Goal: Transaction & Acquisition: Purchase product/service

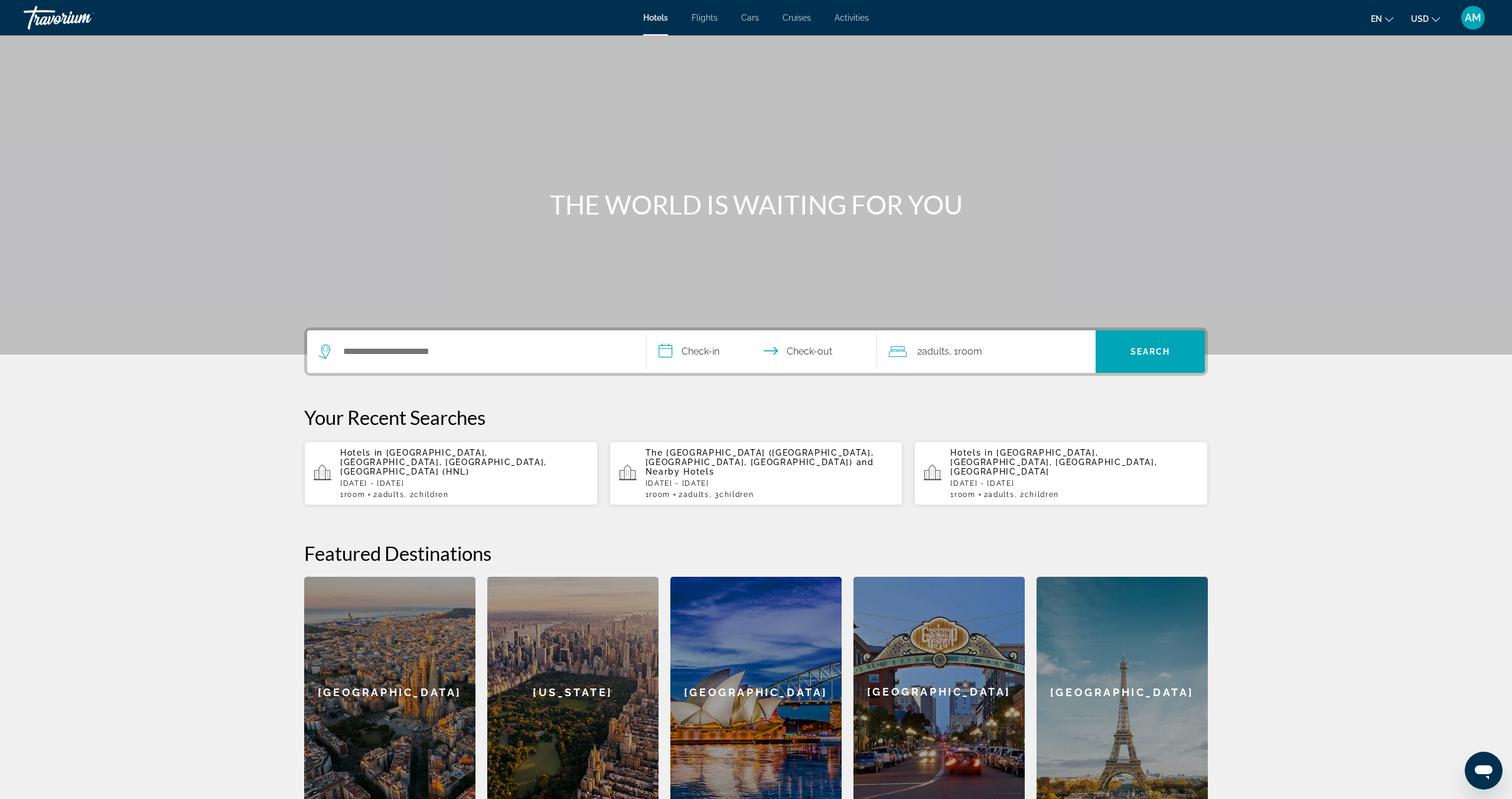
click at [420, 362] on div "Search widget" at bounding box center [476, 351] width 316 height 43
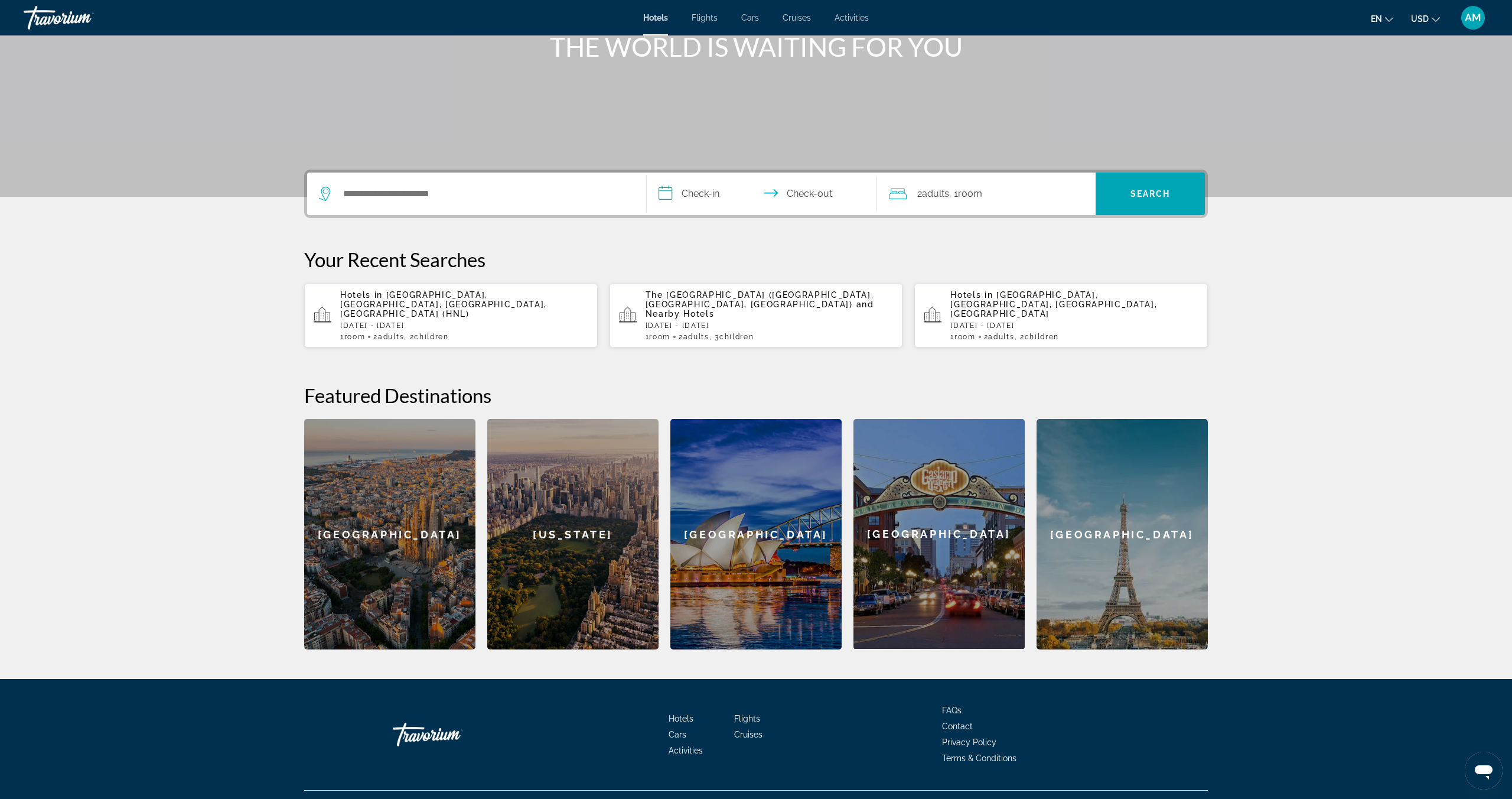
scroll to position [173, 0]
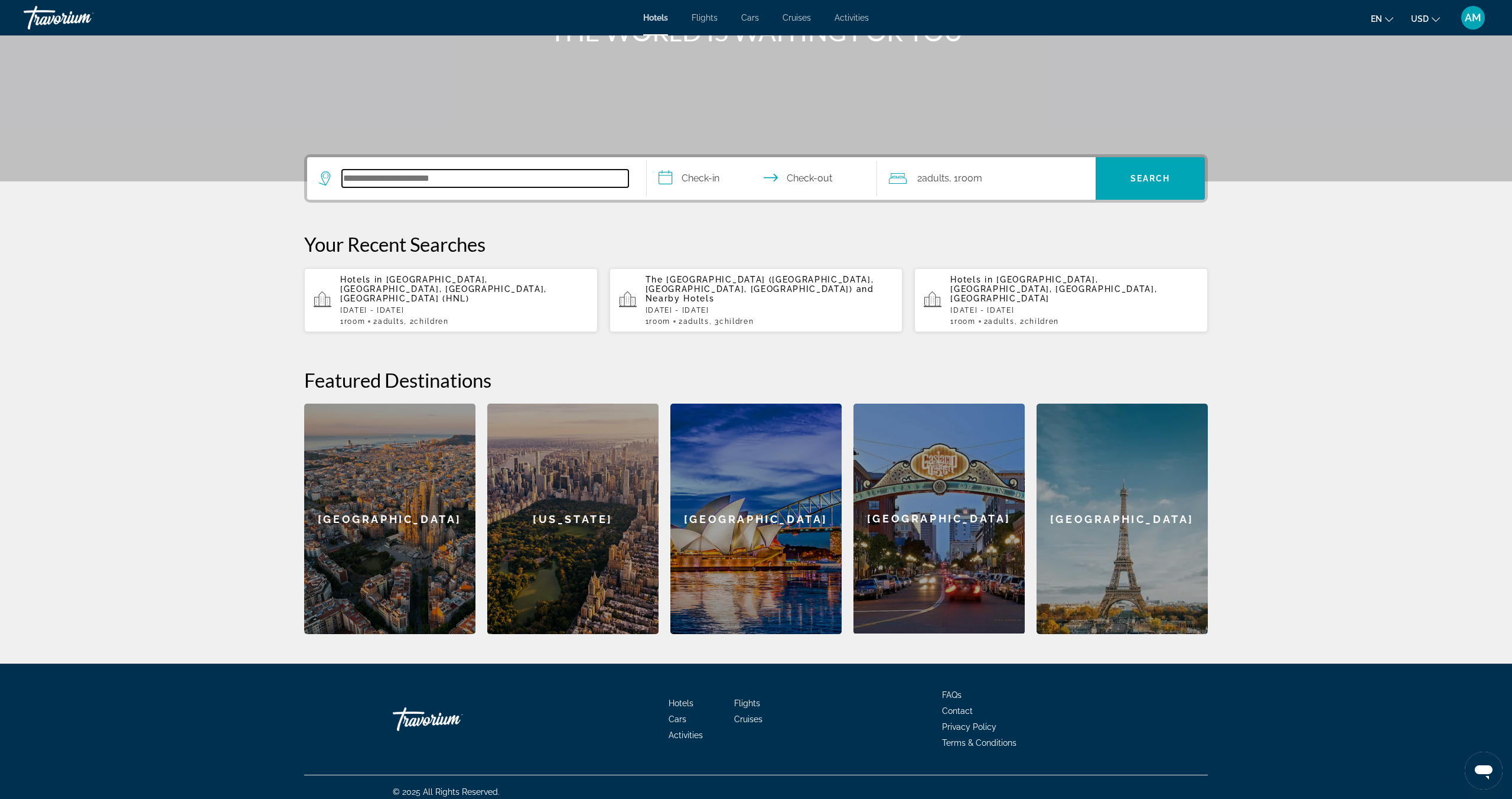
click at [408, 176] on input "Search hotel destination" at bounding box center [486, 178] width 286 height 18
type input "******"
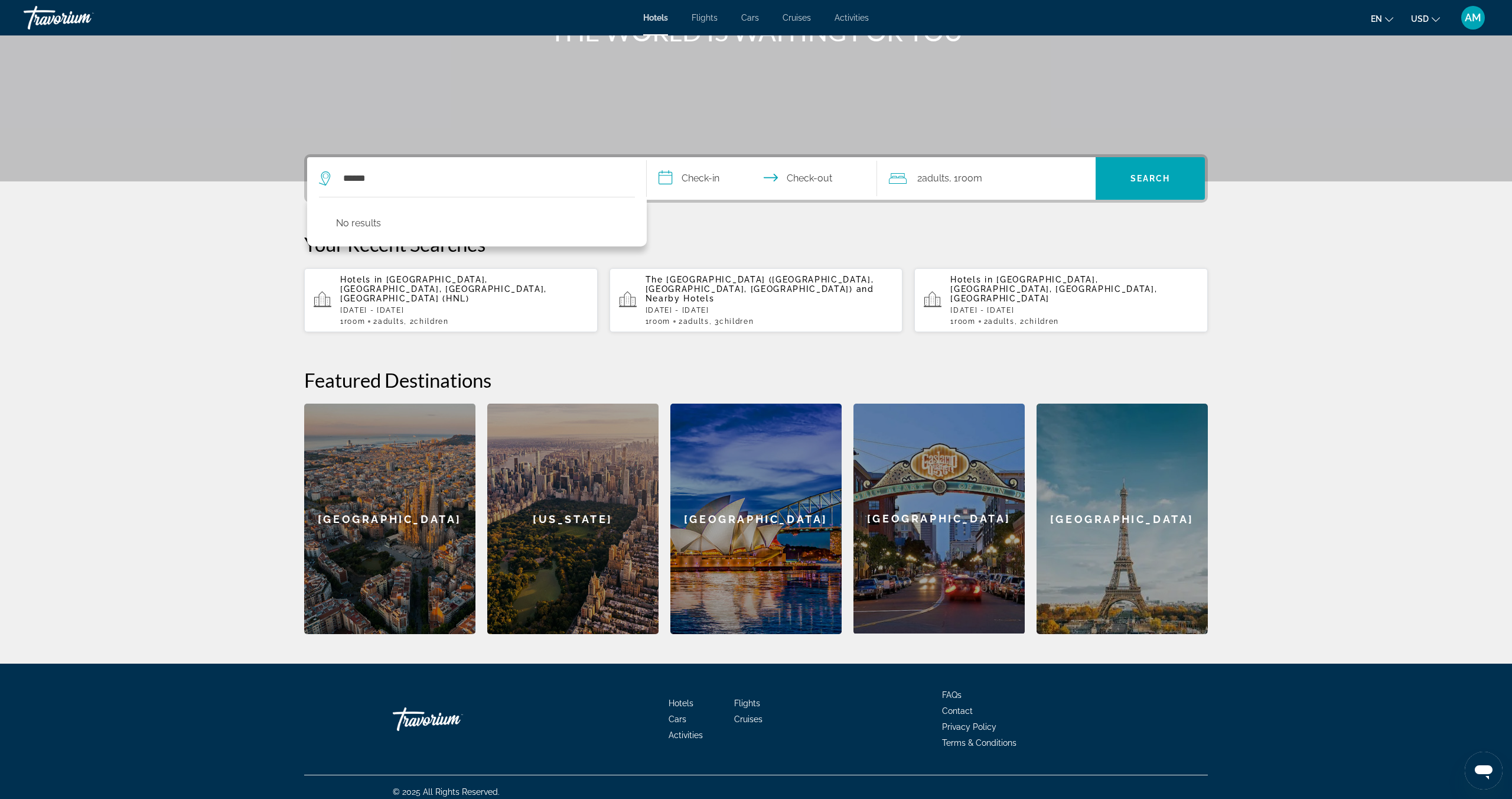
click at [691, 181] on input "**********" at bounding box center [765, 180] width 235 height 46
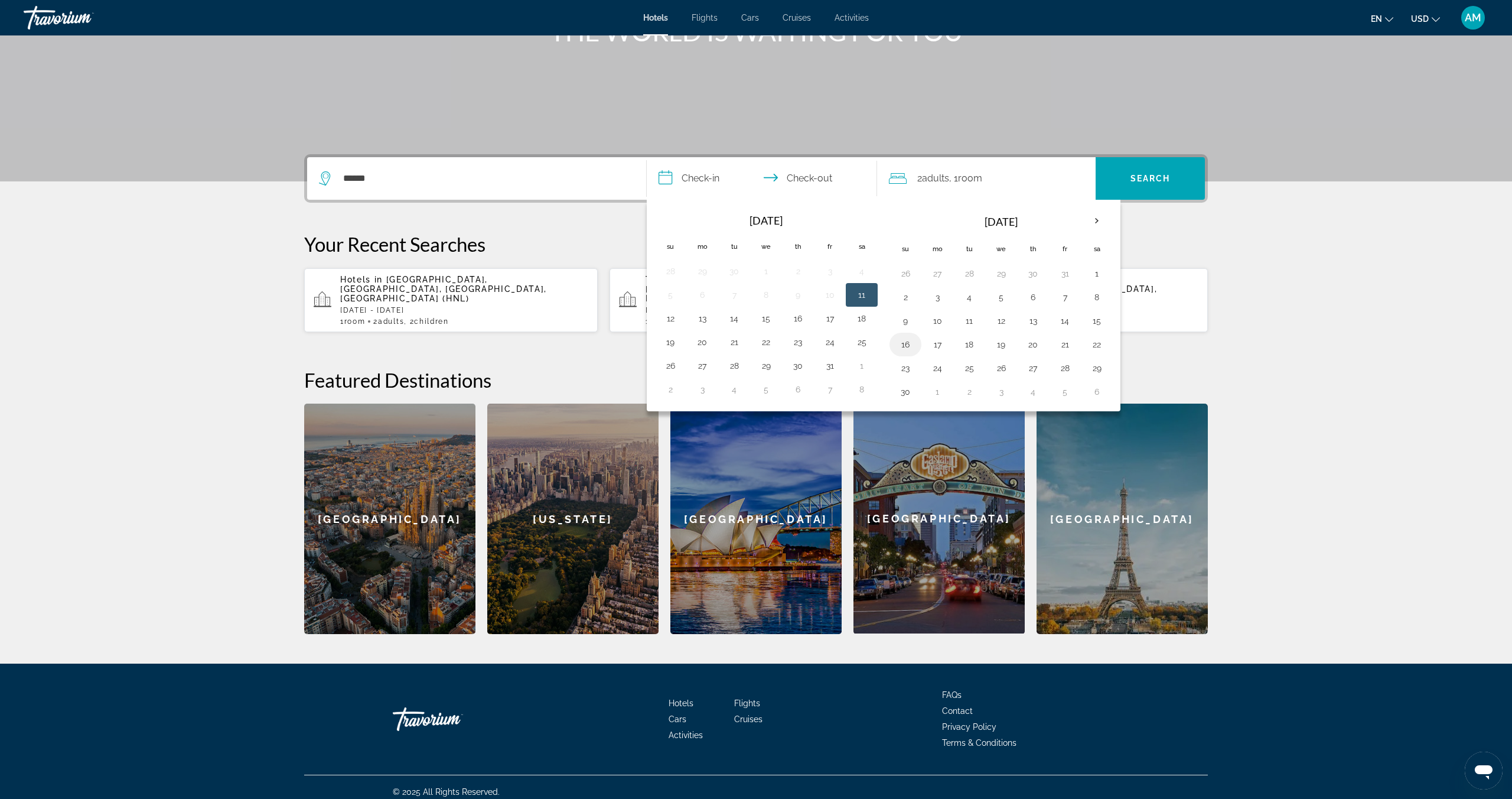
click at [911, 348] on button "16" at bounding box center [906, 344] width 19 height 16
click at [998, 345] on button "19" at bounding box center [1001, 344] width 19 height 16
type input "**********"
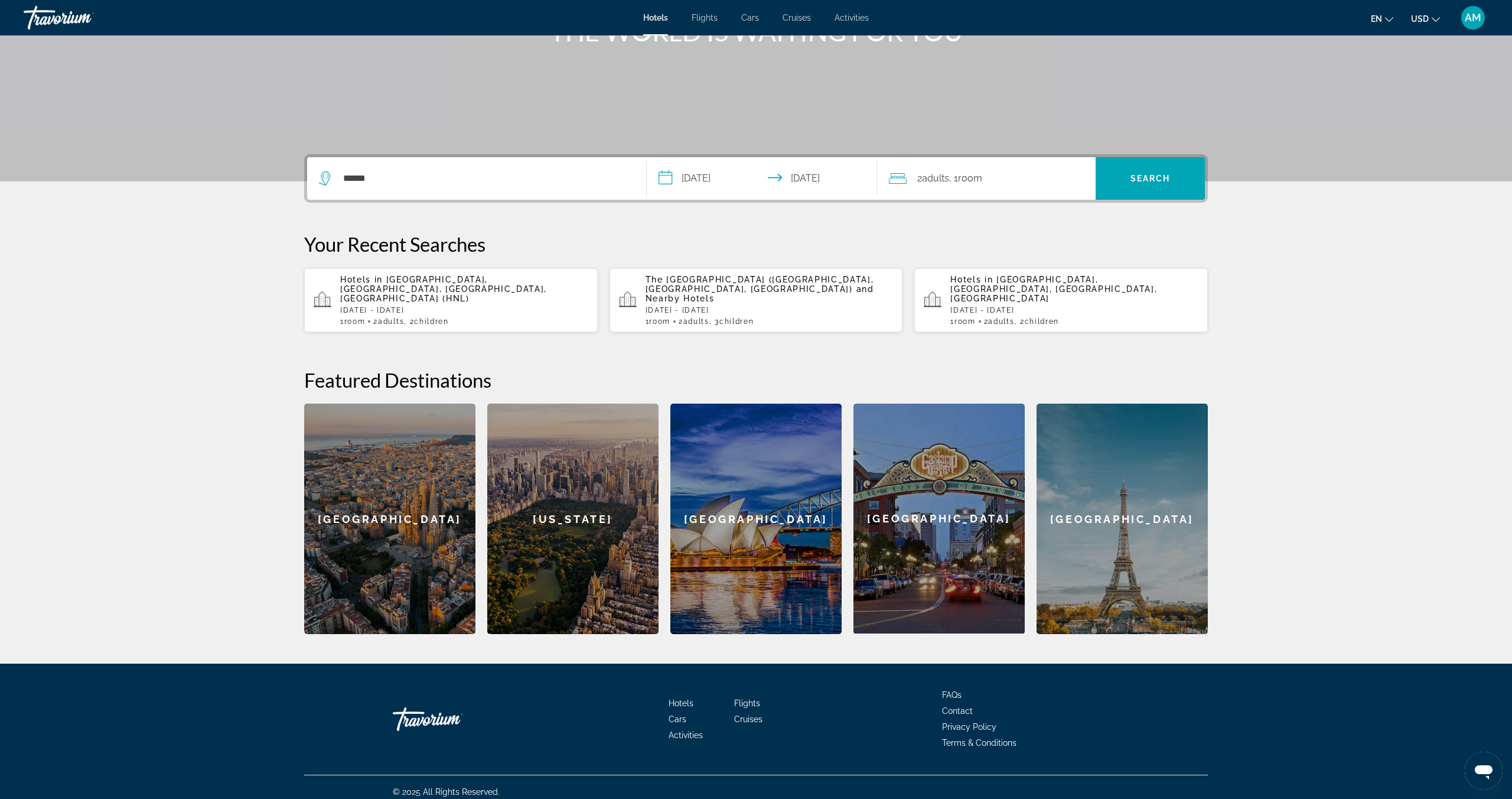
click at [948, 177] on span "Adults" at bounding box center [935, 178] width 28 height 11
click at [1079, 254] on icon "Increment children" at bounding box center [1078, 255] width 10 height 14
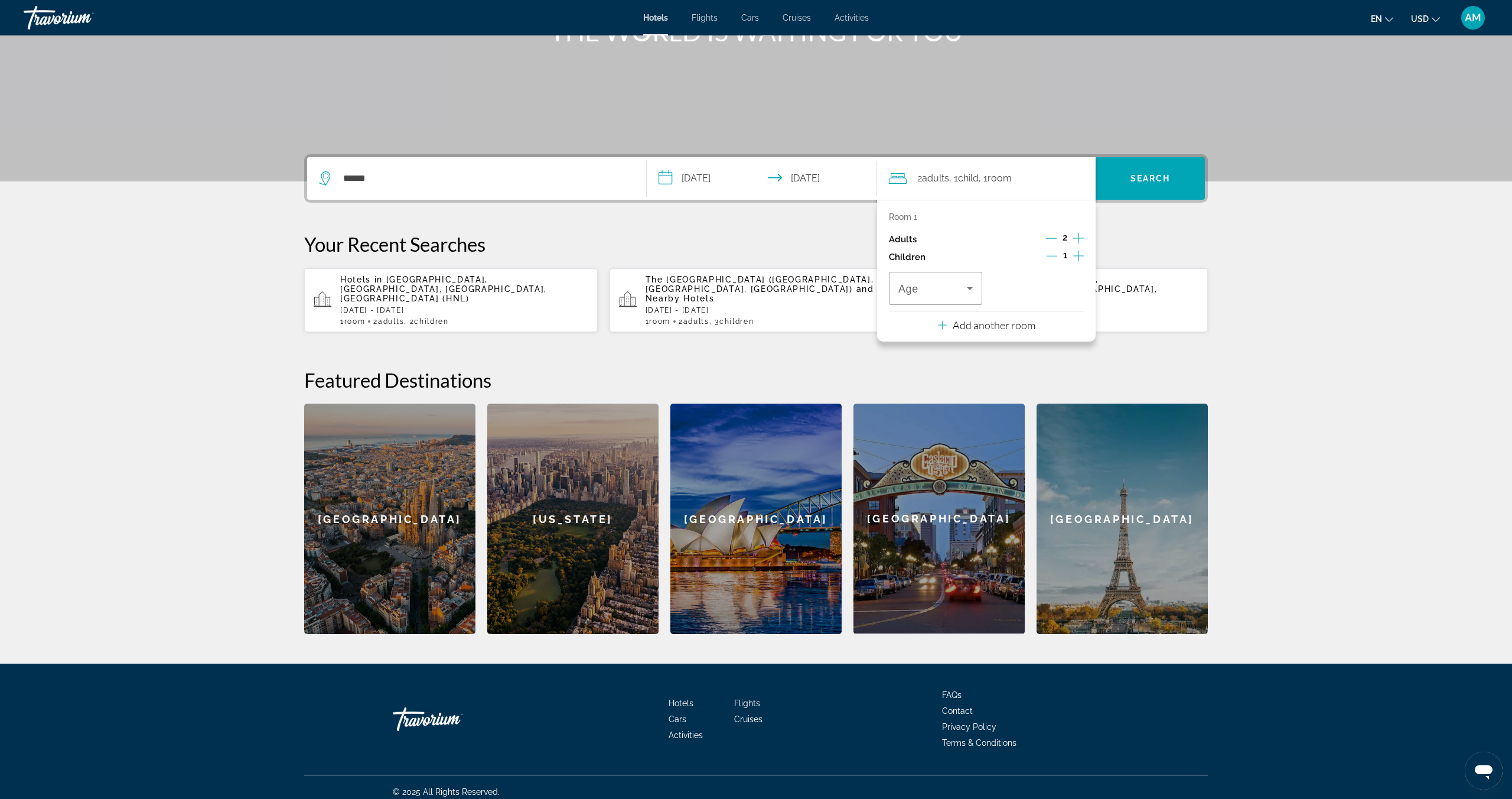
click at [1079, 254] on icon "Increment children" at bounding box center [1078, 255] width 10 height 14
click at [971, 288] on icon "Travelers: 2 adults, 2 children" at bounding box center [969, 288] width 6 height 3
click at [938, 411] on mat-option "10" at bounding box center [935, 398] width 93 height 28
click at [1014, 285] on div "10" at bounding box center [1035, 288] width 68 height 14
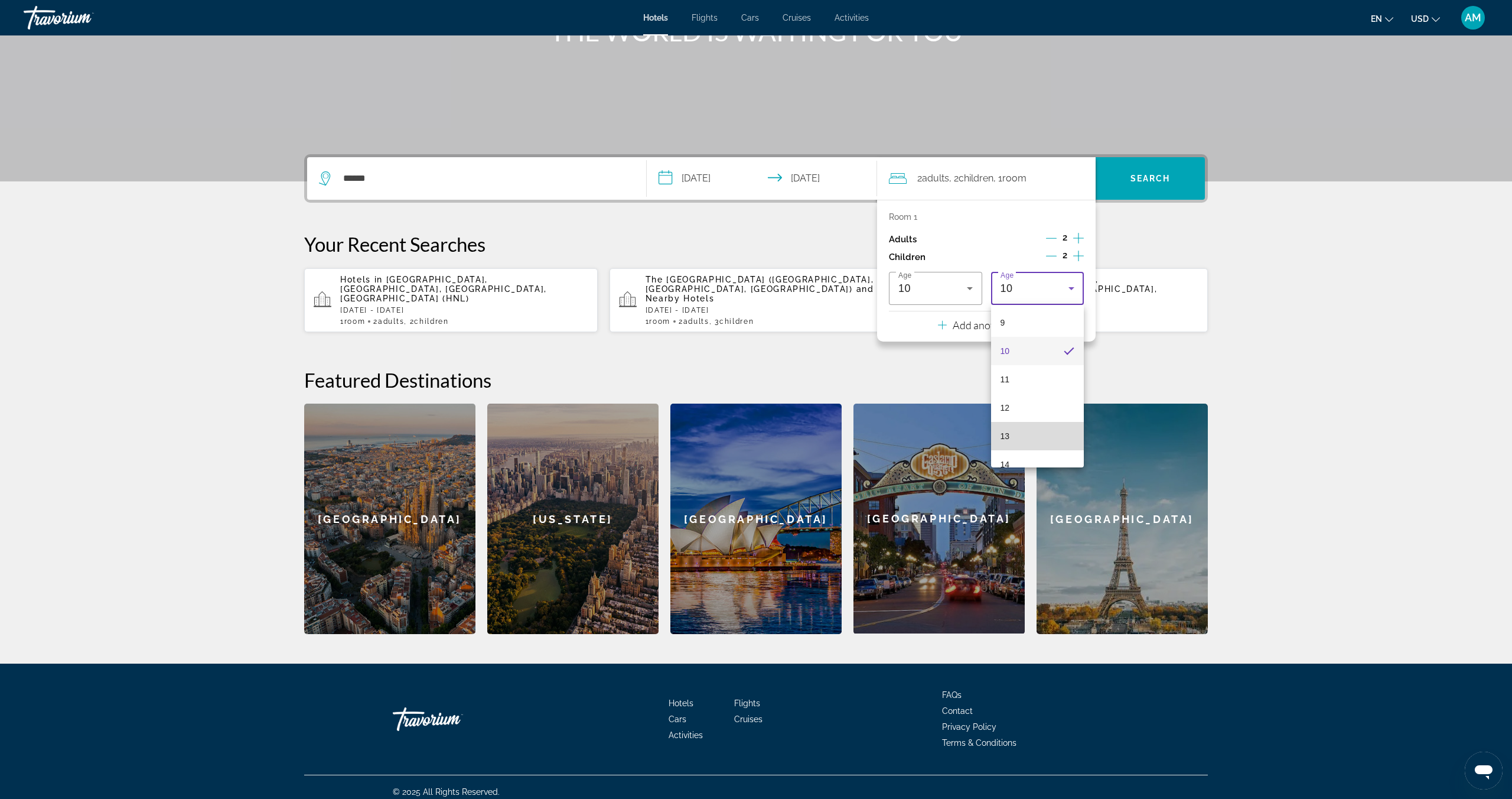
scroll to position [258, 0]
click at [1024, 441] on mat-option "13" at bounding box center [1038, 435] width 93 height 28
click at [1039, 282] on div "13" at bounding box center [1035, 288] width 68 height 14
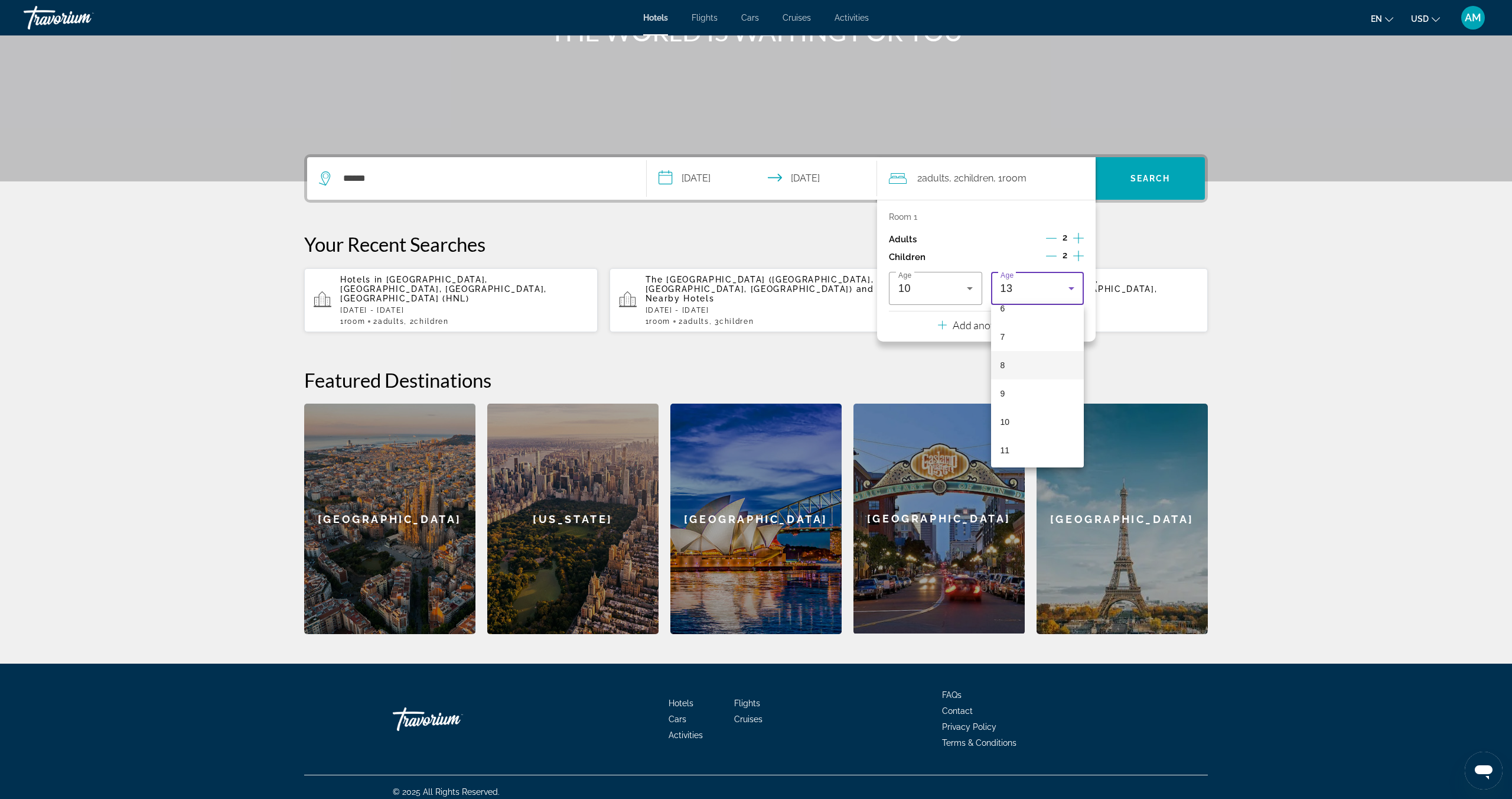
click at [1026, 371] on mat-option "8" at bounding box center [1038, 365] width 93 height 28
click at [1228, 237] on div "**********" at bounding box center [756, 395] width 951 height 480
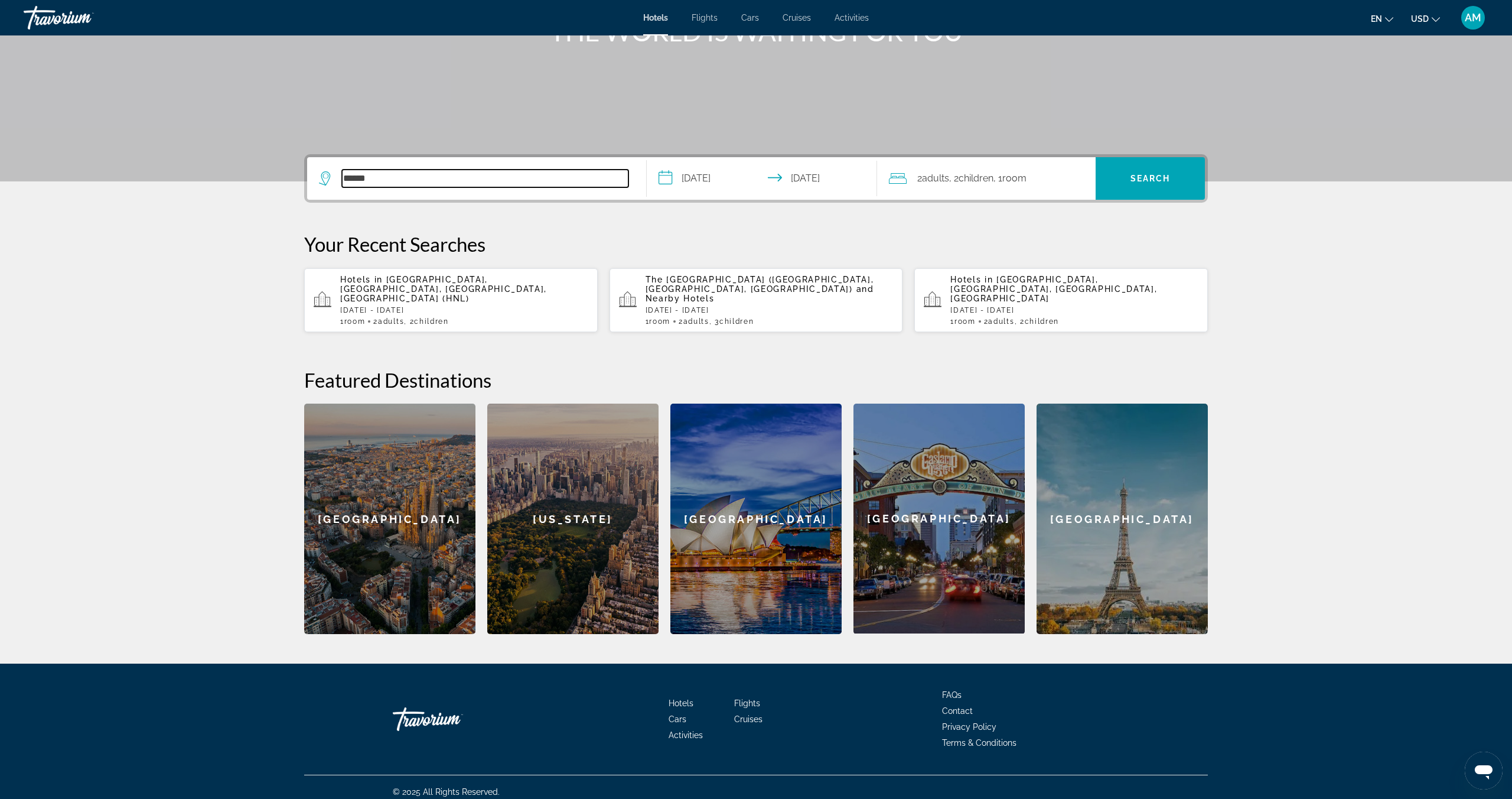
click at [387, 181] on input "******" at bounding box center [486, 178] width 286 height 18
click at [278, 230] on section "**********" at bounding box center [756, 231] width 1512 height 808
click at [425, 181] on input "**********" at bounding box center [486, 178] width 286 height 18
click at [366, 179] on input "**********" at bounding box center [486, 178] width 286 height 18
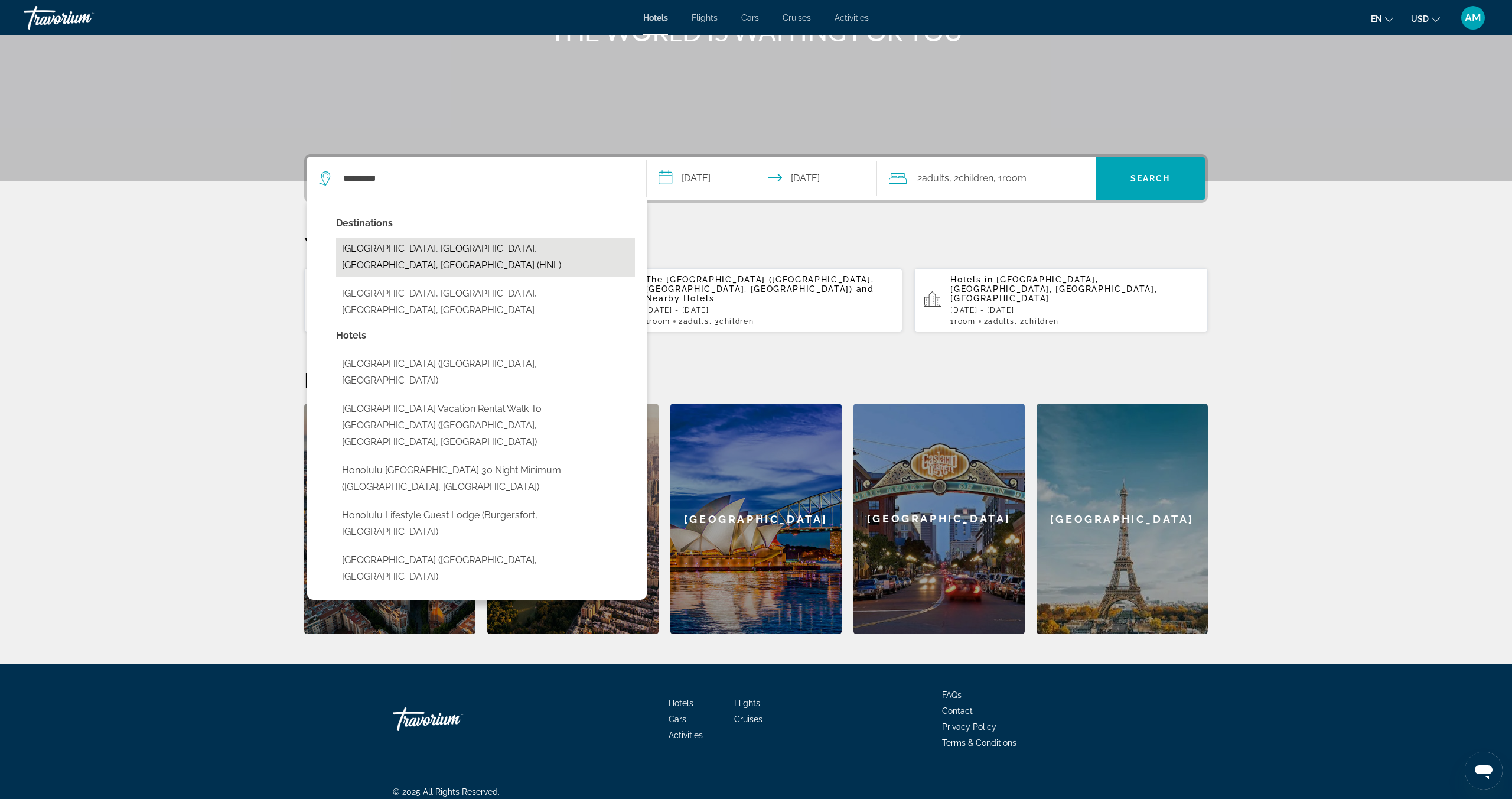
click at [425, 245] on button "[GEOGRAPHIC_DATA], [GEOGRAPHIC_DATA], [GEOGRAPHIC_DATA], [GEOGRAPHIC_DATA] (HNL)" at bounding box center [485, 256] width 299 height 39
type input "**********"
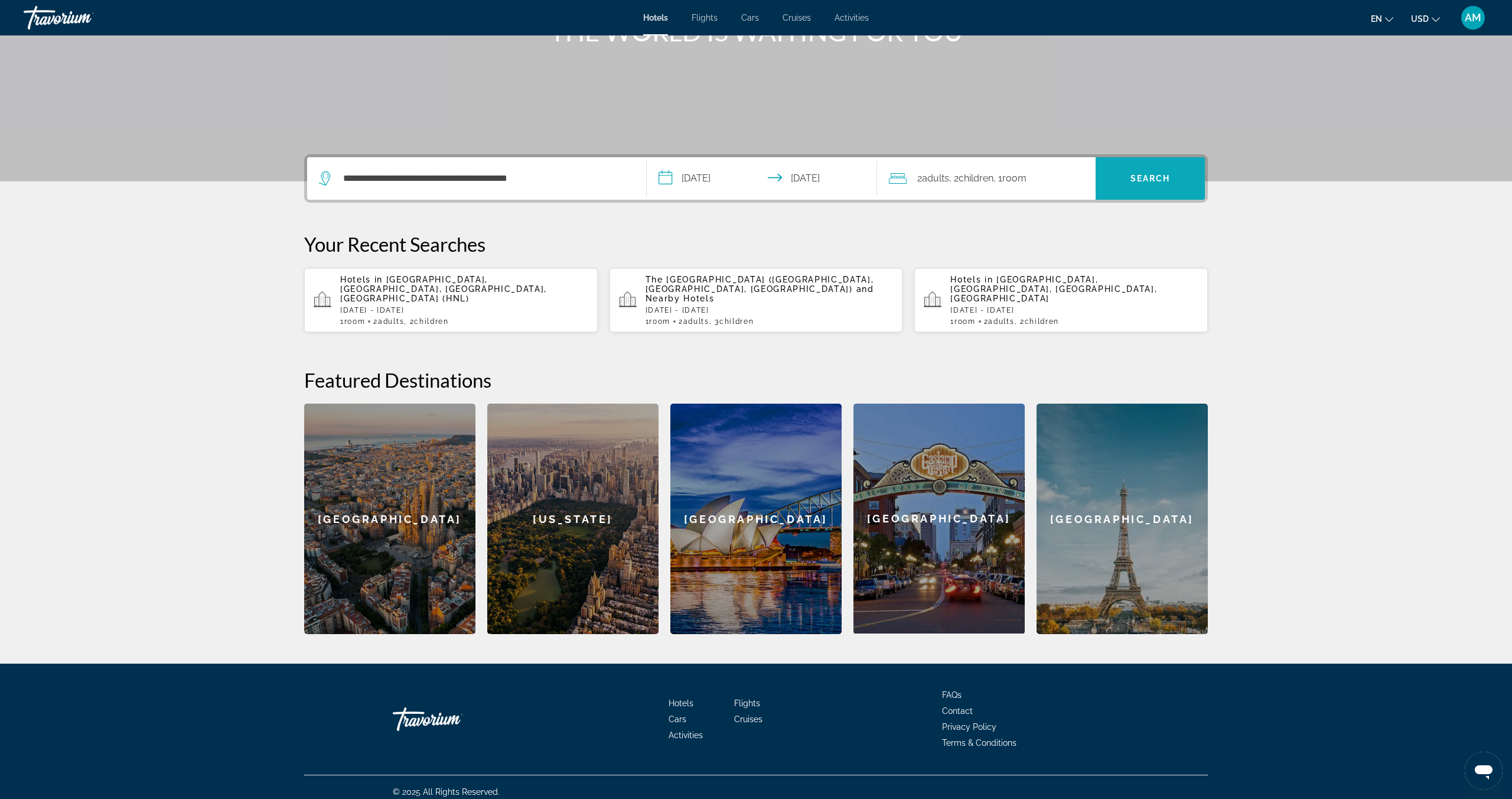
click at [1160, 170] on span "Search" at bounding box center [1150, 178] width 109 height 28
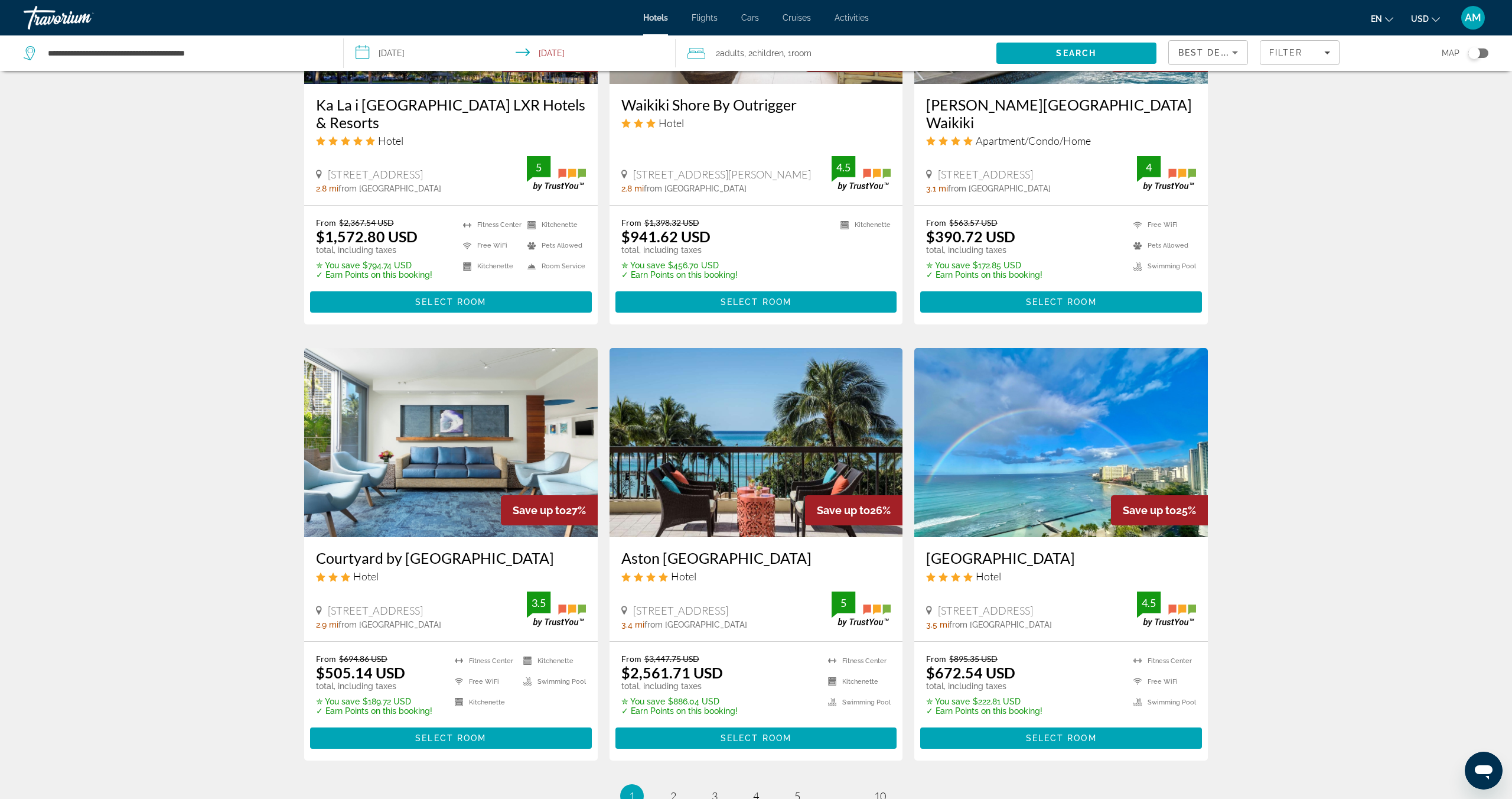
scroll to position [1110, 0]
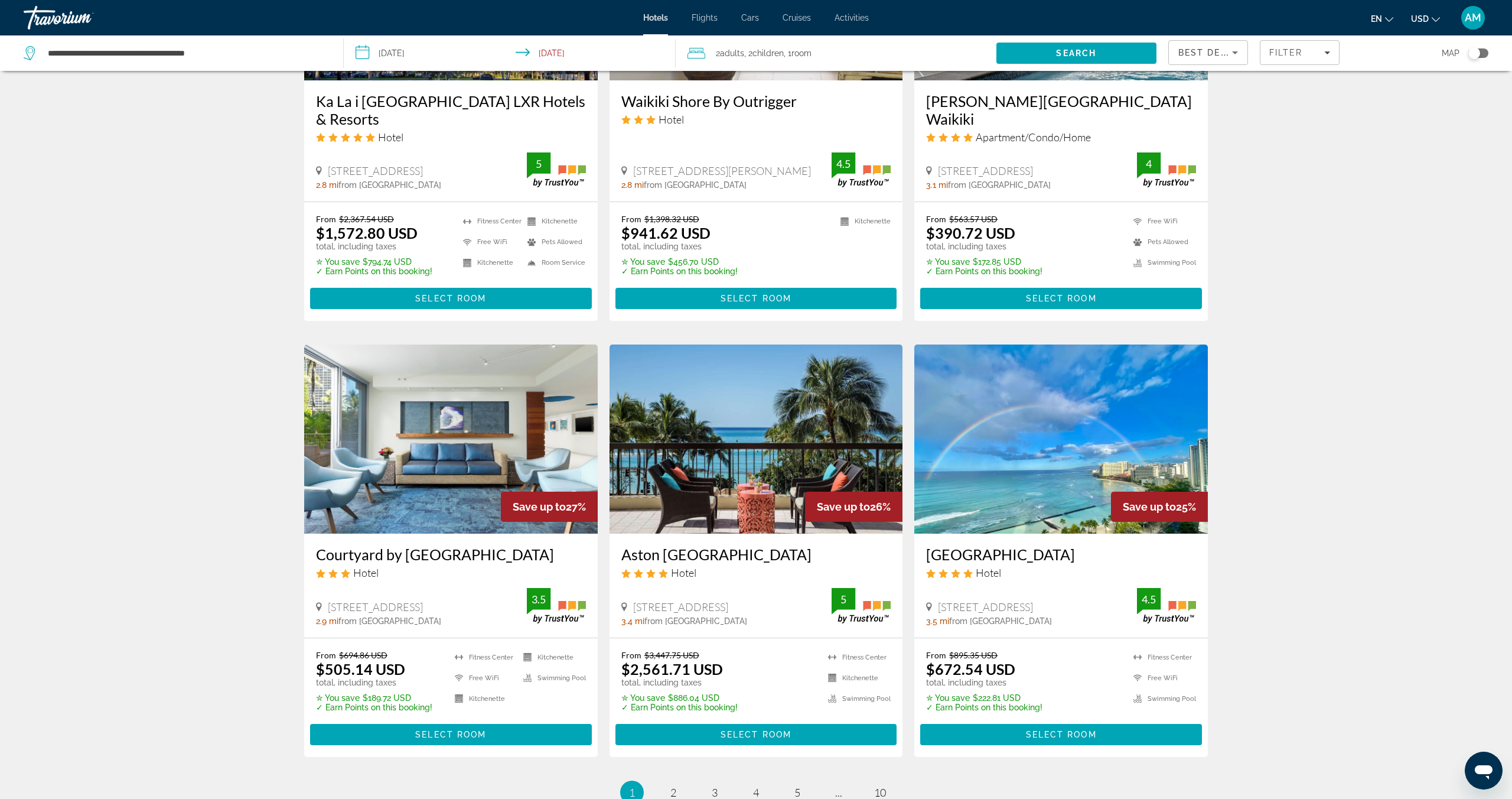
click at [1030, 432] on img "Main content" at bounding box center [1060, 438] width 293 height 189
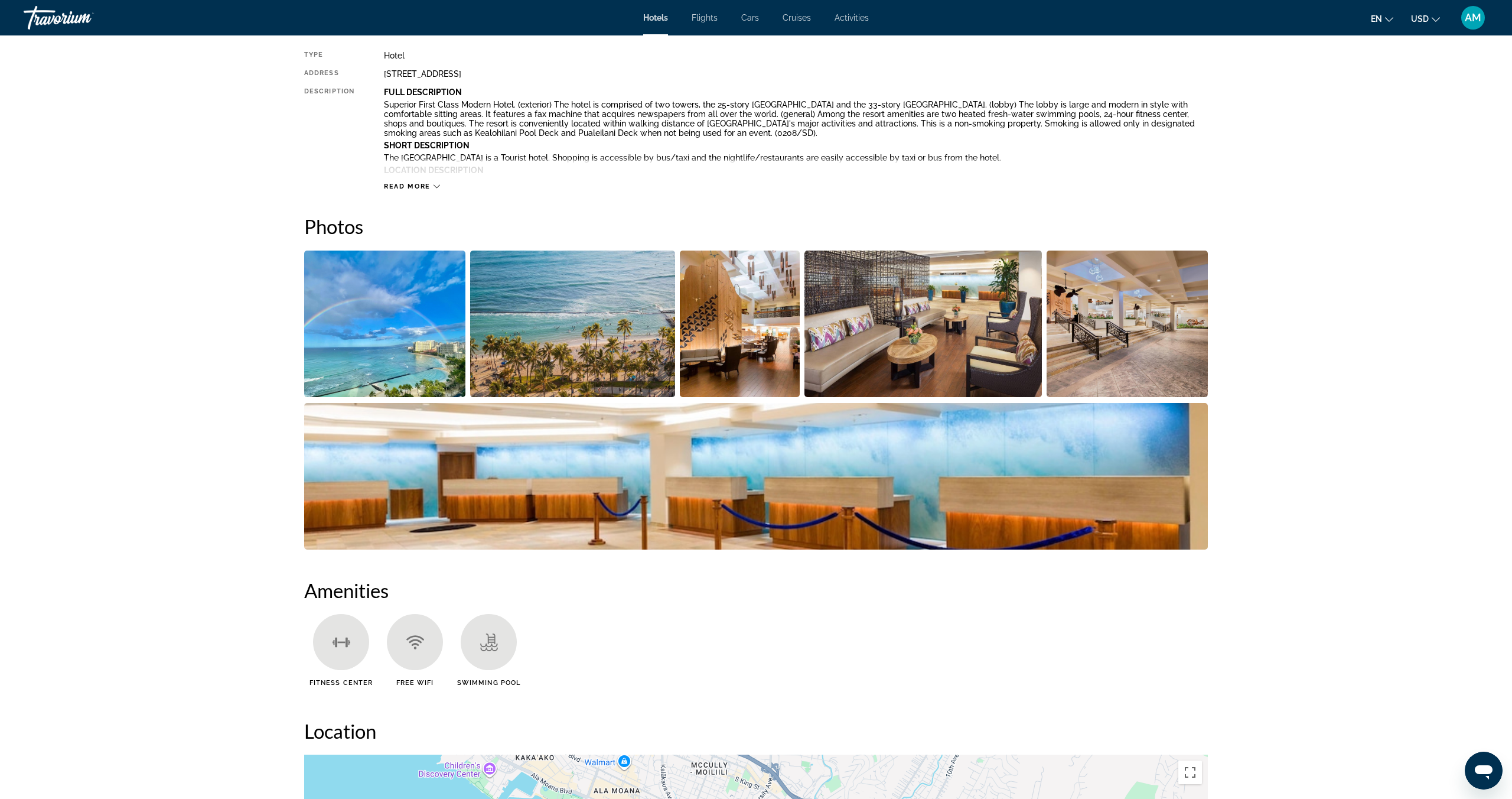
scroll to position [437, 0]
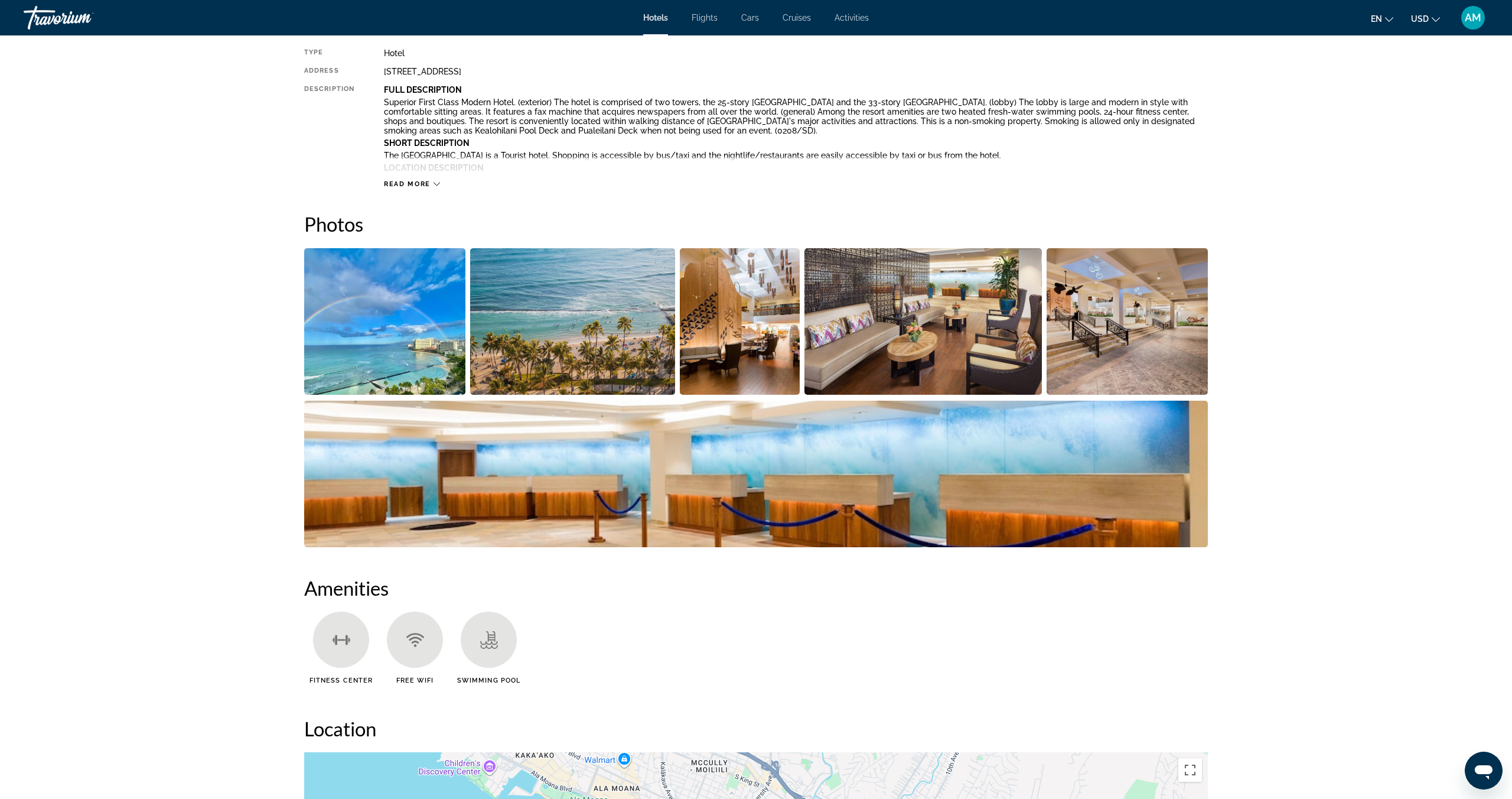
click at [389, 290] on img "Open full-screen image slider" at bounding box center [385, 322] width 161 height 146
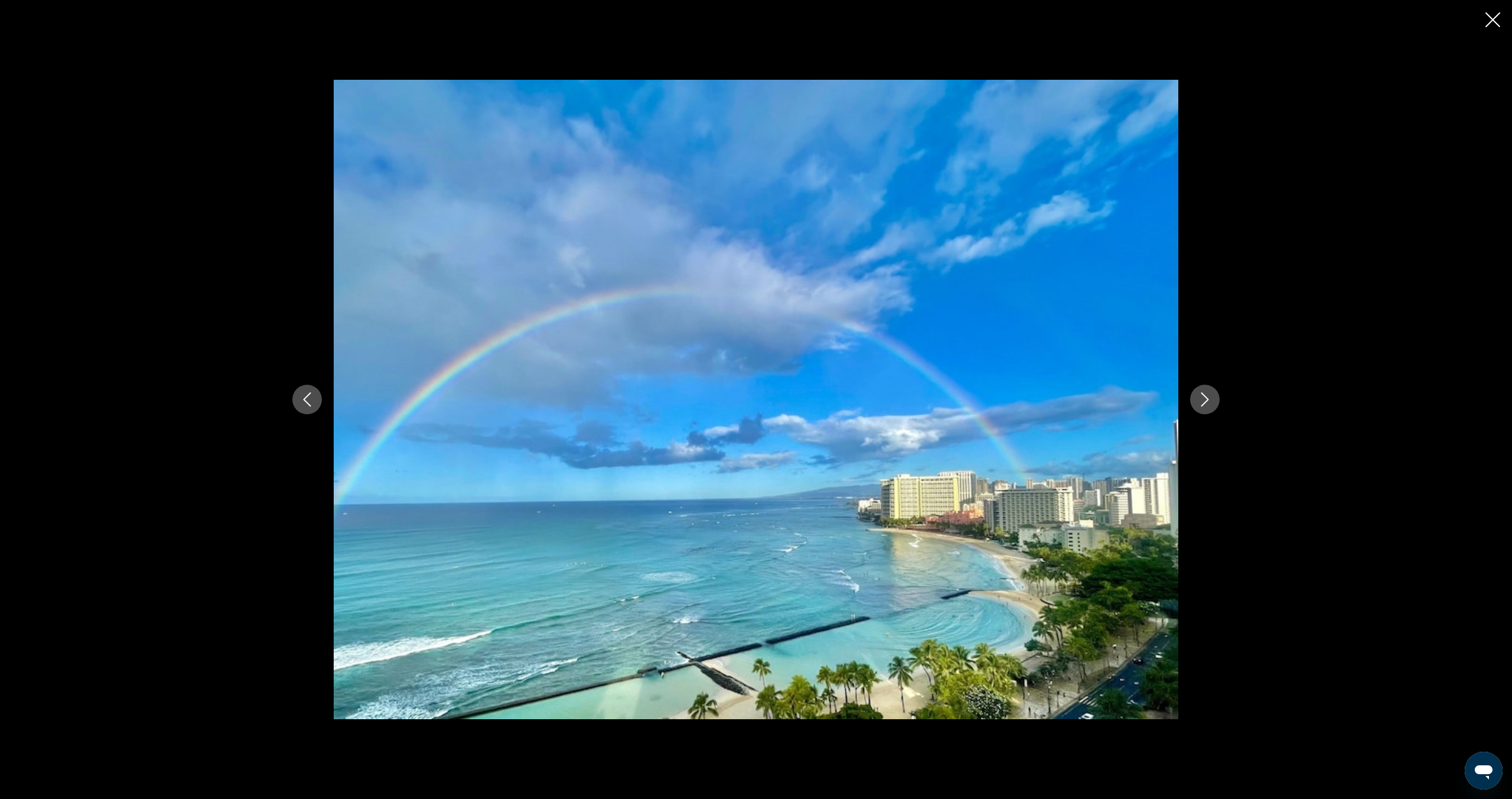
click at [1208, 404] on icon "Next image" at bounding box center [1205, 399] width 14 height 14
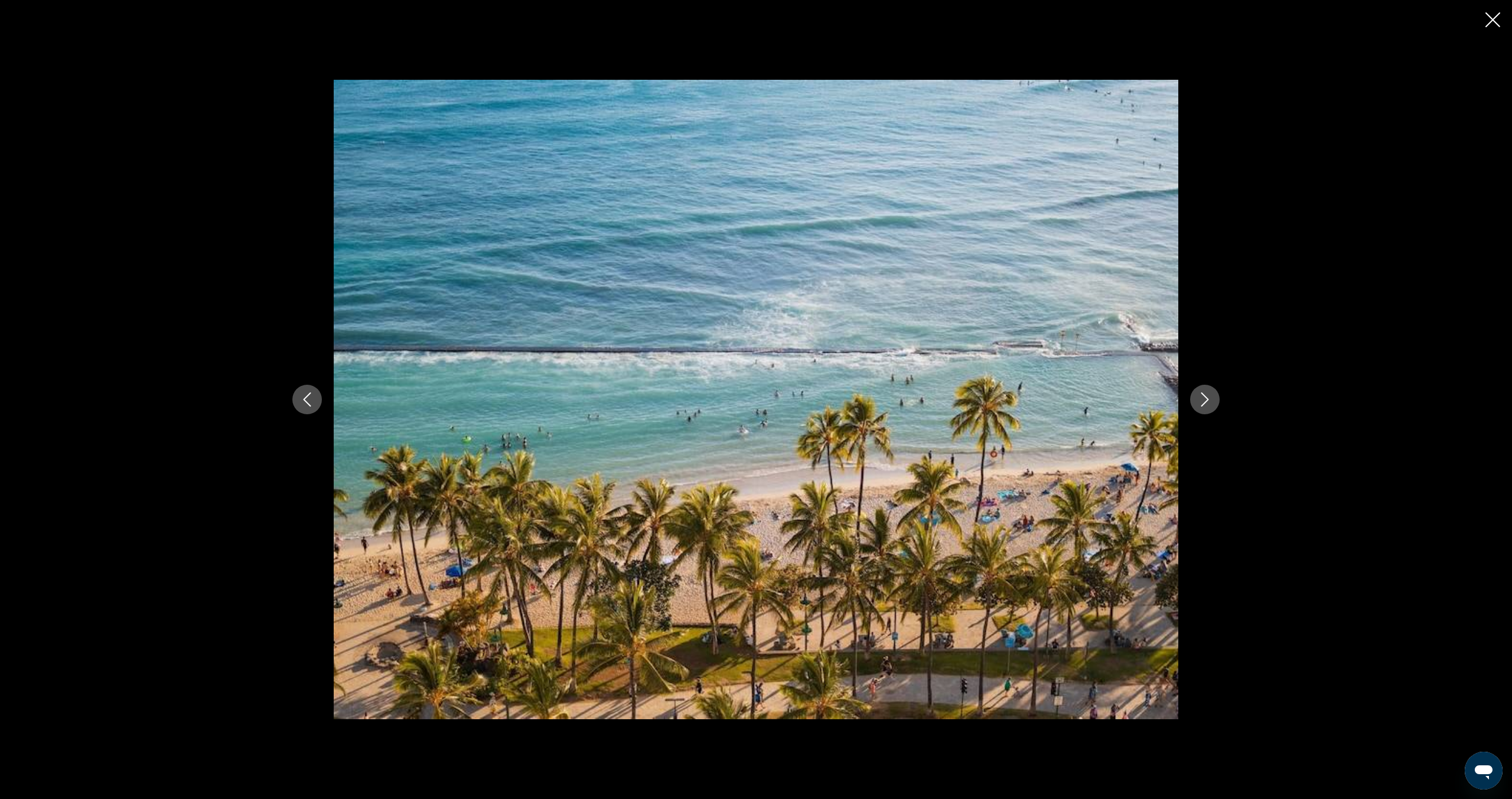
click at [1208, 404] on icon "Next image" at bounding box center [1205, 399] width 14 height 14
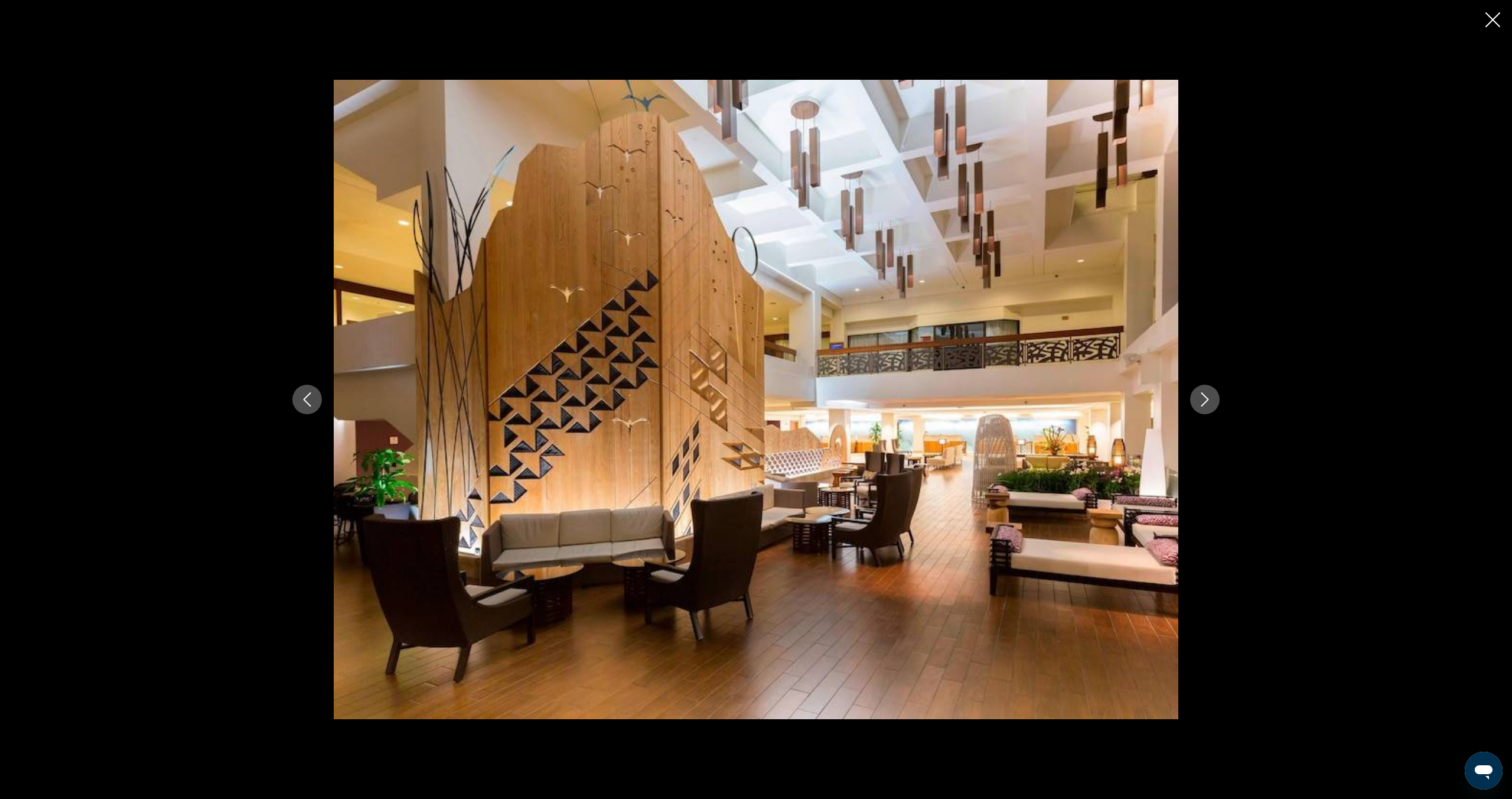
click at [1208, 404] on icon "Next image" at bounding box center [1205, 399] width 14 height 14
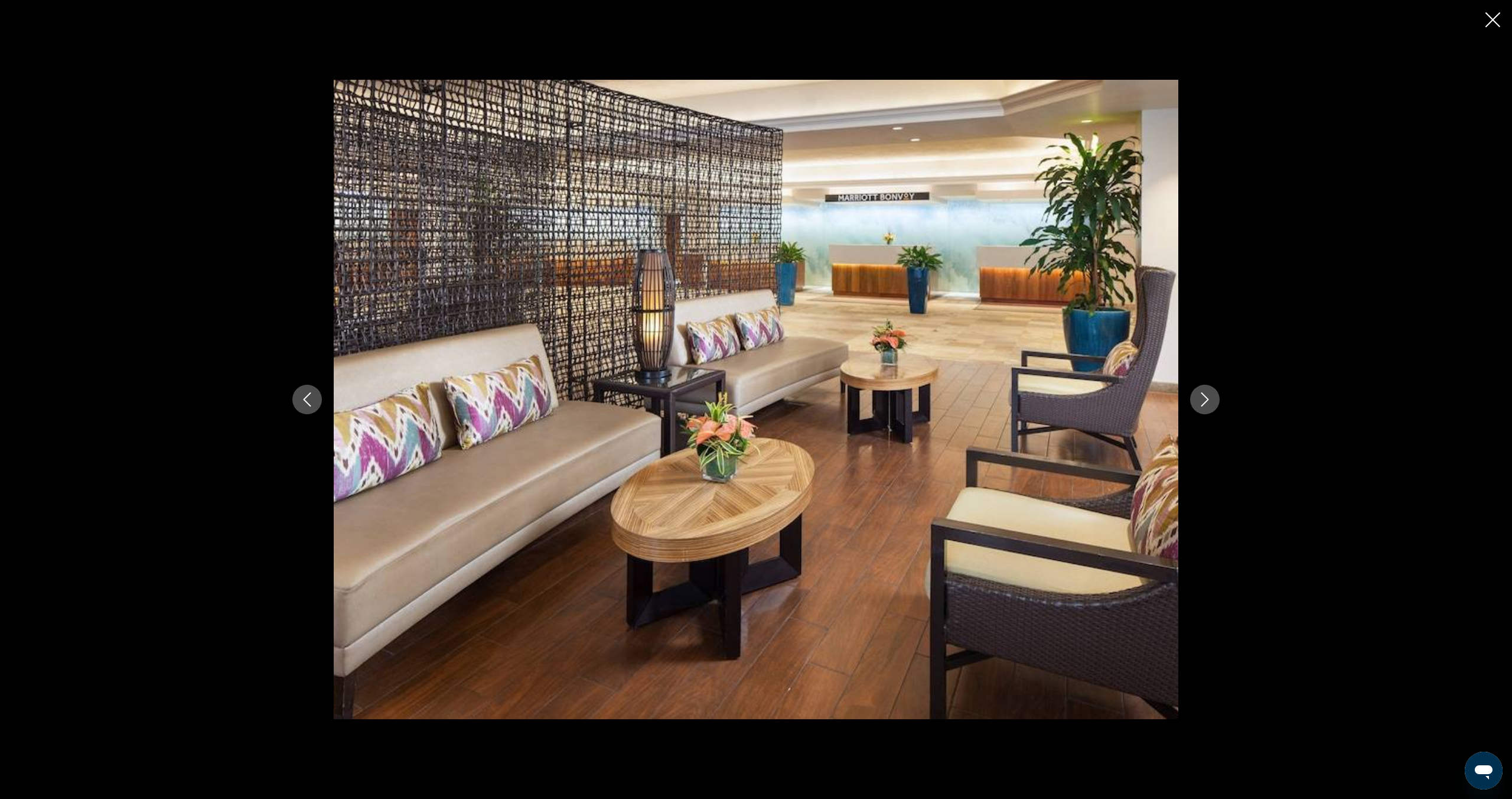
click at [1208, 404] on icon "Next image" at bounding box center [1205, 399] width 14 height 14
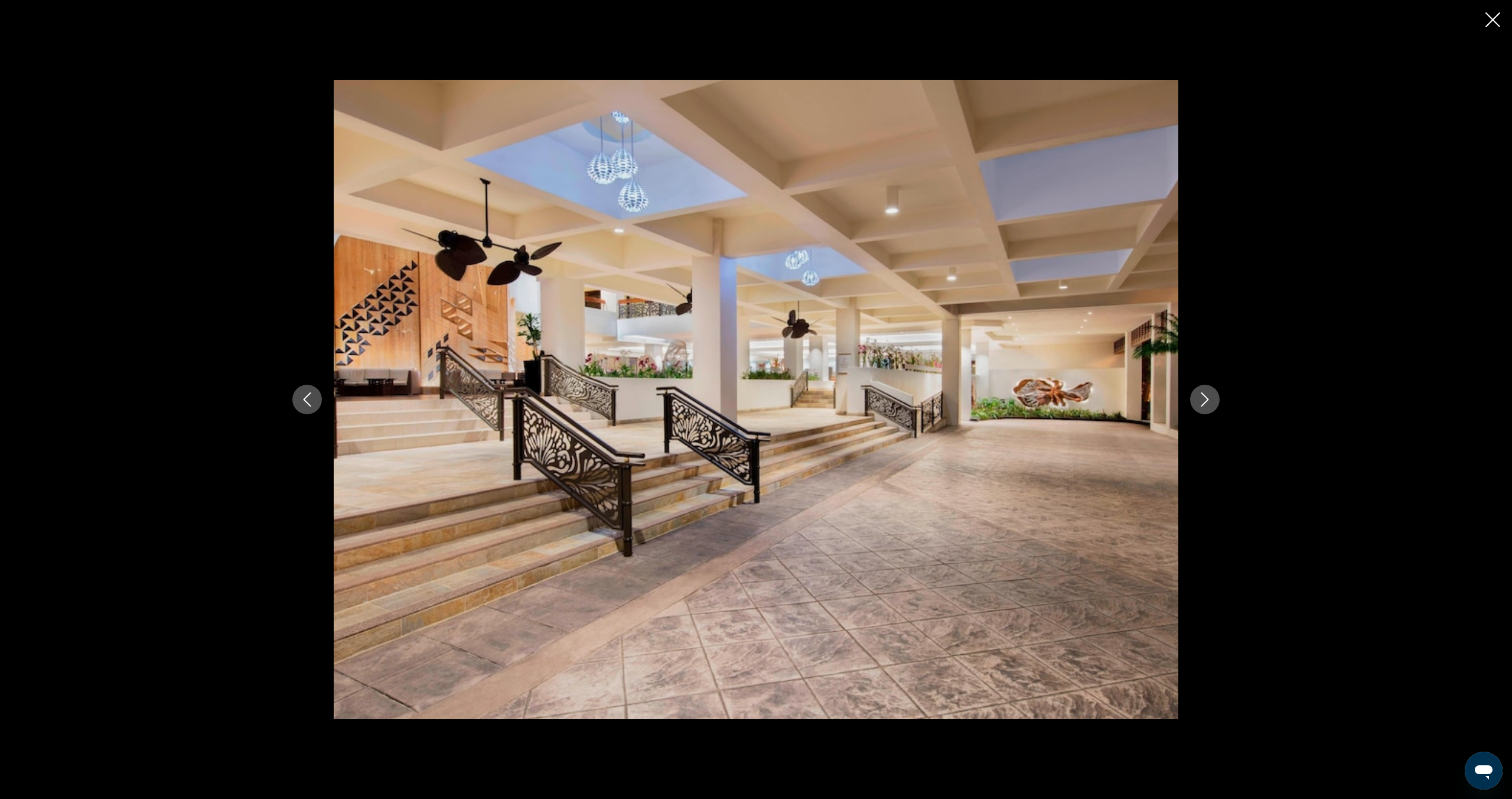
click at [1208, 404] on icon "Next image" at bounding box center [1205, 399] width 14 height 14
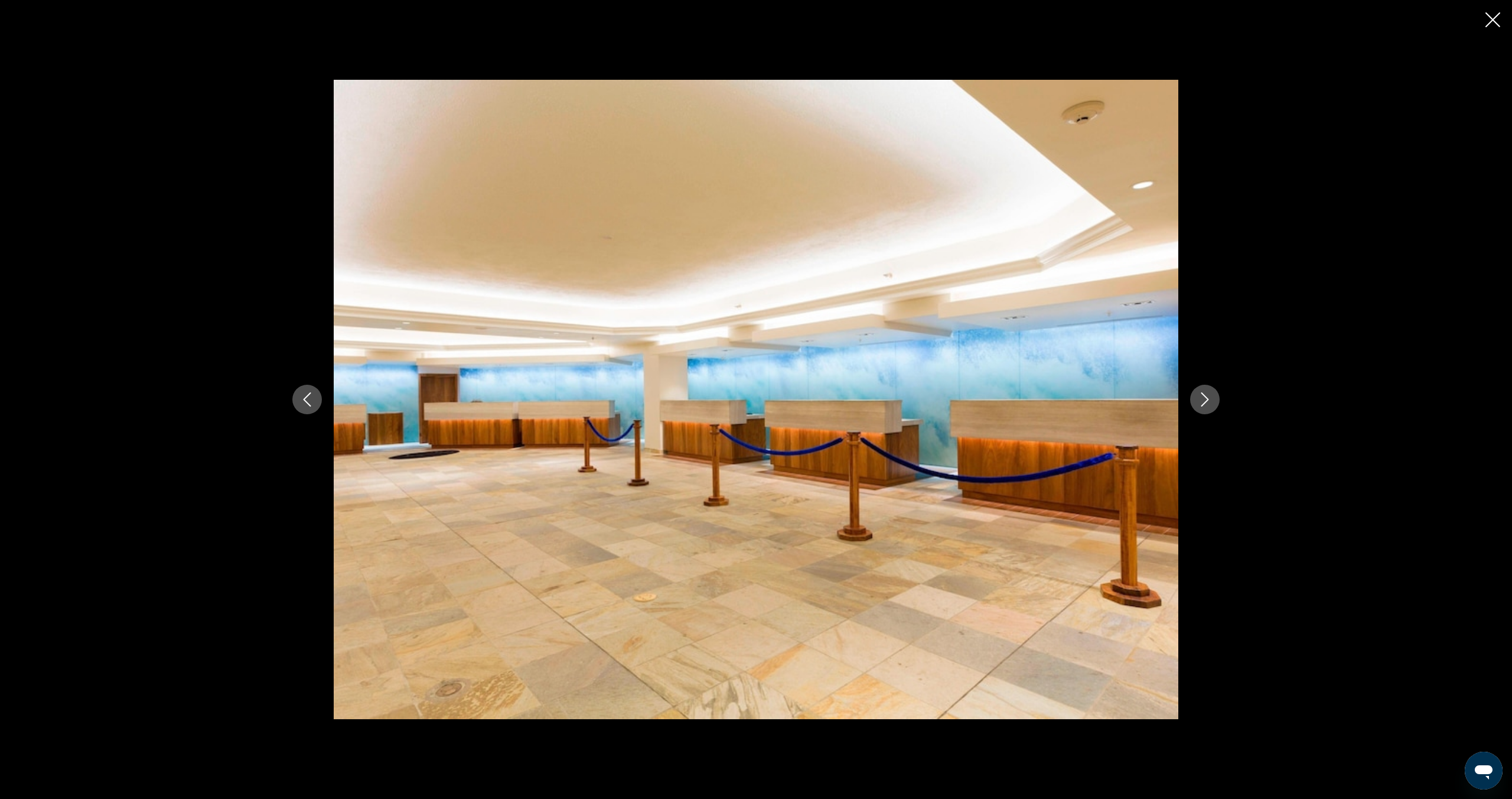
click at [1208, 404] on icon "Next image" at bounding box center [1205, 399] width 14 height 14
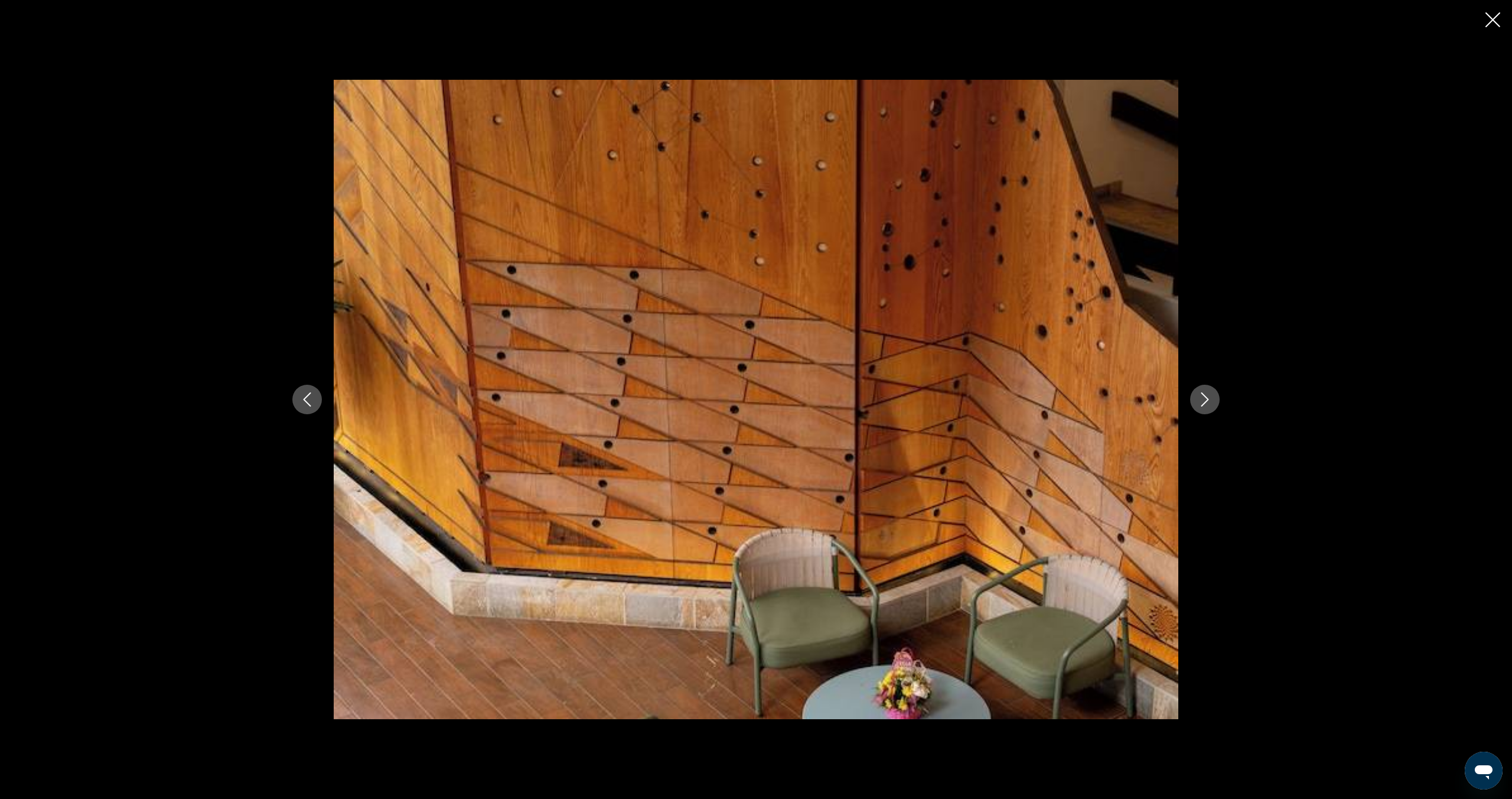
click at [1208, 404] on icon "Next image" at bounding box center [1205, 399] width 14 height 14
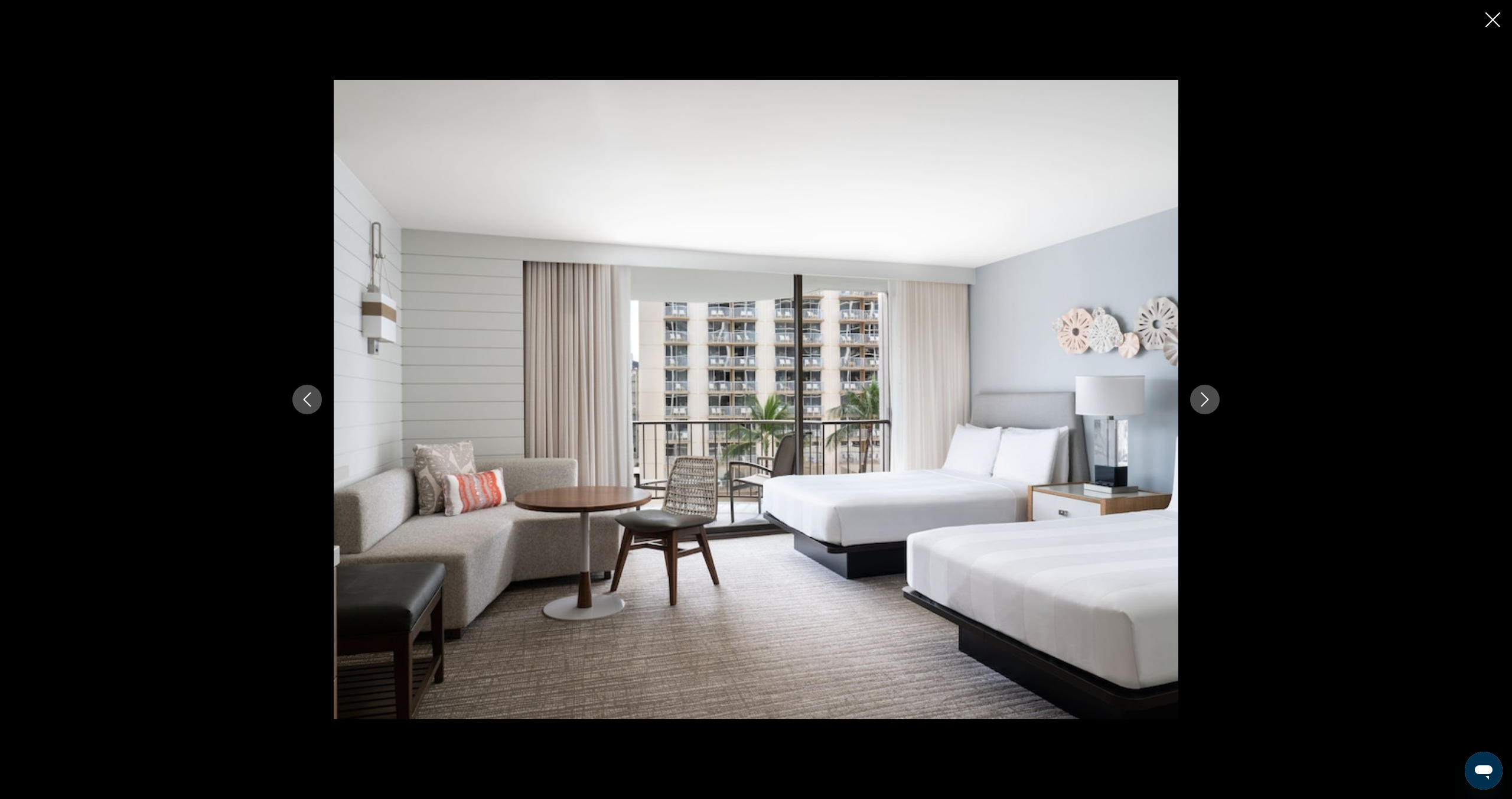
click at [1208, 404] on icon "Next image" at bounding box center [1205, 399] width 14 height 14
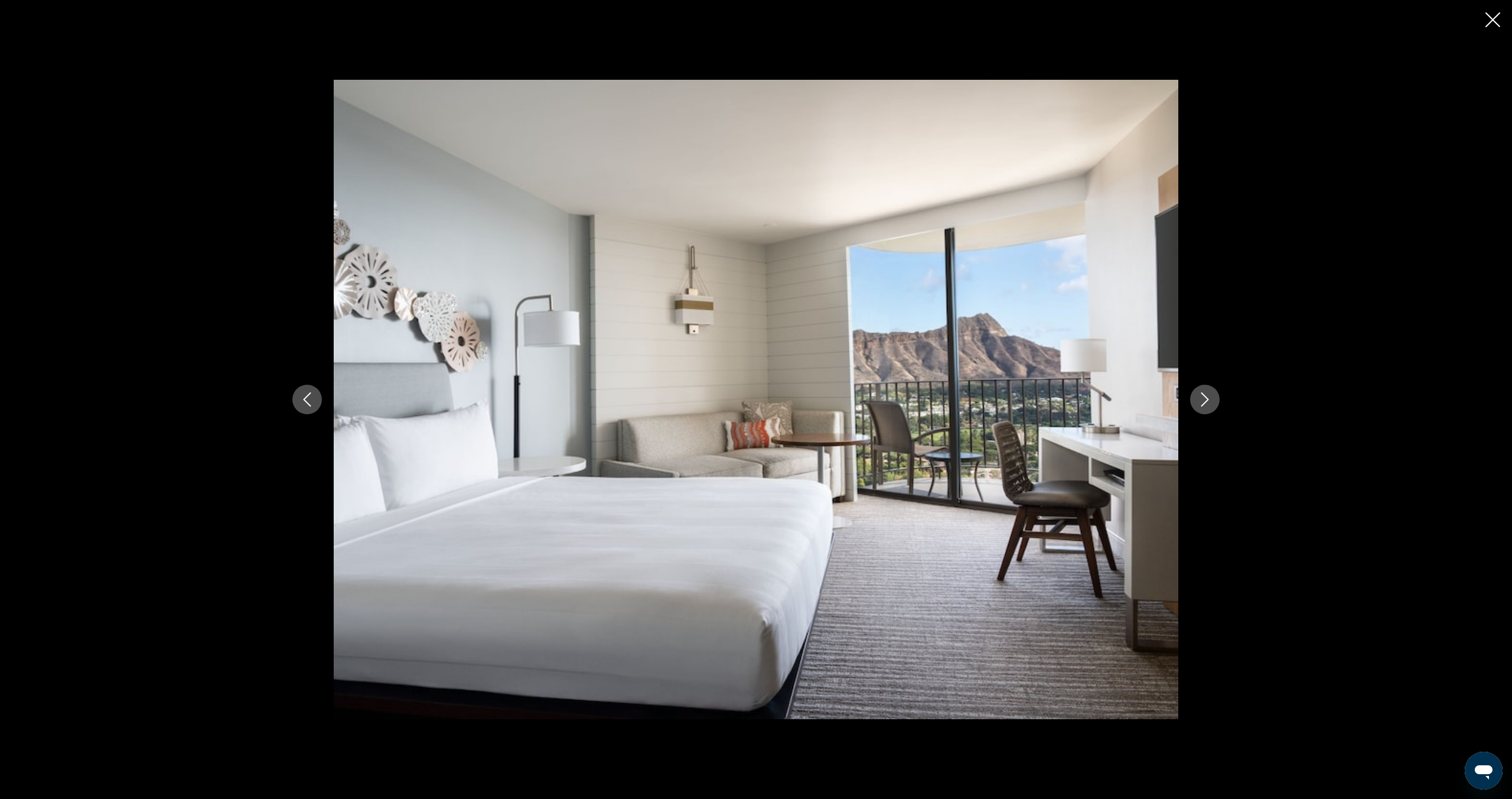
click at [317, 400] on button "Previous image" at bounding box center [306, 399] width 29 height 29
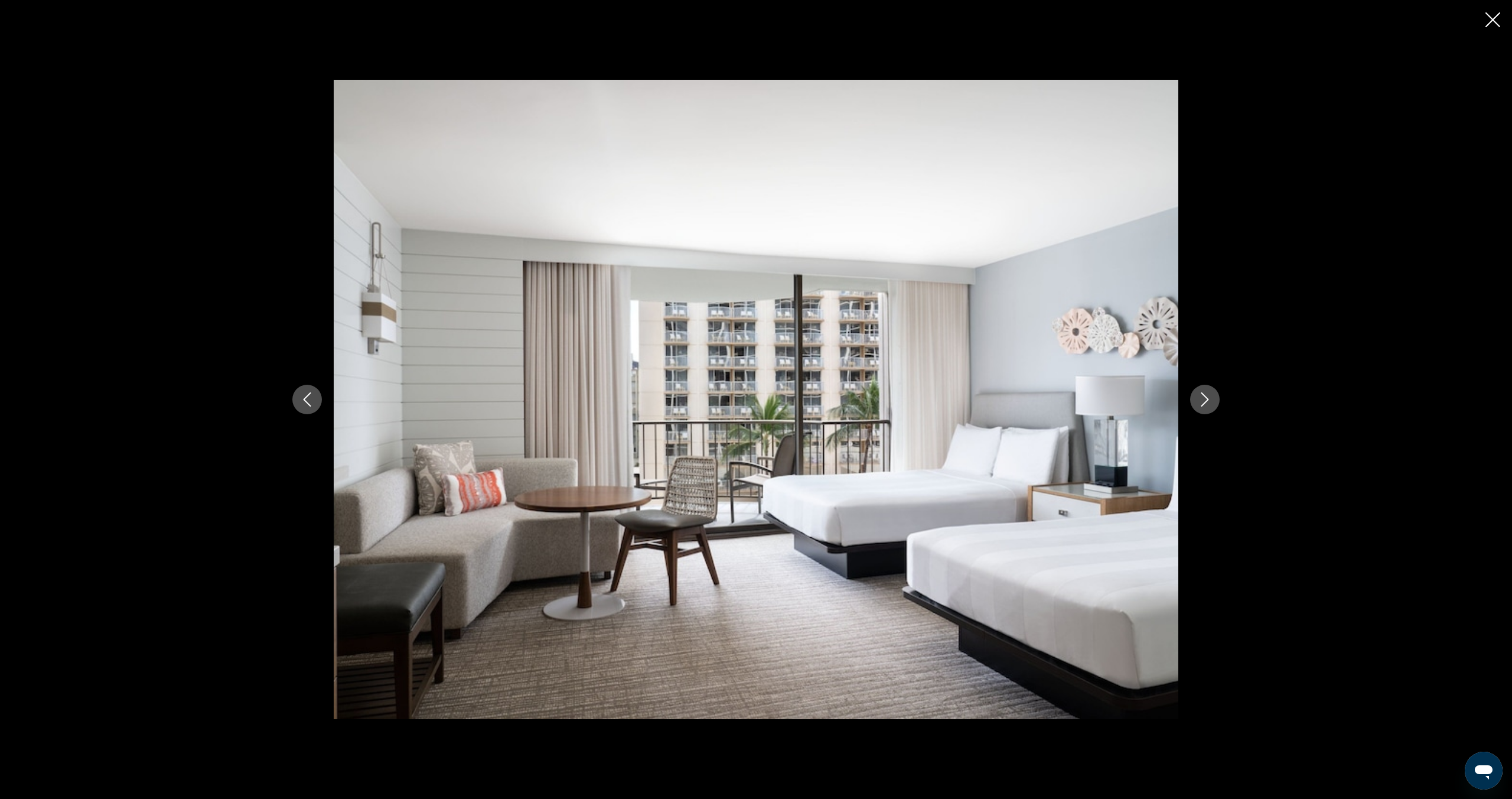
click at [306, 400] on icon "Previous image" at bounding box center [306, 399] width 14 height 14
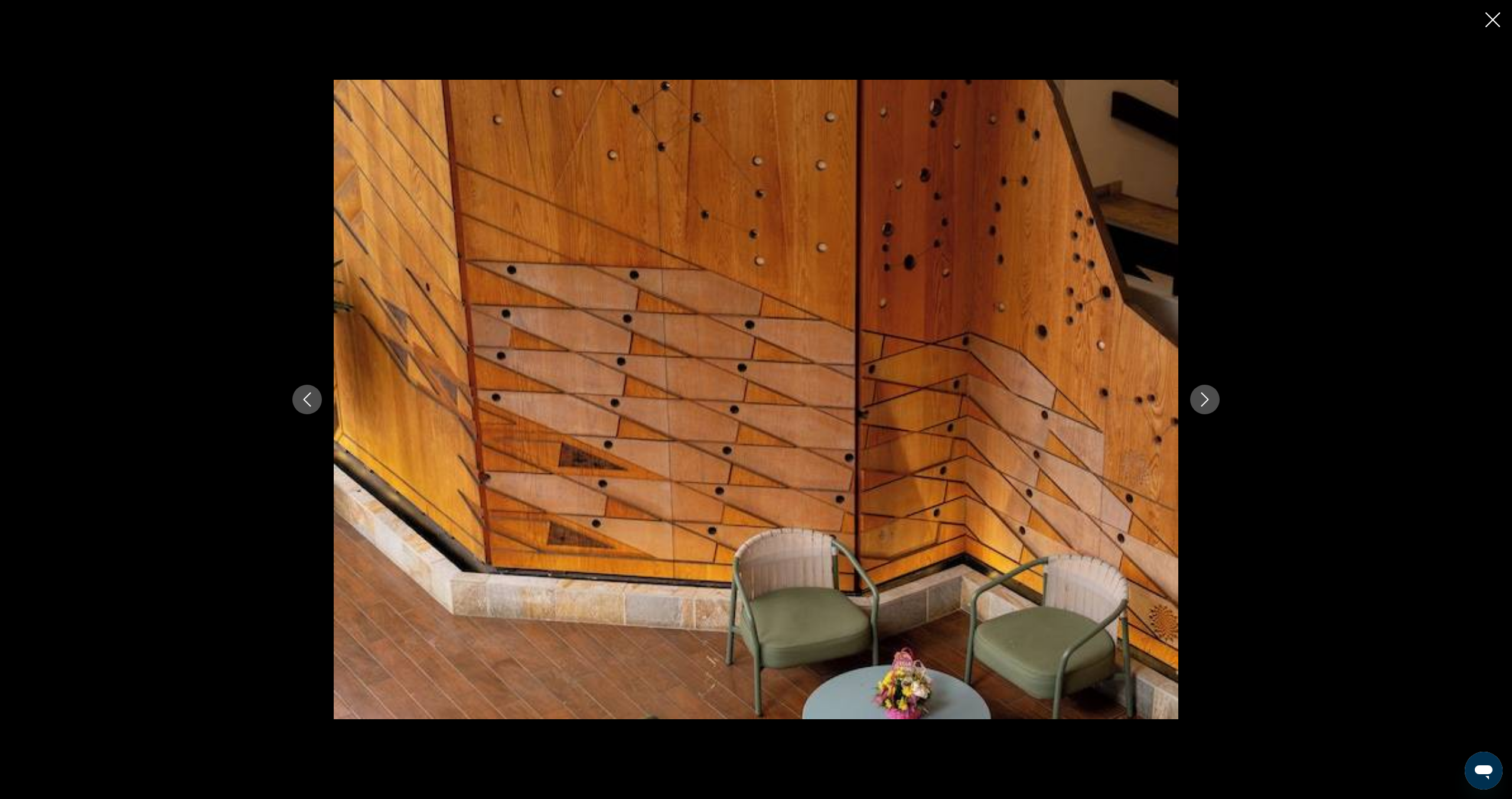
click at [306, 400] on icon "Previous image" at bounding box center [306, 399] width 14 height 14
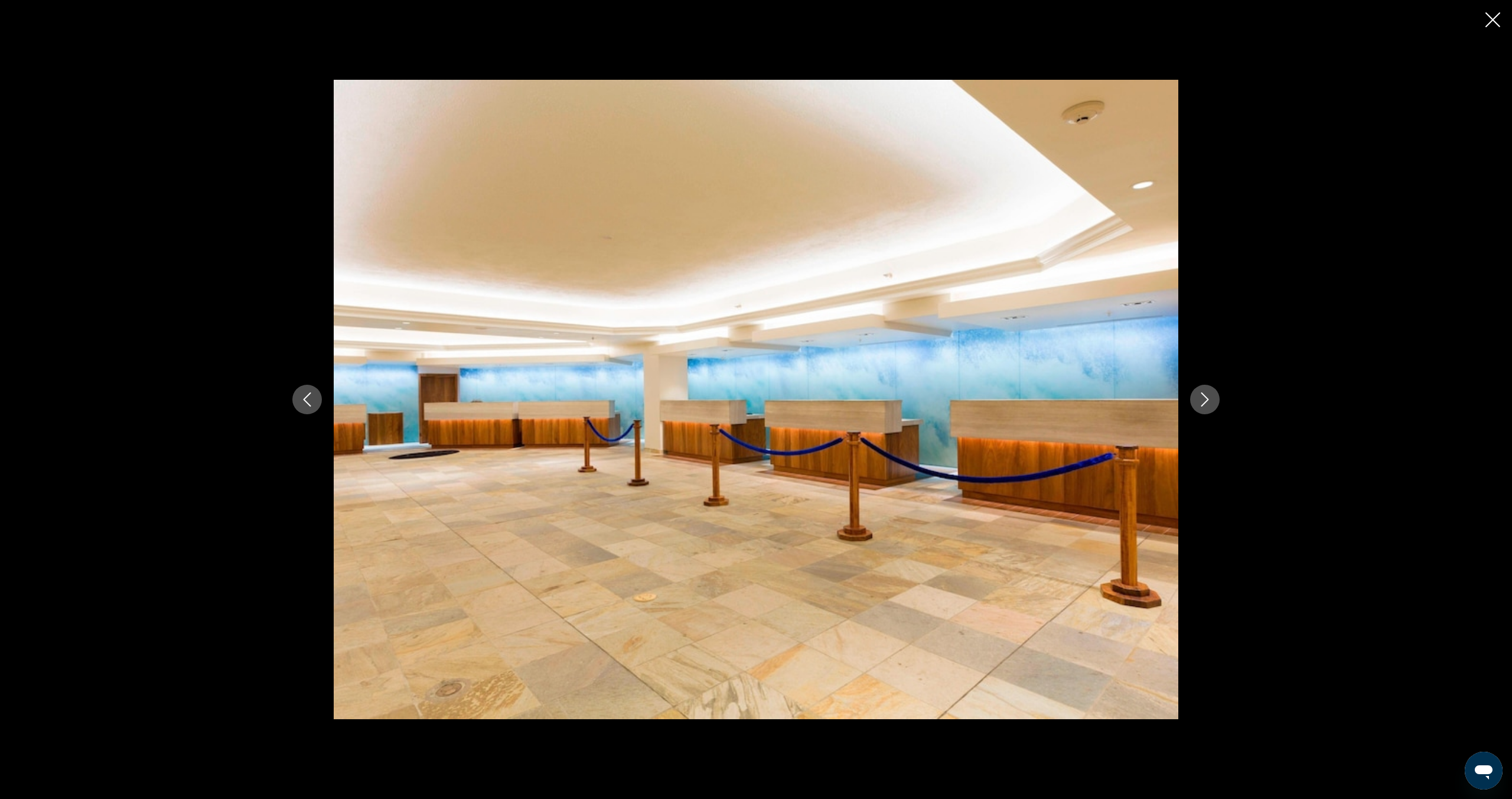
click at [306, 400] on icon "Previous image" at bounding box center [306, 399] width 14 height 14
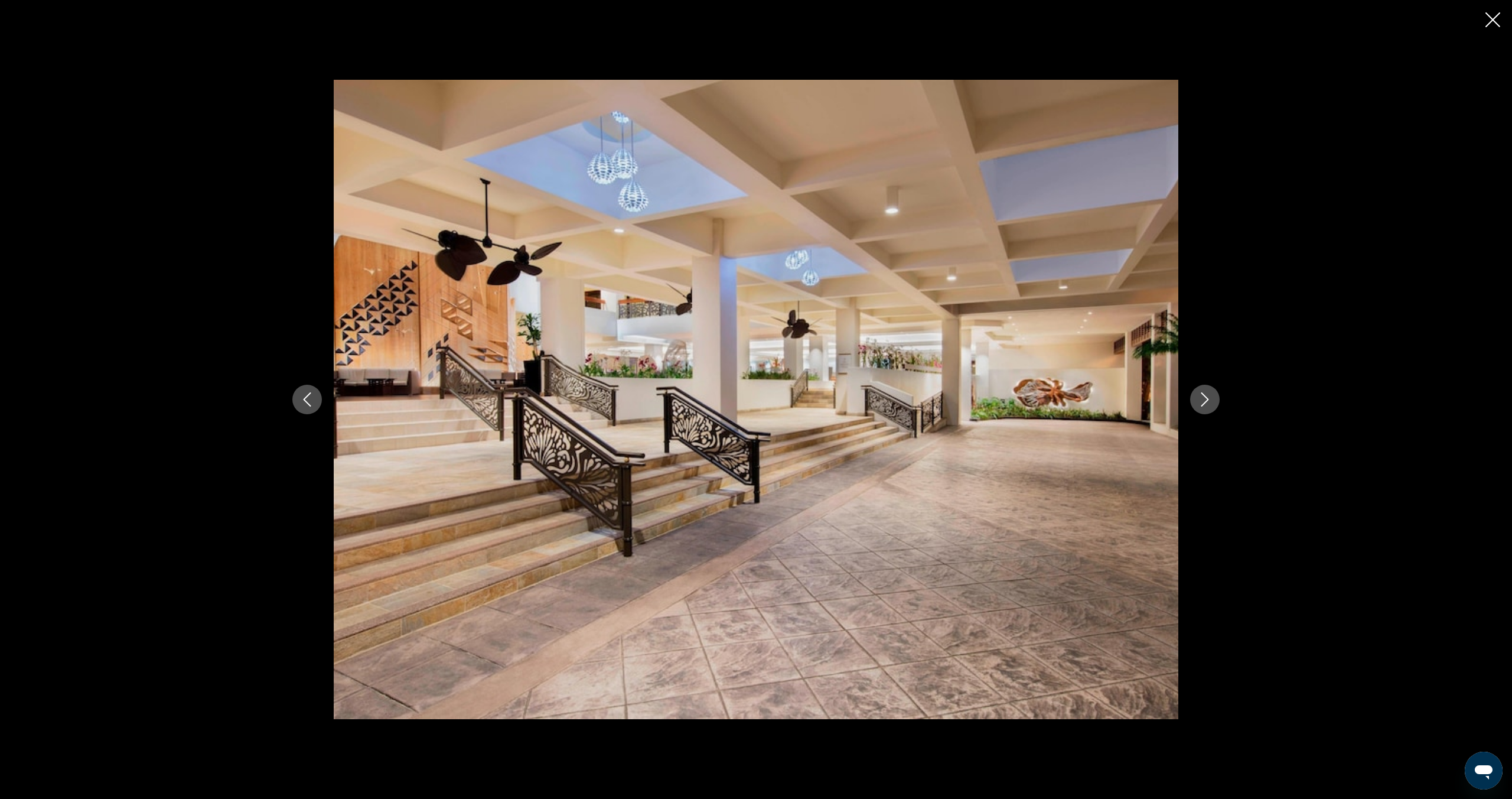
click at [1203, 399] on icon "Next image" at bounding box center [1205, 399] width 14 height 14
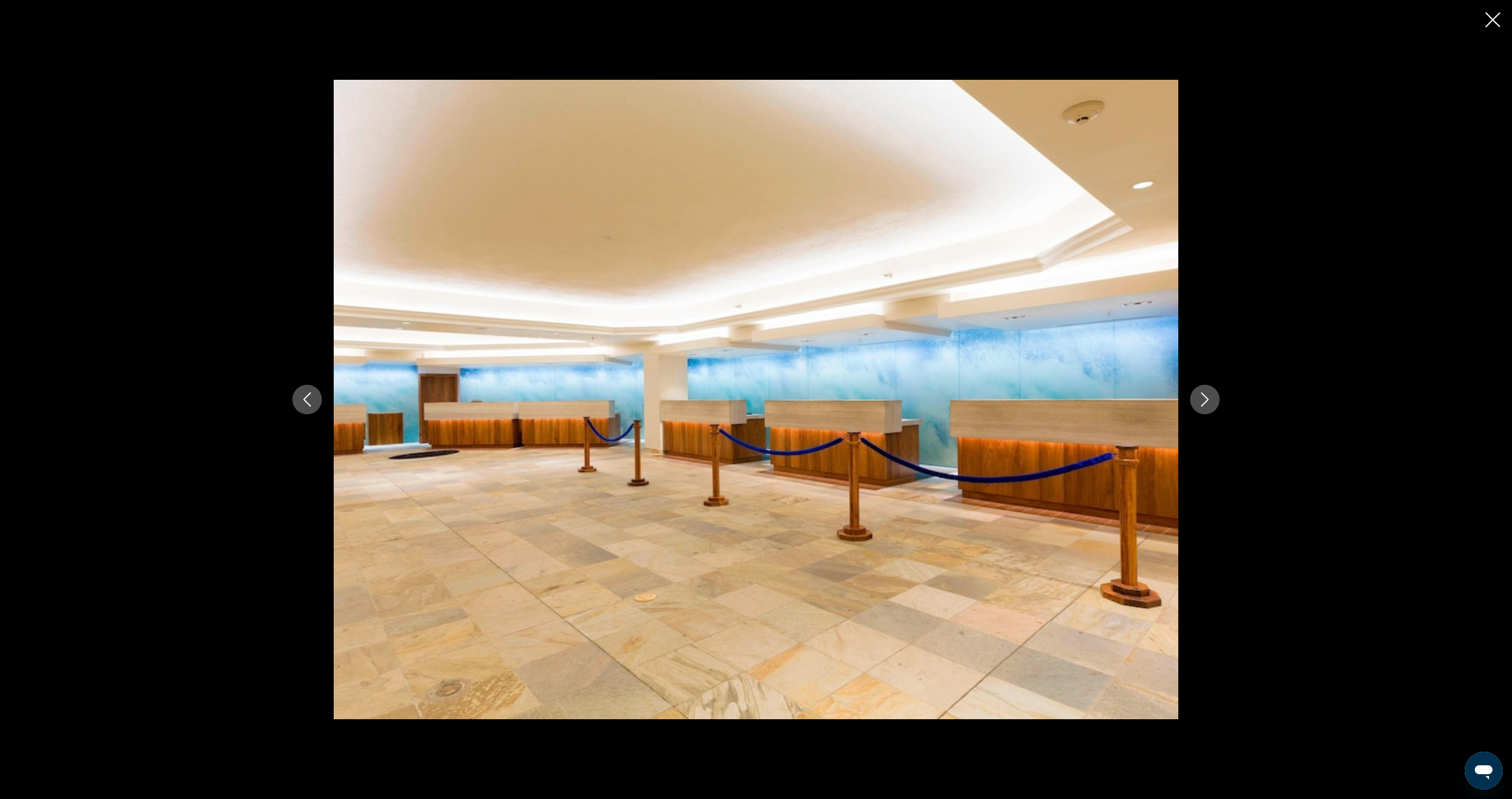
scroll to position [439, 0]
click at [1203, 399] on icon "Next image" at bounding box center [1205, 399] width 14 height 14
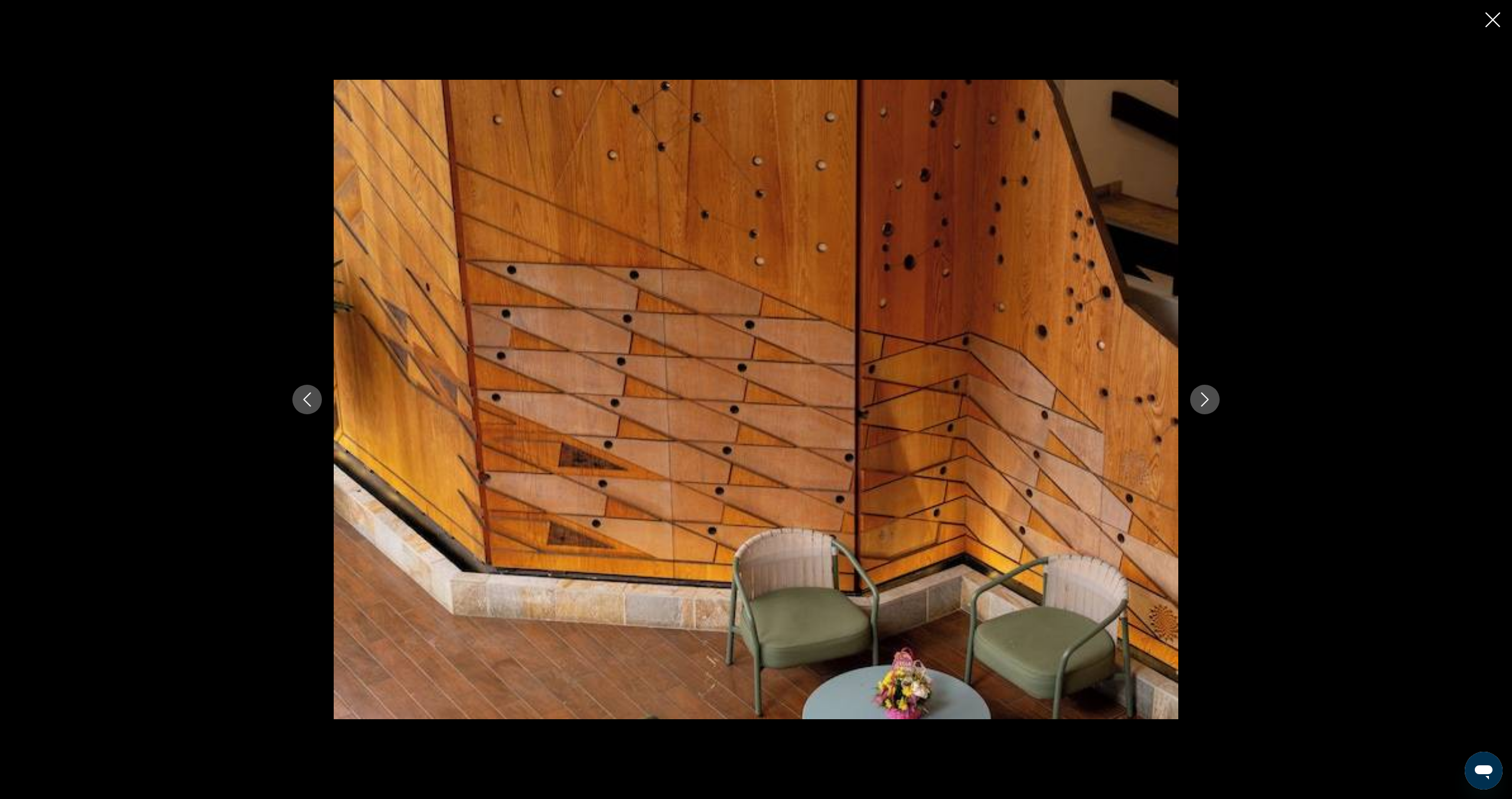
click at [1203, 399] on icon "Next image" at bounding box center [1205, 399] width 14 height 14
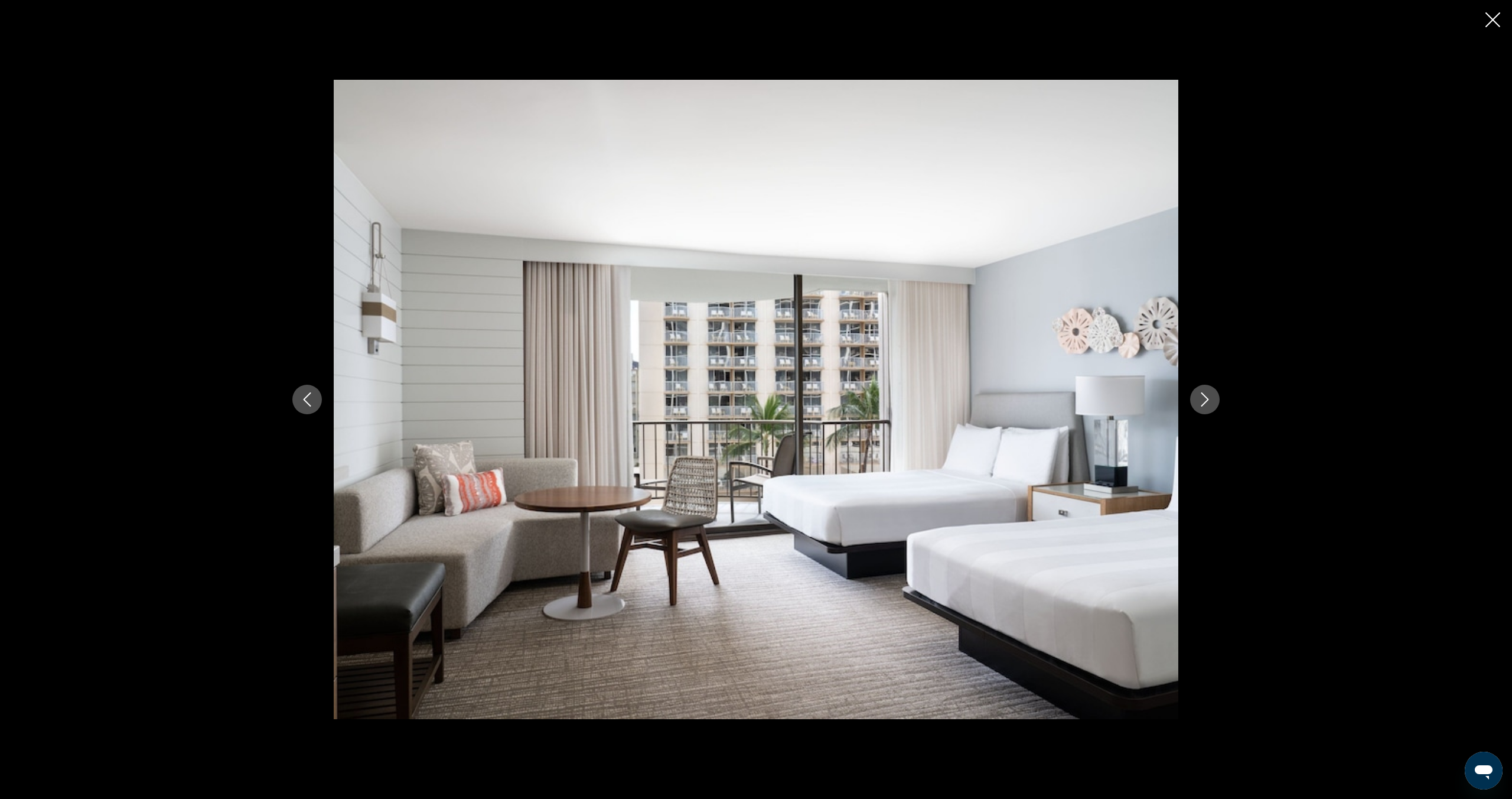
click at [1203, 399] on icon "Next image" at bounding box center [1205, 399] width 14 height 14
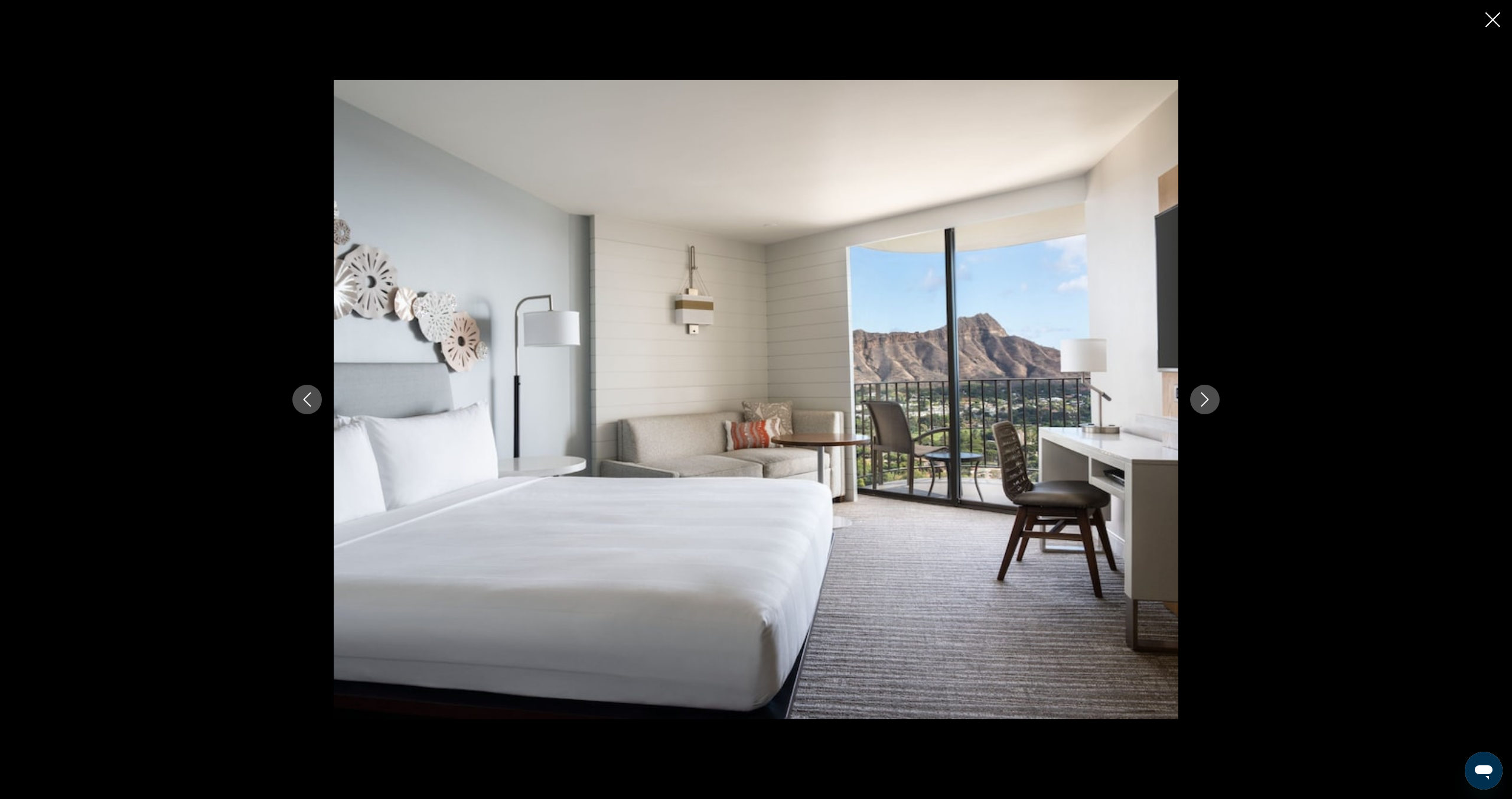
click at [1203, 399] on icon "Next image" at bounding box center [1205, 399] width 14 height 14
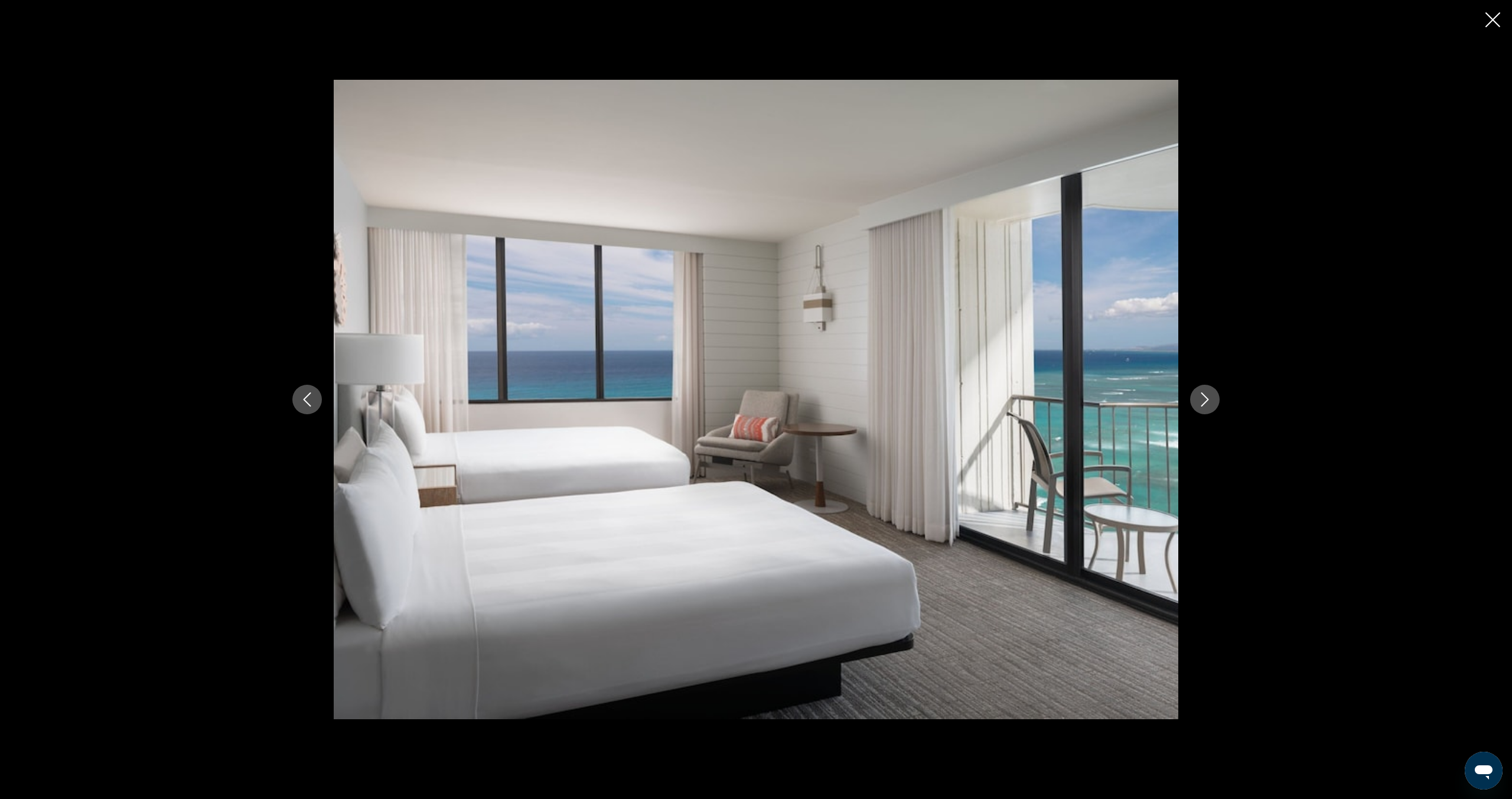
click at [1203, 399] on icon "Next image" at bounding box center [1205, 399] width 14 height 14
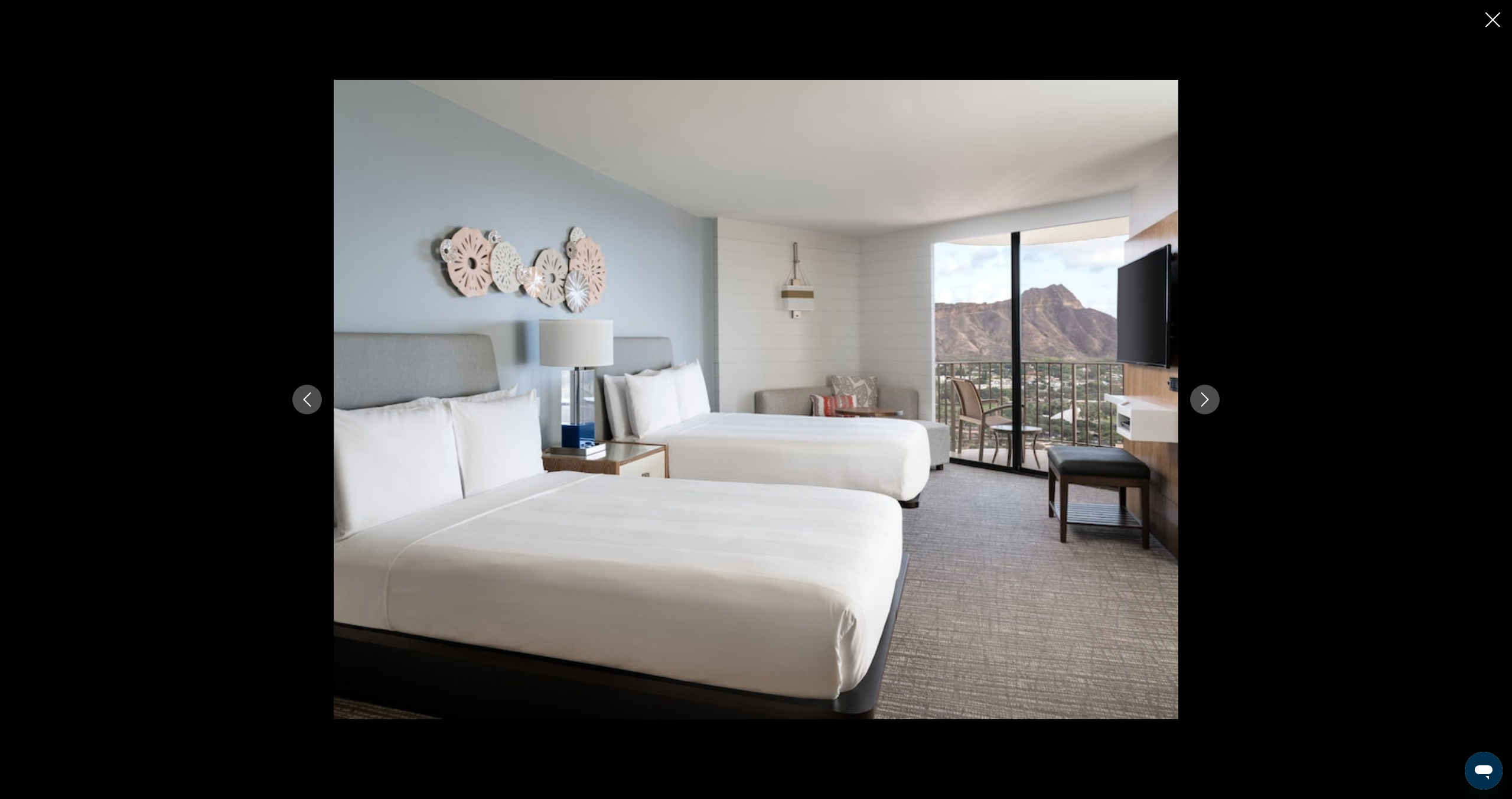
scroll to position [441, 0]
click at [311, 400] on icon "Previous image" at bounding box center [306, 399] width 14 height 14
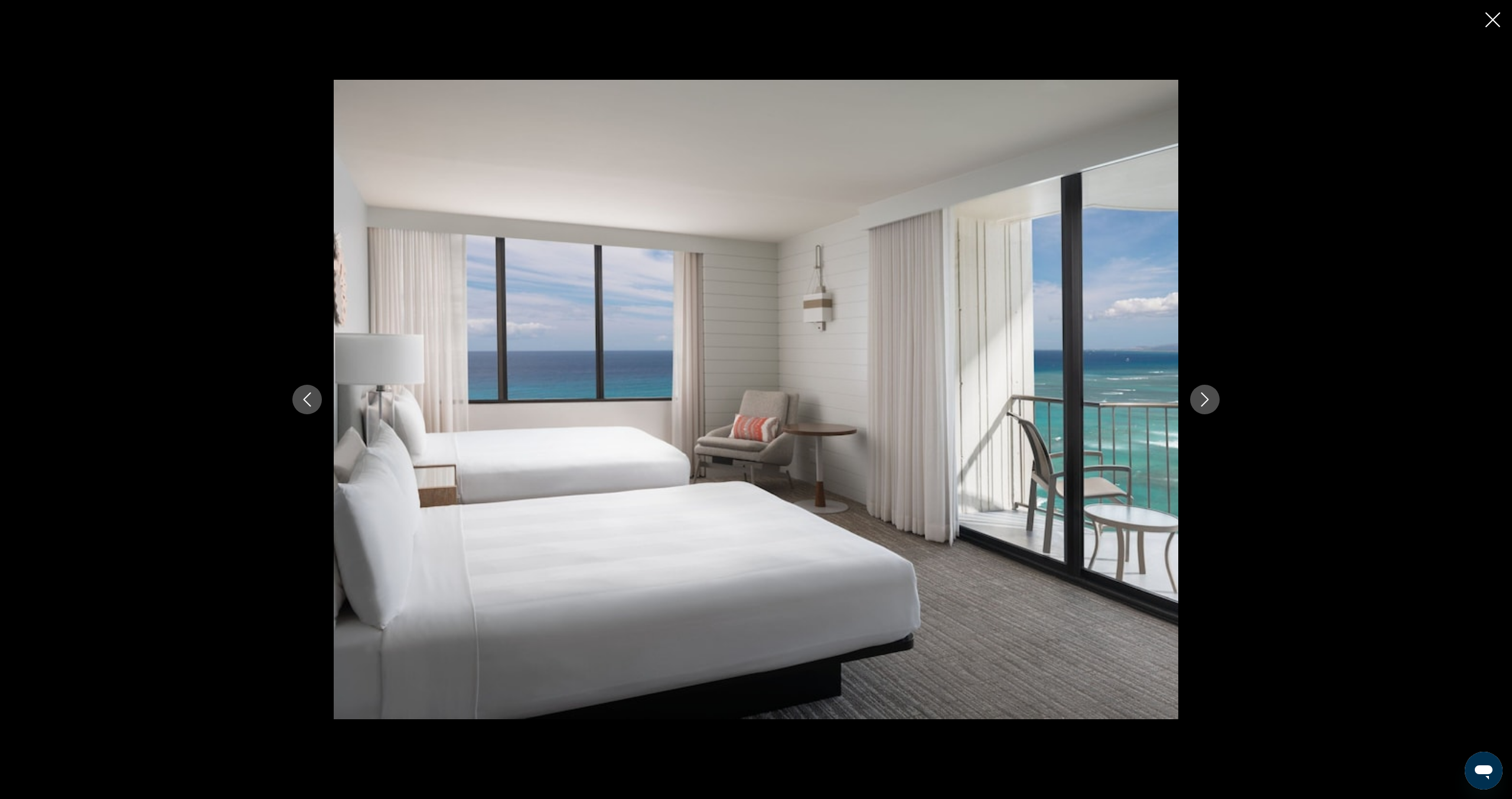
scroll to position [433, 0]
click at [1211, 402] on icon "Next image" at bounding box center [1205, 399] width 14 height 14
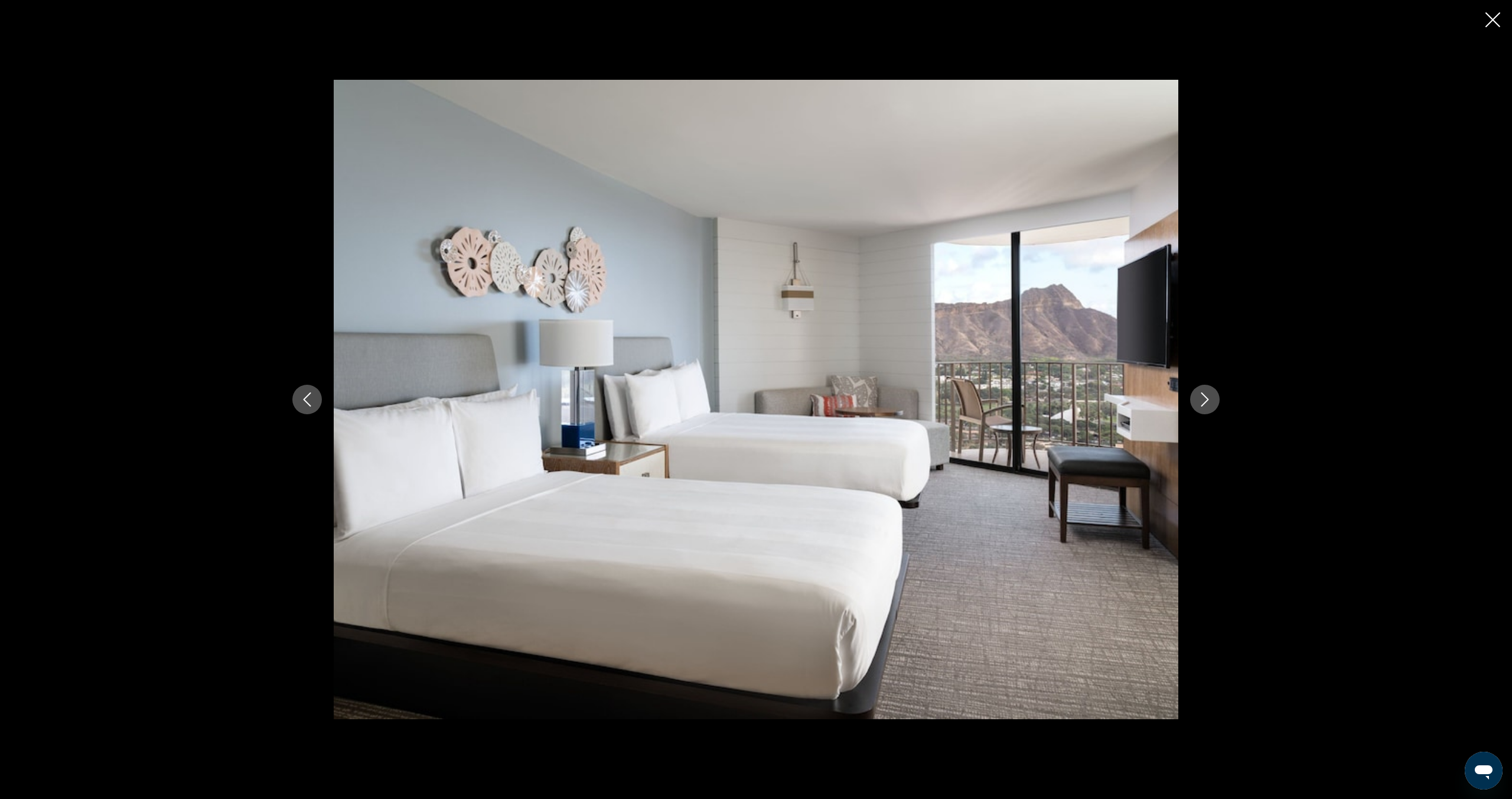
click at [1210, 402] on icon "Next image" at bounding box center [1205, 399] width 14 height 14
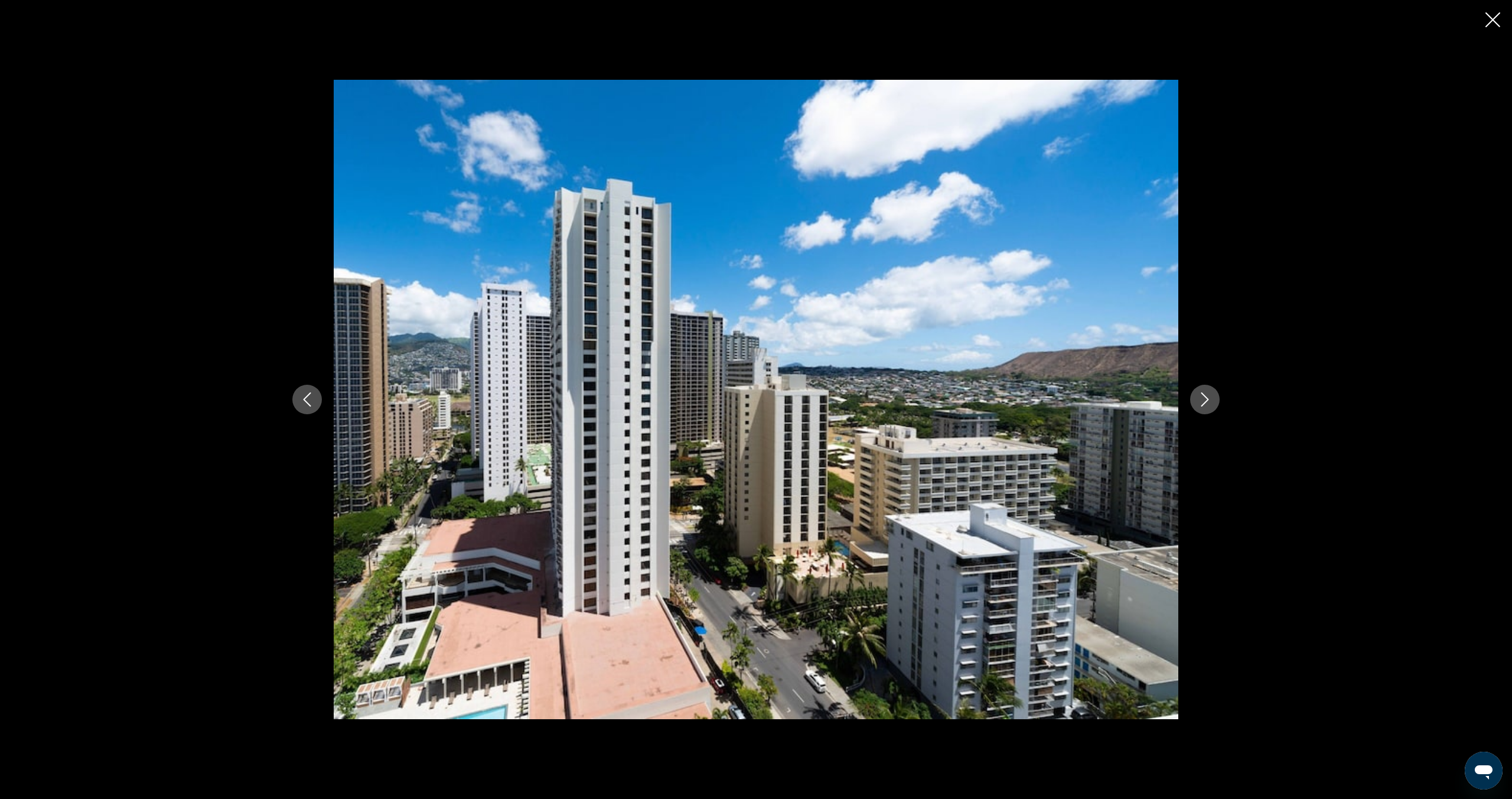
scroll to position [437, 0]
click at [1210, 402] on icon "Next image" at bounding box center [1205, 399] width 14 height 14
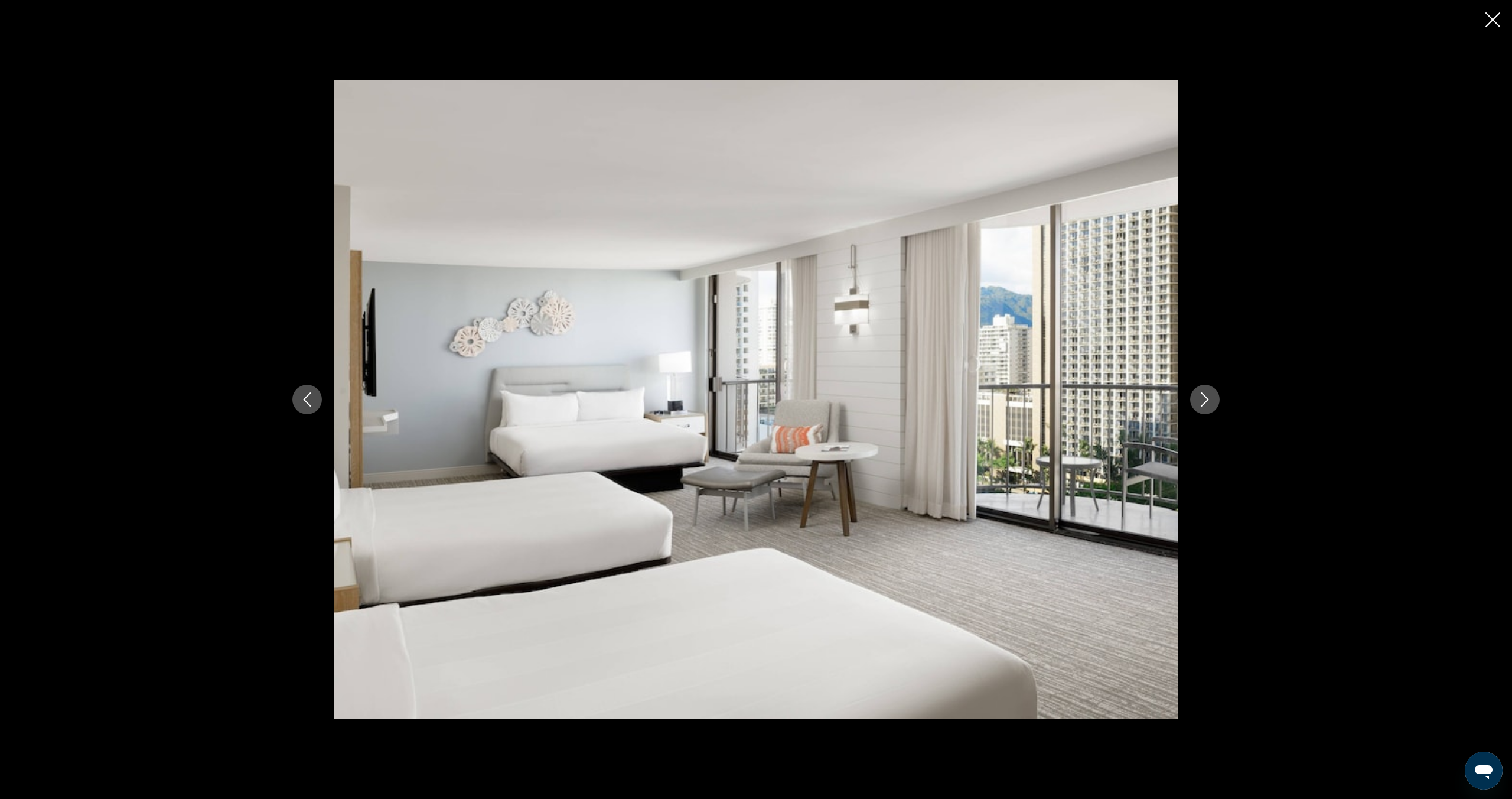
scroll to position [439, 0]
click at [1210, 402] on icon "Next image" at bounding box center [1205, 399] width 14 height 14
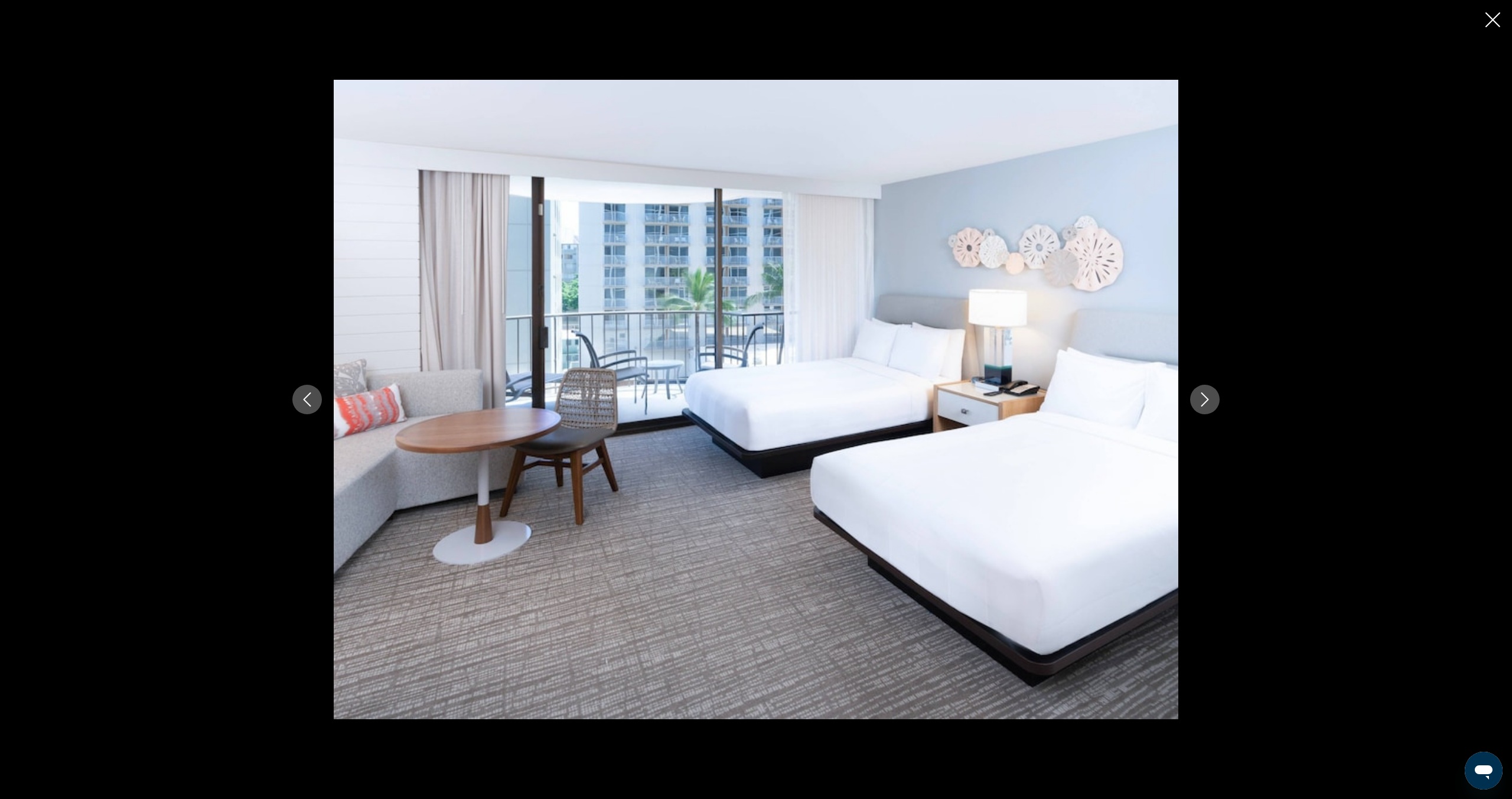
click at [1210, 402] on icon "Next image" at bounding box center [1205, 399] width 14 height 14
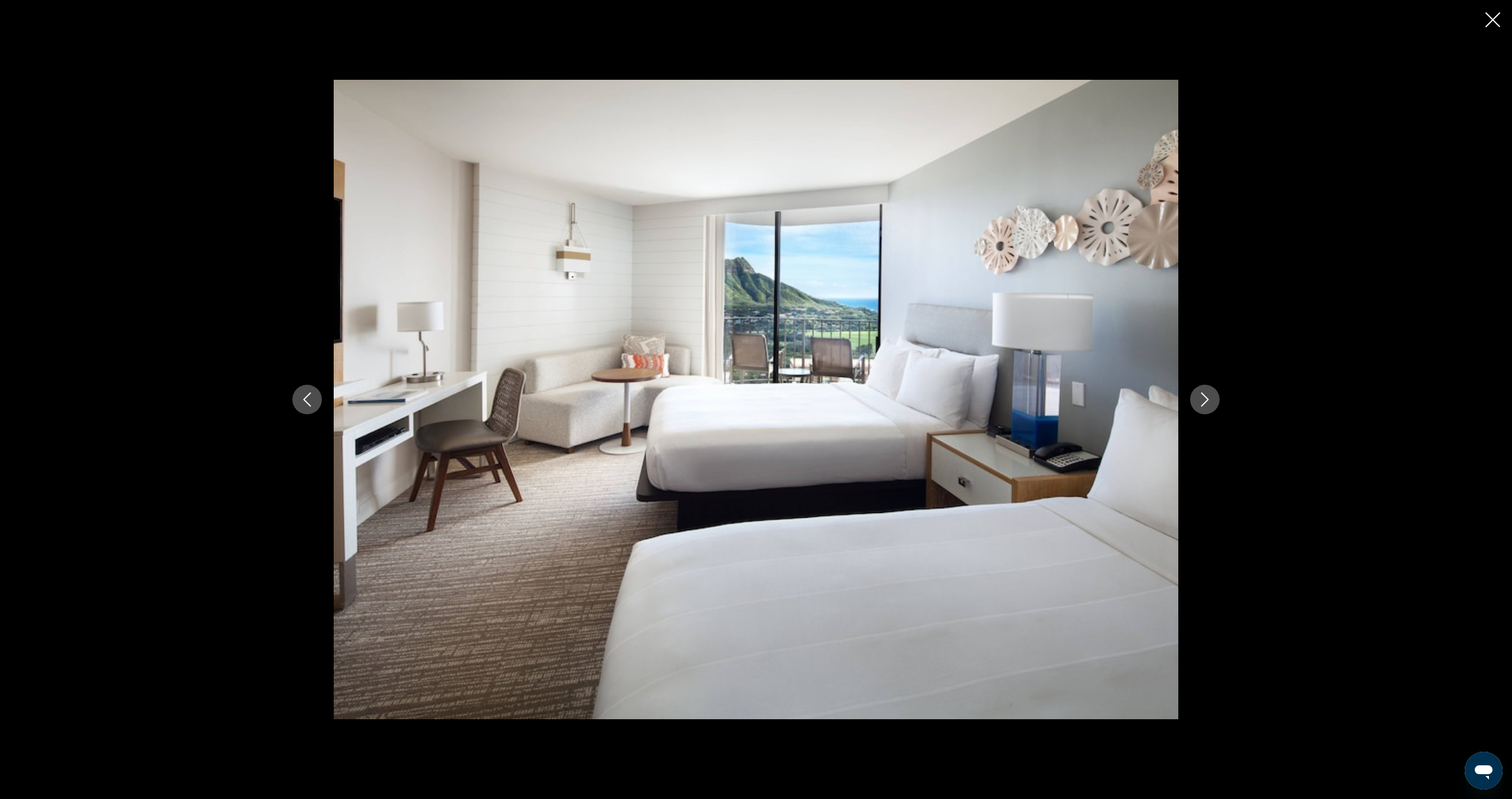
click at [1210, 402] on icon "Next image" at bounding box center [1205, 399] width 14 height 14
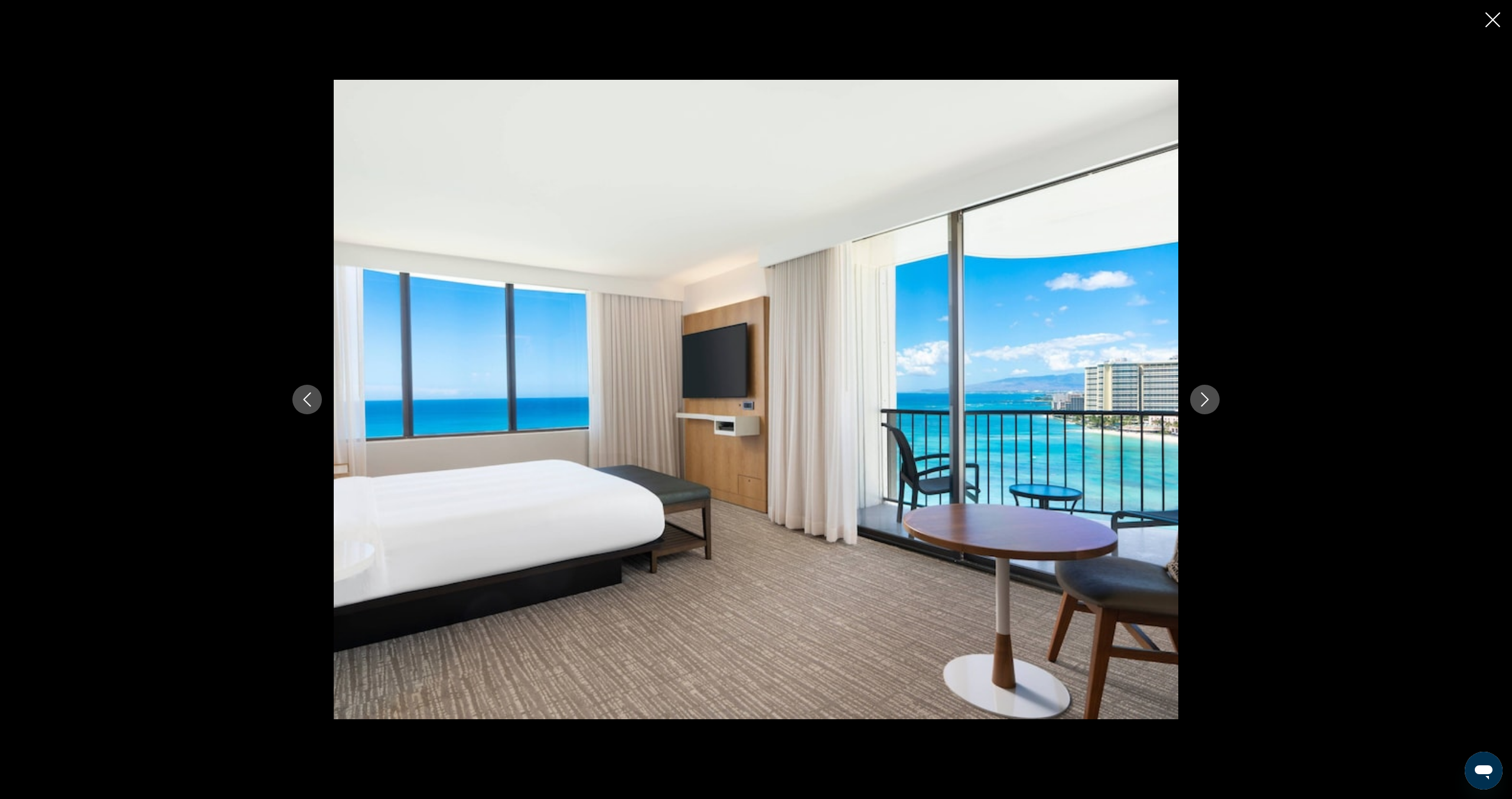
click at [1210, 402] on icon "Next image" at bounding box center [1205, 399] width 14 height 14
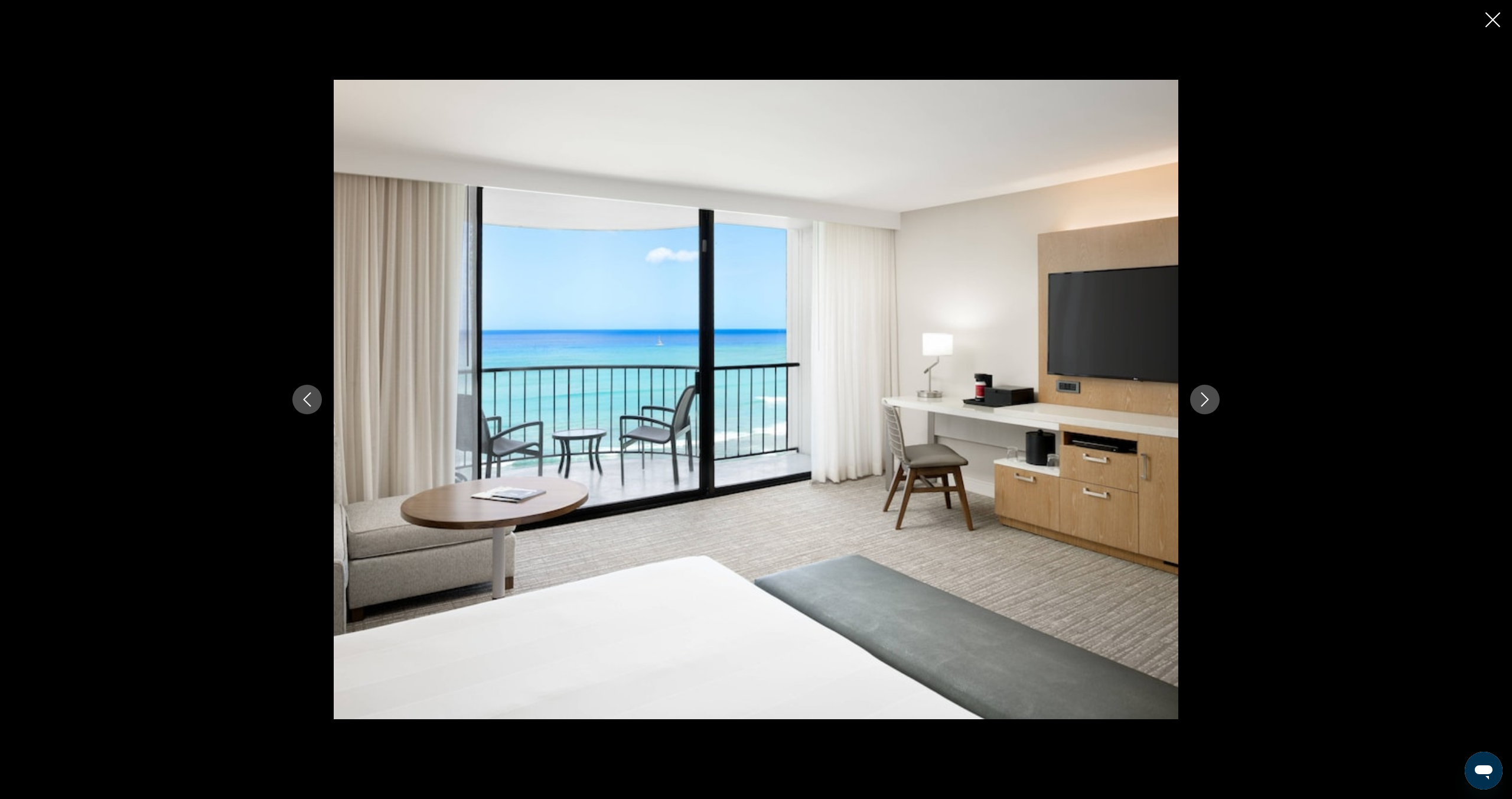
click at [1210, 402] on icon "Next image" at bounding box center [1205, 399] width 14 height 14
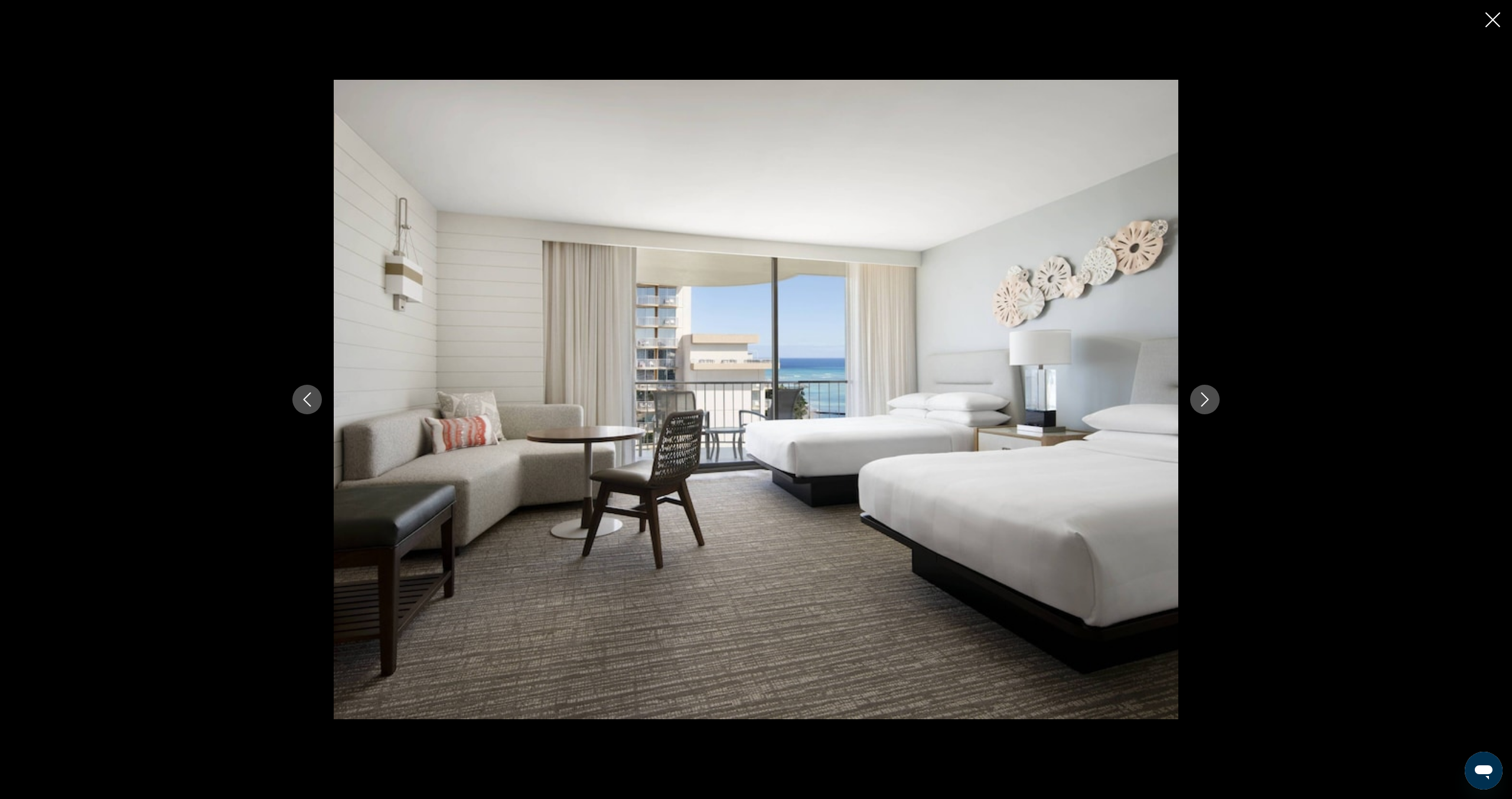
scroll to position [439, 0]
click at [1210, 402] on icon "Next image" at bounding box center [1205, 399] width 14 height 14
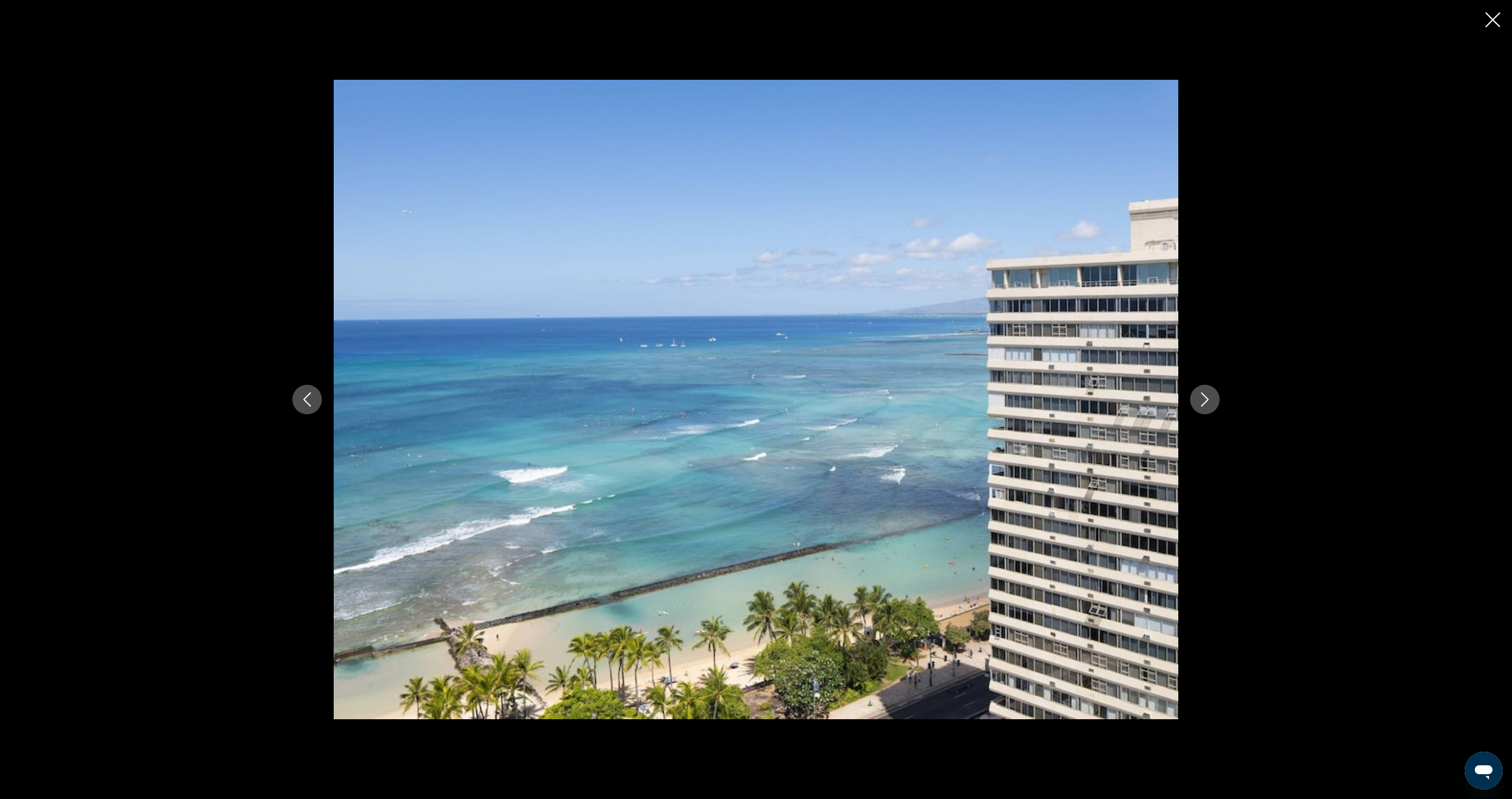
click at [1210, 402] on icon "Next image" at bounding box center [1205, 399] width 14 height 14
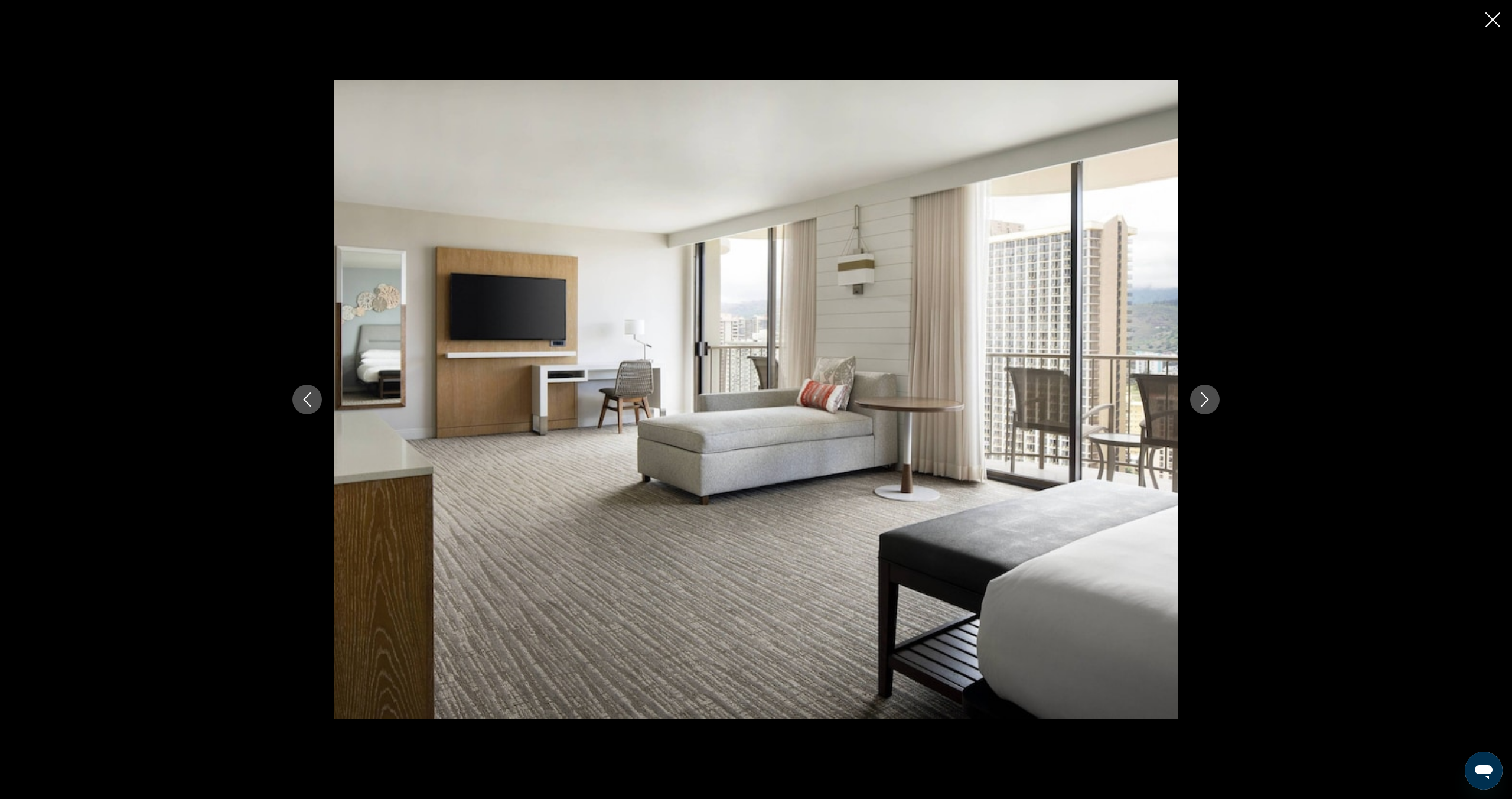
click at [1210, 402] on icon "Next image" at bounding box center [1205, 399] width 14 height 14
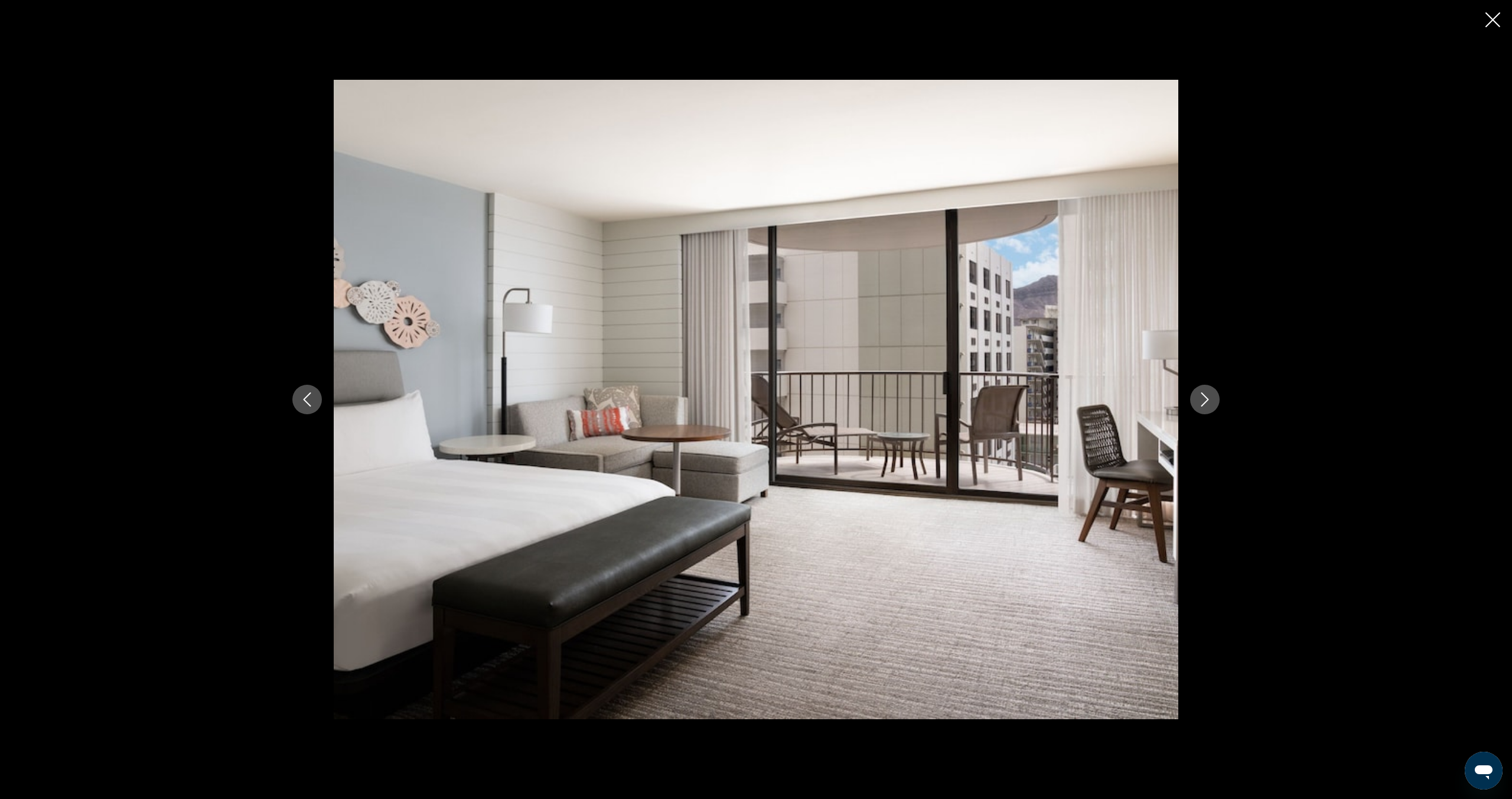
click at [1496, 16] on icon "Close slideshow" at bounding box center [1493, 20] width 15 height 15
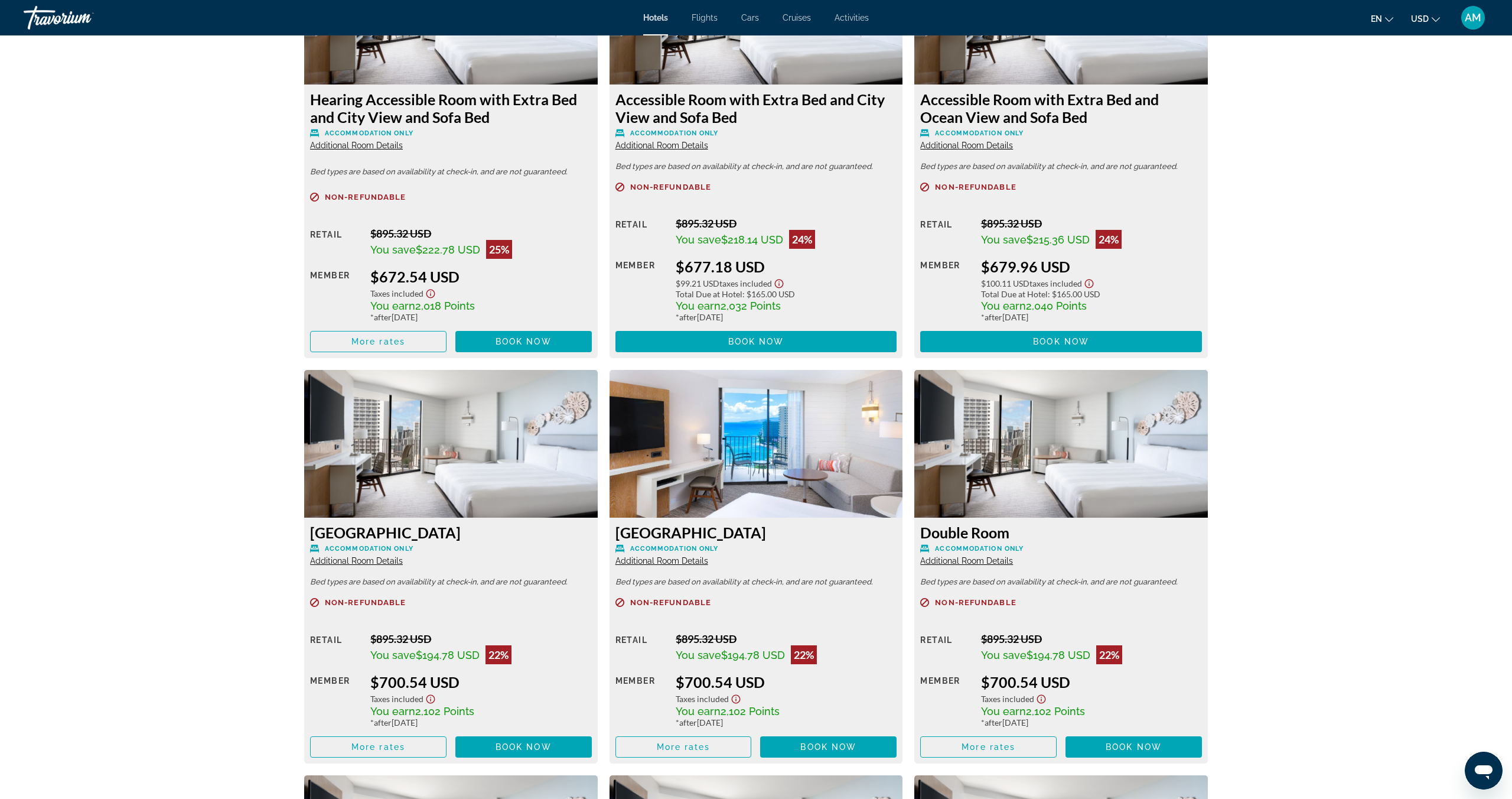
scroll to position [2159, 0]
click at [988, 562] on span "Additional Room Details" at bounding box center [967, 562] width 93 height 9
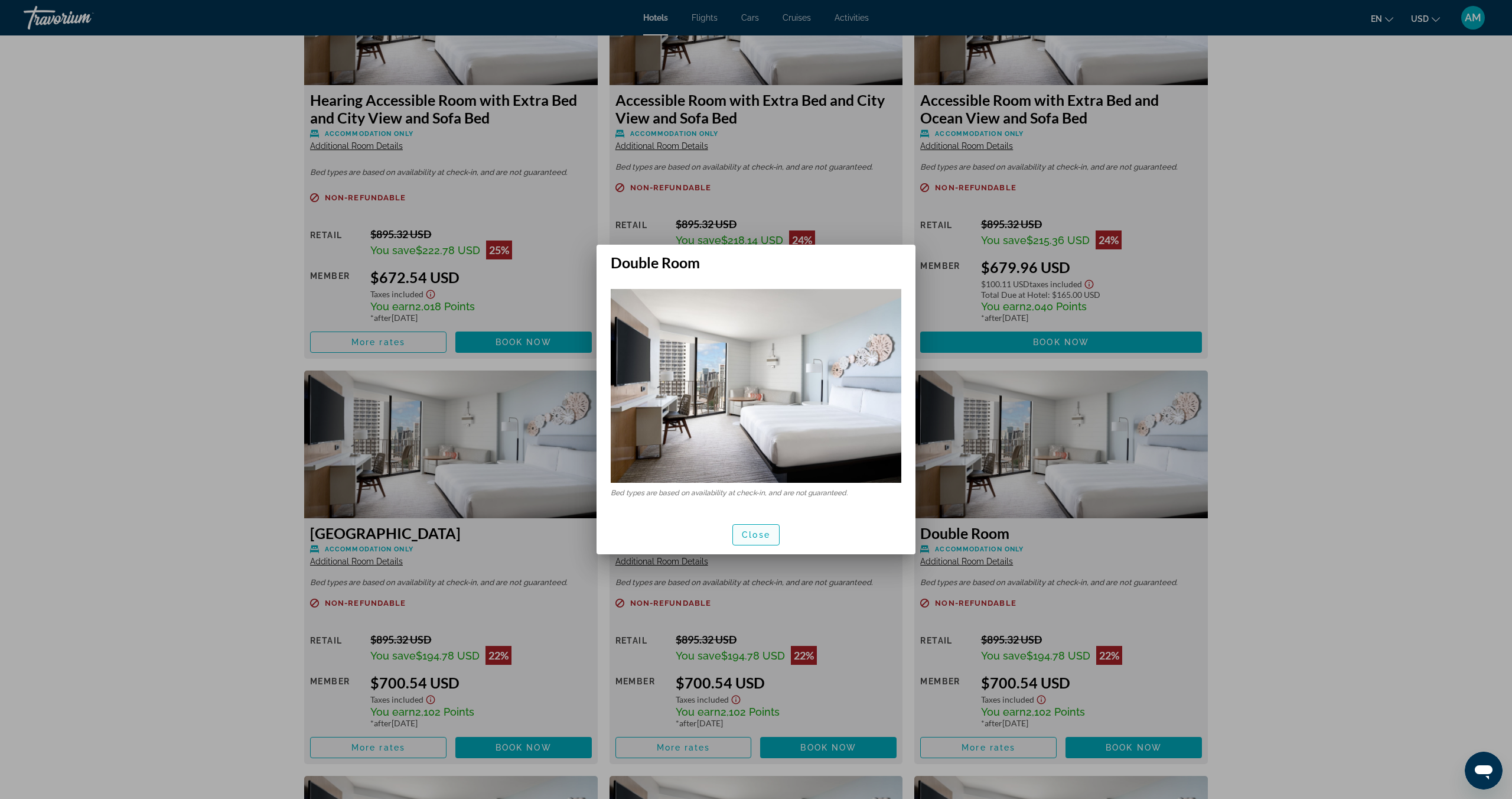
click at [769, 533] on span "Close" at bounding box center [756, 535] width 28 height 9
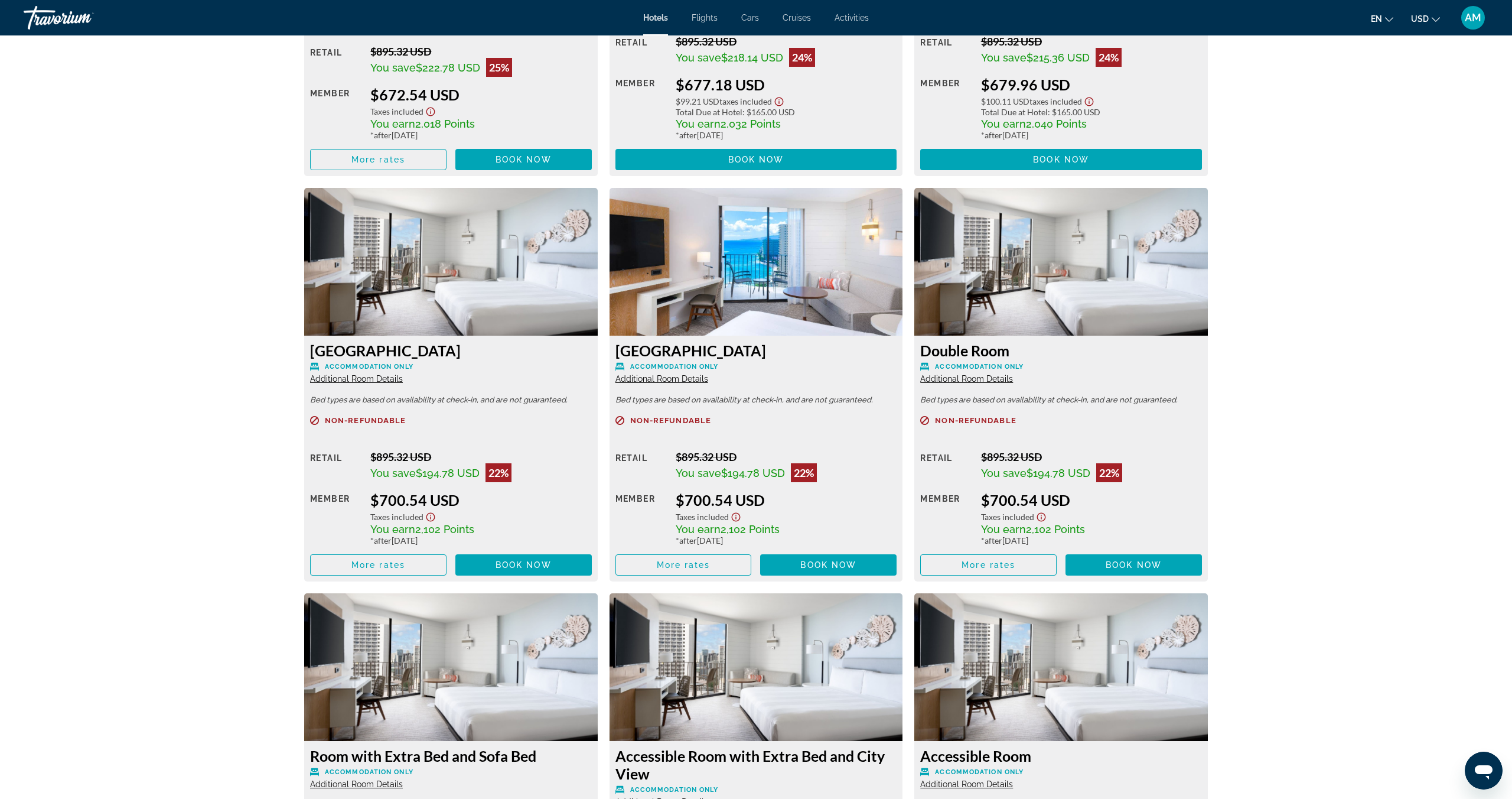
scroll to position [2360, 0]
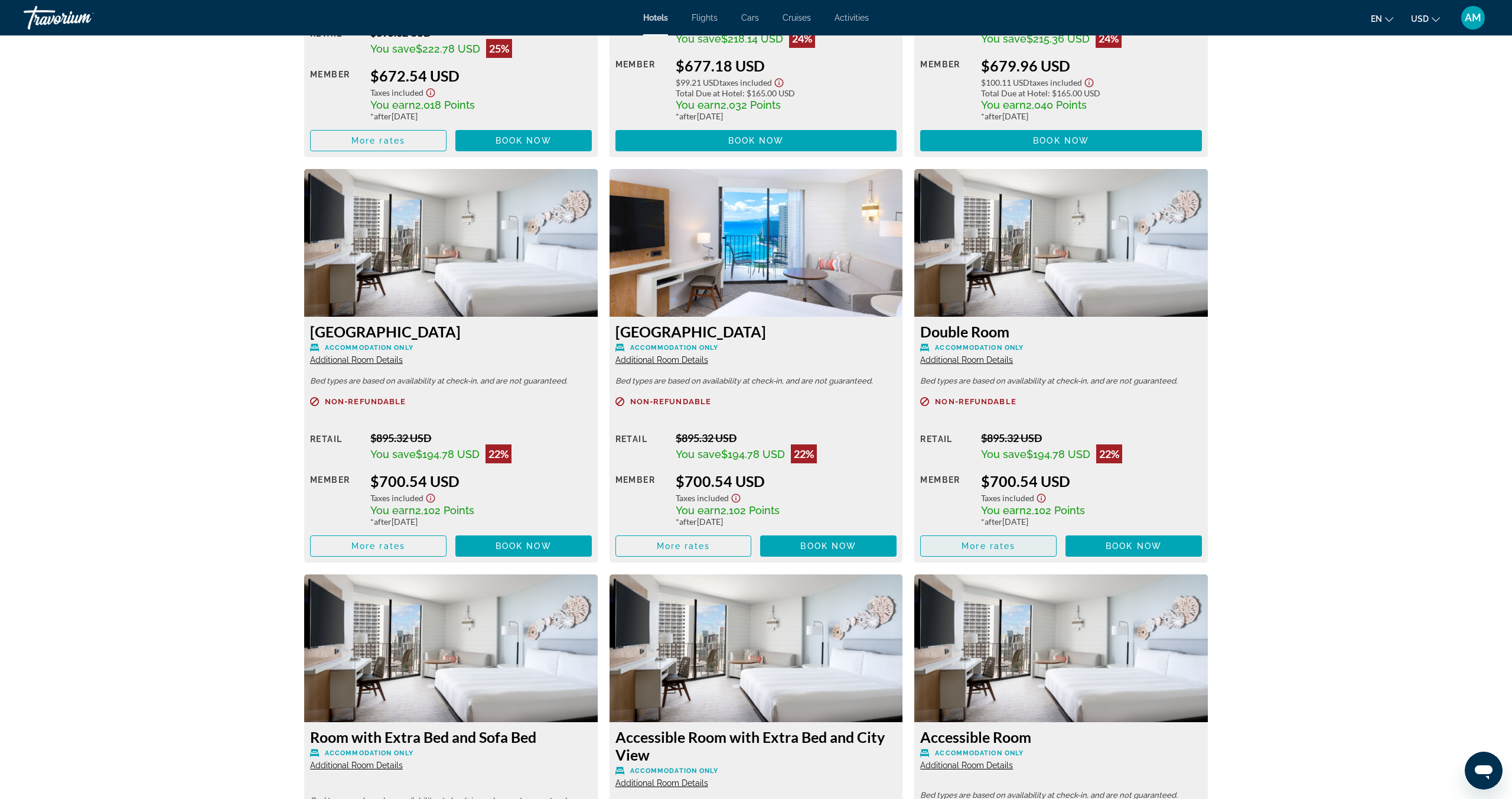
click at [1024, 550] on span "Main content" at bounding box center [988, 546] width 136 height 28
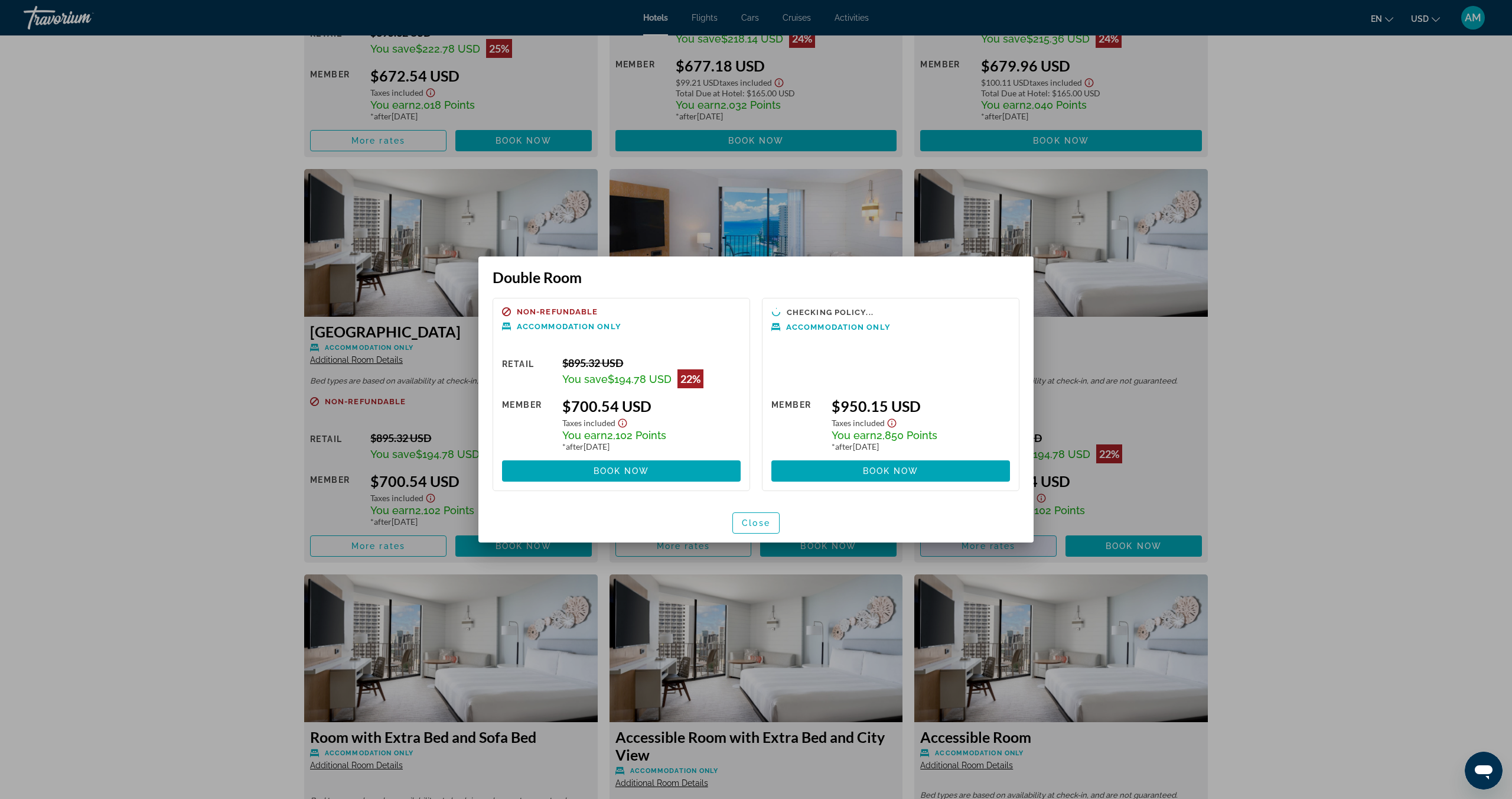
scroll to position [0, 0]
click at [765, 525] on span "Close" at bounding box center [756, 523] width 28 height 9
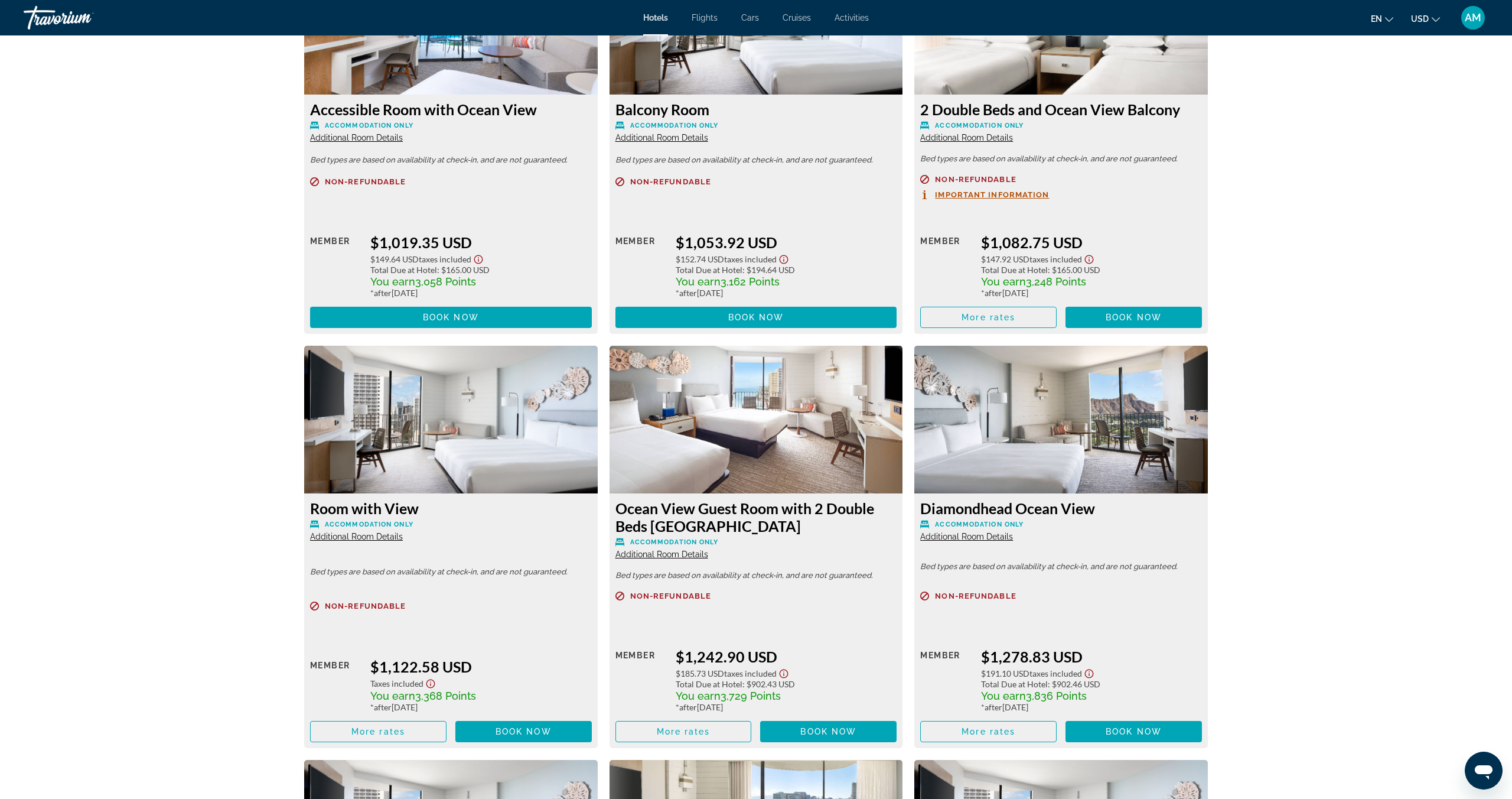
scroll to position [4250, 0]
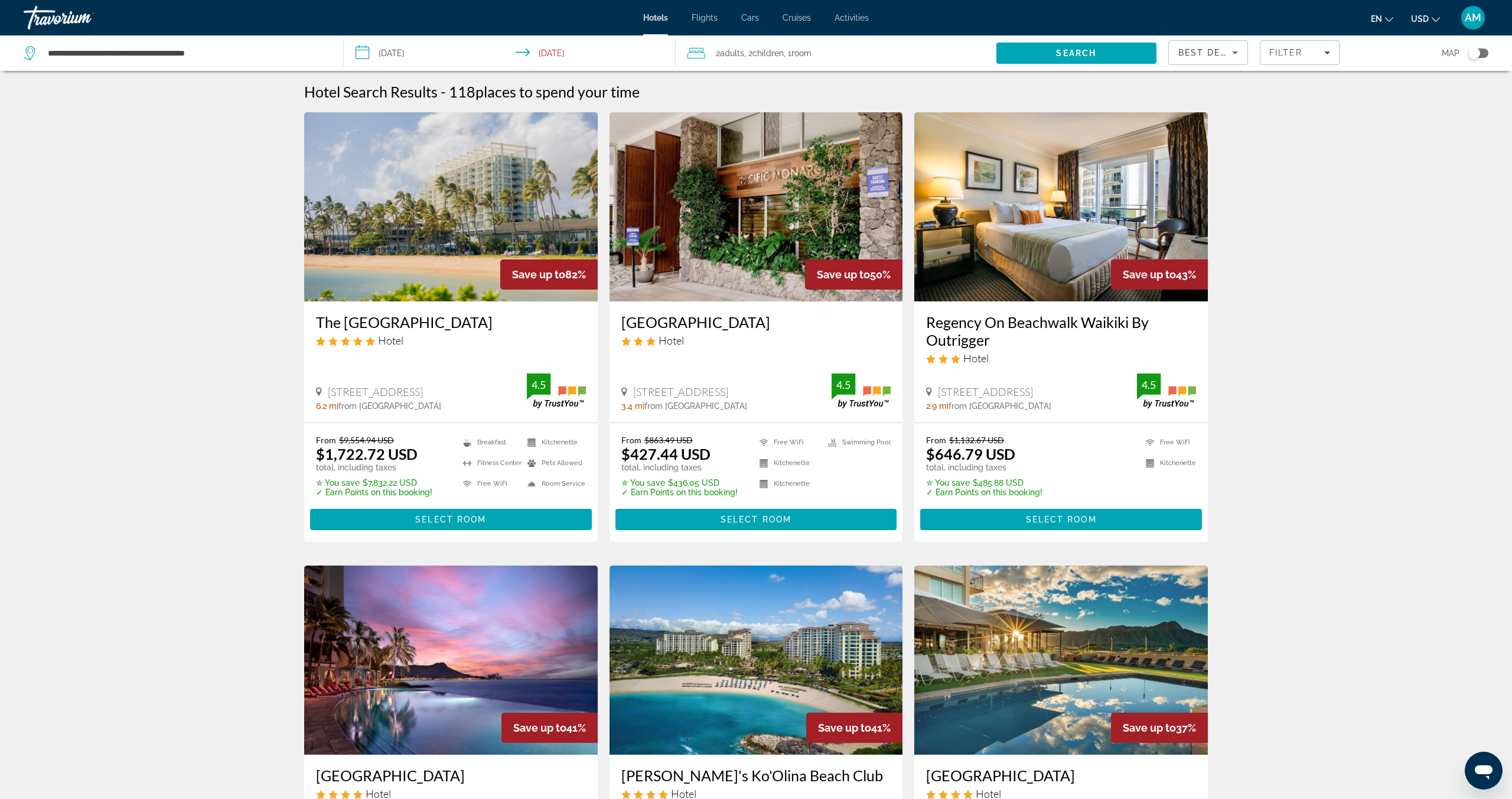
scroll to position [1, 0]
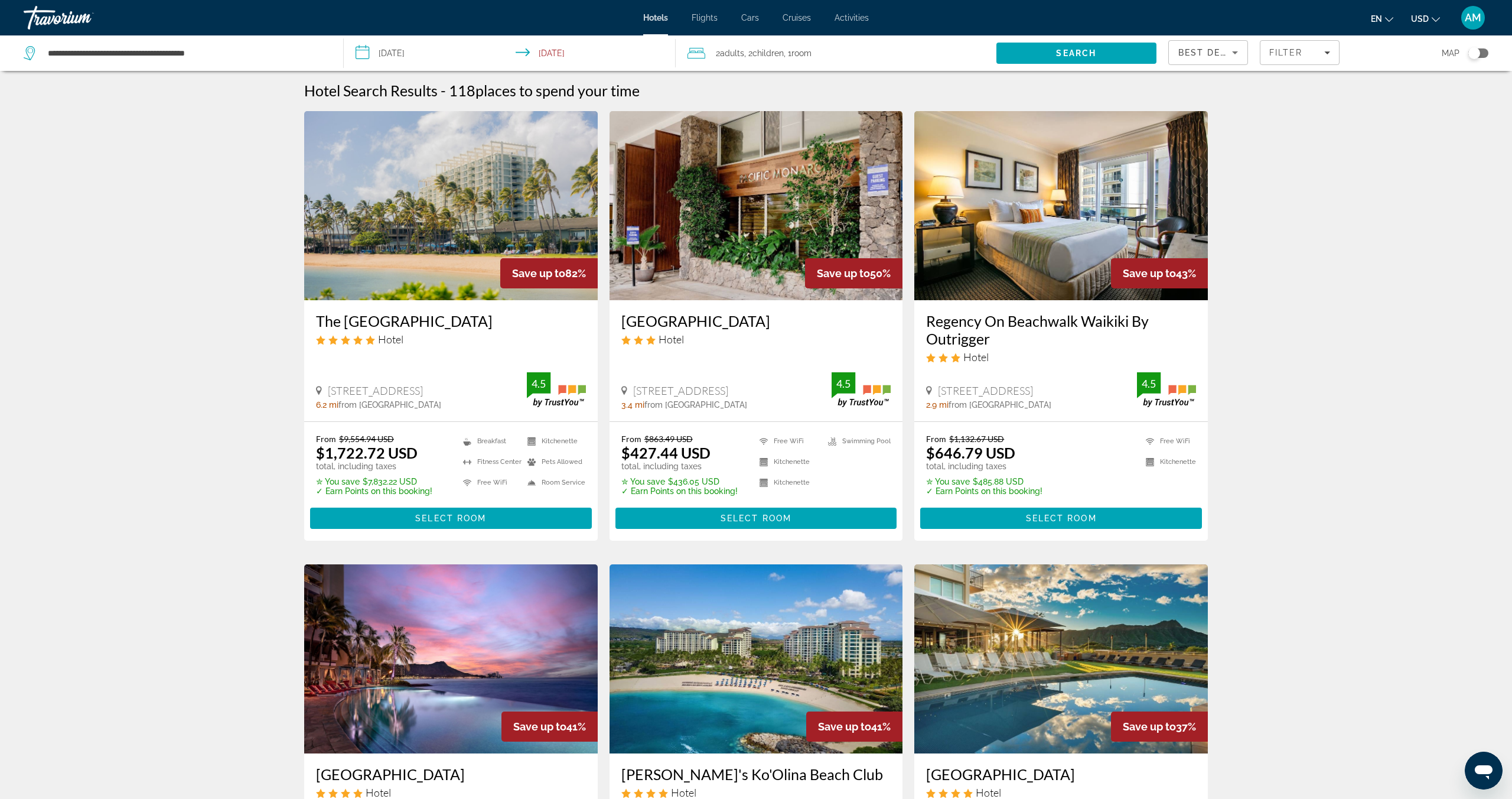
click at [1098, 235] on img "Main content" at bounding box center [1060, 205] width 293 height 189
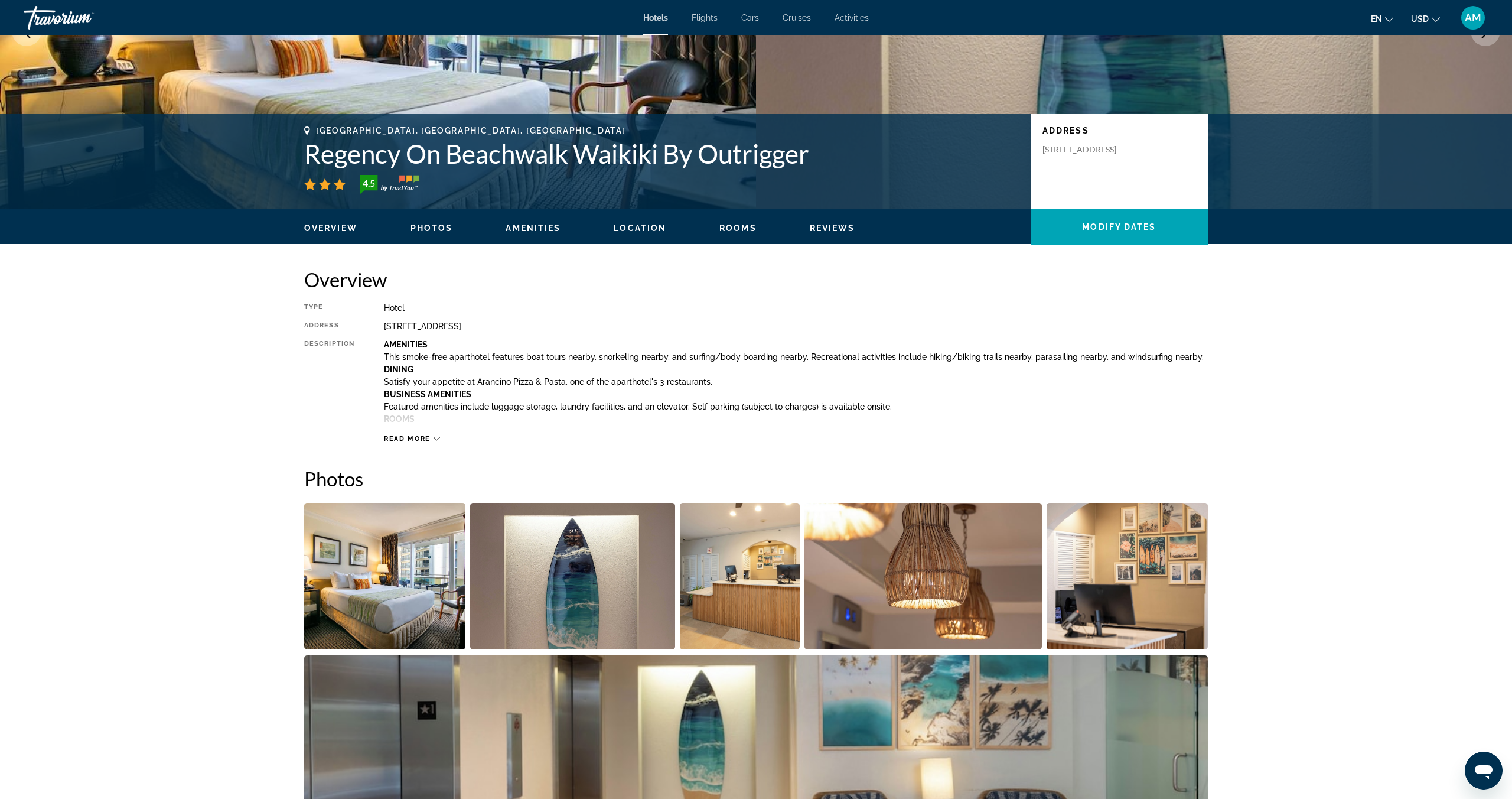
scroll to position [183, 0]
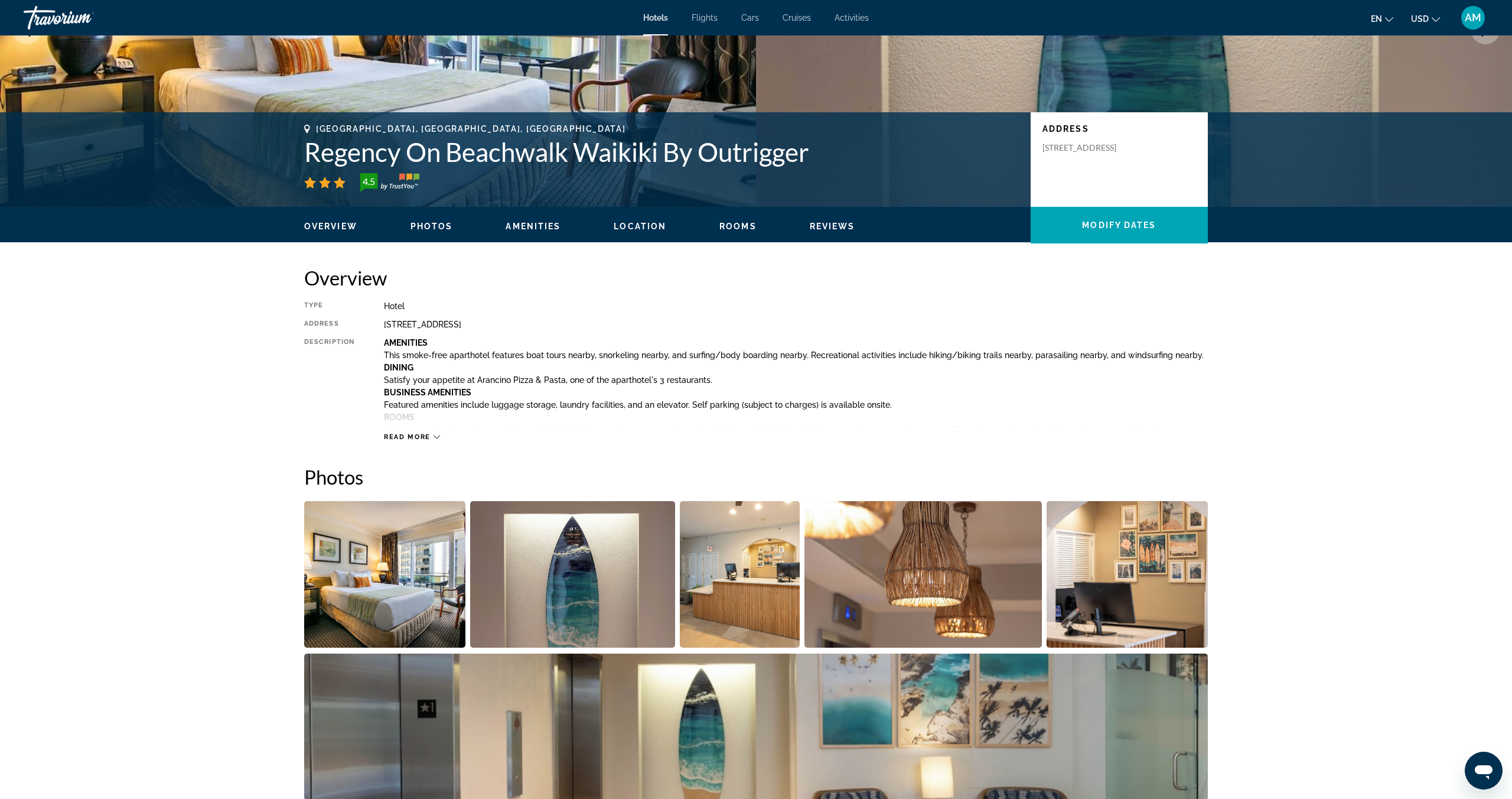
click at [421, 585] on img "Open full-screen image slider" at bounding box center [385, 574] width 161 height 146
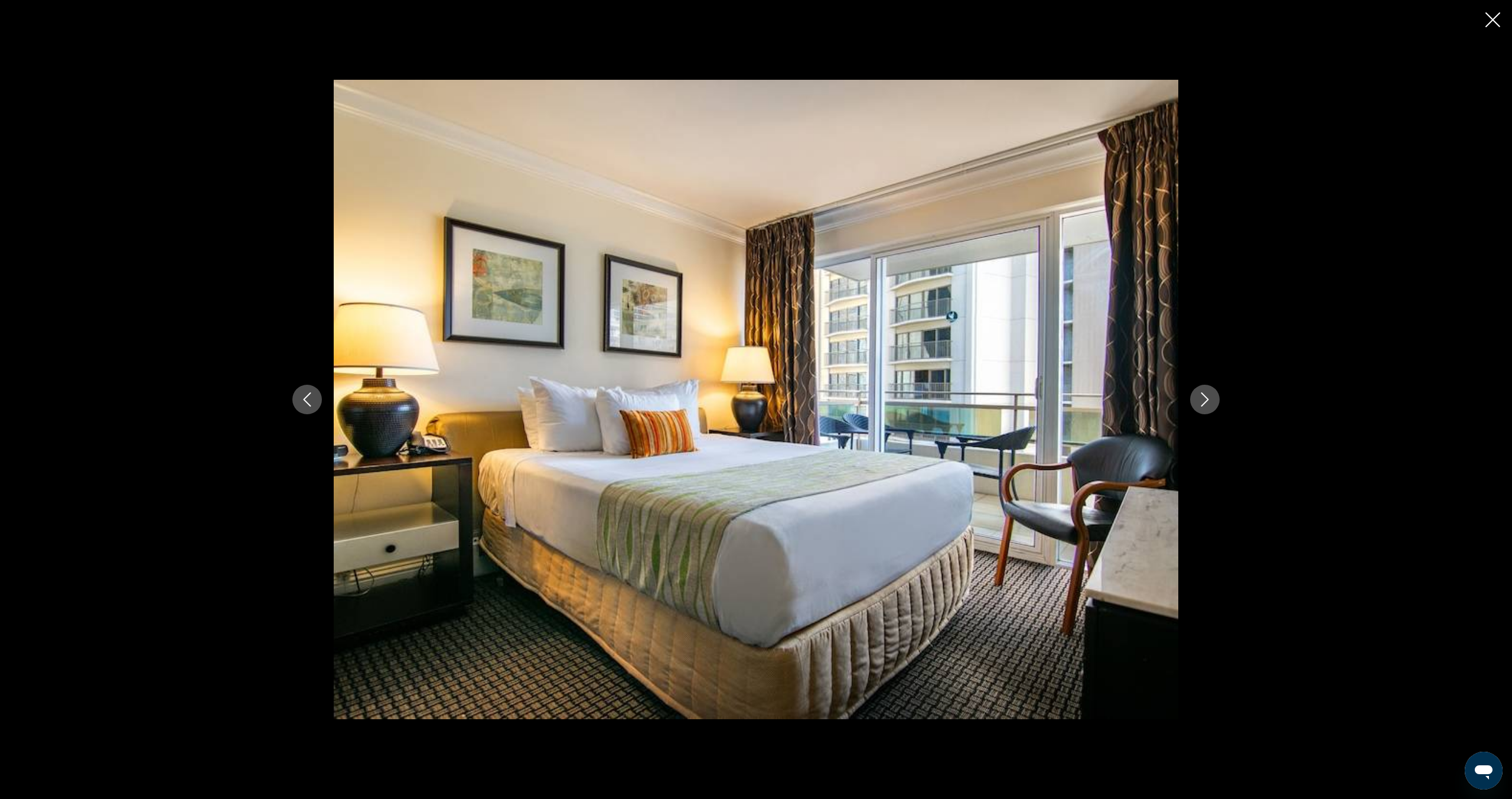
click at [1214, 399] on button "Next image" at bounding box center [1205, 399] width 29 height 29
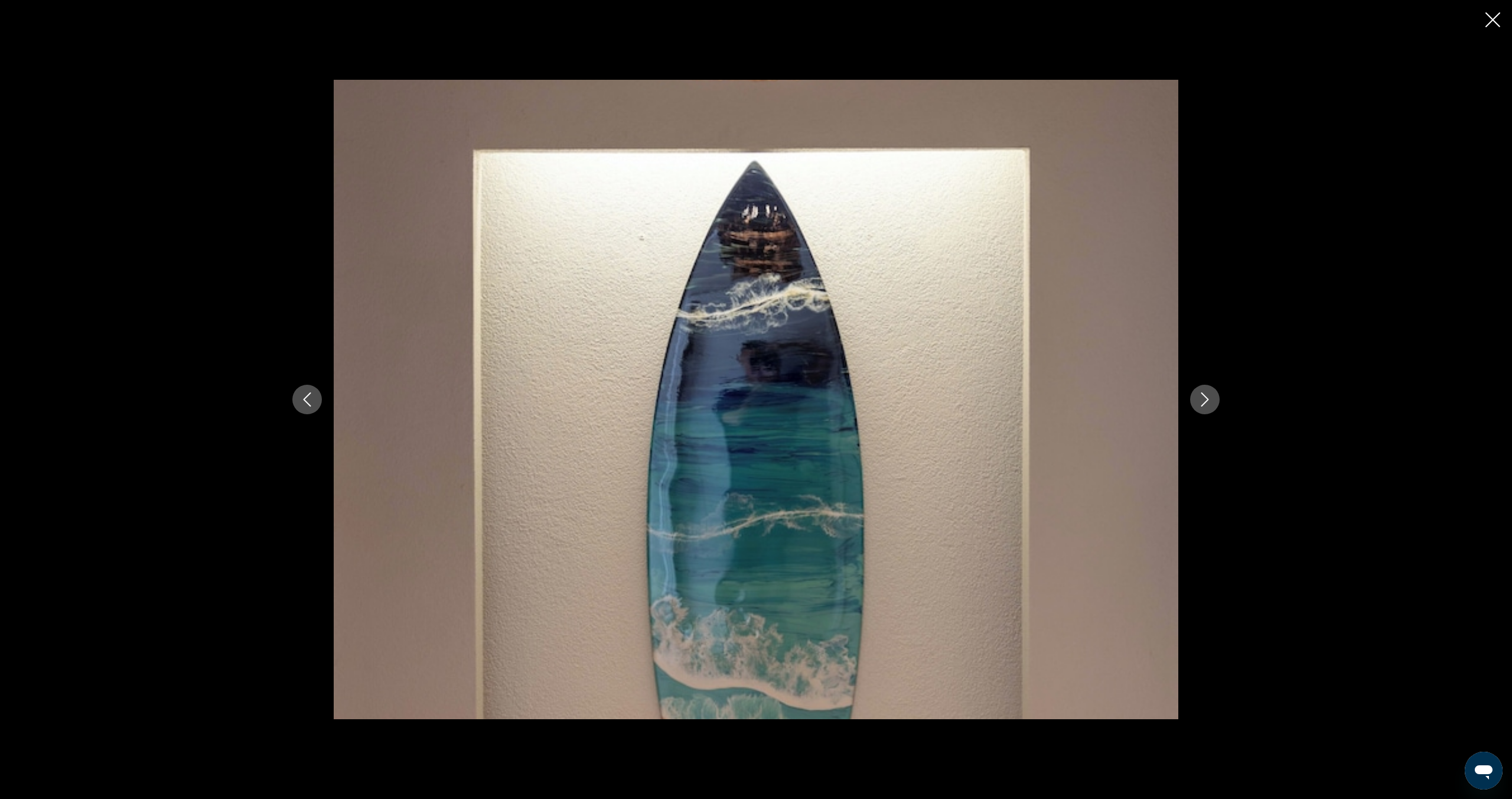
click at [1214, 399] on button "Next image" at bounding box center [1205, 399] width 29 height 29
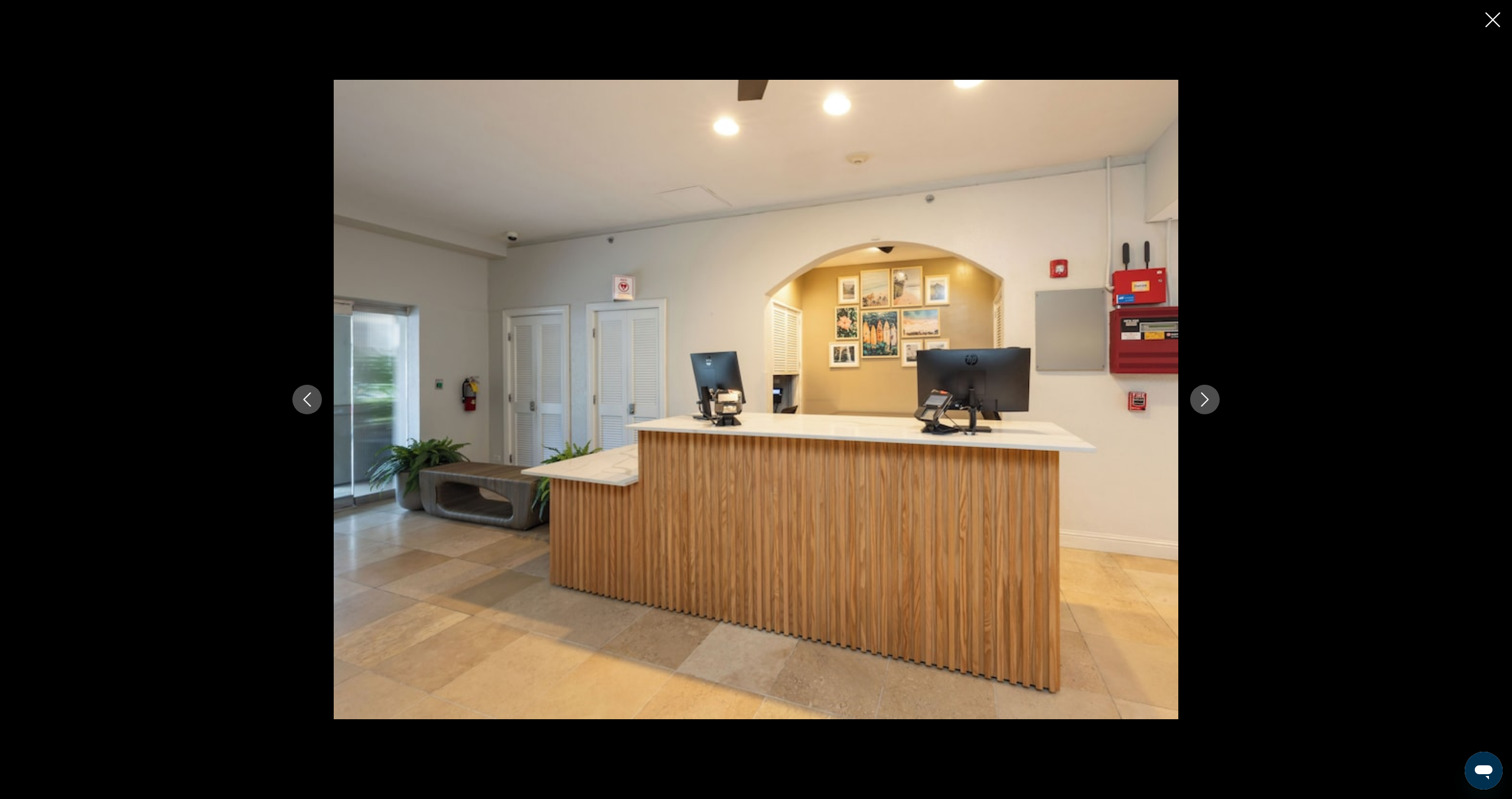
click at [1214, 399] on button "Next image" at bounding box center [1205, 399] width 29 height 29
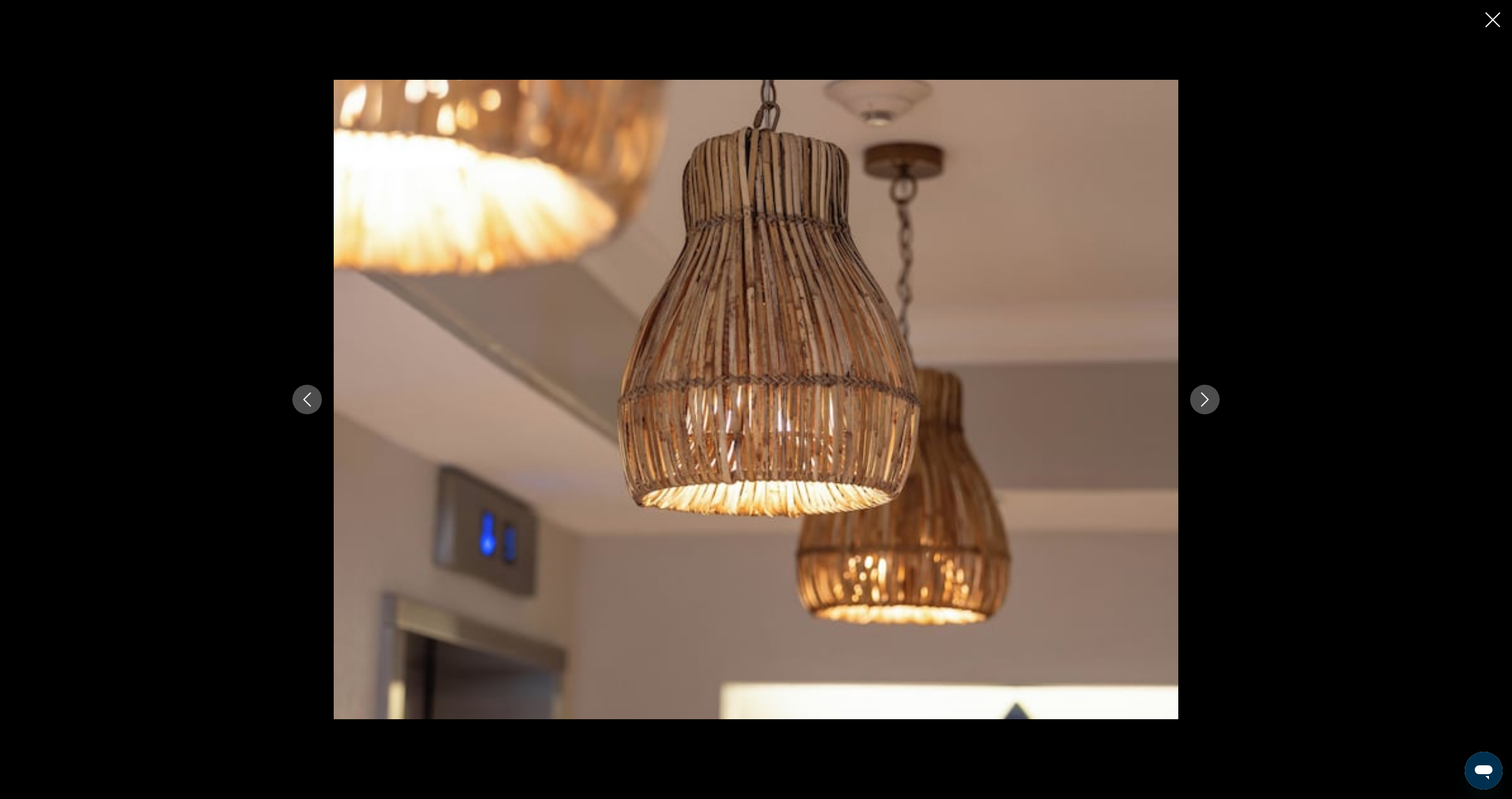
click at [1214, 399] on button "Next image" at bounding box center [1205, 399] width 29 height 29
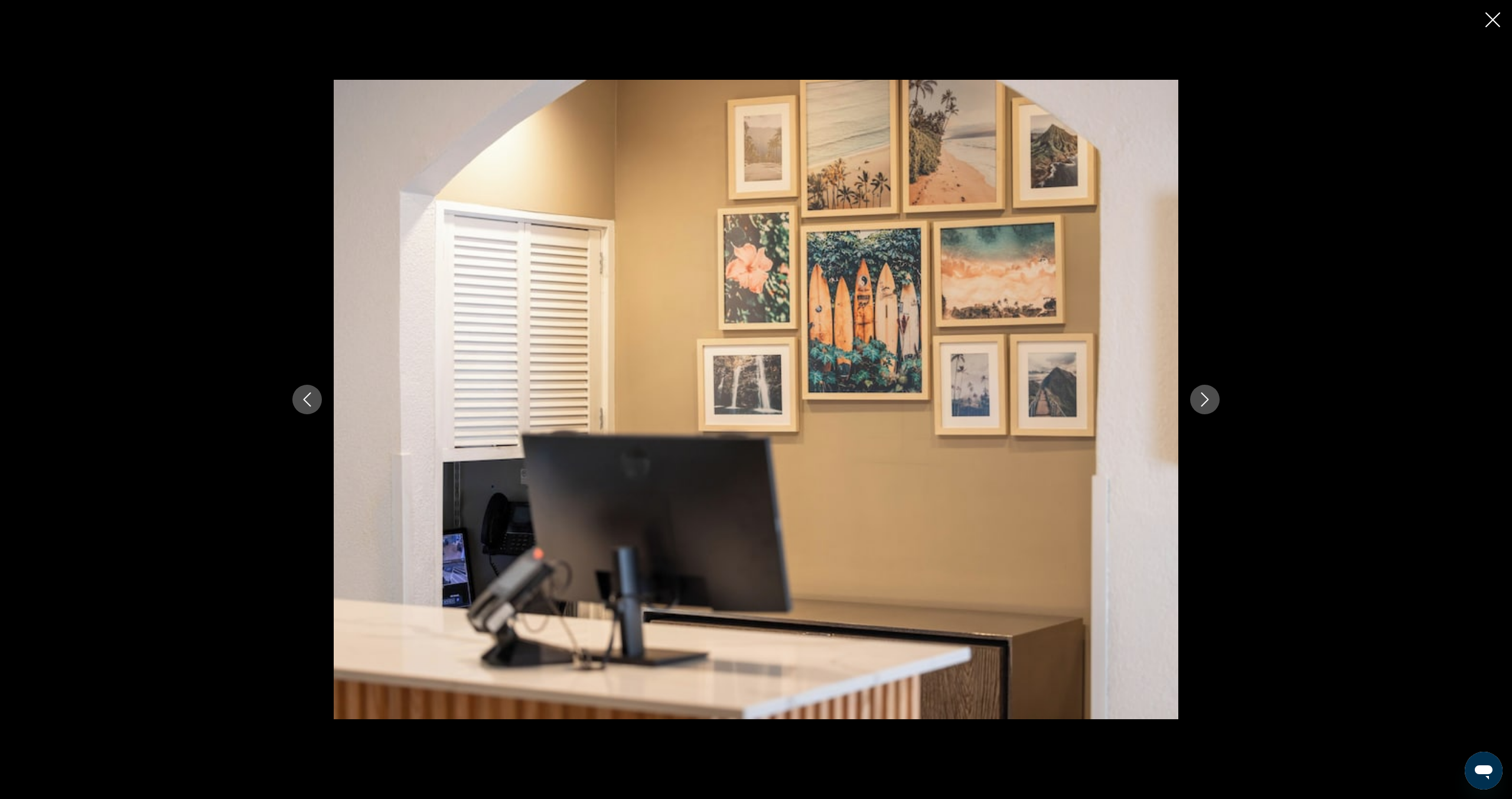
click at [1214, 399] on button "Next image" at bounding box center [1205, 399] width 29 height 29
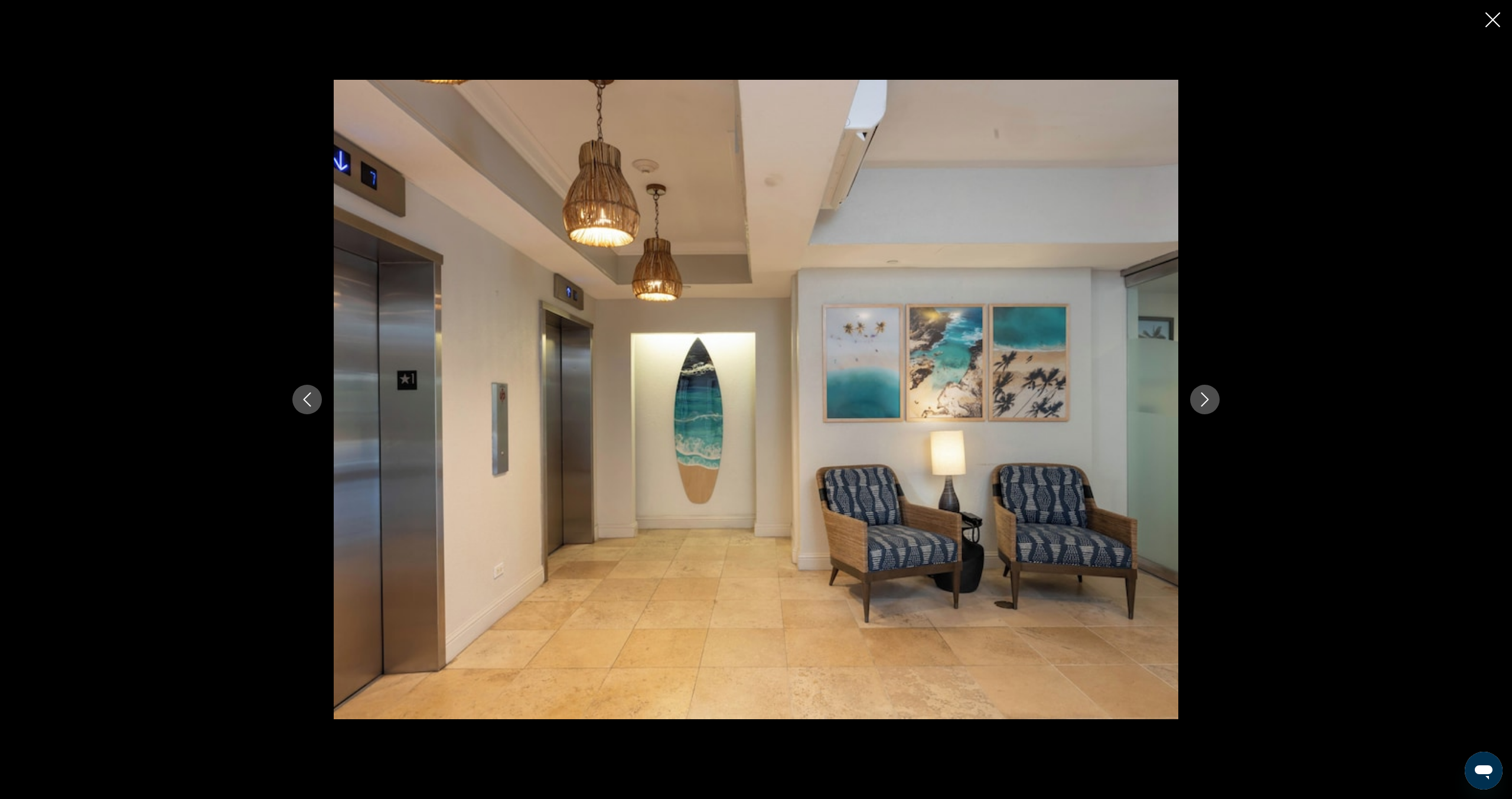
click at [1214, 399] on button "Next image" at bounding box center [1205, 399] width 29 height 29
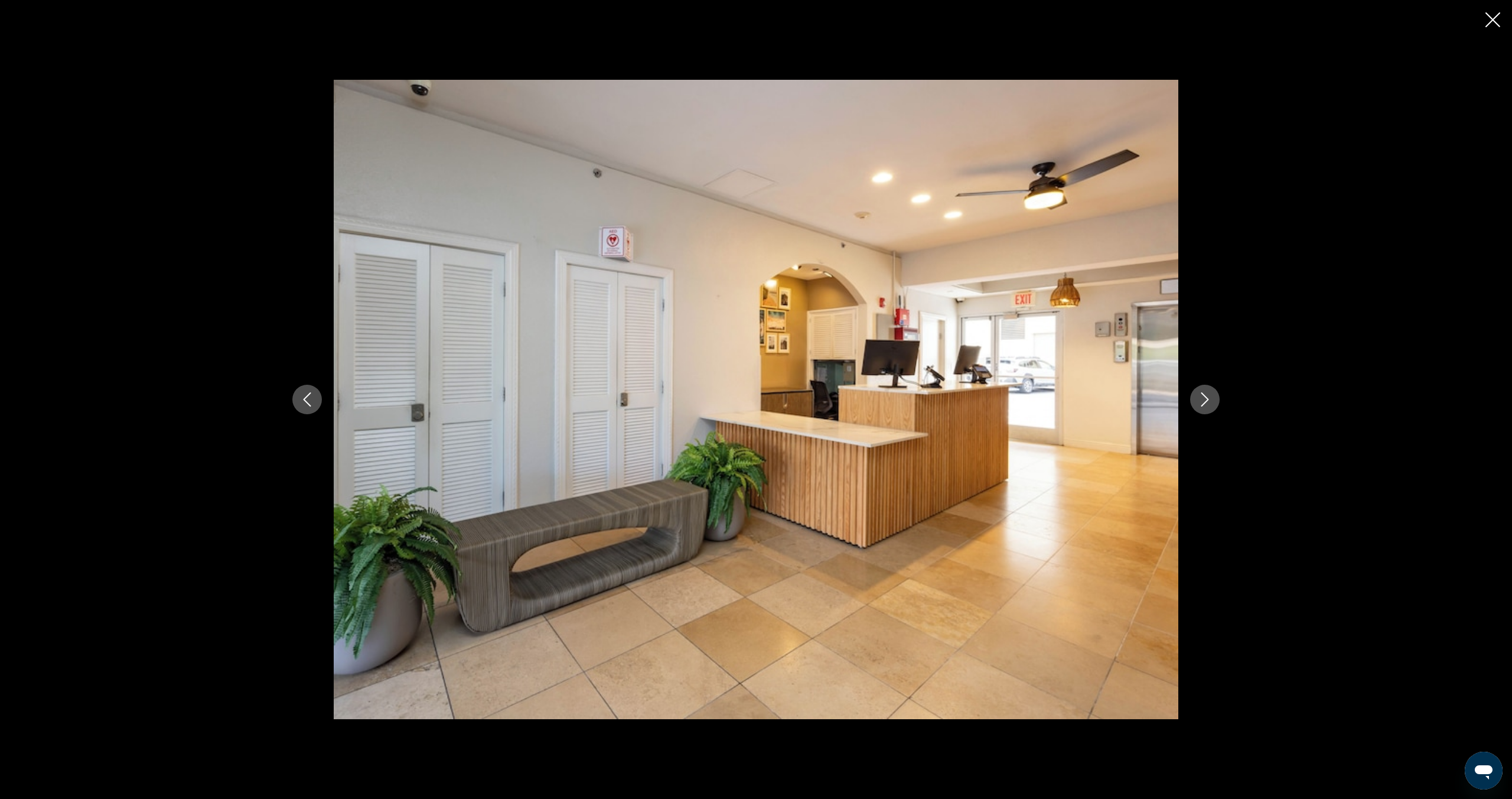
click at [1214, 399] on button "Next image" at bounding box center [1205, 399] width 29 height 29
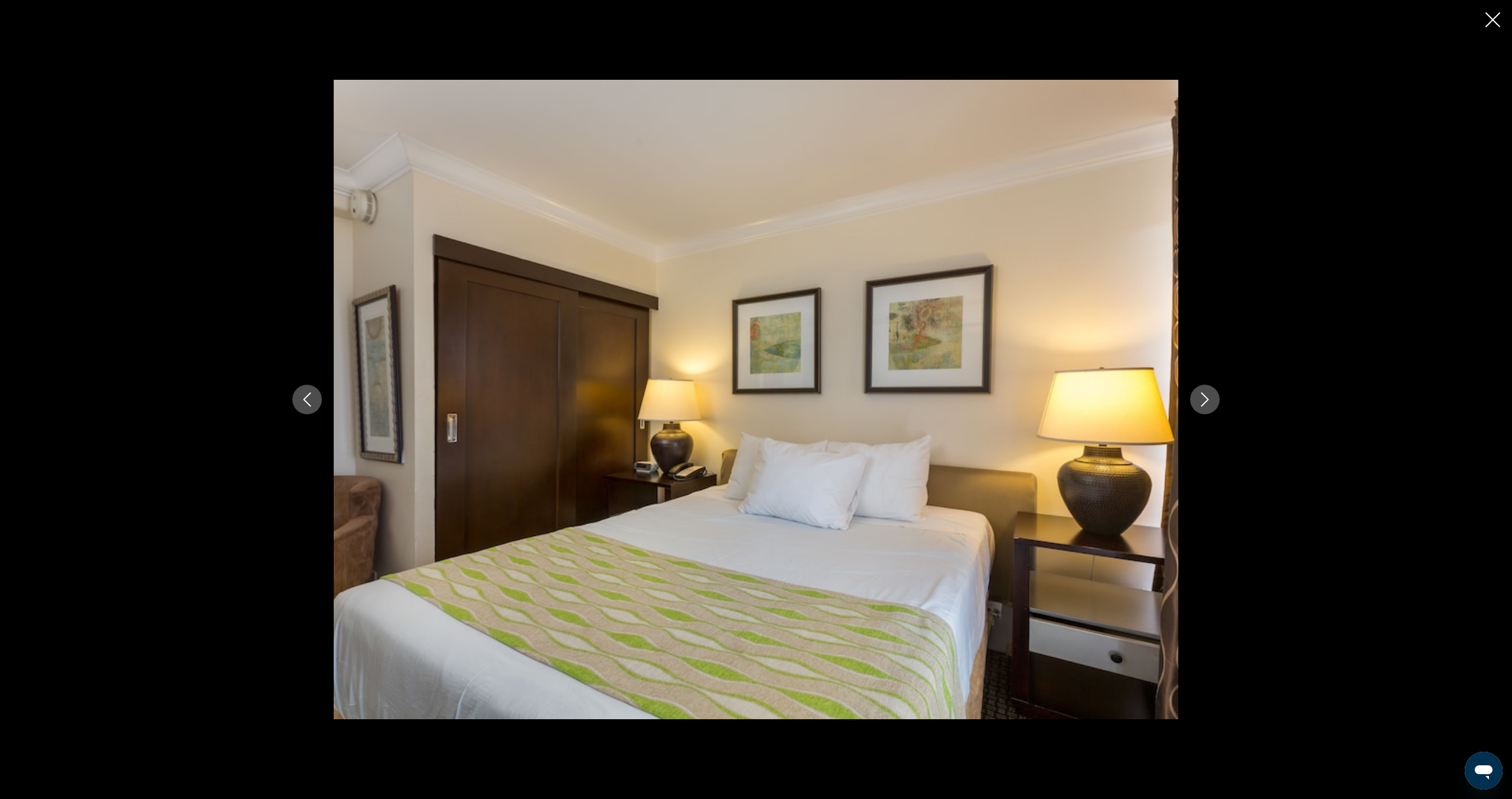
click at [1214, 399] on button "Next image" at bounding box center [1205, 399] width 29 height 29
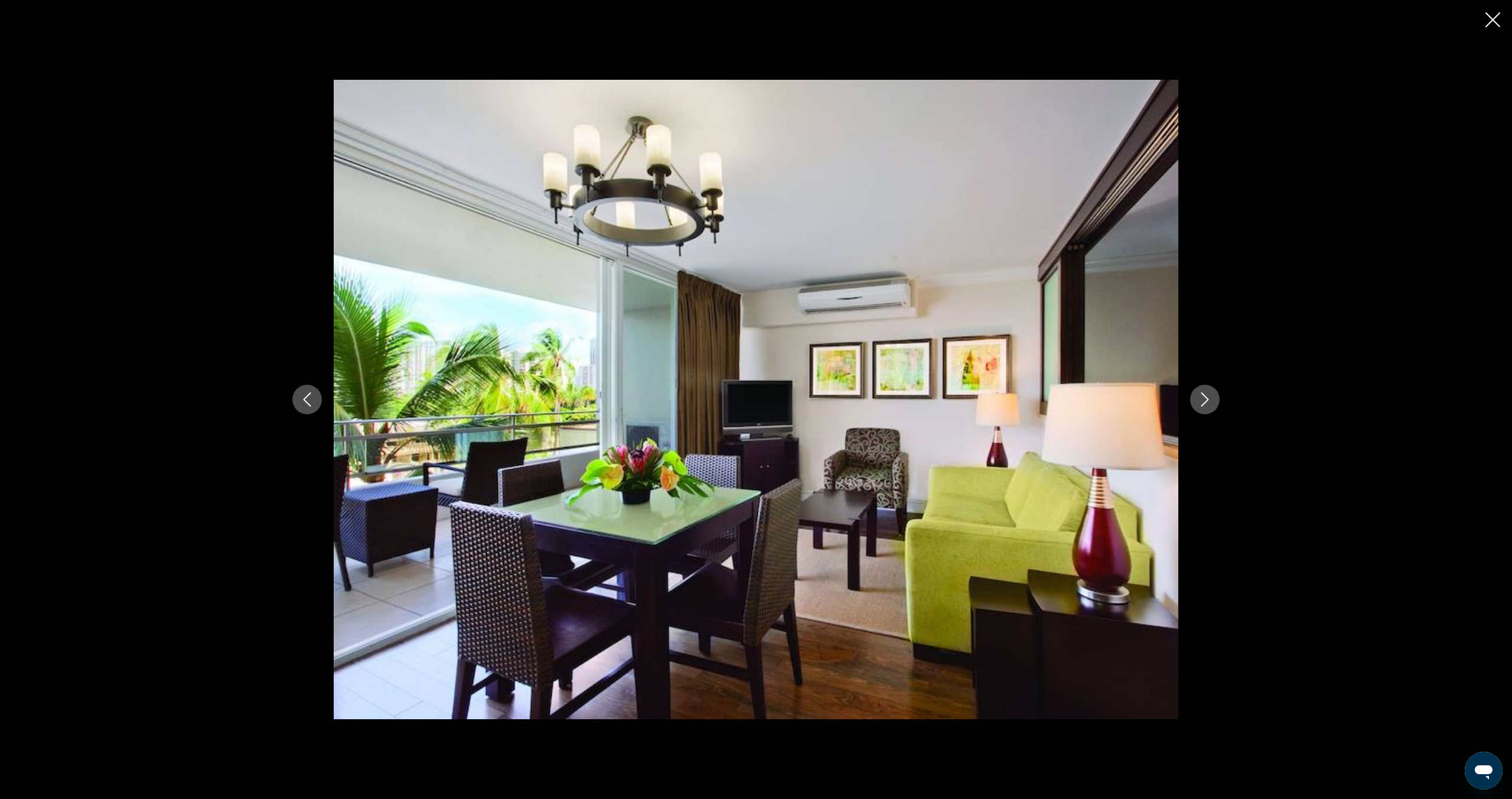
click at [1214, 399] on button "Next image" at bounding box center [1205, 399] width 29 height 29
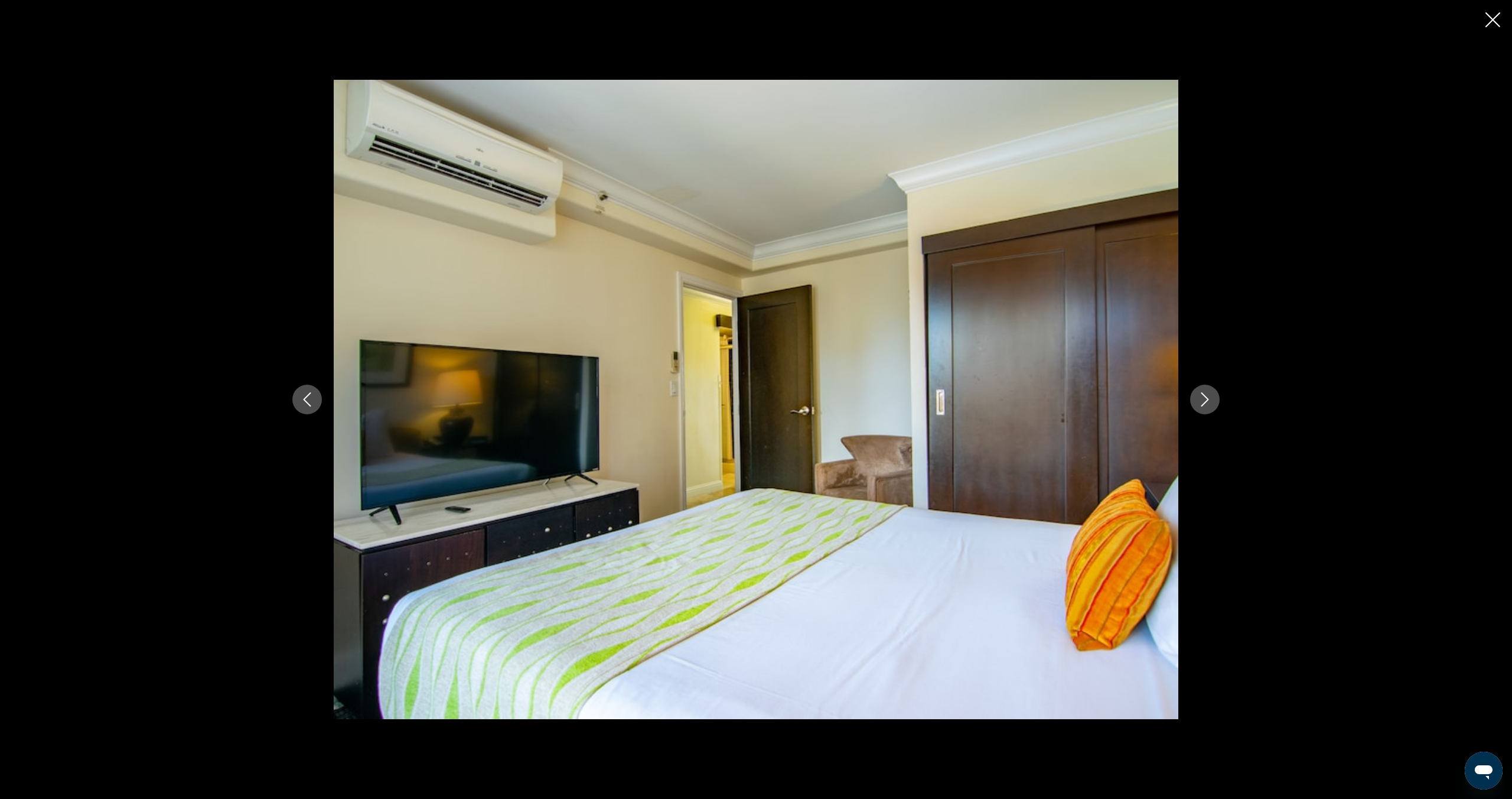
click at [1214, 399] on button "Next image" at bounding box center [1205, 399] width 29 height 29
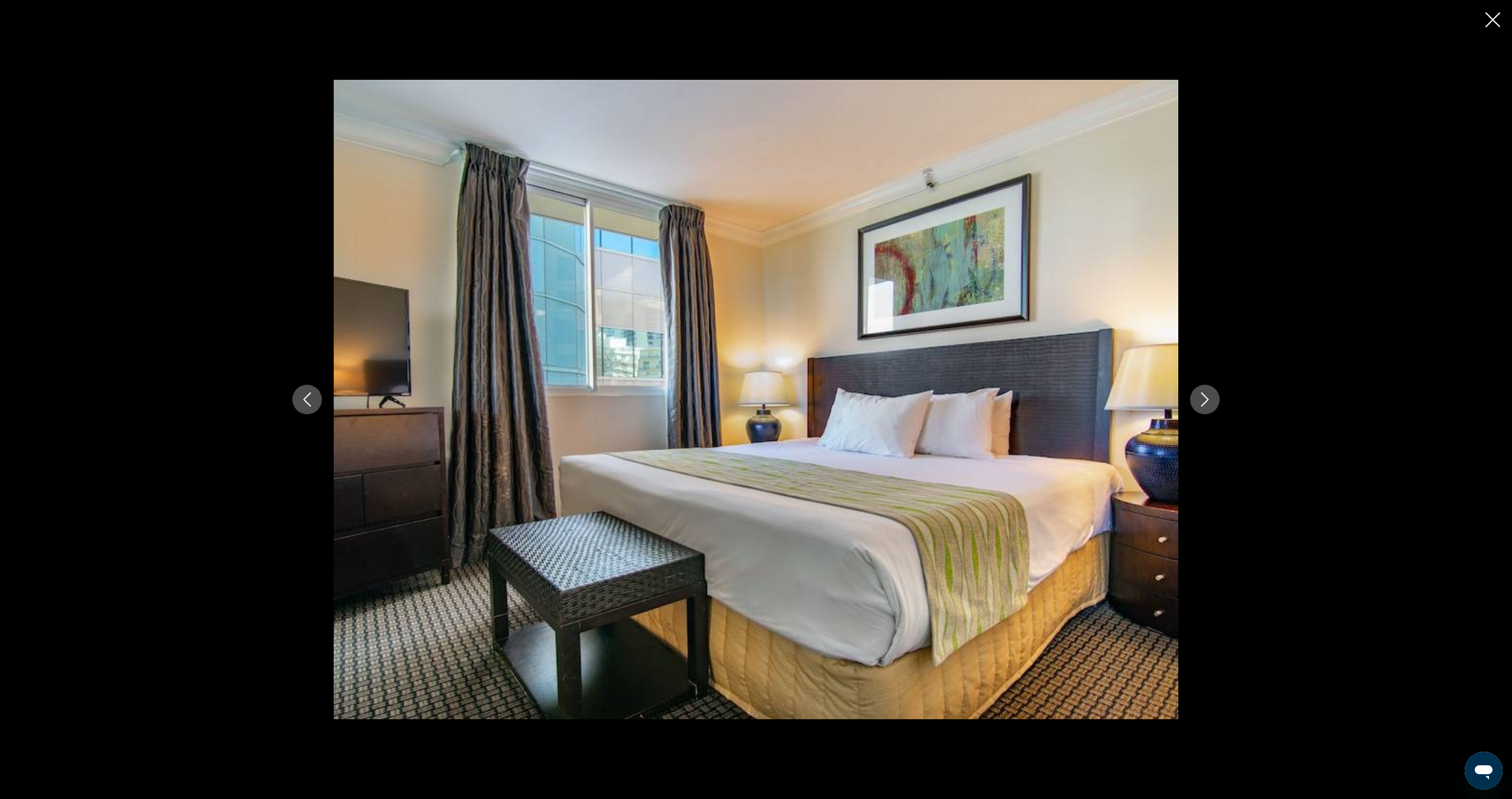
click at [1214, 399] on button "Next image" at bounding box center [1205, 399] width 29 height 29
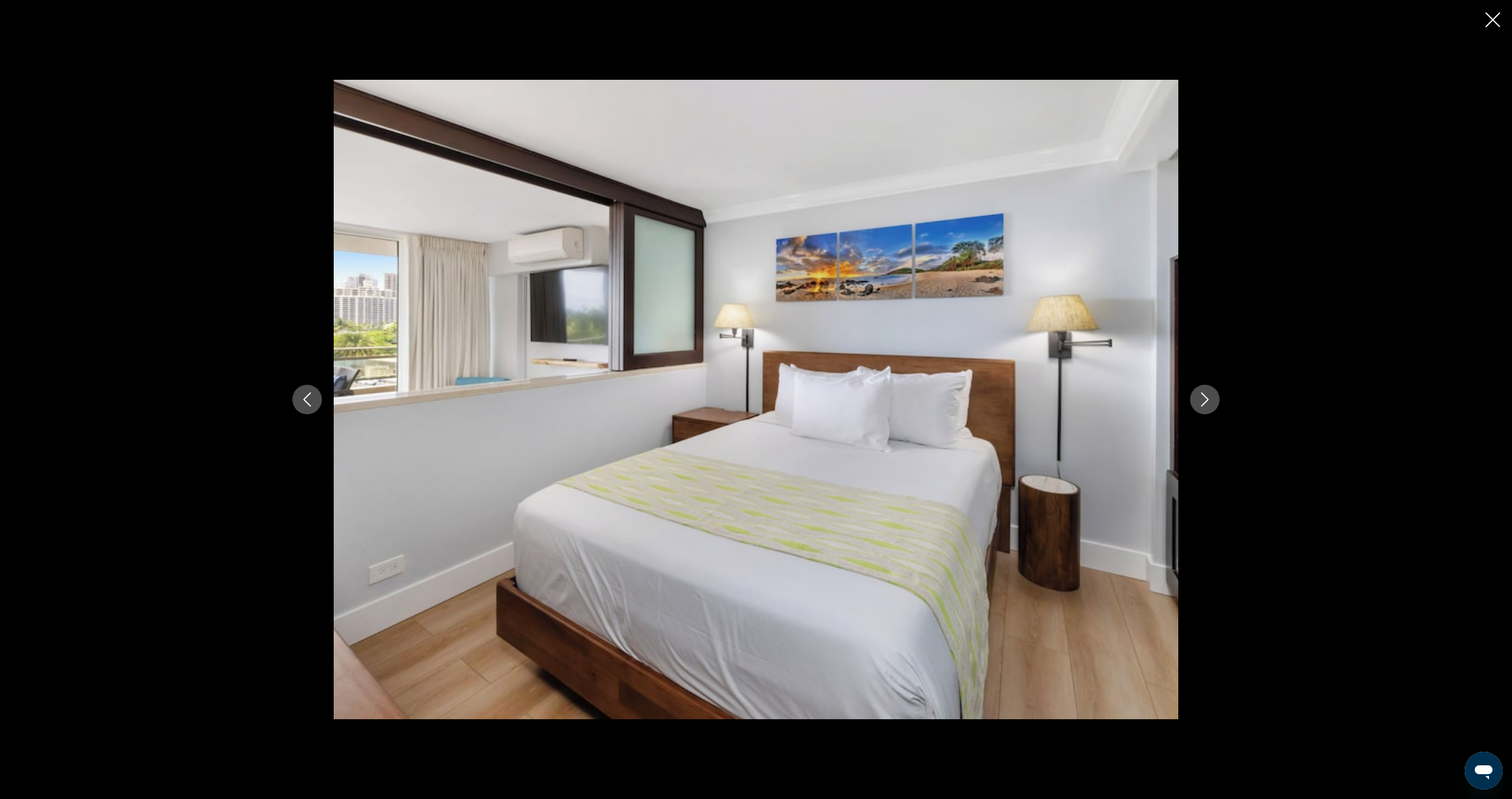
click at [1214, 399] on button "Next image" at bounding box center [1205, 399] width 29 height 29
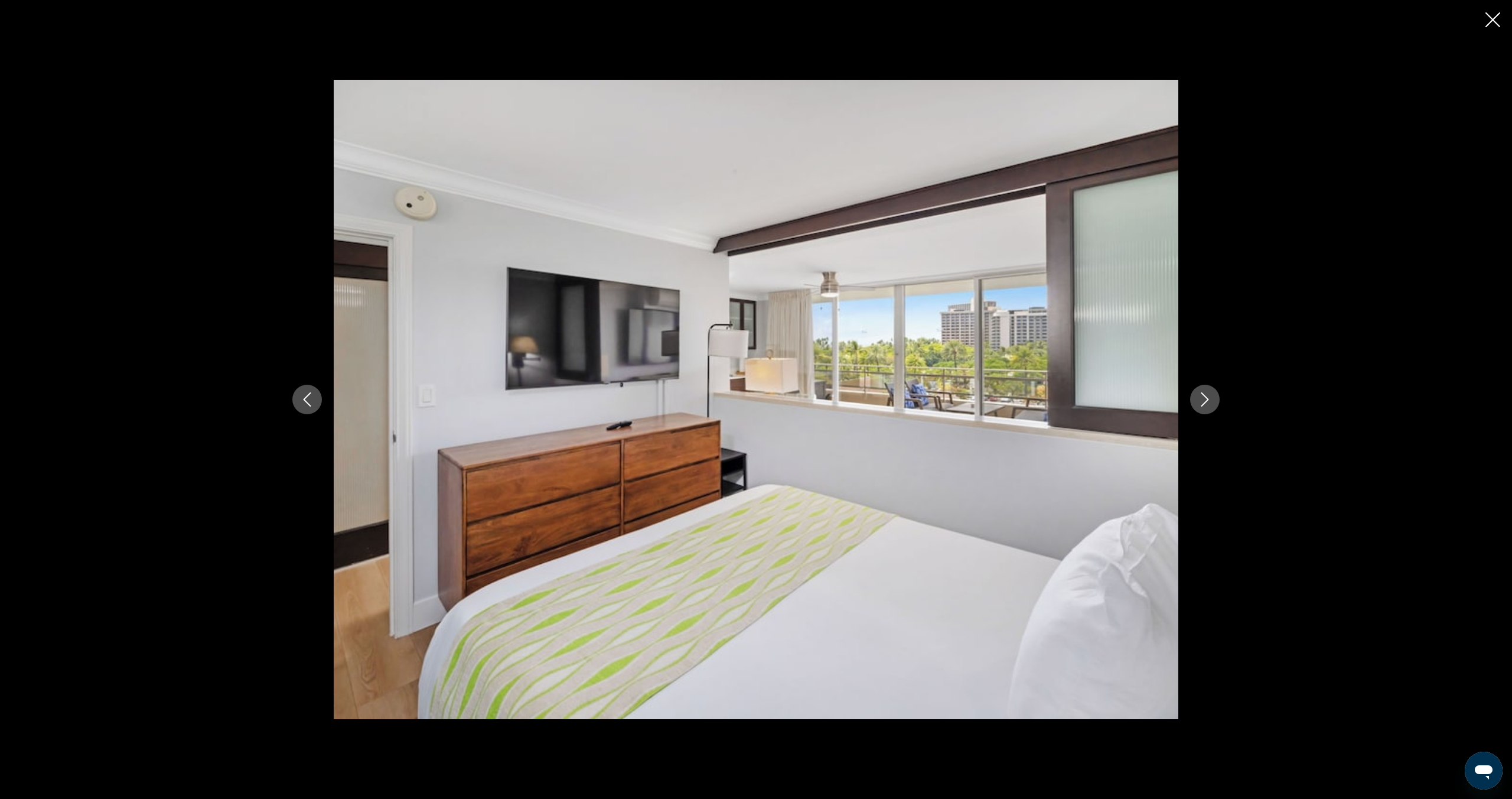
click at [1491, 17] on icon "Close slideshow" at bounding box center [1493, 20] width 15 height 15
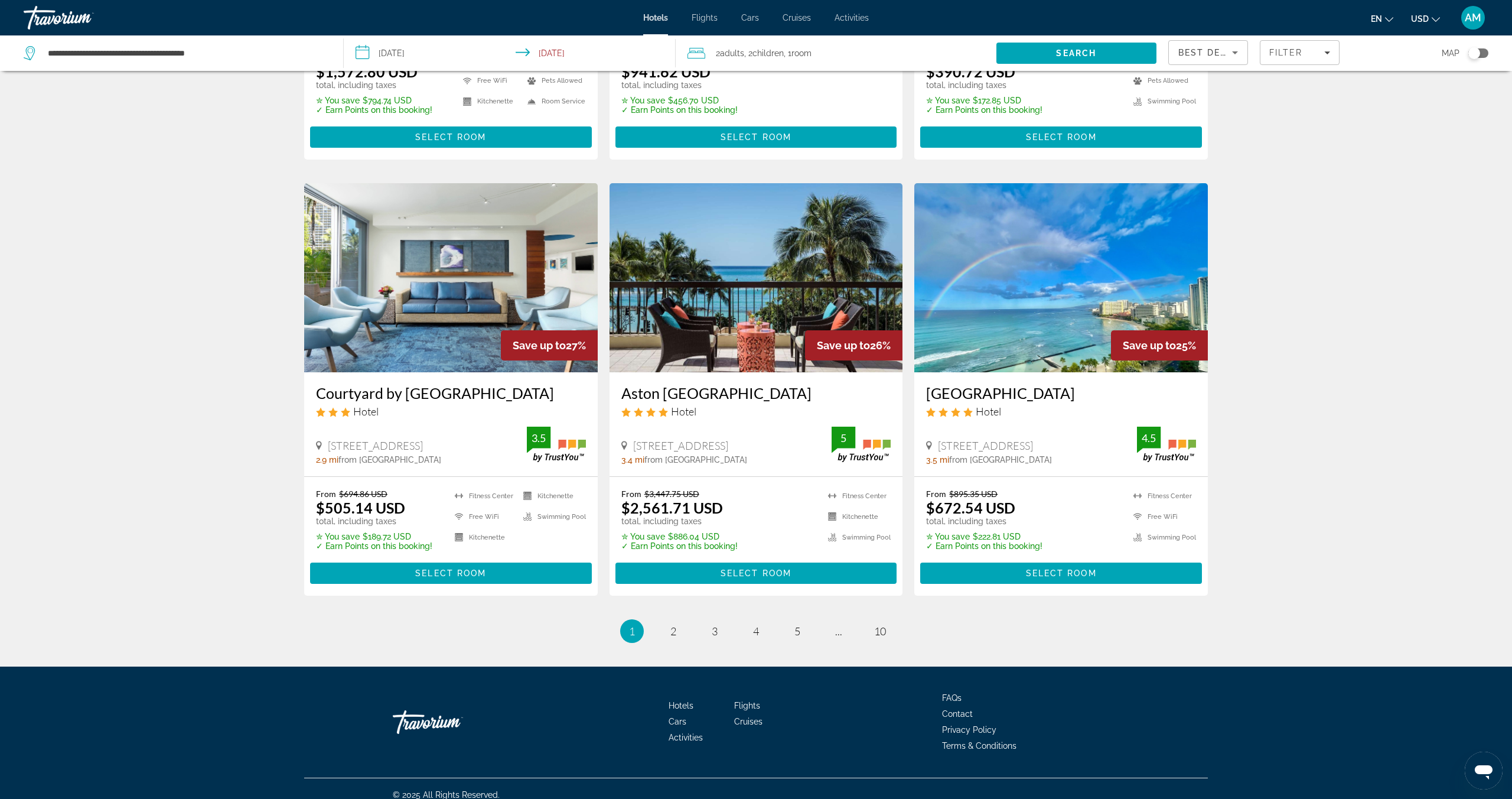
scroll to position [1283, 0]
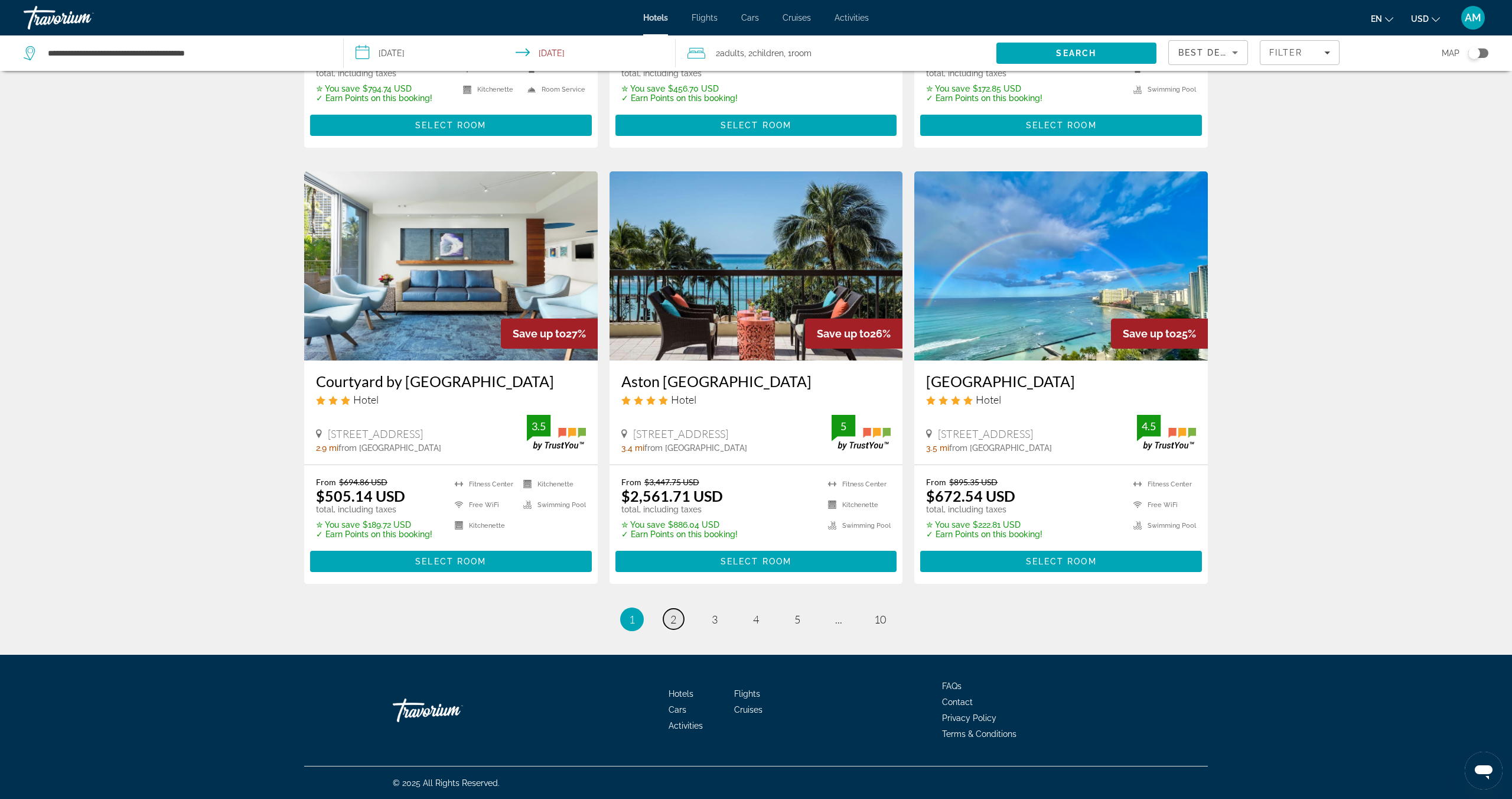
click at [667, 622] on link "page 2" at bounding box center [673, 619] width 21 height 21
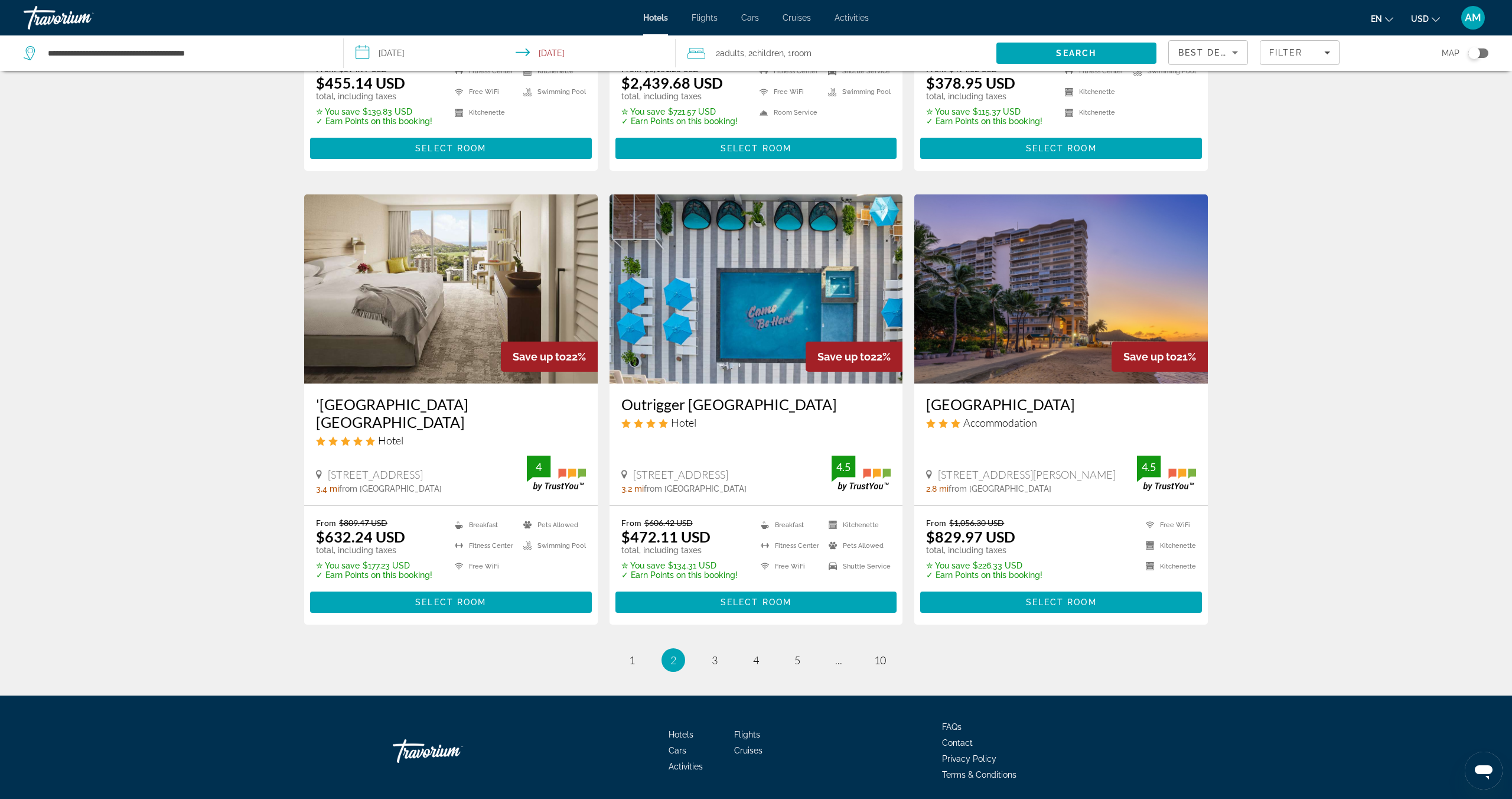
scroll to position [1265, 0]
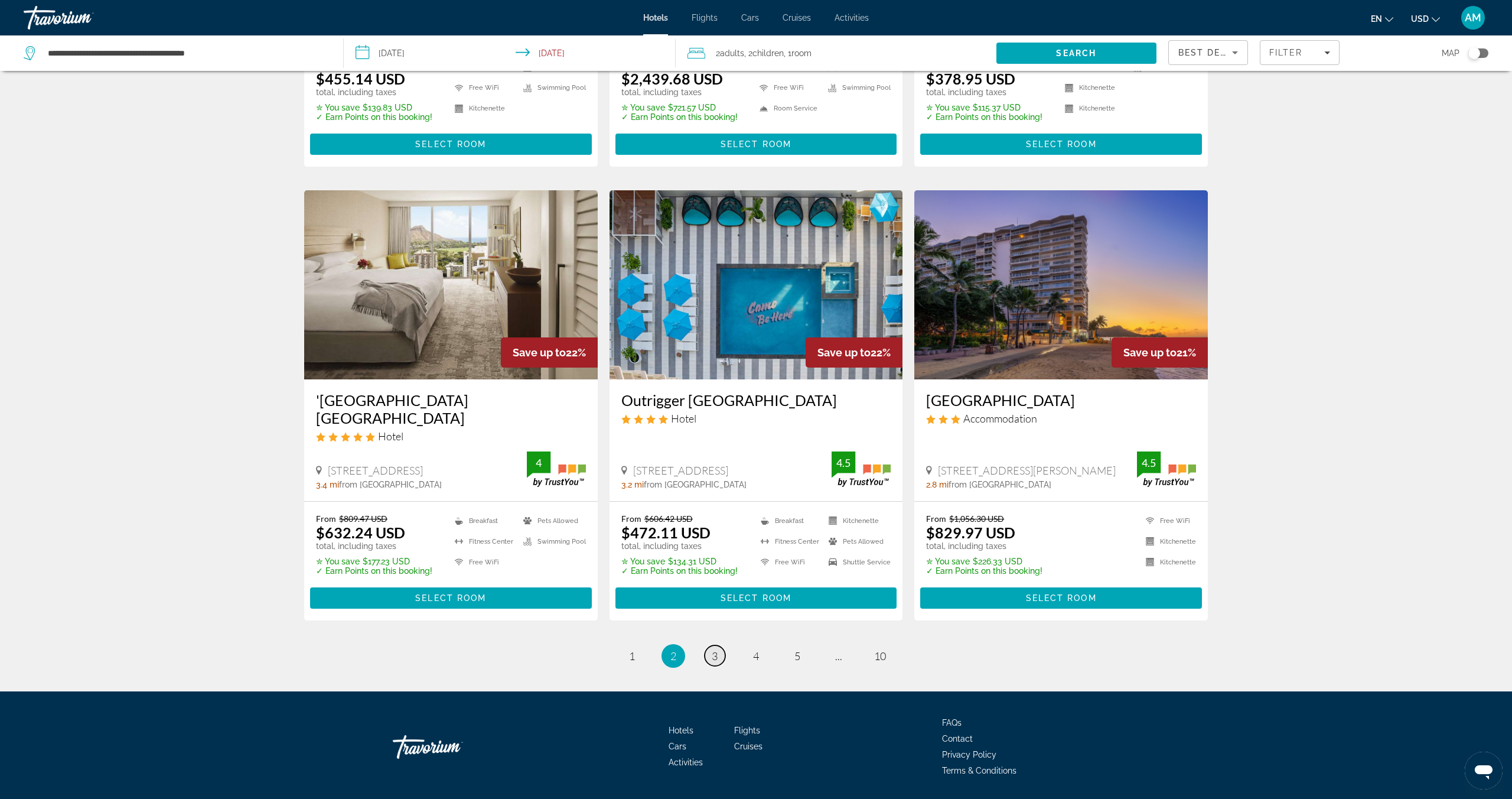
click at [714, 649] on span "3" at bounding box center [714, 656] width 6 height 13
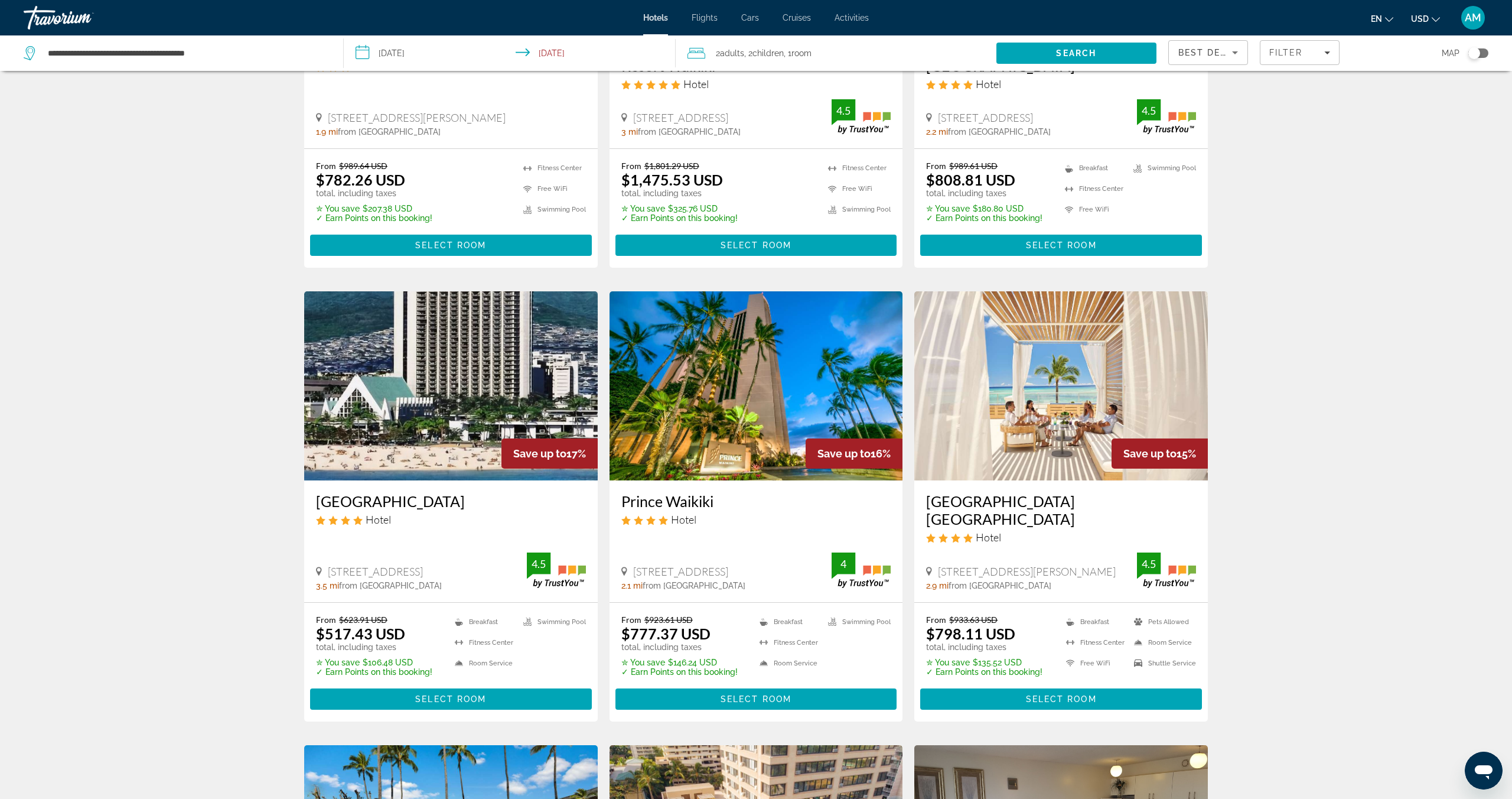
scroll to position [276, 0]
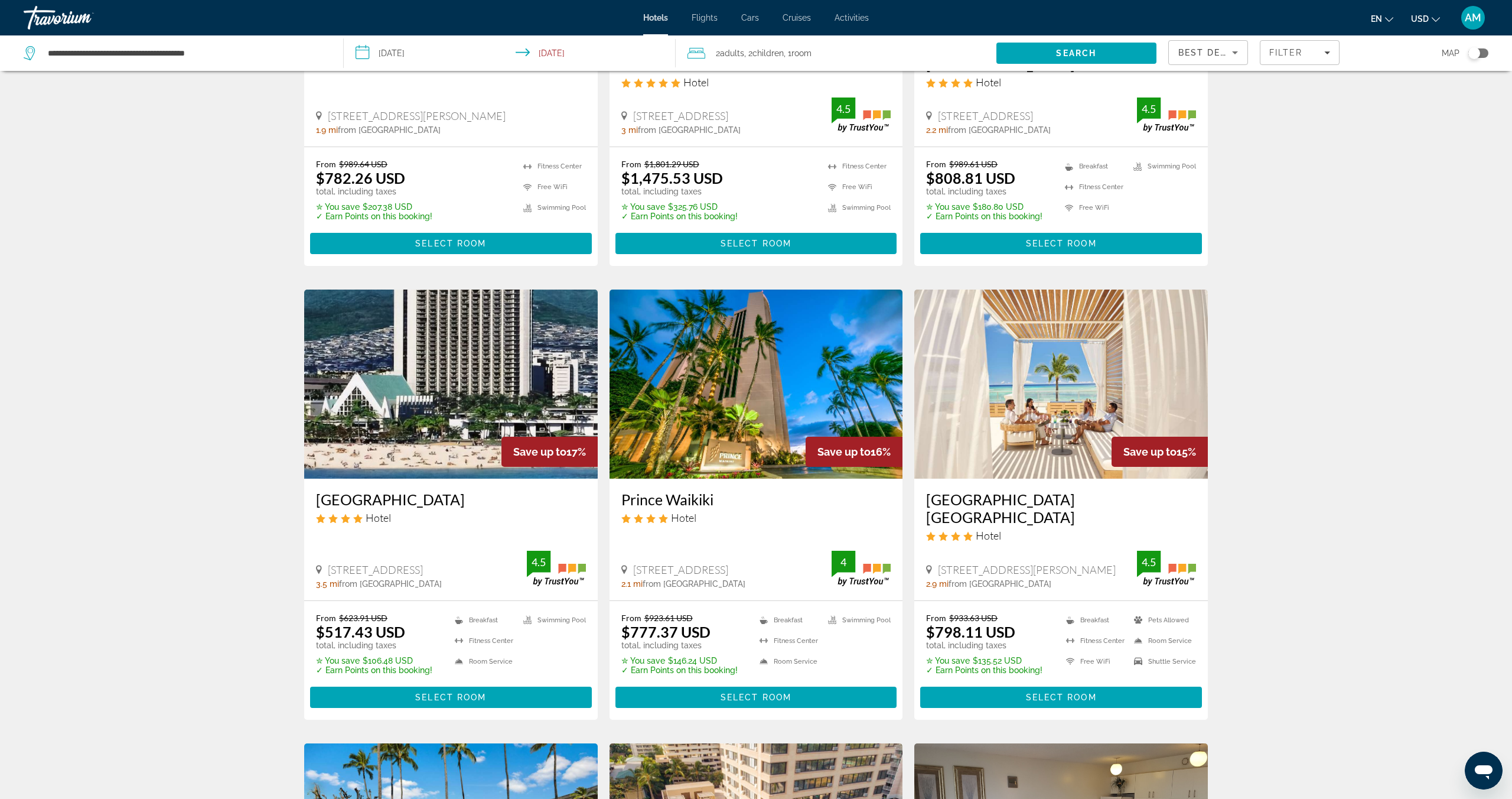
click at [506, 375] on img "Main content" at bounding box center [451, 383] width 293 height 189
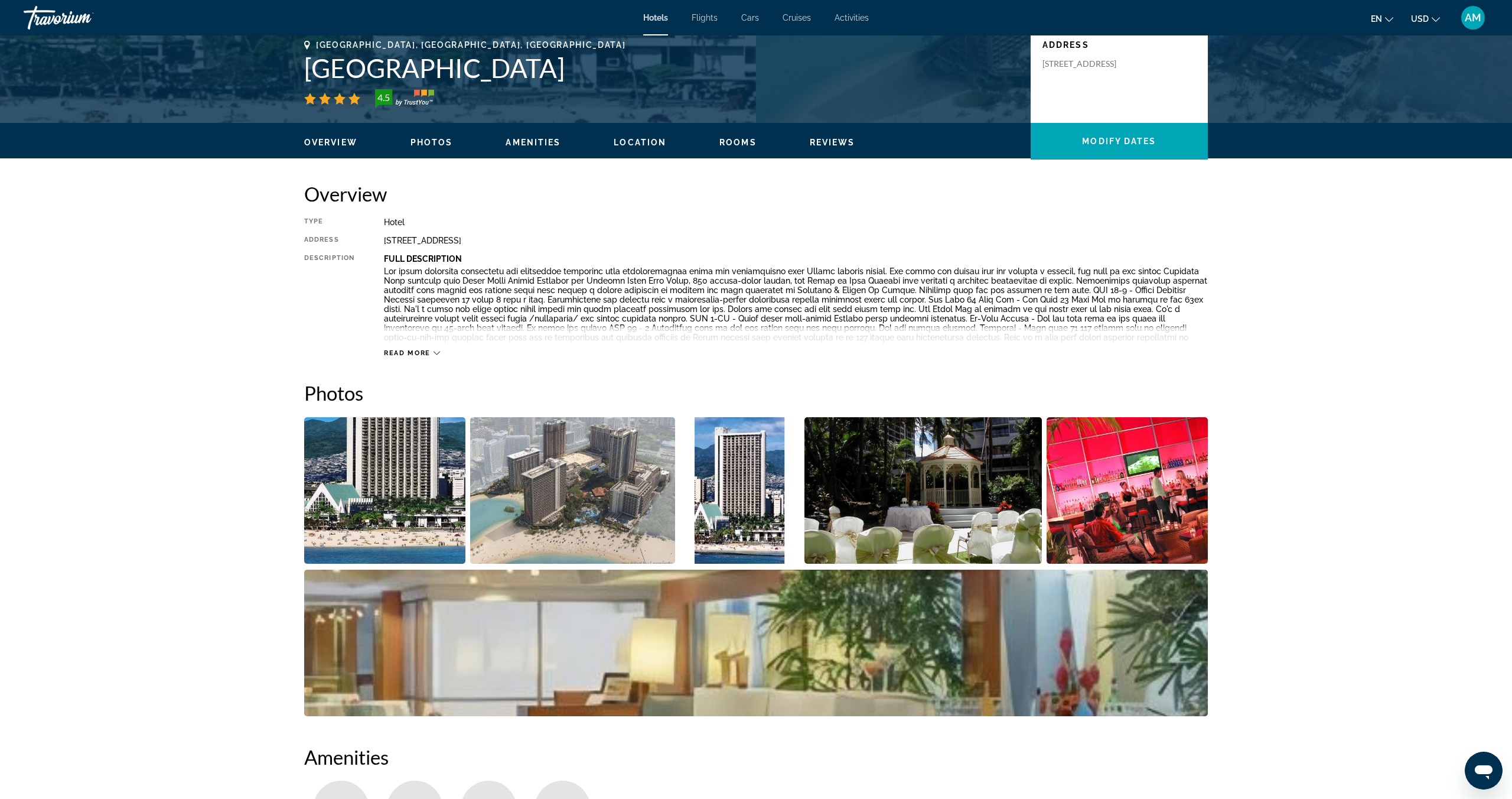
scroll to position [268, 0]
click at [410, 470] on img "Open full-screen image slider" at bounding box center [385, 490] width 161 height 146
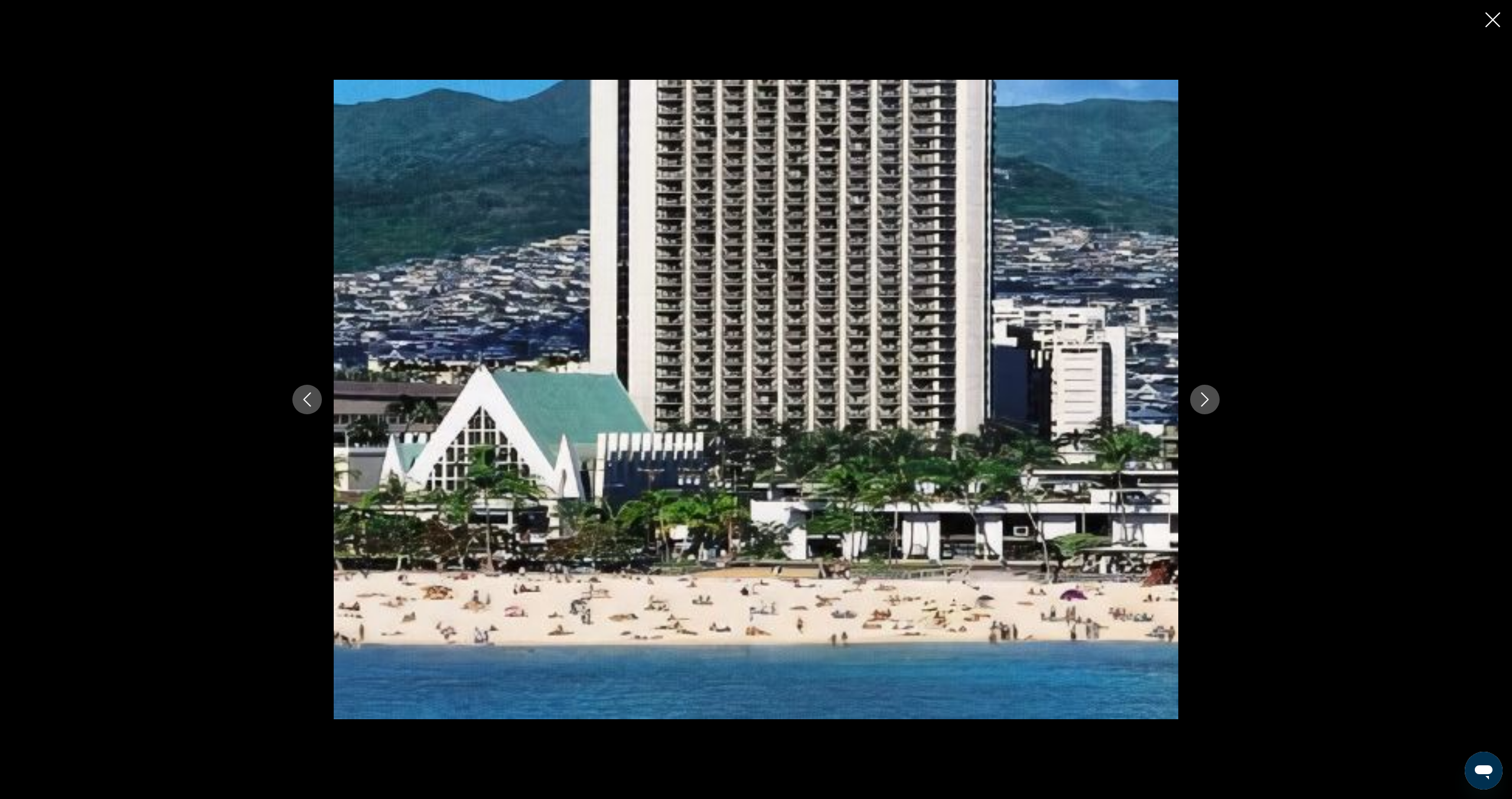
click at [1202, 399] on icon "Next image" at bounding box center [1205, 399] width 14 height 14
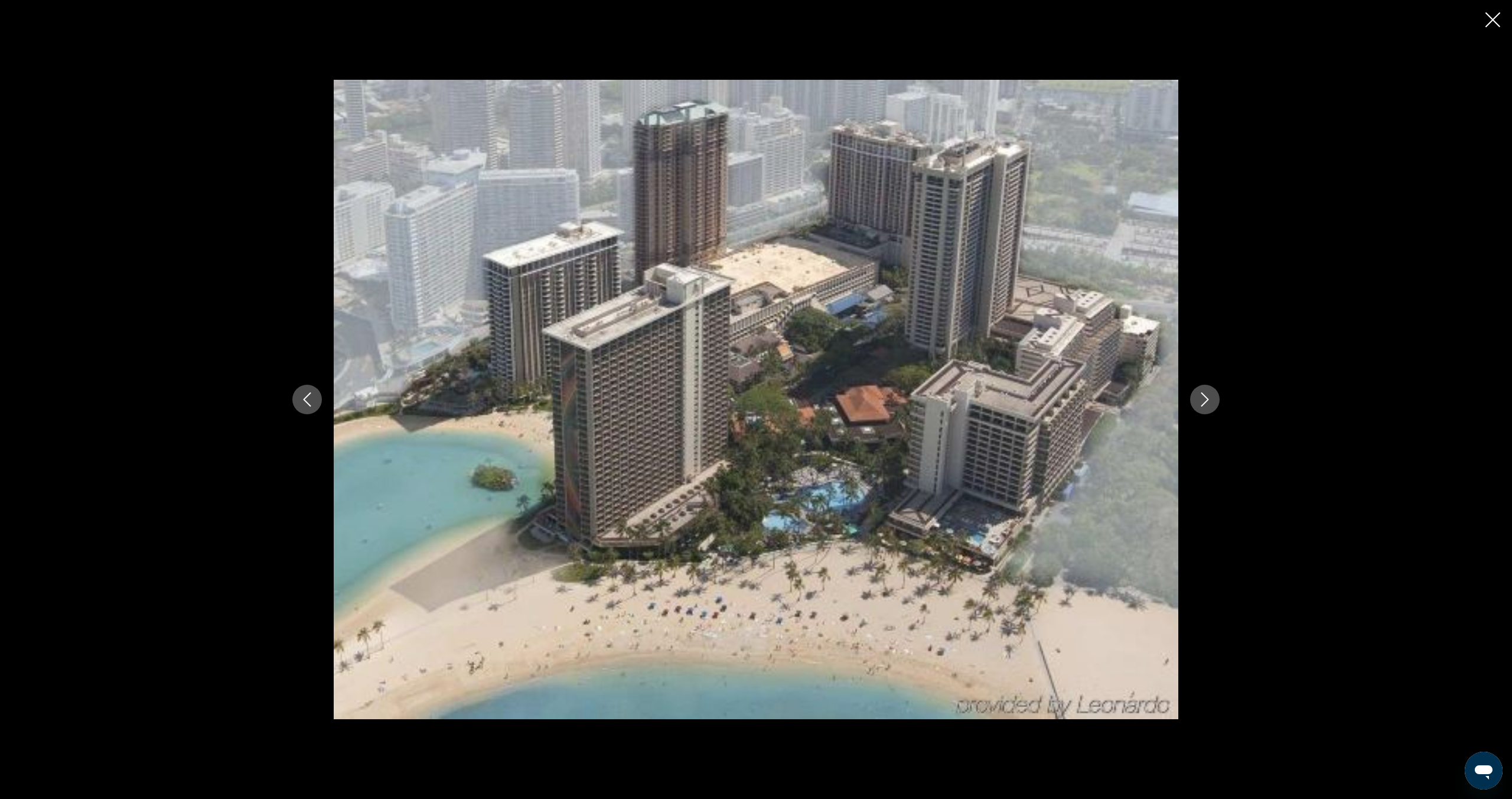
click at [1202, 399] on icon "Next image" at bounding box center [1205, 399] width 14 height 14
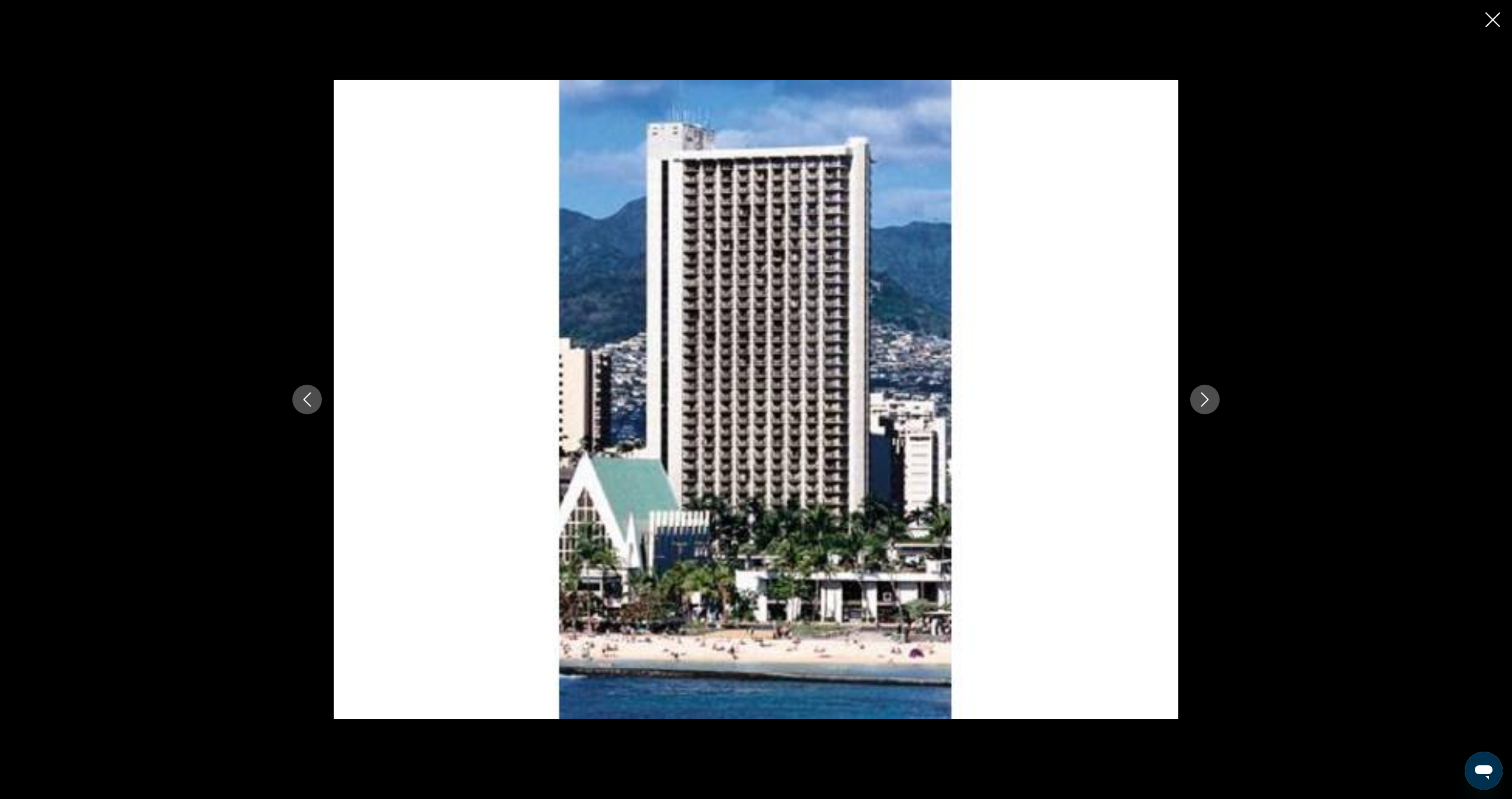
click at [1202, 399] on icon "Next image" at bounding box center [1205, 399] width 14 height 14
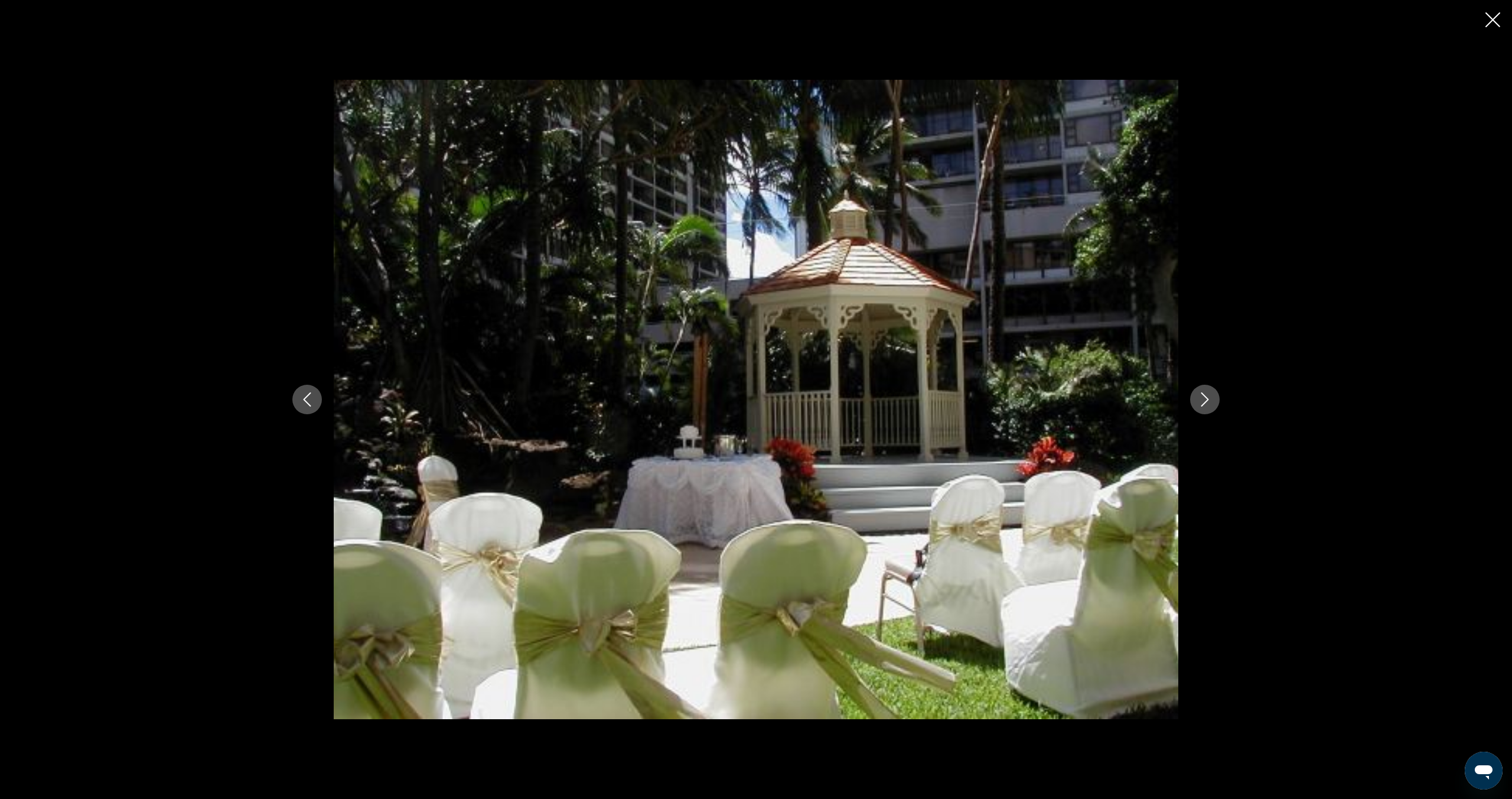
click at [1202, 399] on icon "Next image" at bounding box center [1205, 399] width 14 height 14
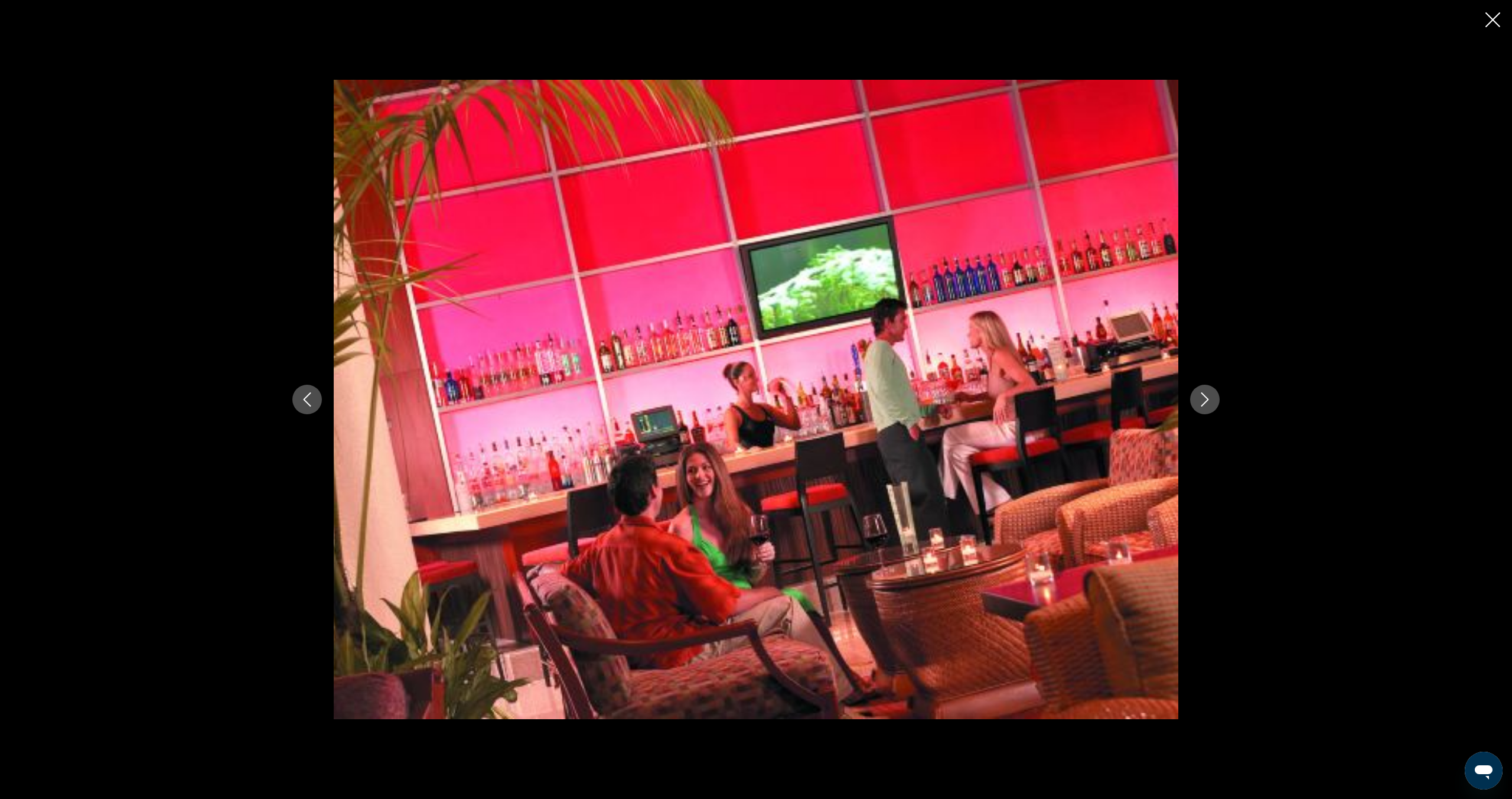
click at [1202, 399] on icon "Next image" at bounding box center [1205, 399] width 14 height 14
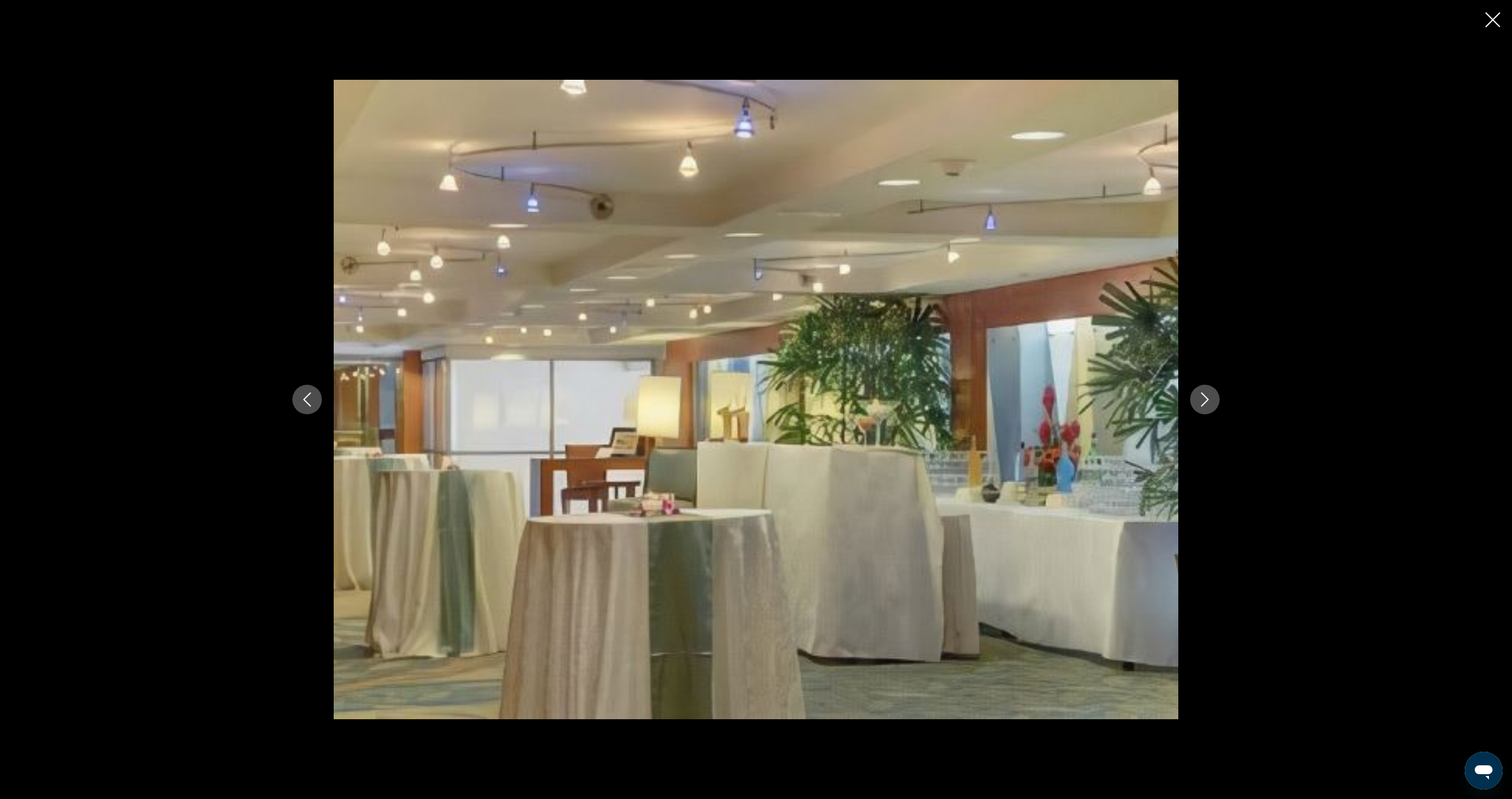
click at [1202, 399] on icon "Next image" at bounding box center [1205, 399] width 14 height 14
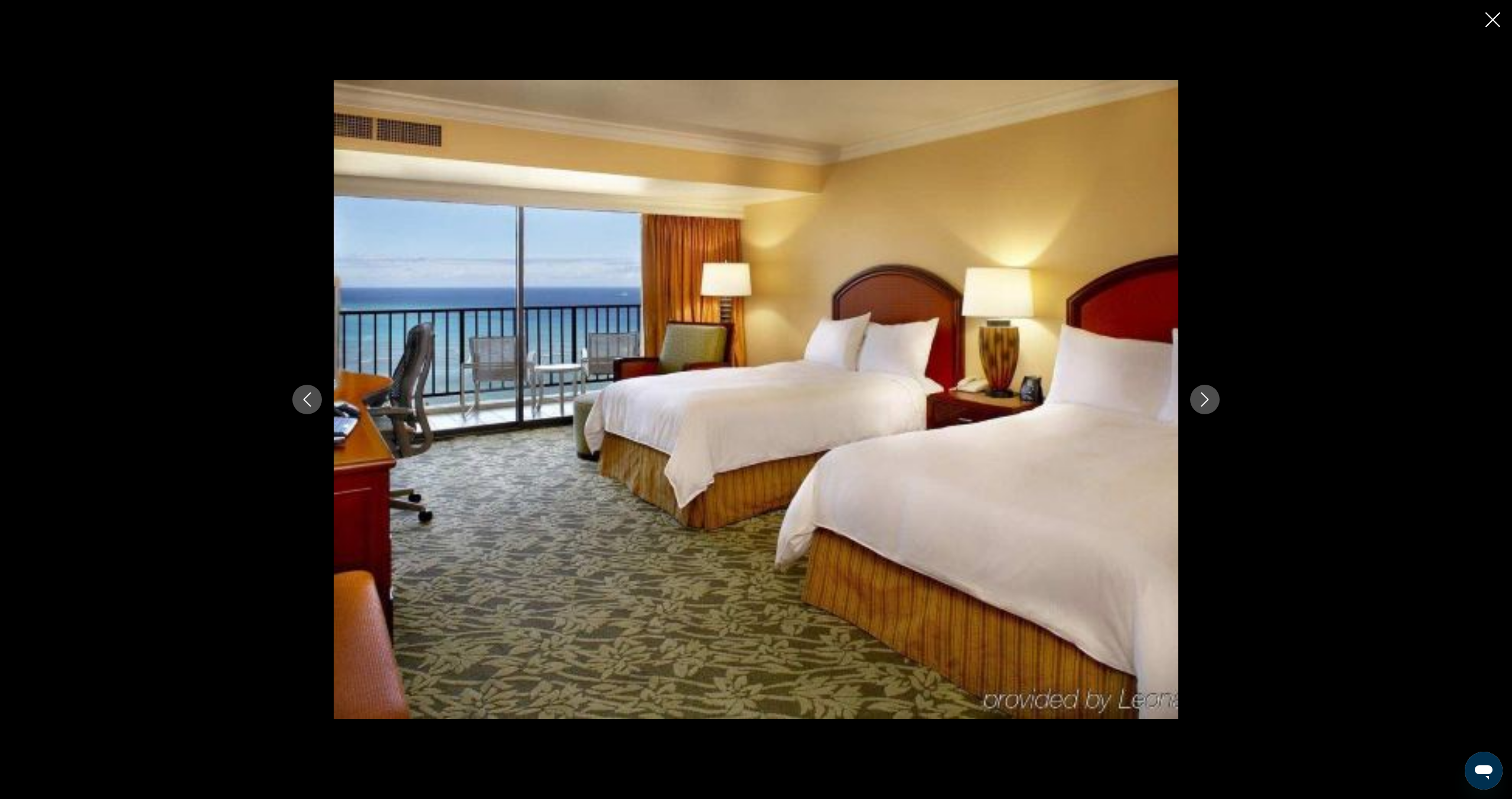
click at [1202, 399] on icon "Next image" at bounding box center [1205, 399] width 14 height 14
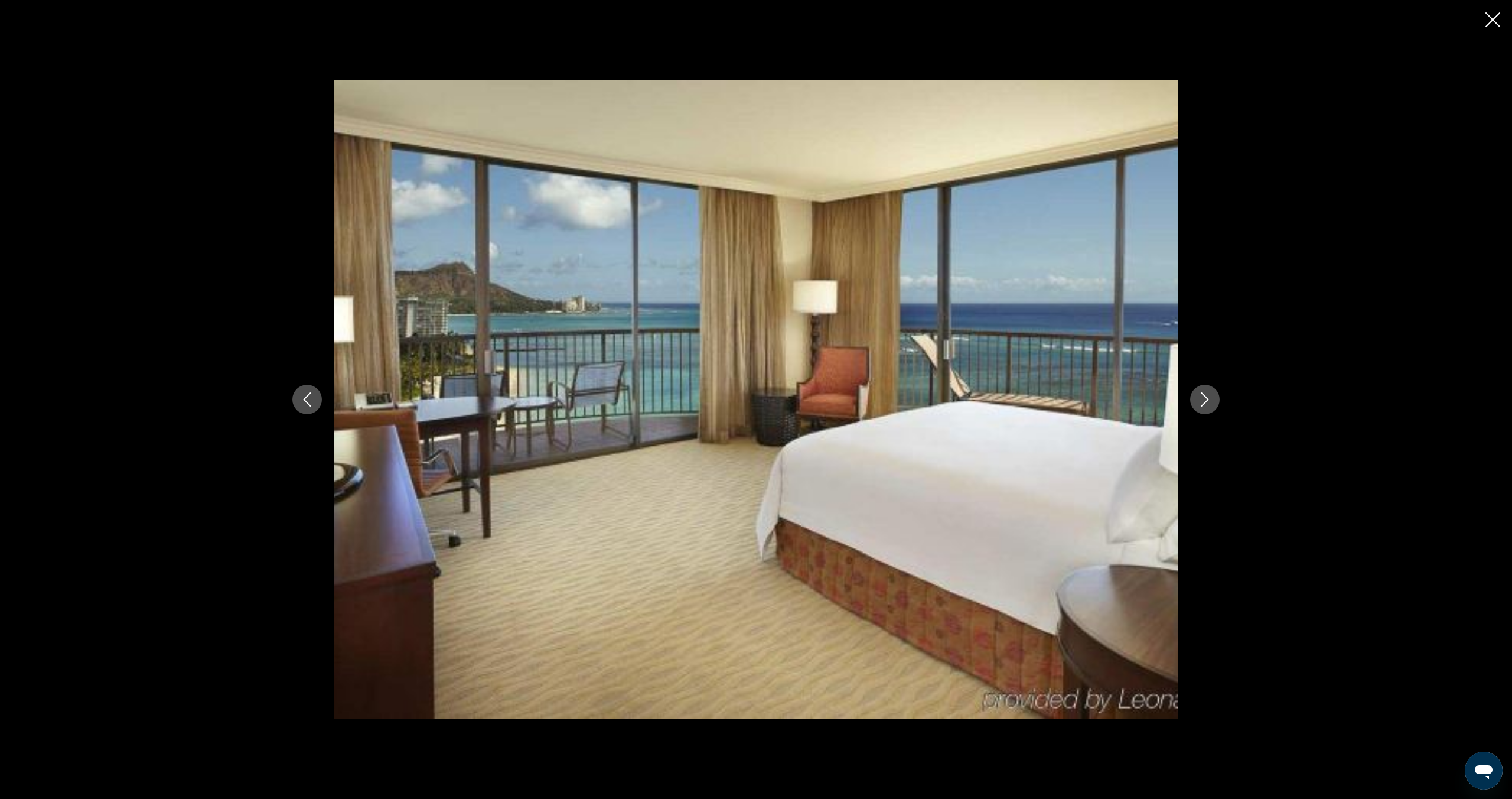
click at [1202, 399] on icon "Next image" at bounding box center [1205, 399] width 14 height 14
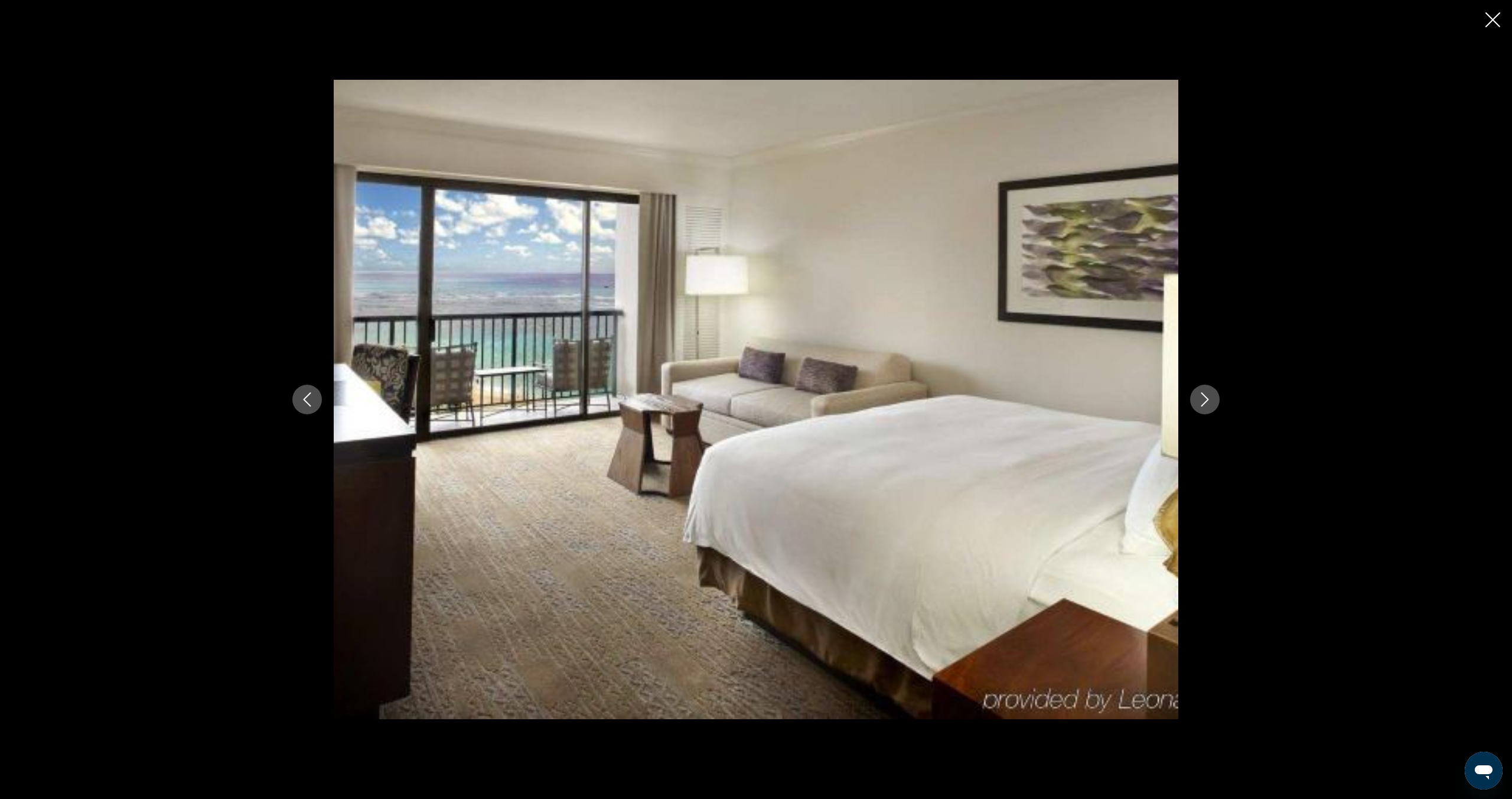
click at [1202, 399] on icon "Next image" at bounding box center [1205, 399] width 14 height 14
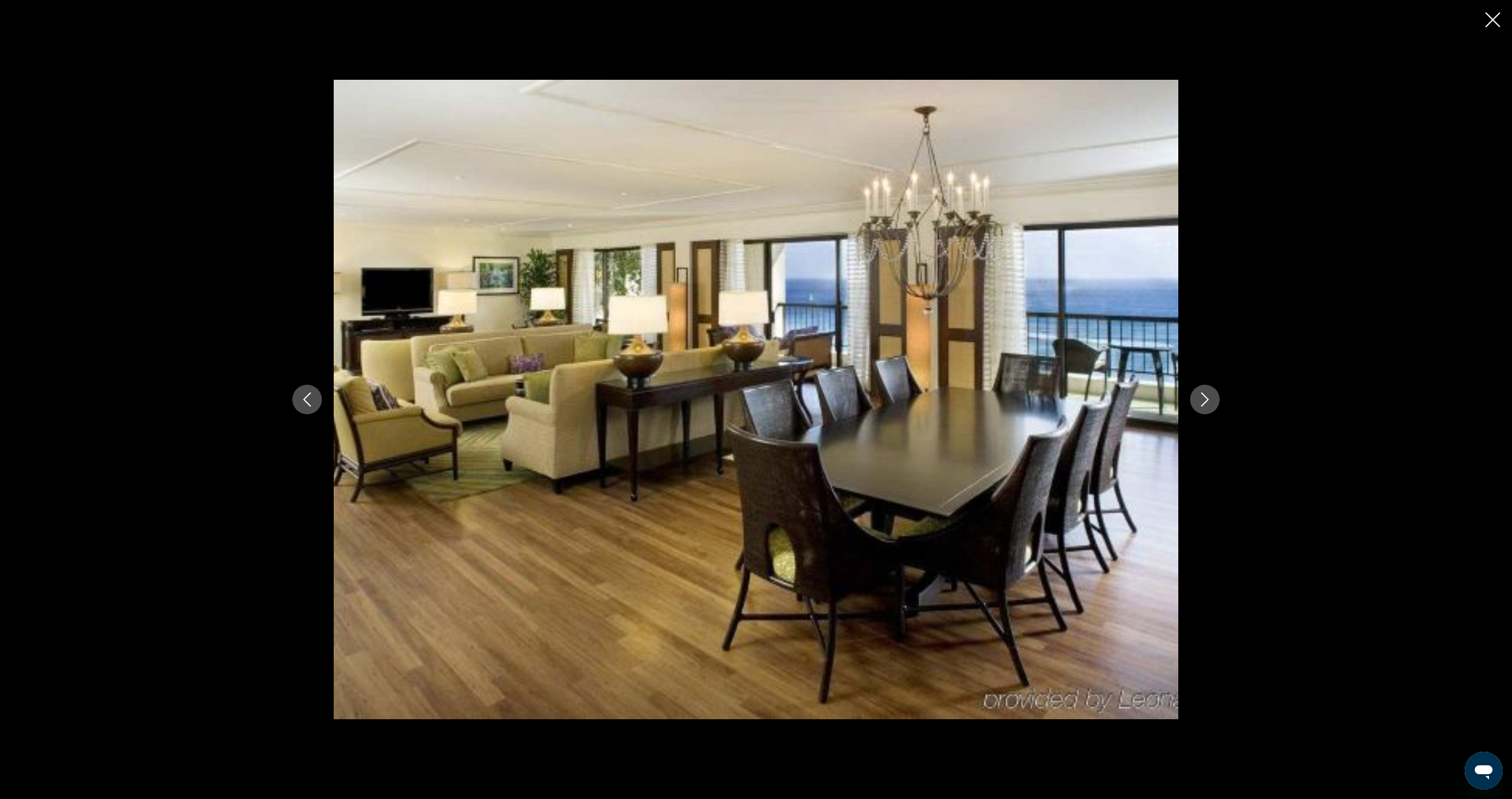
click at [1202, 399] on icon "Next image" at bounding box center [1205, 399] width 14 height 14
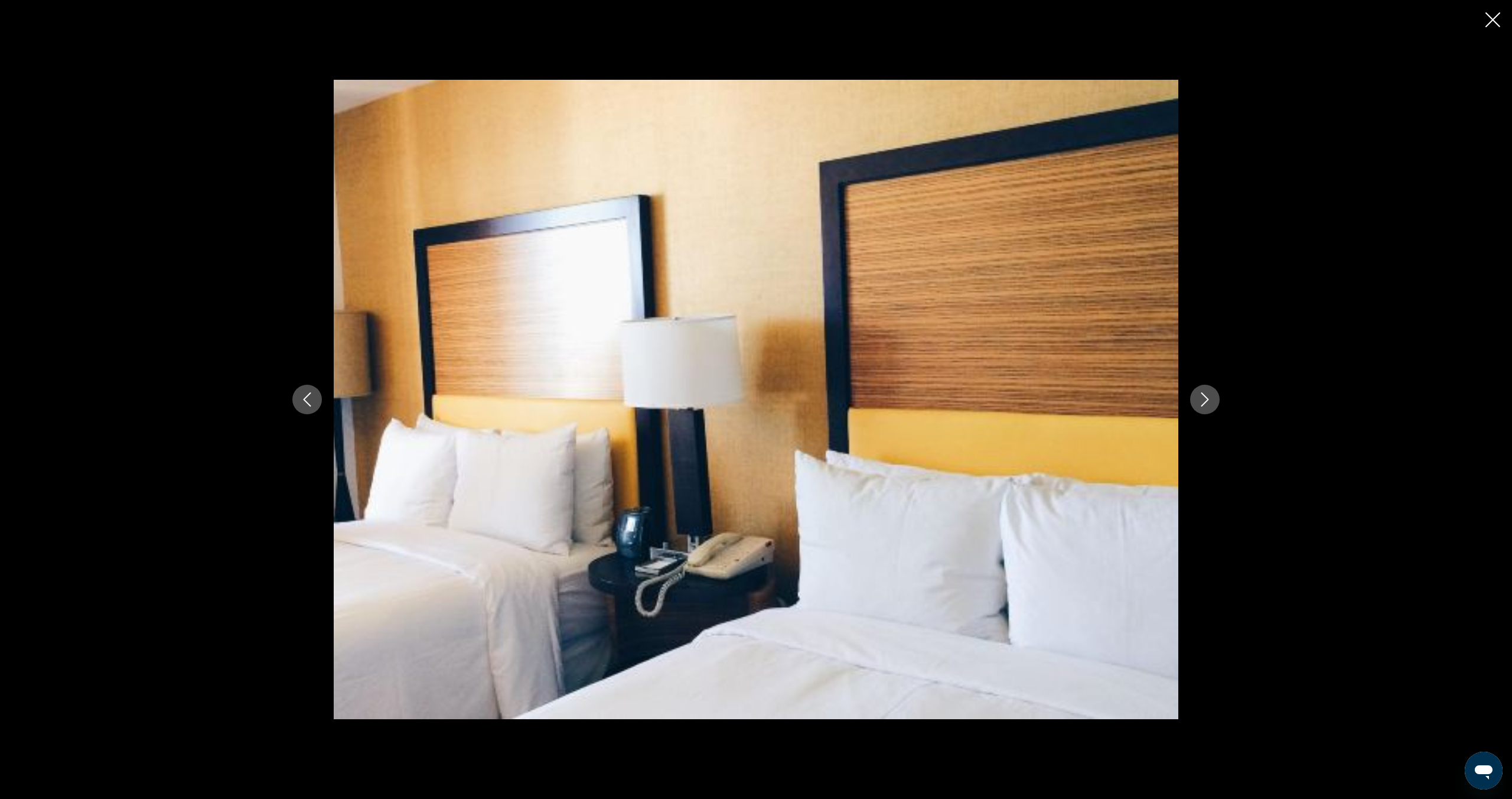
click at [1202, 399] on icon "Next image" at bounding box center [1205, 399] width 14 height 14
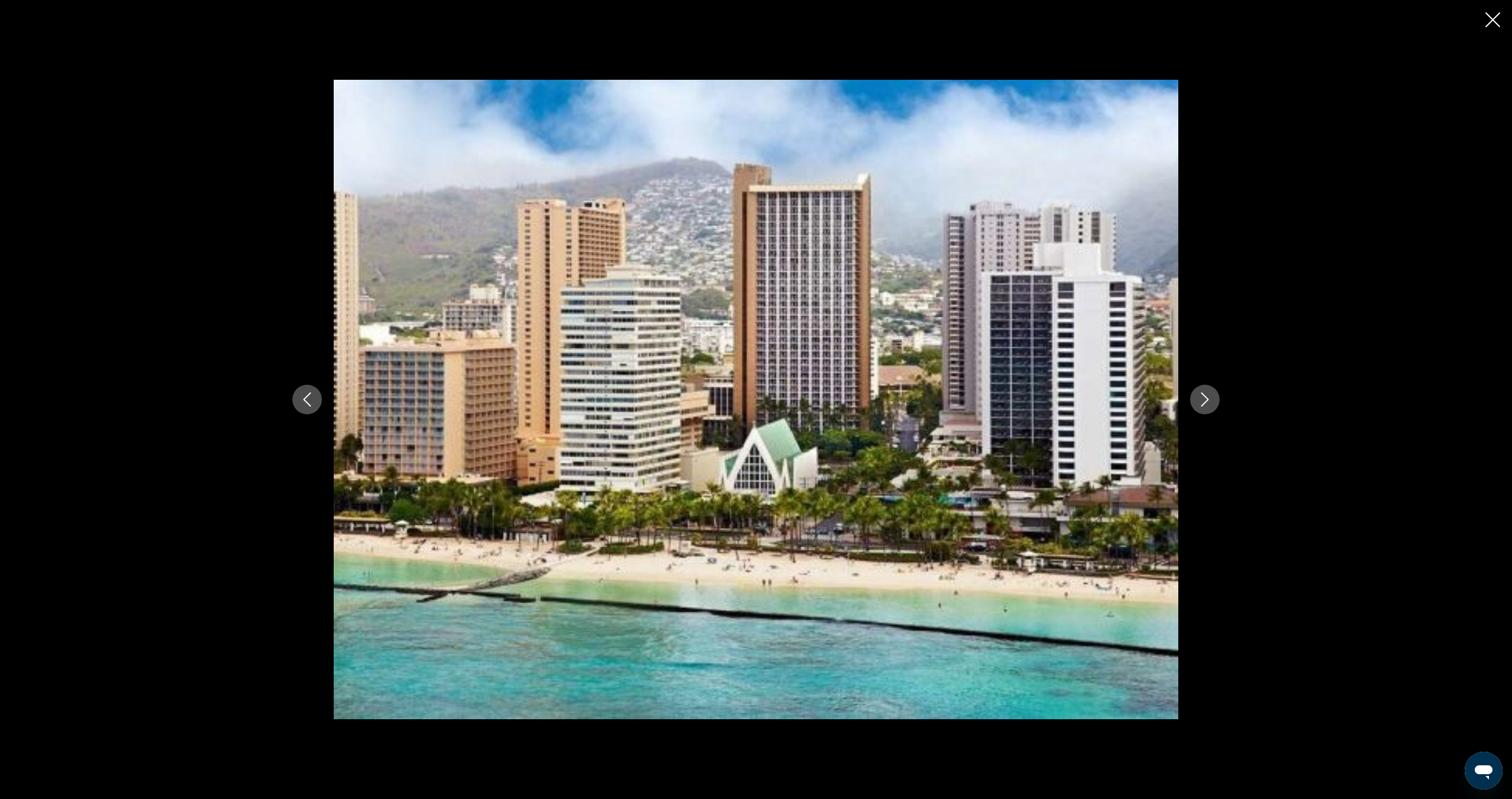
click at [1202, 399] on icon "Next image" at bounding box center [1205, 399] width 14 height 14
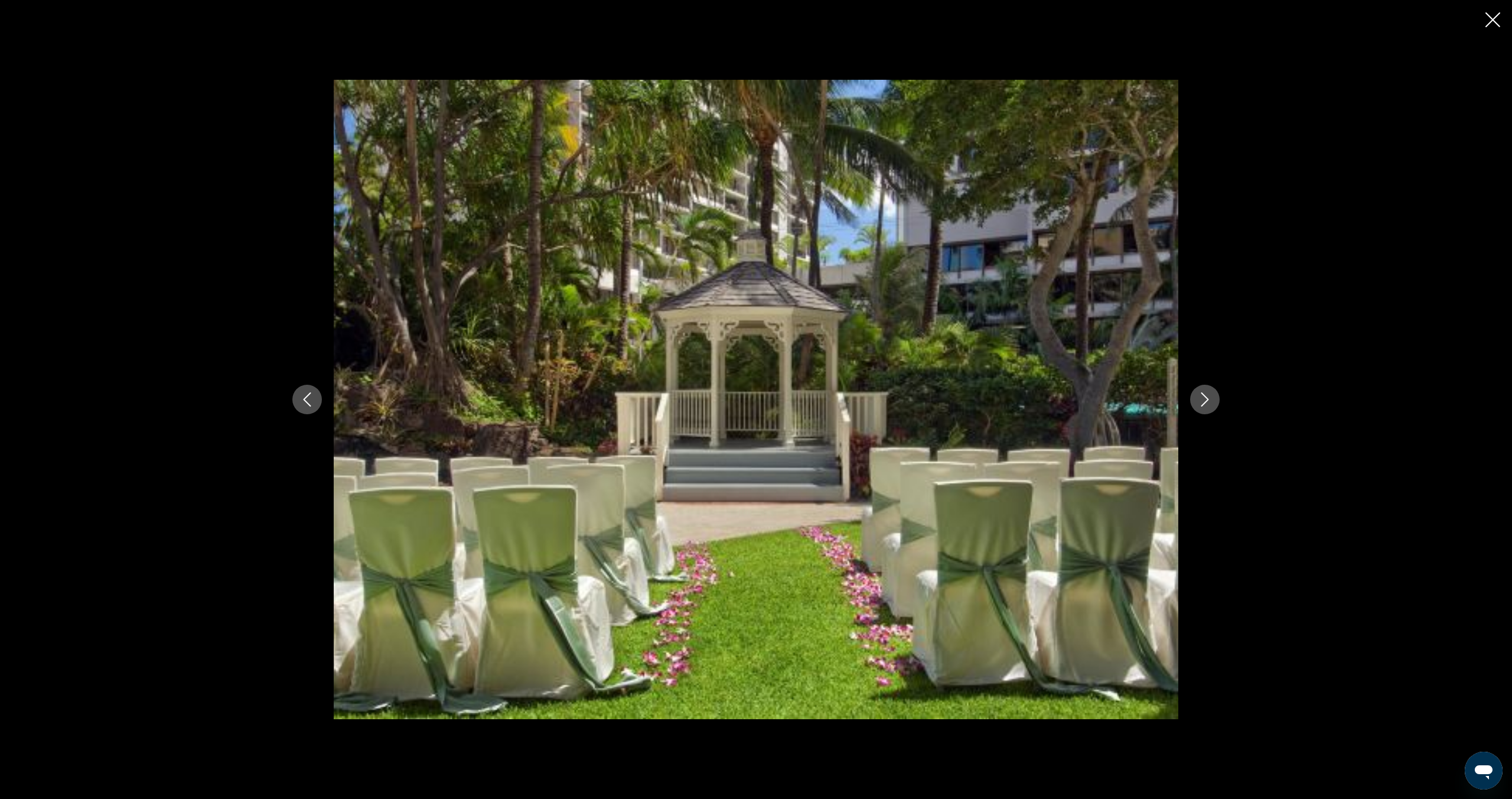
click at [1491, 25] on icon "Close slideshow" at bounding box center [1493, 20] width 15 height 15
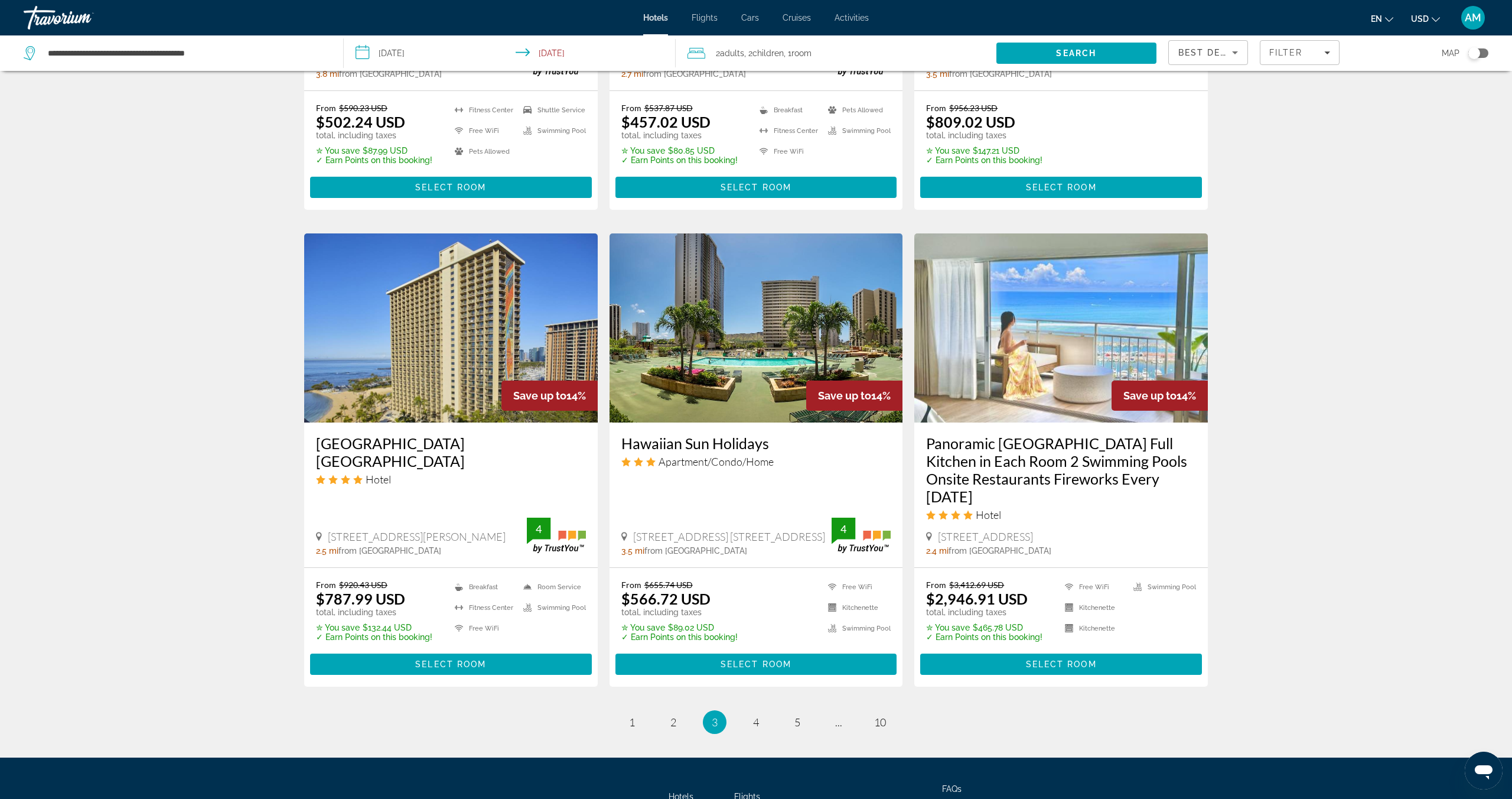
scroll to position [1307, 0]
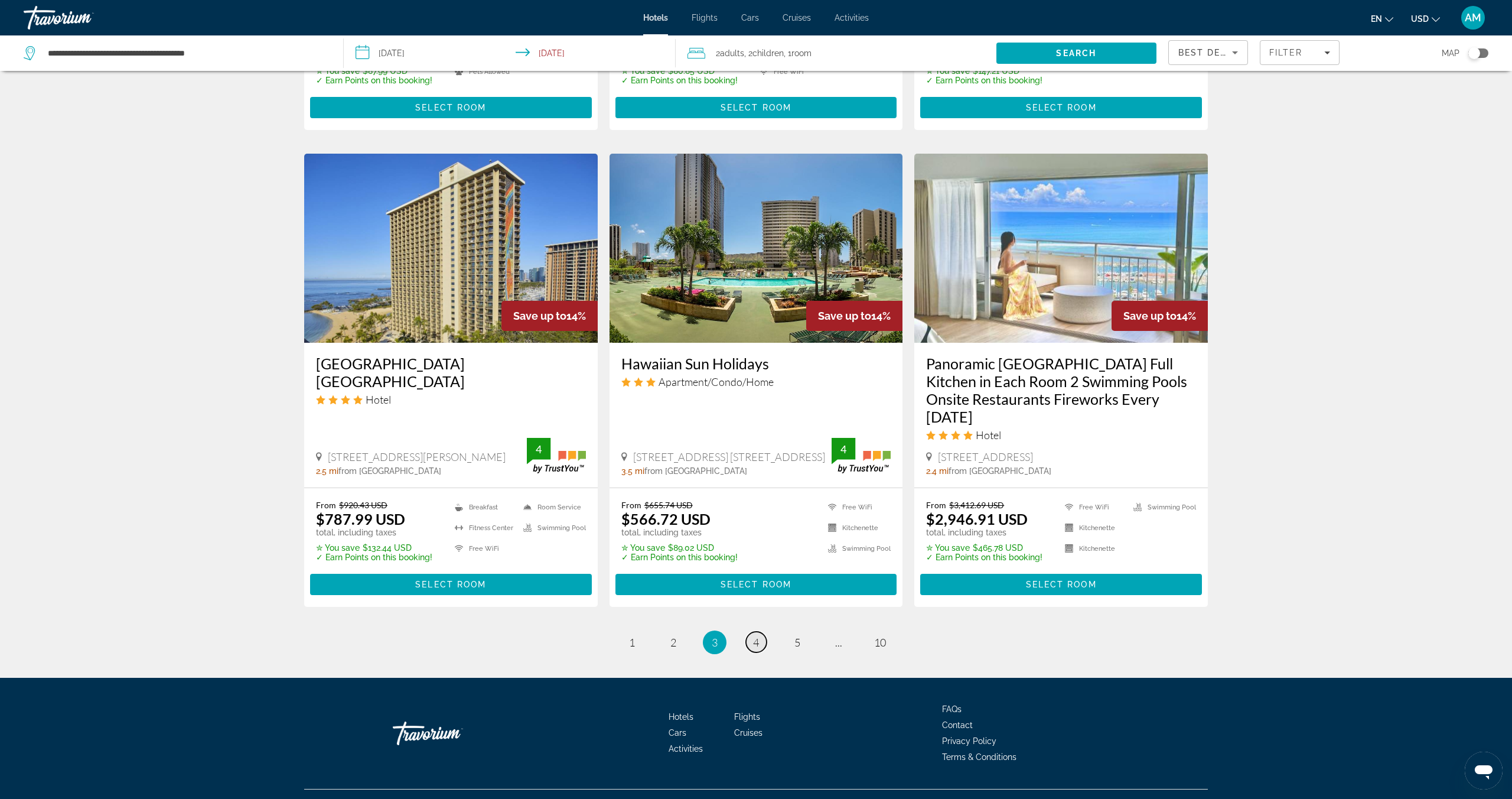
click at [759, 632] on link "page 4" at bounding box center [756, 642] width 21 height 21
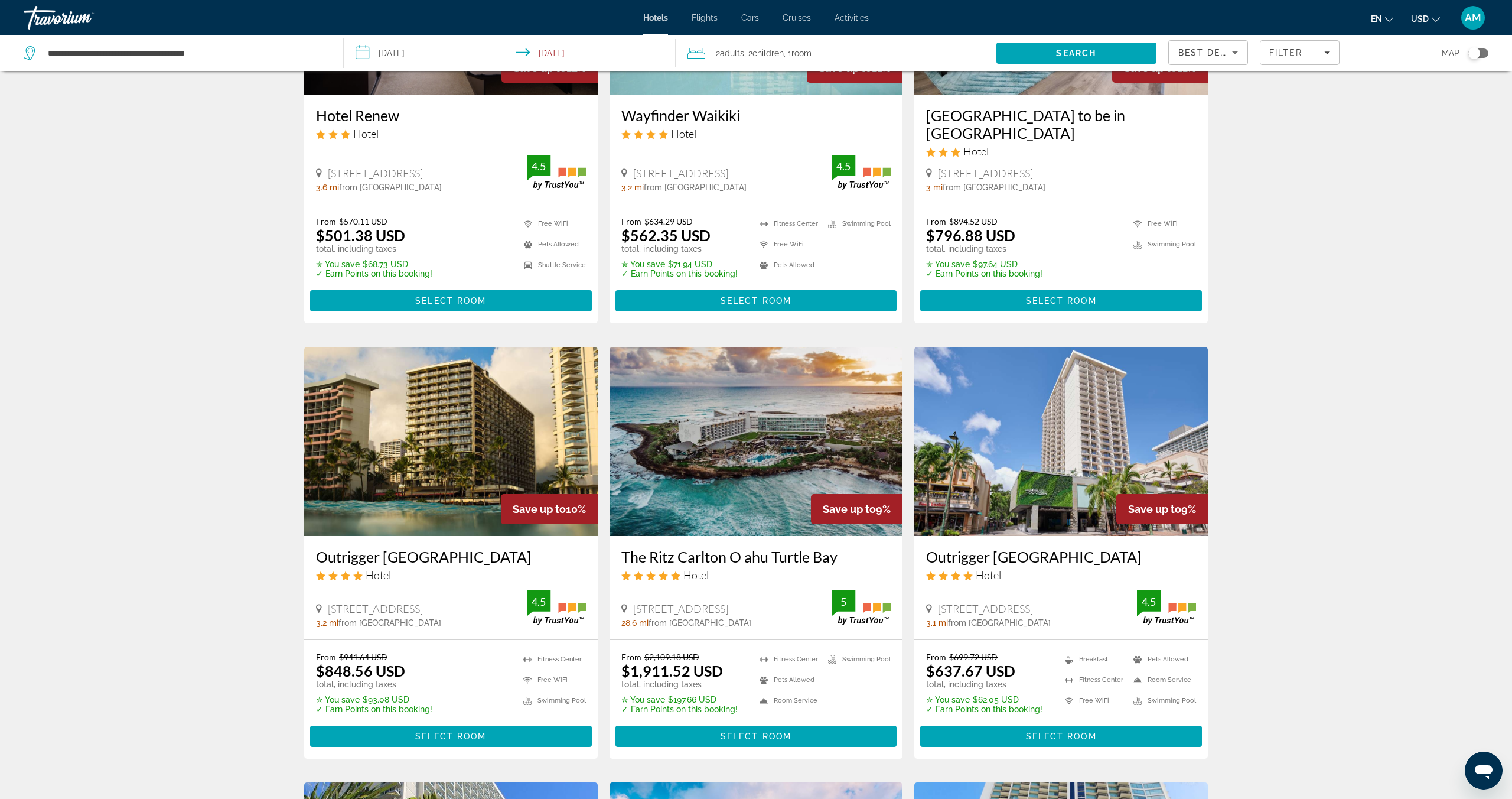
scroll to position [211, 0]
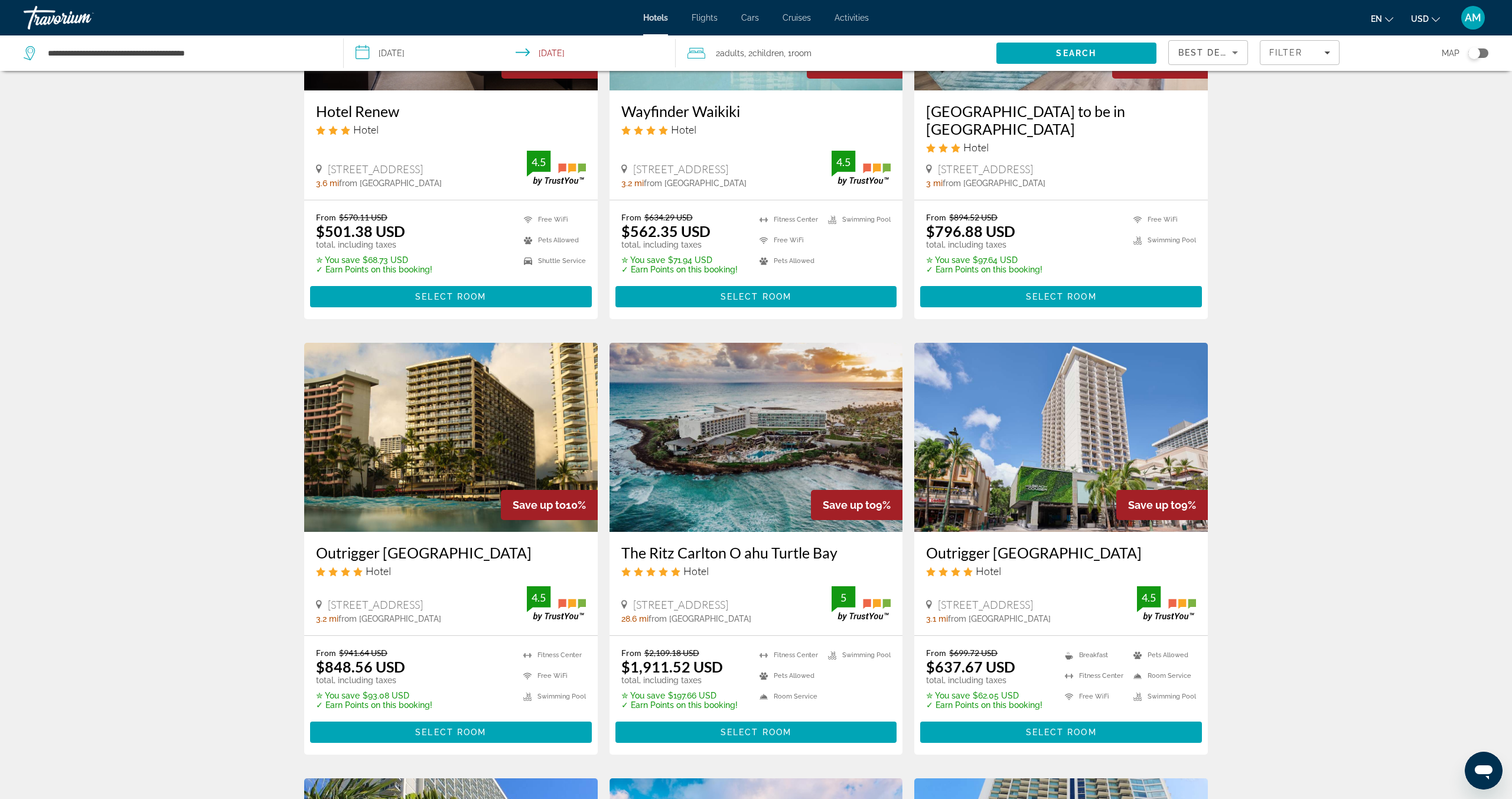
click at [1070, 442] on img "Main content" at bounding box center [1060, 437] width 293 height 189
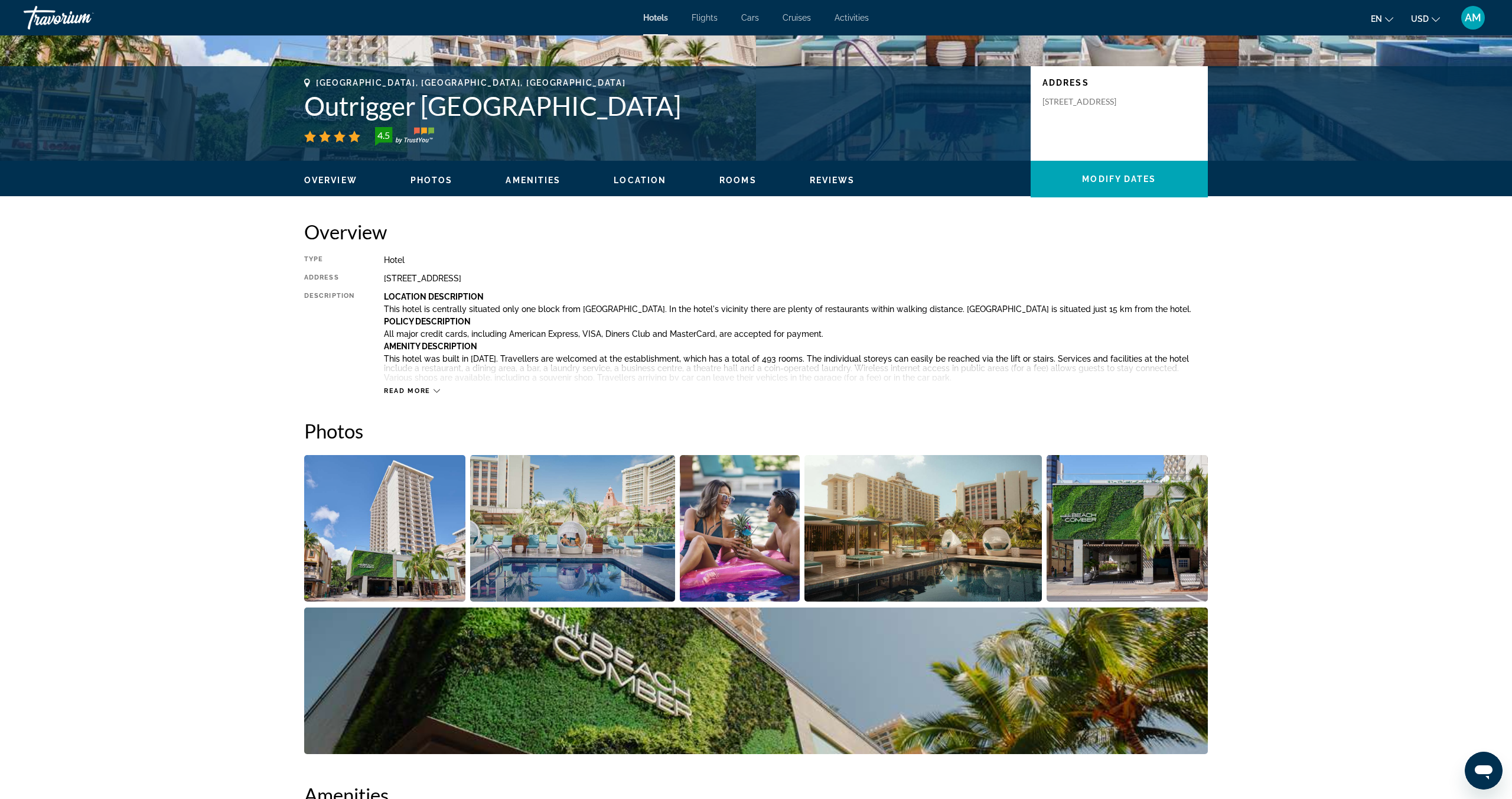
scroll to position [231, 0]
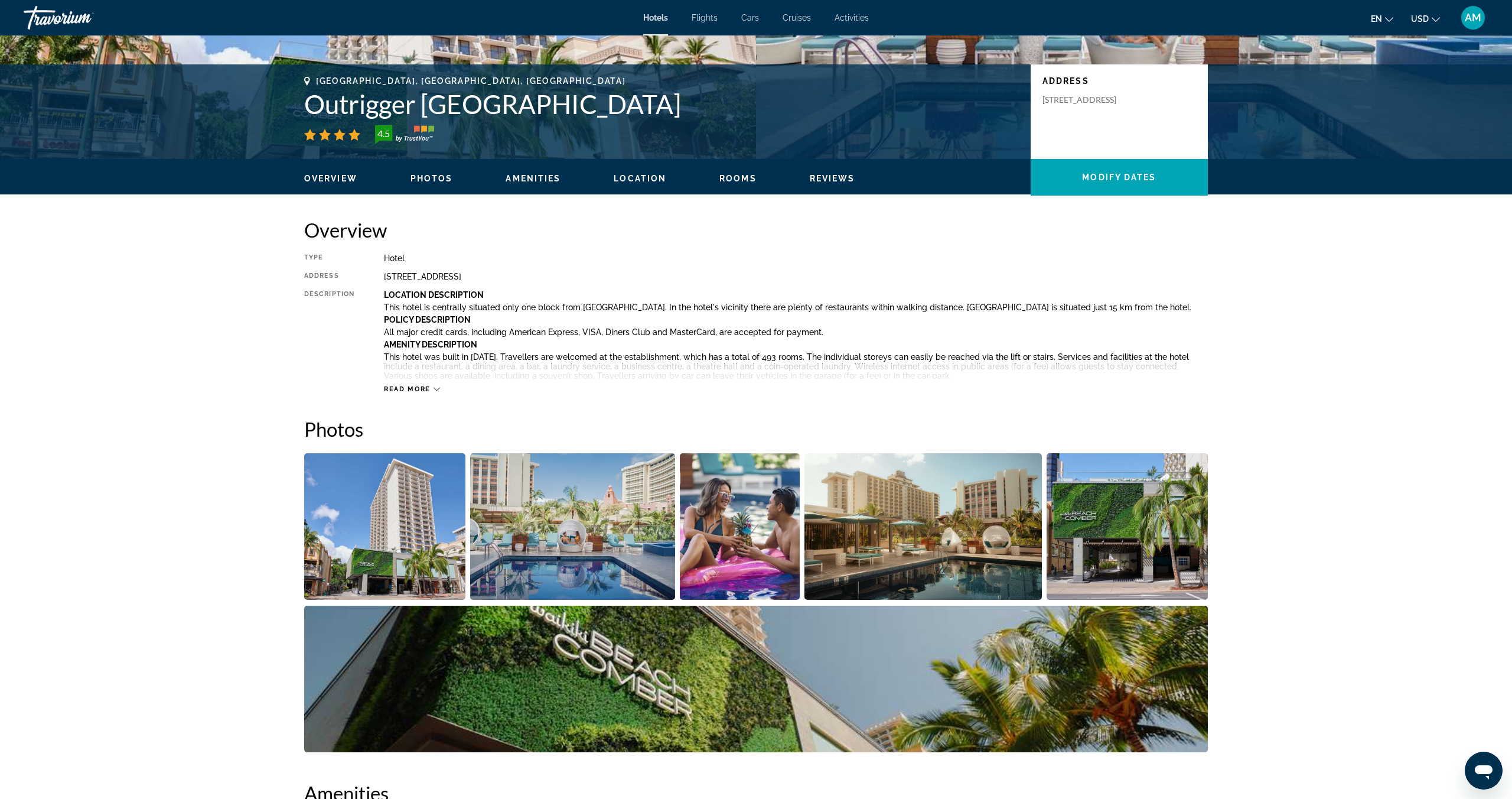
click at [426, 544] on img "Open full-screen image slider" at bounding box center [385, 527] width 161 height 146
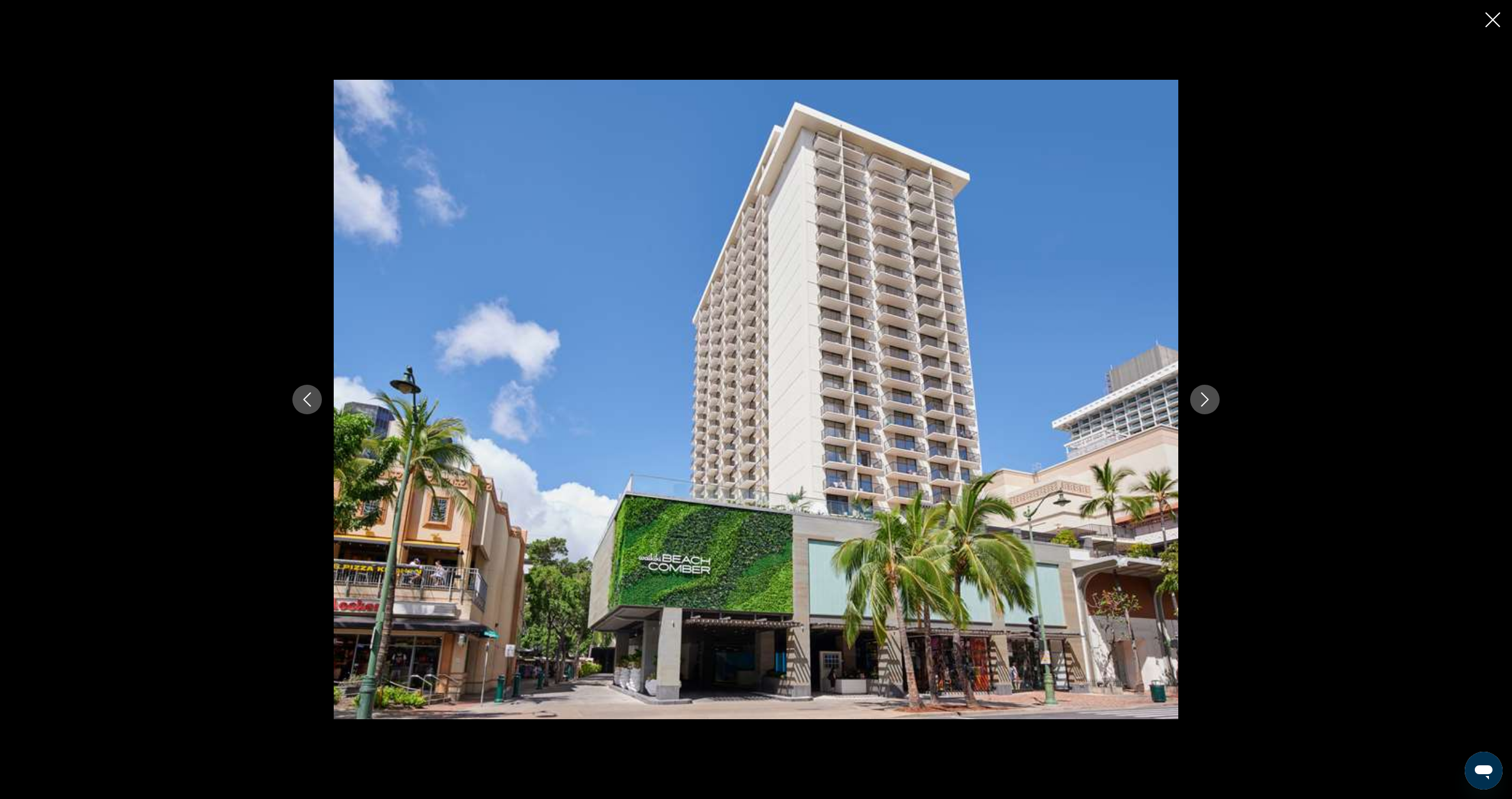
click at [1206, 403] on icon "Next image" at bounding box center [1205, 399] width 14 height 14
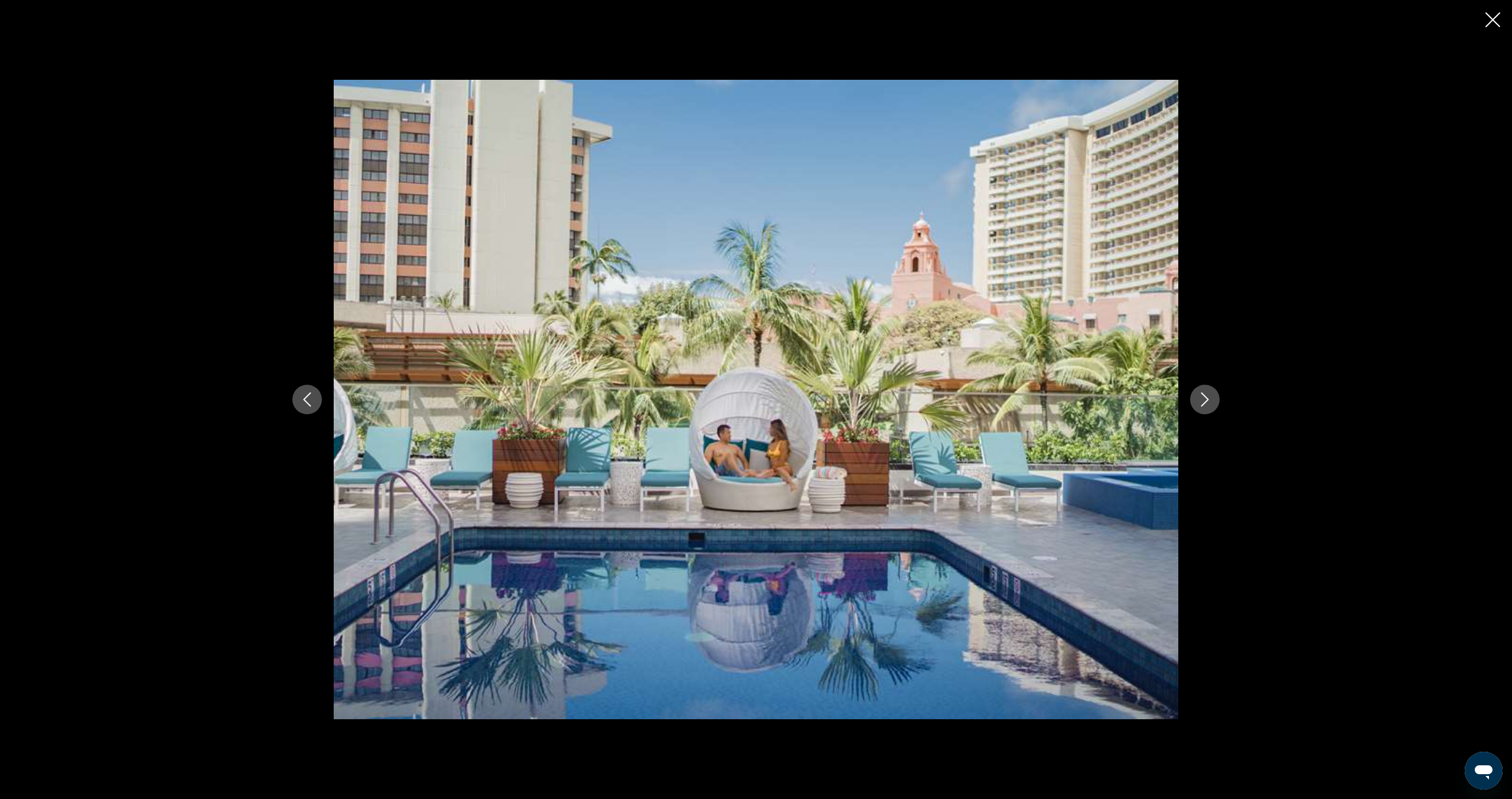
scroll to position [209, 0]
click at [1207, 403] on icon "Next image" at bounding box center [1205, 399] width 14 height 14
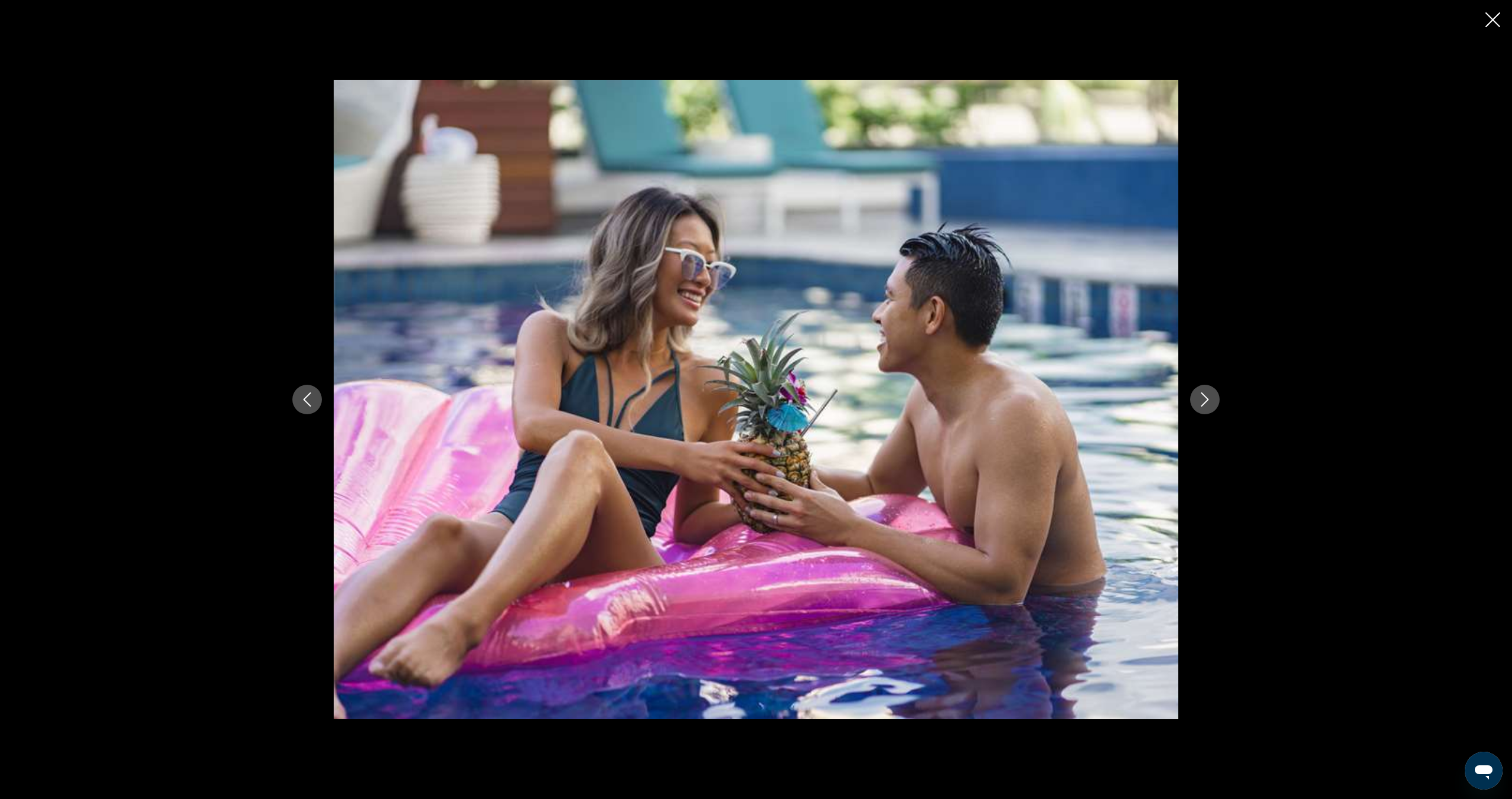
click at [1207, 403] on icon "Next image" at bounding box center [1205, 399] width 14 height 14
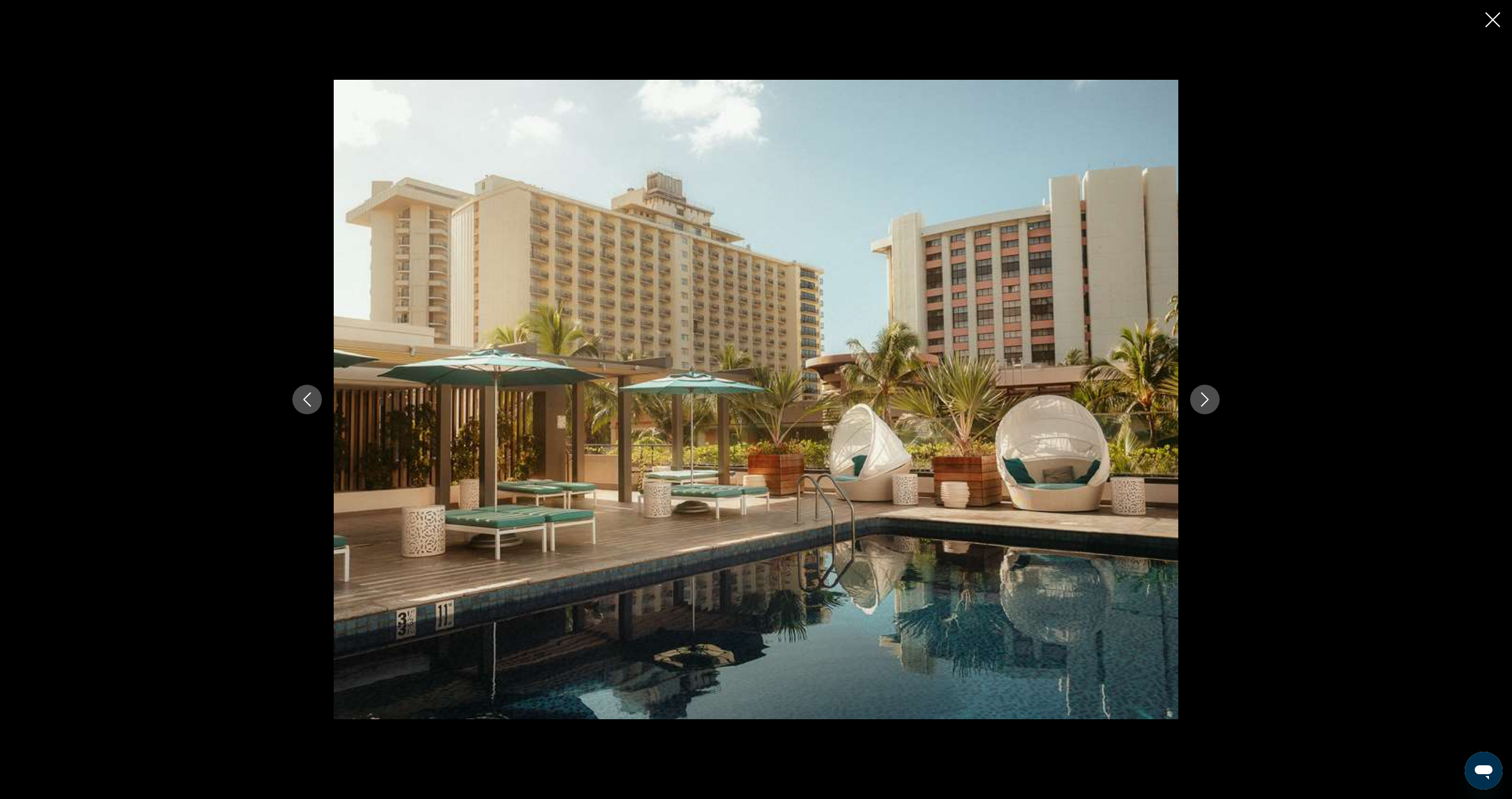
scroll to position [216, 0]
click at [1206, 403] on icon "Next image" at bounding box center [1205, 399] width 14 height 14
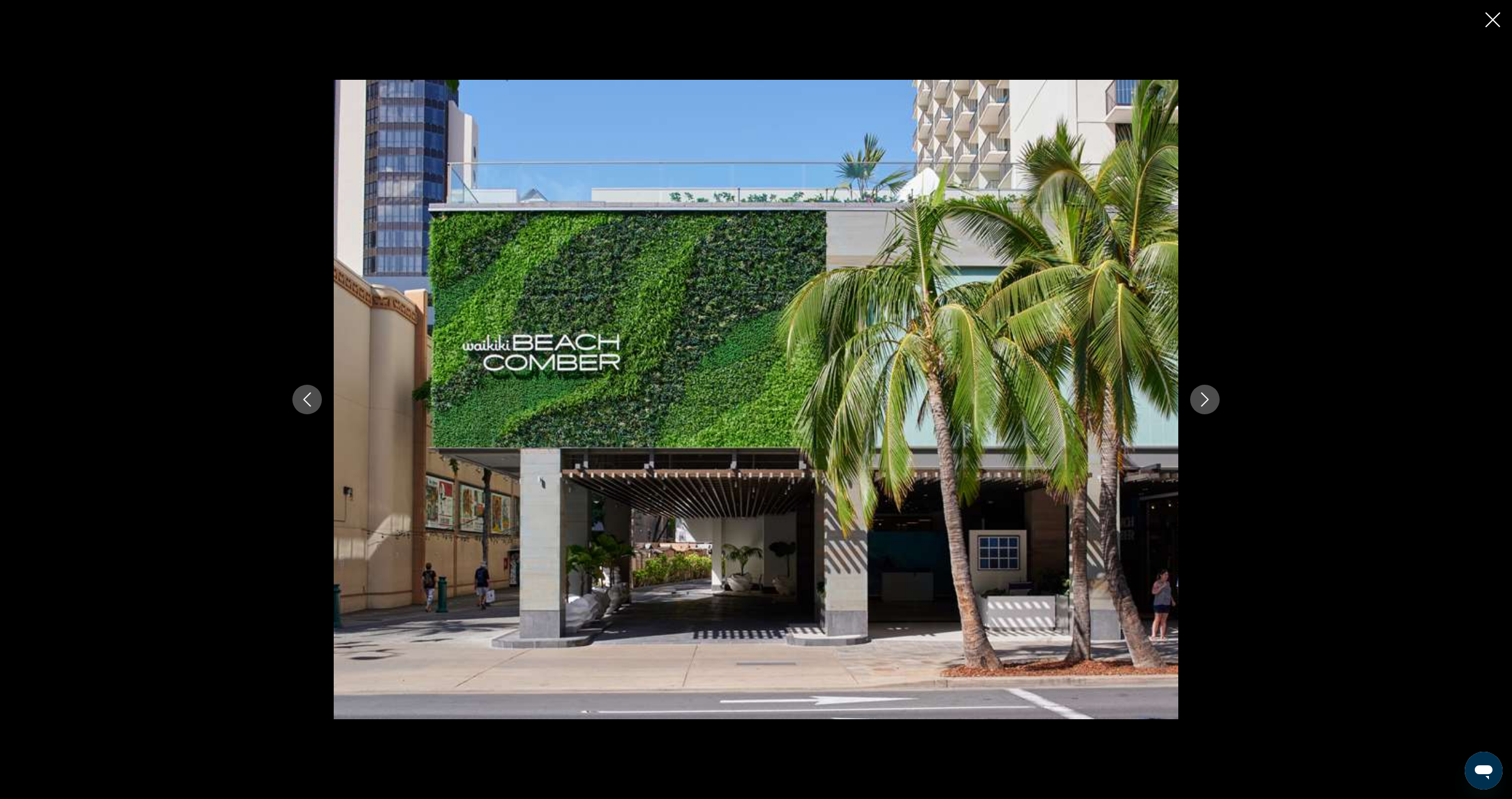
click at [1206, 403] on icon "Next image" at bounding box center [1205, 399] width 14 height 14
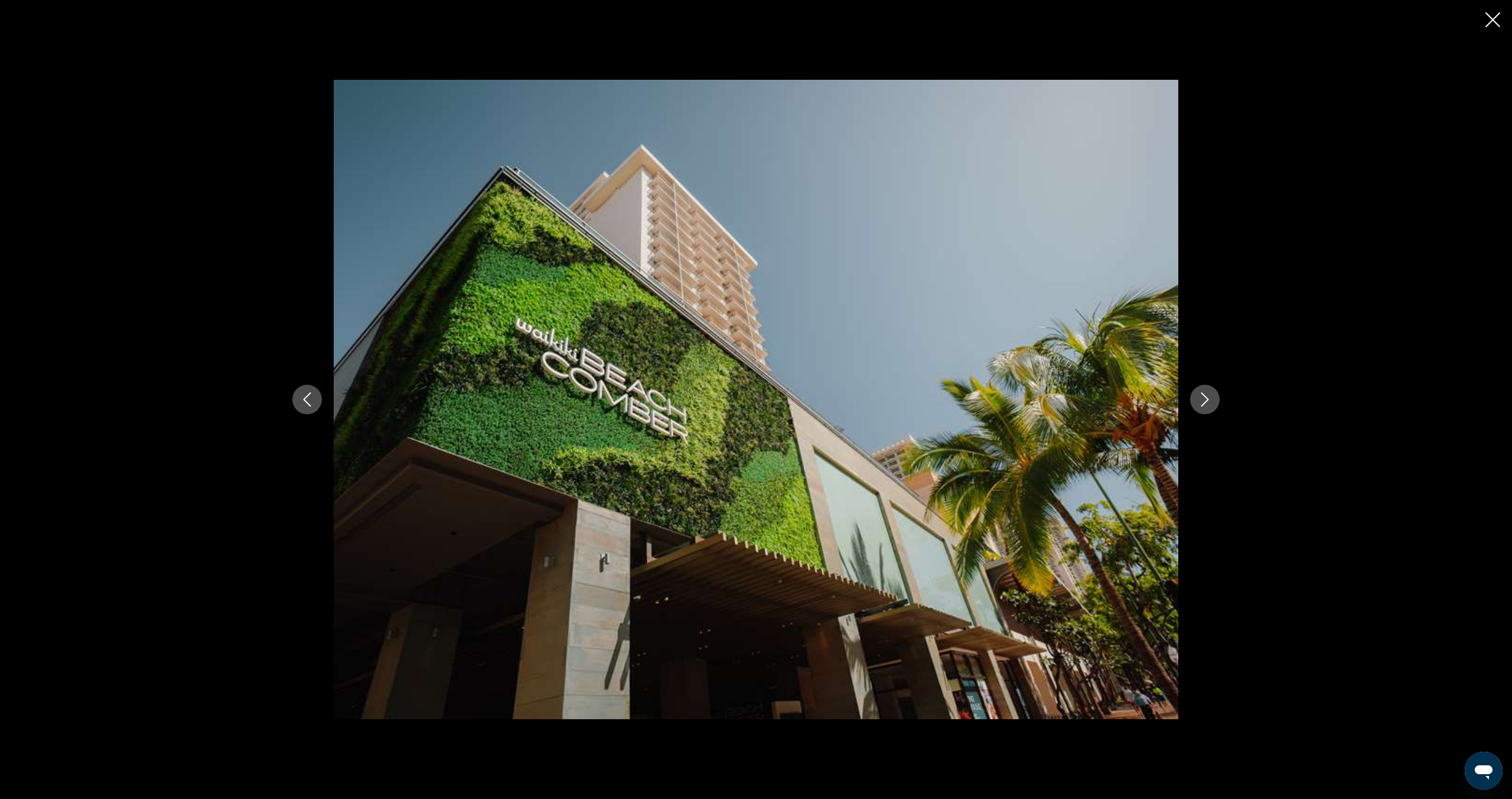
click at [1206, 403] on icon "Next image" at bounding box center [1205, 399] width 14 height 14
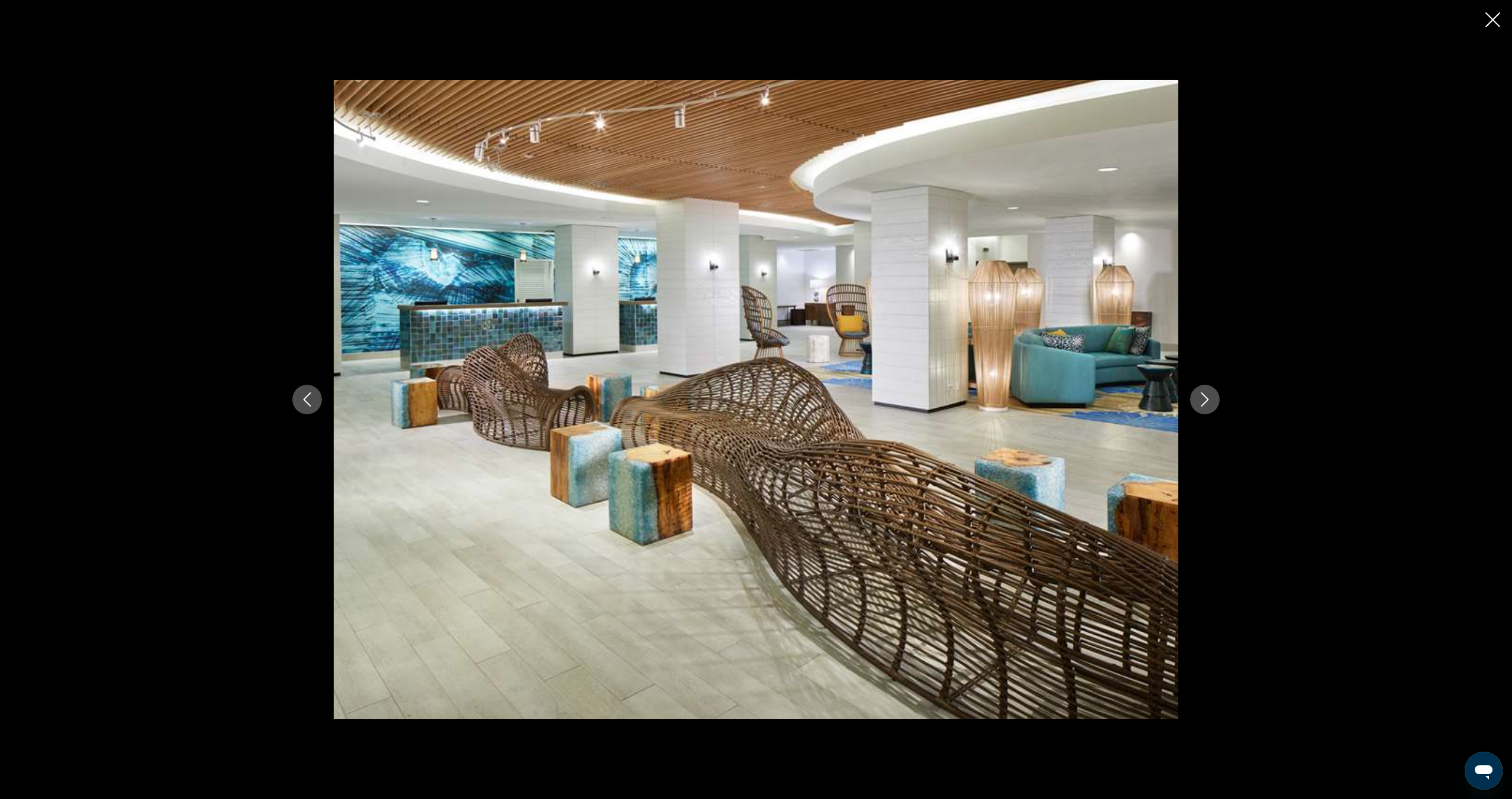
click at [1206, 403] on icon "Next image" at bounding box center [1205, 399] width 14 height 14
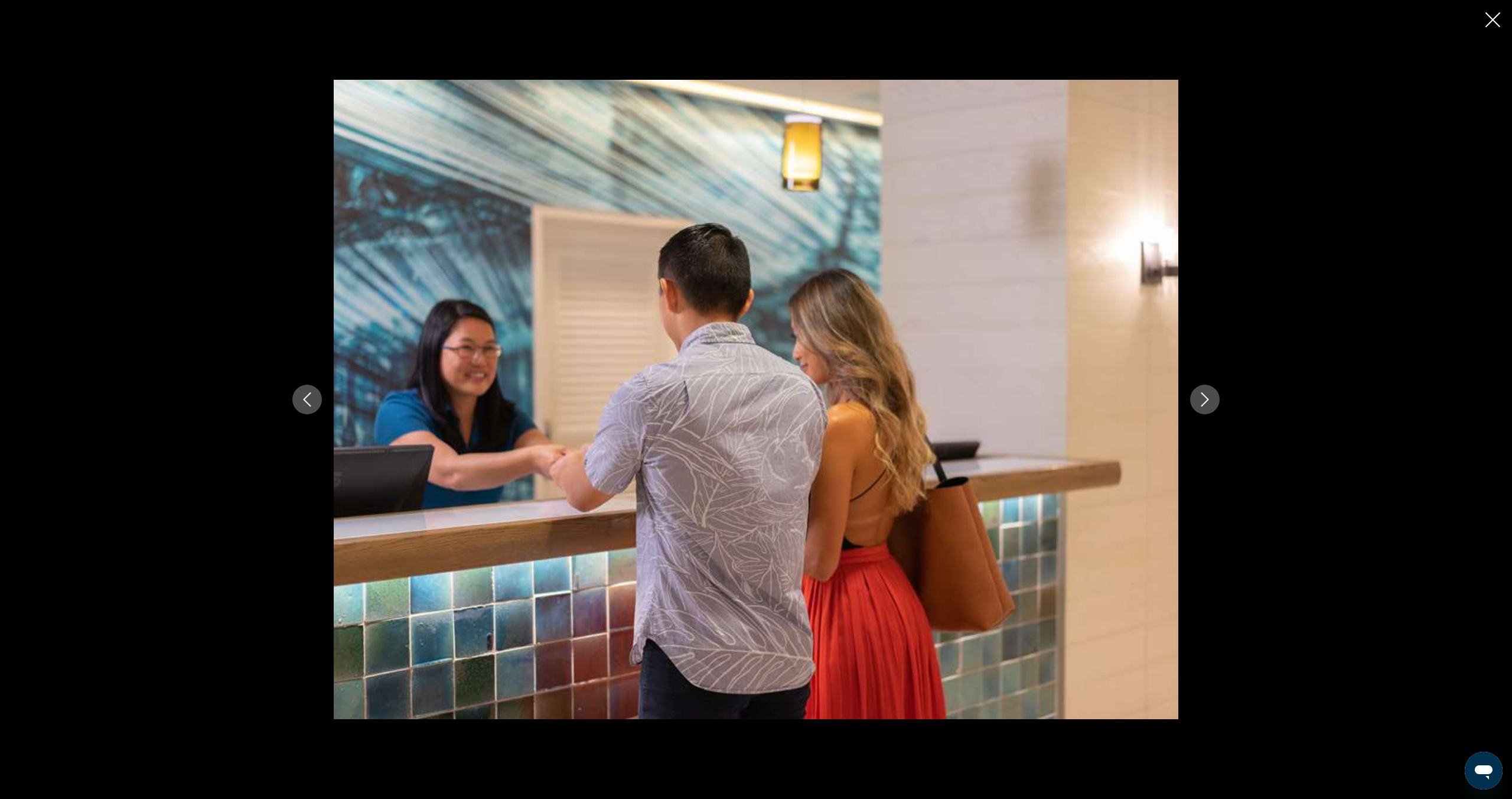
click at [1206, 403] on icon "Next image" at bounding box center [1205, 399] width 14 height 14
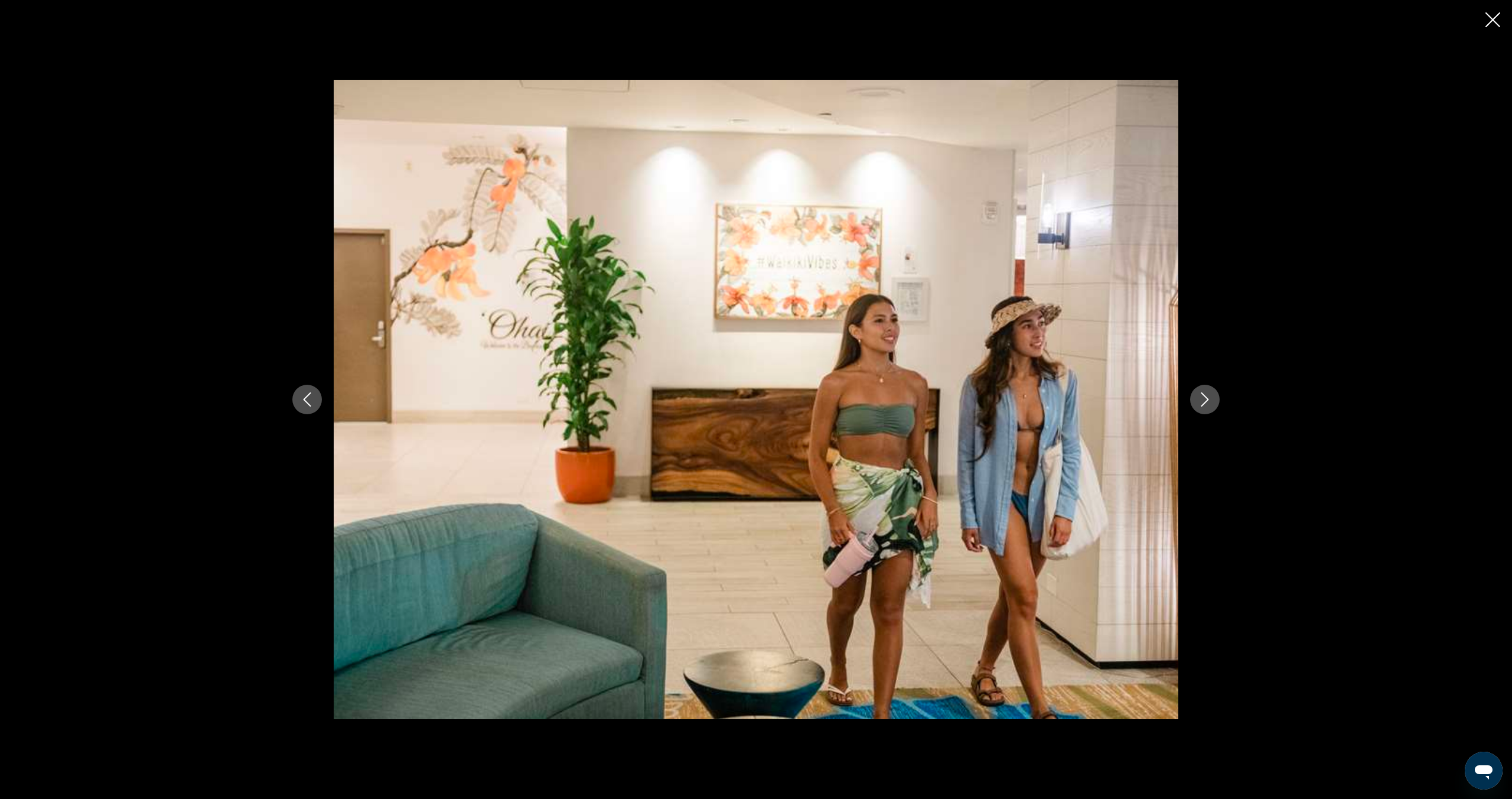
click at [1206, 403] on icon "Next image" at bounding box center [1205, 399] width 14 height 14
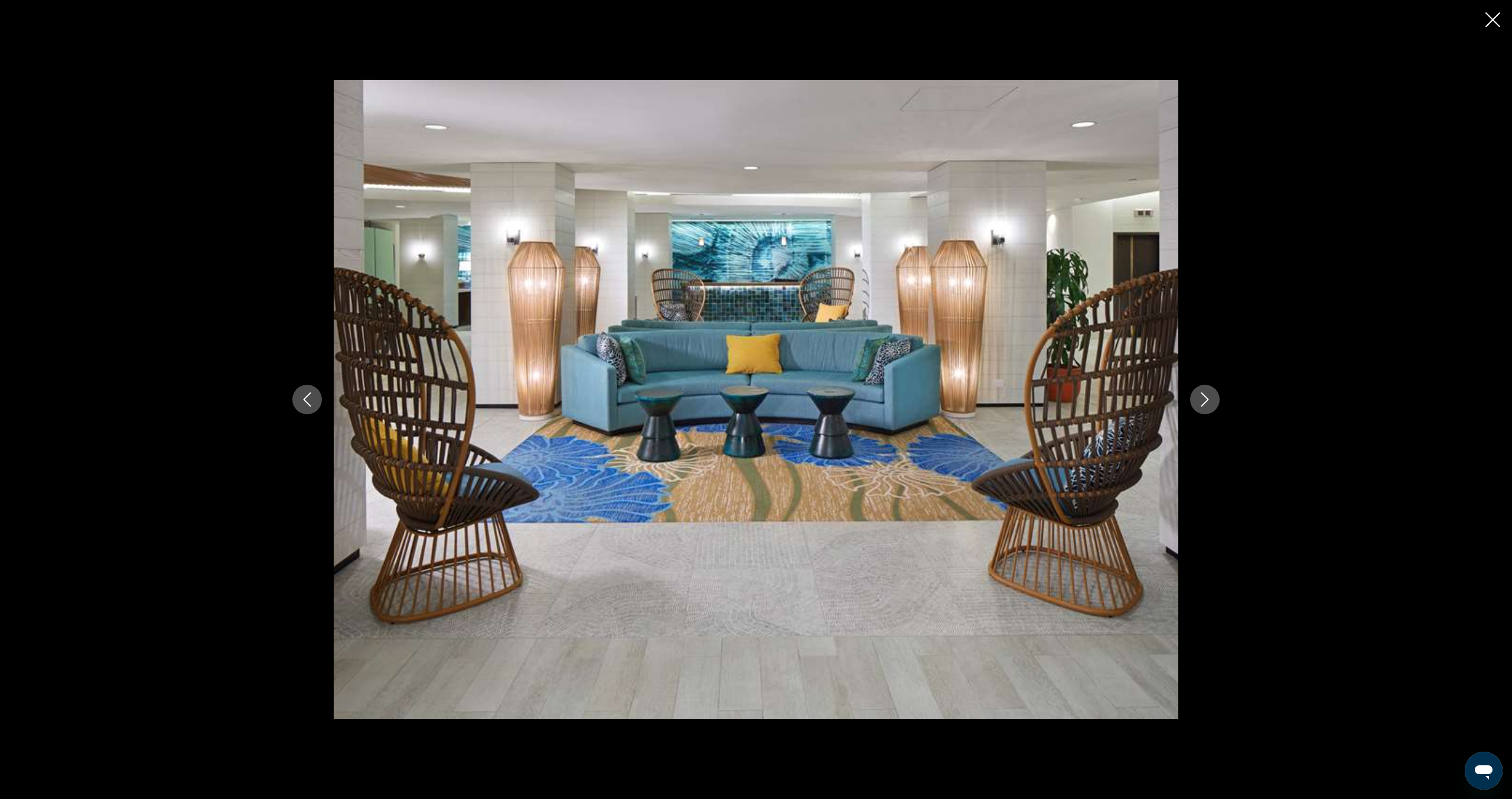
click at [1206, 403] on icon "Next image" at bounding box center [1205, 399] width 14 height 14
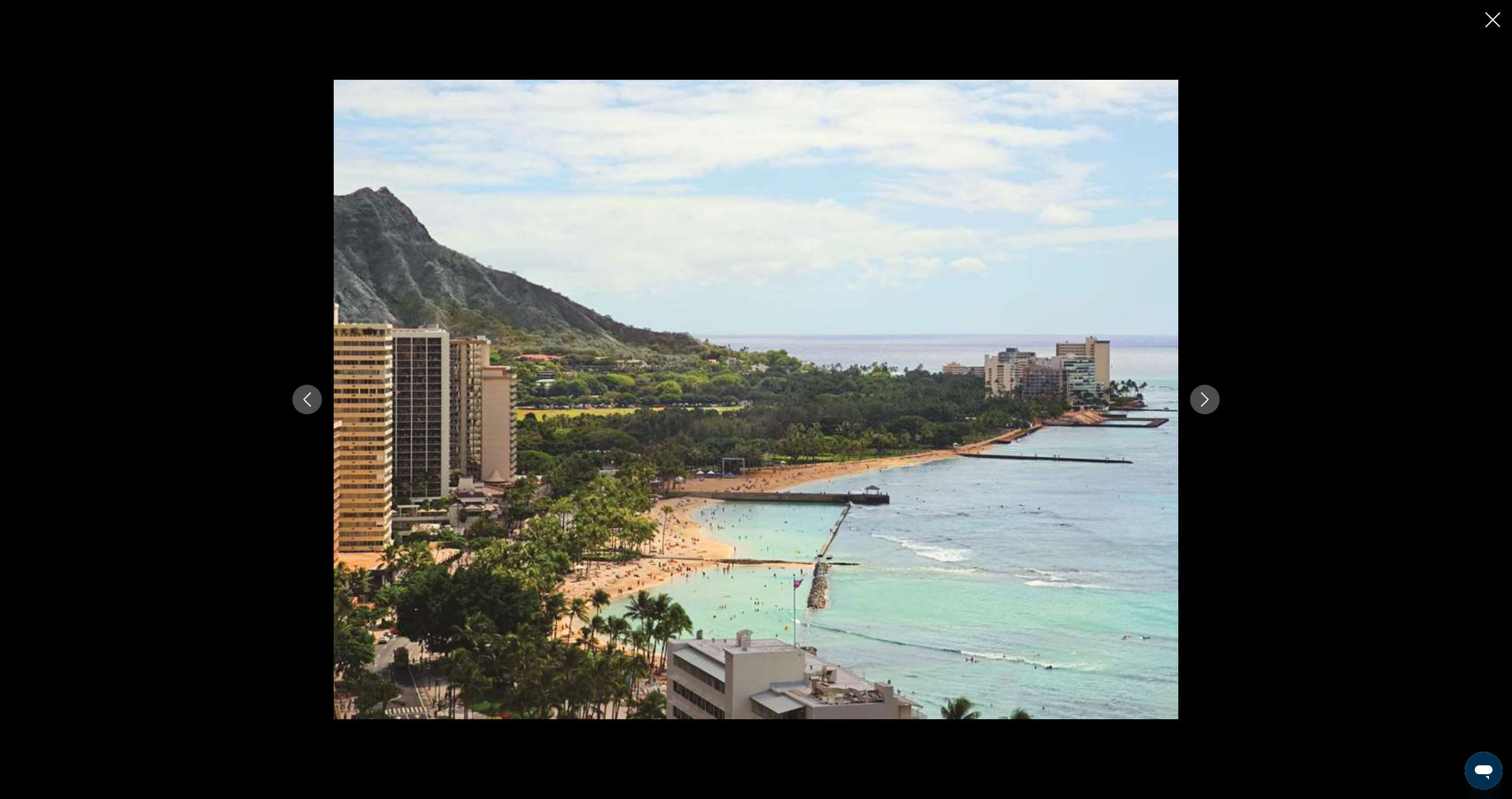
click at [1206, 403] on icon "Next image" at bounding box center [1205, 399] width 14 height 14
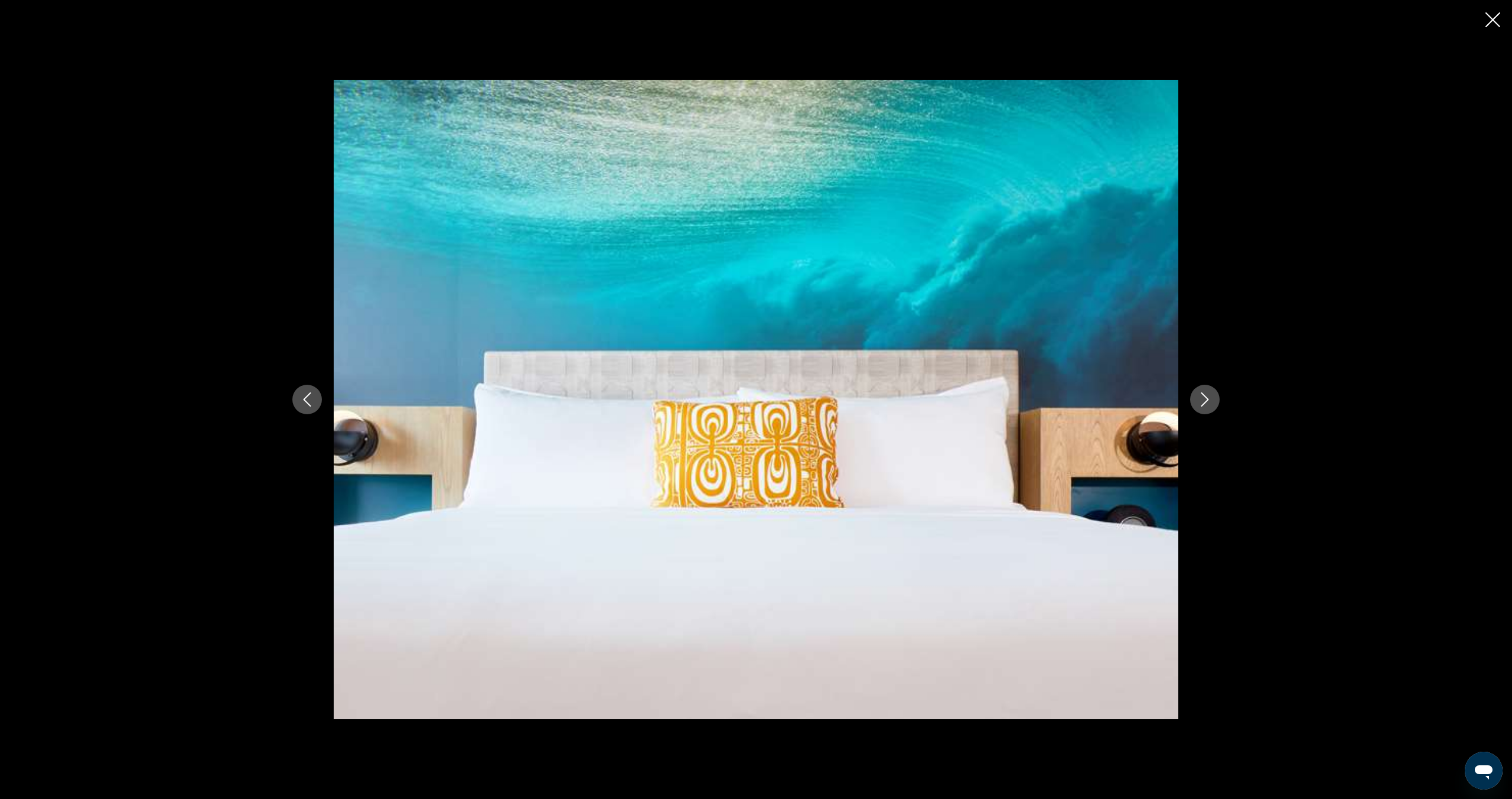
click at [1206, 403] on icon "Next image" at bounding box center [1205, 399] width 14 height 14
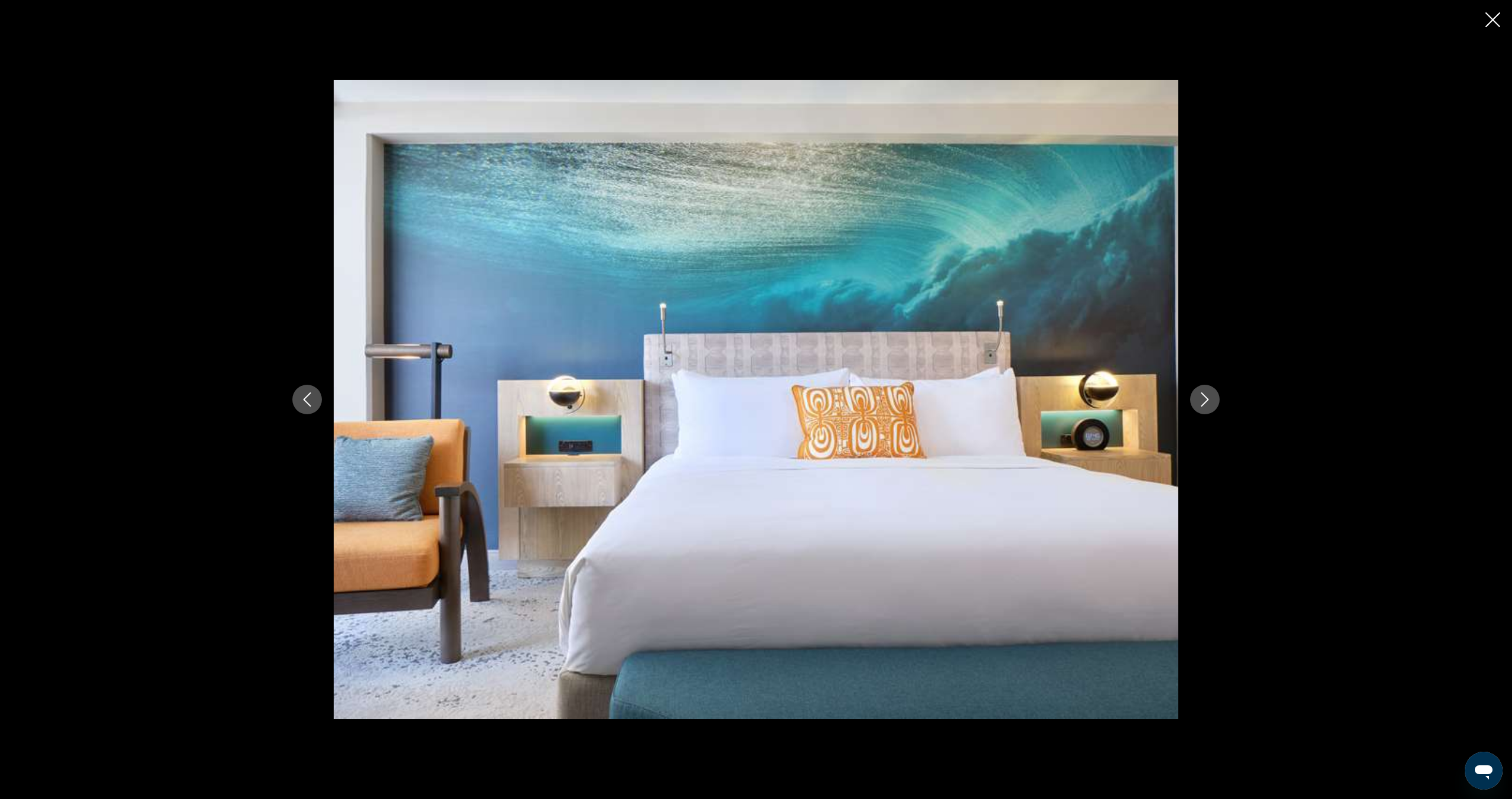
click at [1206, 403] on icon "Next image" at bounding box center [1205, 399] width 14 height 14
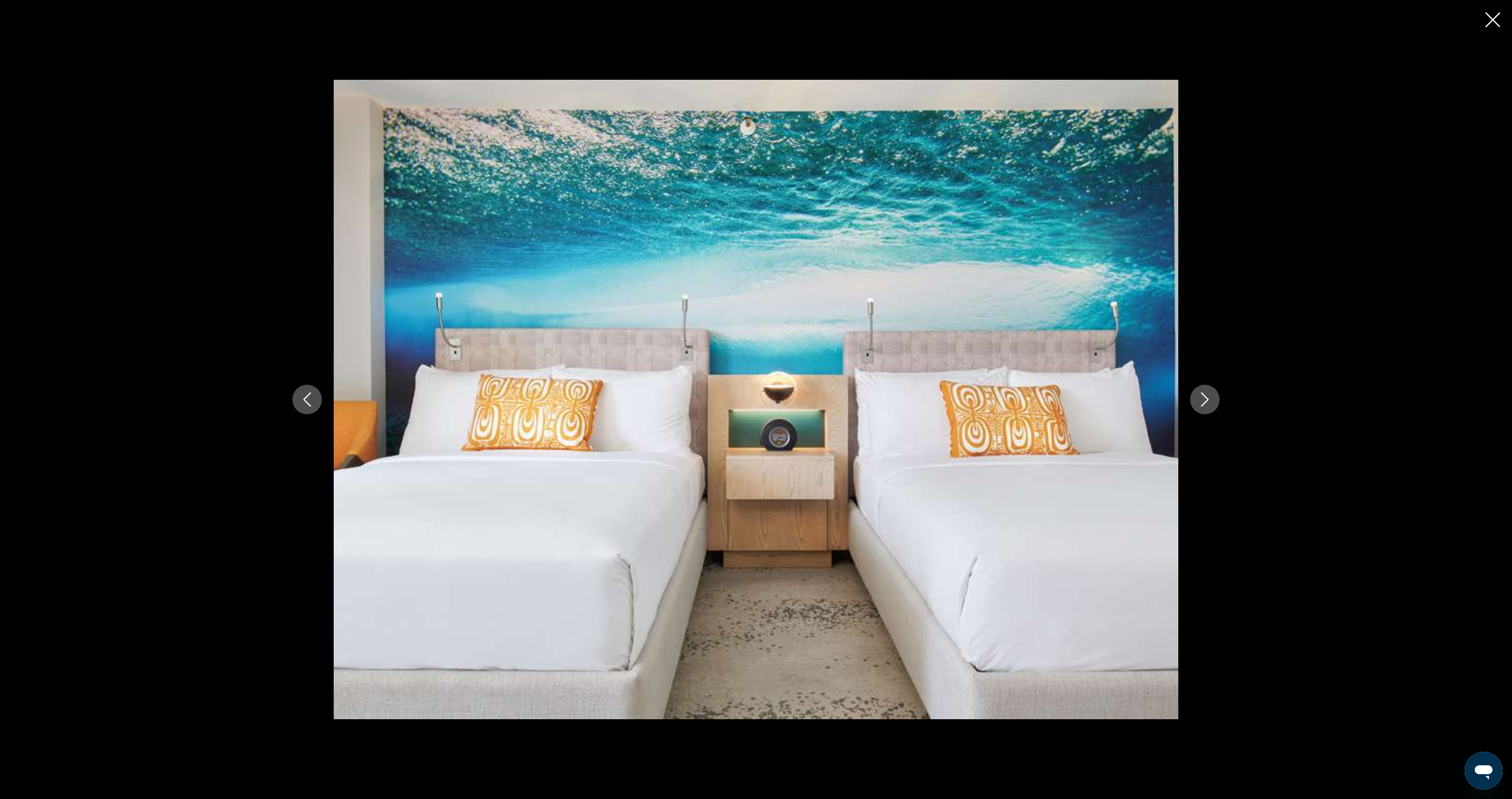
click at [1206, 403] on icon "Next image" at bounding box center [1205, 399] width 14 height 14
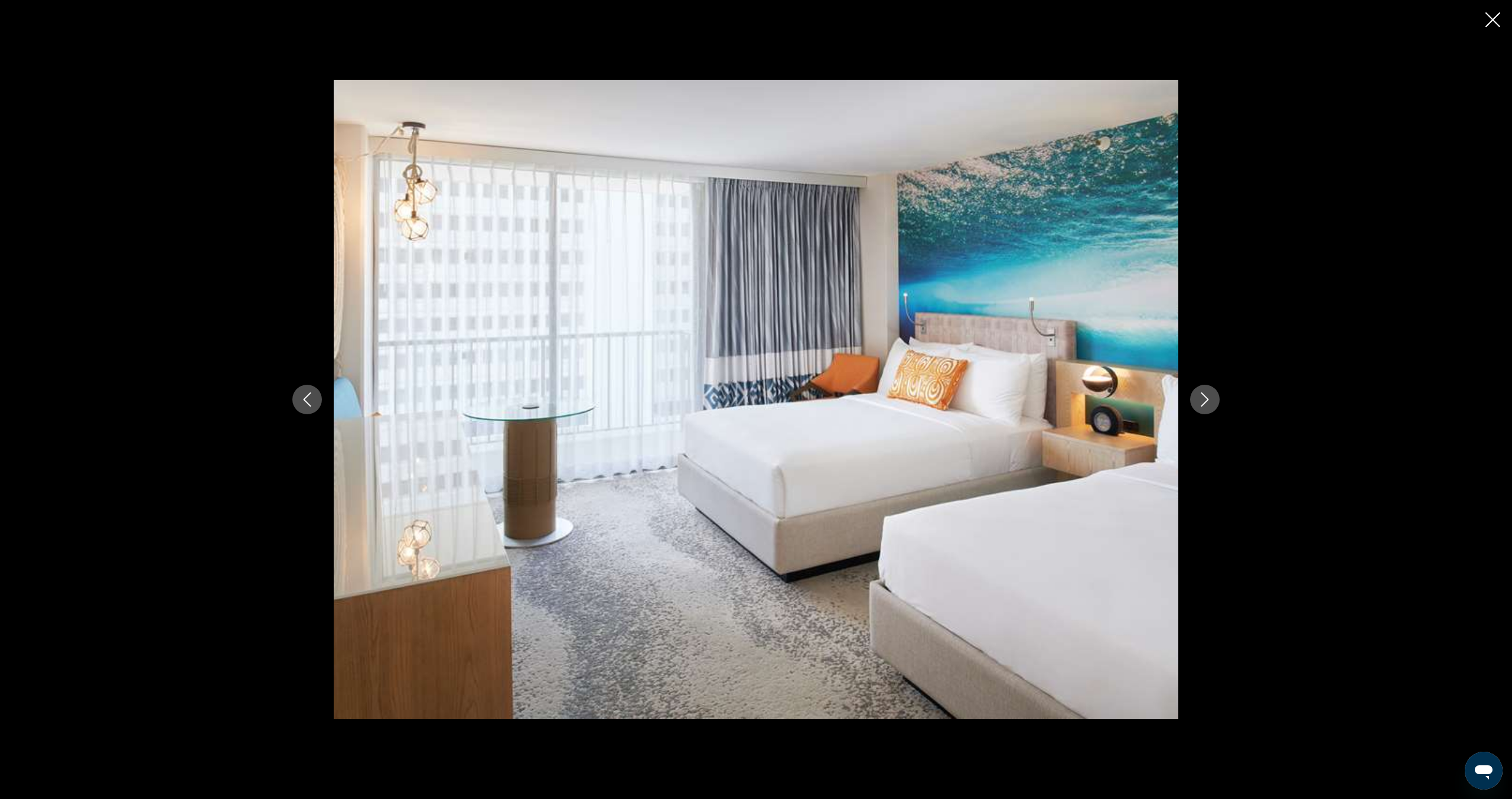
click at [1206, 403] on icon "Next image" at bounding box center [1205, 399] width 14 height 14
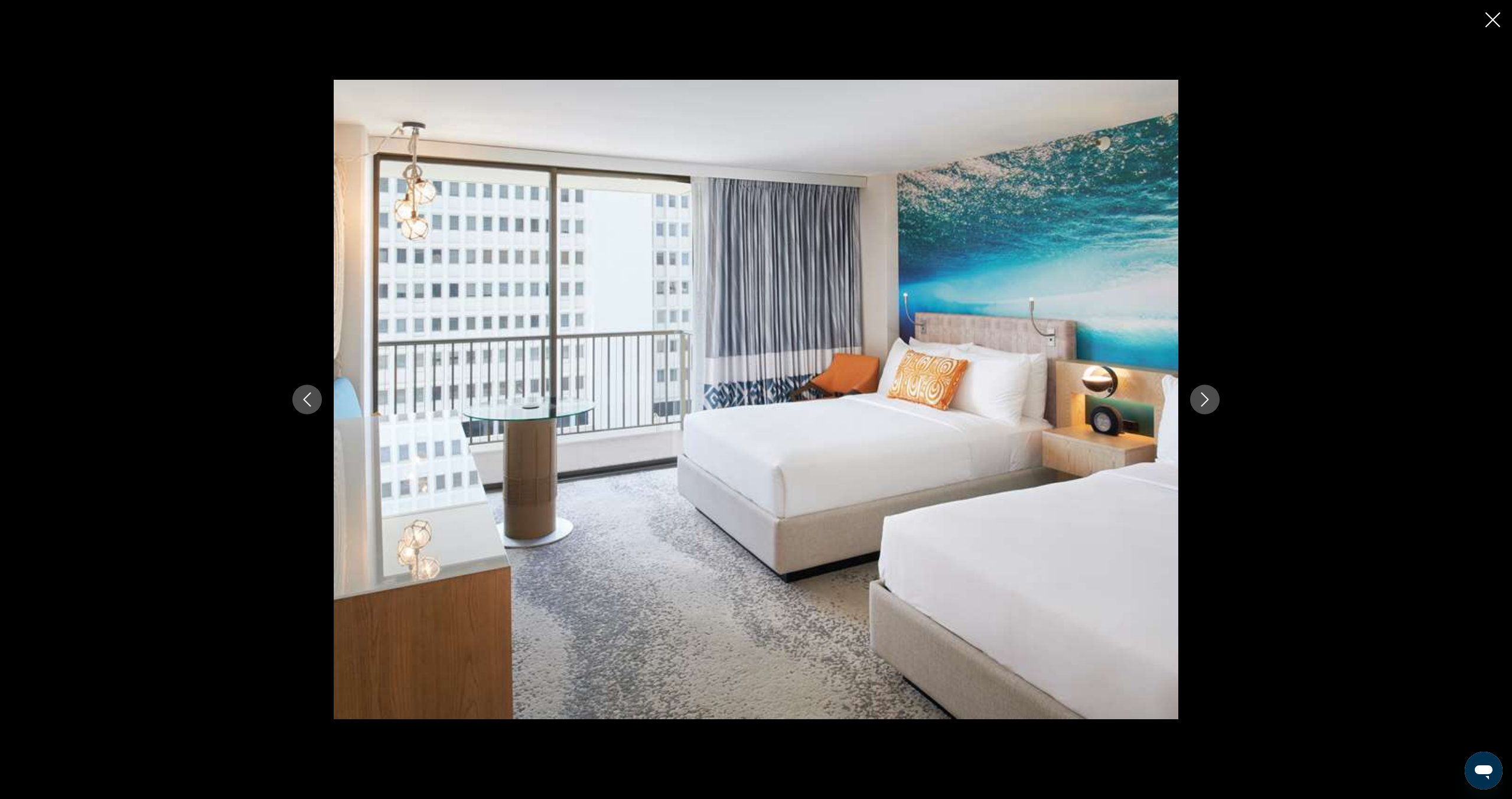
click at [1206, 403] on icon "Next image" at bounding box center [1205, 399] width 14 height 14
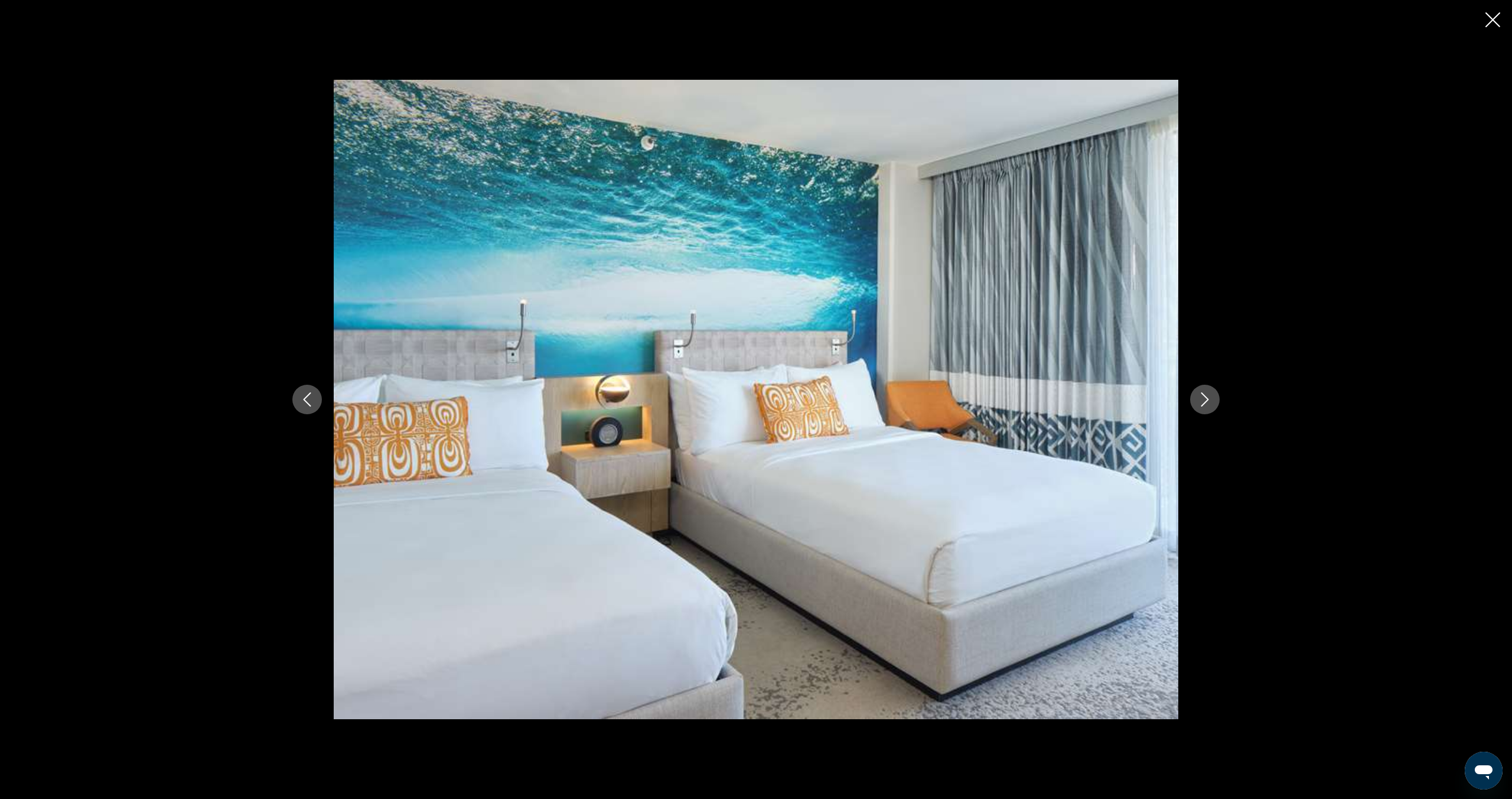
click at [1206, 403] on icon "Next image" at bounding box center [1205, 399] width 14 height 14
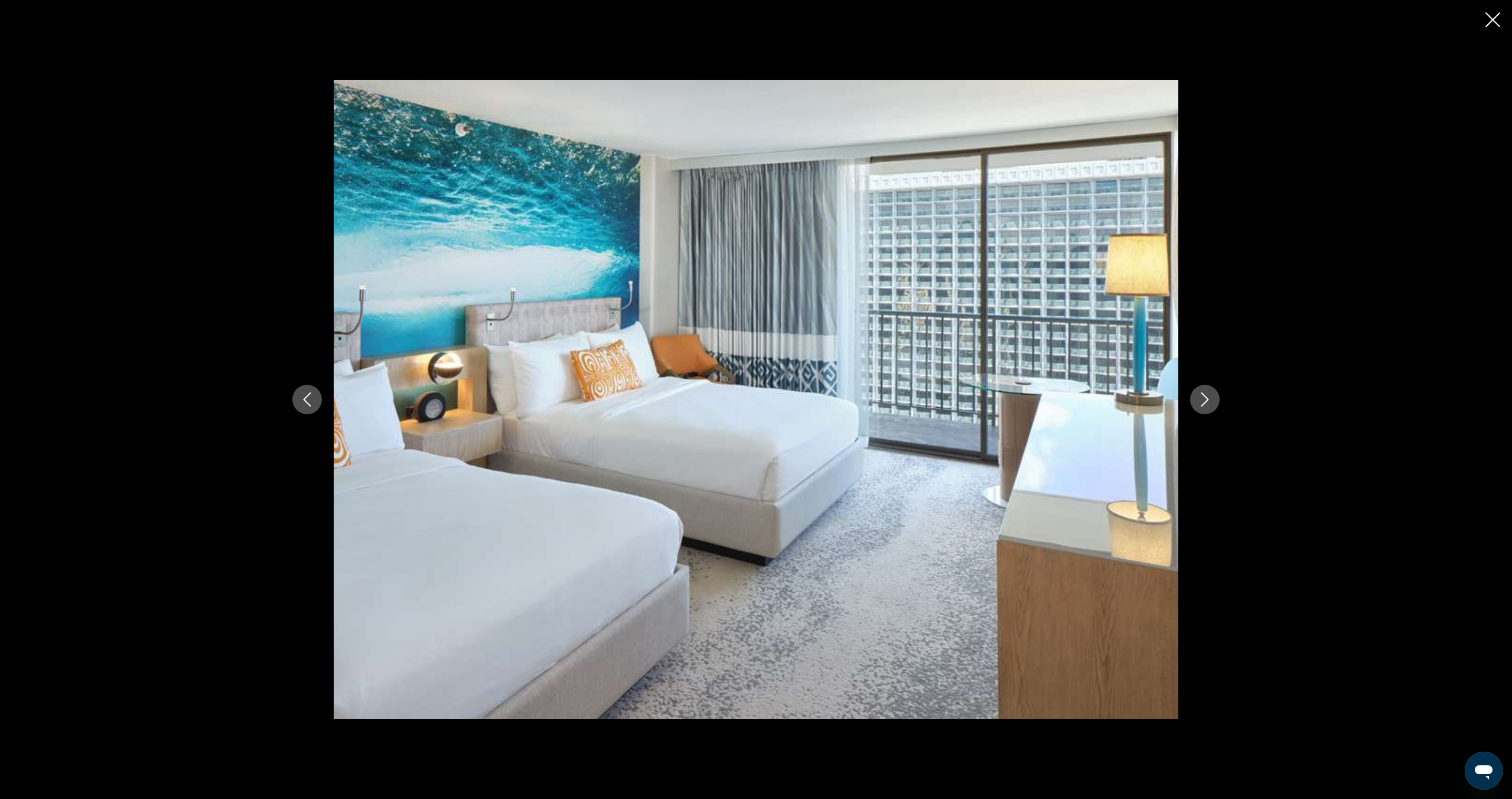
click at [1206, 403] on icon "Next image" at bounding box center [1205, 399] width 14 height 14
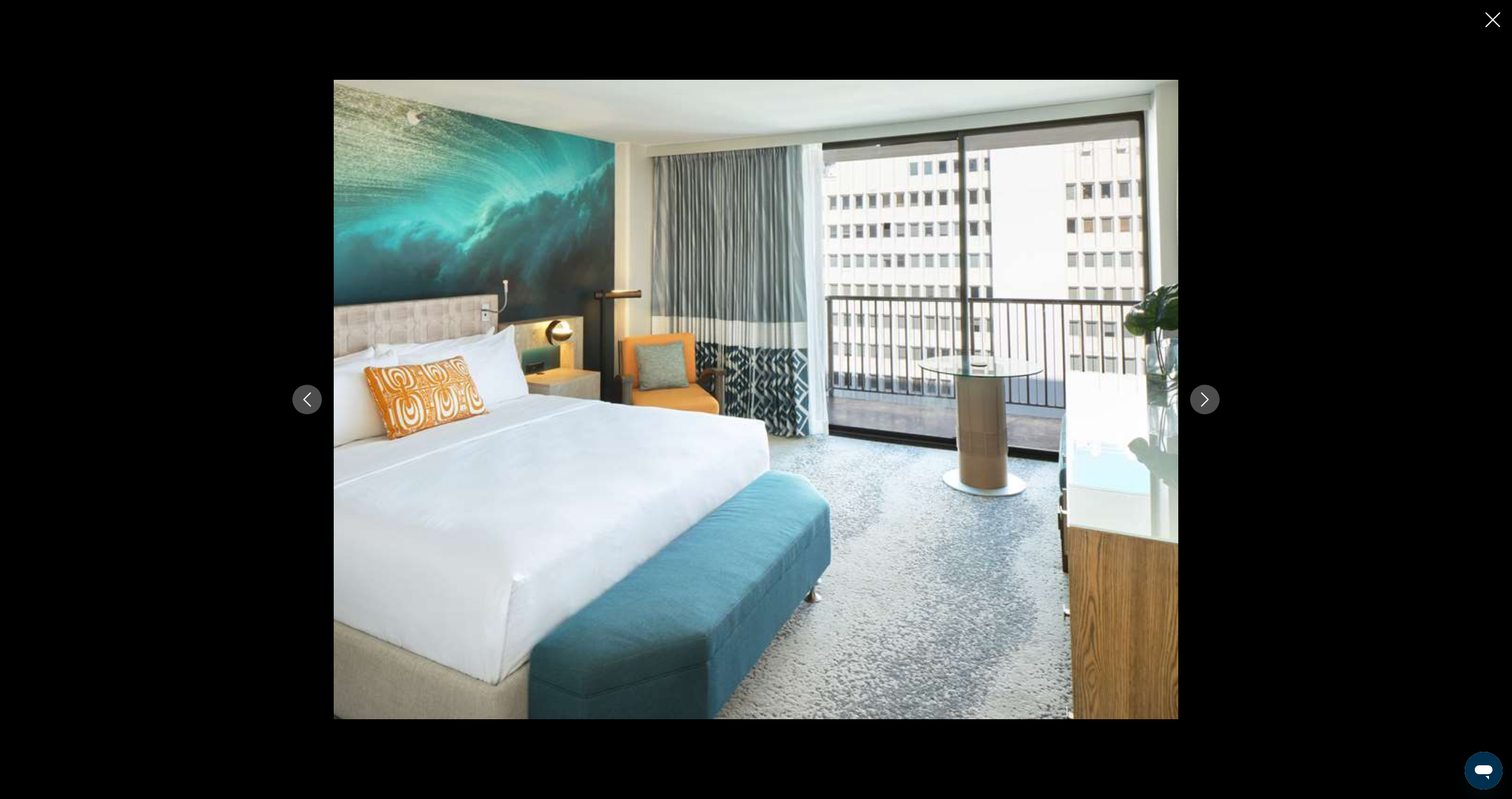
click at [1206, 403] on icon "Next image" at bounding box center [1205, 399] width 14 height 14
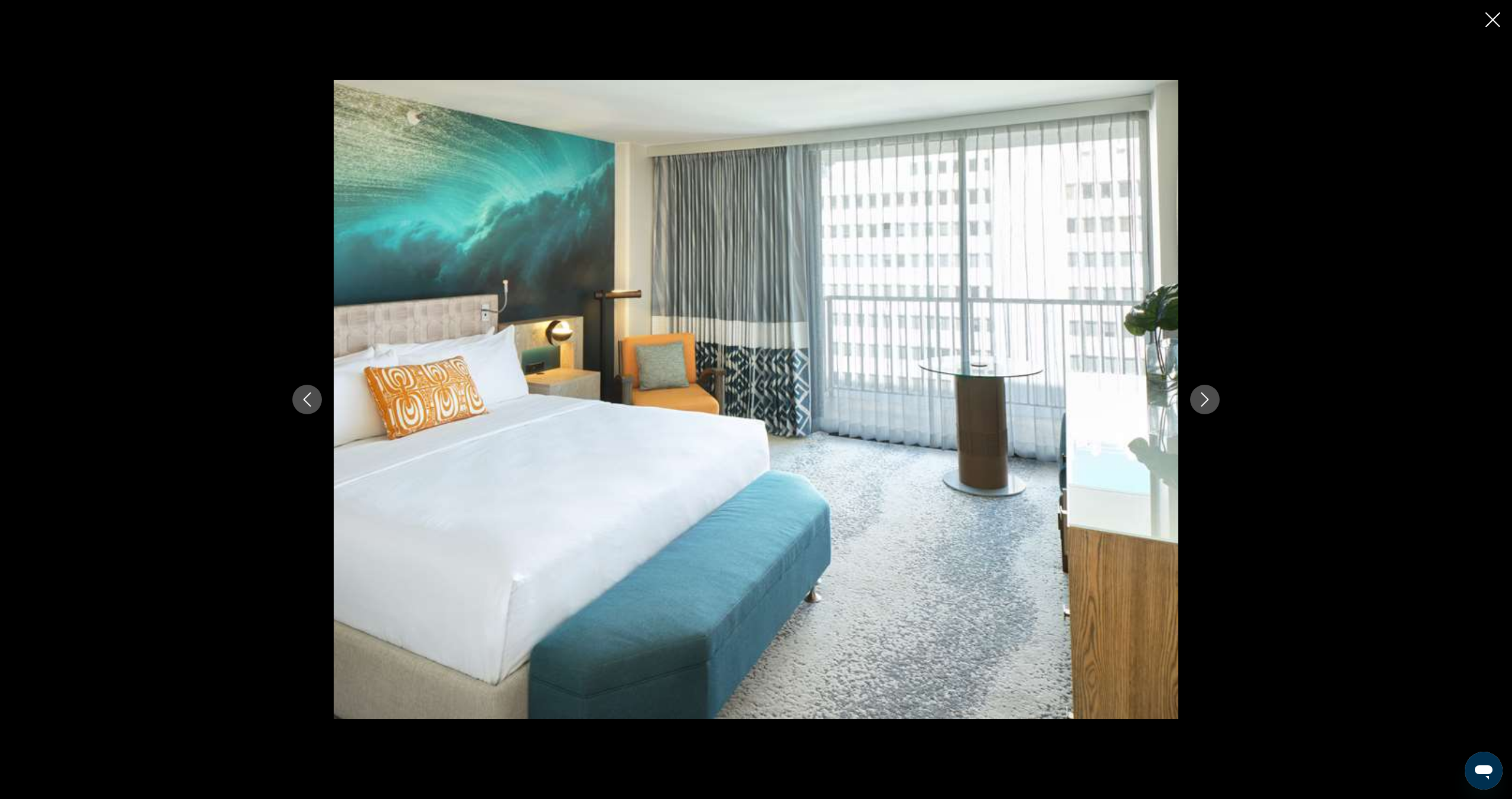
click at [1206, 403] on icon "Next image" at bounding box center [1205, 399] width 14 height 14
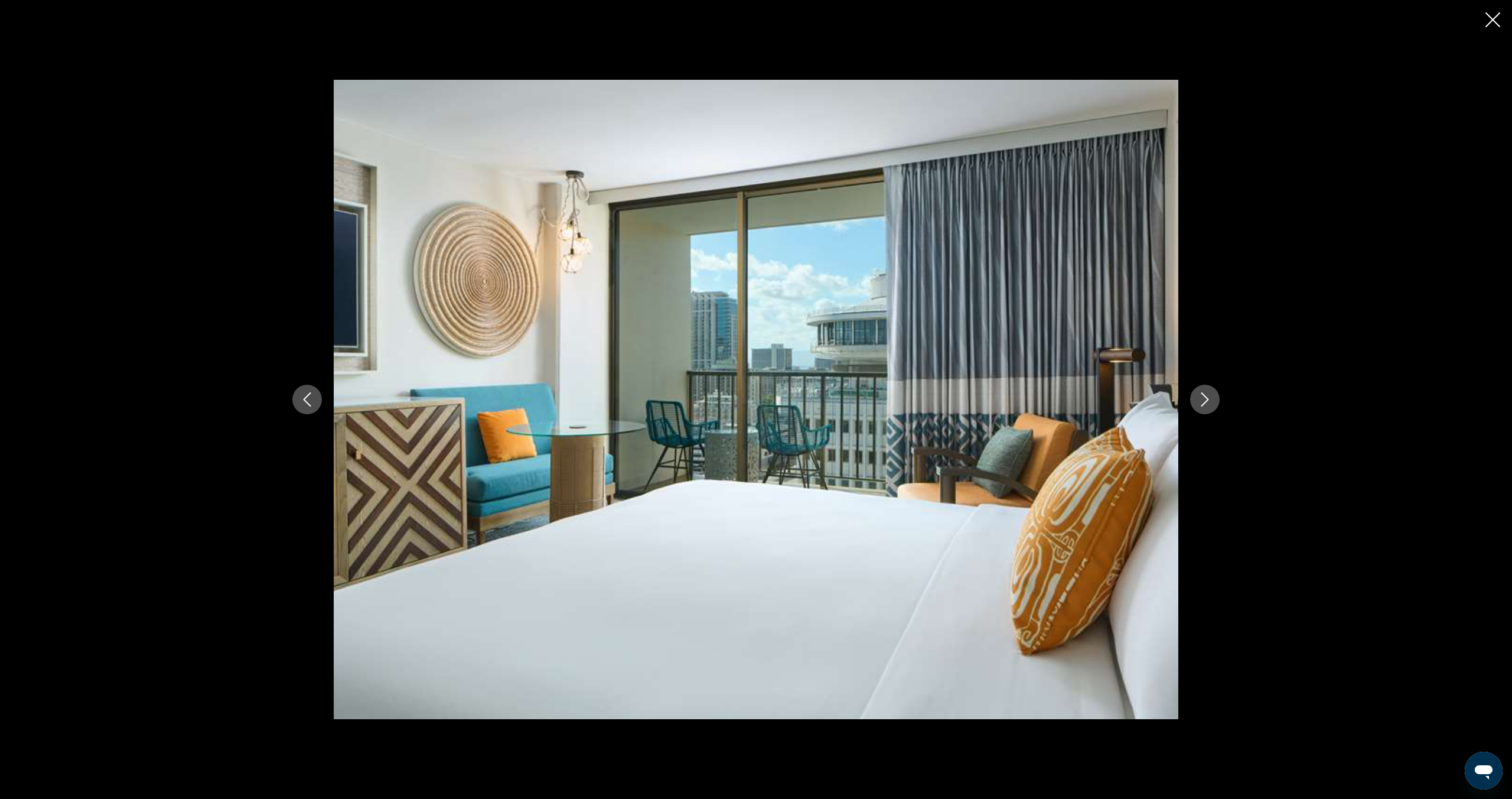
click at [1206, 403] on icon "Next image" at bounding box center [1205, 399] width 14 height 14
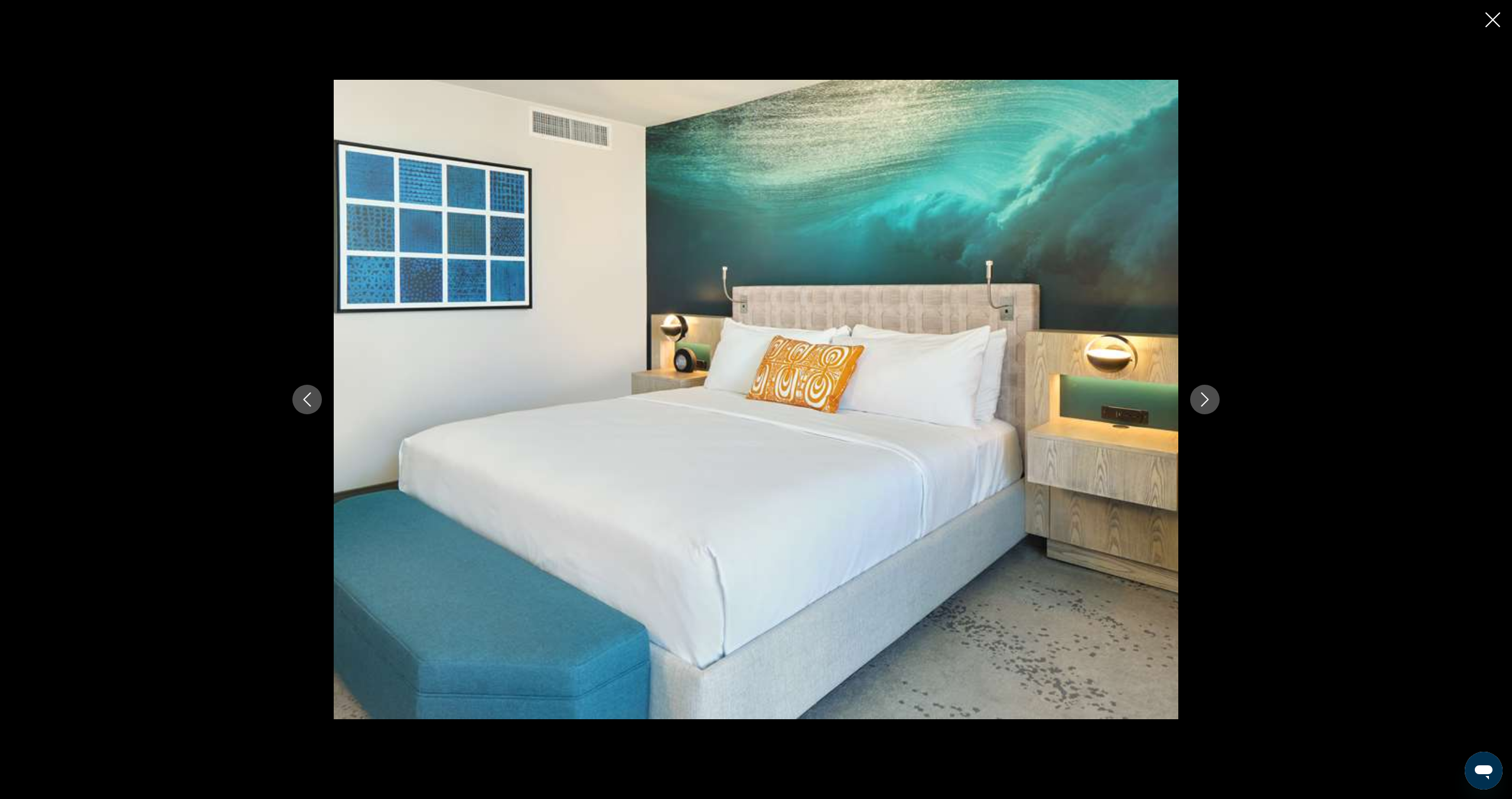
click at [1206, 403] on icon "Next image" at bounding box center [1205, 399] width 14 height 14
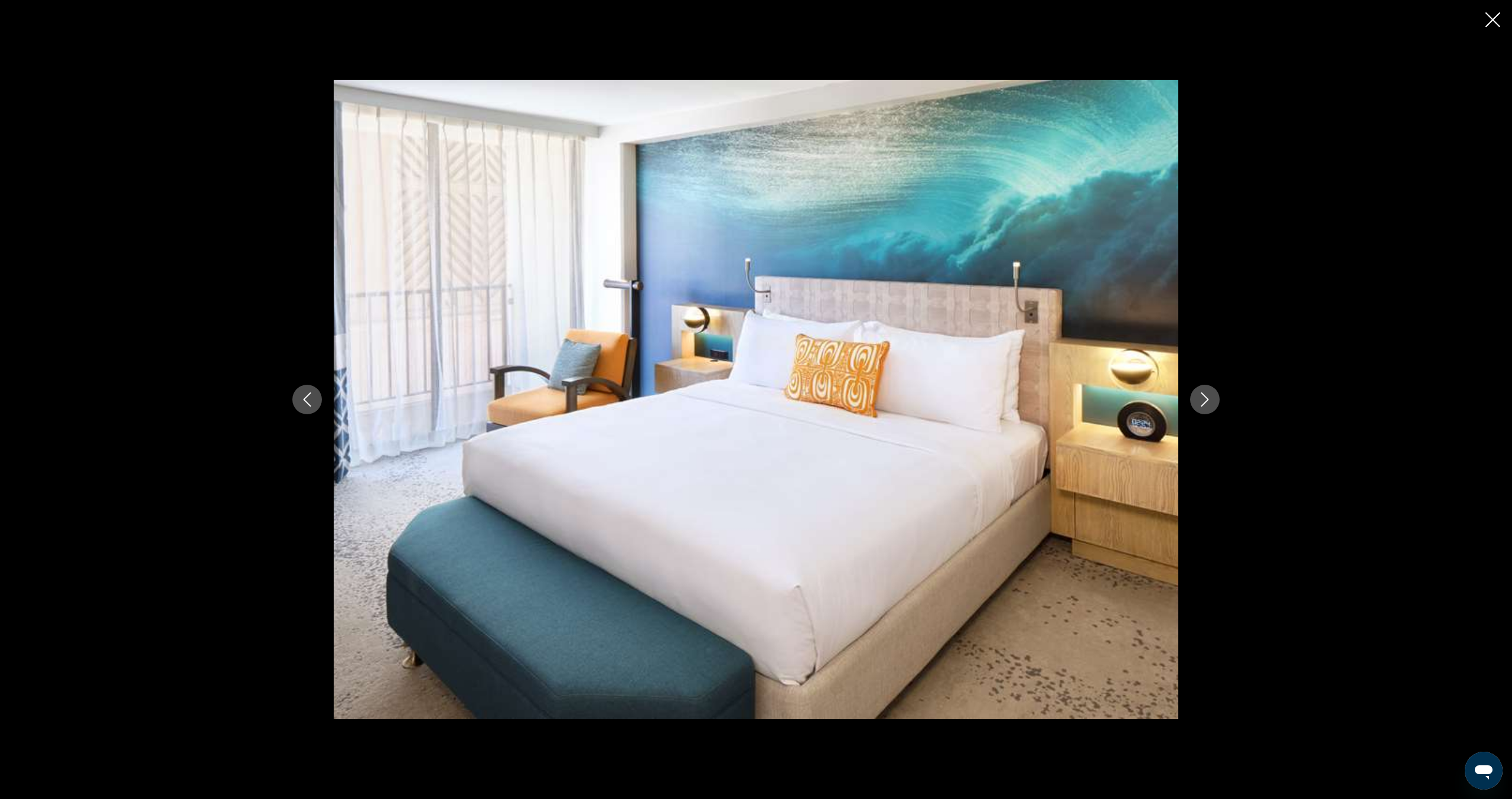
click at [1206, 403] on icon "Next image" at bounding box center [1205, 399] width 14 height 14
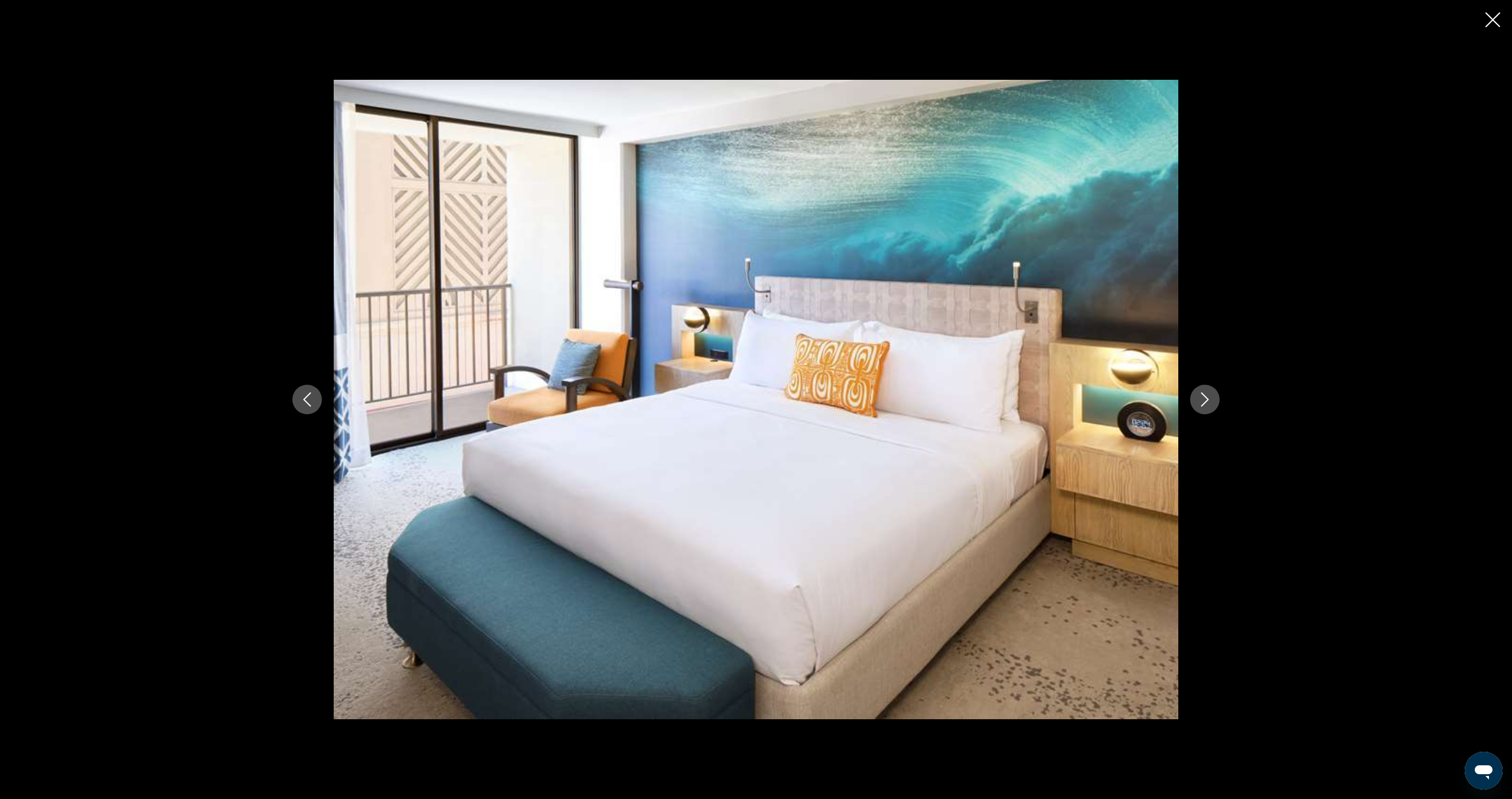
click at [1206, 403] on icon "Next image" at bounding box center [1205, 399] width 14 height 14
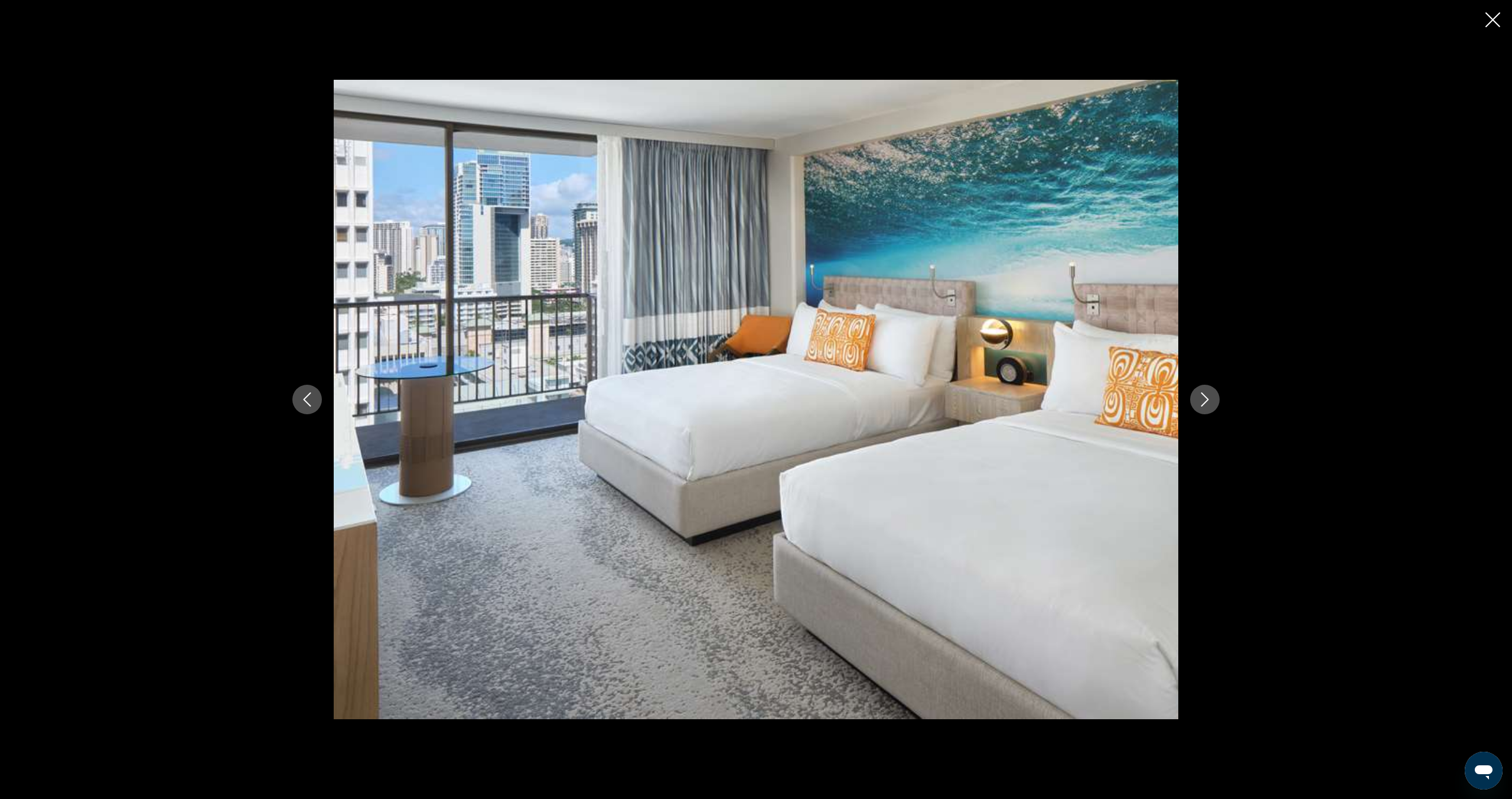
click at [1206, 403] on icon "Next image" at bounding box center [1205, 399] width 14 height 14
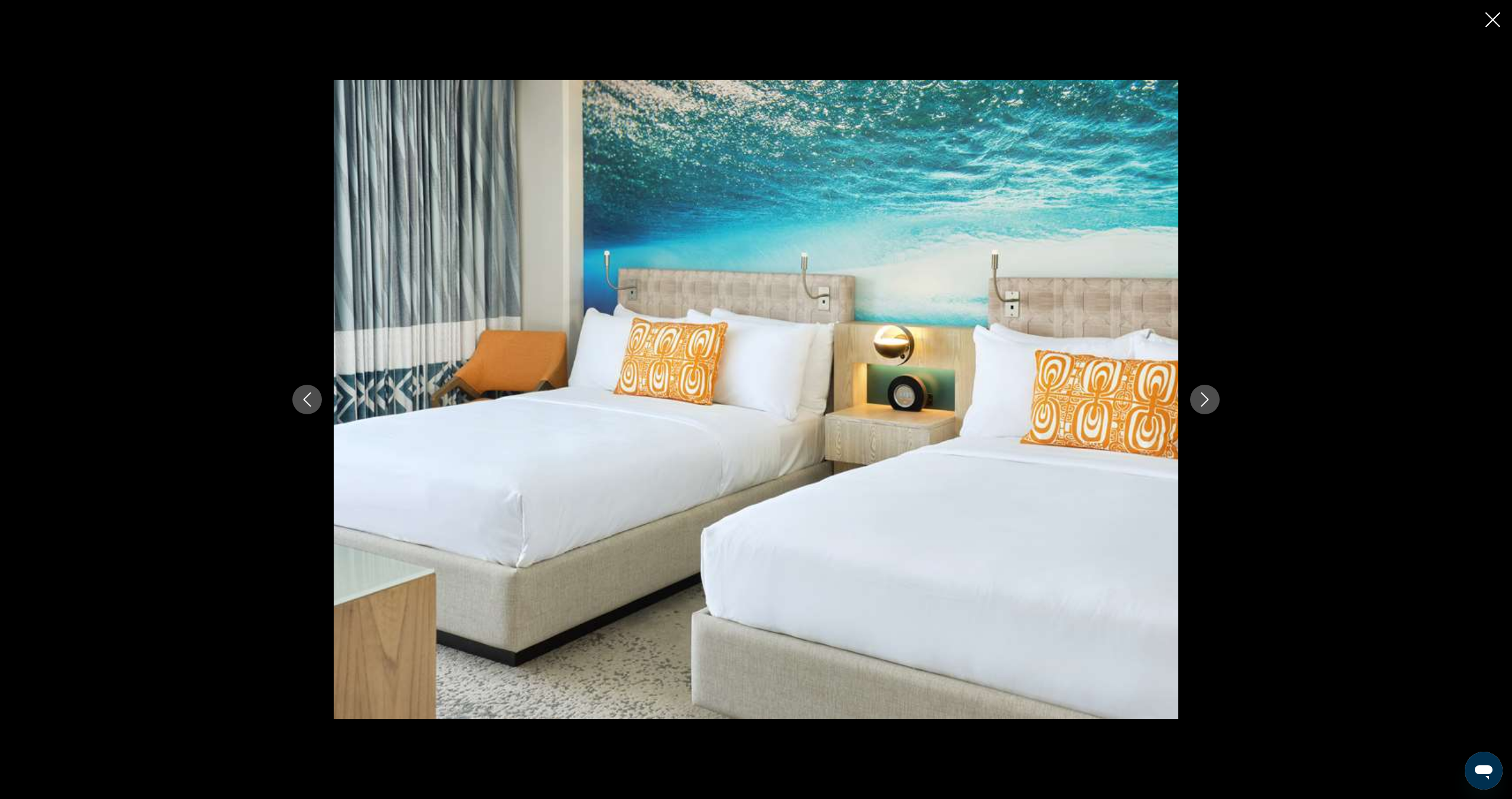
click at [1206, 403] on icon "Next image" at bounding box center [1205, 399] width 14 height 14
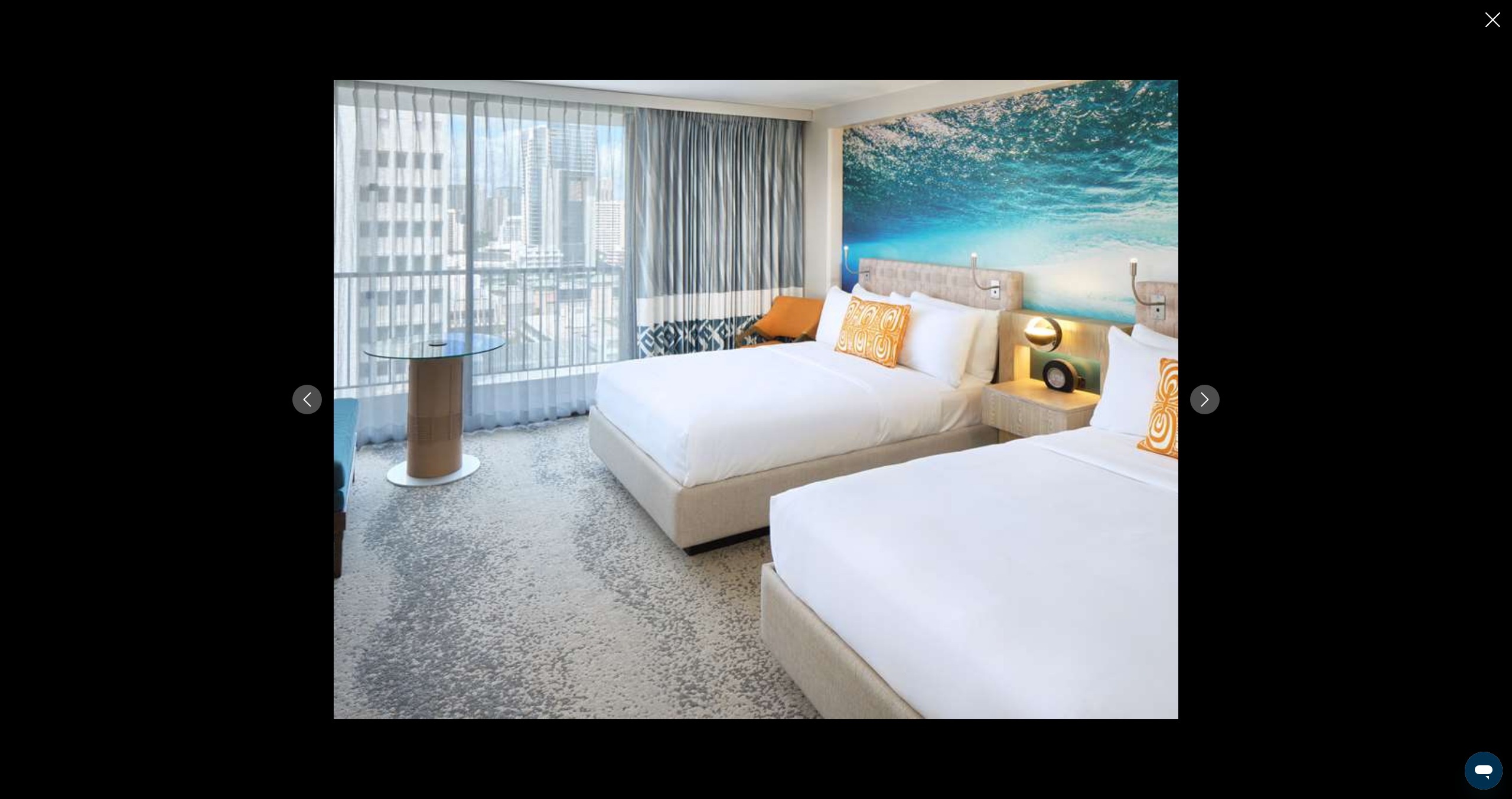
click at [1206, 403] on icon "Next image" at bounding box center [1205, 399] width 14 height 14
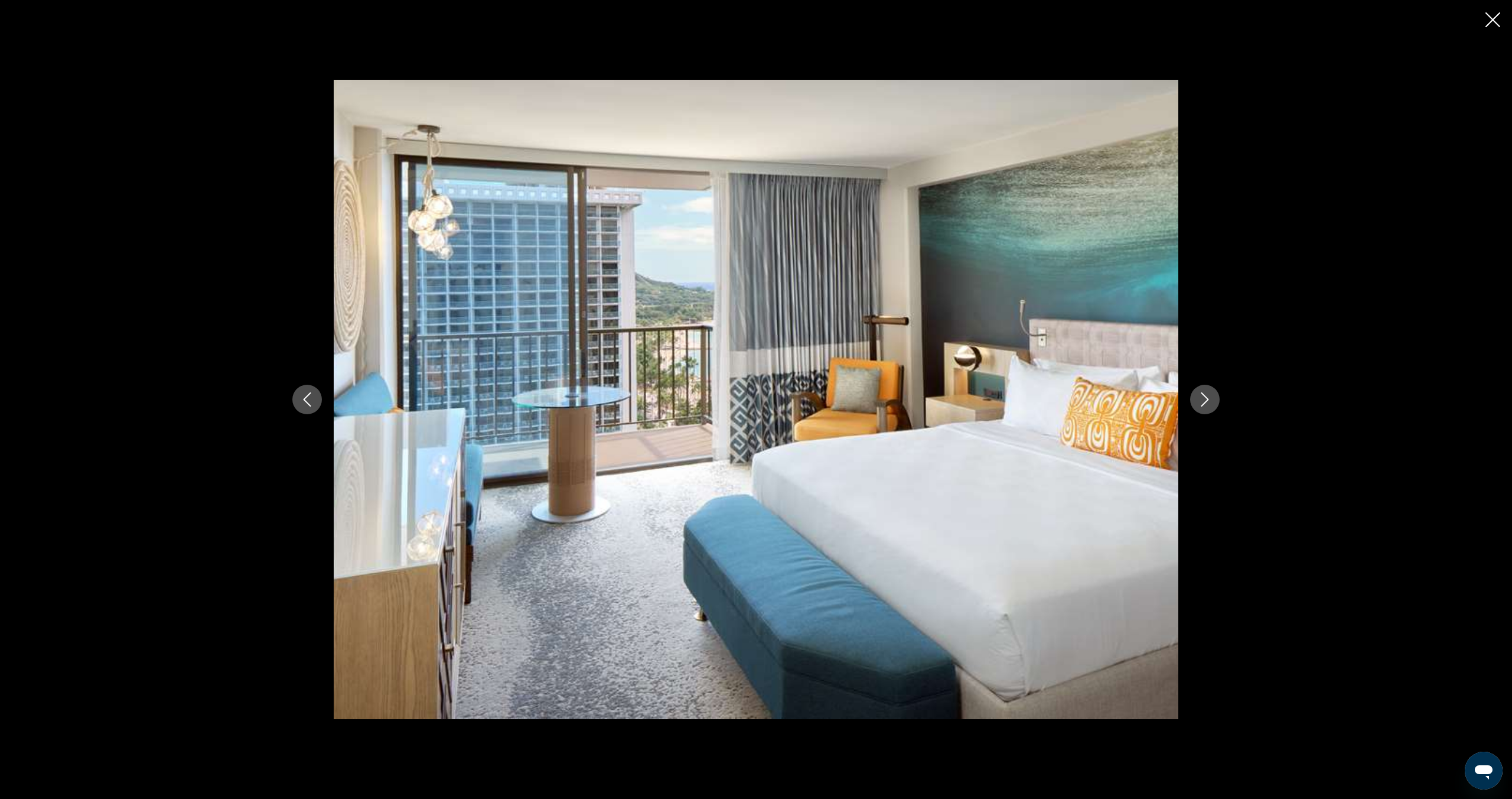
click at [1206, 403] on icon "Next image" at bounding box center [1205, 399] width 14 height 14
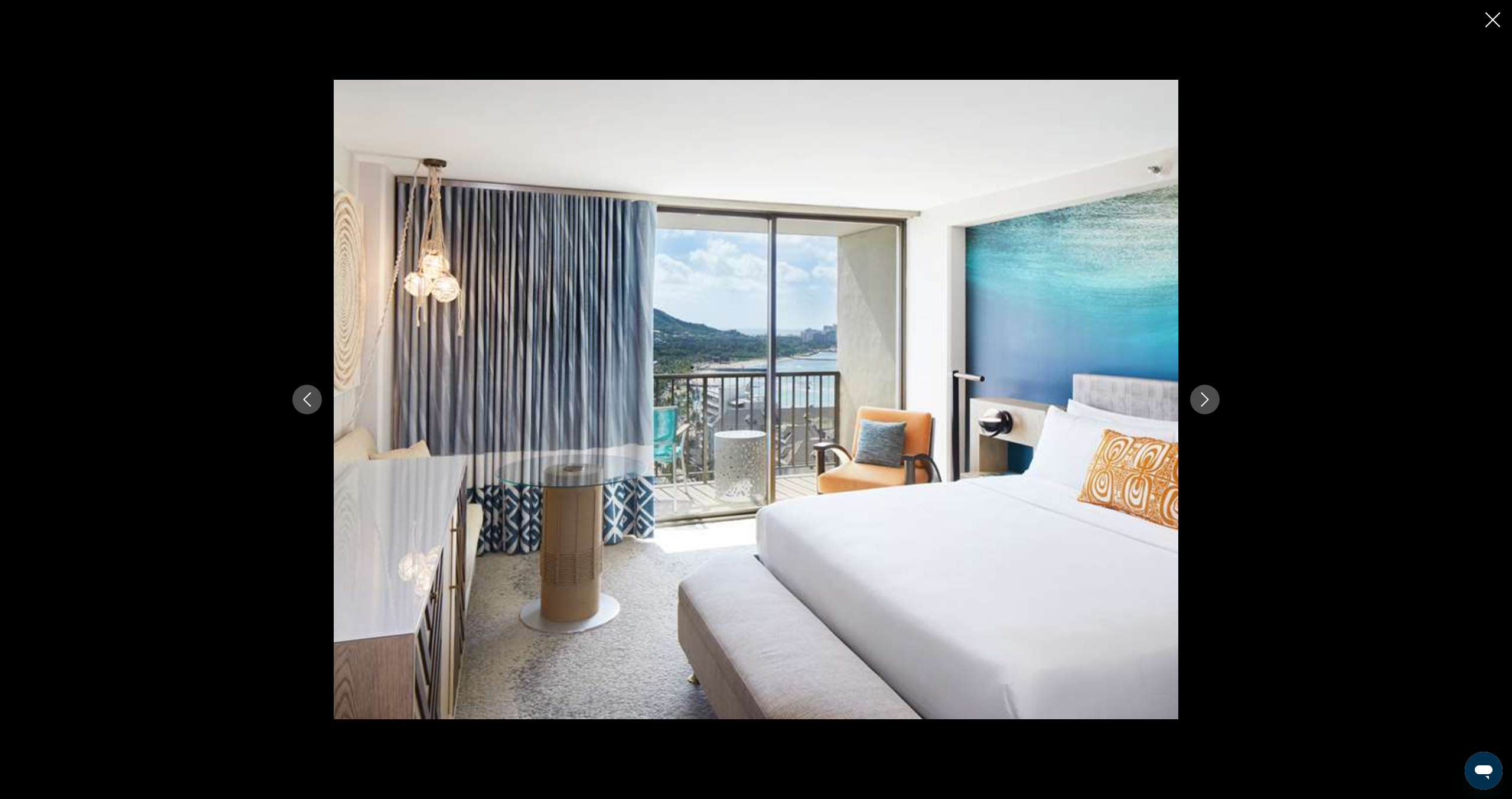
click at [1206, 403] on icon "Next image" at bounding box center [1205, 399] width 14 height 14
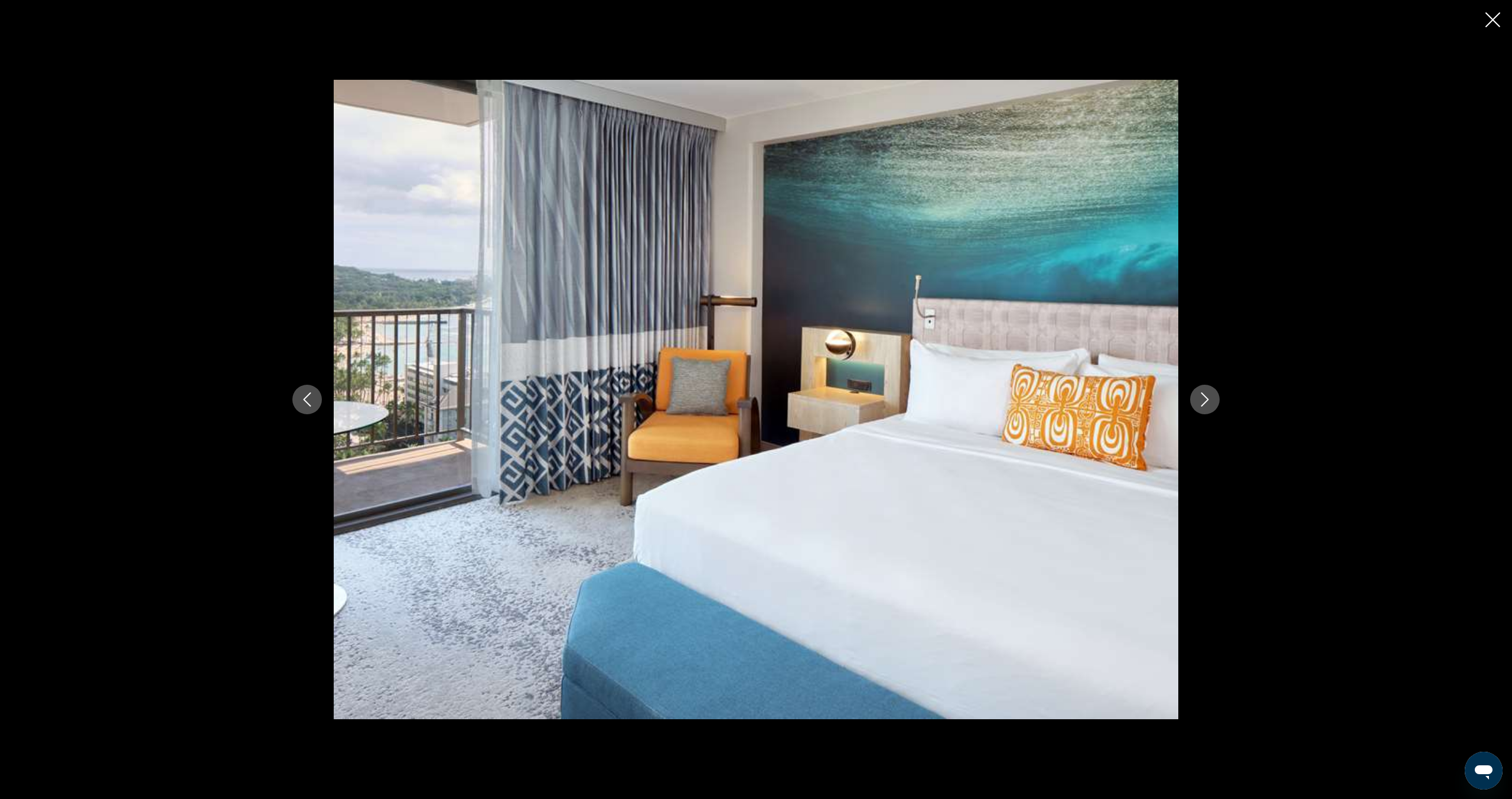
click at [1206, 403] on icon "Next image" at bounding box center [1205, 399] width 14 height 14
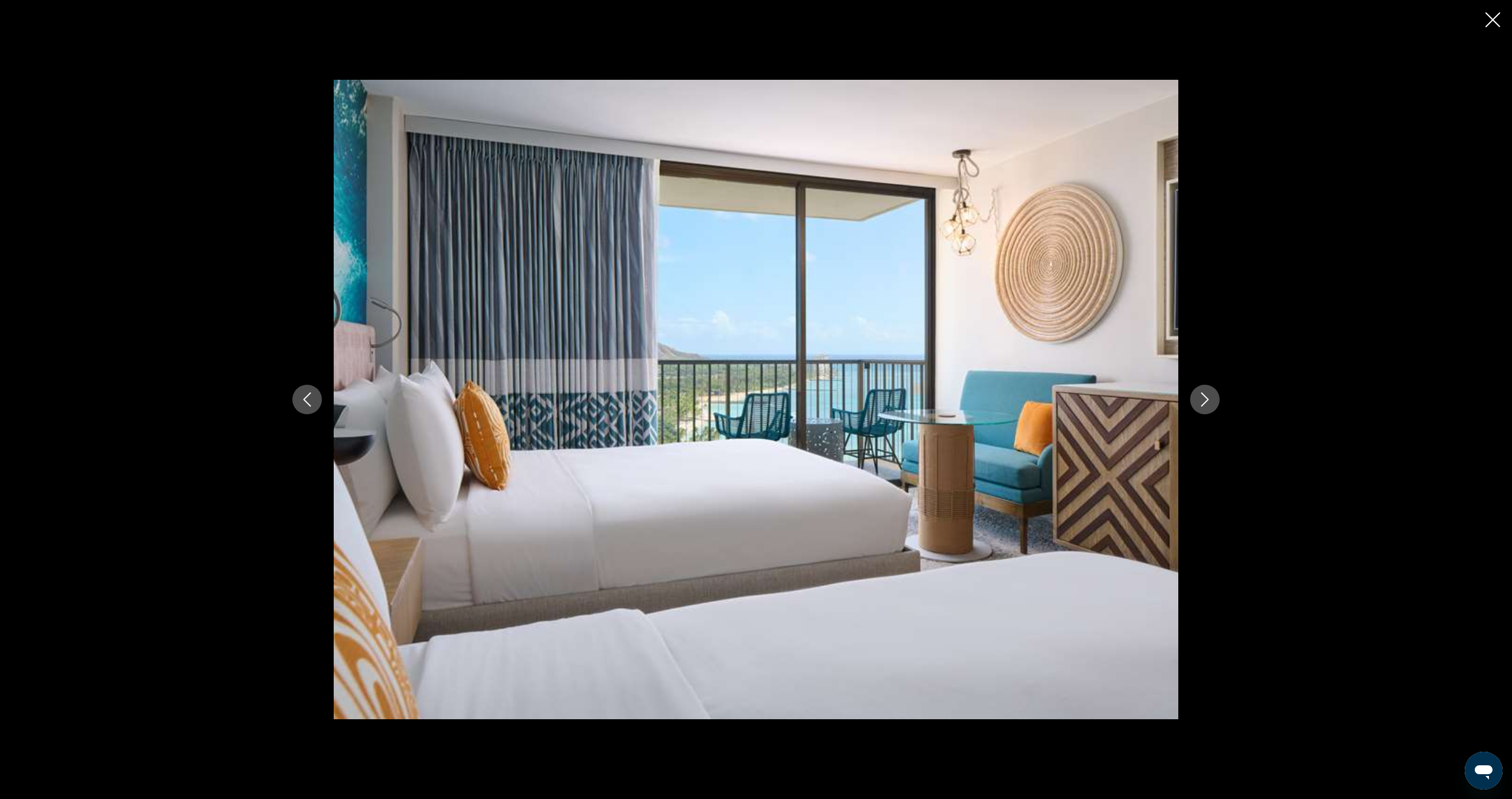
click at [1206, 403] on icon "Next image" at bounding box center [1205, 399] width 14 height 14
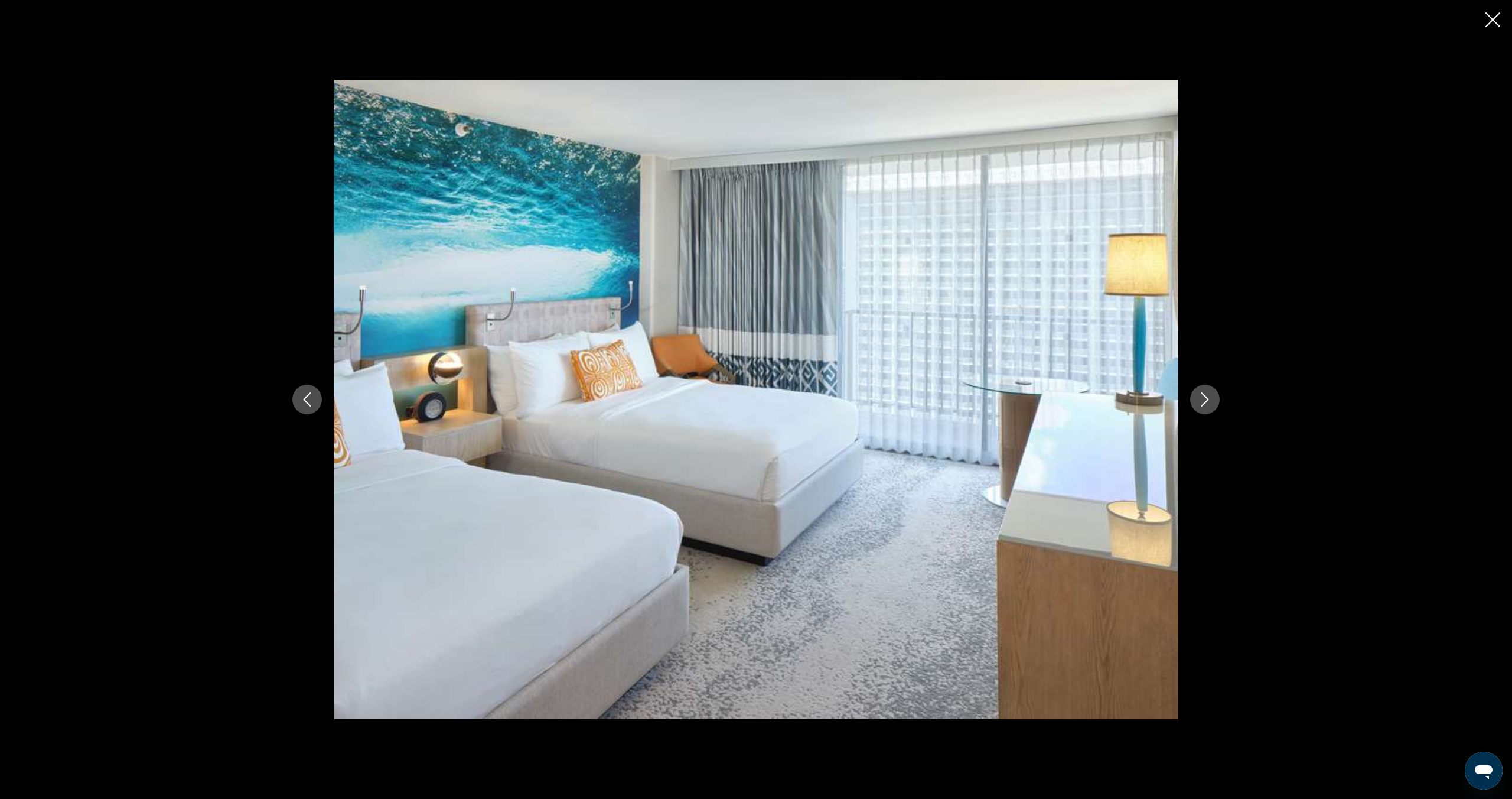
click at [1206, 403] on icon "Next image" at bounding box center [1205, 399] width 14 height 14
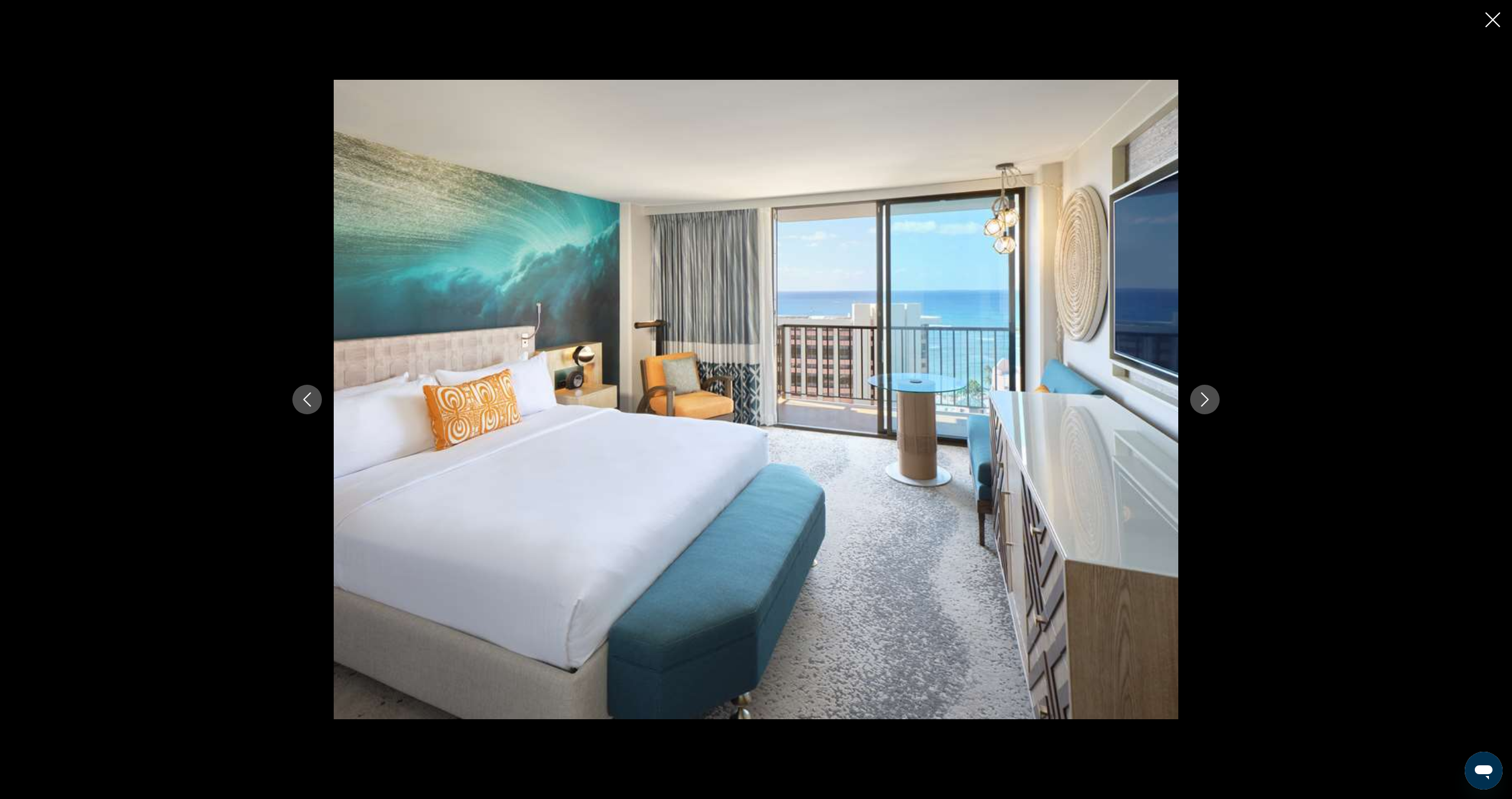
click at [1206, 403] on icon "Next image" at bounding box center [1205, 399] width 14 height 14
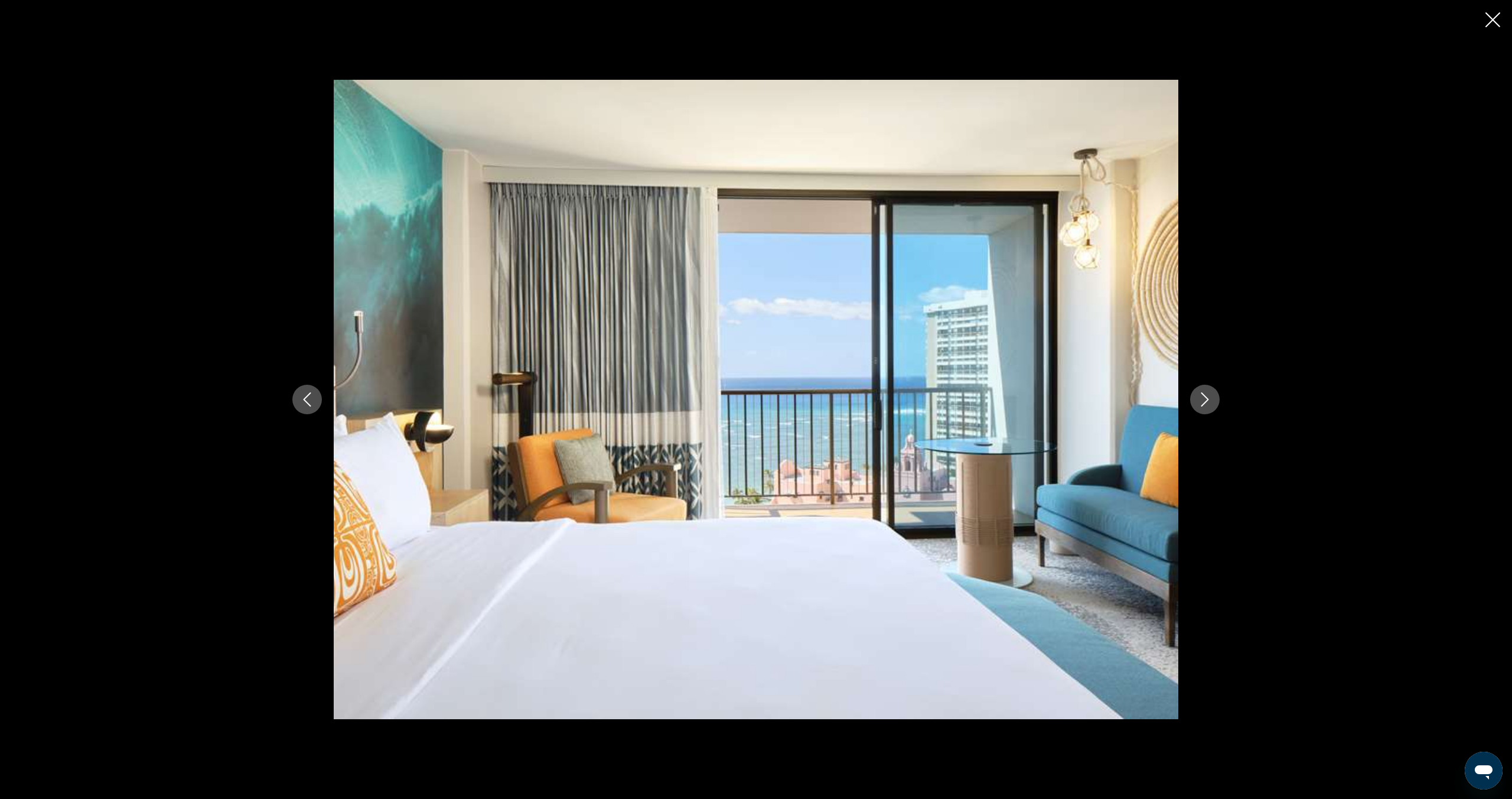
click at [1206, 403] on icon "Next image" at bounding box center [1205, 399] width 14 height 14
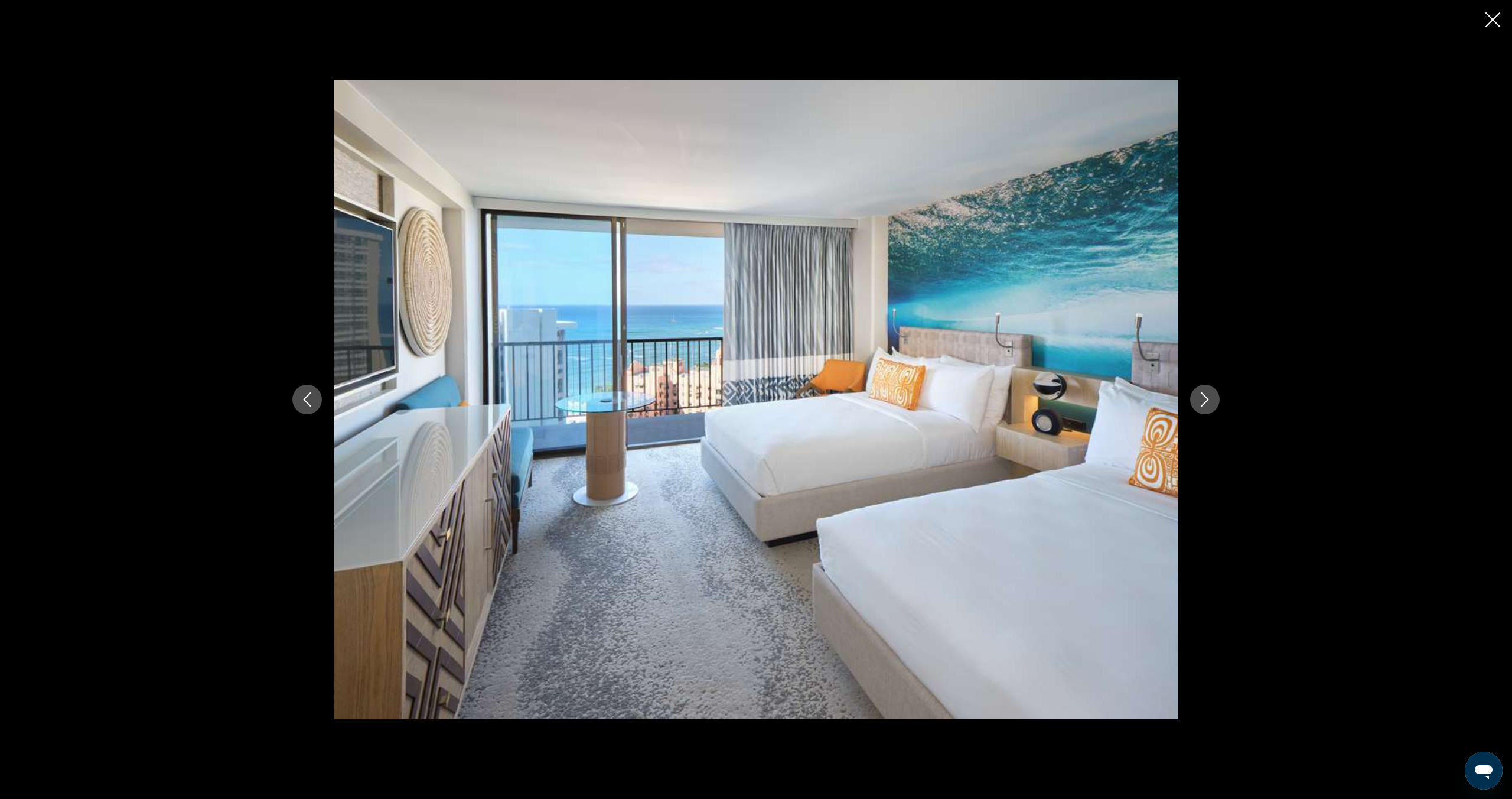
click at [1206, 403] on icon "Next image" at bounding box center [1205, 399] width 14 height 14
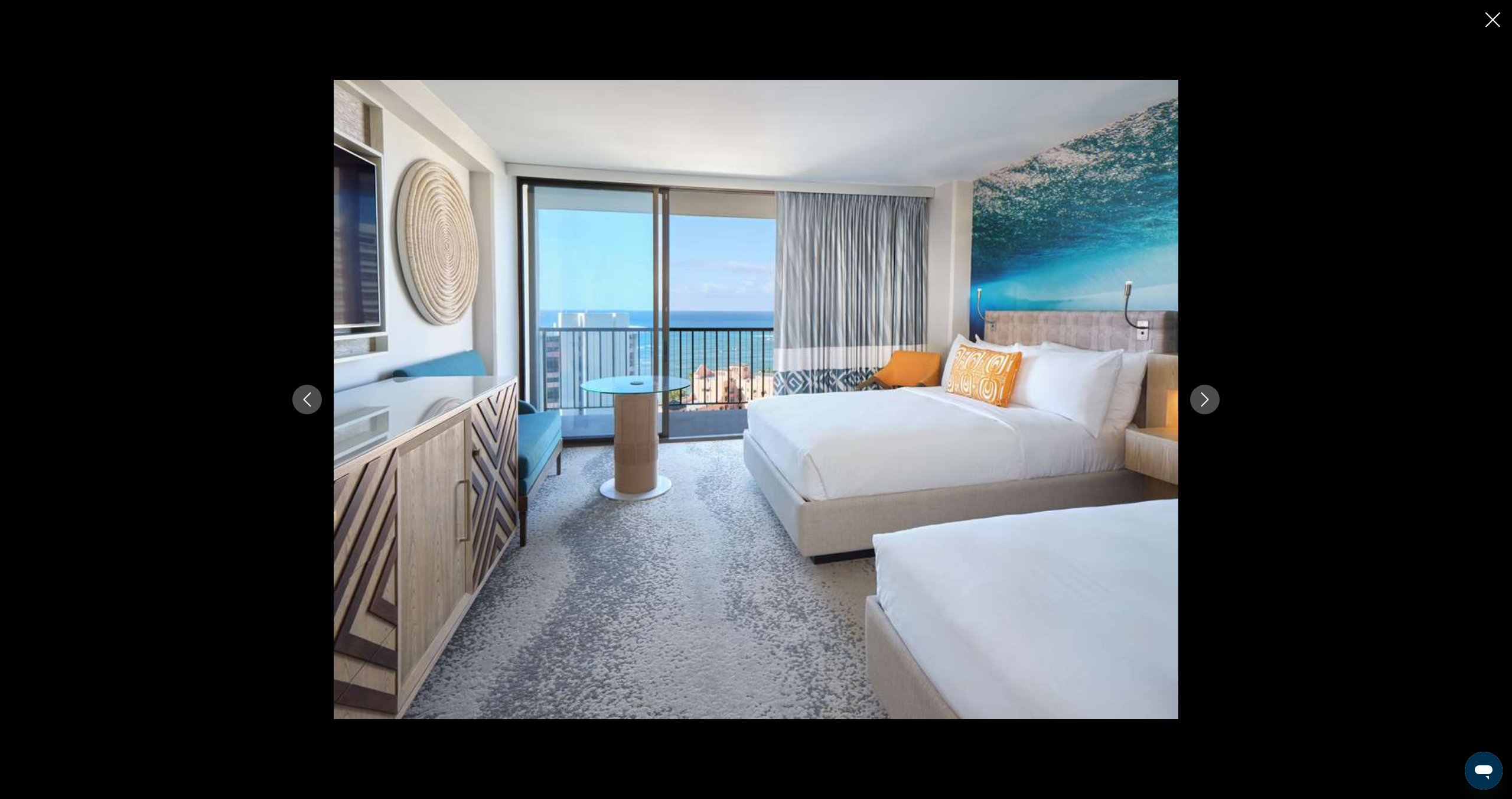
click at [1206, 403] on icon "Next image" at bounding box center [1205, 399] width 14 height 14
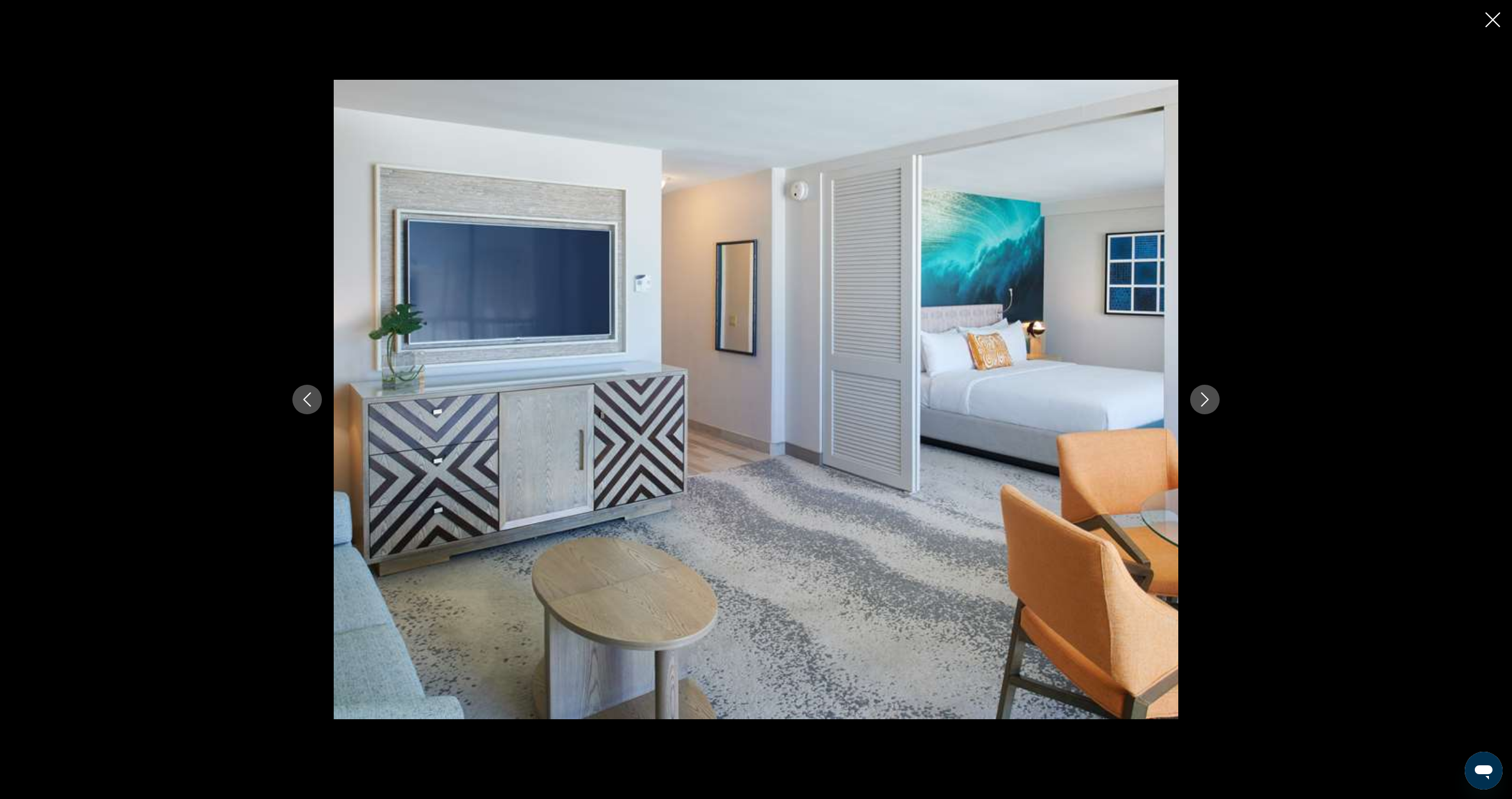
click at [1206, 403] on icon "Next image" at bounding box center [1205, 399] width 14 height 14
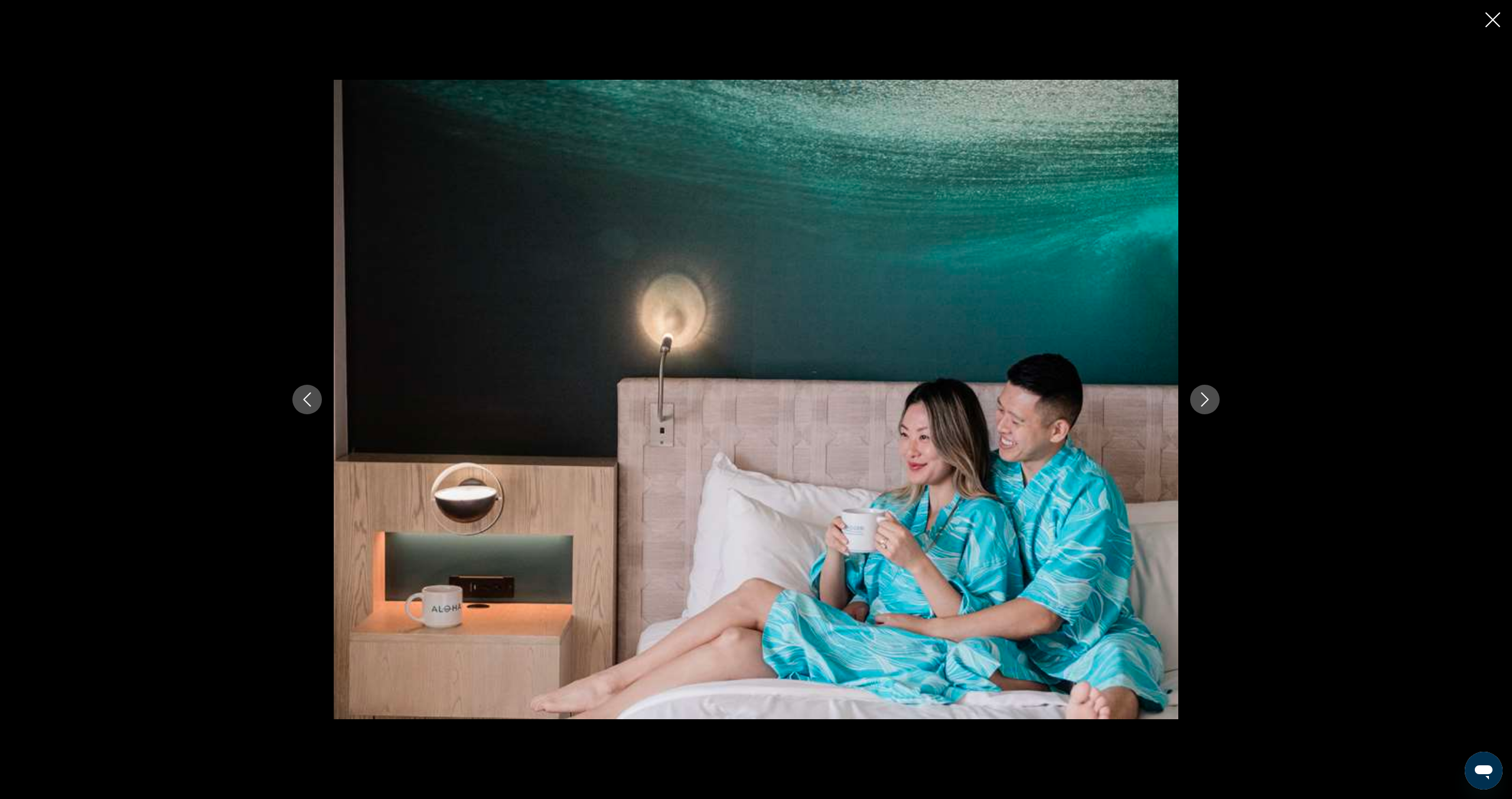
click at [1496, 26] on icon "Close slideshow" at bounding box center [1493, 20] width 15 height 15
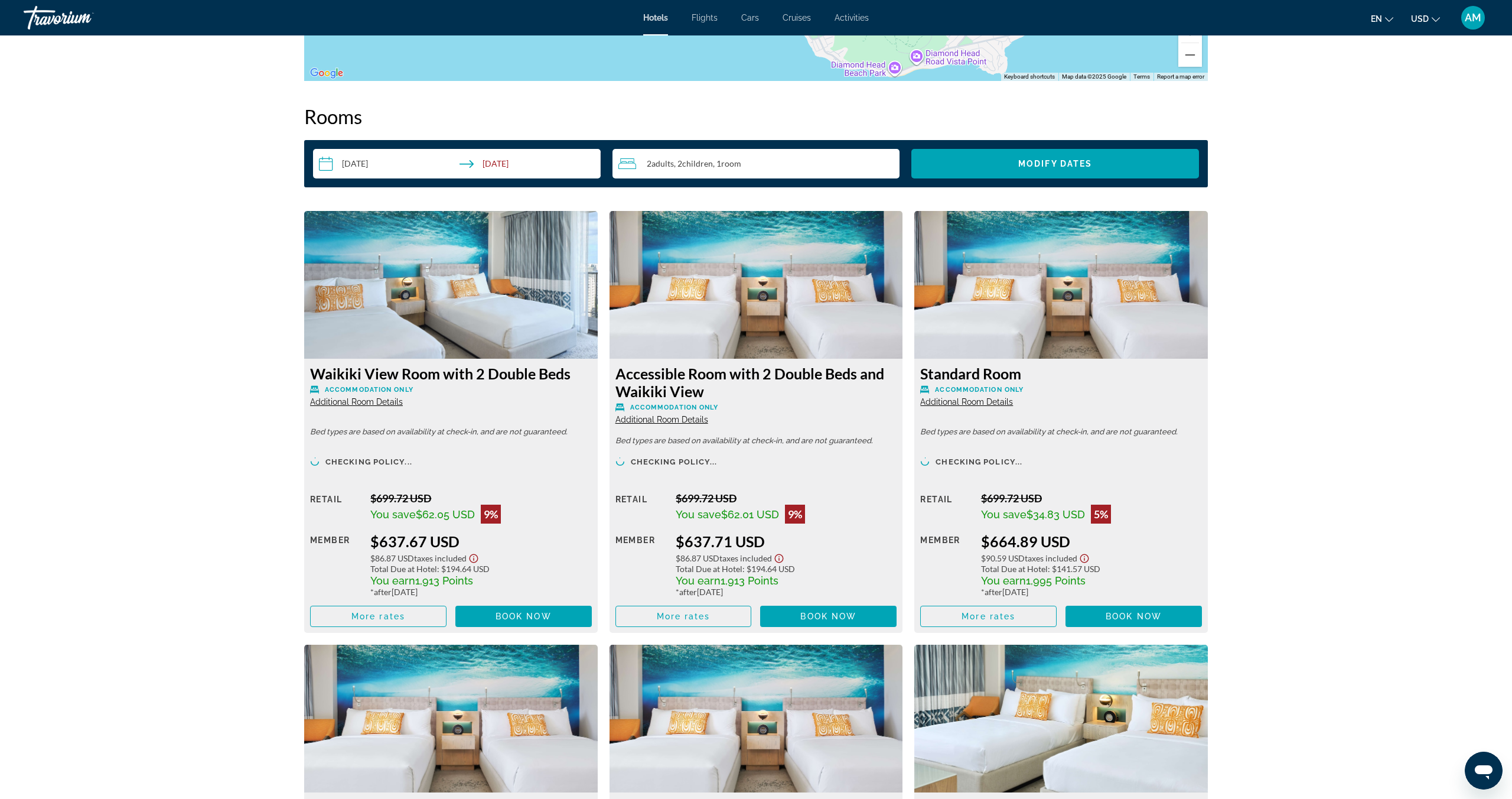
scroll to position [1502, 0]
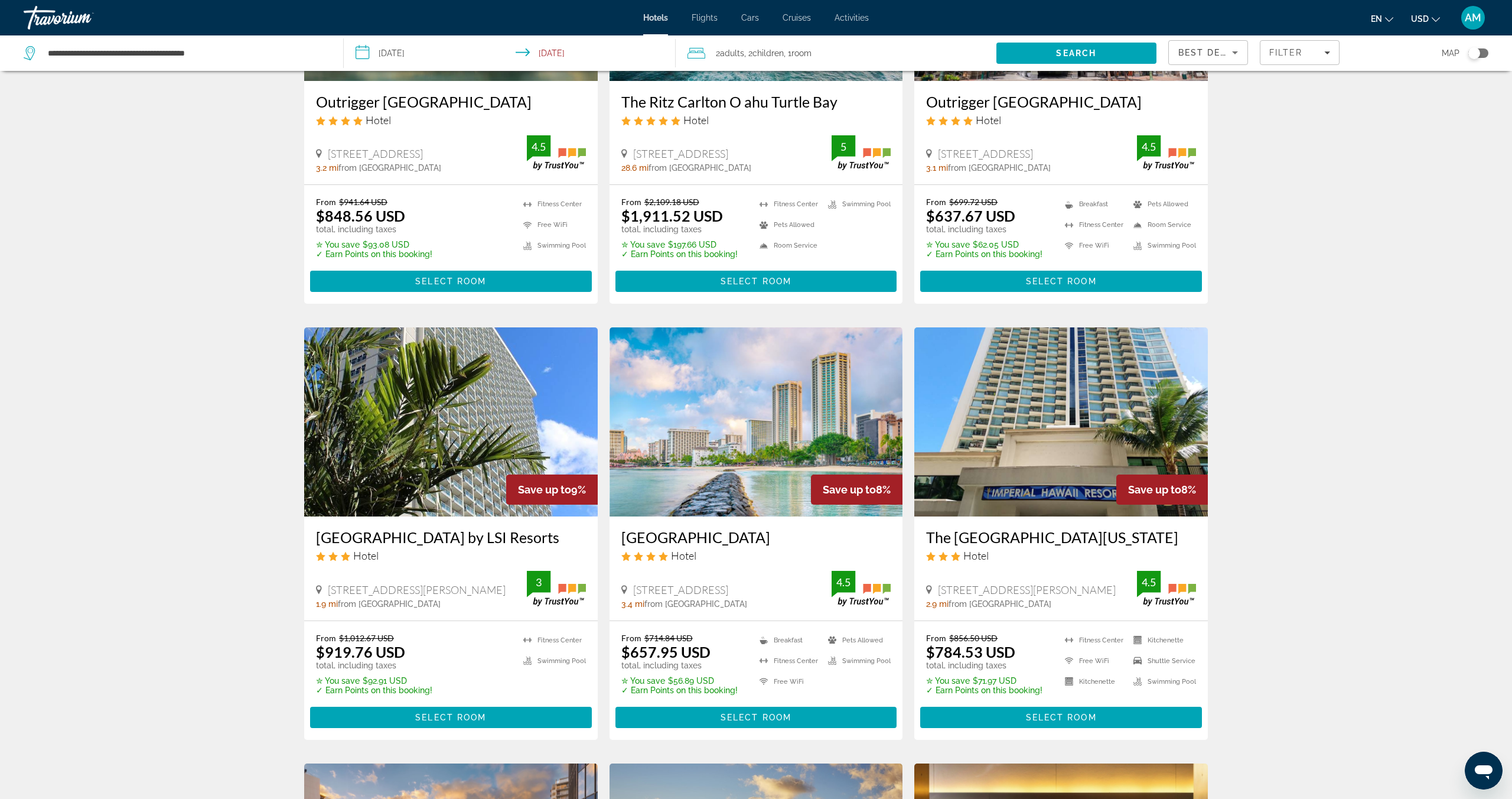
scroll to position [674, 0]
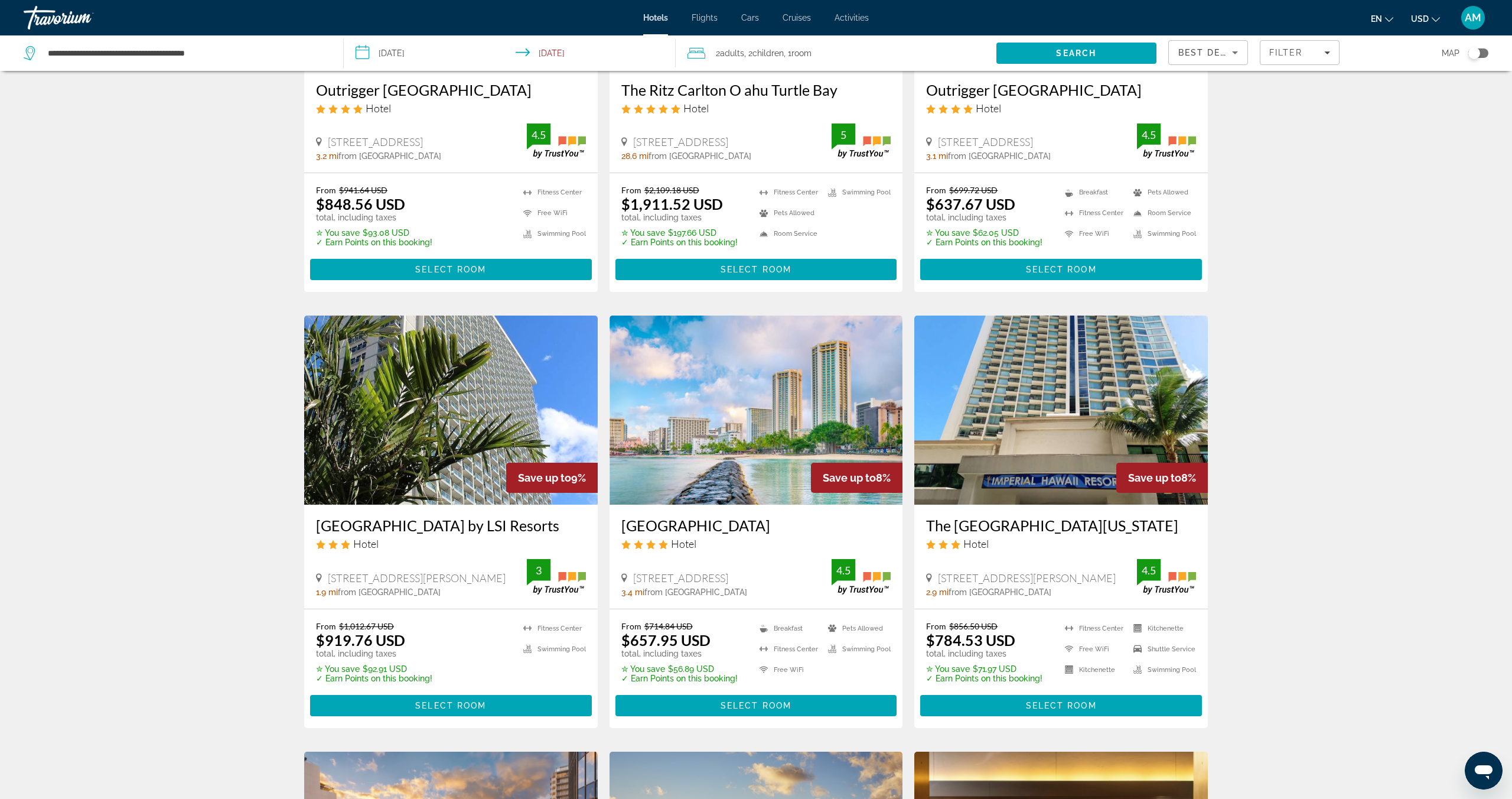
click at [762, 437] on img "Main content" at bounding box center [756, 410] width 293 height 189
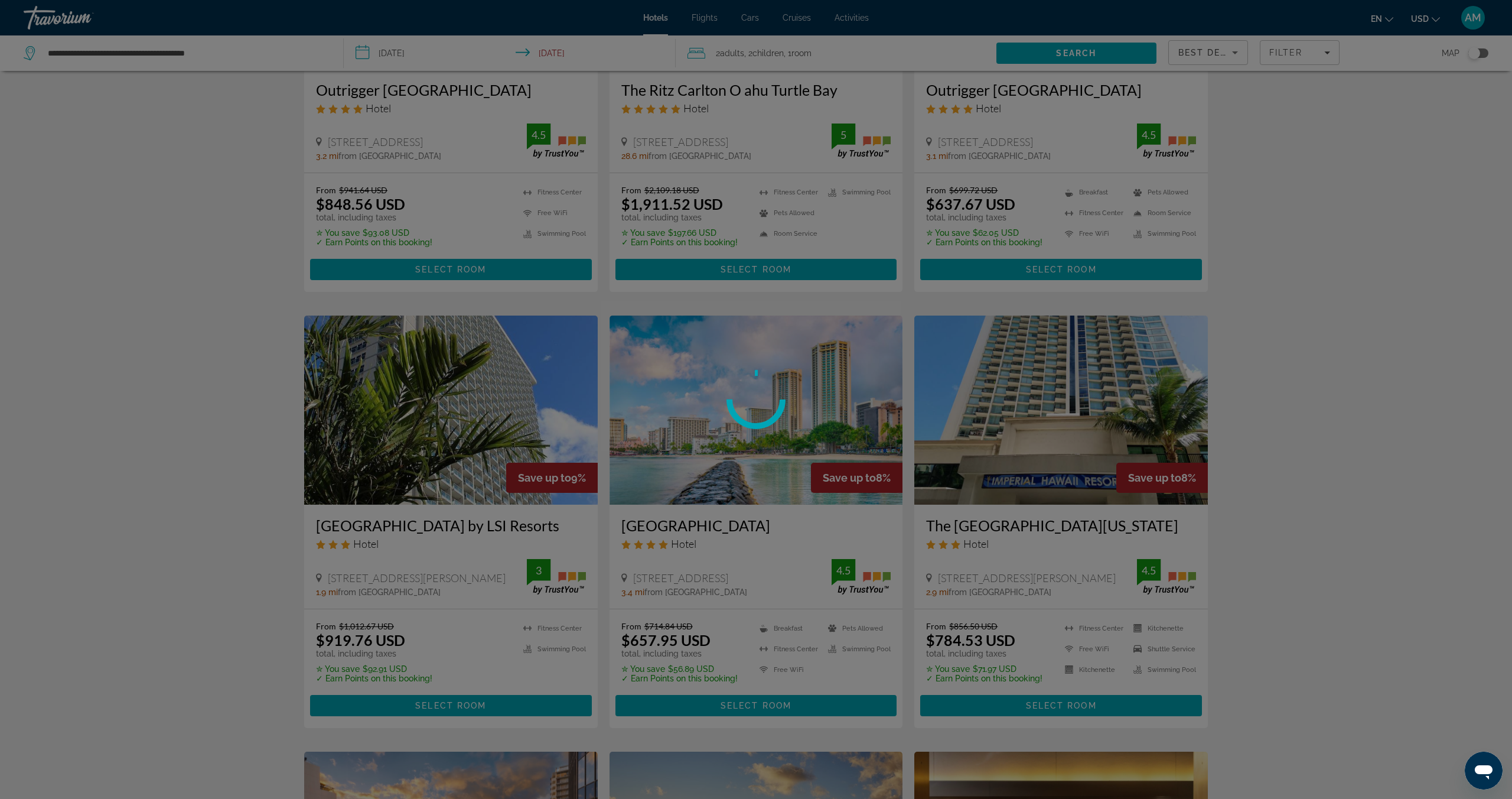
scroll to position [673, 0]
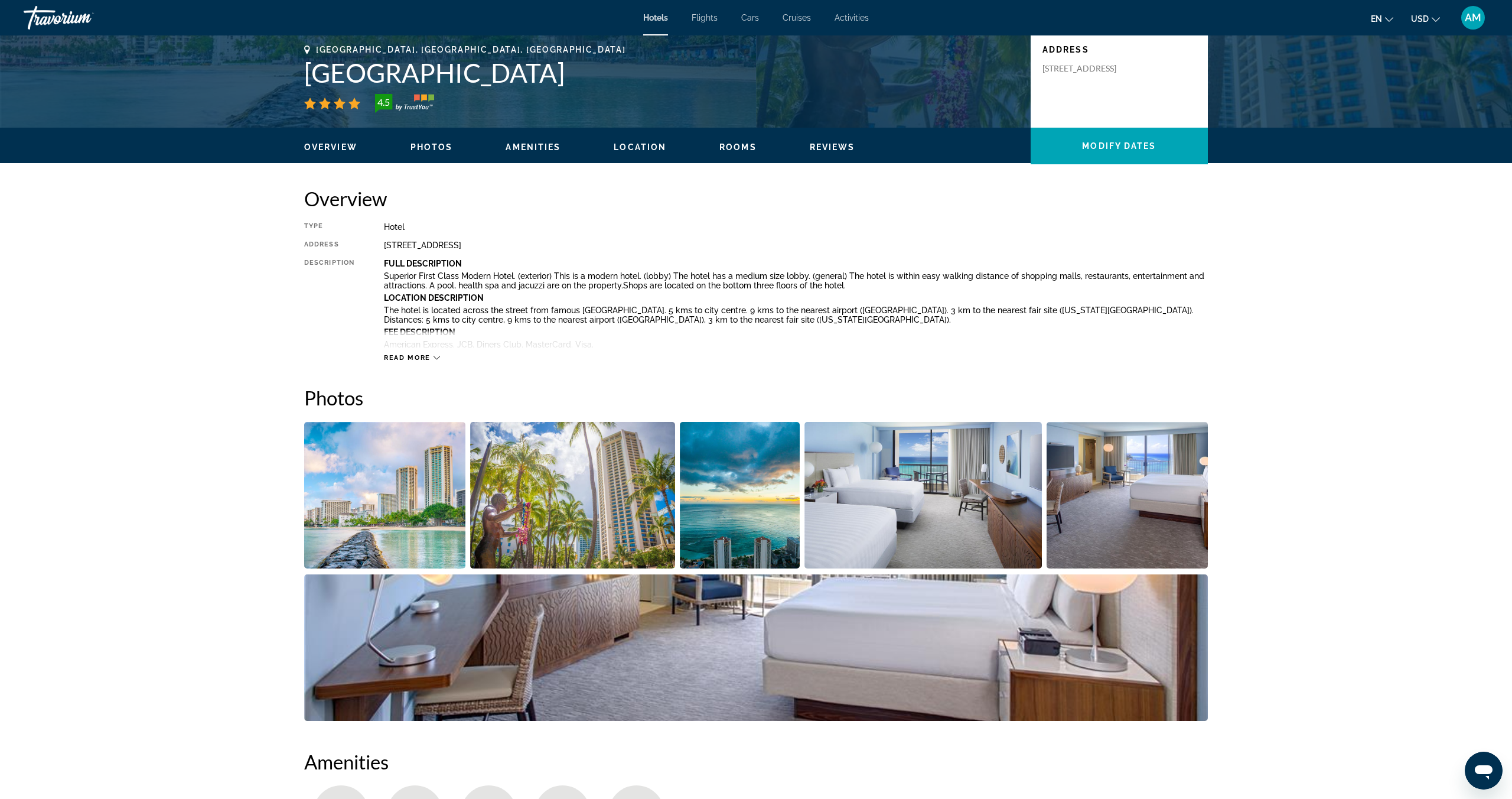
scroll to position [239, 0]
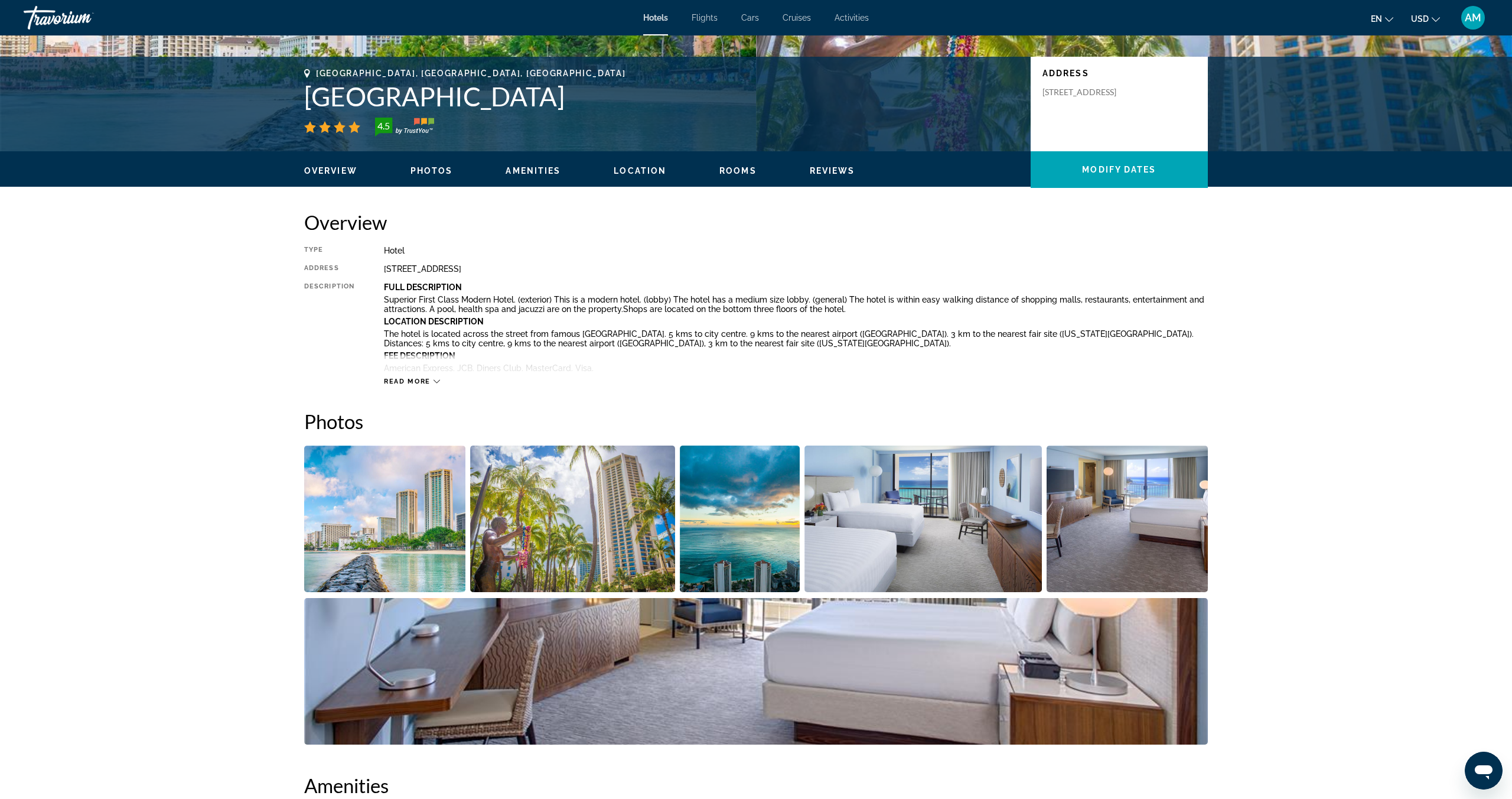
click at [409, 542] on img "Open full-screen image slider" at bounding box center [385, 519] width 161 height 146
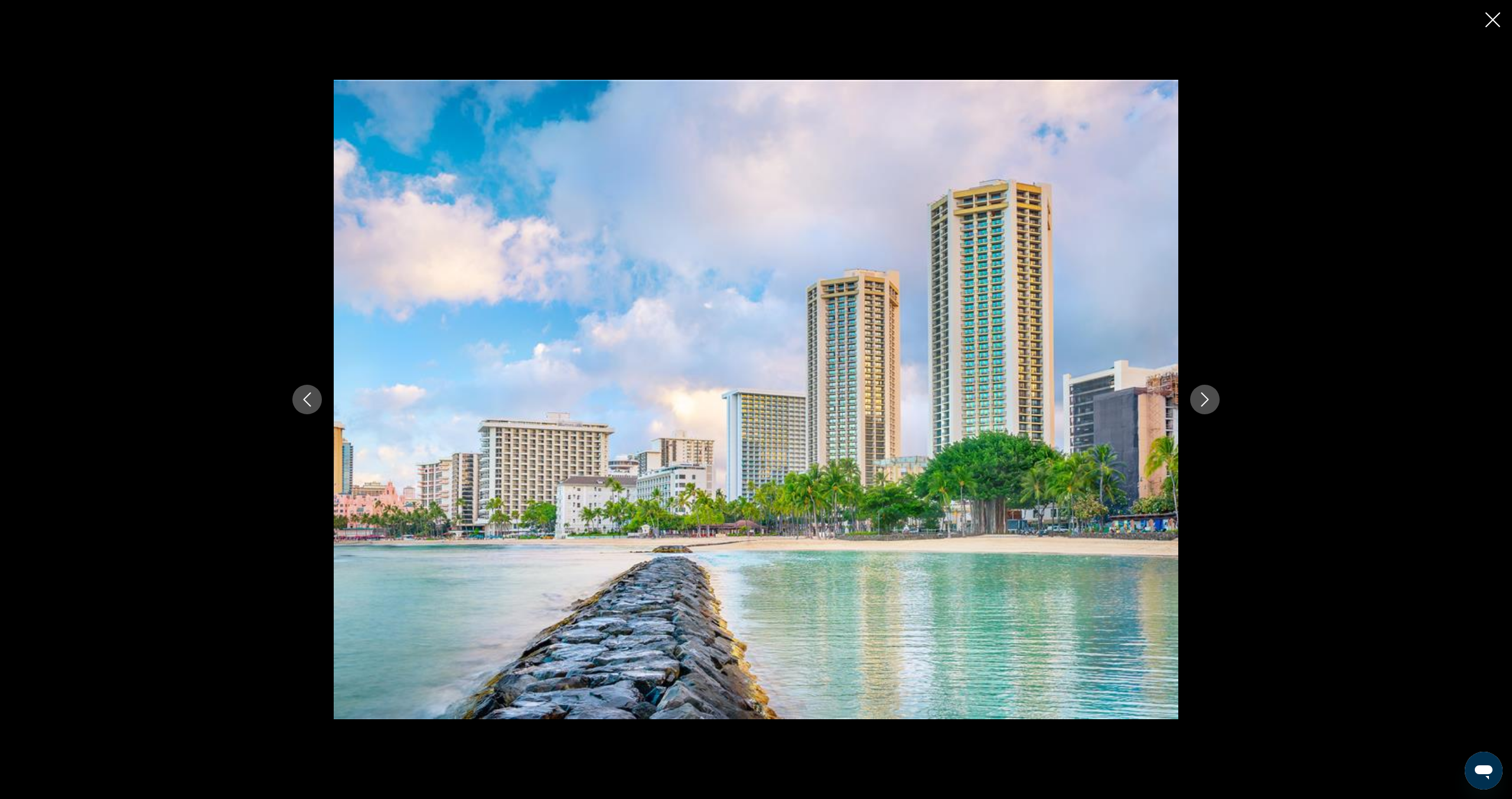
click at [1207, 401] on icon "Next image" at bounding box center [1206, 399] width 8 height 14
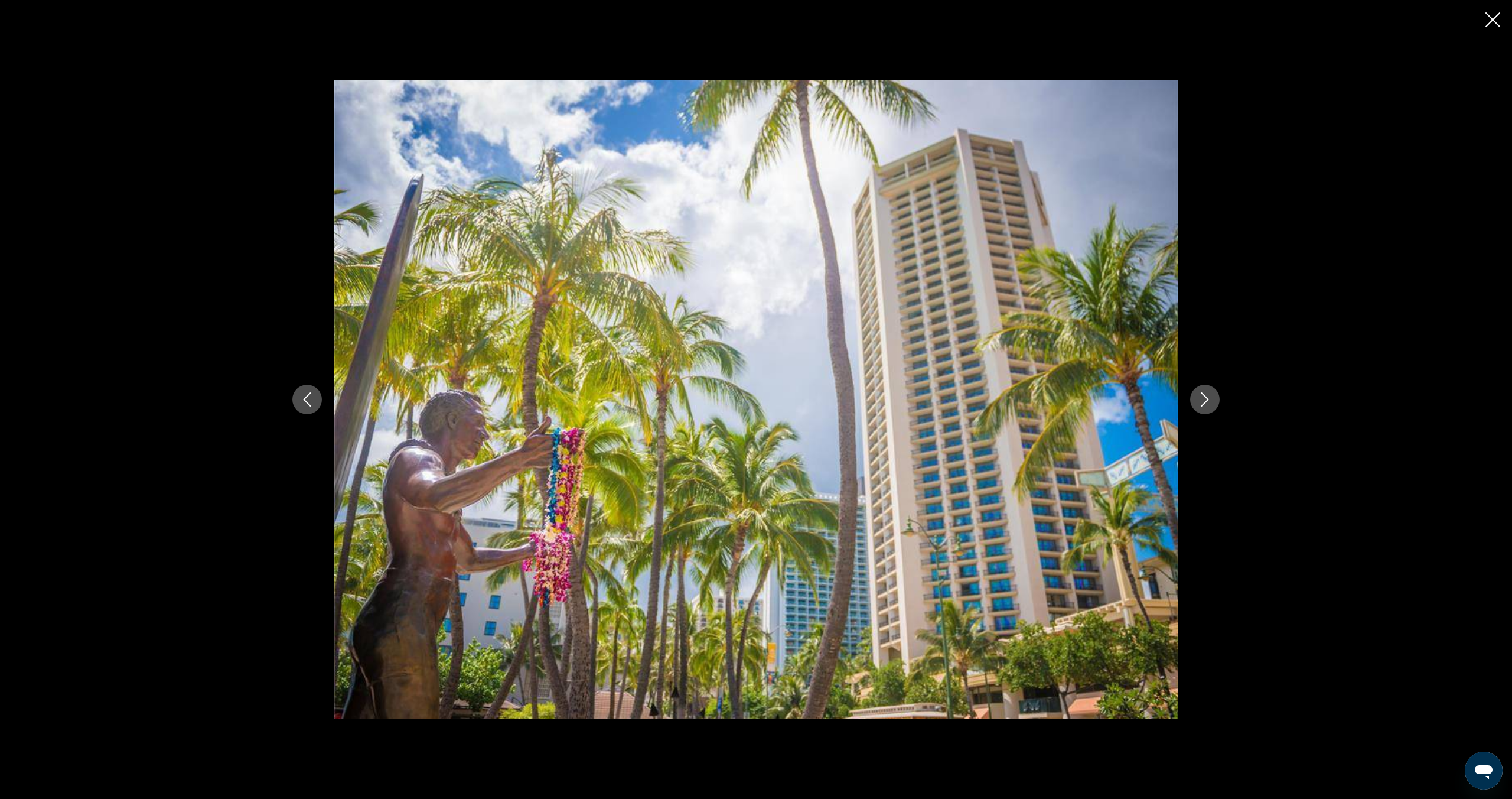
click at [1207, 401] on icon "Next image" at bounding box center [1206, 399] width 8 height 14
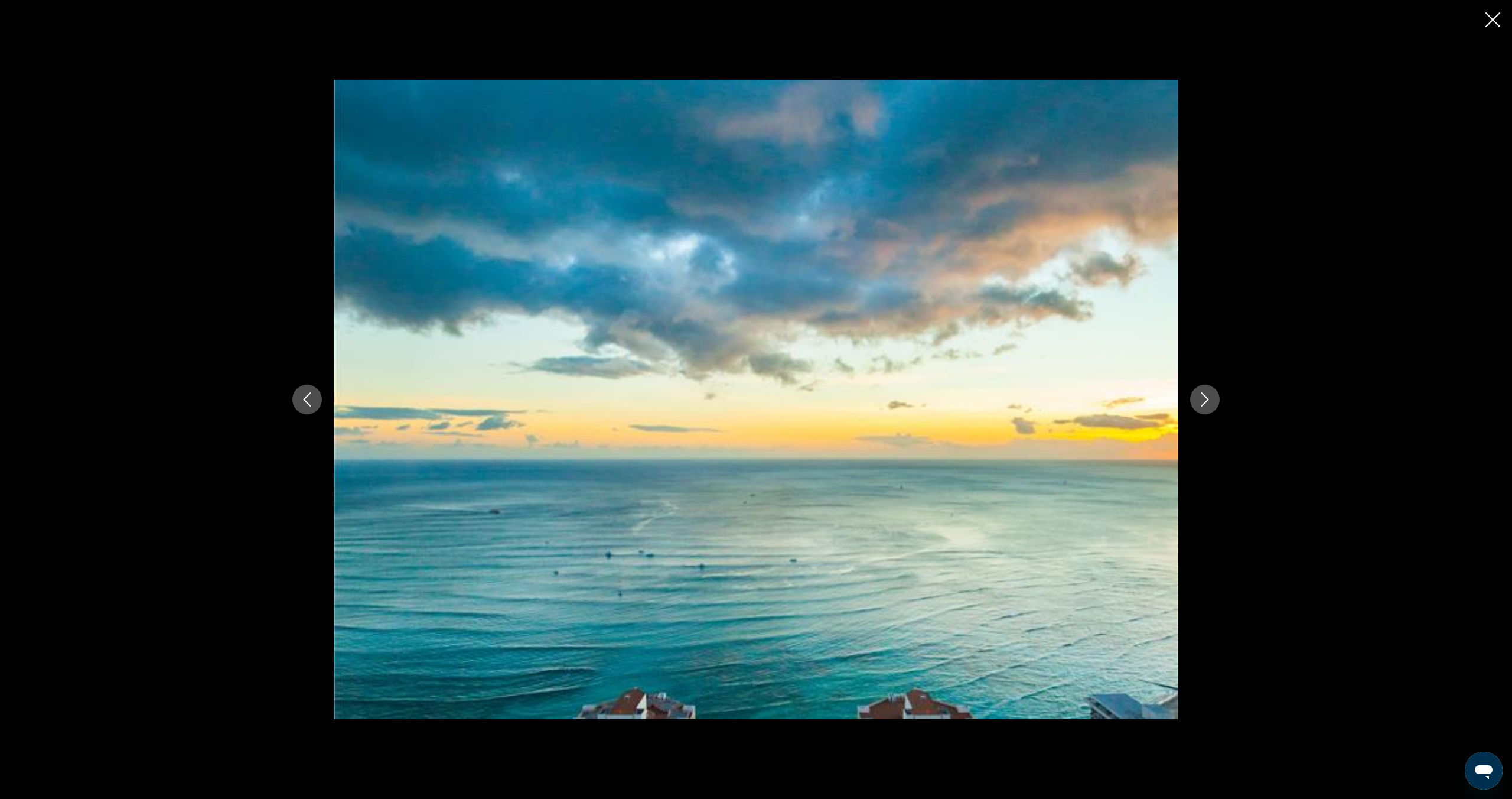
click at [1207, 401] on icon "Next image" at bounding box center [1206, 399] width 8 height 14
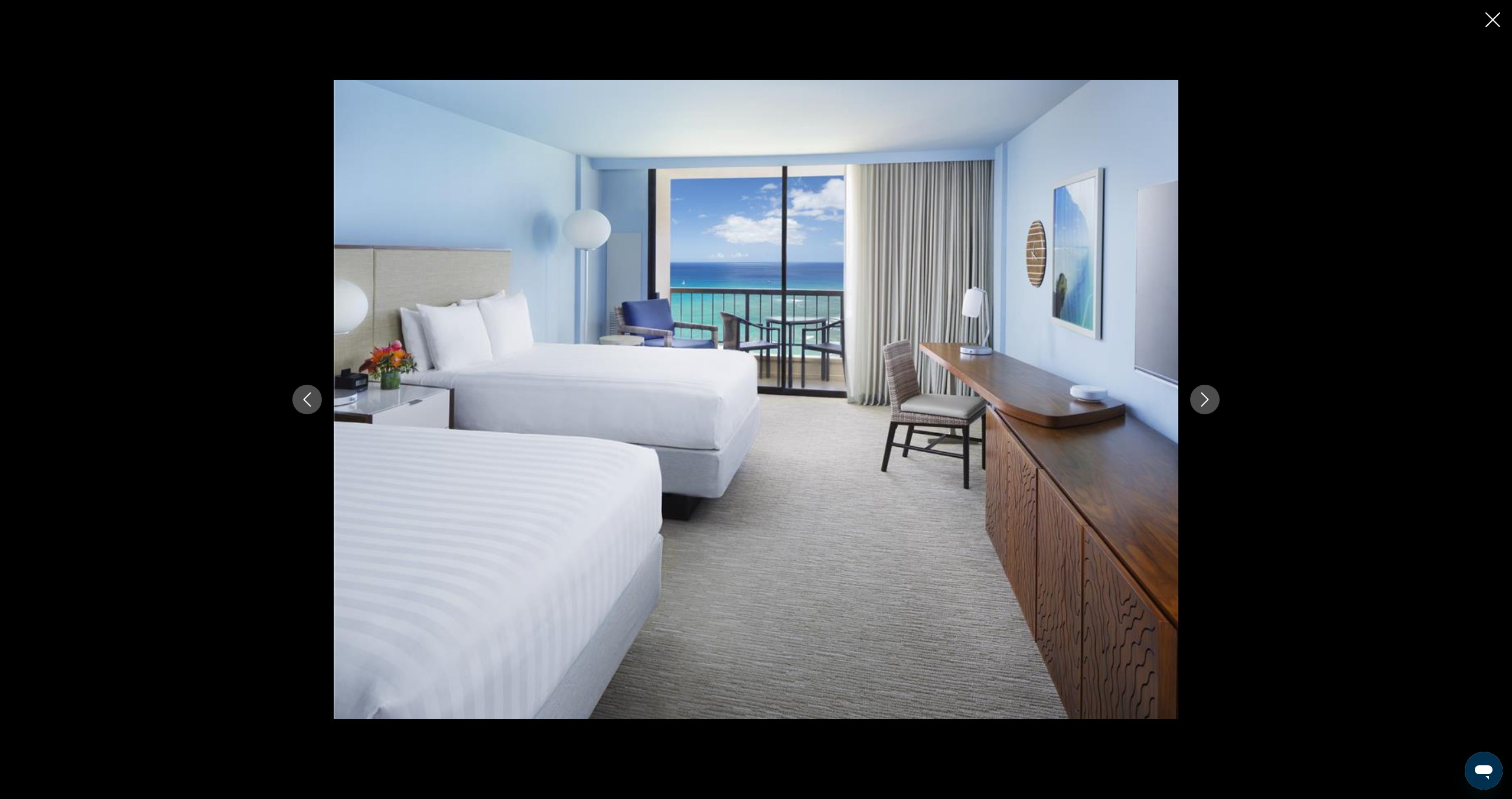
click at [1198, 406] on icon "Next image" at bounding box center [1205, 399] width 14 height 14
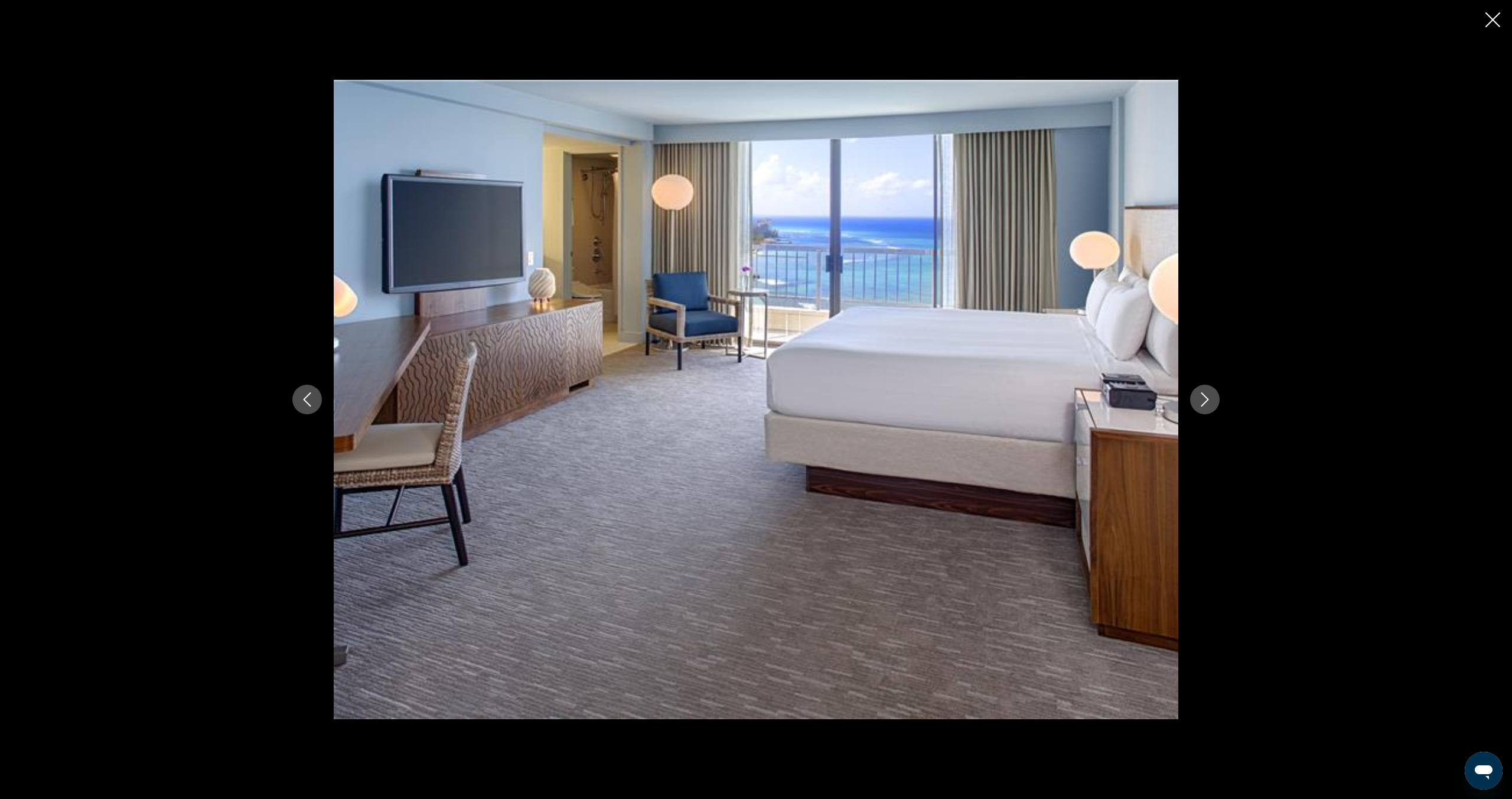
click at [1199, 396] on icon "Next image" at bounding box center [1205, 399] width 14 height 14
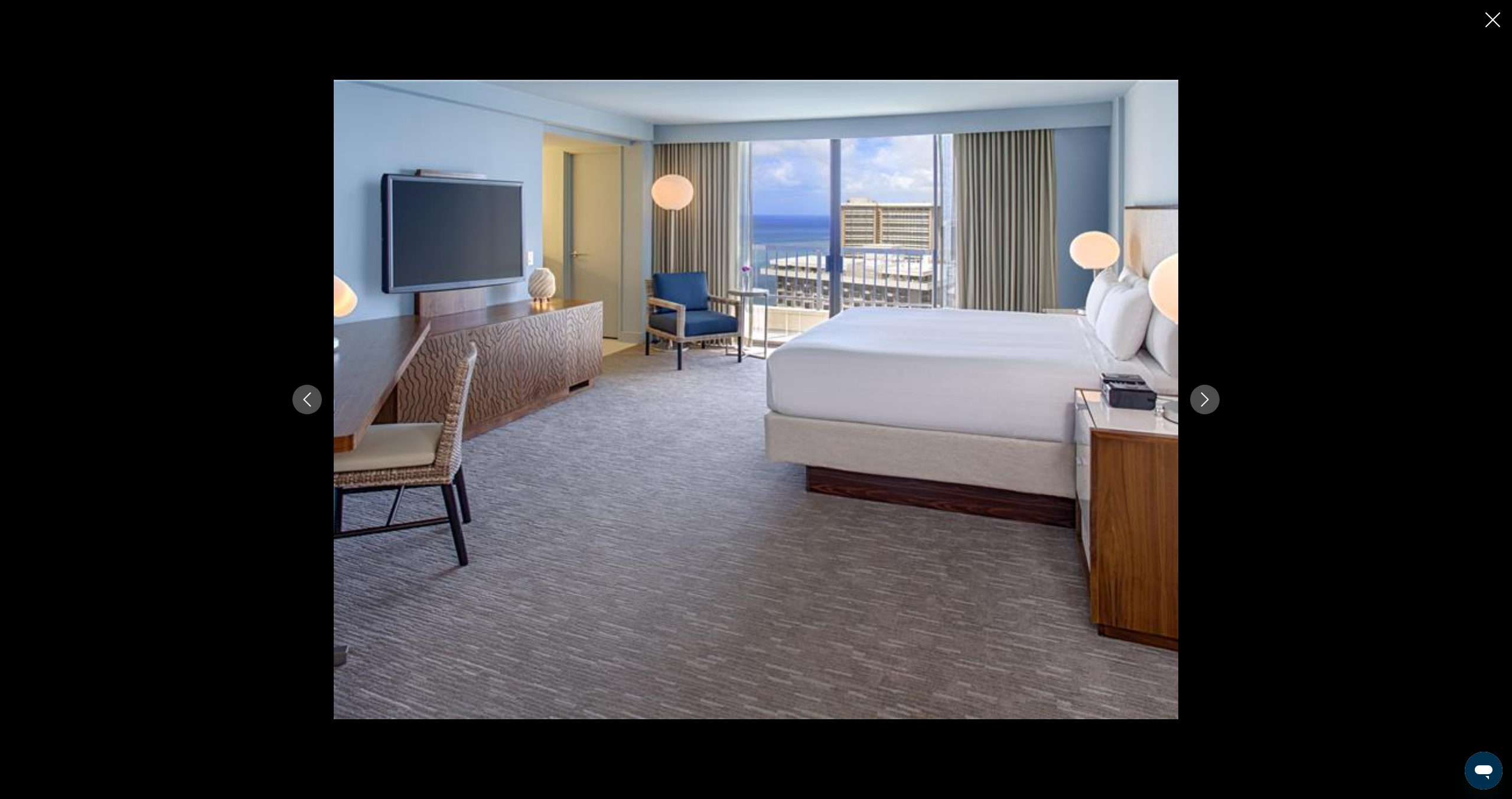
click at [1199, 396] on icon "Next image" at bounding box center [1205, 399] width 14 height 14
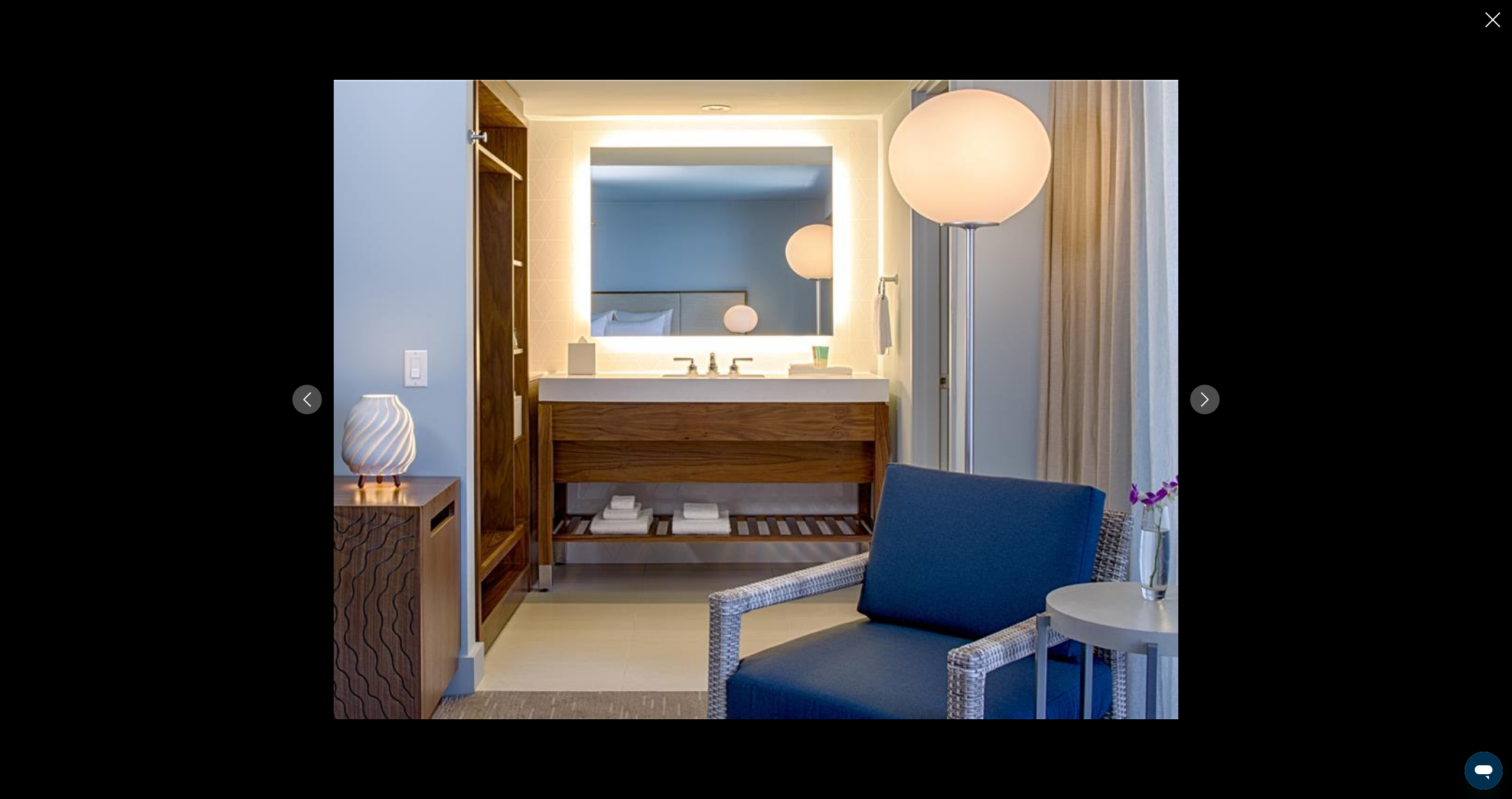
click at [1199, 396] on icon "Next image" at bounding box center [1205, 399] width 14 height 14
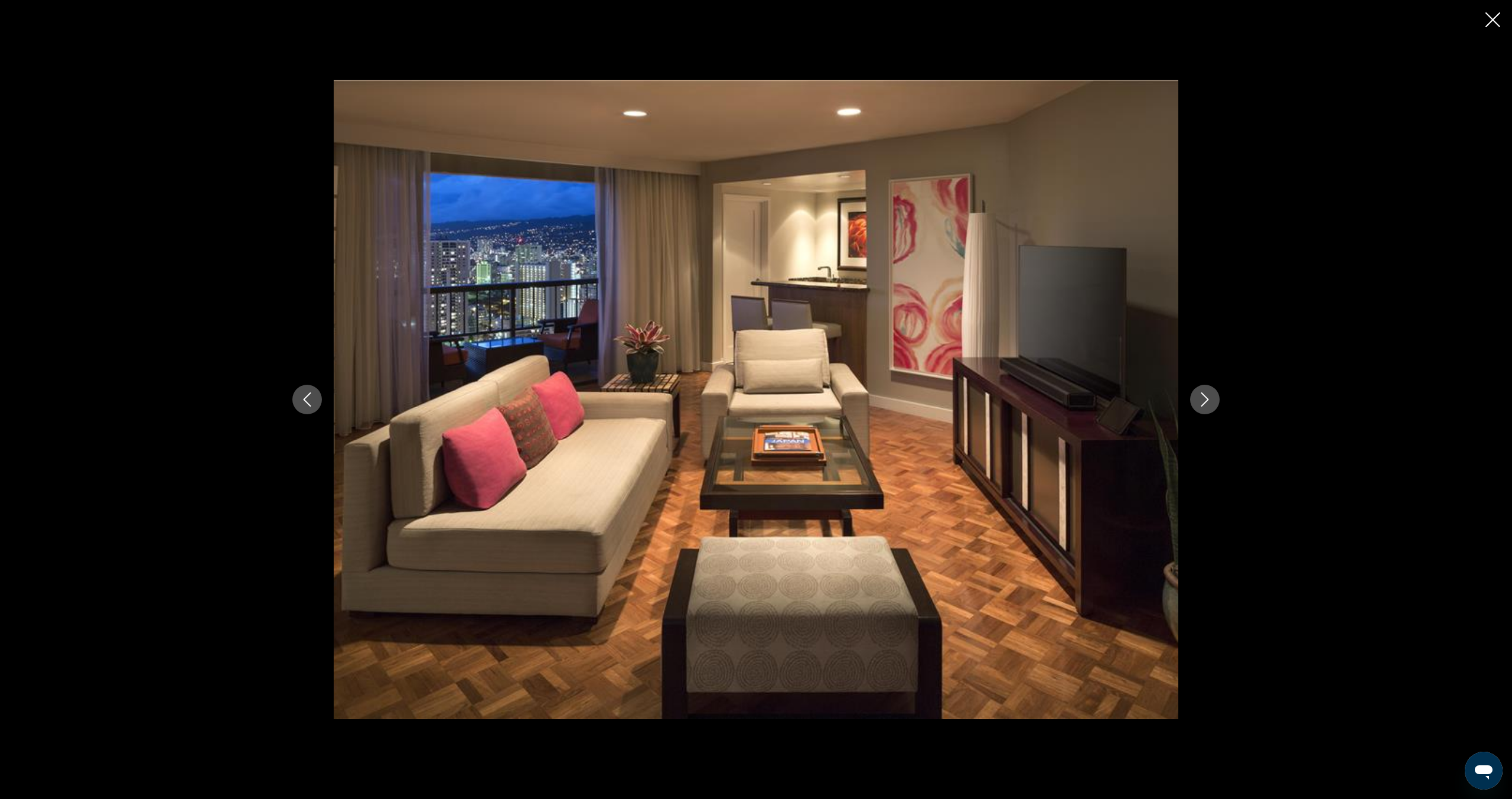
click at [314, 403] on button "Previous image" at bounding box center [306, 399] width 29 height 29
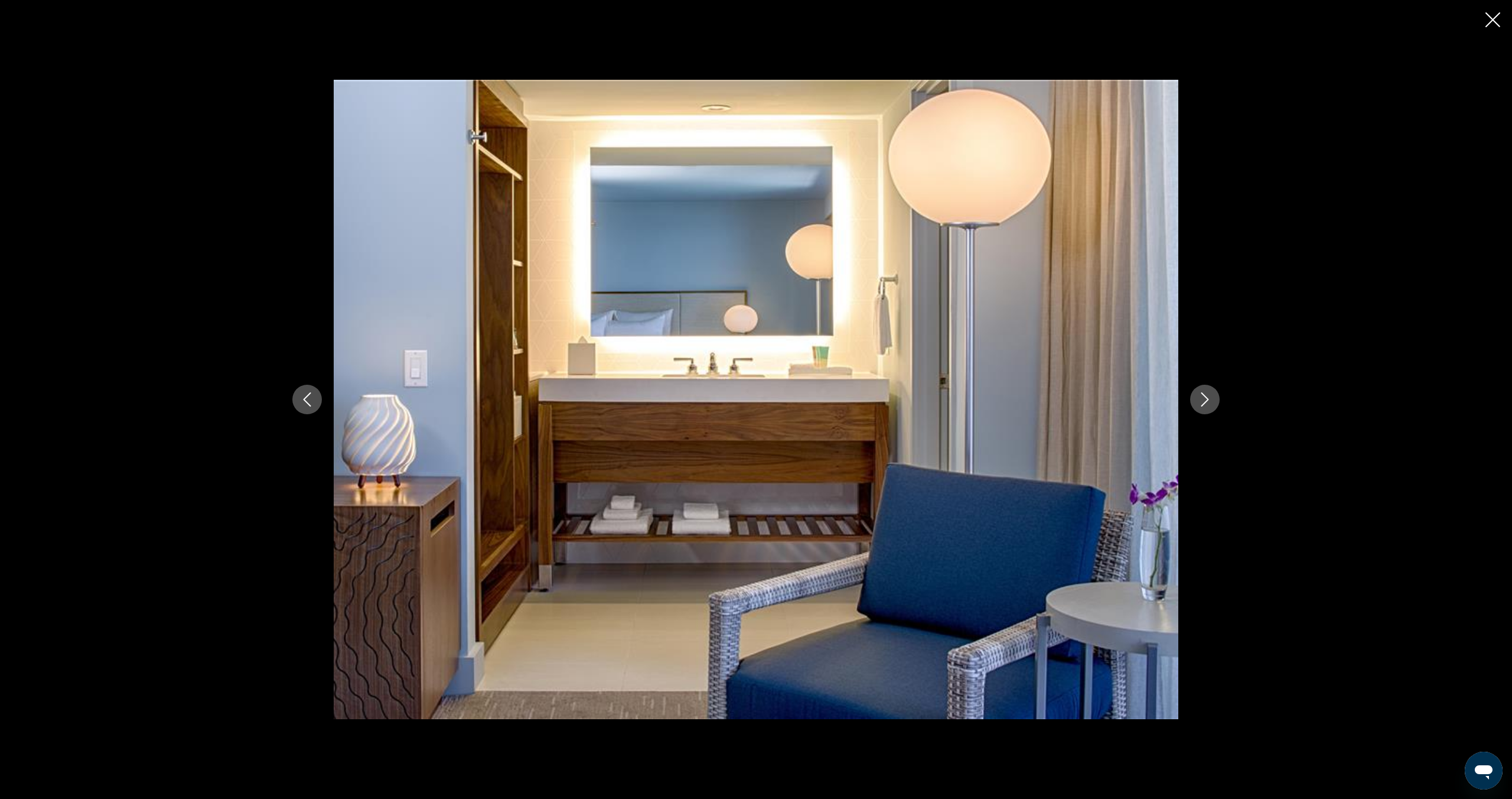
click at [1200, 405] on icon "Next image" at bounding box center [1205, 399] width 14 height 14
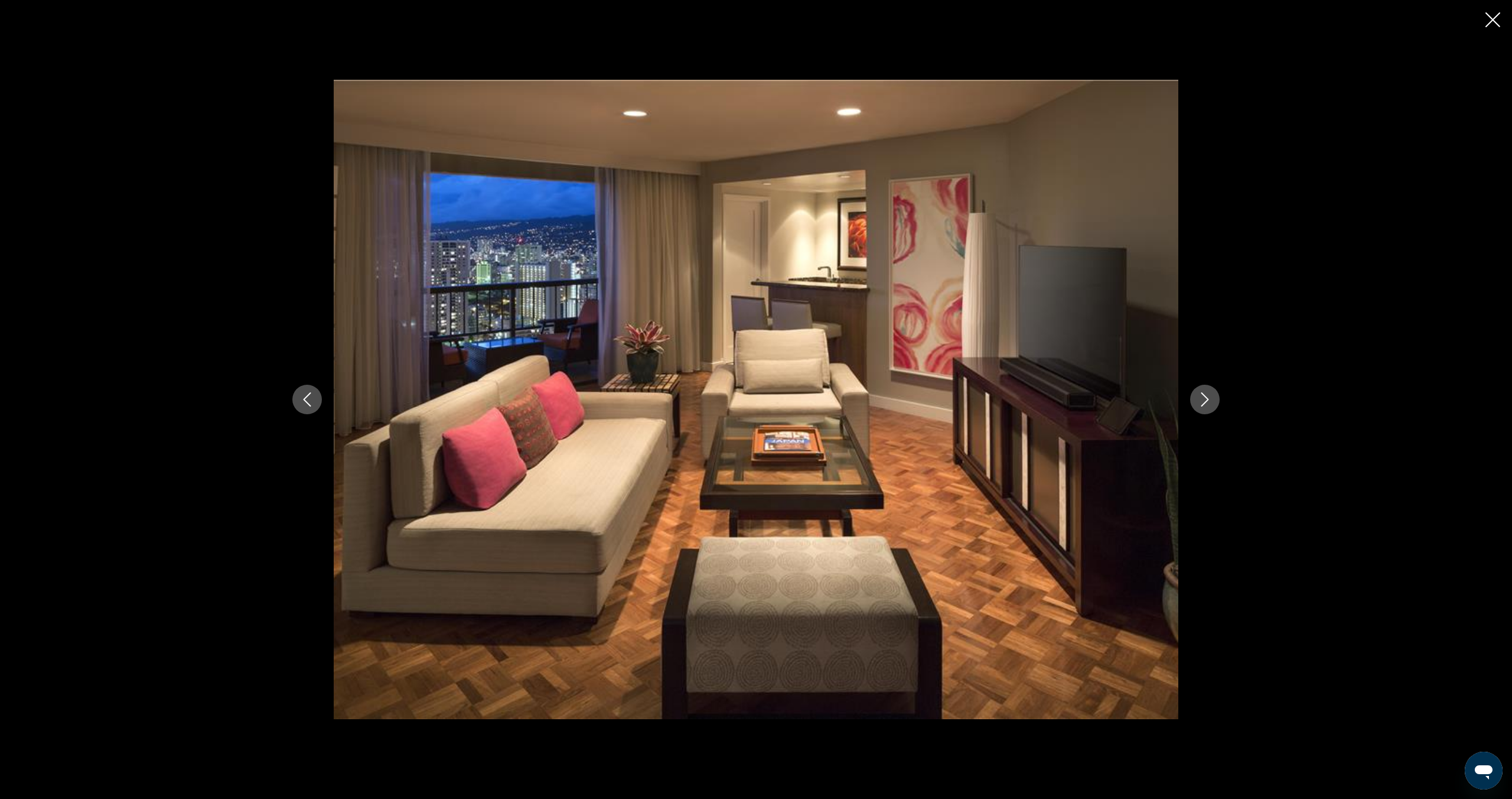
scroll to position [239, 0]
click at [1200, 405] on icon "Next image" at bounding box center [1205, 399] width 14 height 14
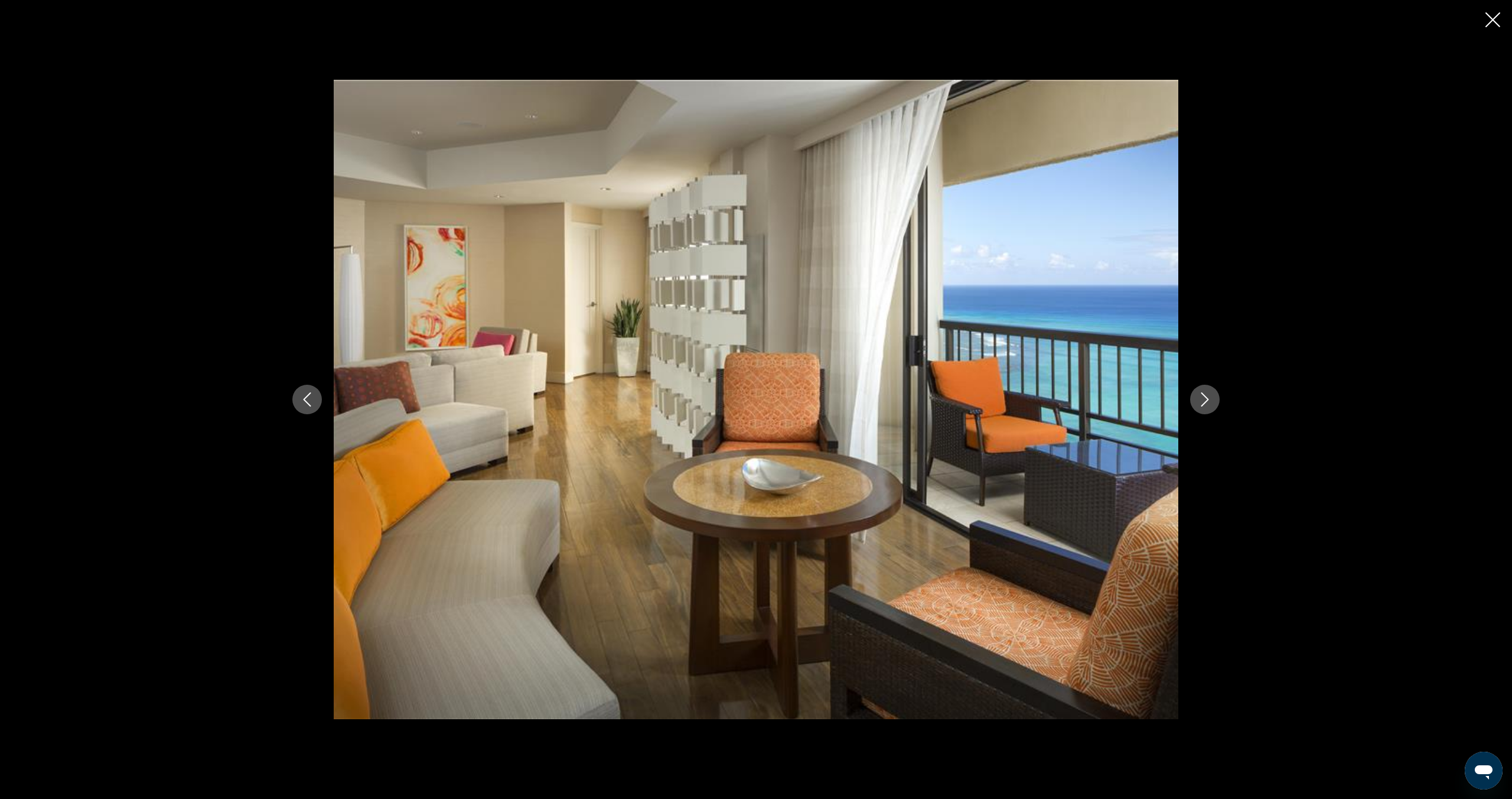
click at [1200, 405] on icon "Next image" at bounding box center [1205, 399] width 14 height 14
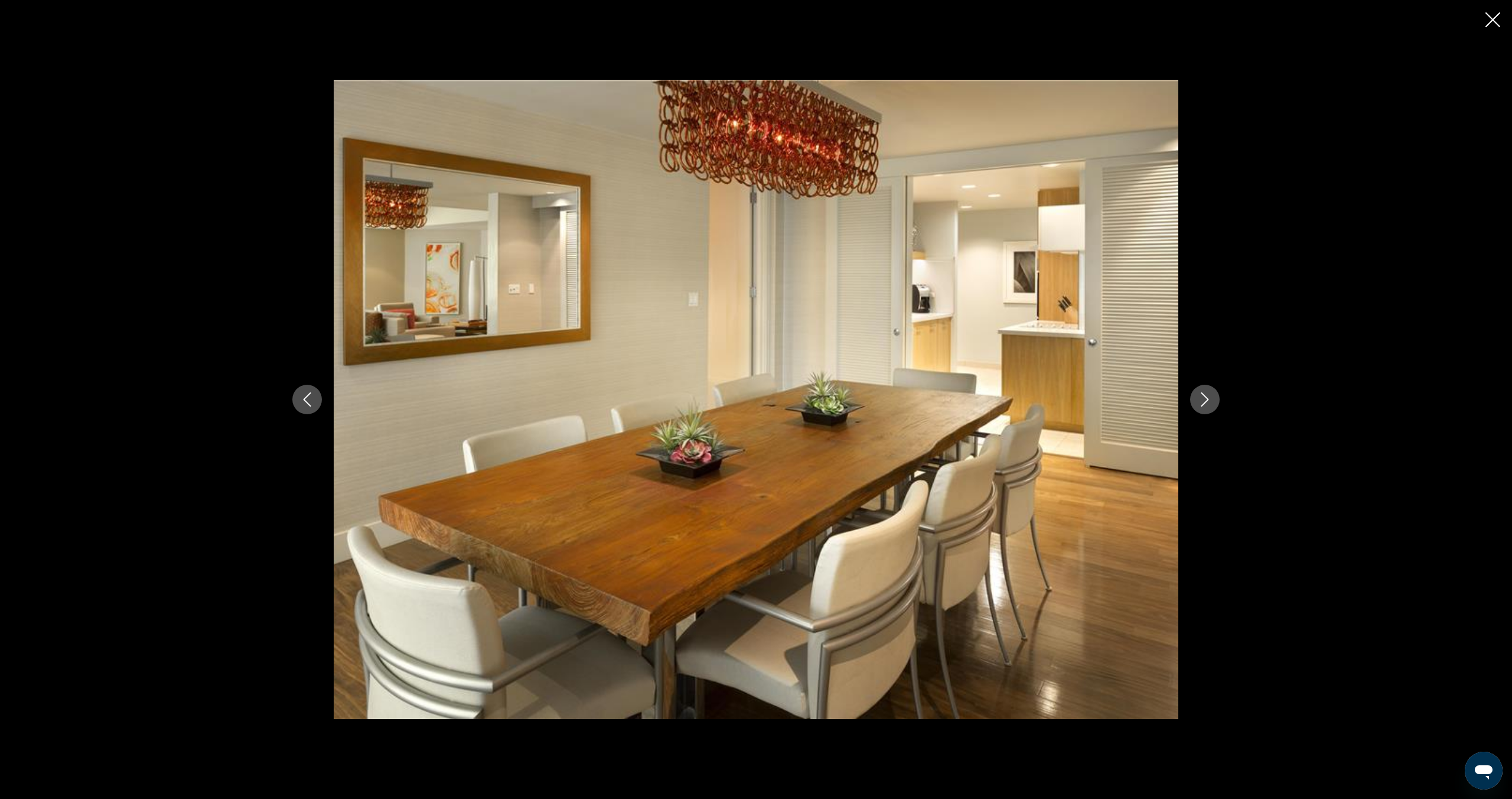
click at [1200, 405] on icon "Next image" at bounding box center [1205, 399] width 14 height 14
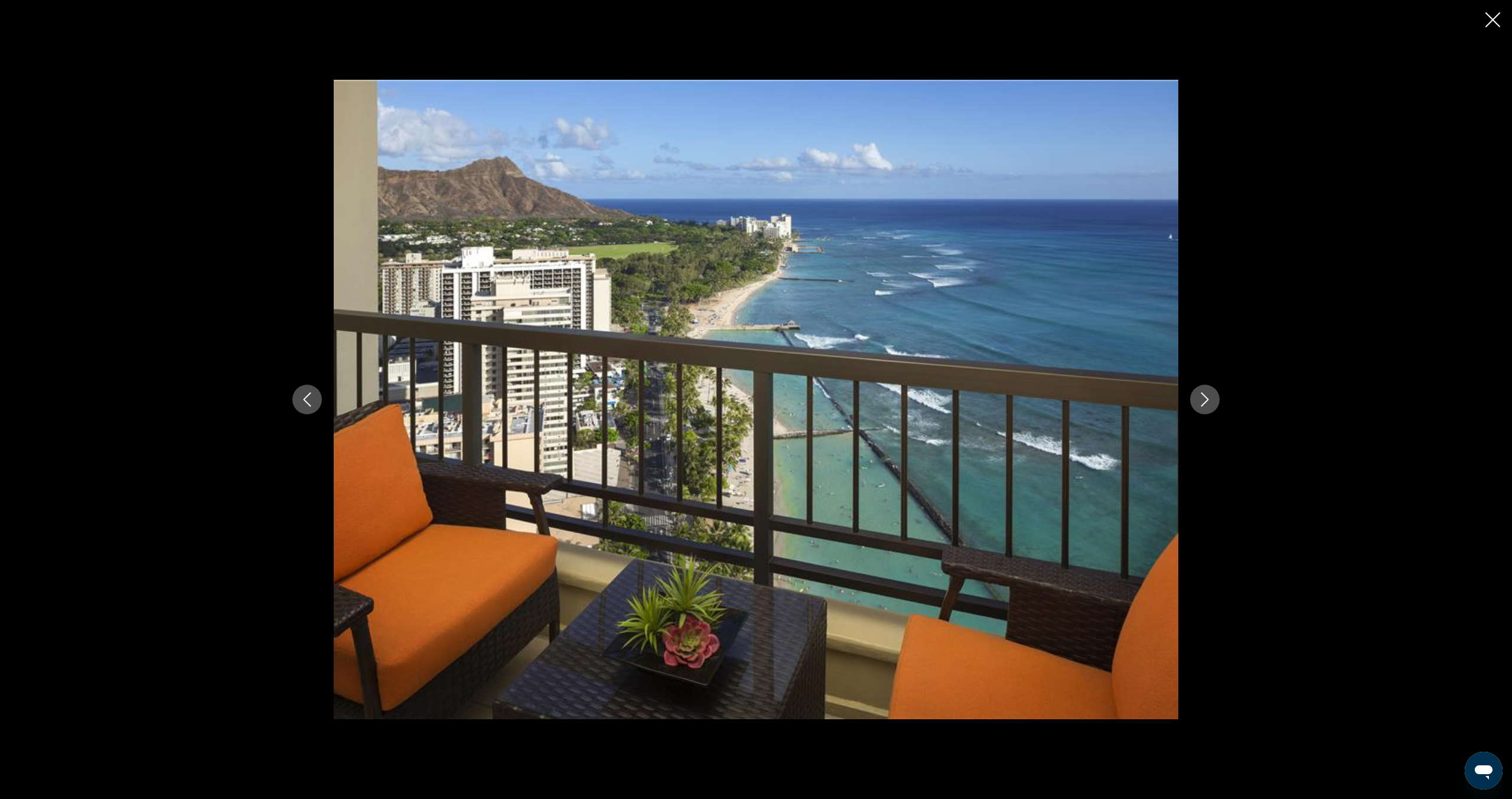
click at [1198, 399] on icon "Next image" at bounding box center [1205, 399] width 14 height 14
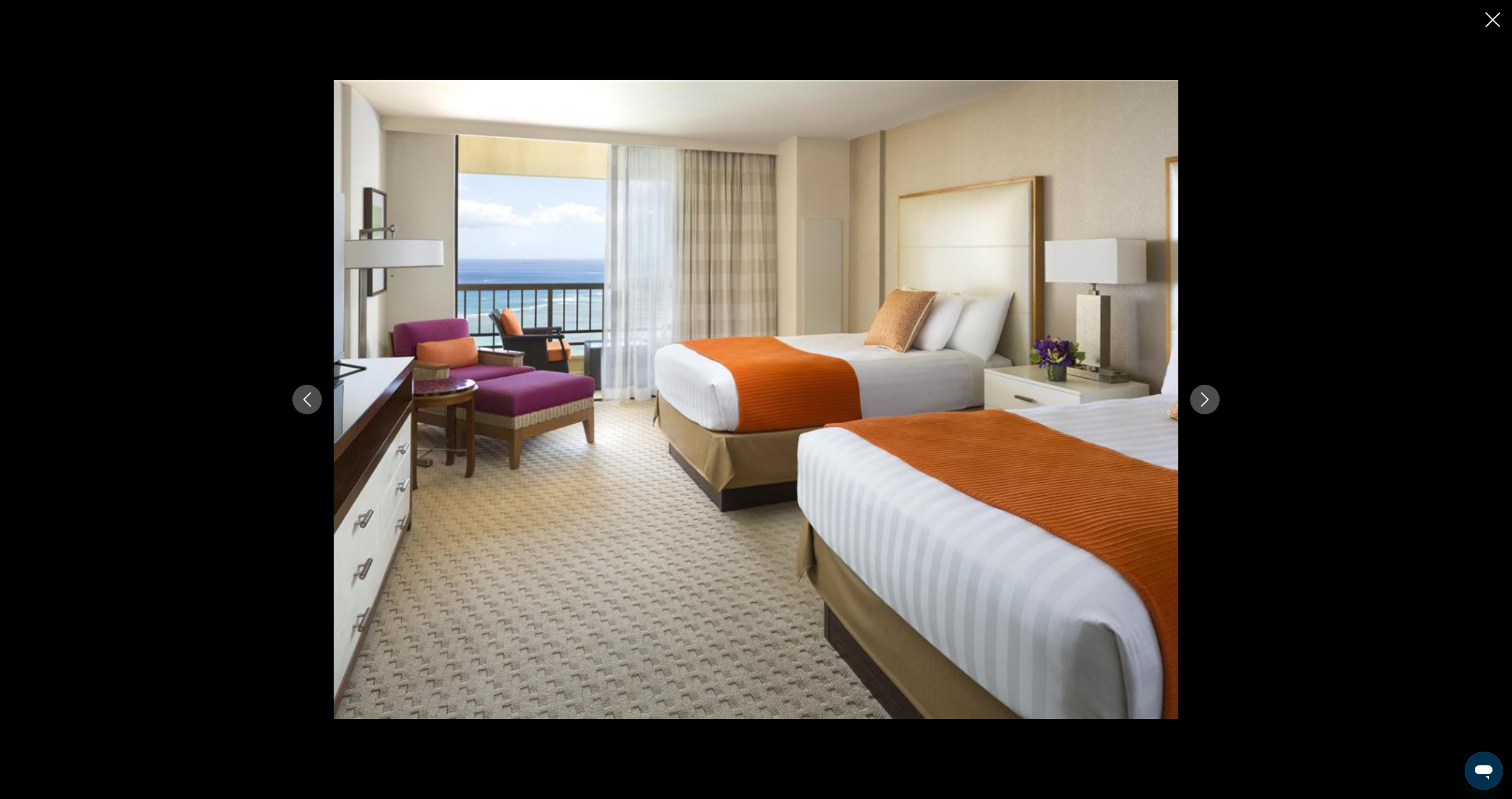
click at [1198, 399] on icon "Next image" at bounding box center [1205, 399] width 14 height 14
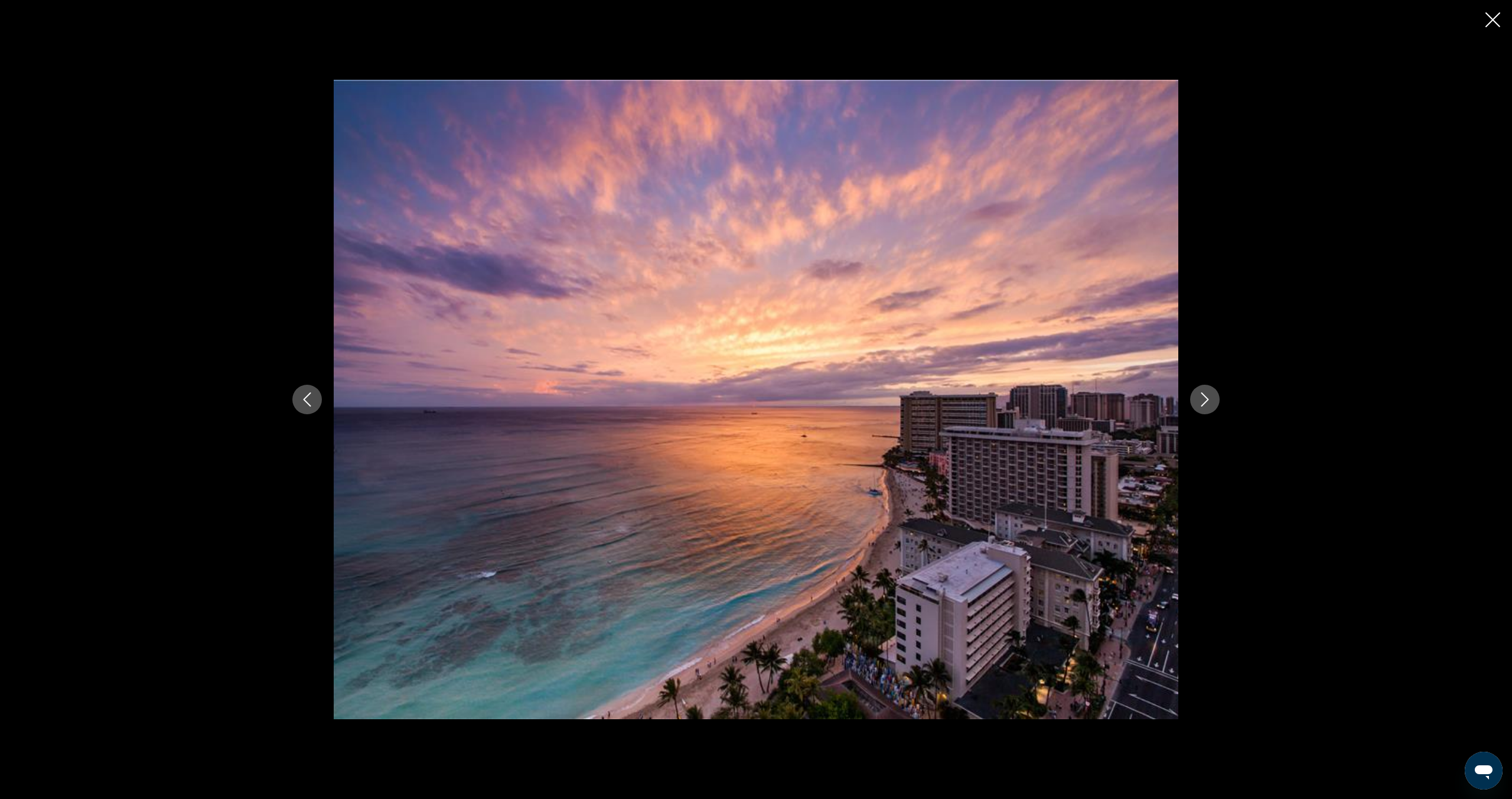
click at [1202, 401] on icon "Next image" at bounding box center [1205, 399] width 14 height 14
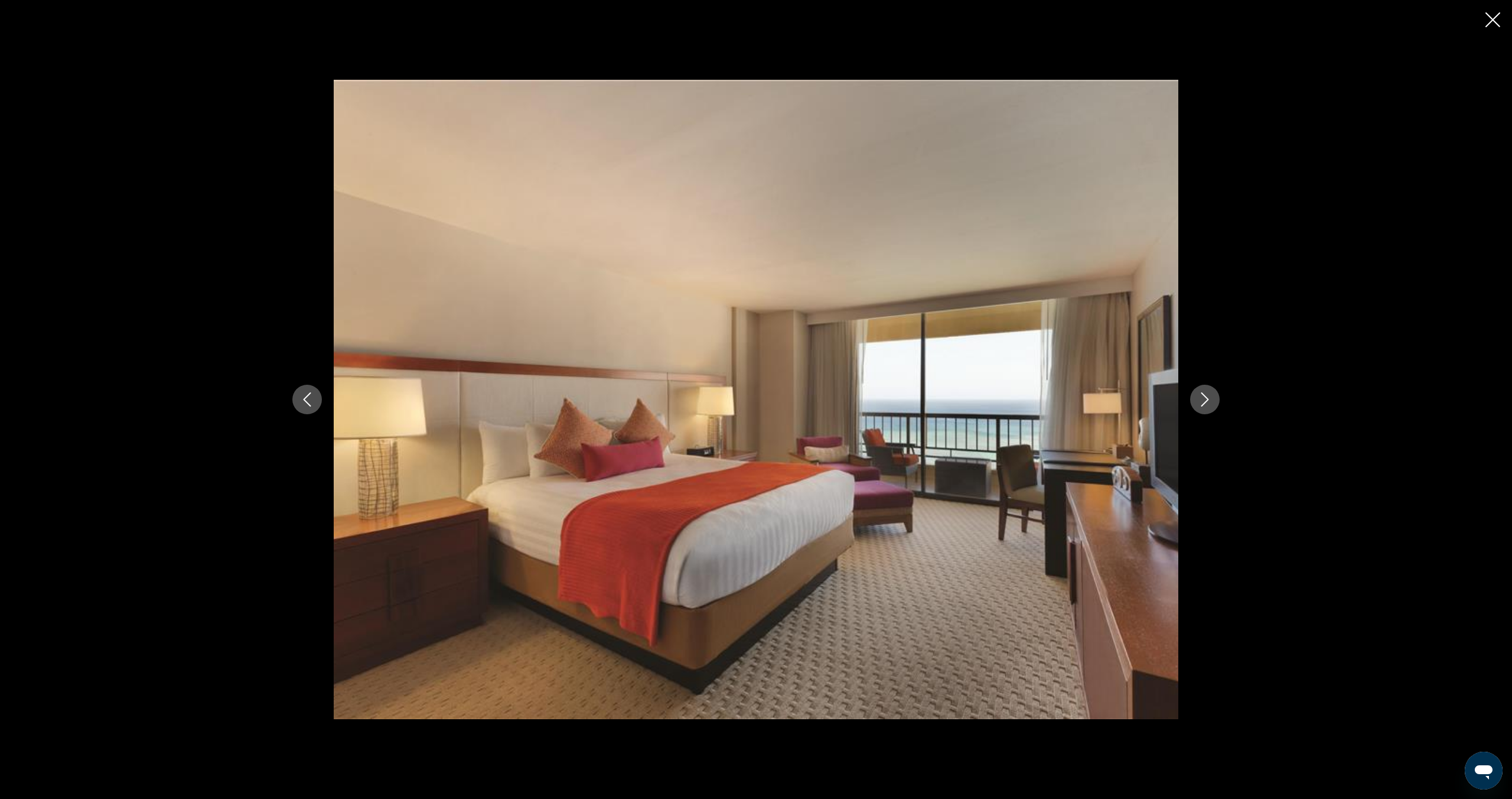
click at [1202, 401] on icon "Next image" at bounding box center [1205, 399] width 14 height 14
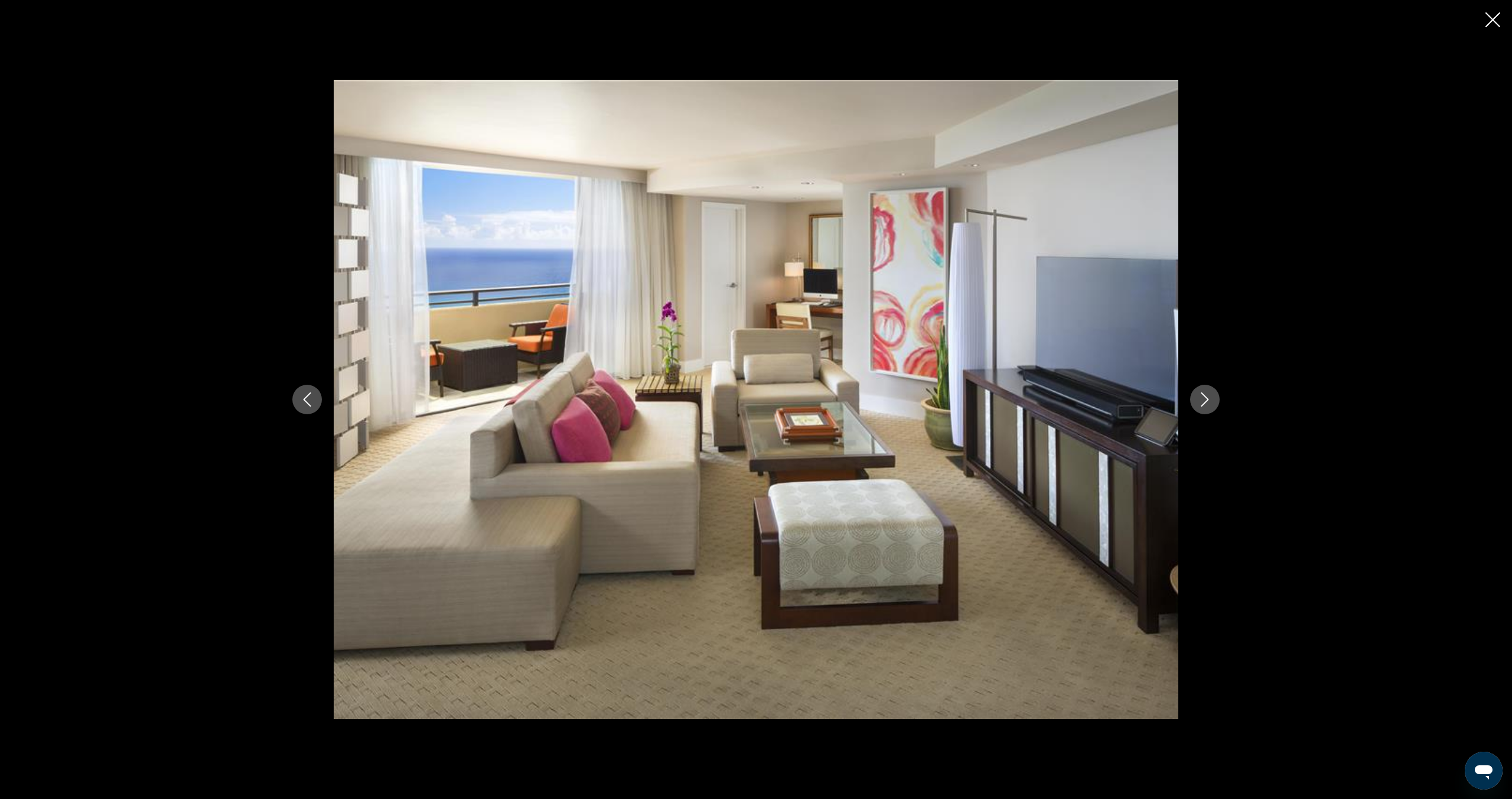
click at [1202, 401] on icon "Next image" at bounding box center [1205, 399] width 14 height 14
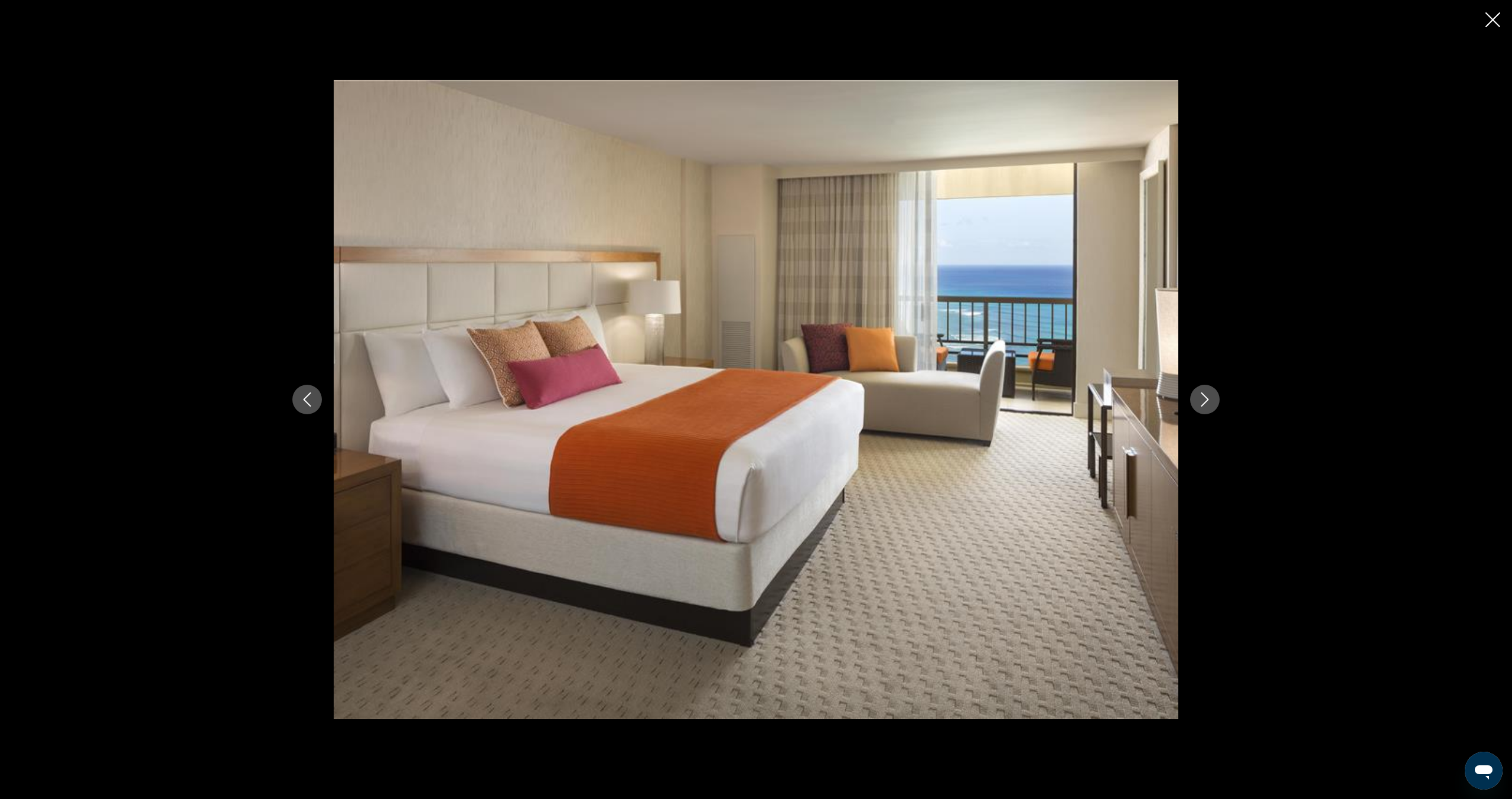
click at [1202, 401] on icon "Next image" at bounding box center [1205, 399] width 14 height 14
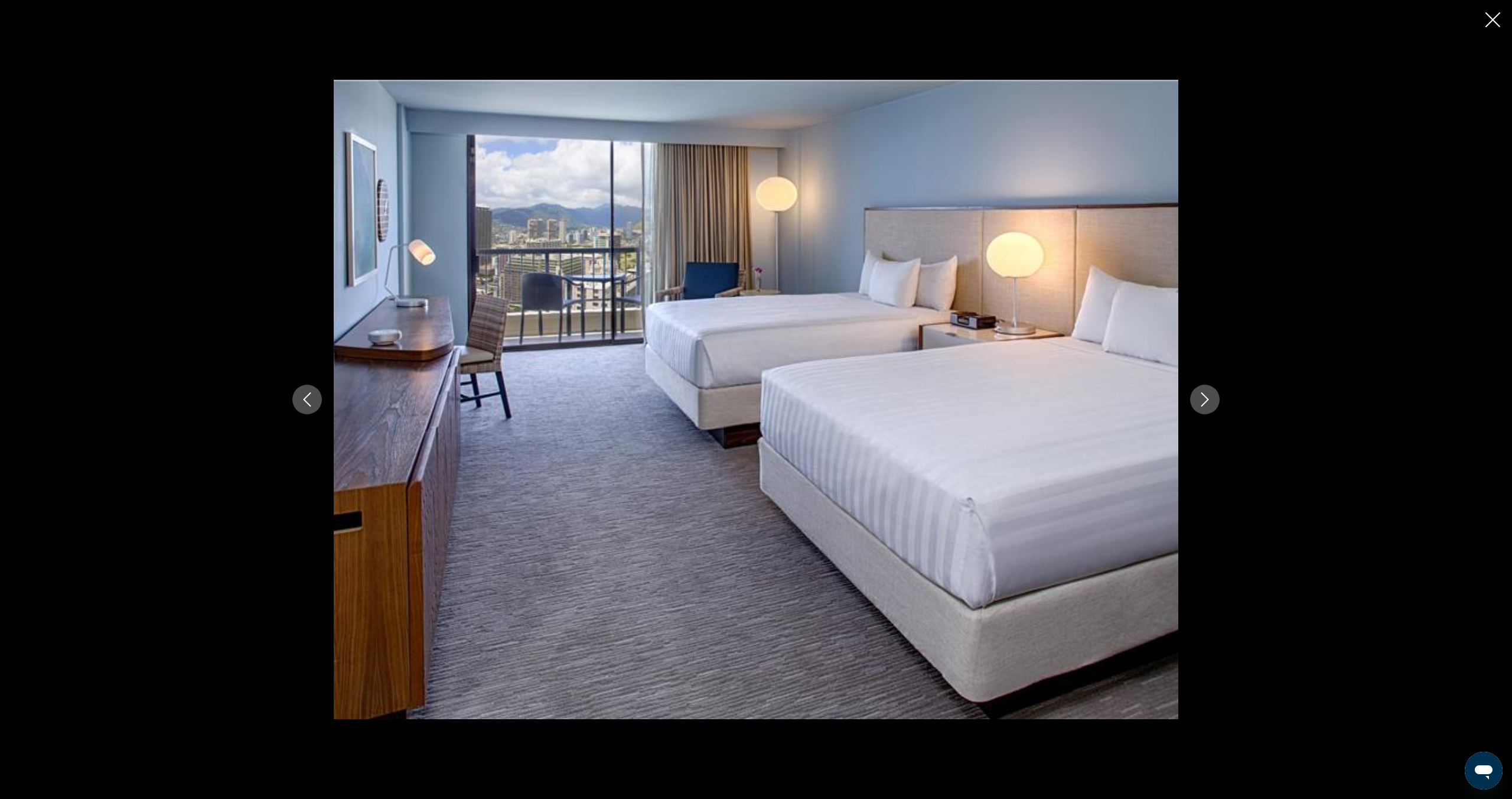
click at [1202, 401] on icon "Next image" at bounding box center [1205, 399] width 14 height 14
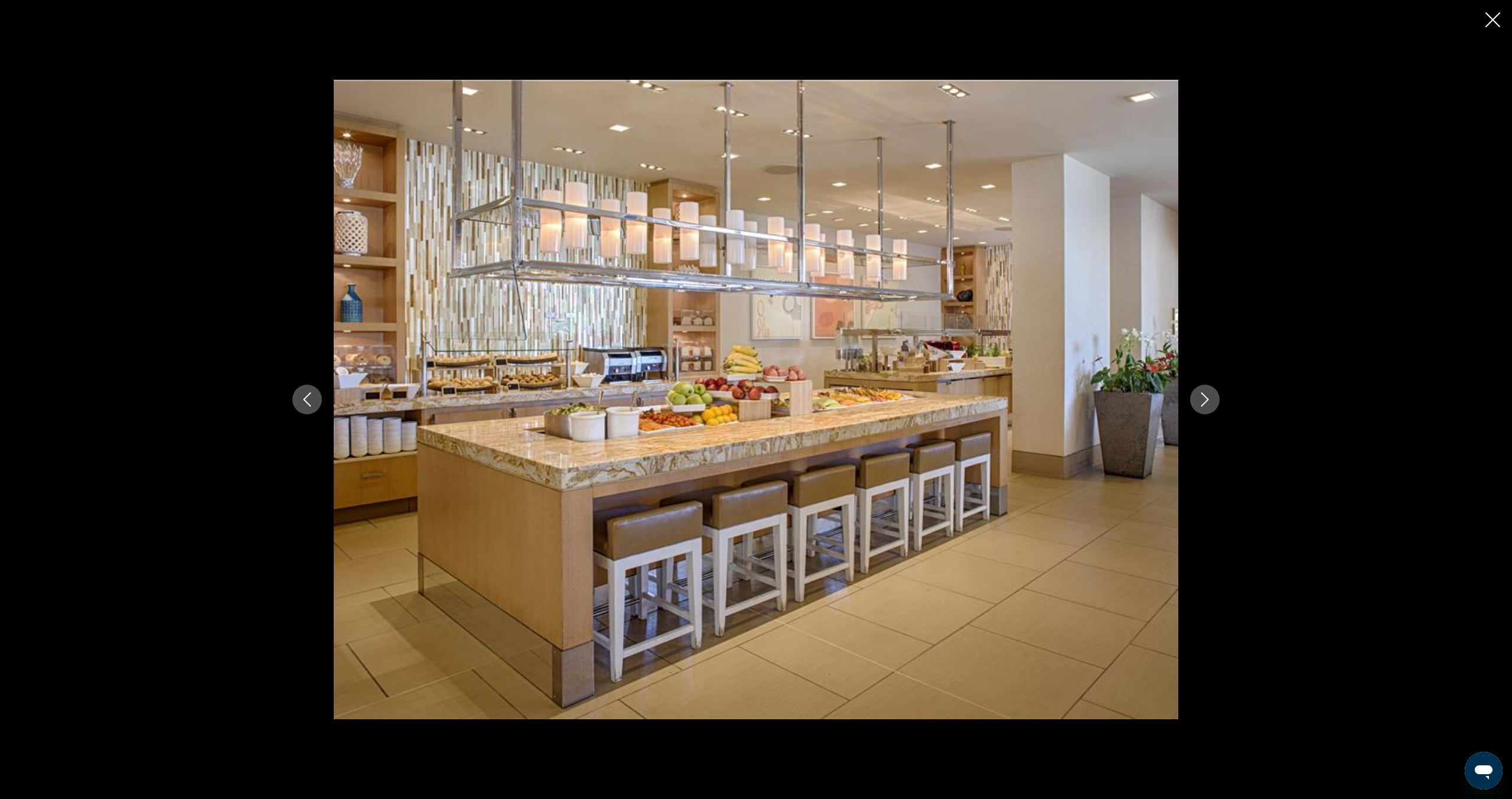
click at [1202, 401] on icon "Next image" at bounding box center [1205, 399] width 14 height 14
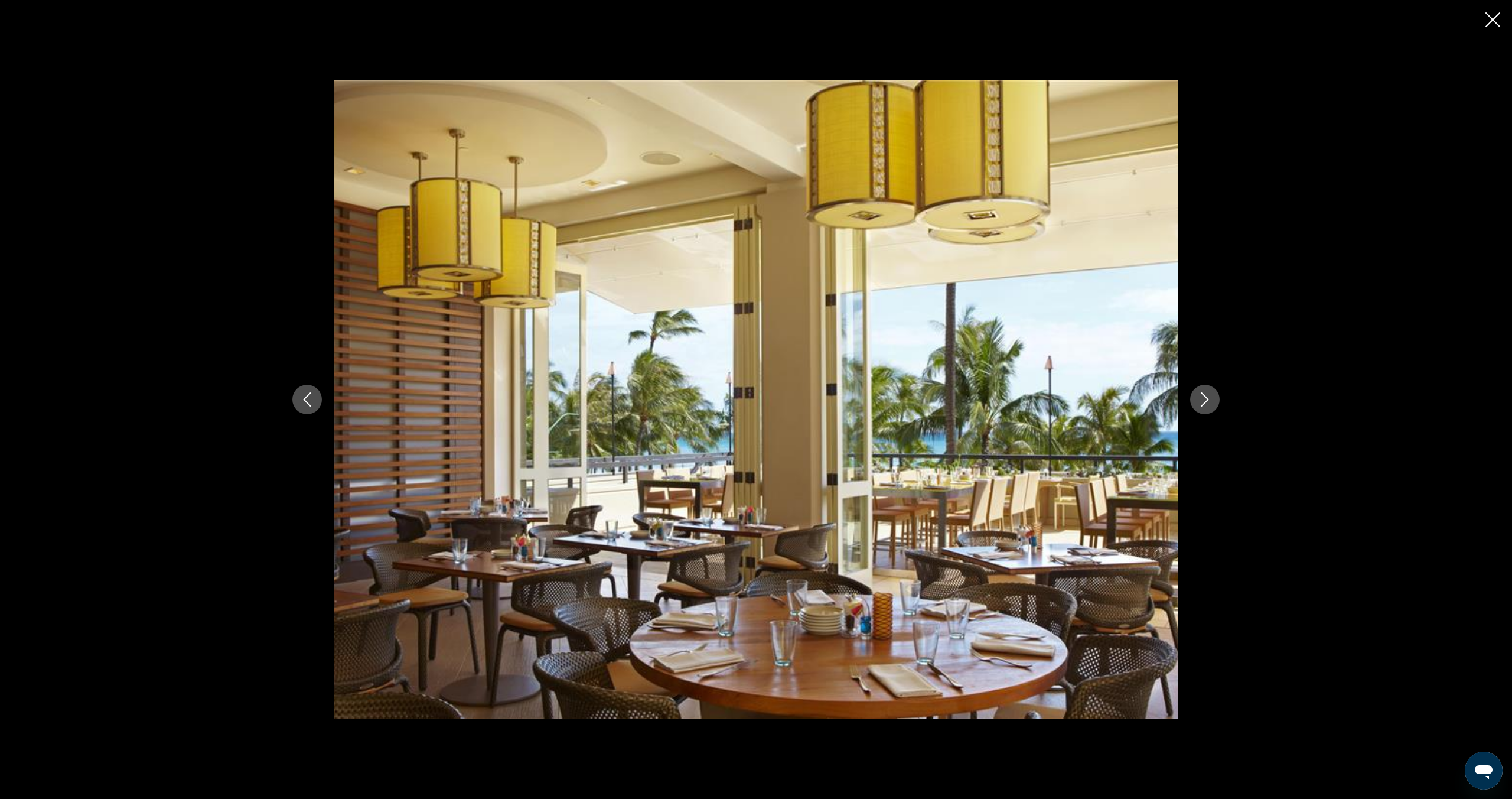
click at [1202, 401] on icon "Next image" at bounding box center [1205, 399] width 14 height 14
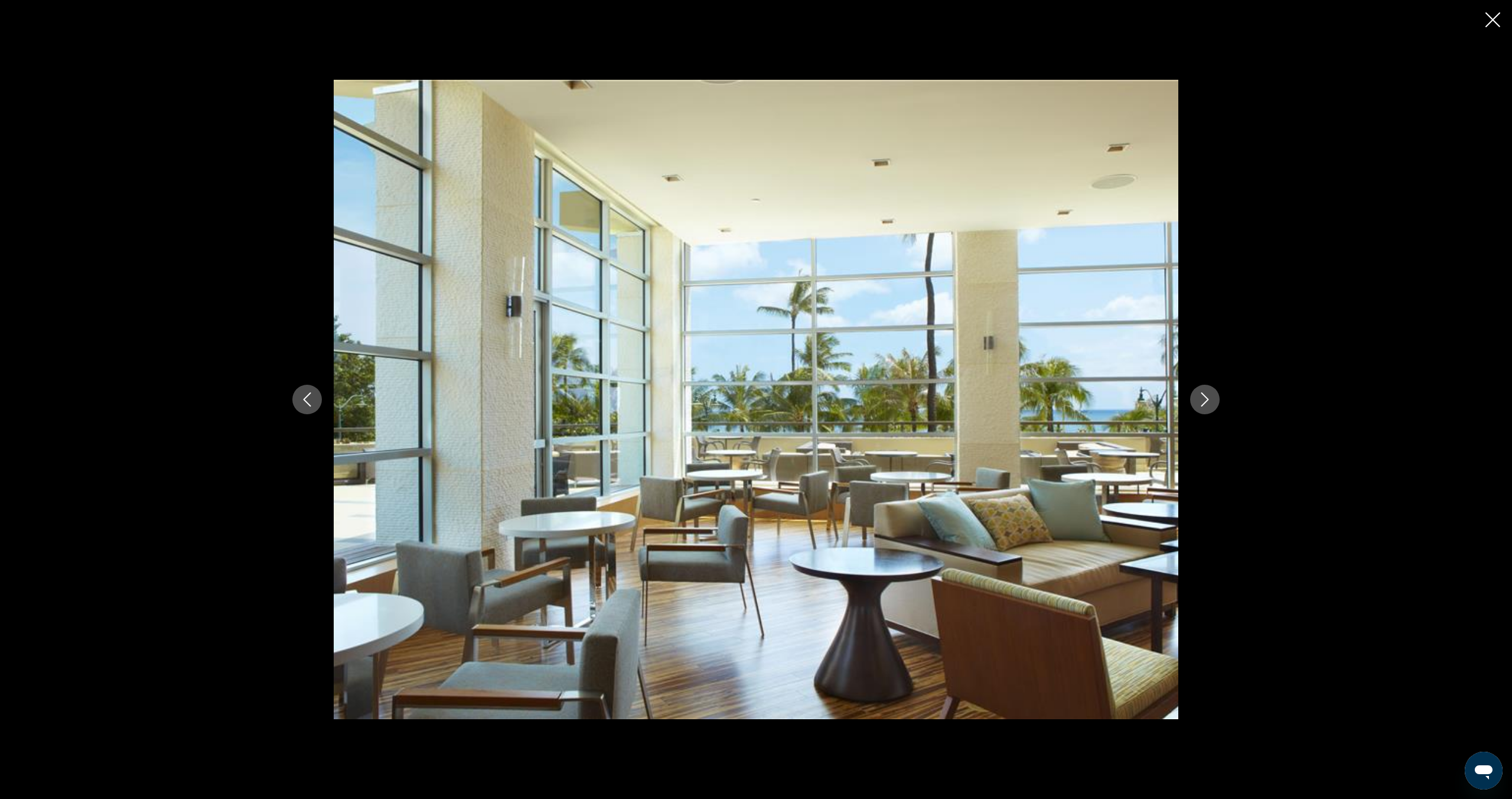
click at [1202, 401] on icon "Next image" at bounding box center [1205, 399] width 14 height 14
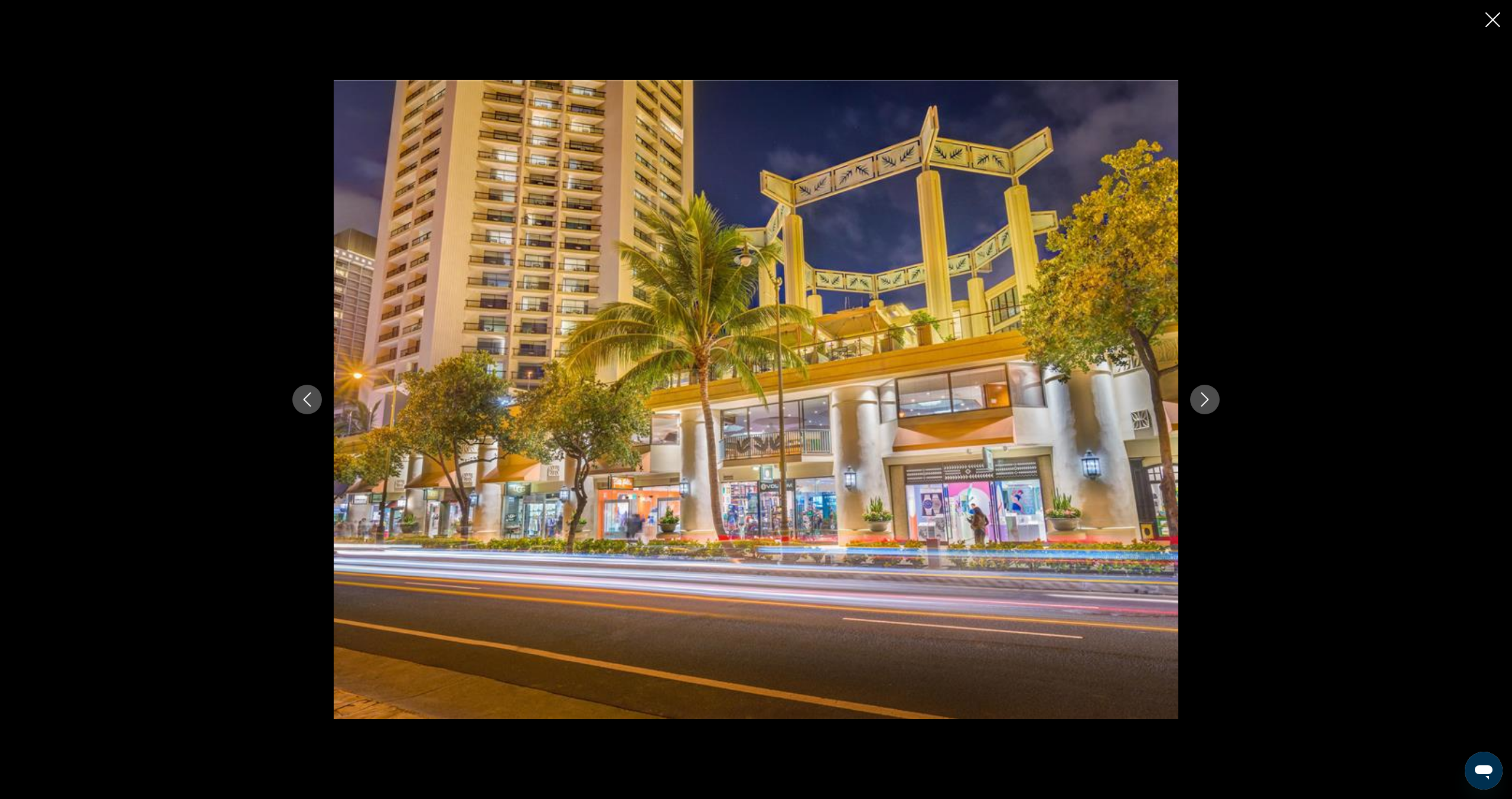
click at [1205, 393] on icon "Next image" at bounding box center [1205, 399] width 14 height 14
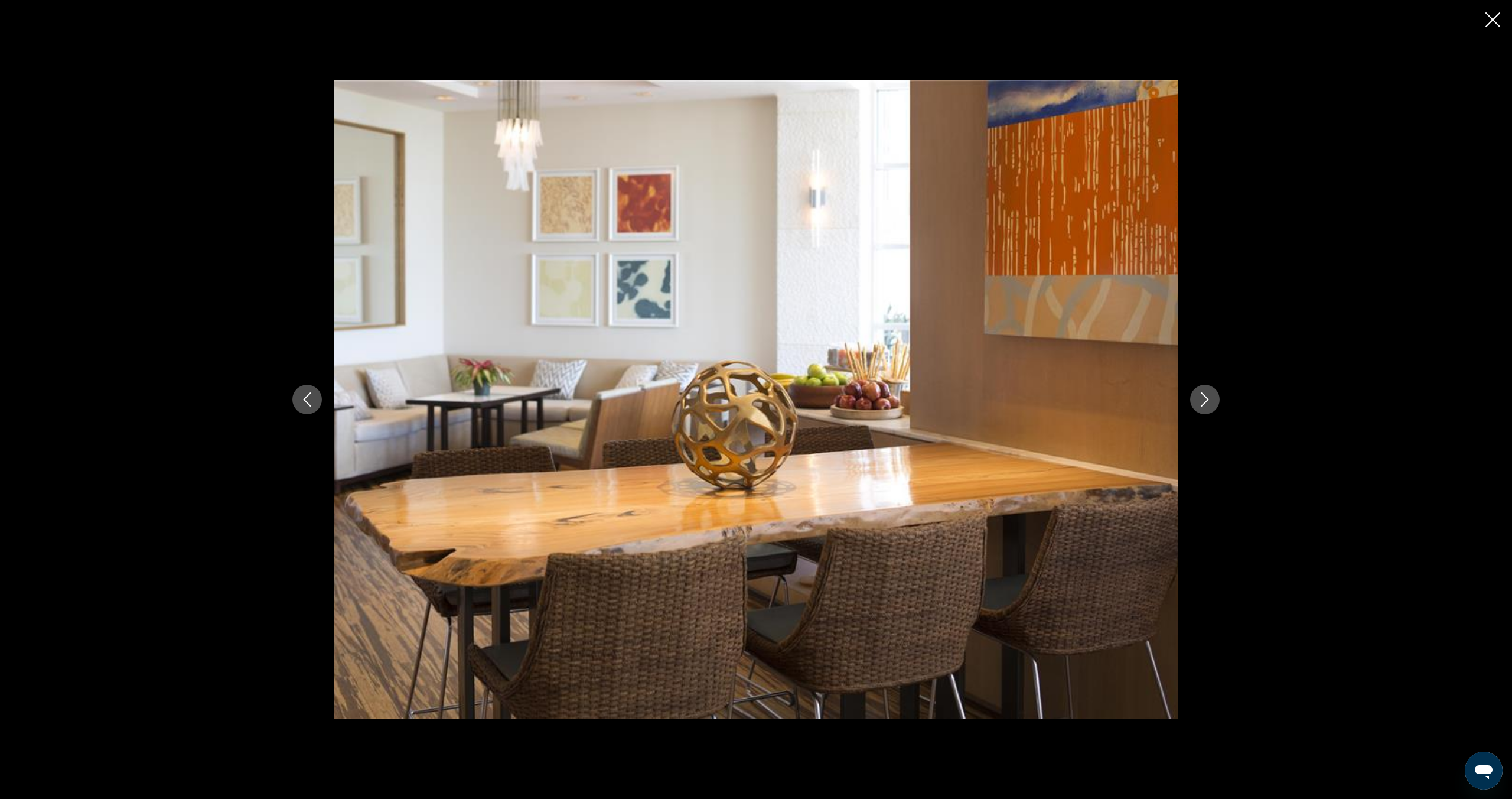
click at [1205, 393] on icon "Next image" at bounding box center [1205, 399] width 14 height 14
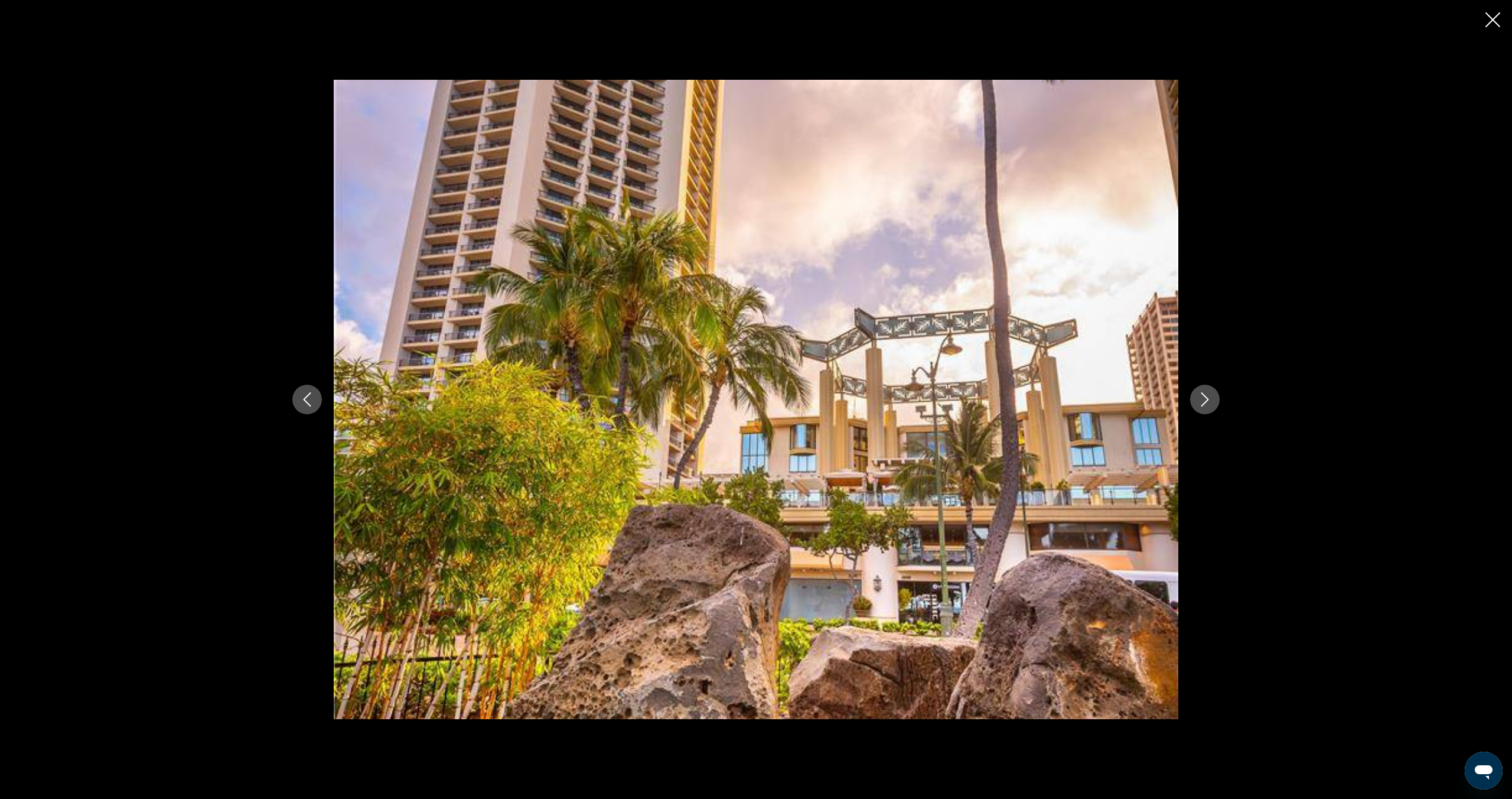
click at [1205, 393] on icon "Next image" at bounding box center [1205, 399] width 14 height 14
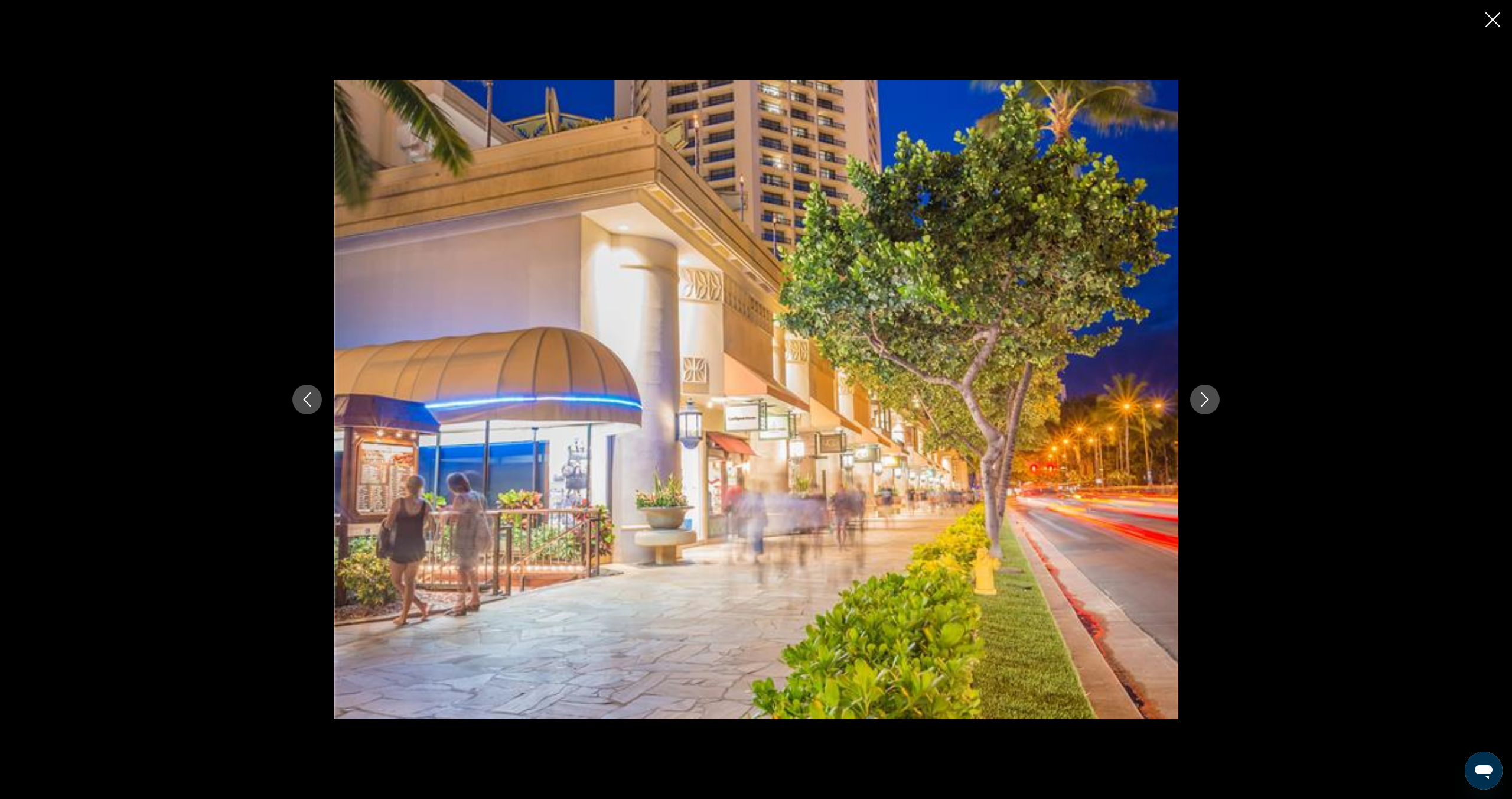
click at [1205, 393] on icon "Next image" at bounding box center [1205, 399] width 14 height 14
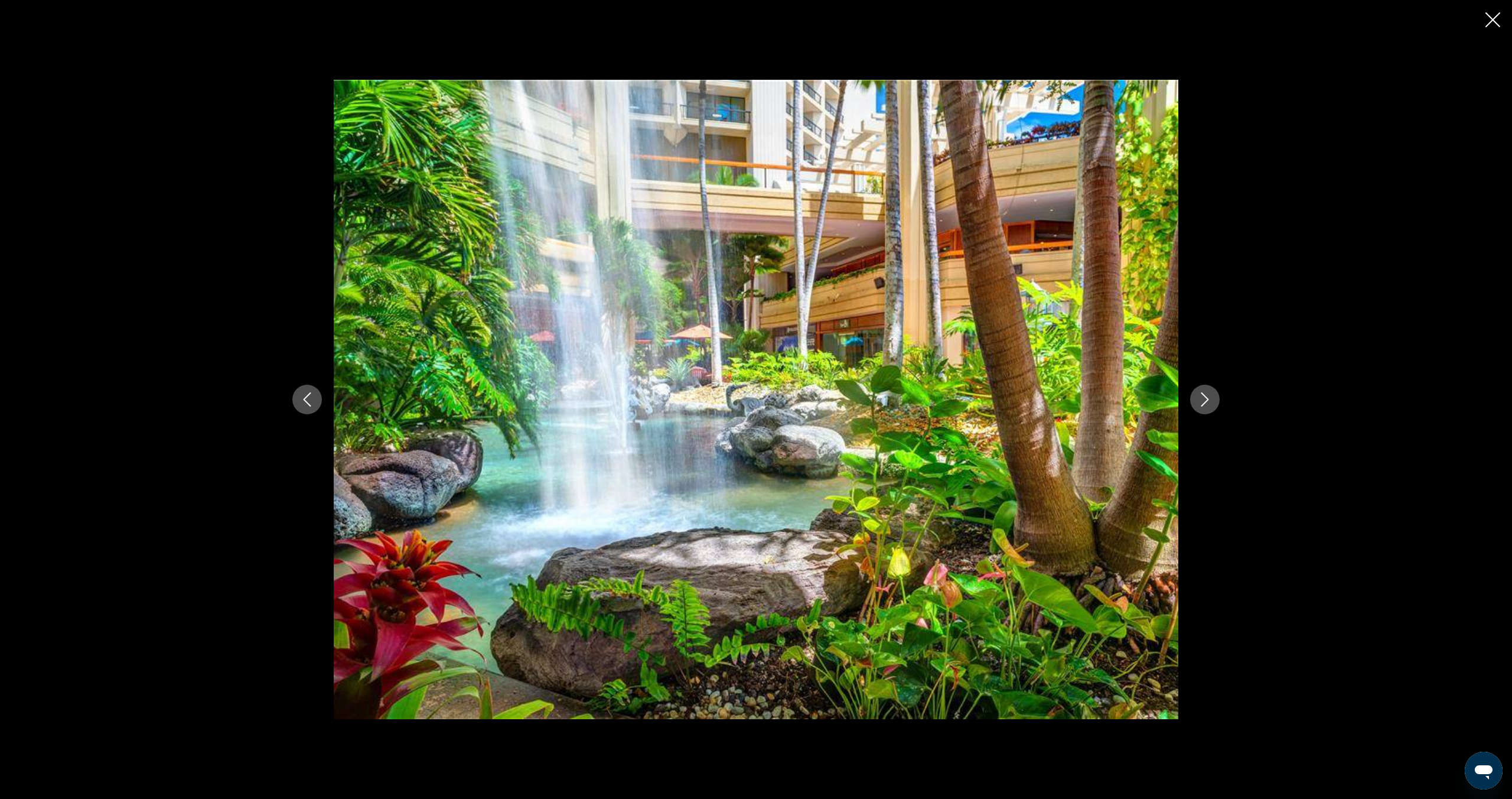
click at [1205, 393] on icon "Next image" at bounding box center [1205, 399] width 14 height 14
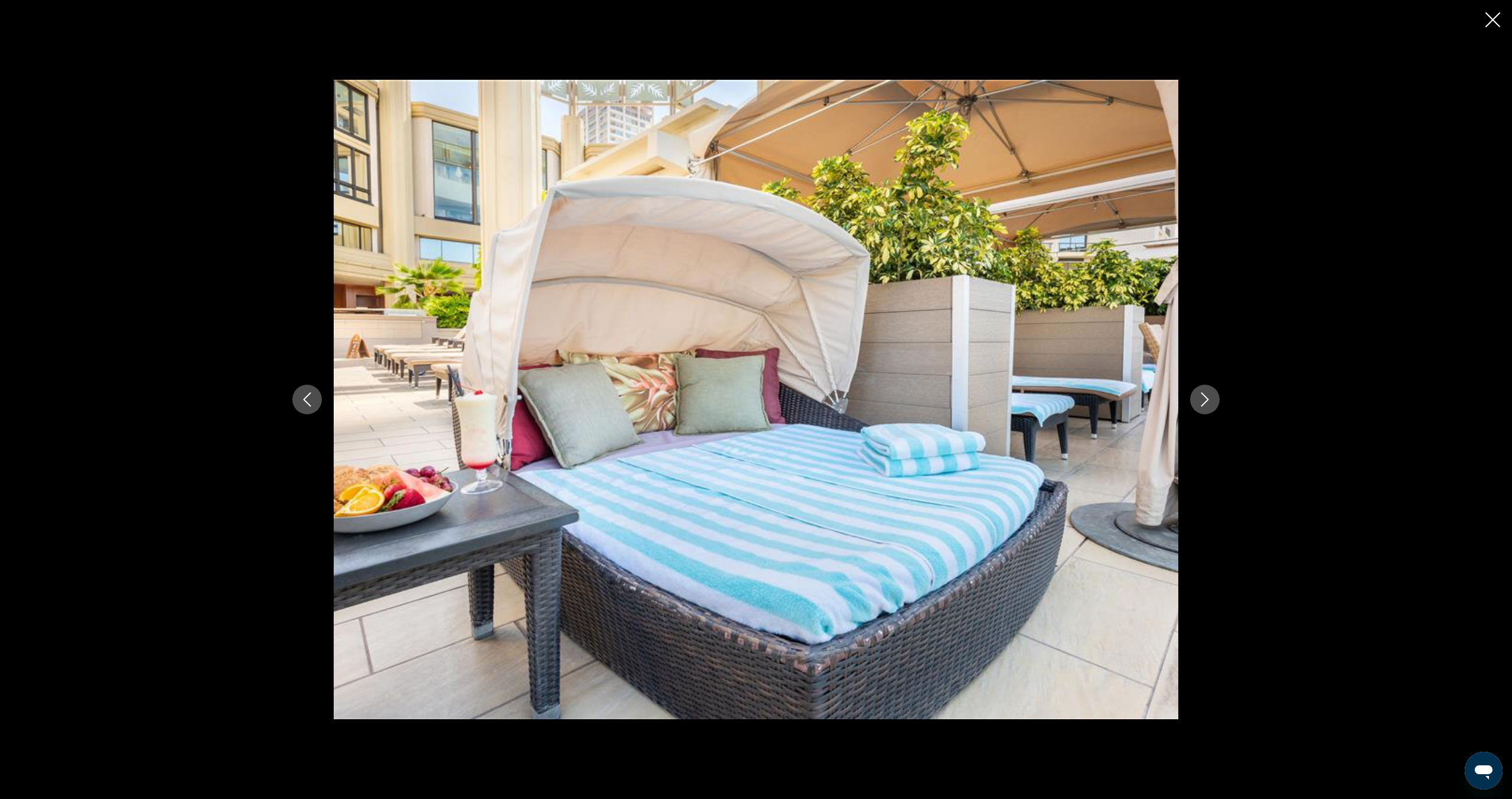
click at [1205, 393] on icon "Next image" at bounding box center [1205, 399] width 14 height 14
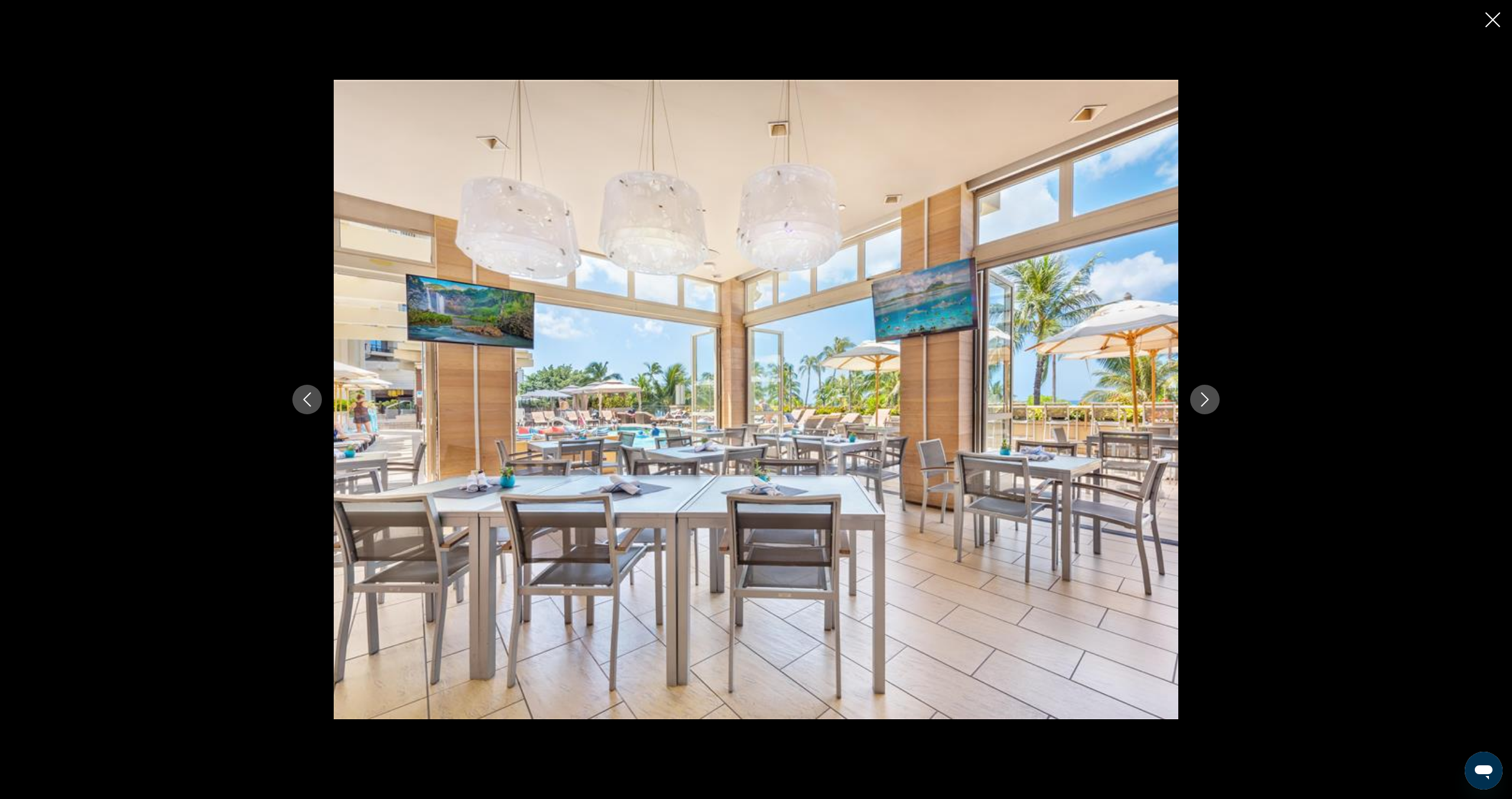
click at [1205, 393] on icon "Next image" at bounding box center [1205, 399] width 14 height 14
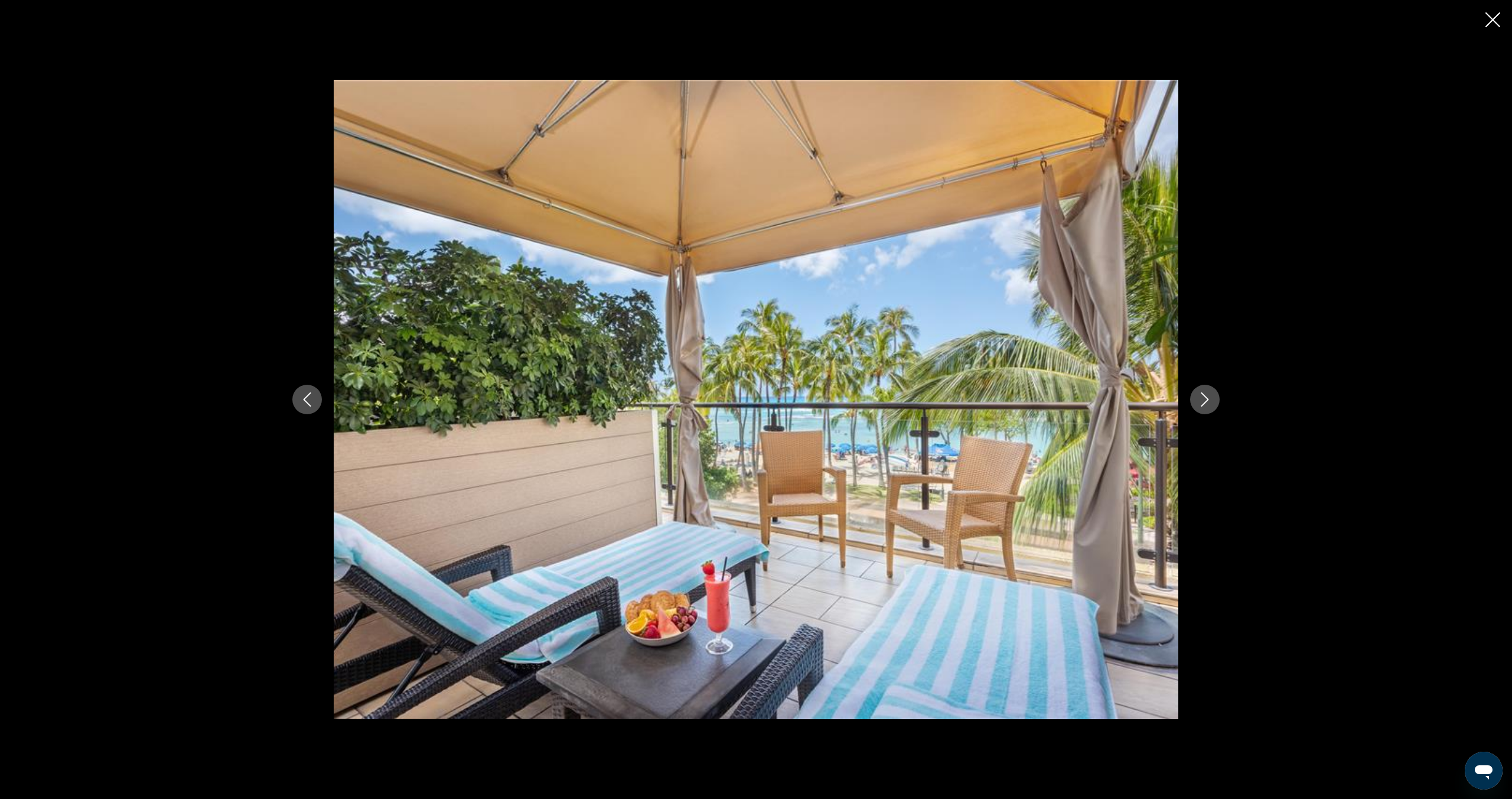
click at [1205, 393] on icon "Next image" at bounding box center [1205, 399] width 14 height 14
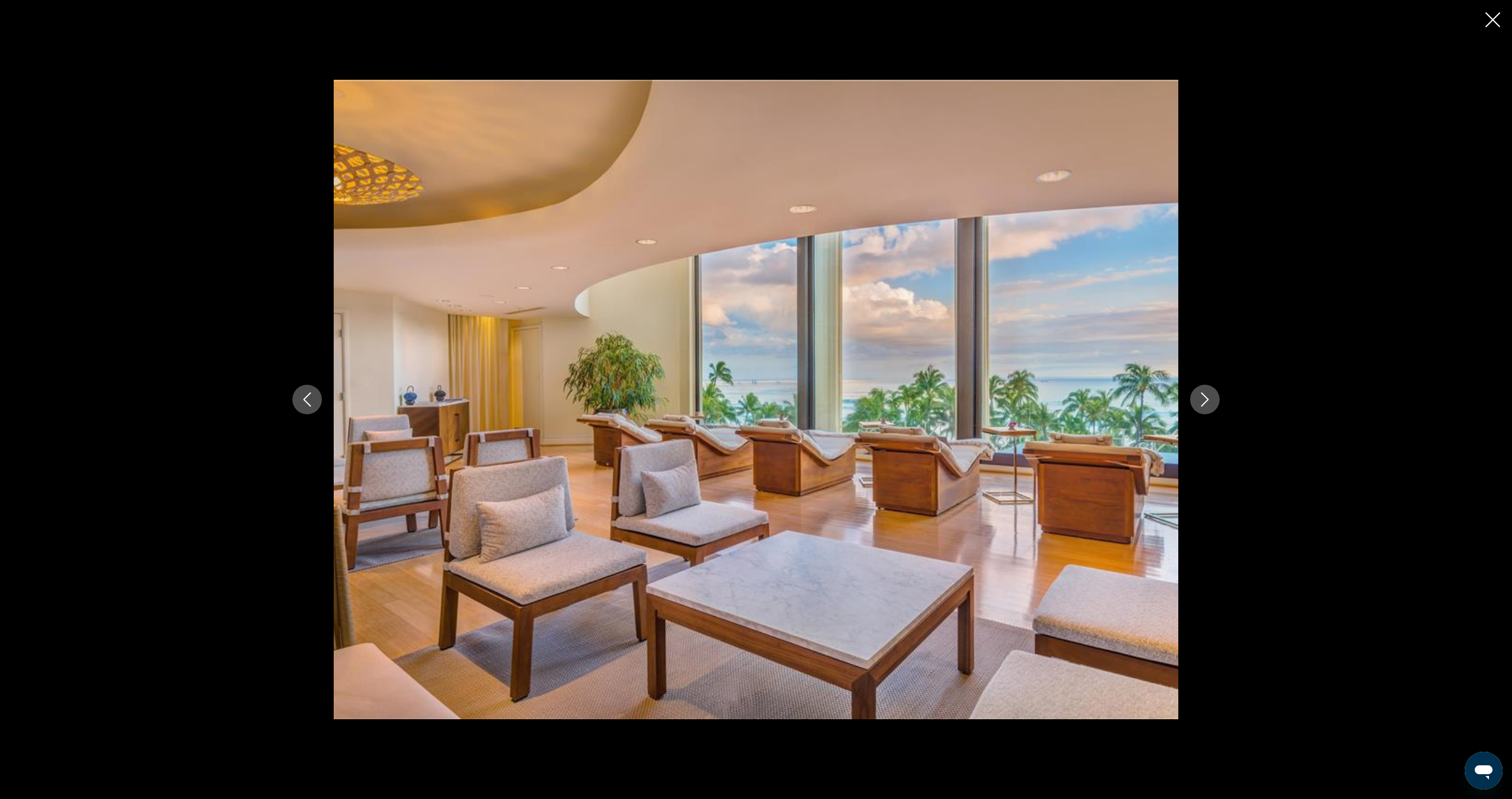
click at [1205, 393] on icon "Next image" at bounding box center [1205, 399] width 14 height 14
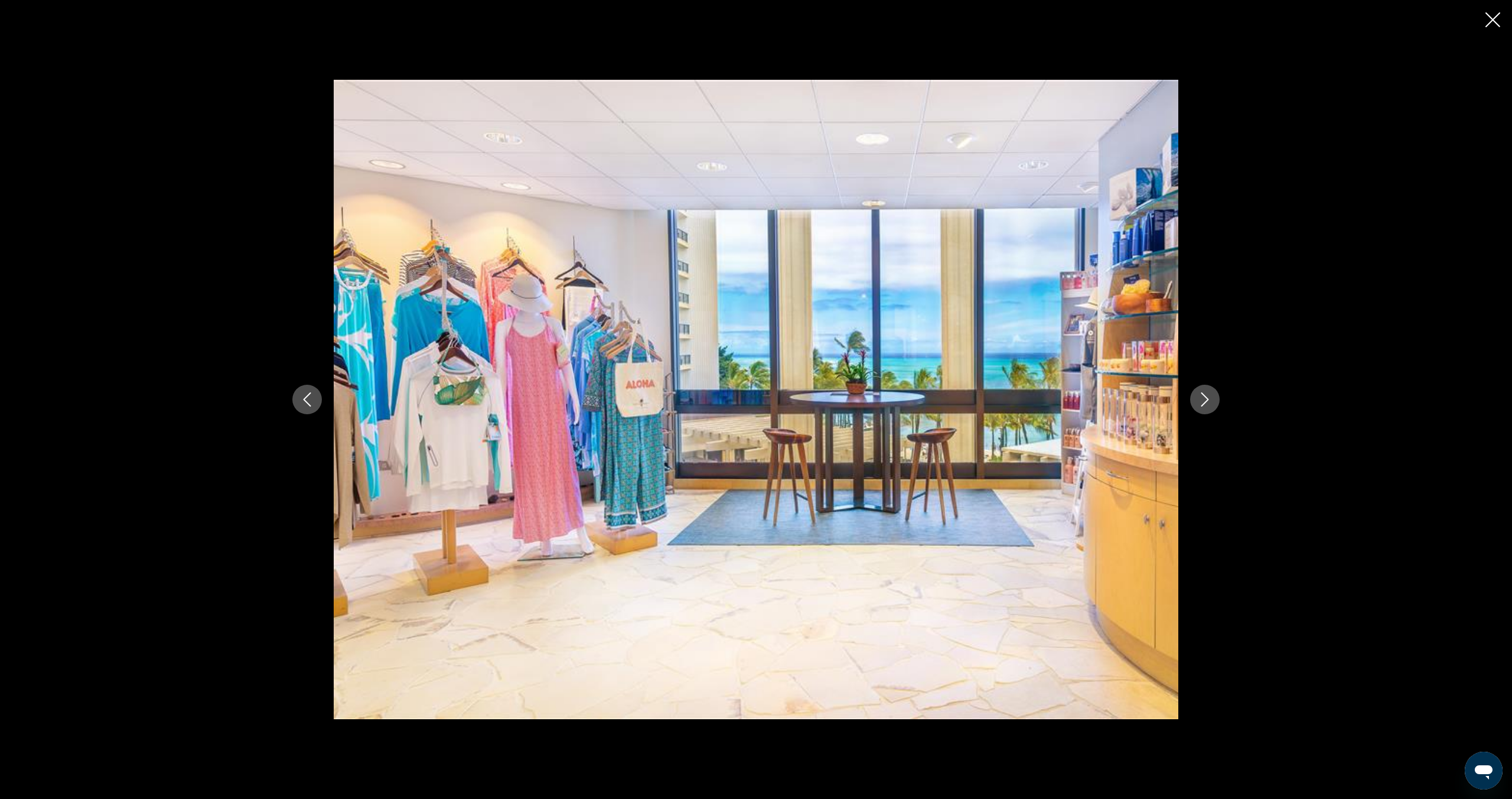
click at [1205, 393] on icon "Next image" at bounding box center [1205, 399] width 14 height 14
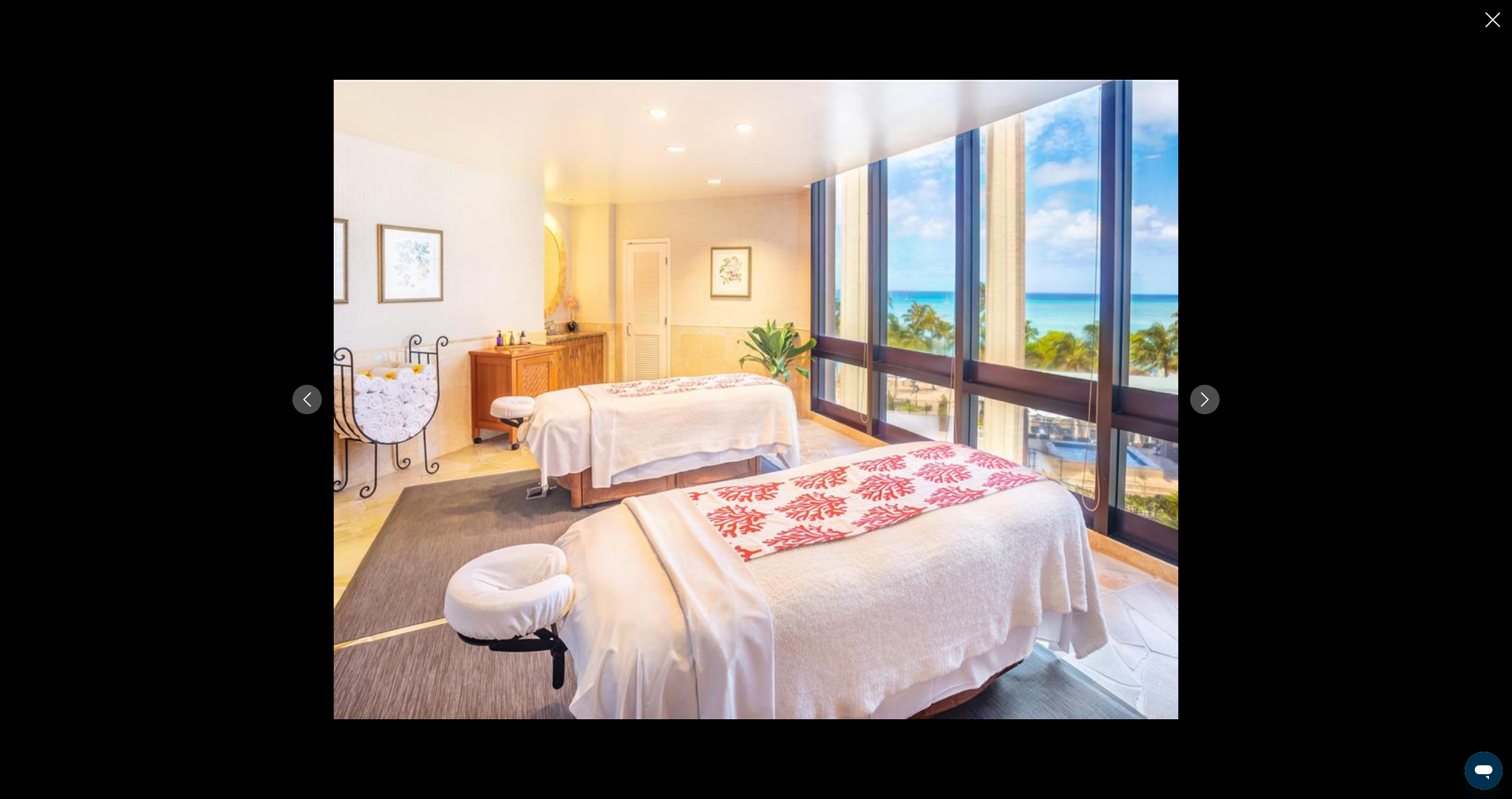
click at [1205, 393] on icon "Next image" at bounding box center [1205, 399] width 14 height 14
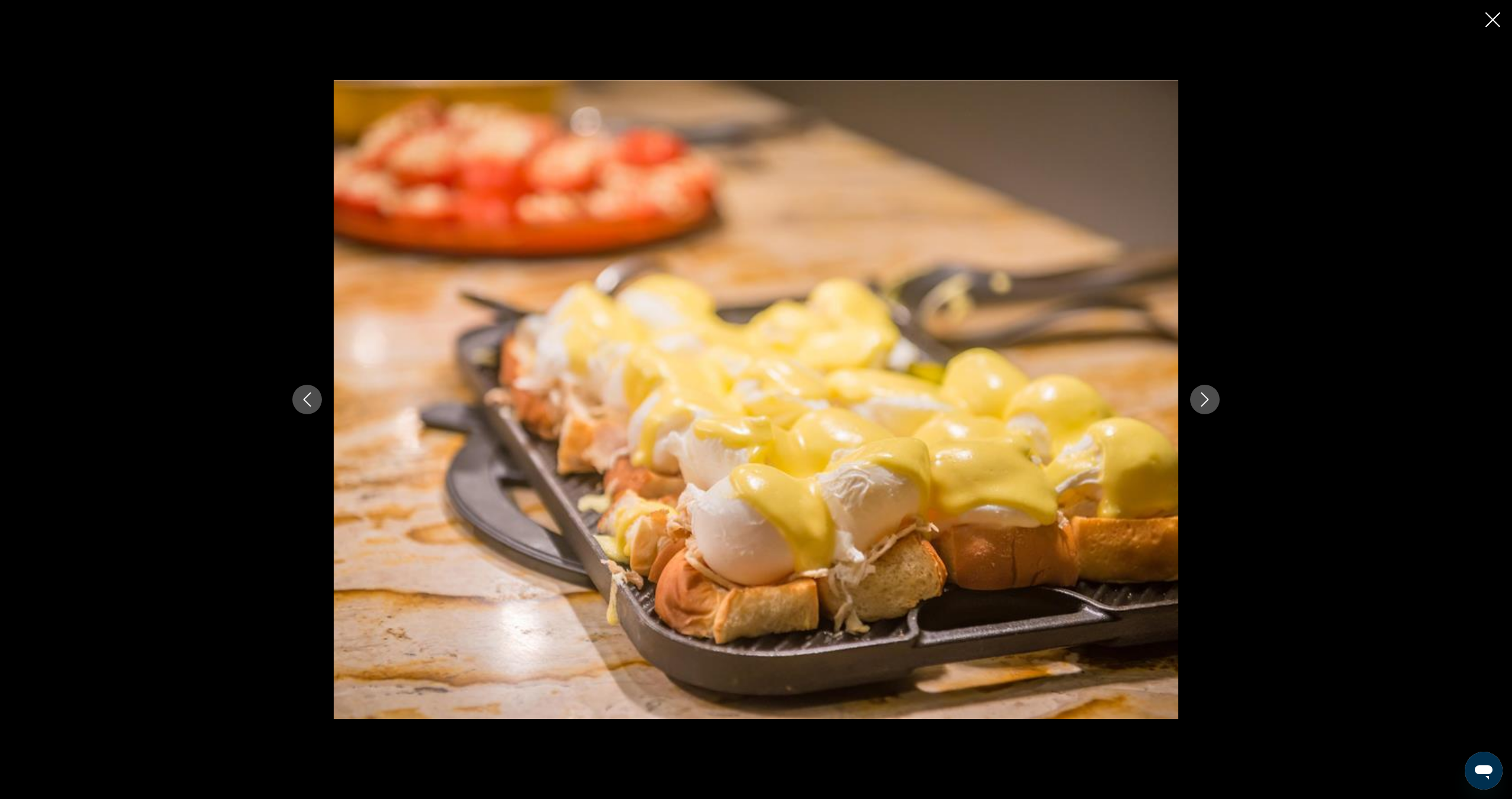
click at [1205, 393] on icon "Next image" at bounding box center [1205, 399] width 14 height 14
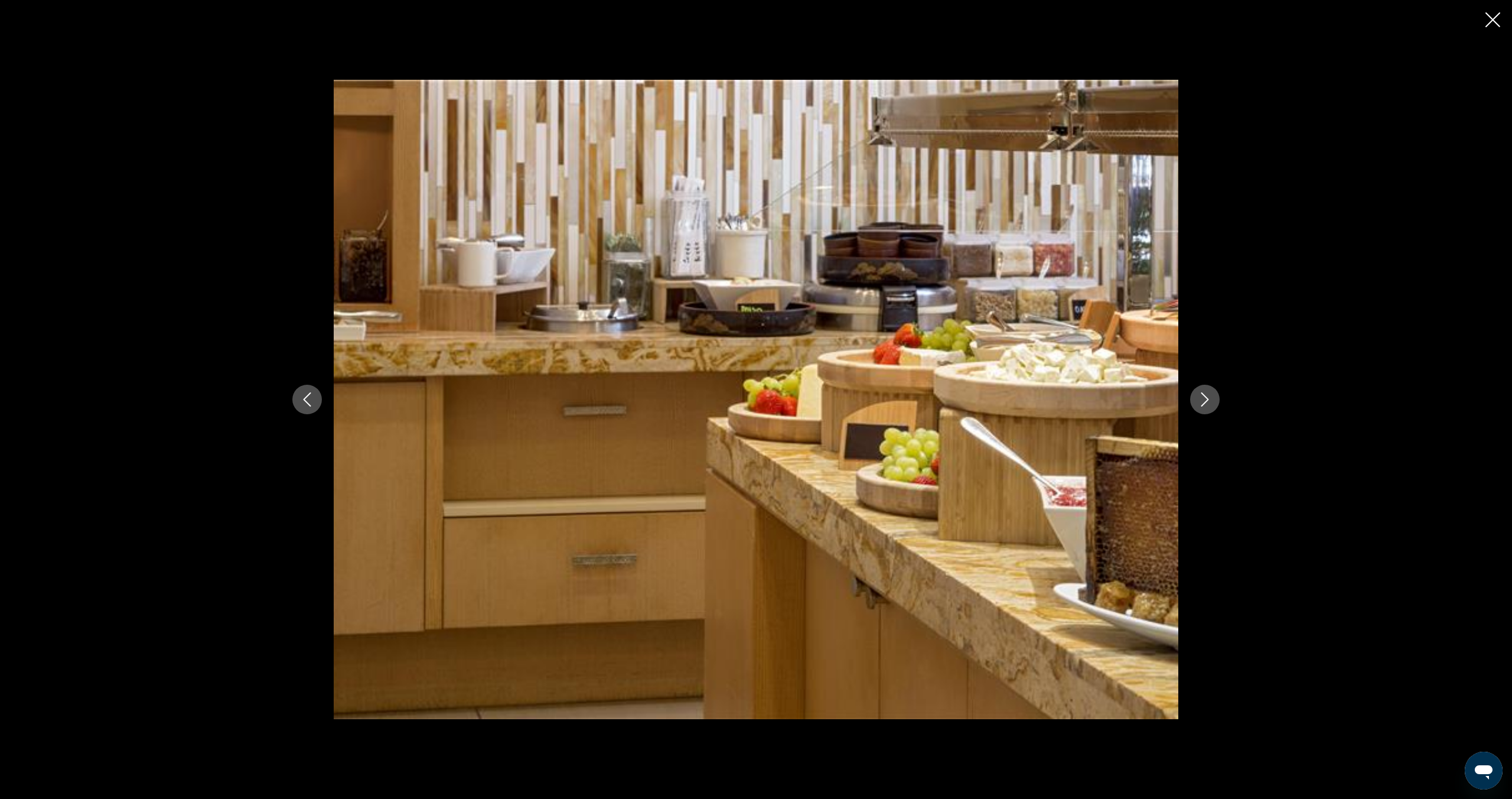
click at [1205, 393] on icon "Next image" at bounding box center [1205, 399] width 14 height 14
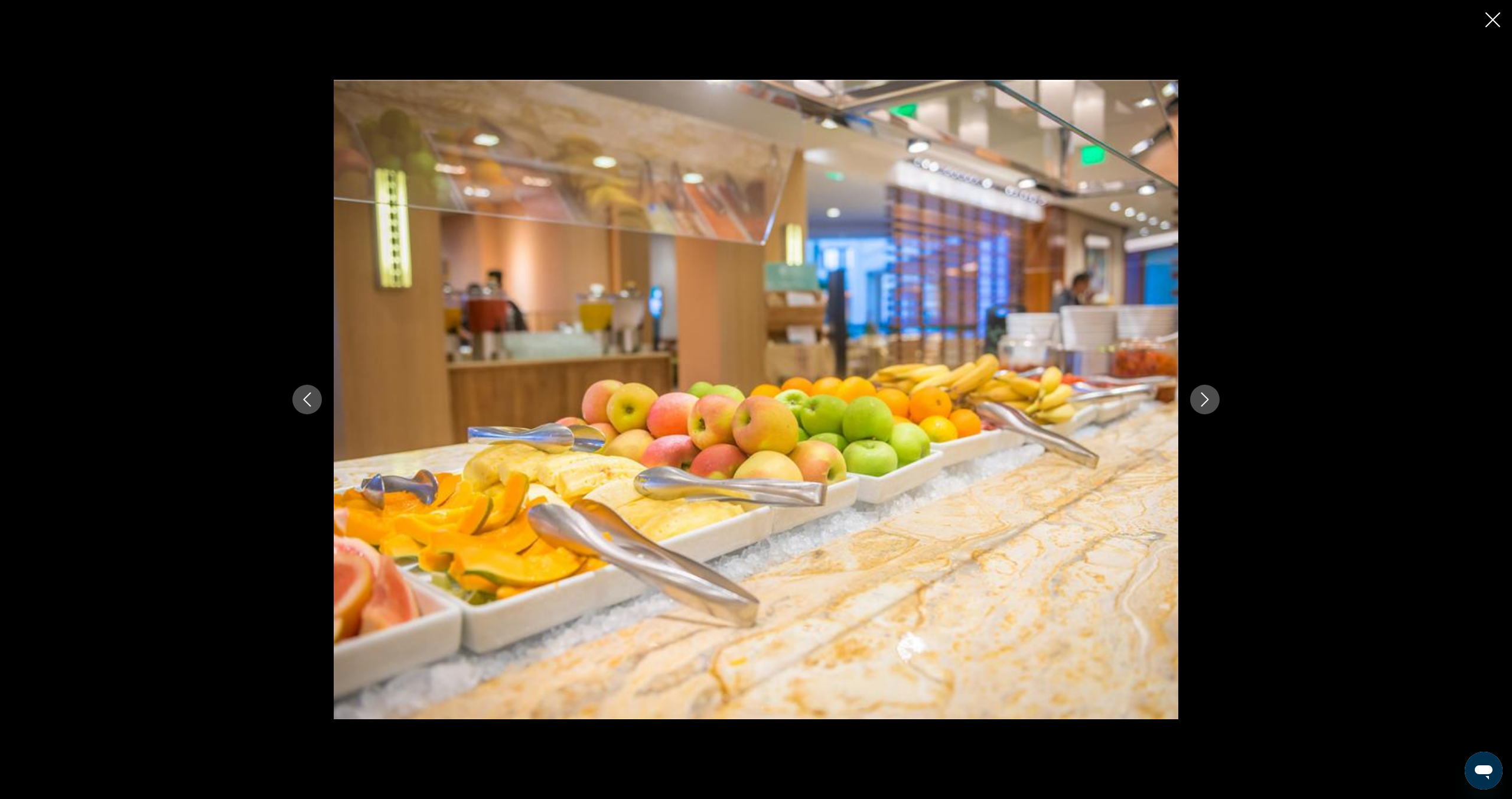
click at [1491, 21] on icon "Close slideshow" at bounding box center [1493, 20] width 15 height 15
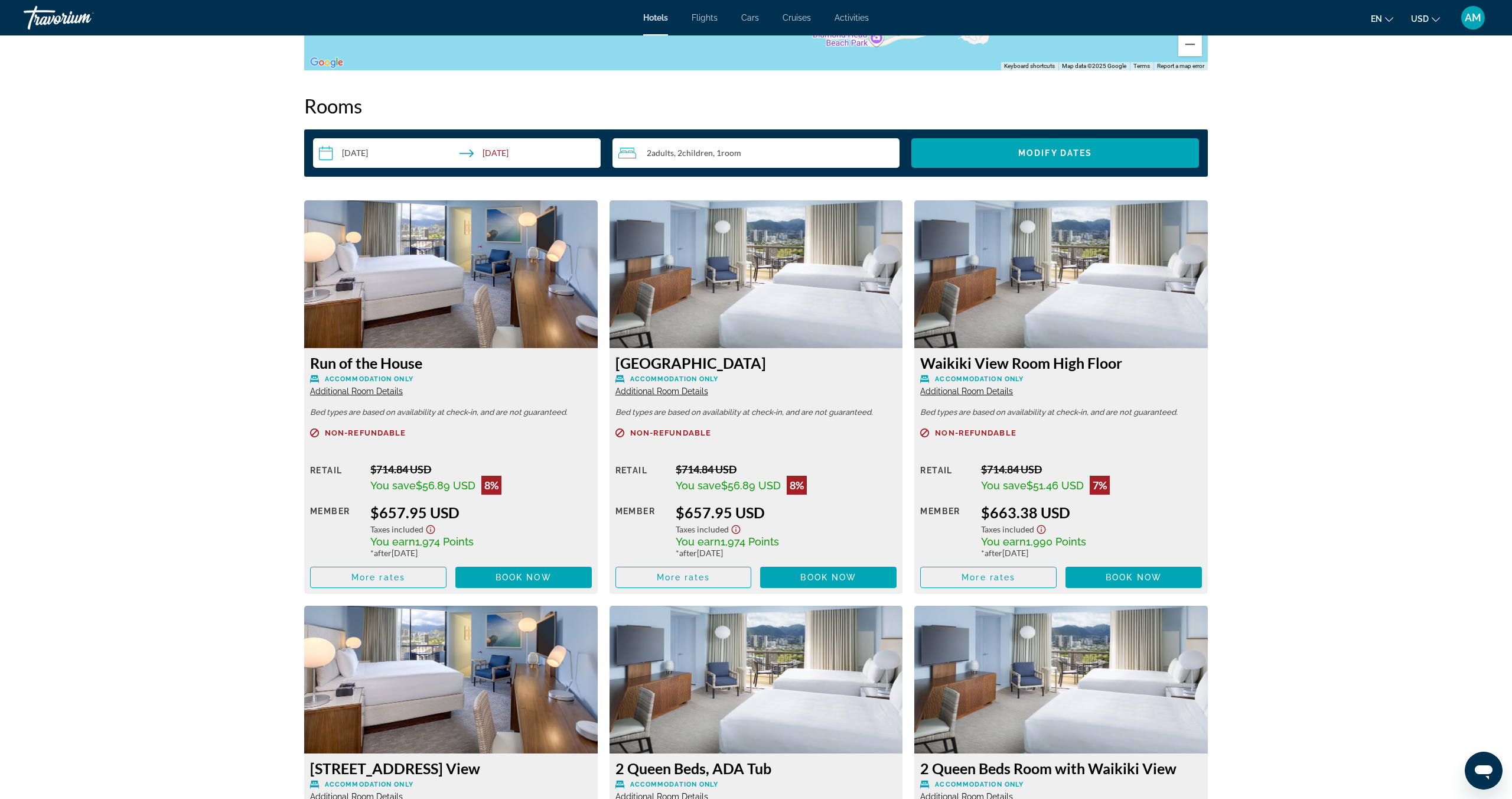
scroll to position [1476, 0]
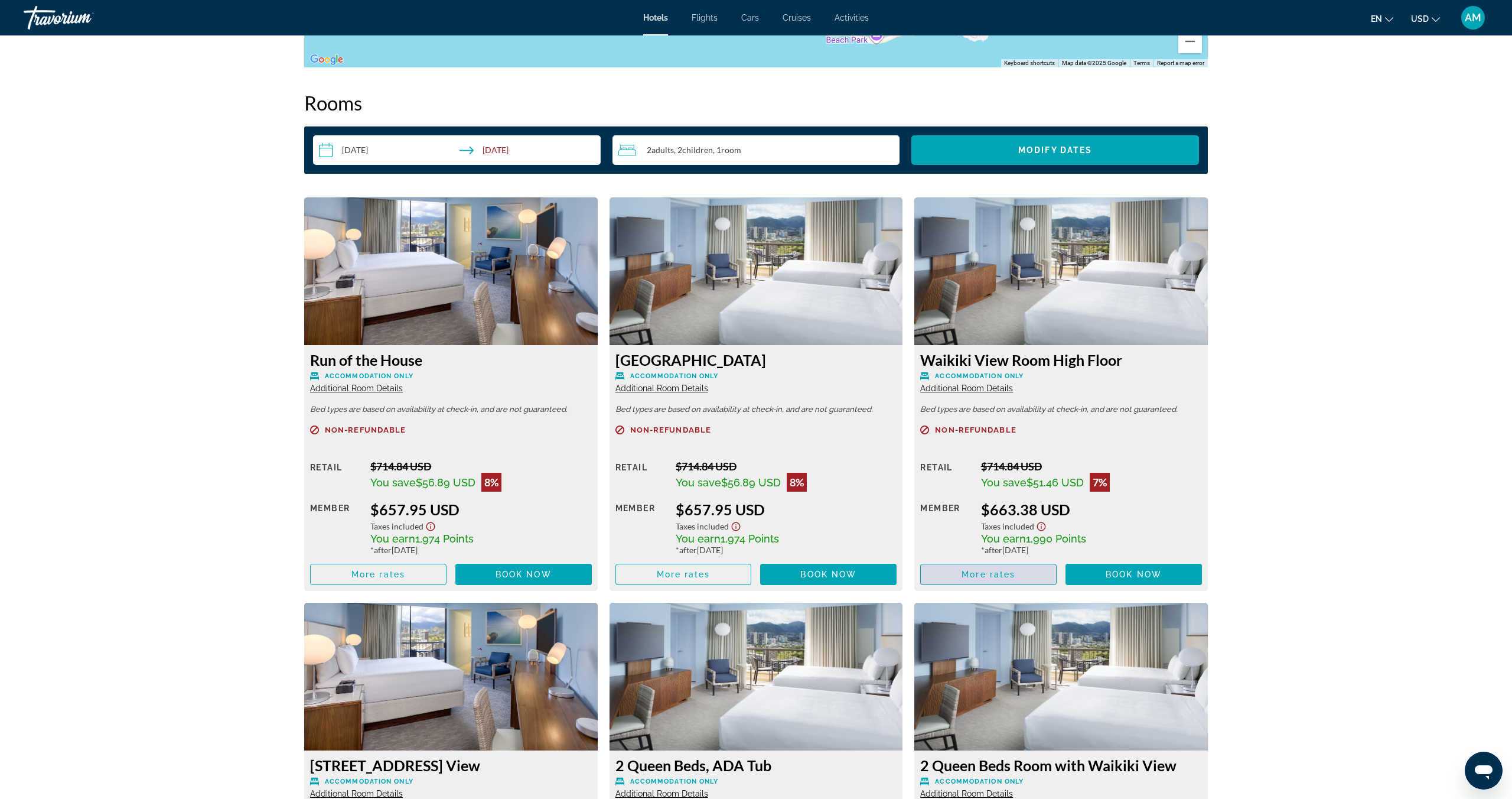
click at [1006, 575] on span "More rates" at bounding box center [988, 574] width 54 height 9
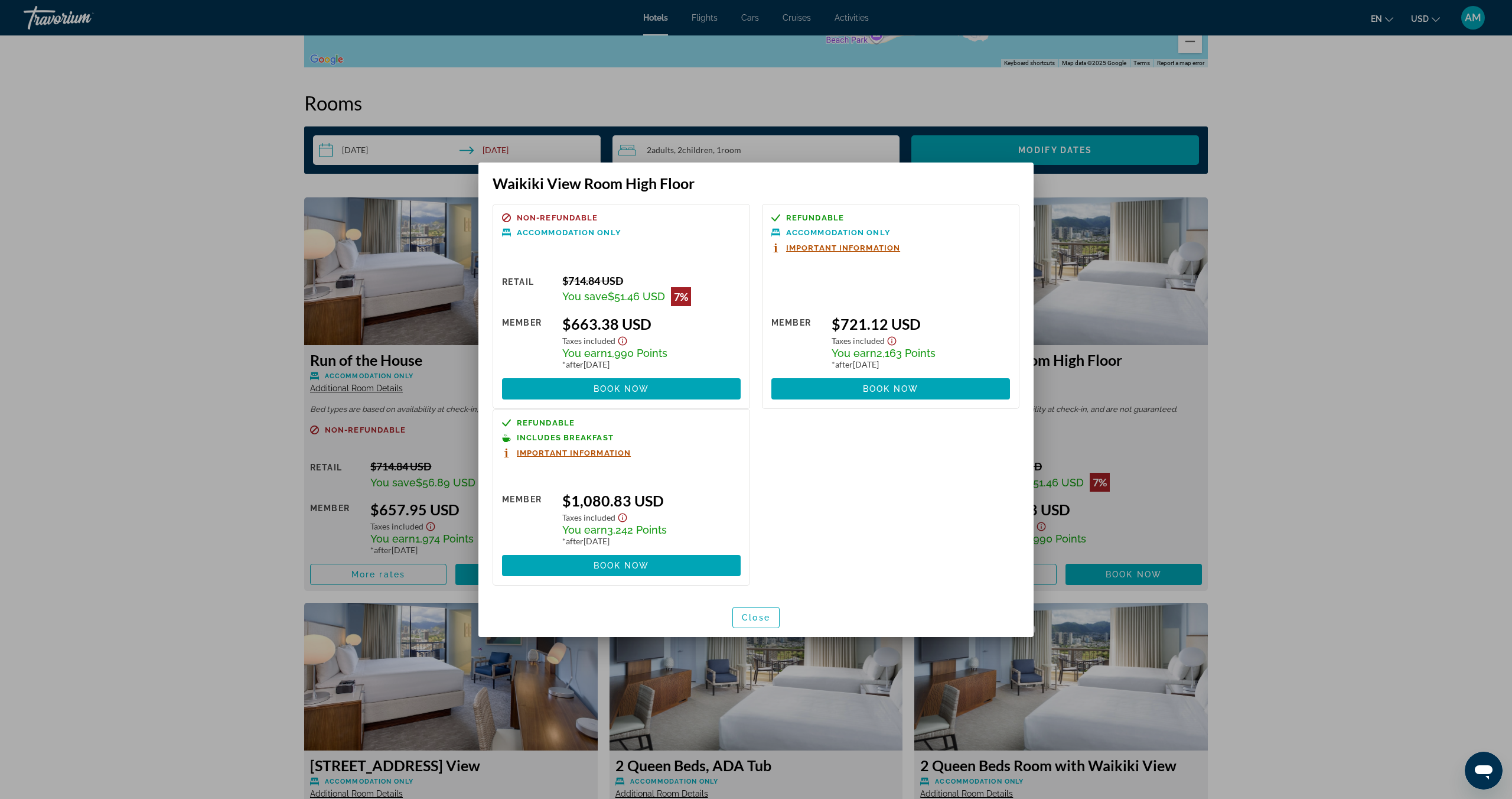
click at [770, 622] on span "button" at bounding box center [756, 618] width 46 height 28
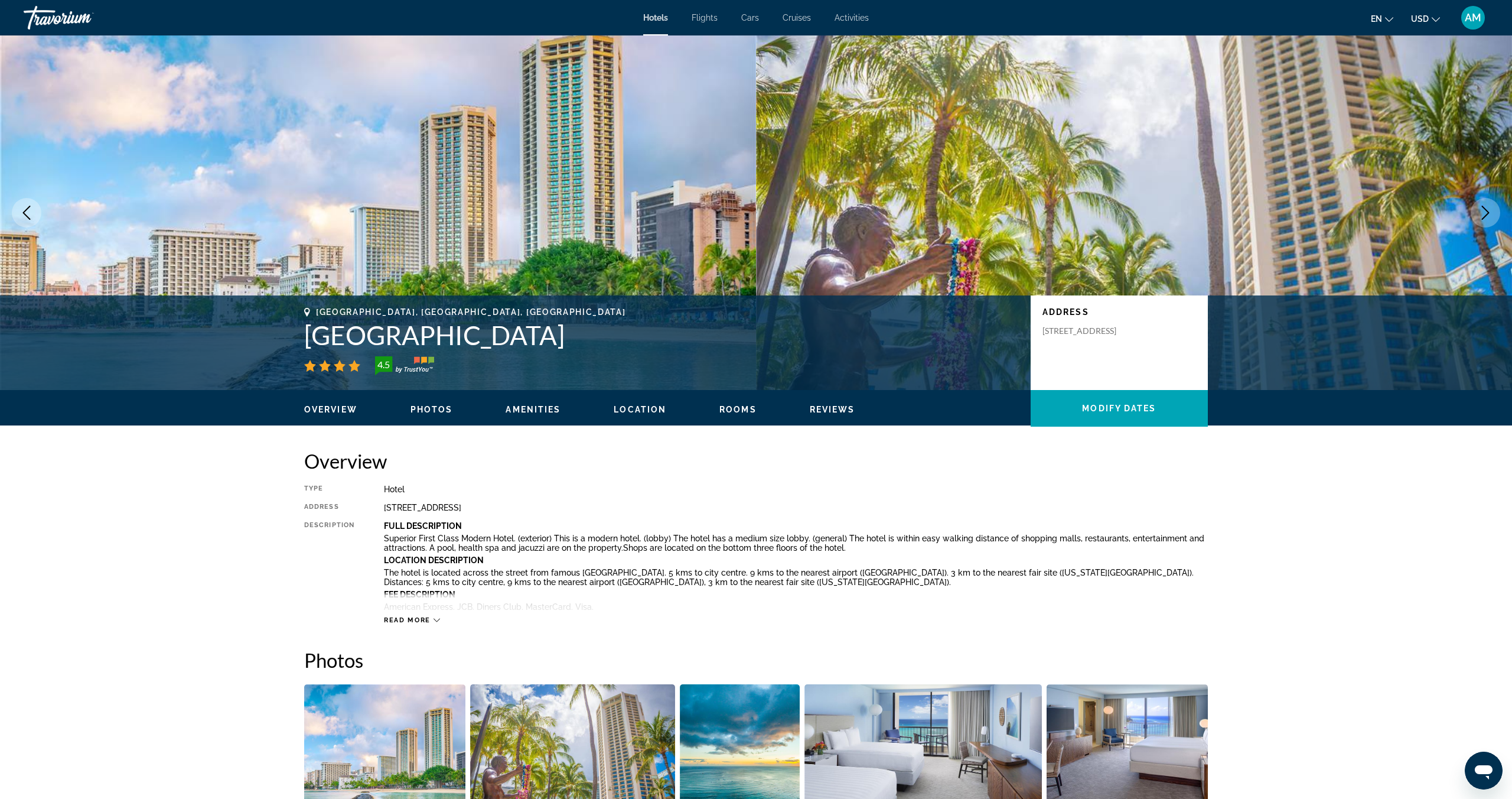
scroll to position [1476, 0]
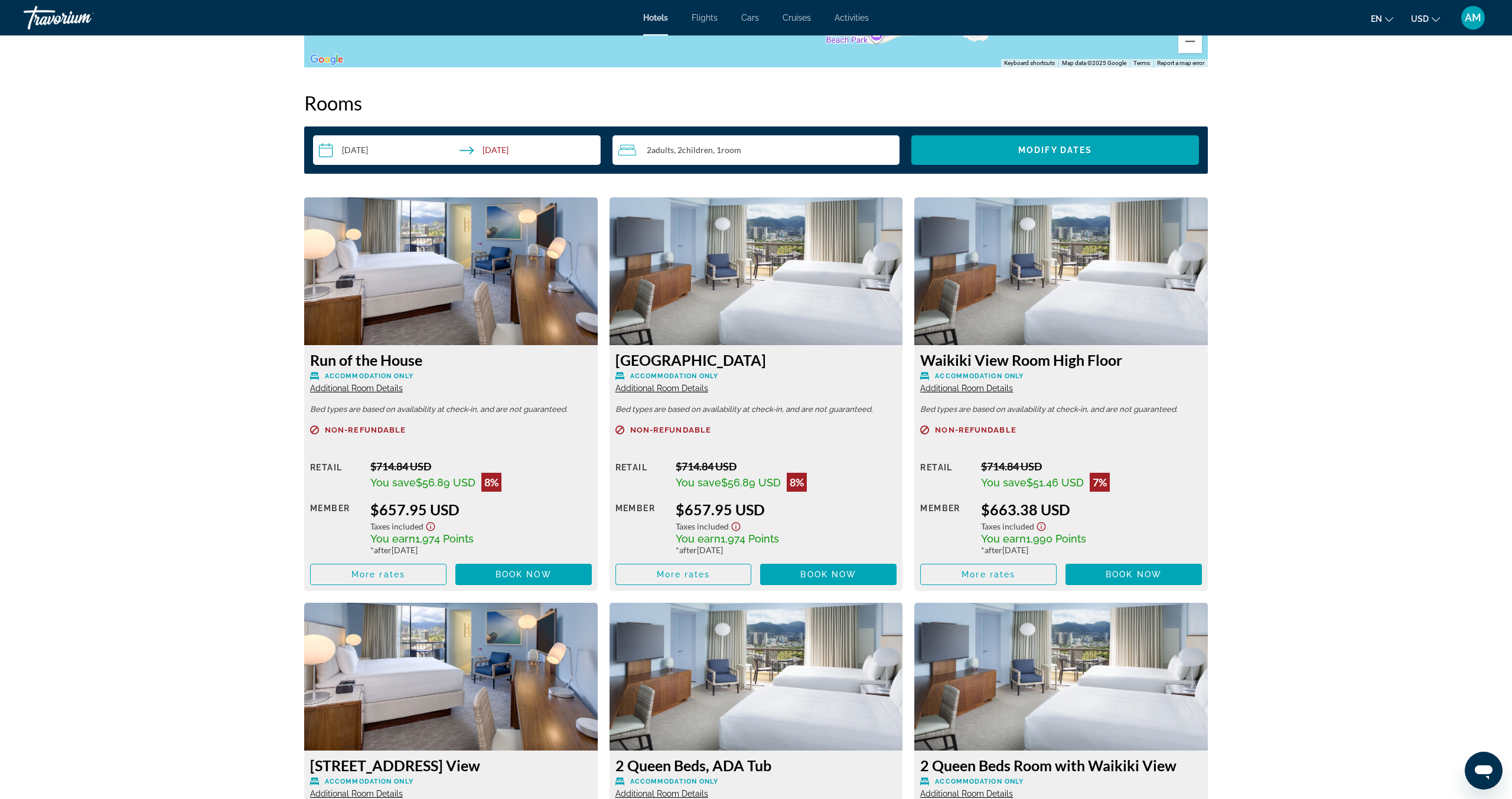
click at [765, 146] on div "2 Adult Adults , 2 Child Children , 1 Room rooms" at bounding box center [759, 150] width 282 height 14
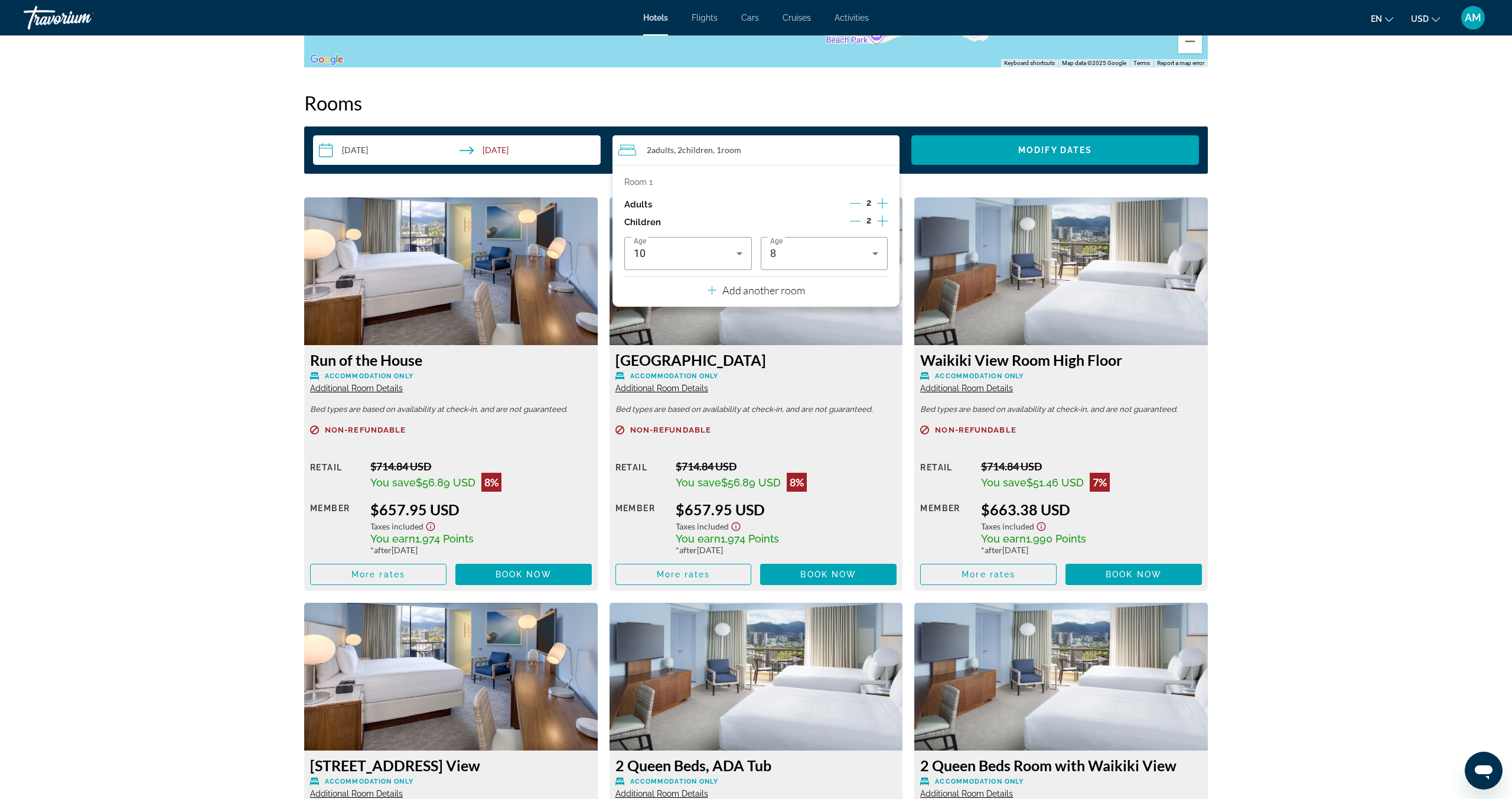
click at [885, 222] on icon "Increment children" at bounding box center [882, 220] width 10 height 14
click at [735, 297] on icon "Travelers: 2 adults, 3 children" at bounding box center [739, 295] width 14 height 14
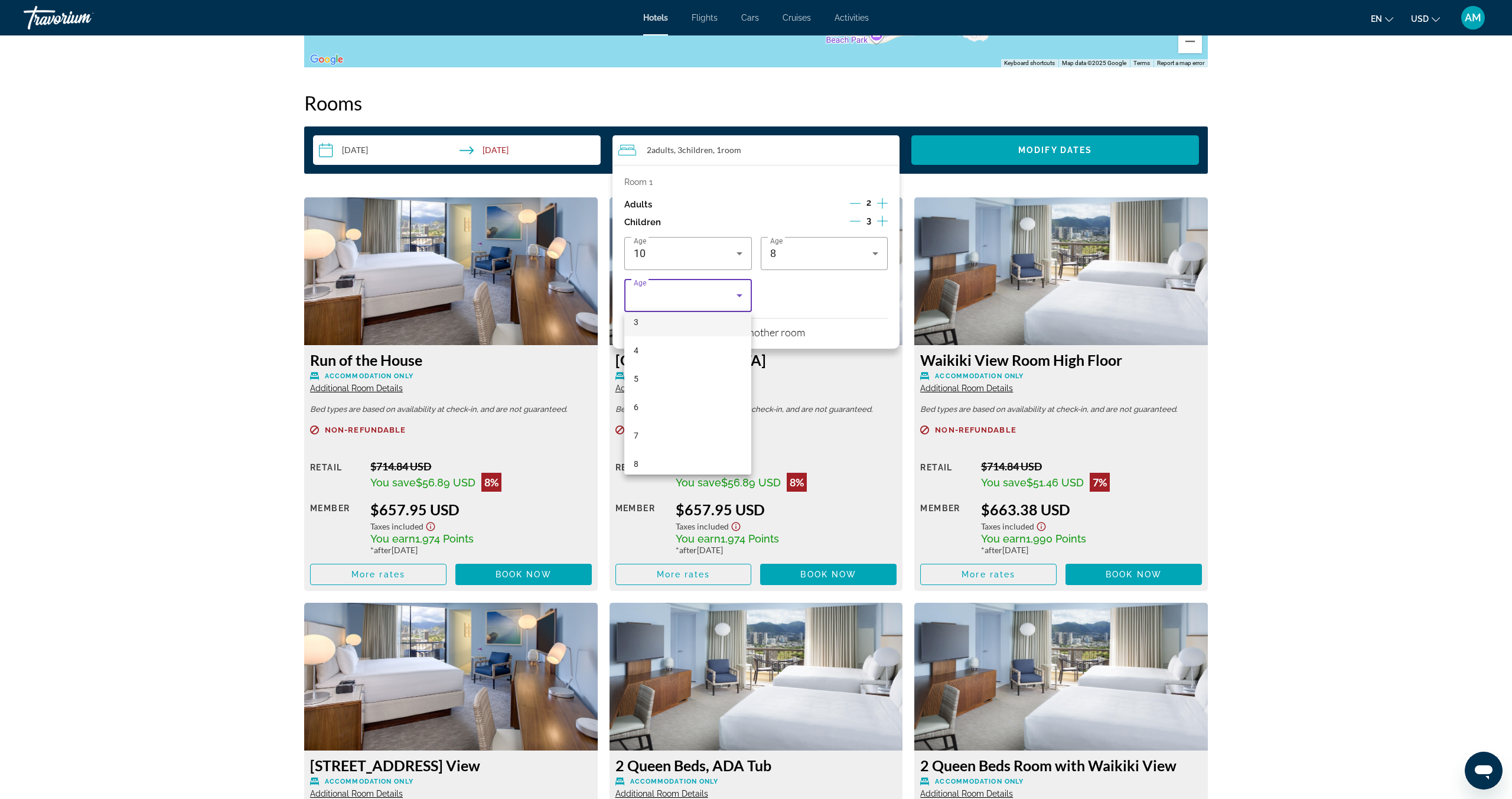
scroll to position [95, 0]
click at [660, 403] on mat-option "6" at bounding box center [688, 406] width 127 height 28
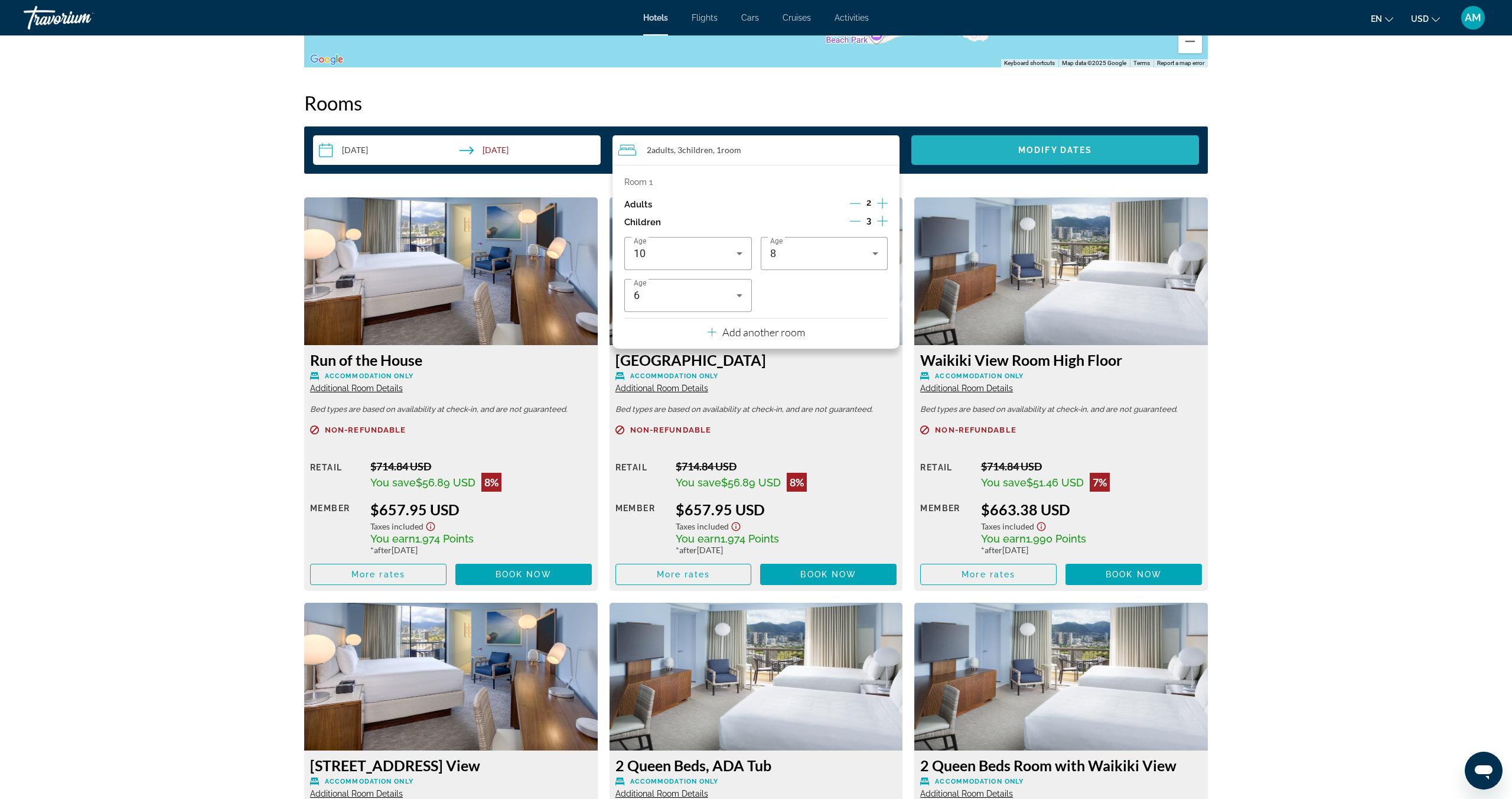
click at [1101, 154] on span "Search widget" at bounding box center [1055, 150] width 287 height 28
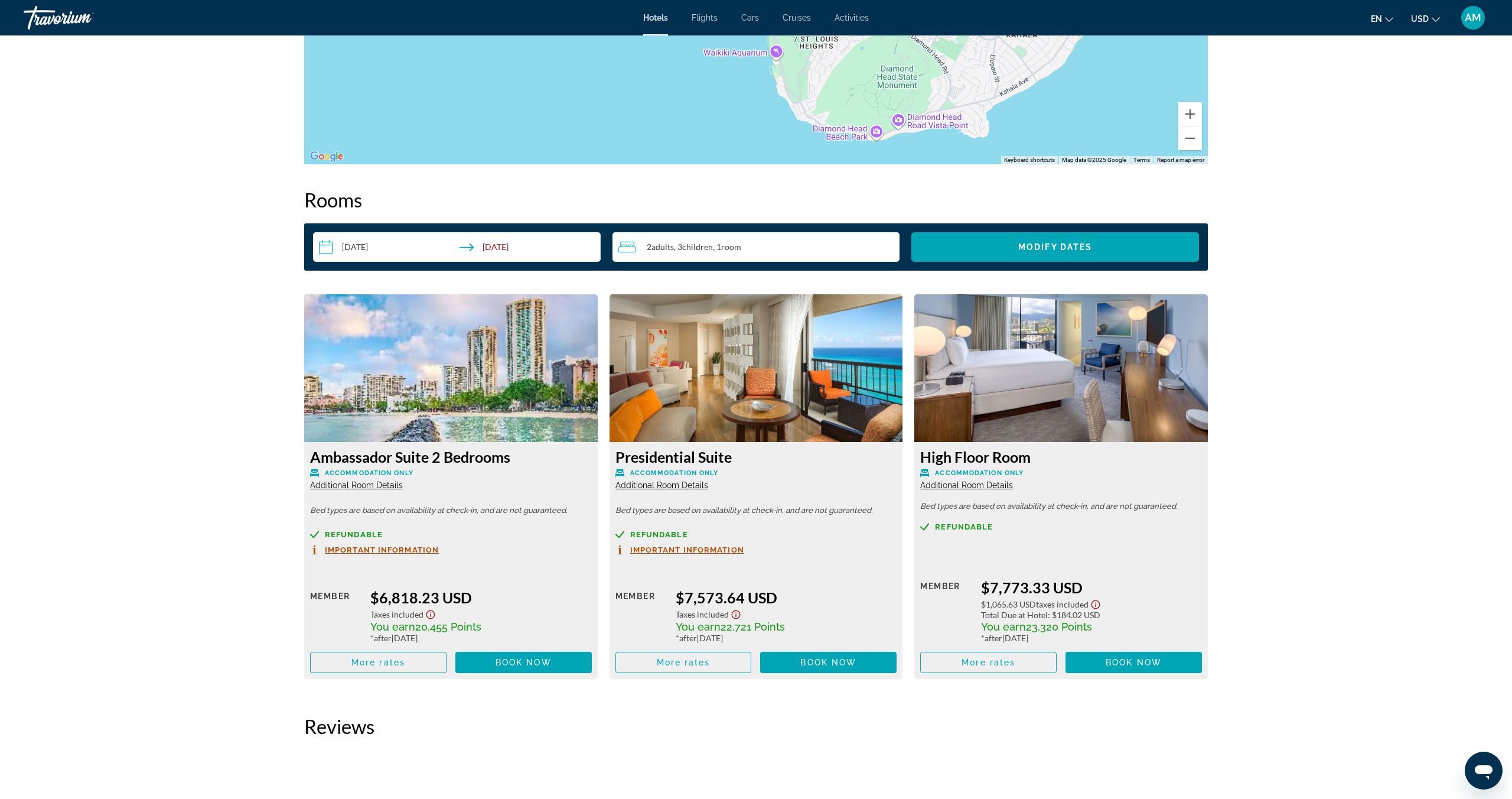
scroll to position [1384, 0]
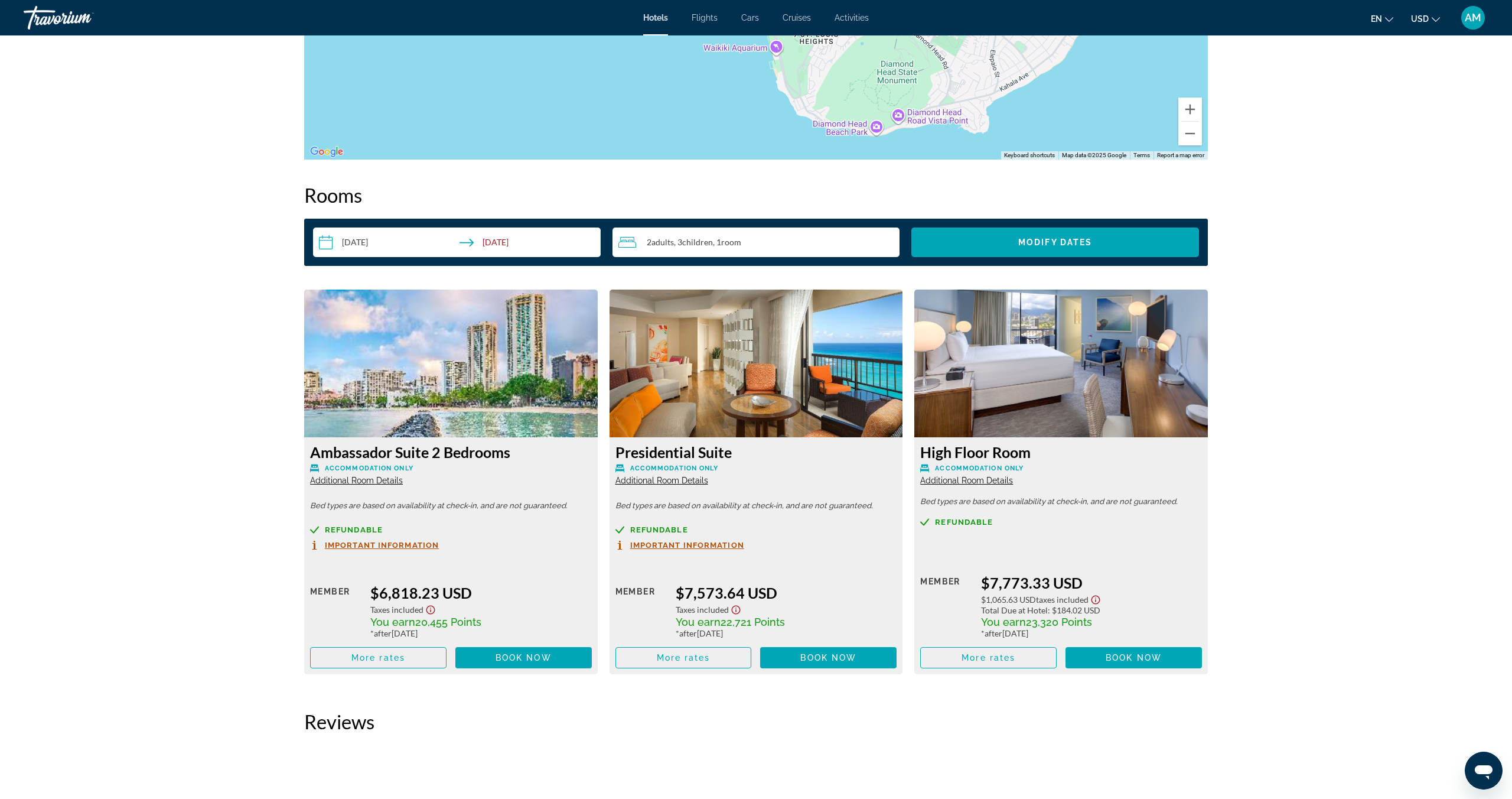
click at [783, 246] on div "2 Adult Adults , 3 Child Children , 1 Room rooms" at bounding box center [759, 242] width 282 height 14
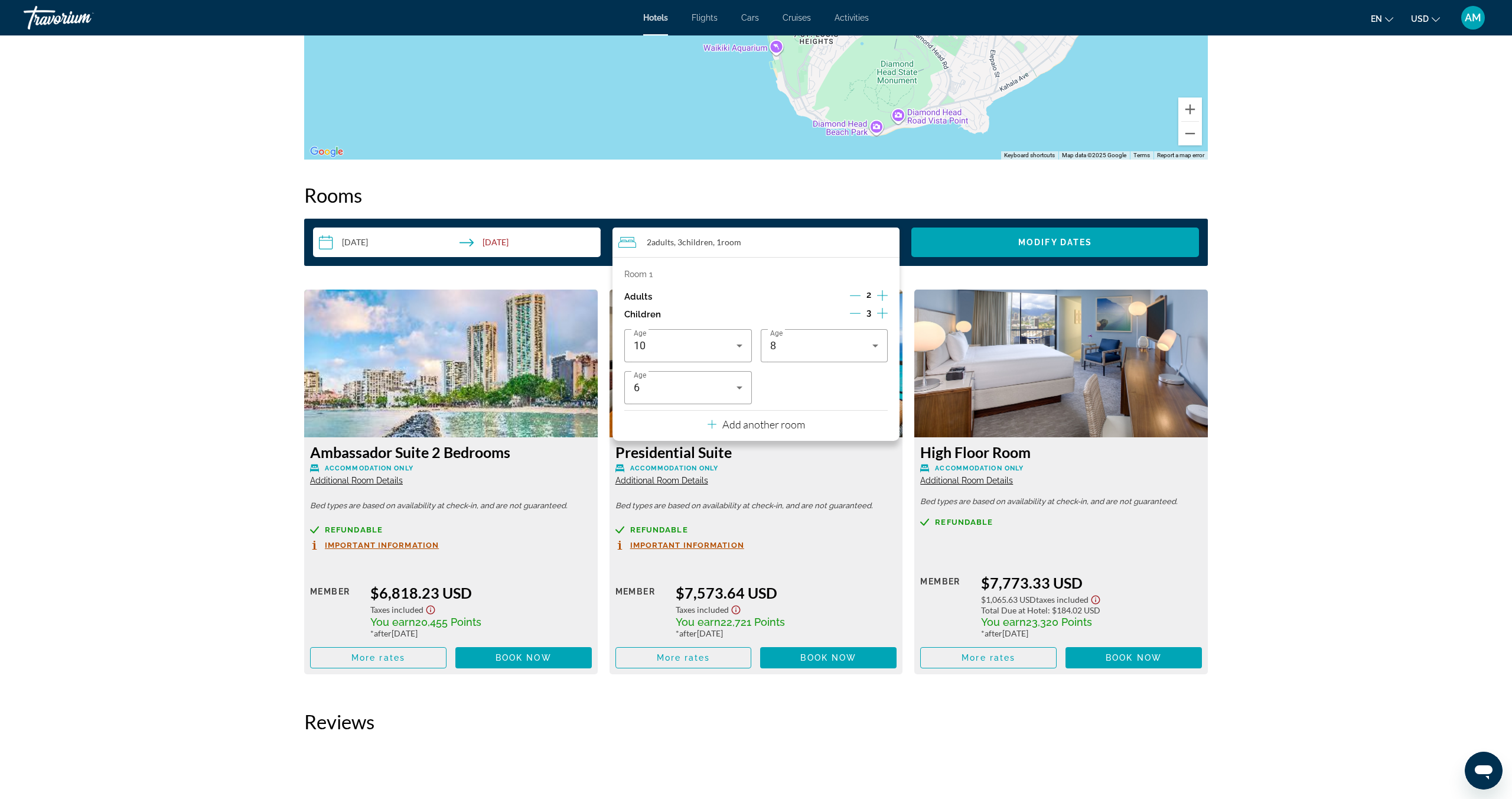
click at [857, 309] on icon "Decrement children" at bounding box center [855, 312] width 10 height 10
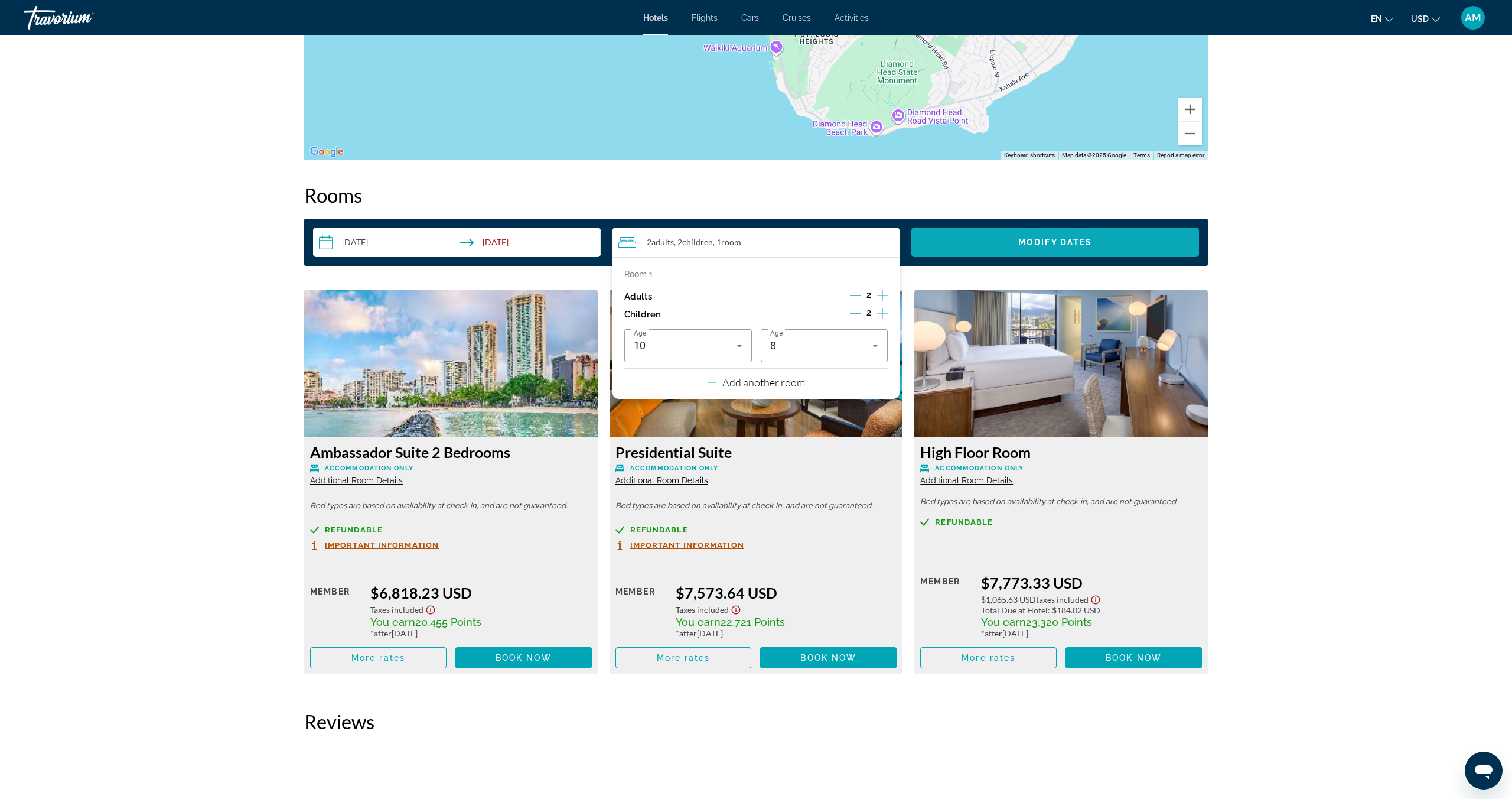
click at [1000, 250] on span "Search widget" at bounding box center [1055, 242] width 287 height 28
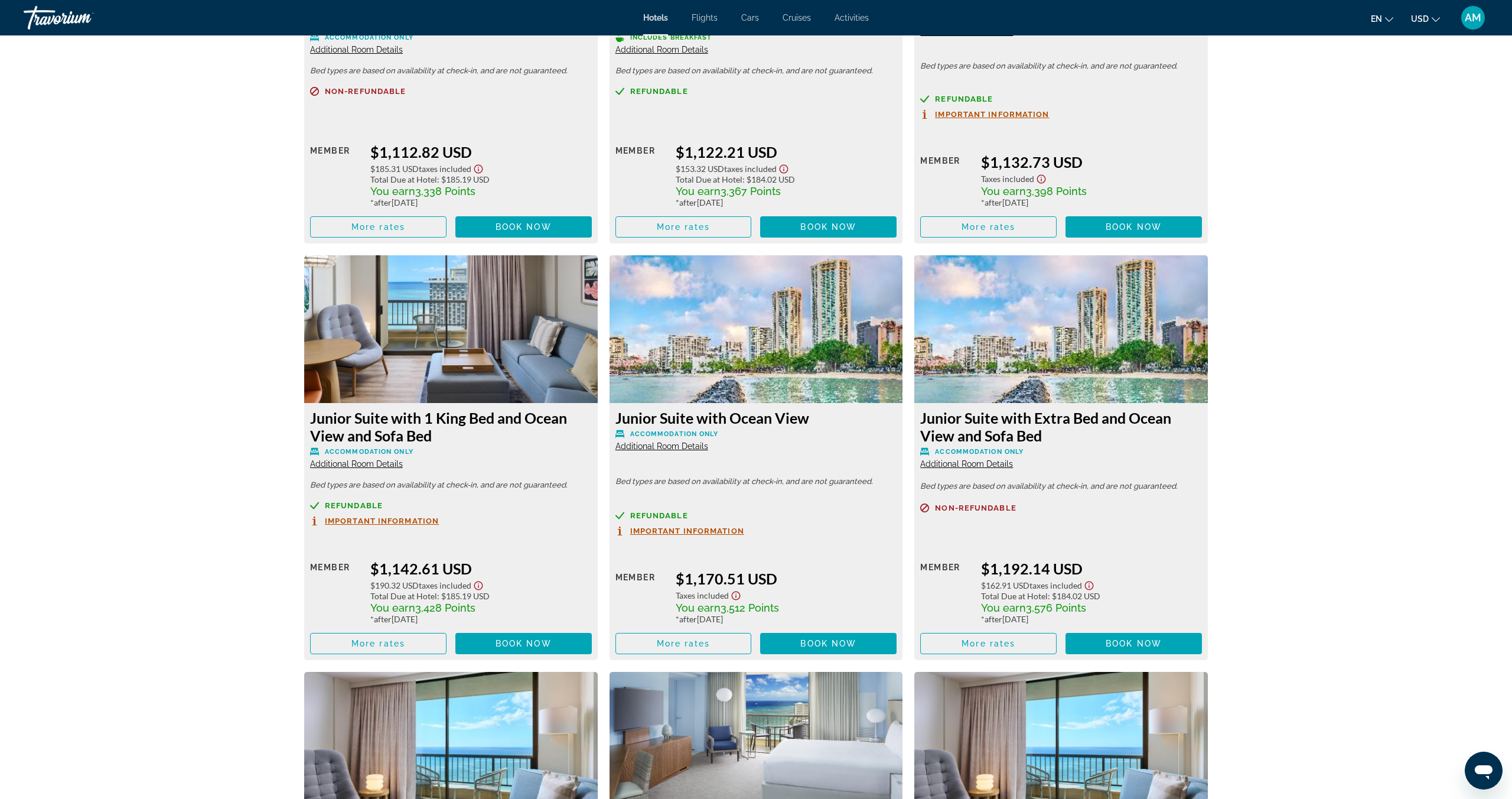
scroll to position [8039, 0]
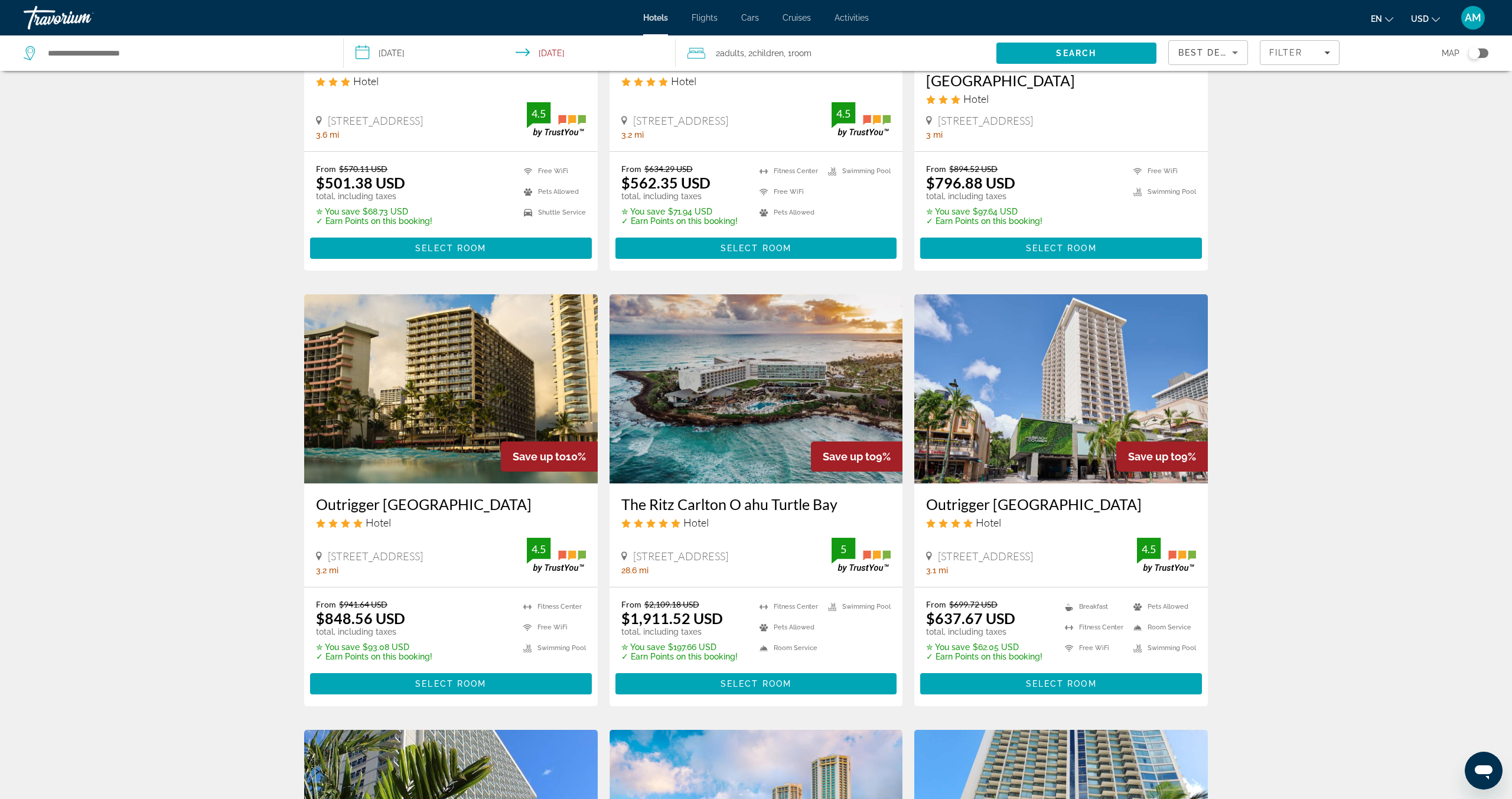
scroll to position [259, 0]
click at [1046, 428] on img "Main content" at bounding box center [1060, 389] width 293 height 189
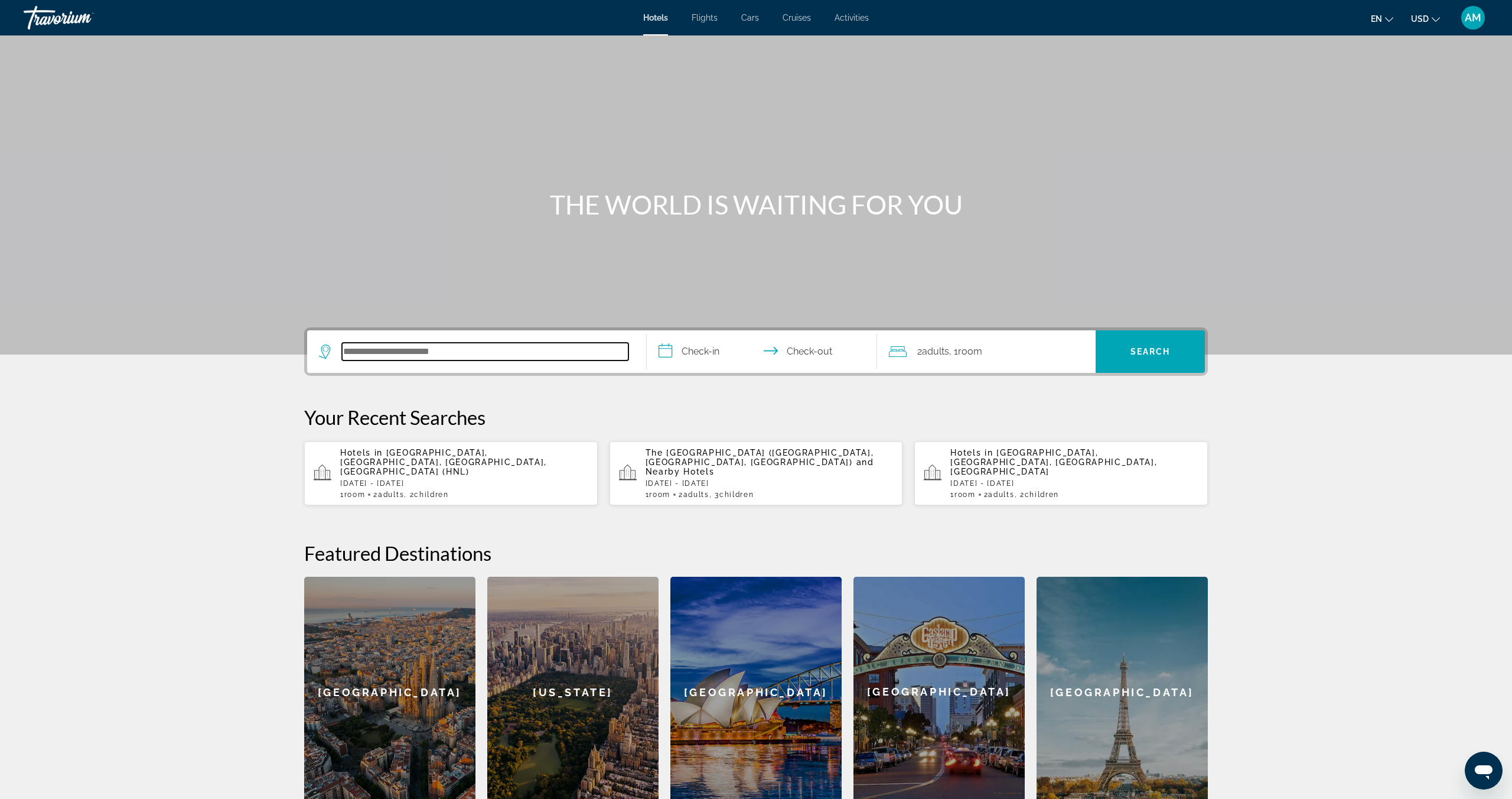
click at [423, 353] on input "Search hotel destination" at bounding box center [486, 351] width 286 height 18
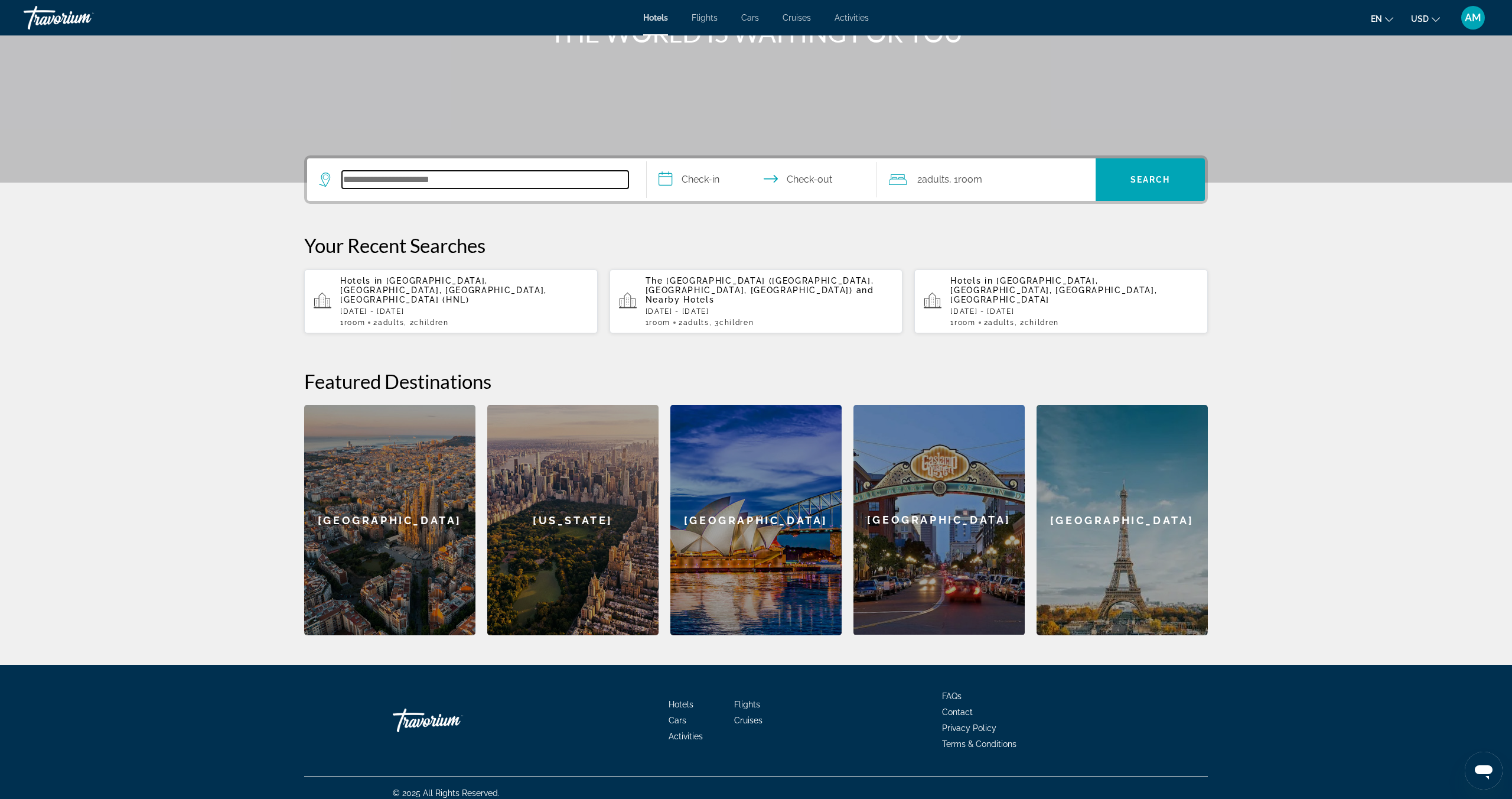
scroll to position [173, 0]
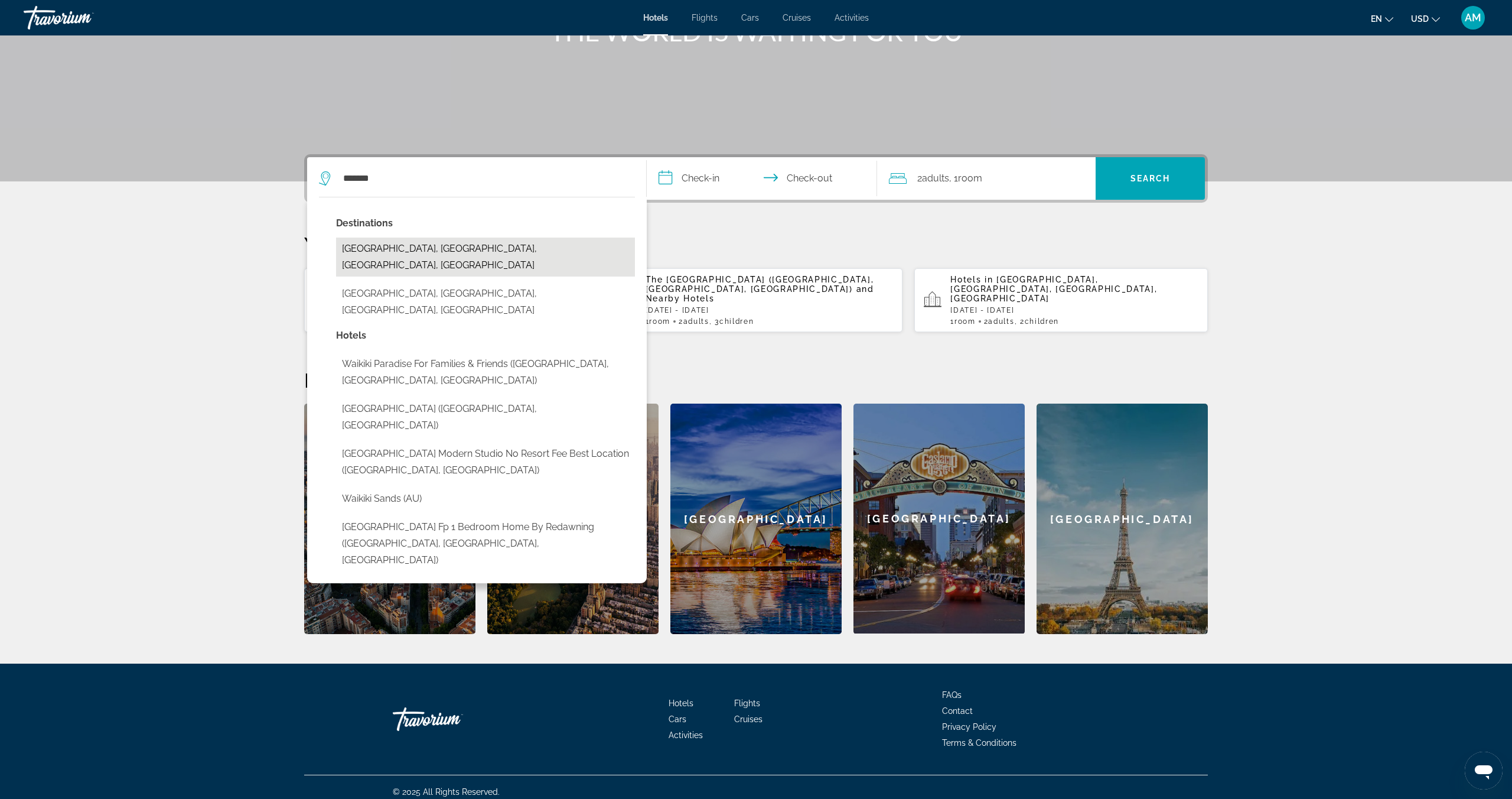
click at [359, 248] on button "[GEOGRAPHIC_DATA], [GEOGRAPHIC_DATA], [GEOGRAPHIC_DATA], [GEOGRAPHIC_DATA]" at bounding box center [485, 256] width 299 height 39
type input "**********"
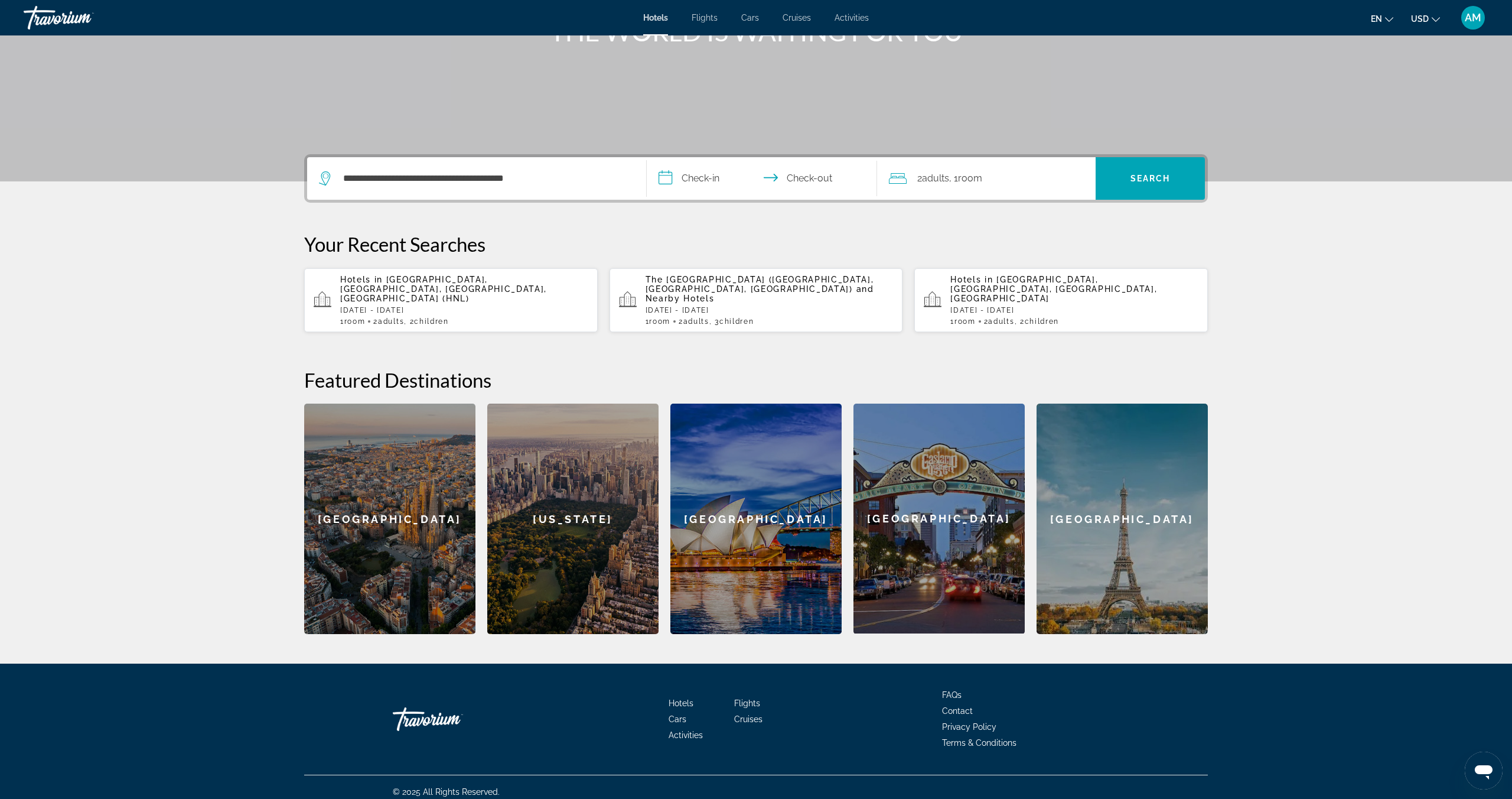
click at [707, 177] on input "**********" at bounding box center [765, 180] width 235 height 46
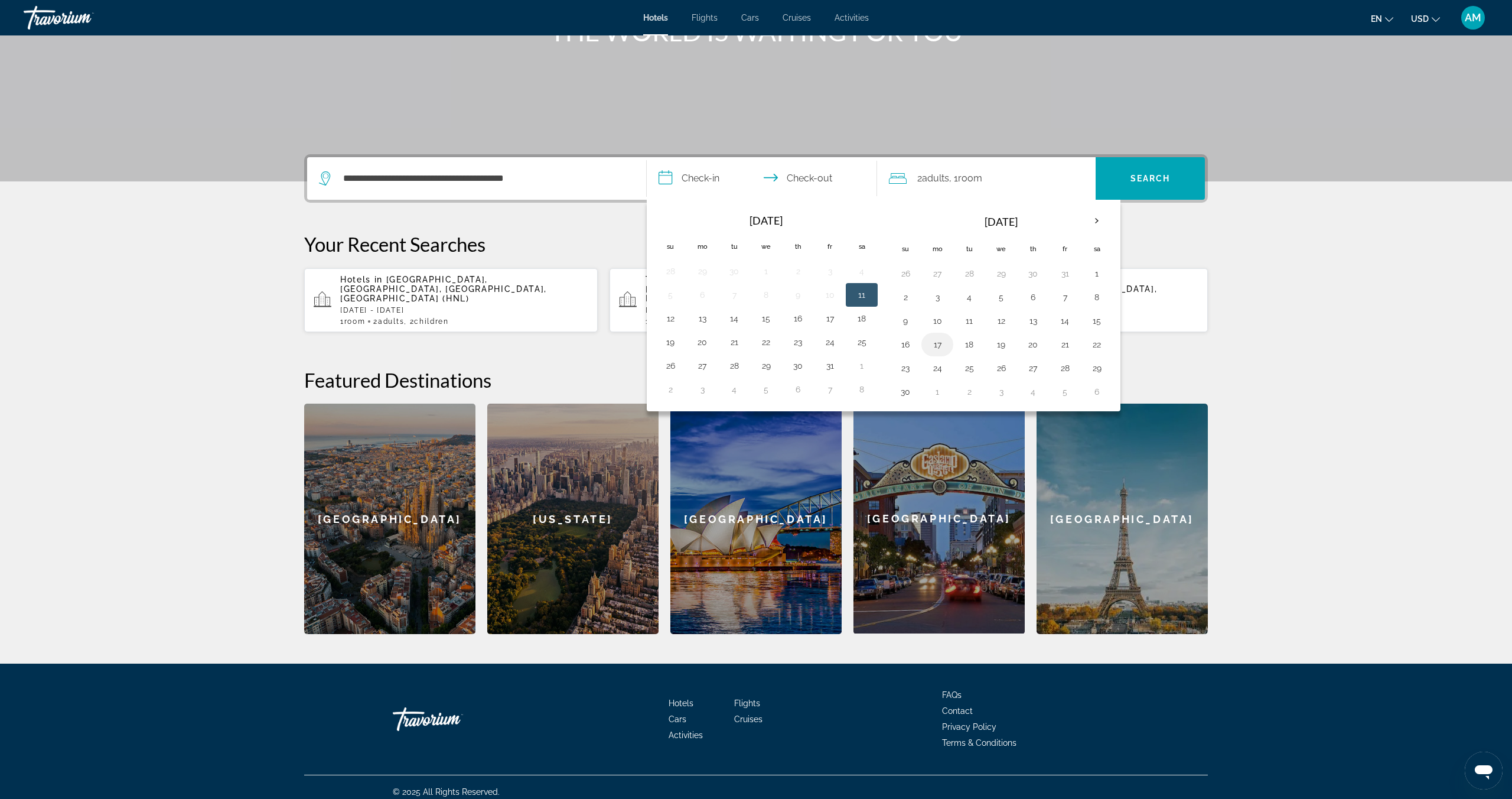
drag, startPoint x: 913, startPoint y: 343, endPoint x: 934, endPoint y: 344, distance: 21.0
click at [913, 343] on button "16" at bounding box center [906, 344] width 19 height 16
click at [1006, 347] on button "19" at bounding box center [1001, 344] width 19 height 16
type input "**********"
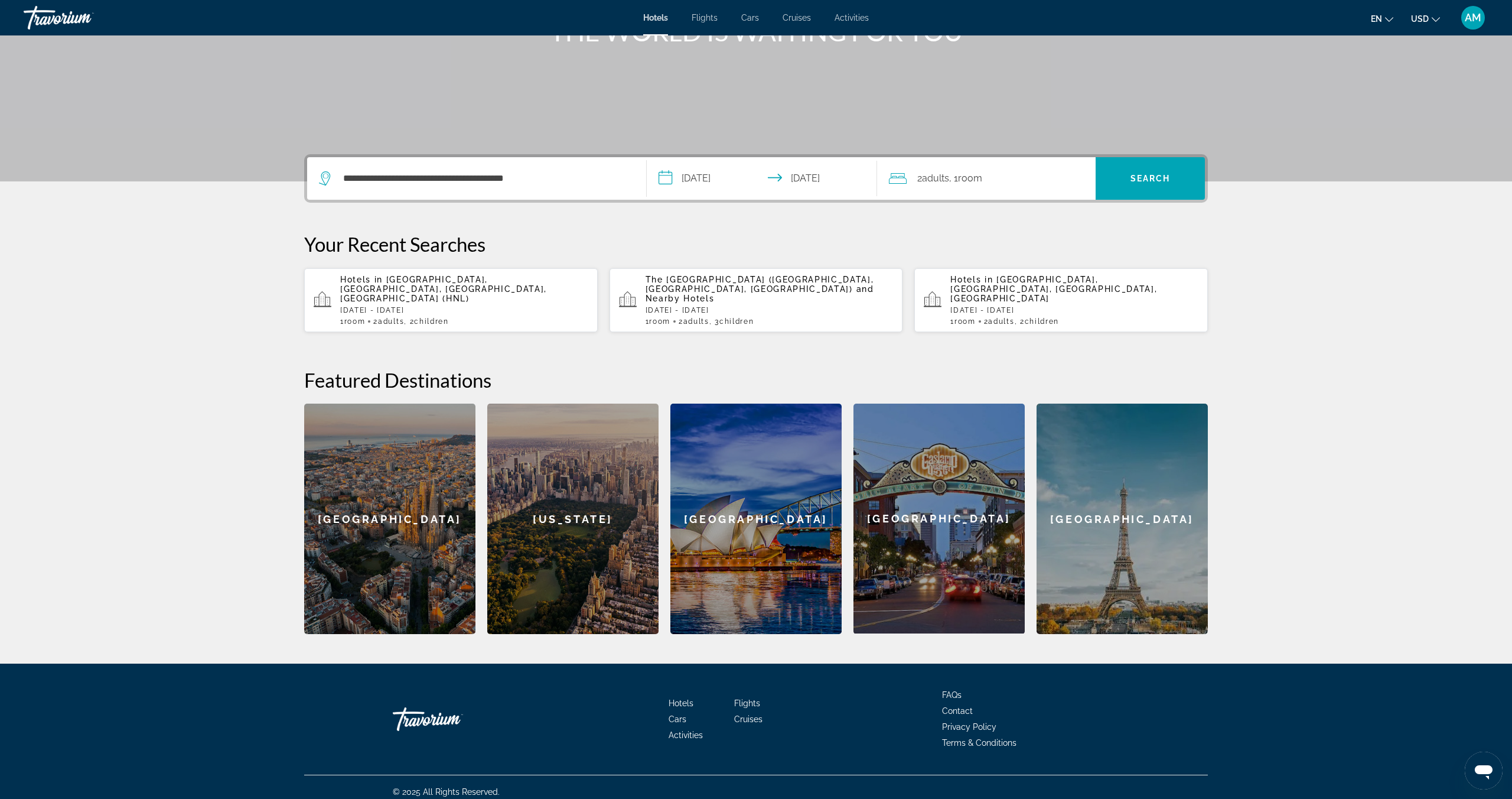
click at [1014, 177] on div "2 Adult Adults , 1 Room rooms" at bounding box center [992, 177] width 207 height 16
click at [1077, 258] on icon "Increment children" at bounding box center [1078, 255] width 10 height 14
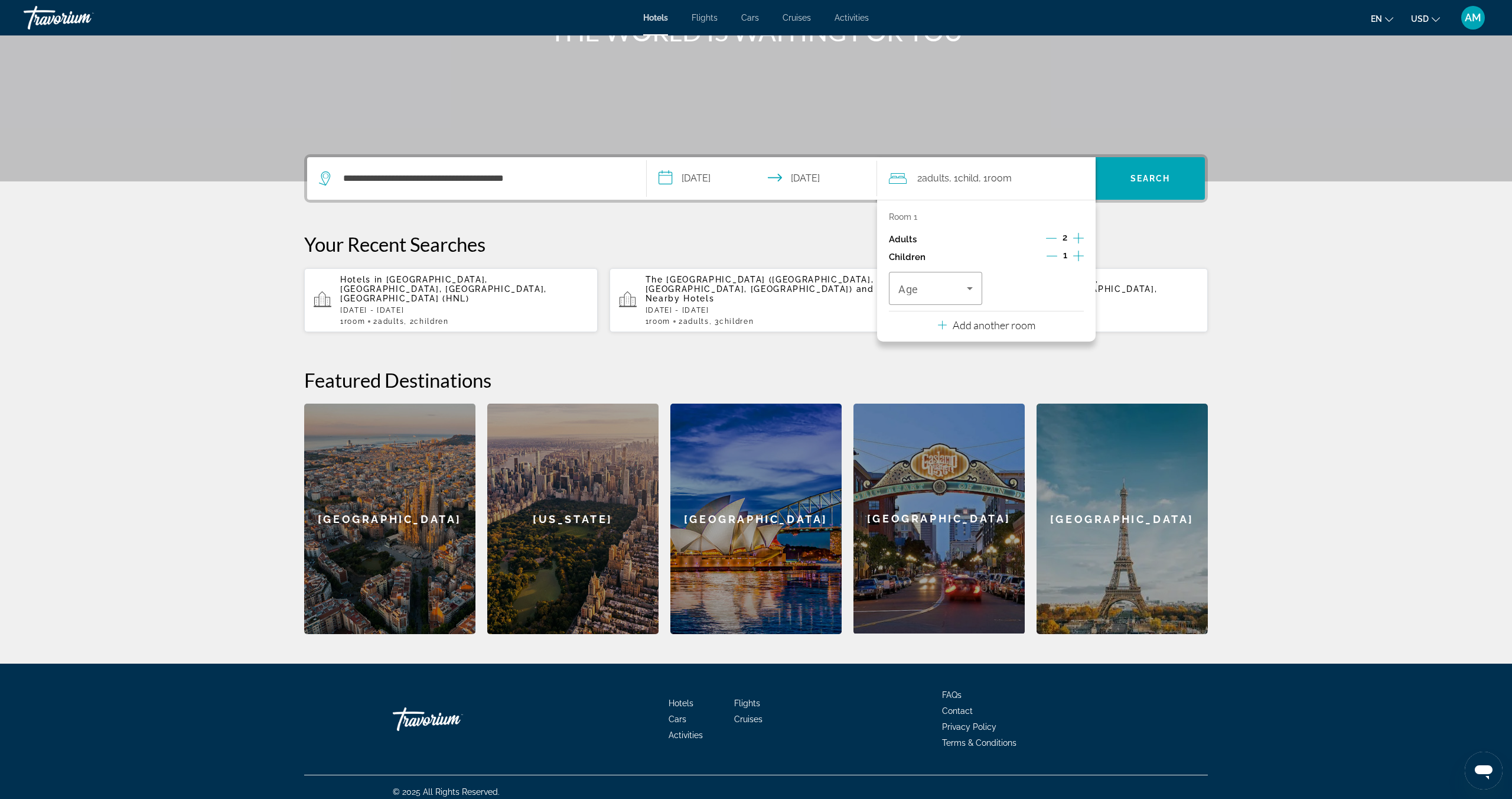
click at [1079, 255] on icon "Increment children" at bounding box center [1078, 255] width 10 height 10
click at [976, 287] on icon "Travelers: 2 adults, 2 children" at bounding box center [969, 288] width 14 height 14
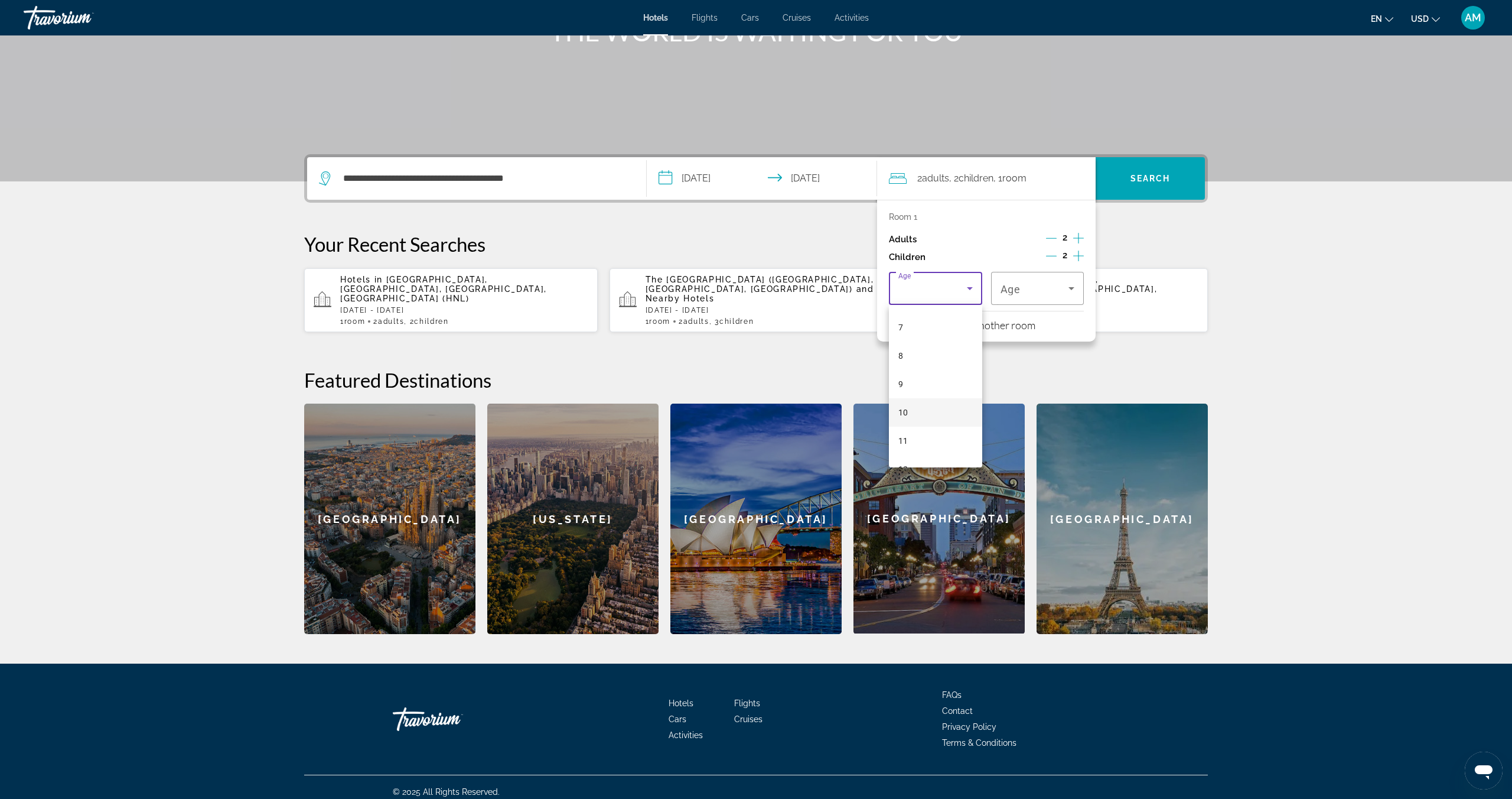
scroll to position [196, 0]
click at [924, 407] on mat-option "10" at bounding box center [935, 411] width 93 height 28
click at [1037, 297] on div "10" at bounding box center [1038, 288] width 74 height 33
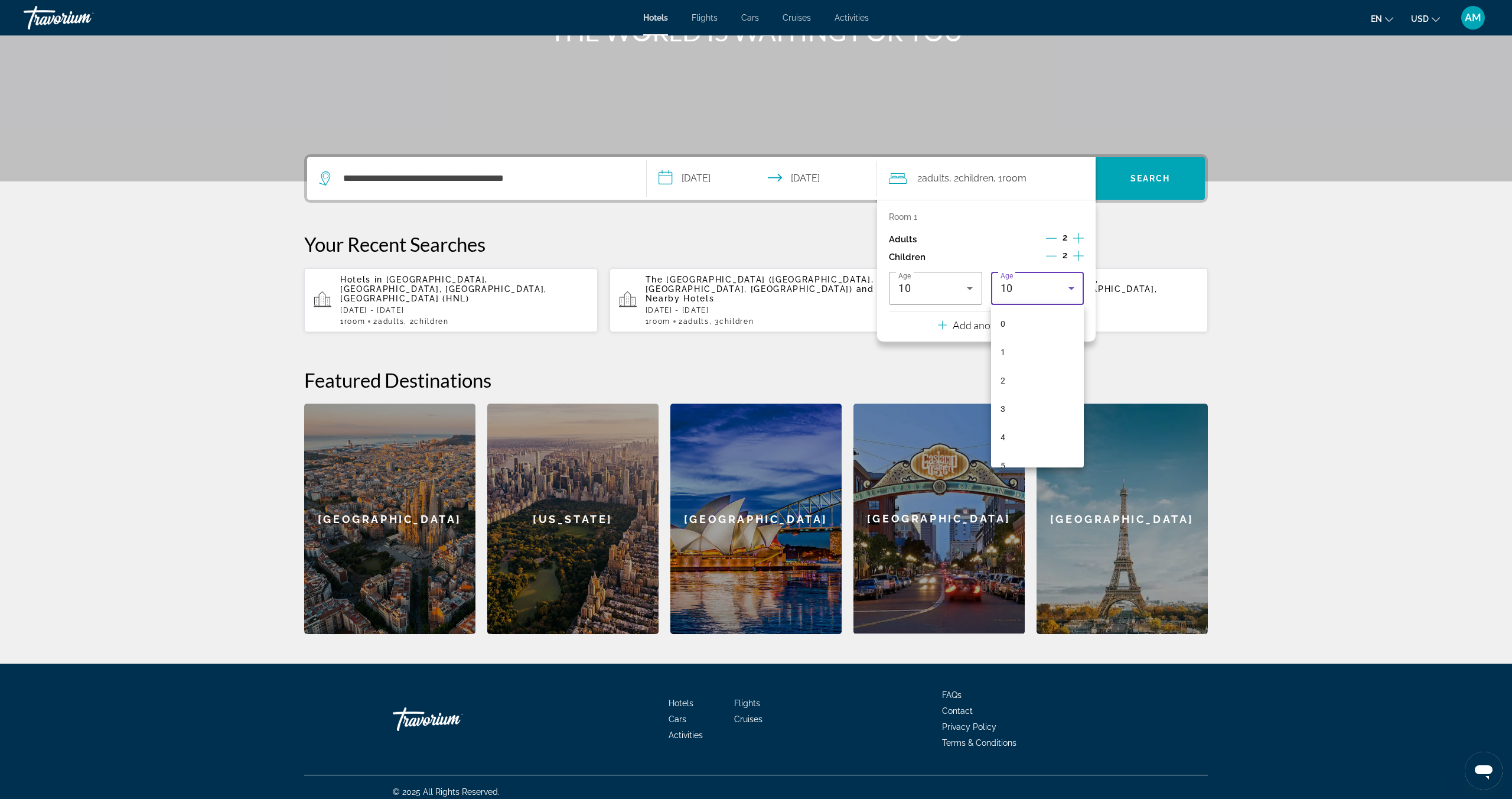
scroll to position [155, 0]
click at [1020, 398] on mat-option "8" at bounding box center [1038, 397] width 93 height 28
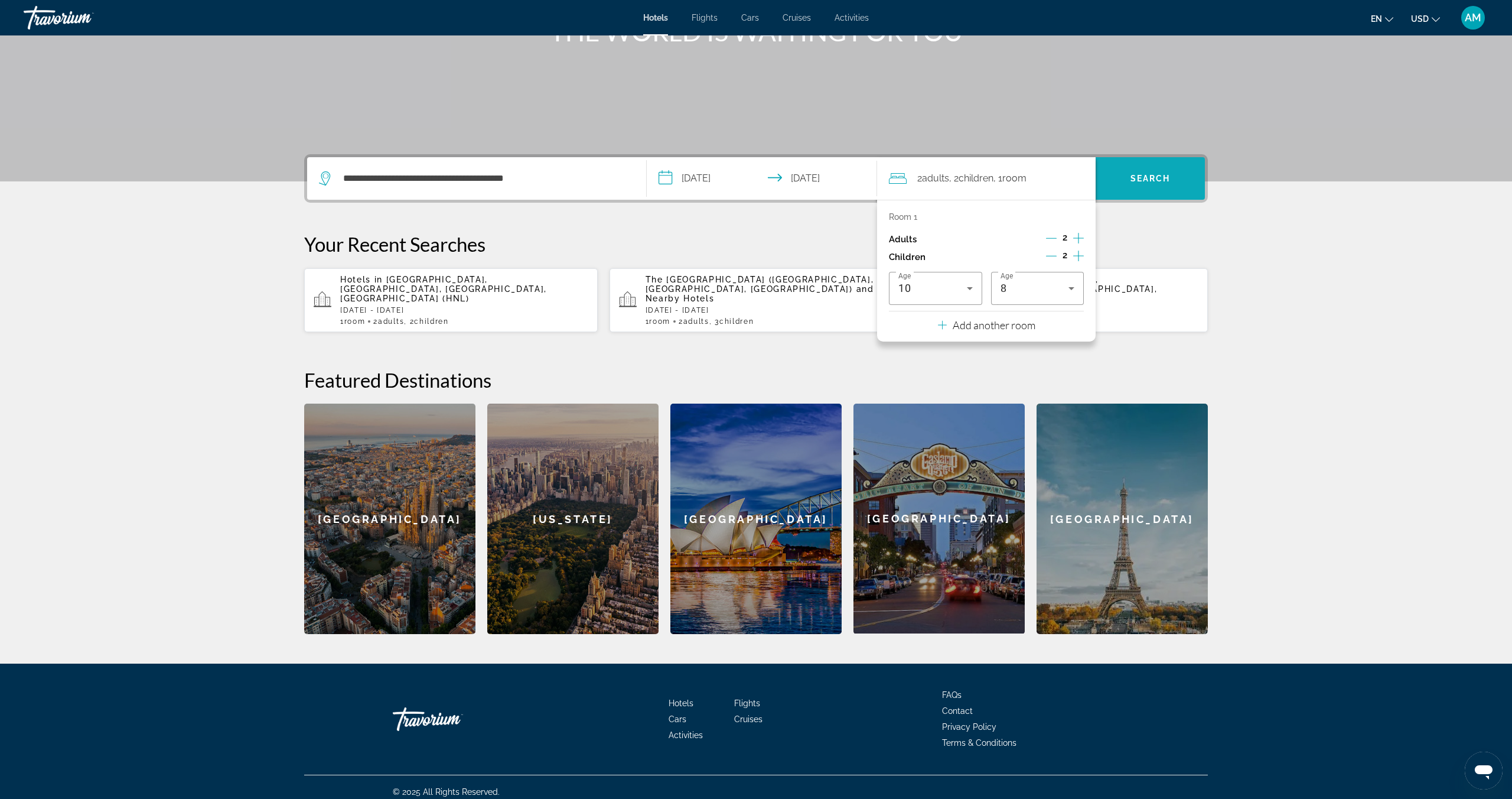
click at [1135, 177] on span "Search" at bounding box center [1151, 178] width 40 height 9
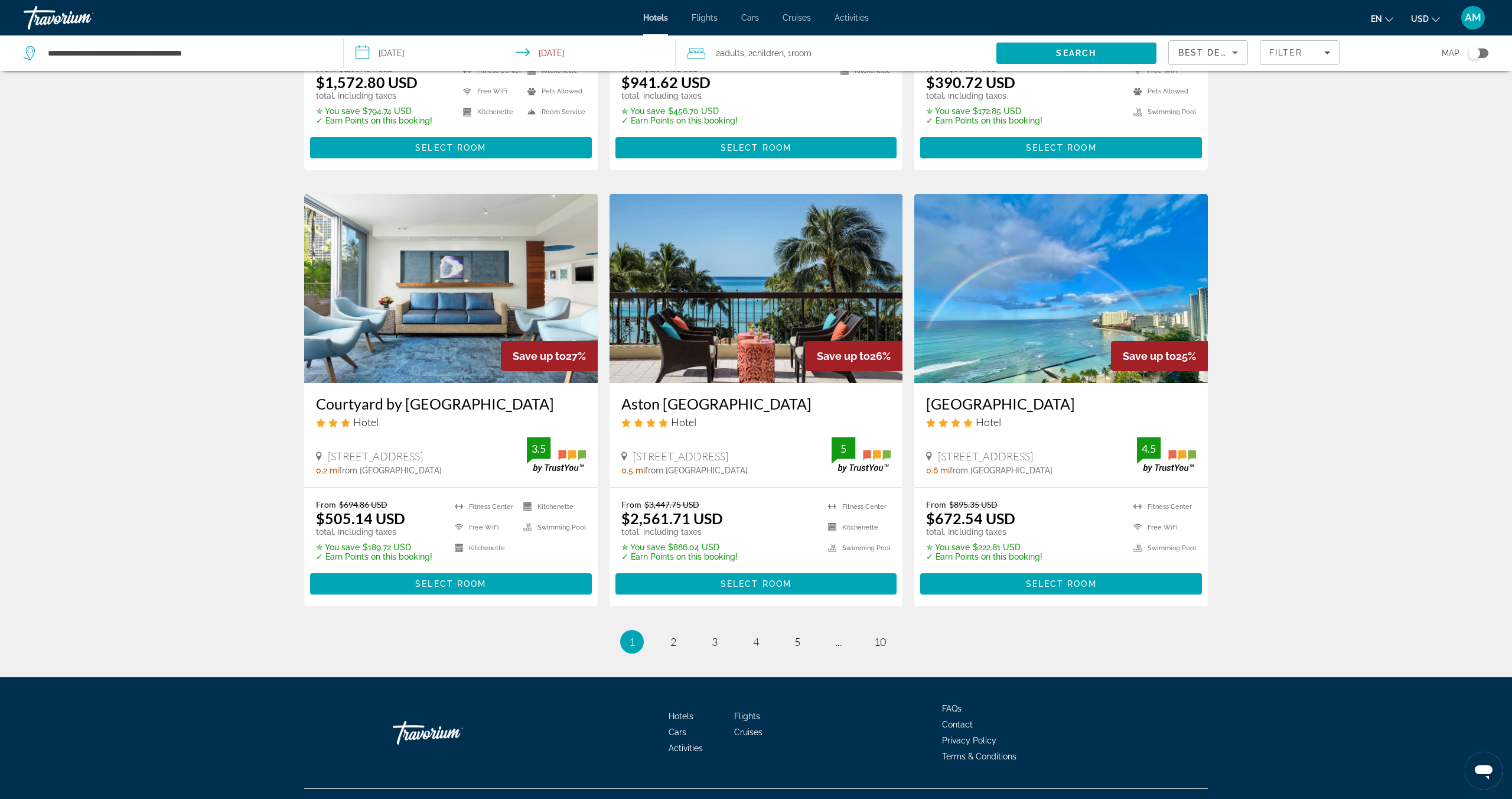
scroll to position [1283, 0]
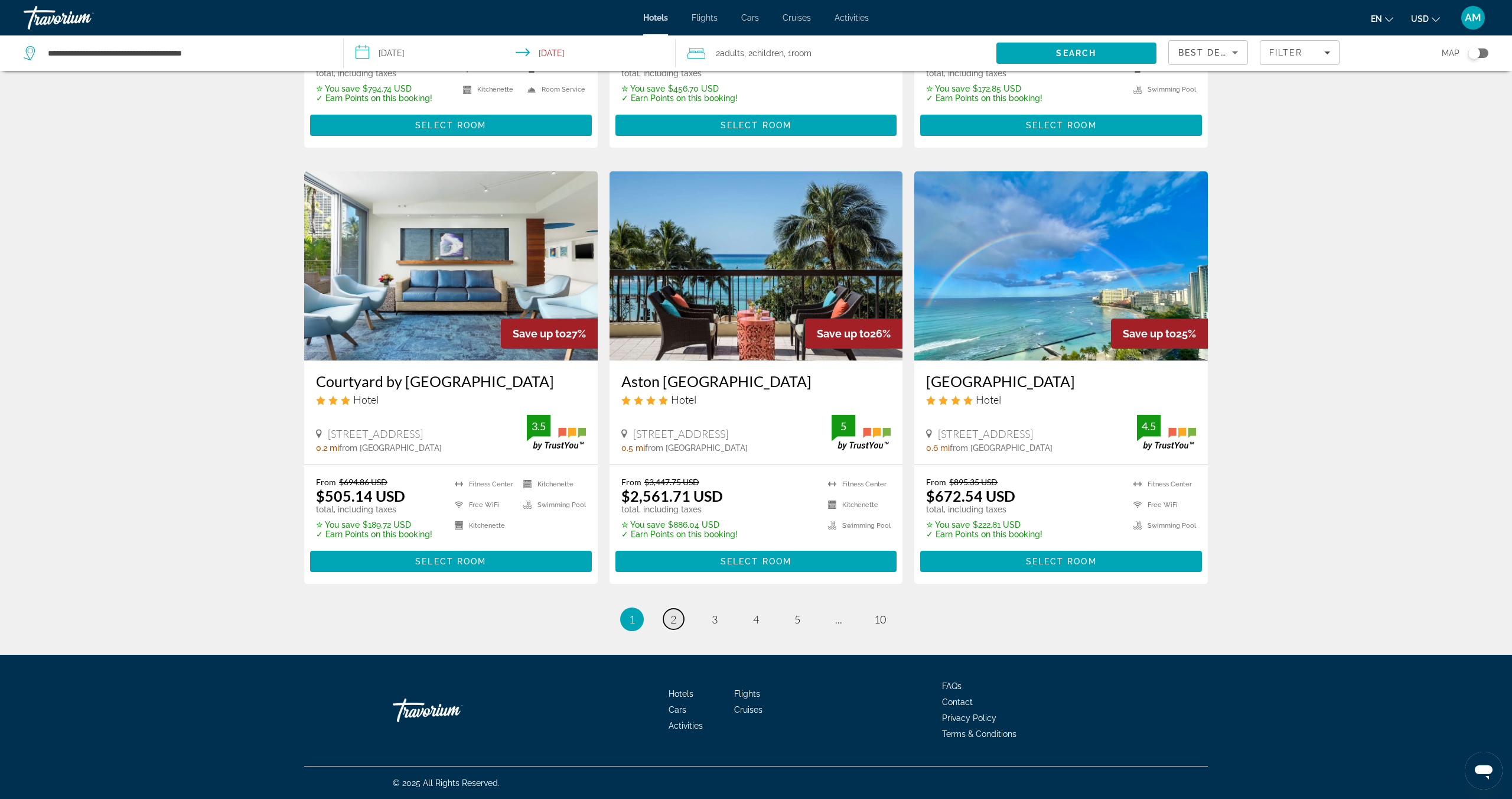
click at [677, 619] on link "page 2" at bounding box center [673, 619] width 21 height 21
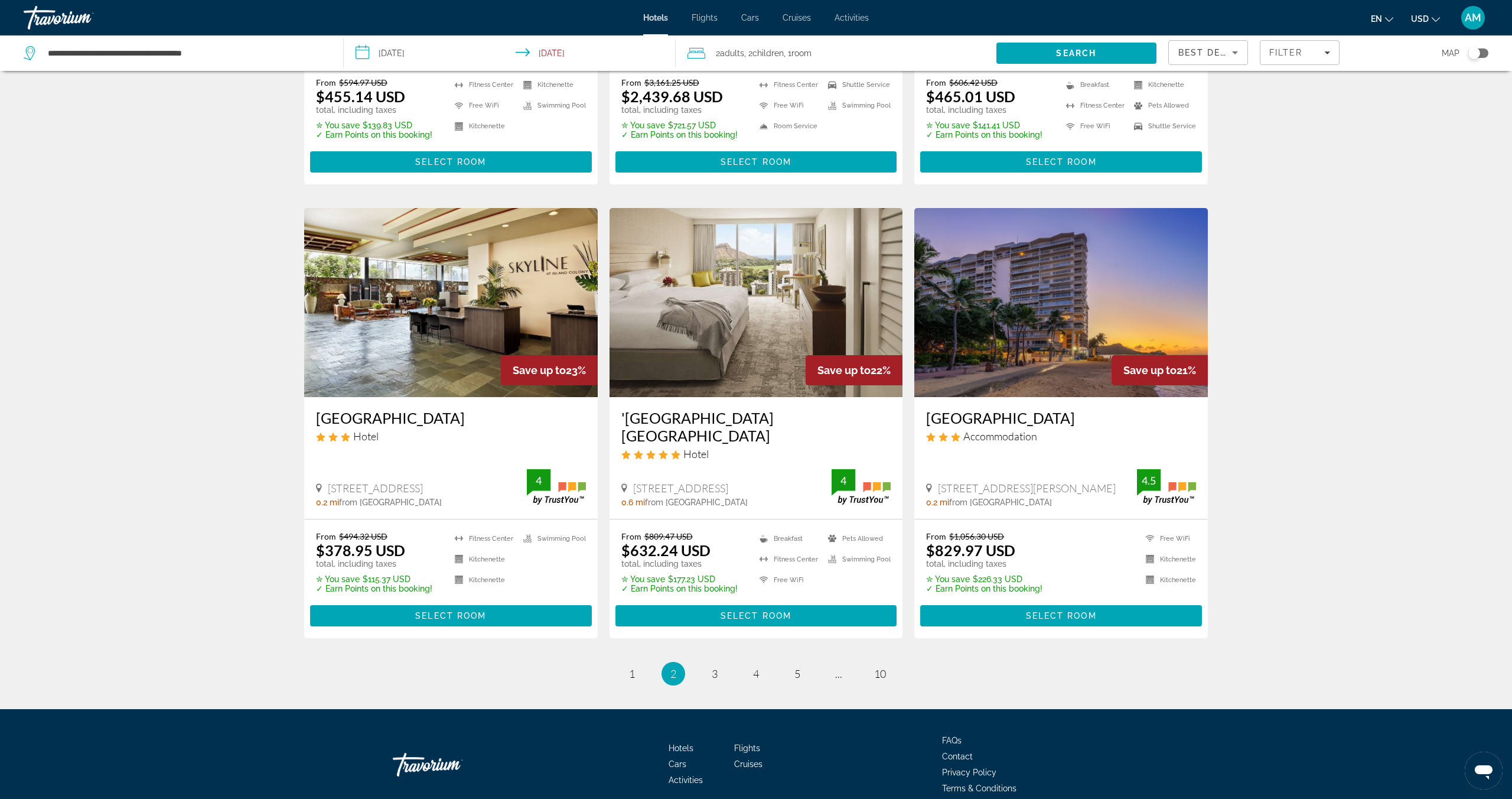
scroll to position [1266, 0]
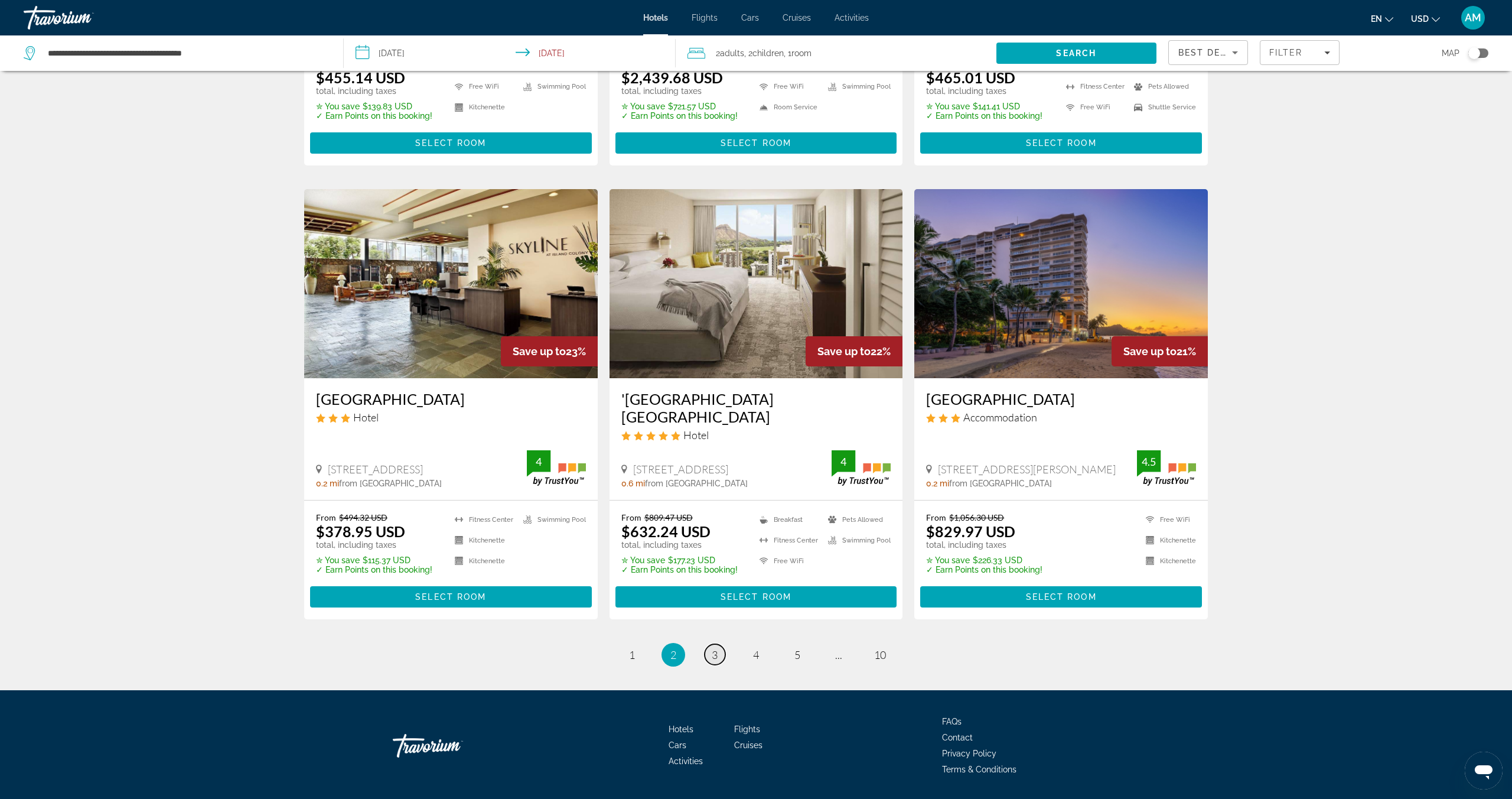
click at [716, 648] on span "3" at bounding box center [714, 655] width 6 height 13
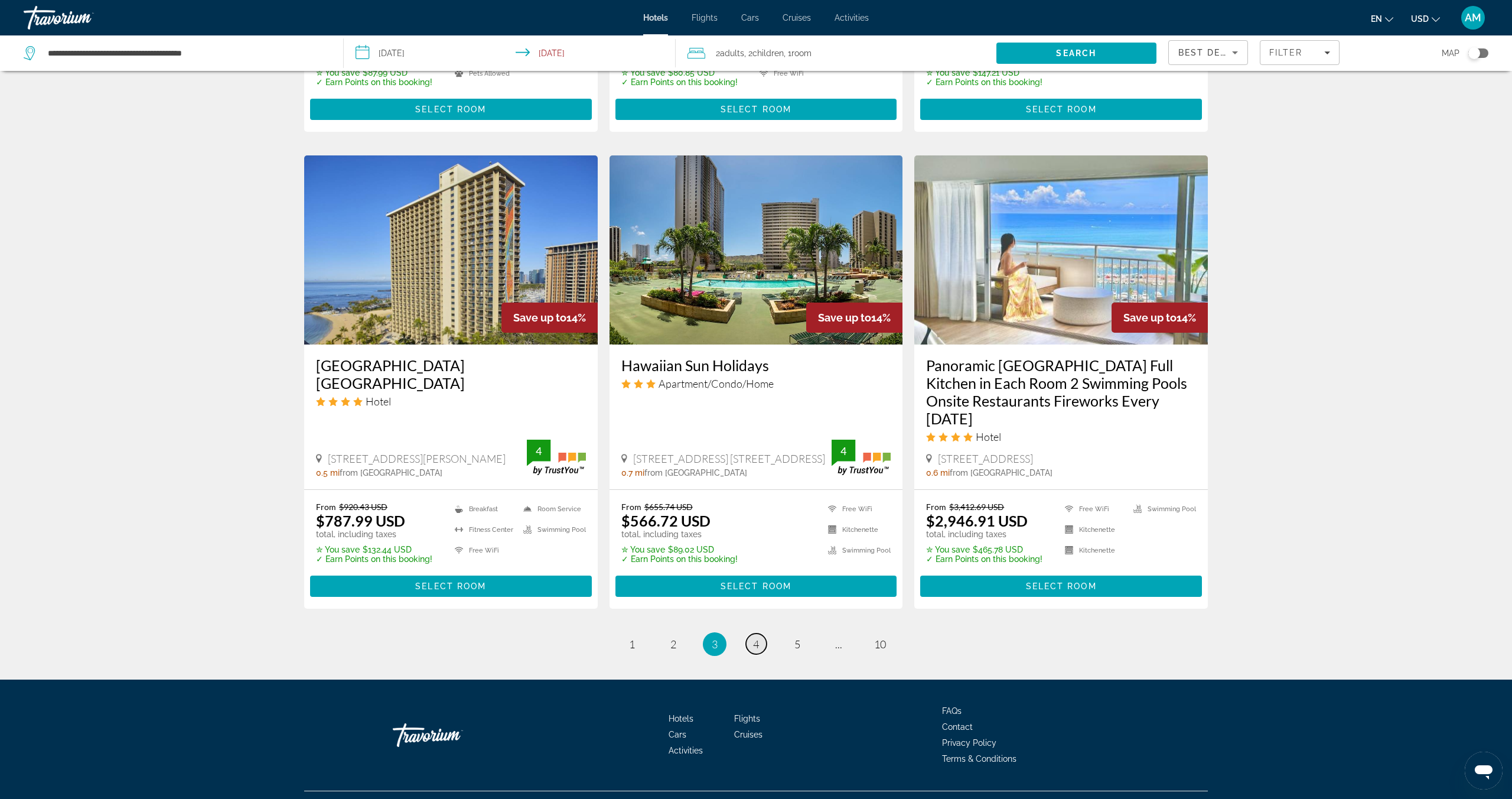
scroll to position [1303, 0]
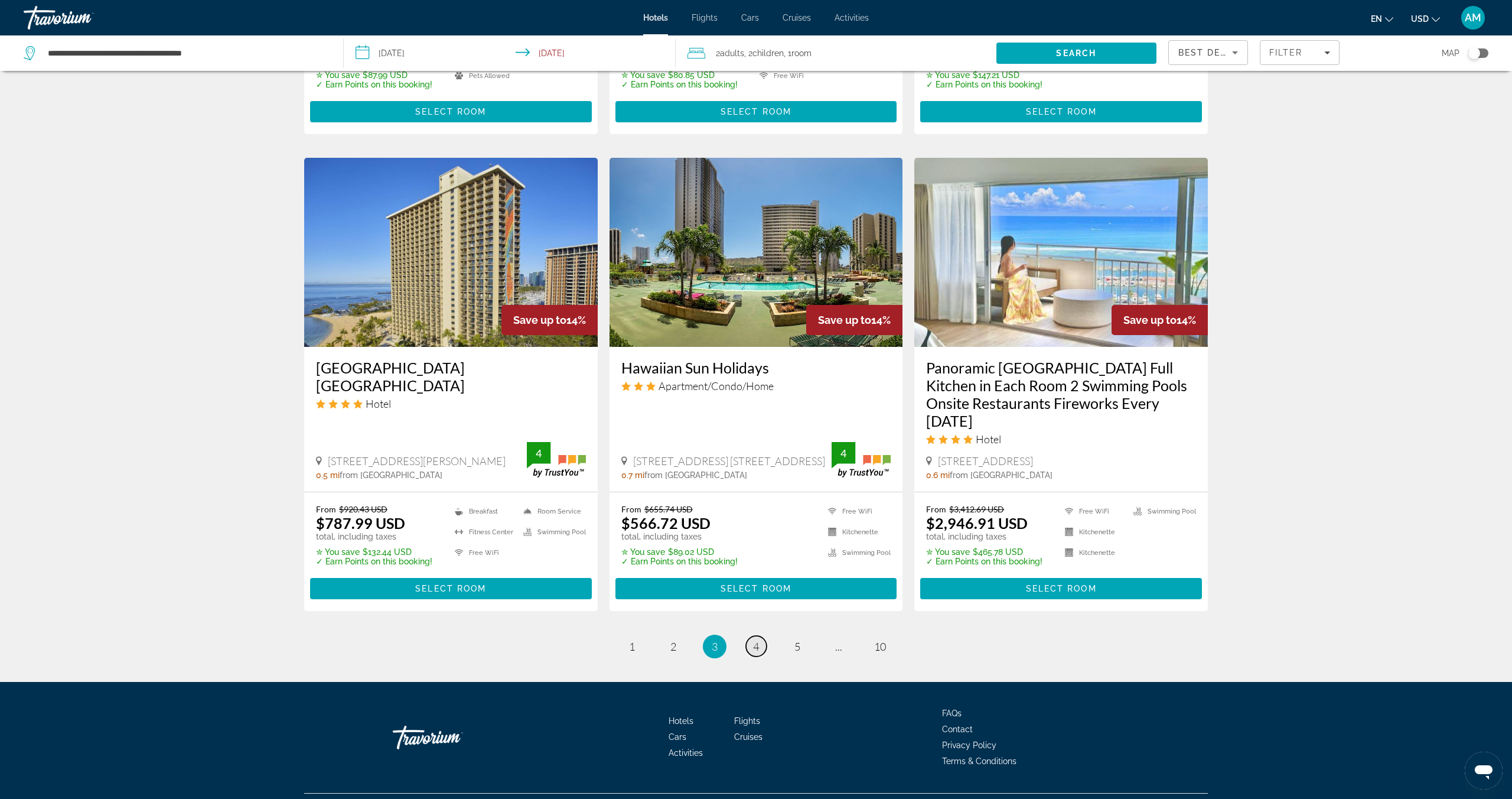
click at [759, 640] on span "4" at bounding box center [756, 646] width 6 height 13
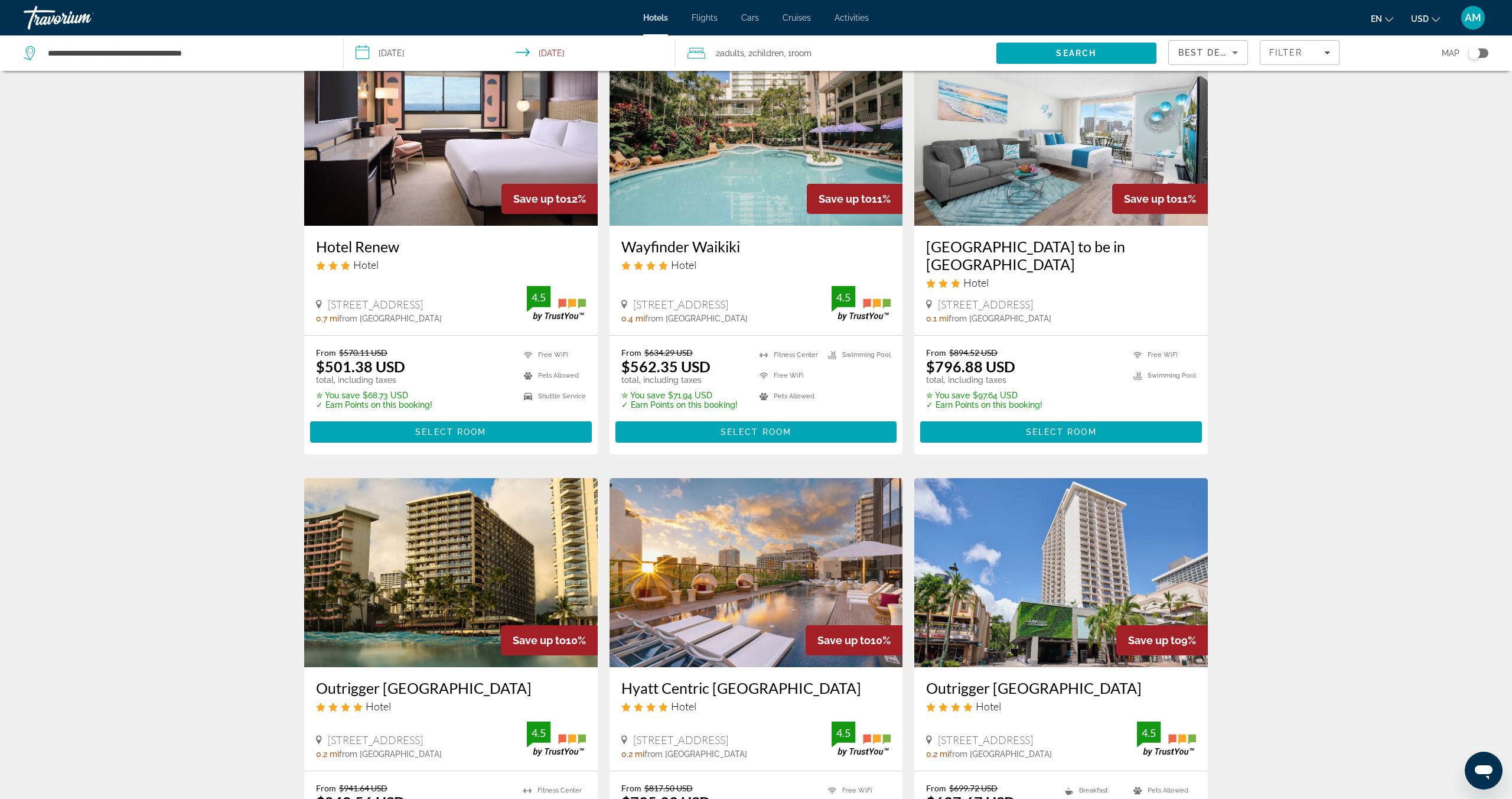
scroll to position [79, 0]
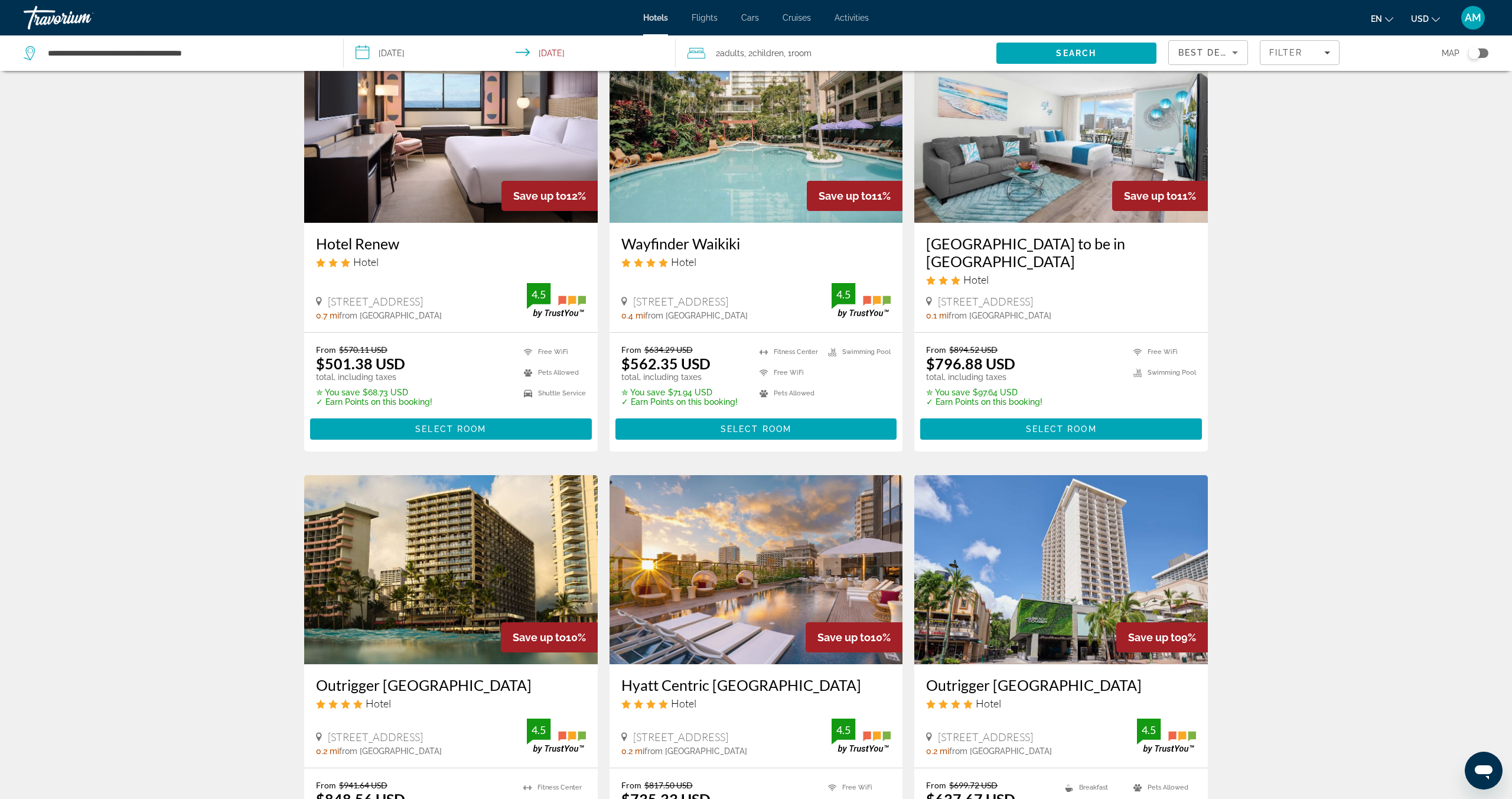
click at [1108, 589] on img "Main content" at bounding box center [1060, 569] width 293 height 189
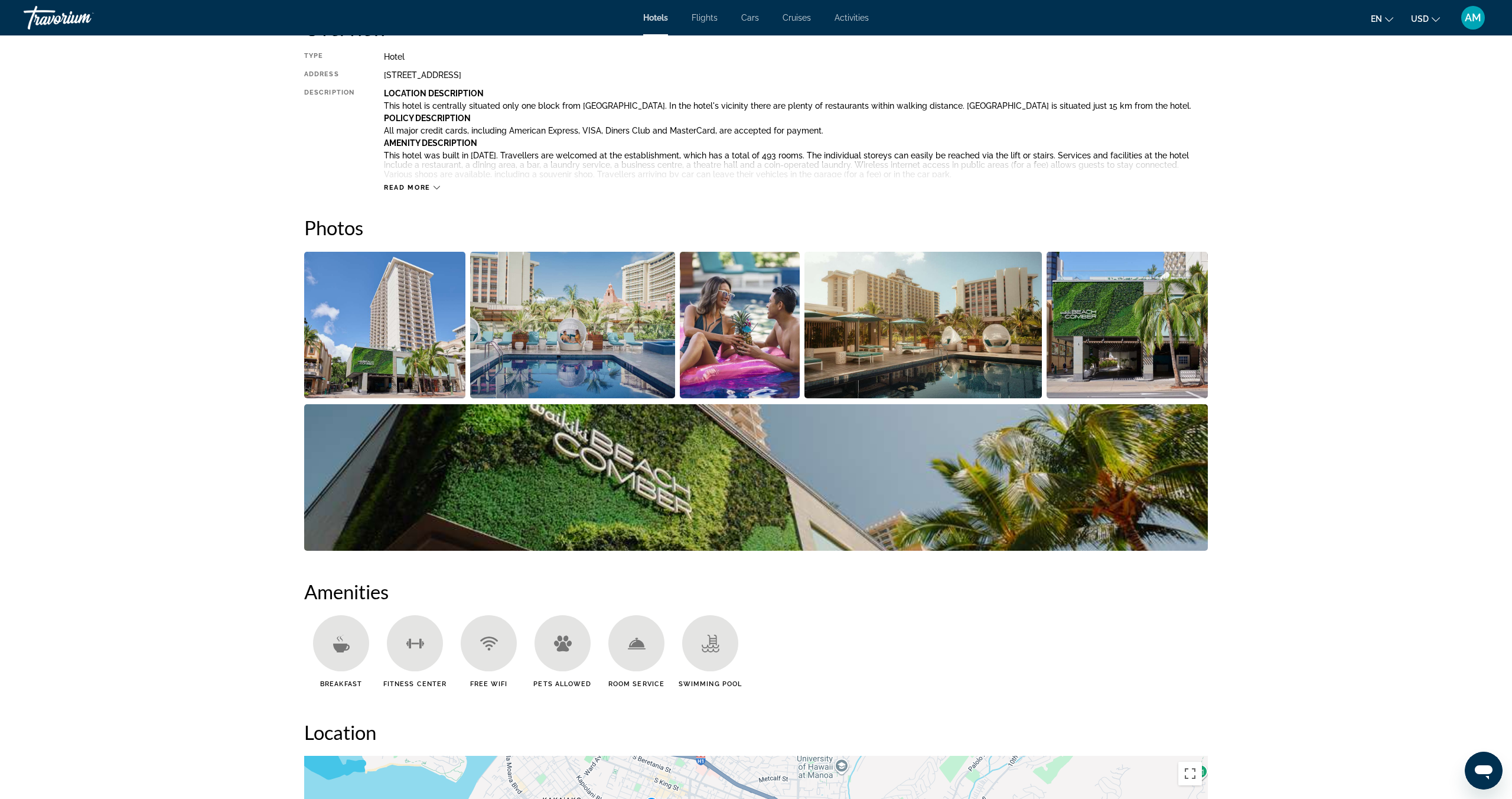
scroll to position [436, 0]
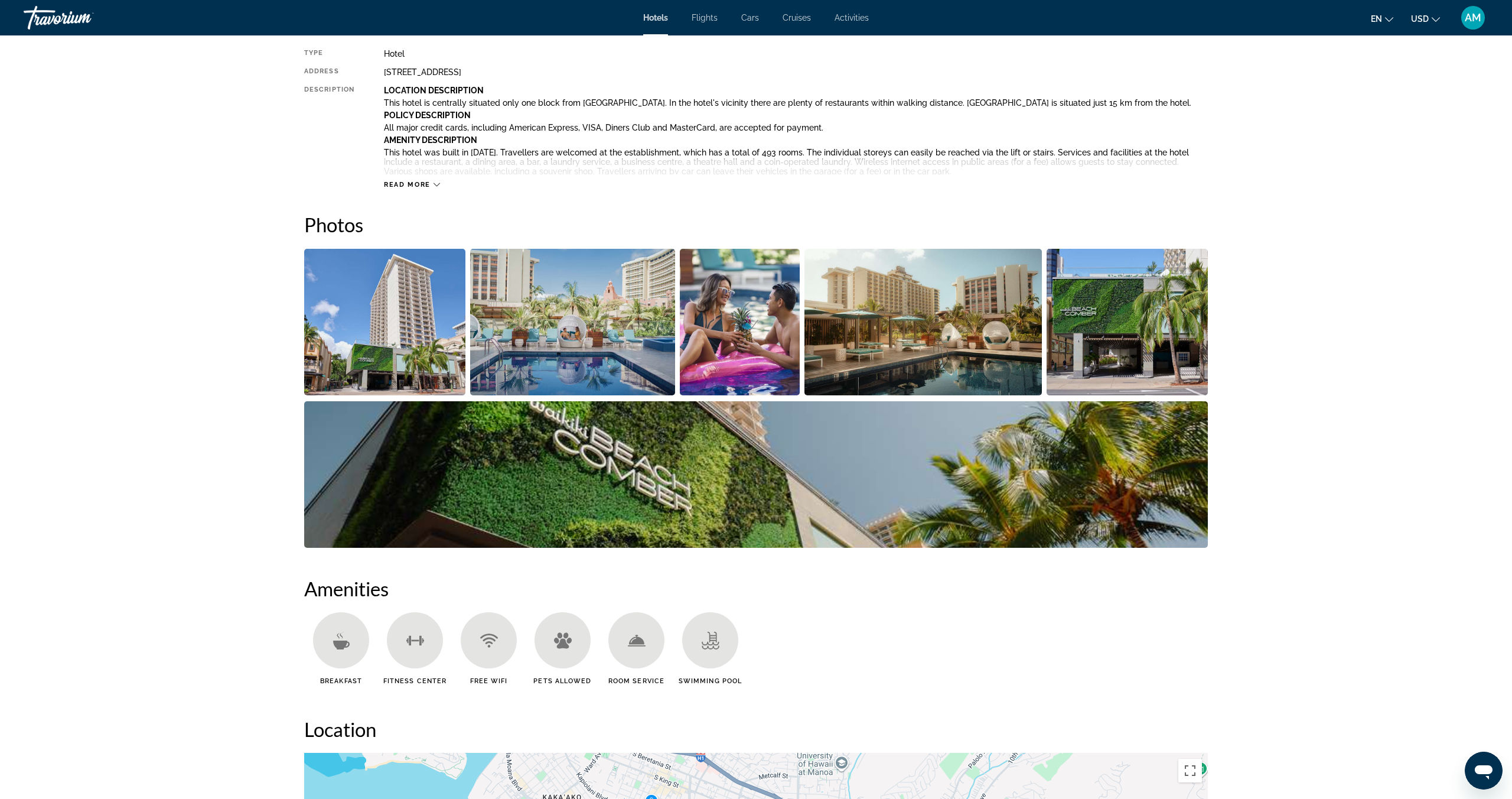
click at [433, 348] on img "Open full-screen image slider" at bounding box center [385, 322] width 161 height 146
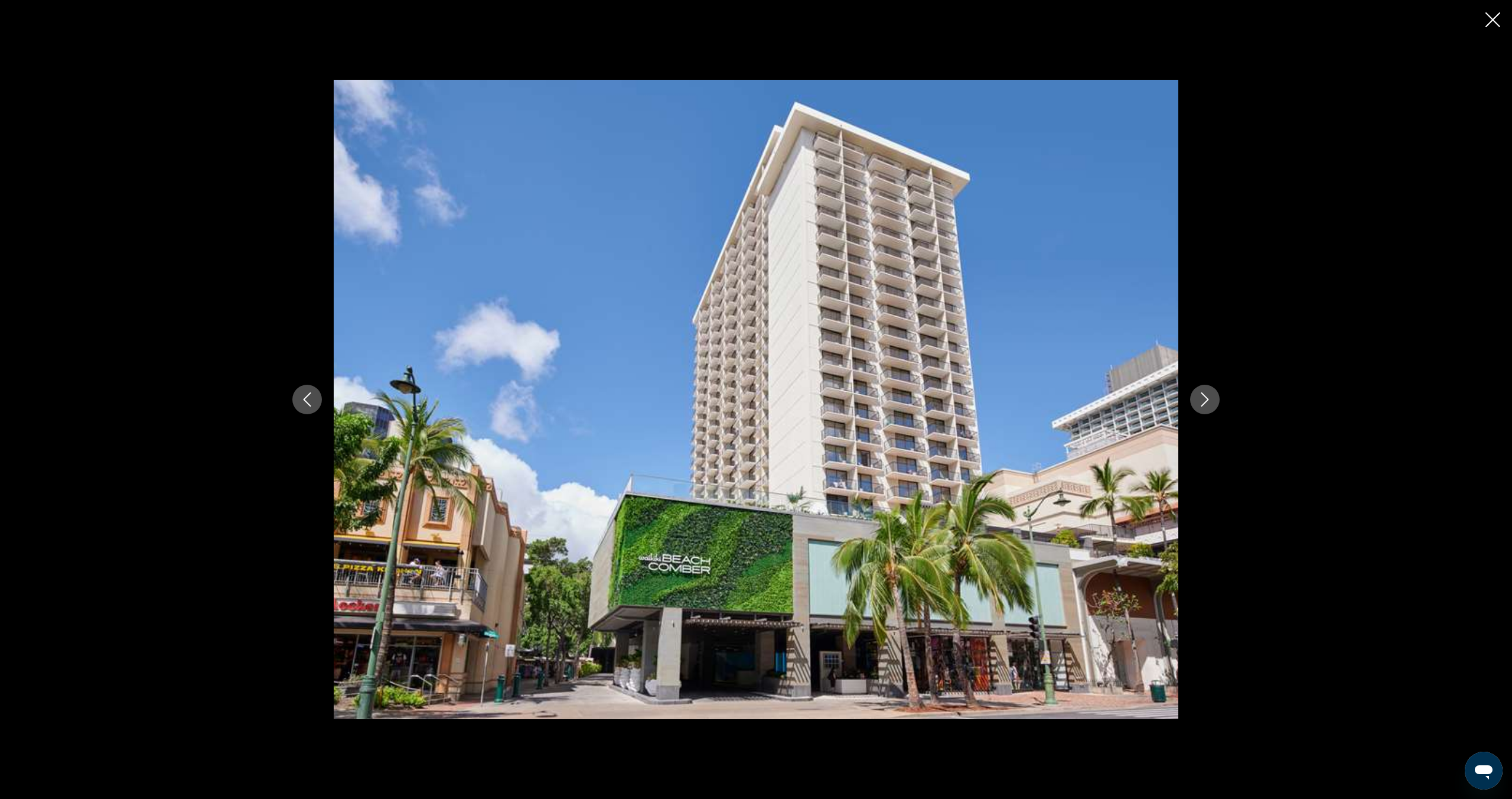
scroll to position [743, 0]
click at [1202, 400] on icon "Next image" at bounding box center [1205, 399] width 14 height 14
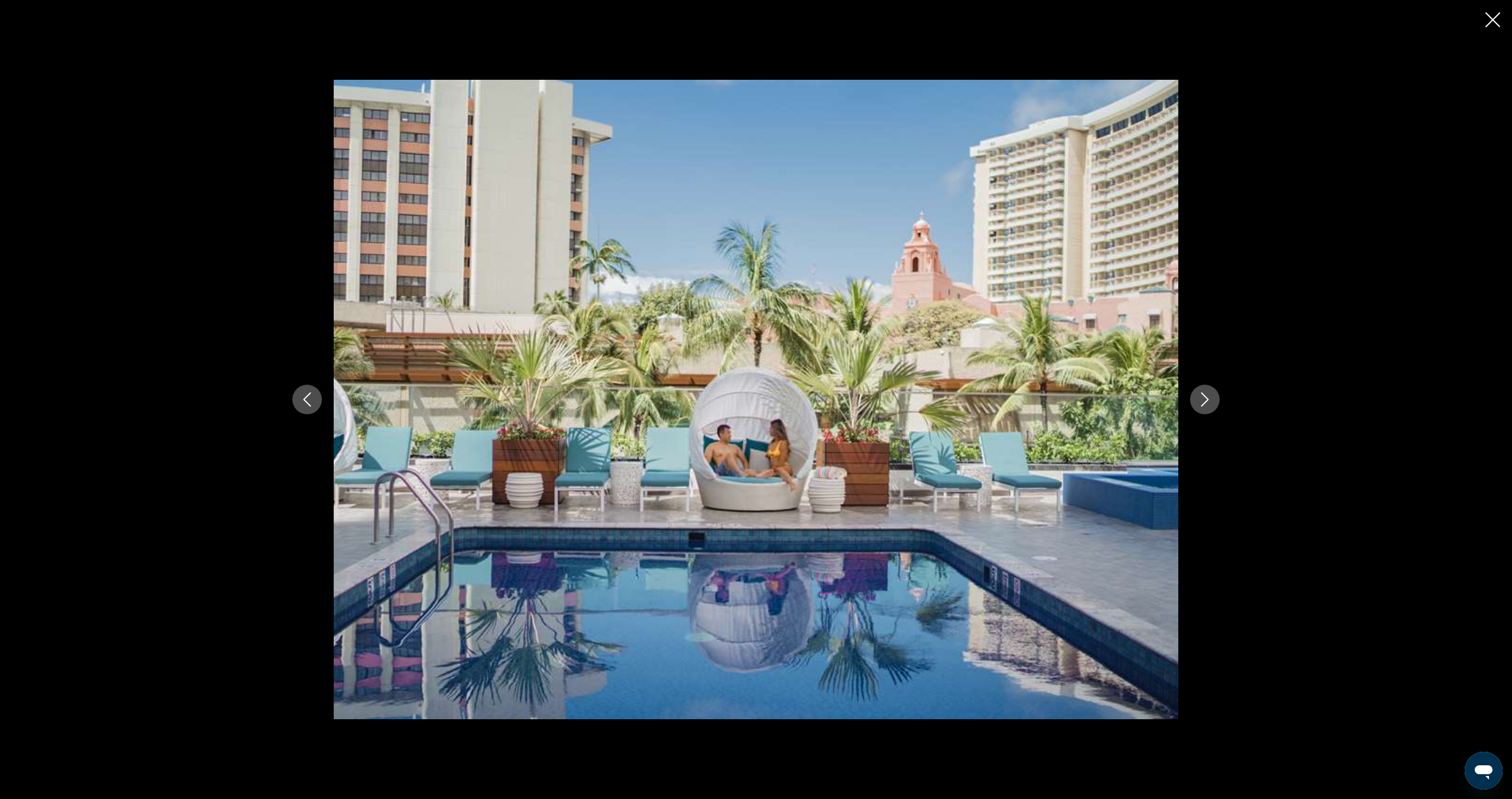
click at [1202, 400] on icon "Next image" at bounding box center [1205, 399] width 14 height 14
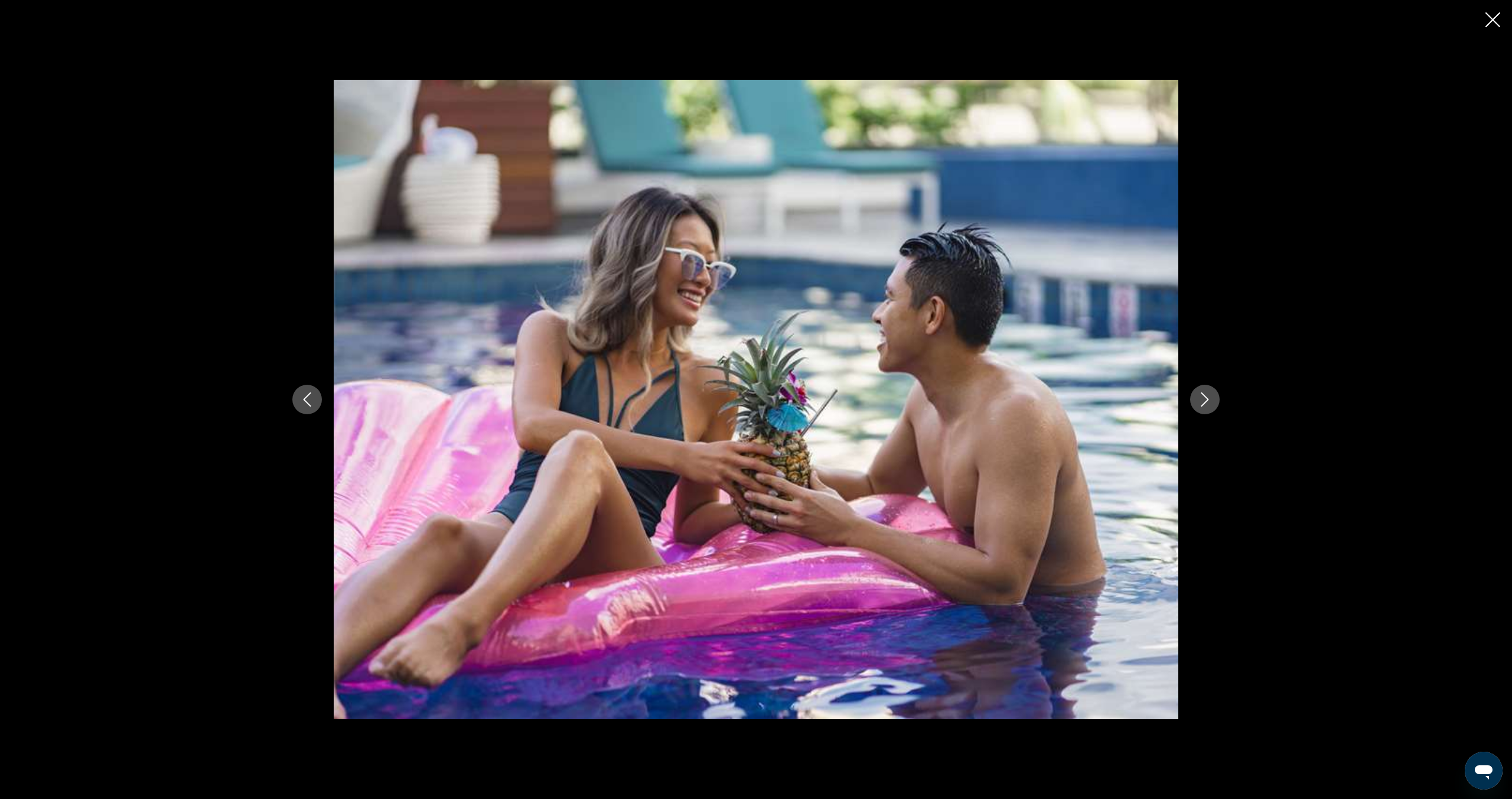
click at [1202, 400] on icon "Next image" at bounding box center [1205, 399] width 14 height 14
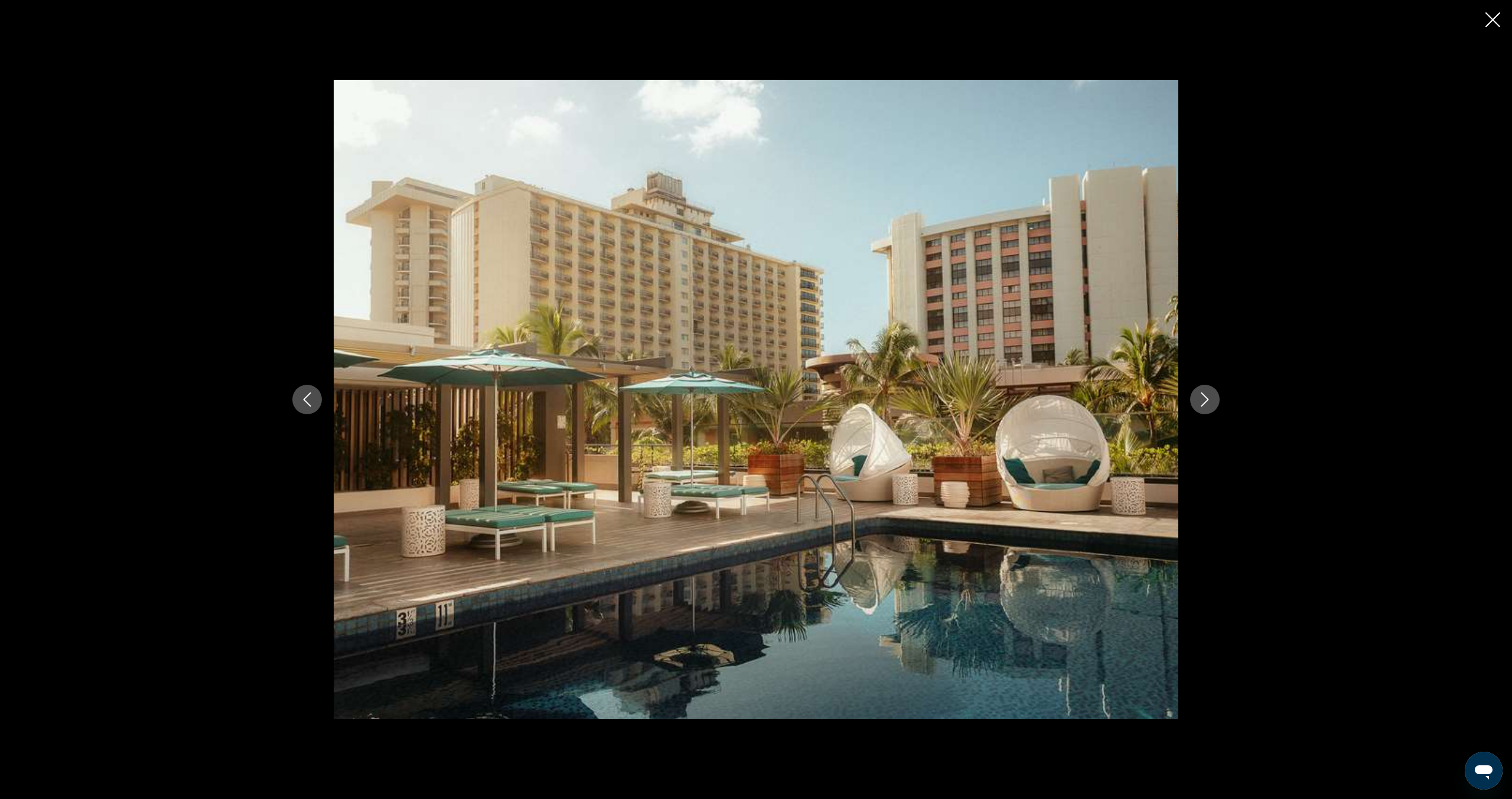
click at [1202, 400] on icon "Next image" at bounding box center [1205, 399] width 14 height 14
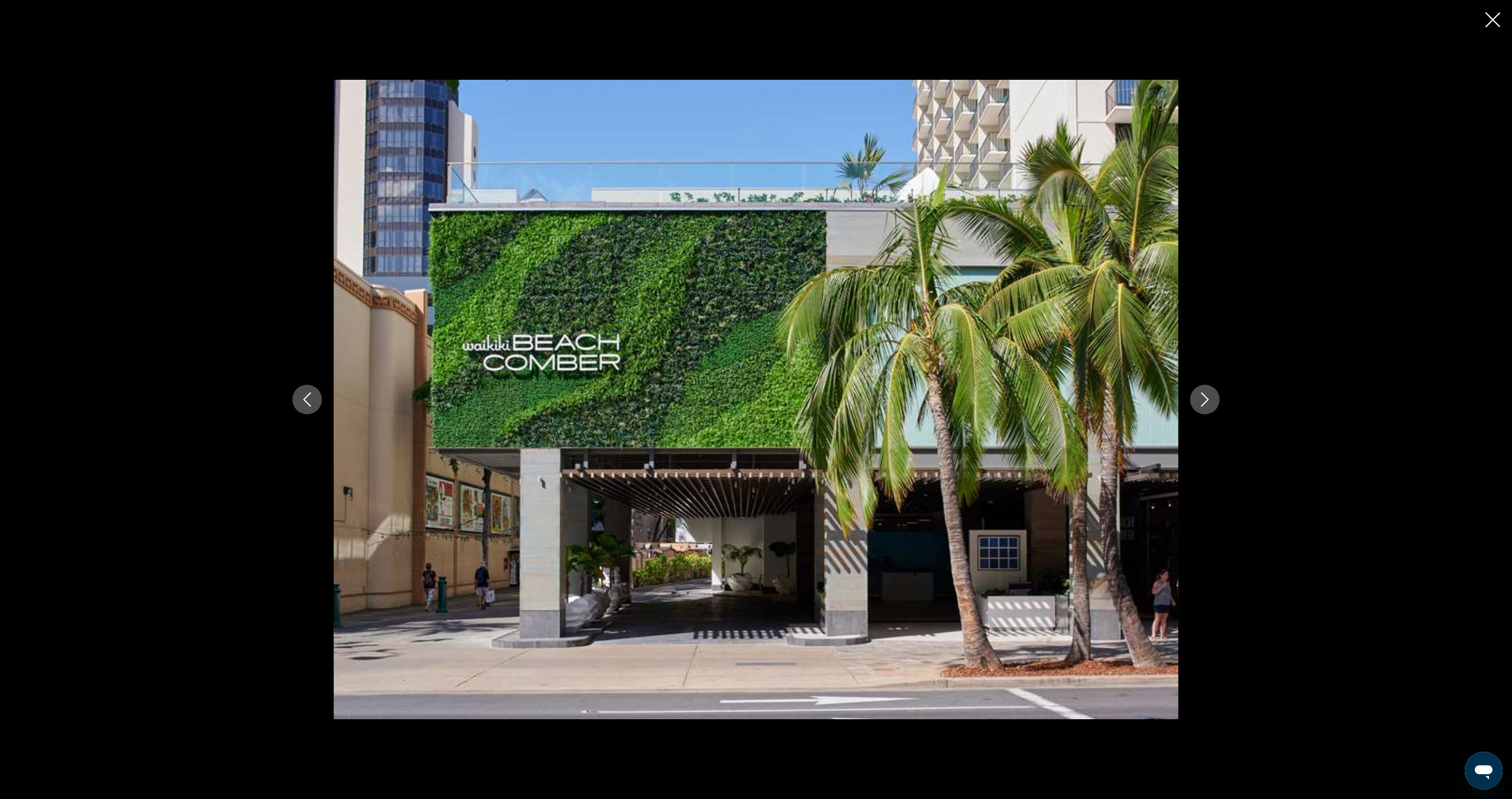
click at [1202, 400] on icon "Next image" at bounding box center [1205, 399] width 14 height 14
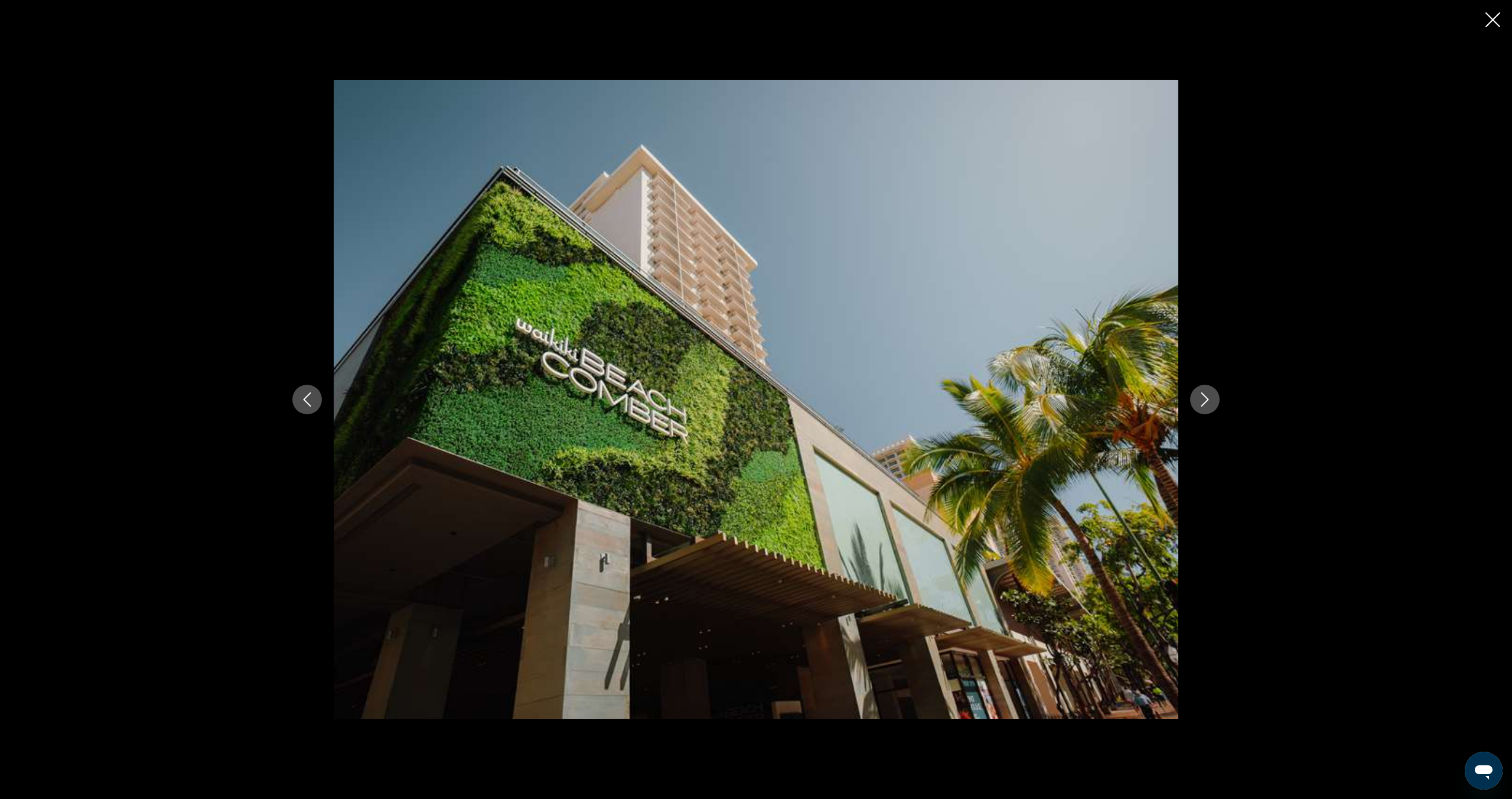
click at [1202, 400] on icon "Next image" at bounding box center [1205, 399] width 14 height 14
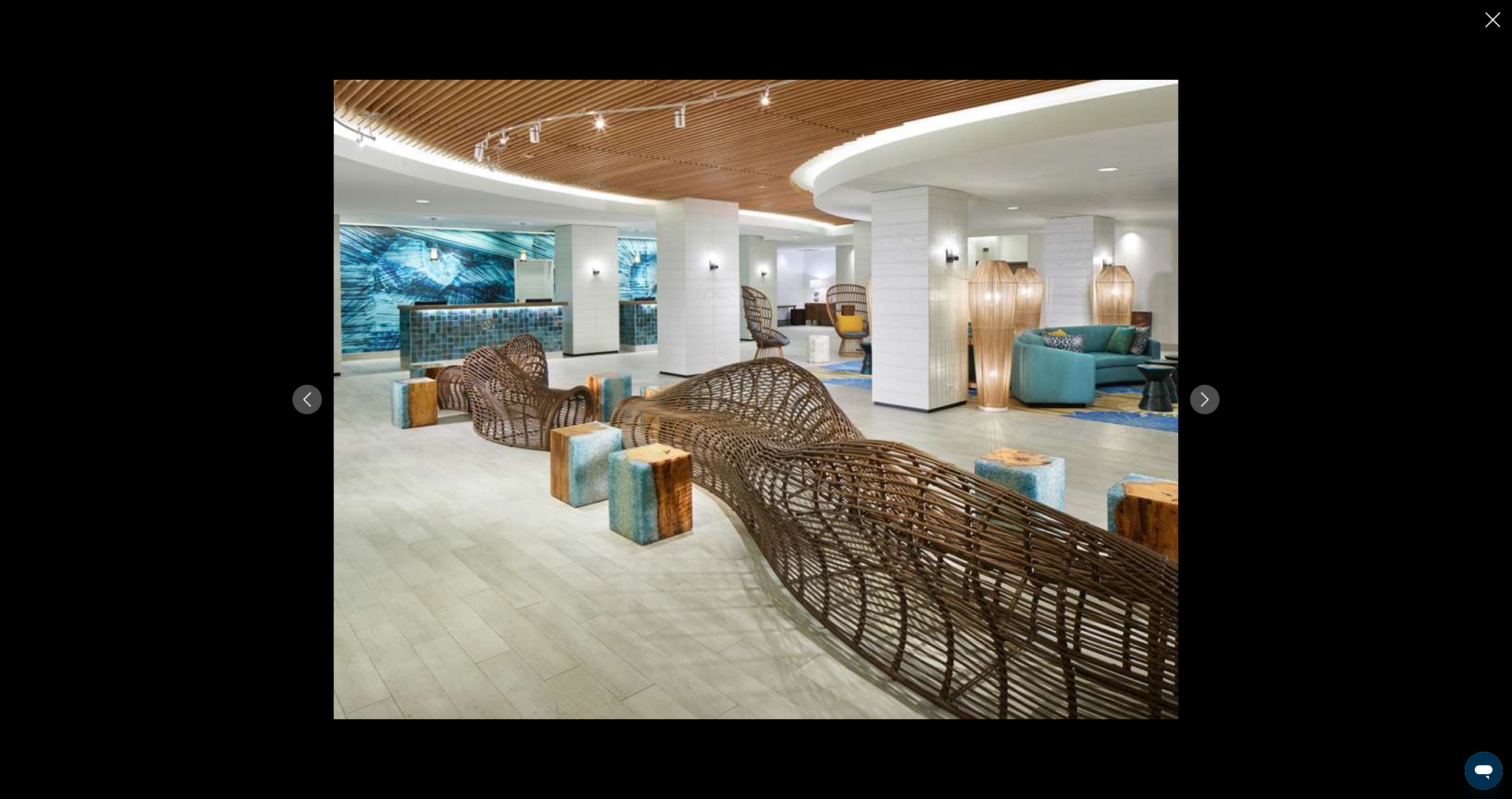
click at [1202, 400] on icon "Next image" at bounding box center [1205, 399] width 14 height 14
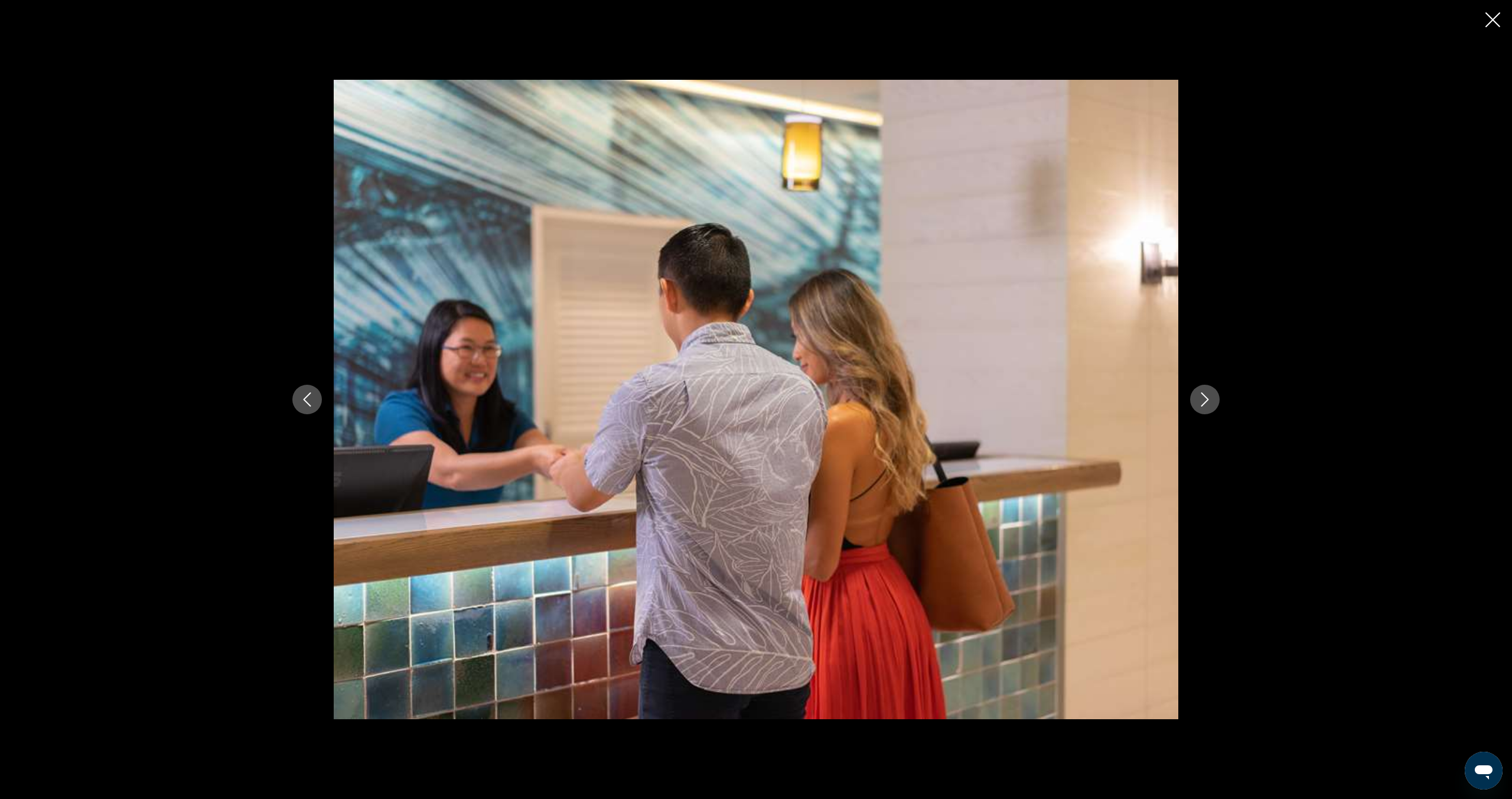
click at [1202, 400] on icon "Next image" at bounding box center [1205, 399] width 14 height 14
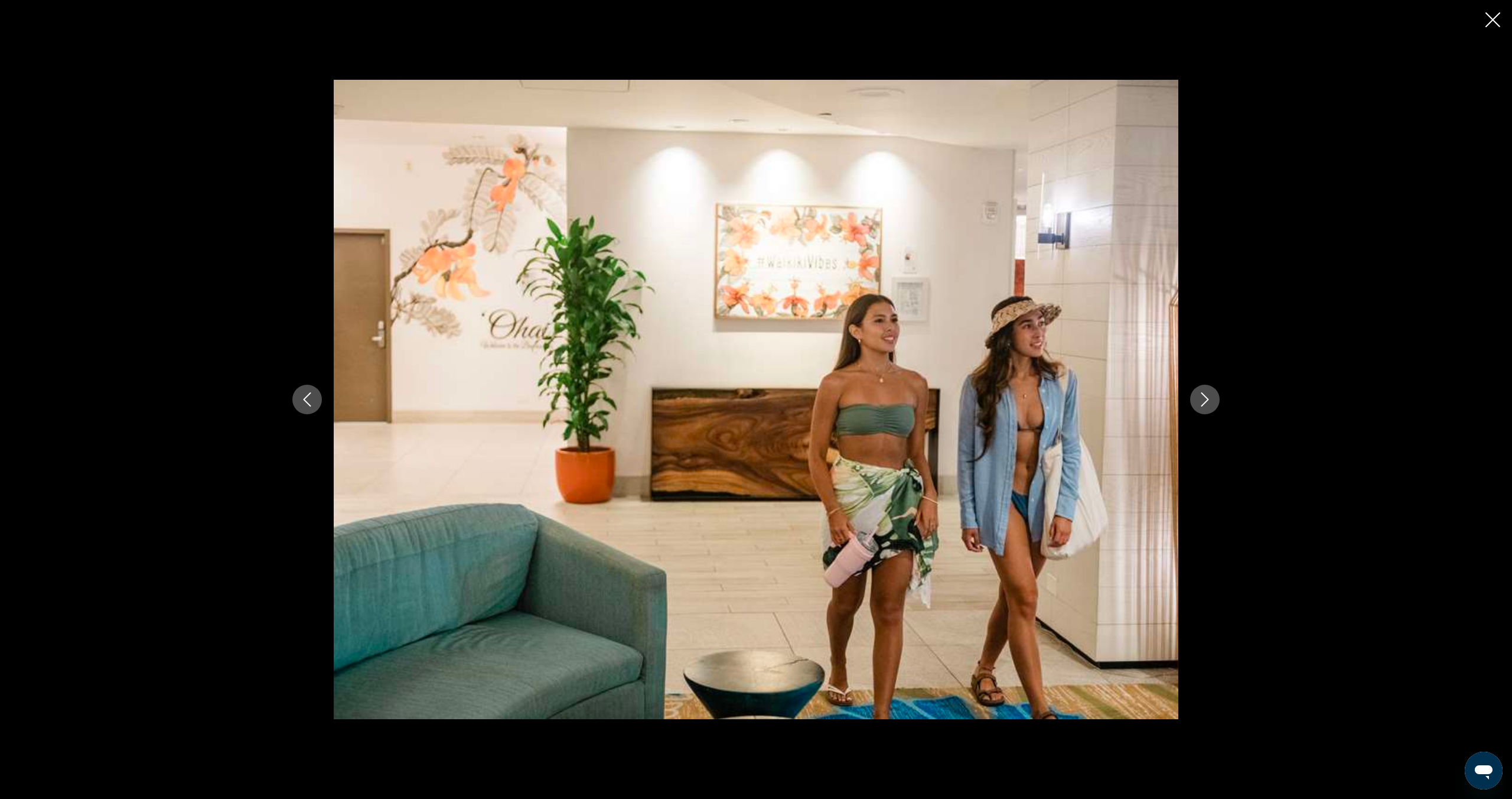
click at [1202, 400] on icon "Next image" at bounding box center [1205, 399] width 14 height 14
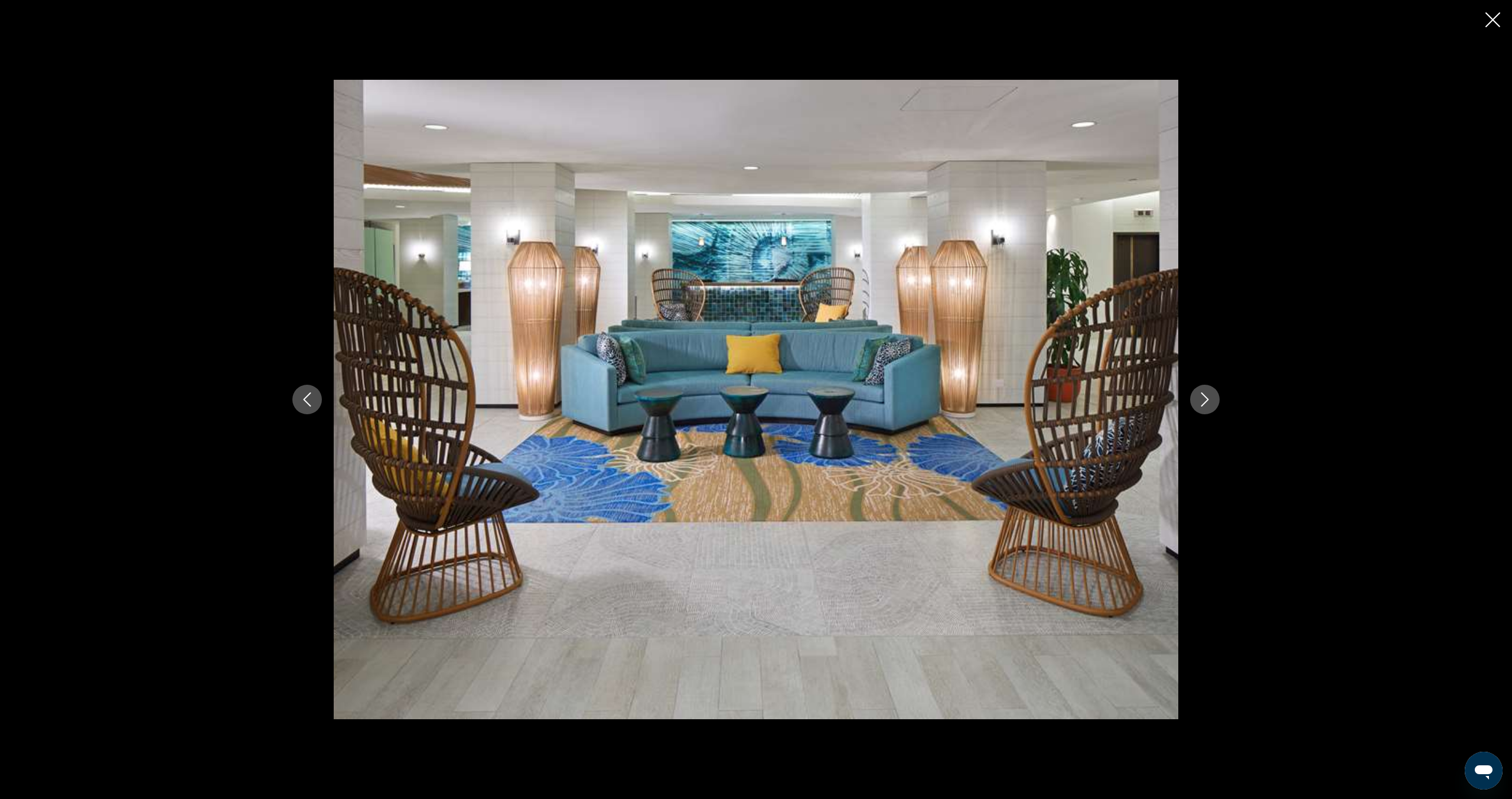
click at [1202, 400] on icon "Next image" at bounding box center [1205, 399] width 14 height 14
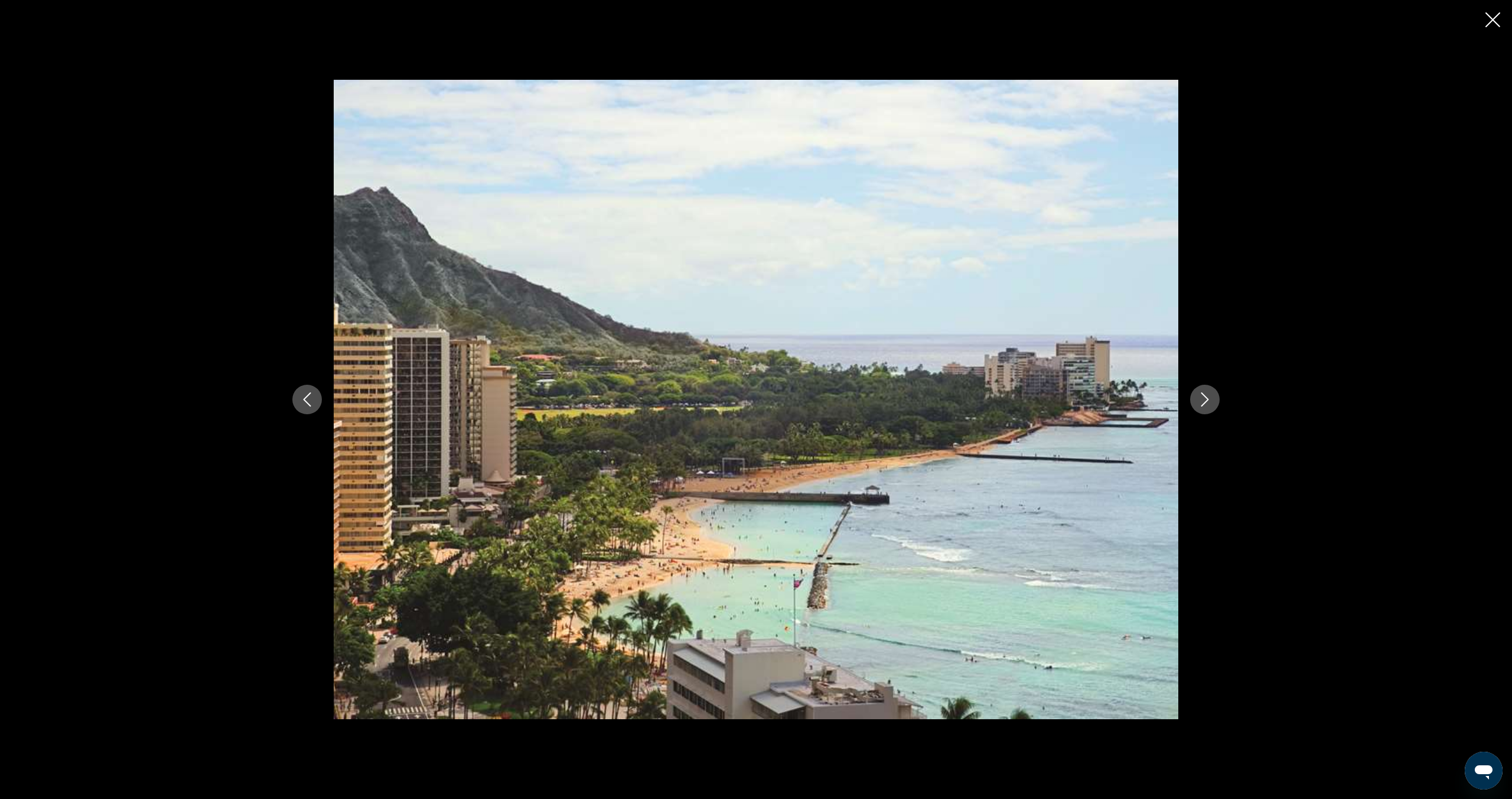
click at [1202, 400] on icon "Next image" at bounding box center [1205, 399] width 14 height 14
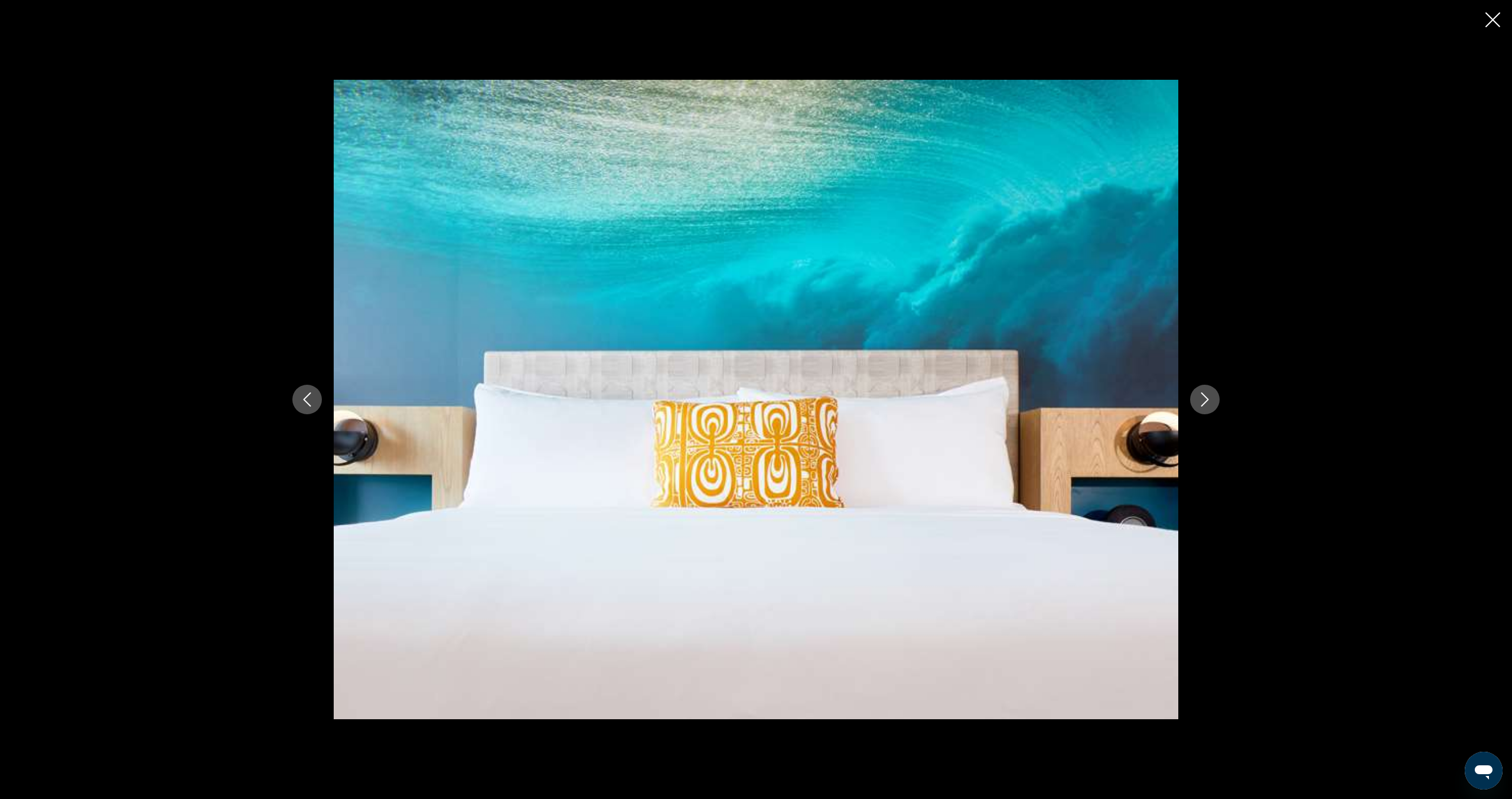
click at [1202, 400] on icon "Next image" at bounding box center [1205, 399] width 14 height 14
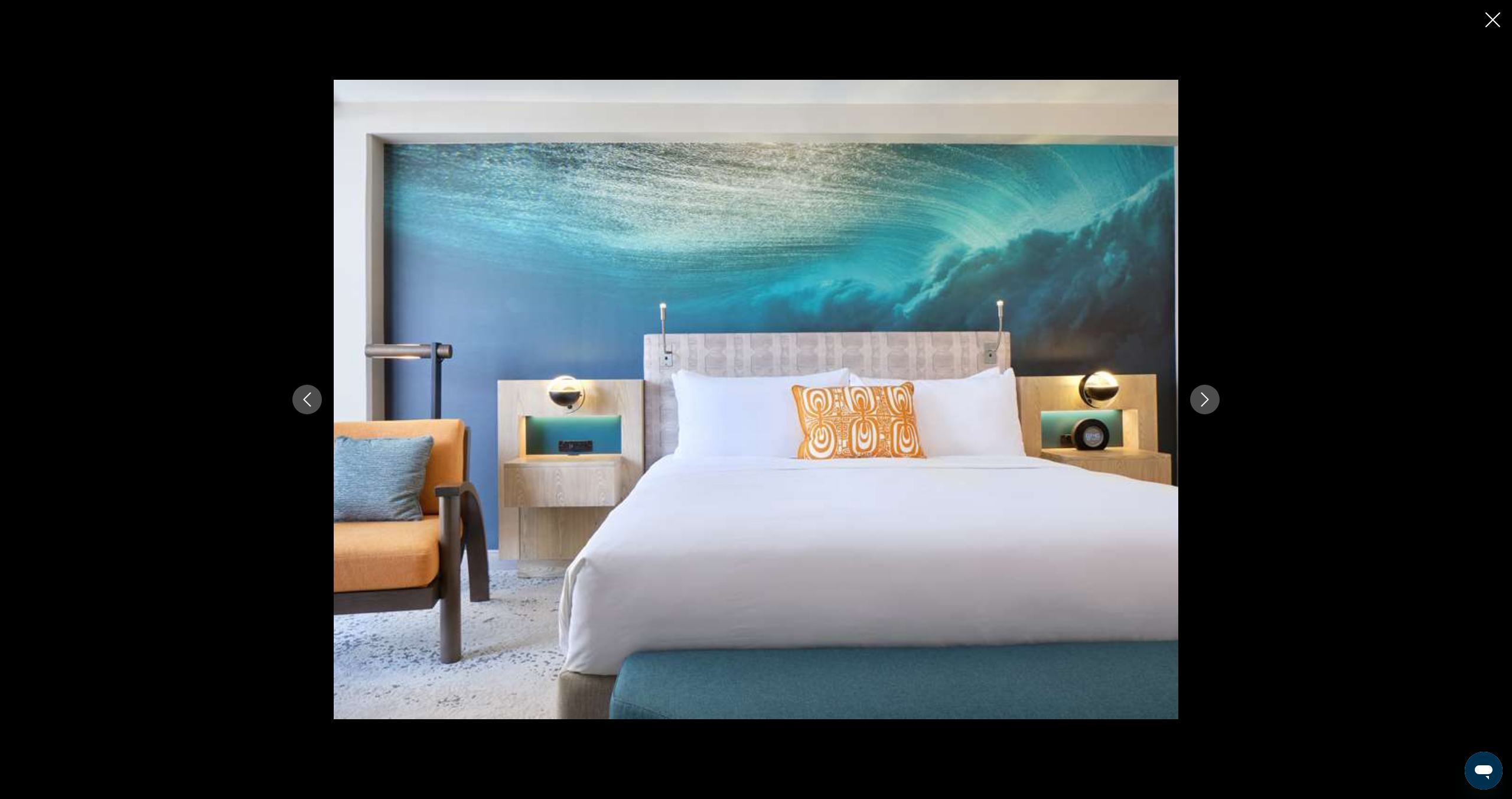
click at [1202, 400] on icon "Next image" at bounding box center [1205, 399] width 14 height 14
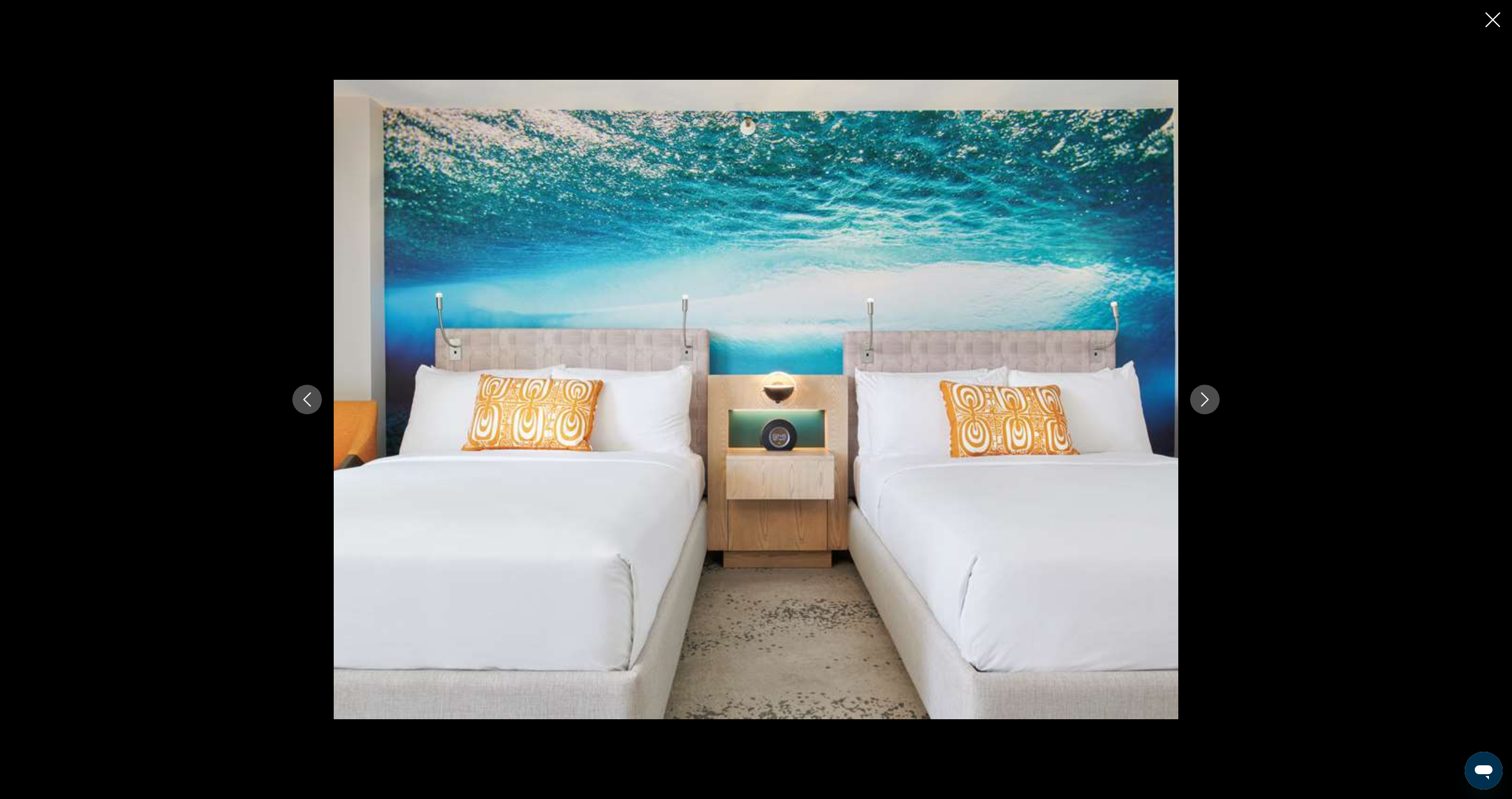
click at [1202, 400] on icon "Next image" at bounding box center [1205, 399] width 14 height 14
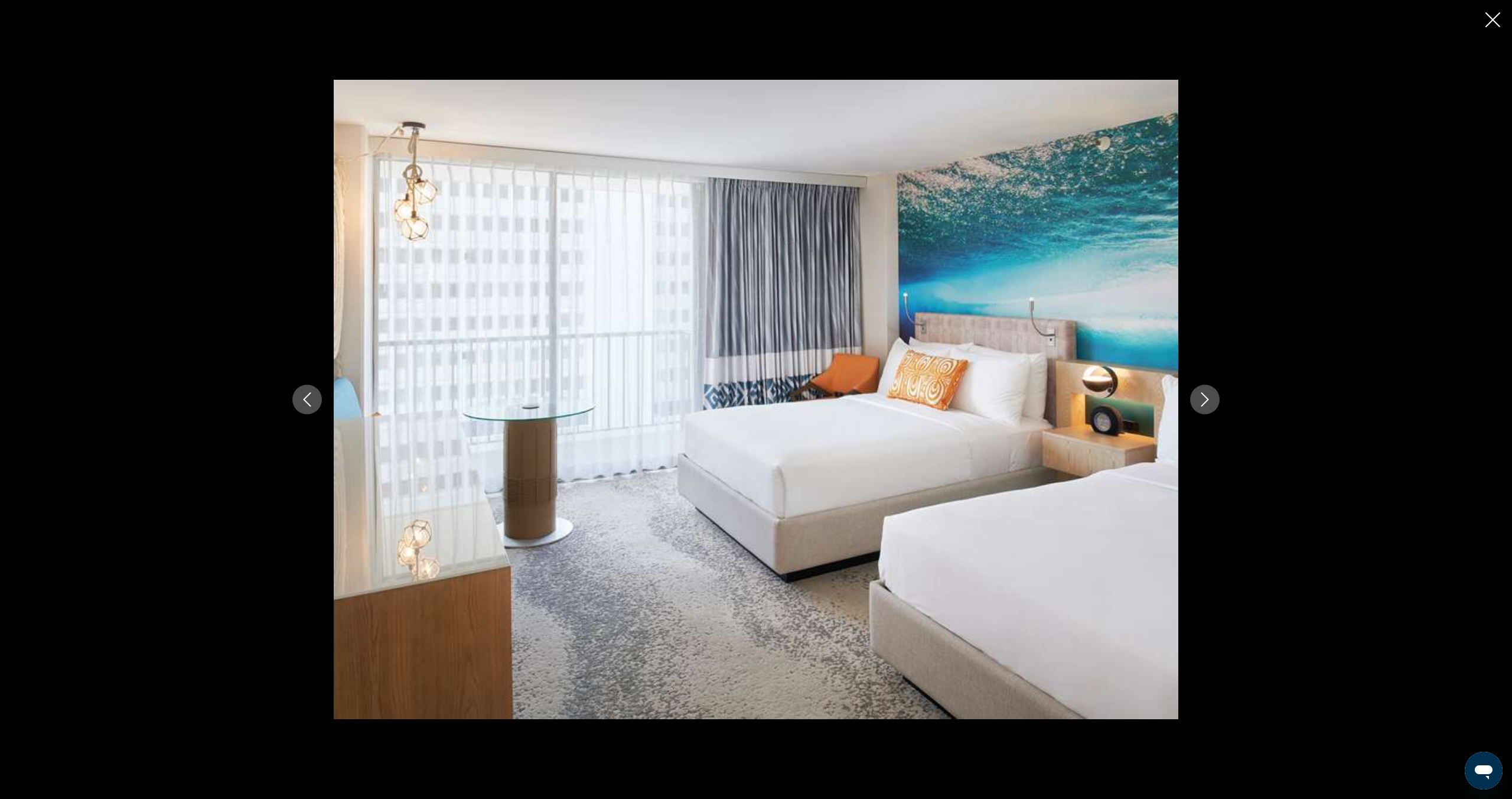
click at [1202, 400] on icon "Next image" at bounding box center [1205, 399] width 14 height 14
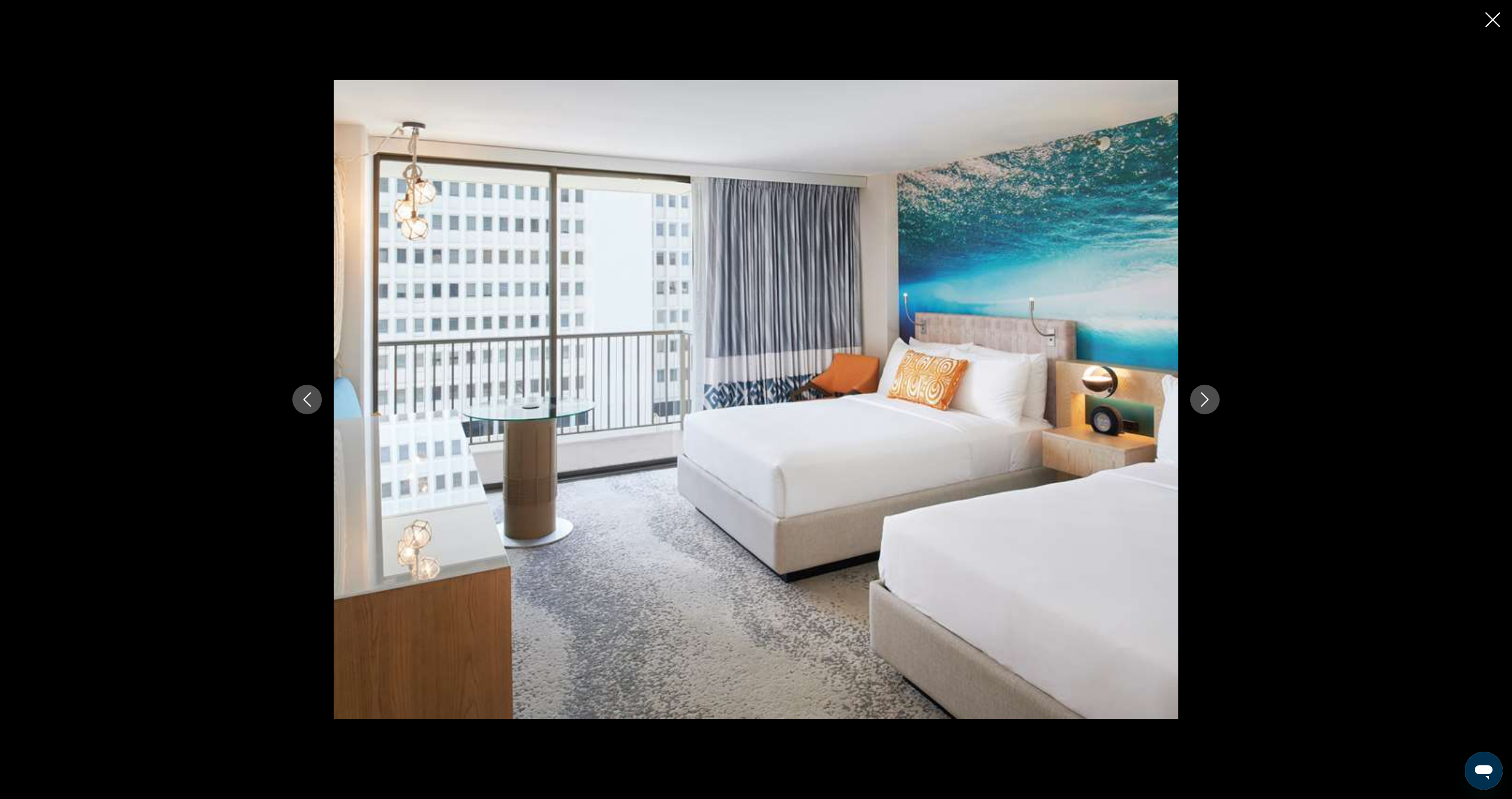
click at [1202, 400] on icon "Next image" at bounding box center [1205, 399] width 14 height 14
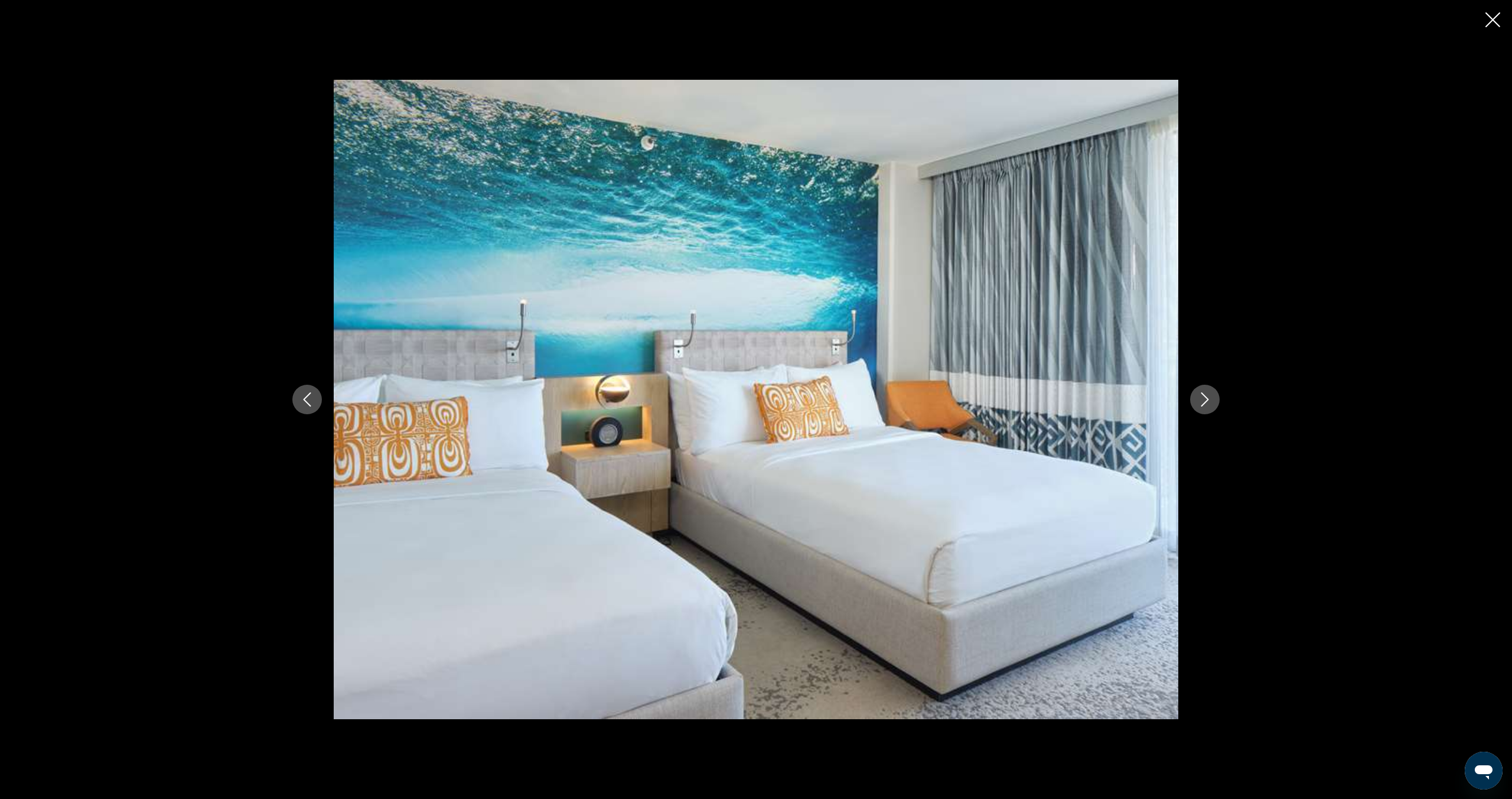
click at [1202, 400] on icon "Next image" at bounding box center [1205, 399] width 14 height 14
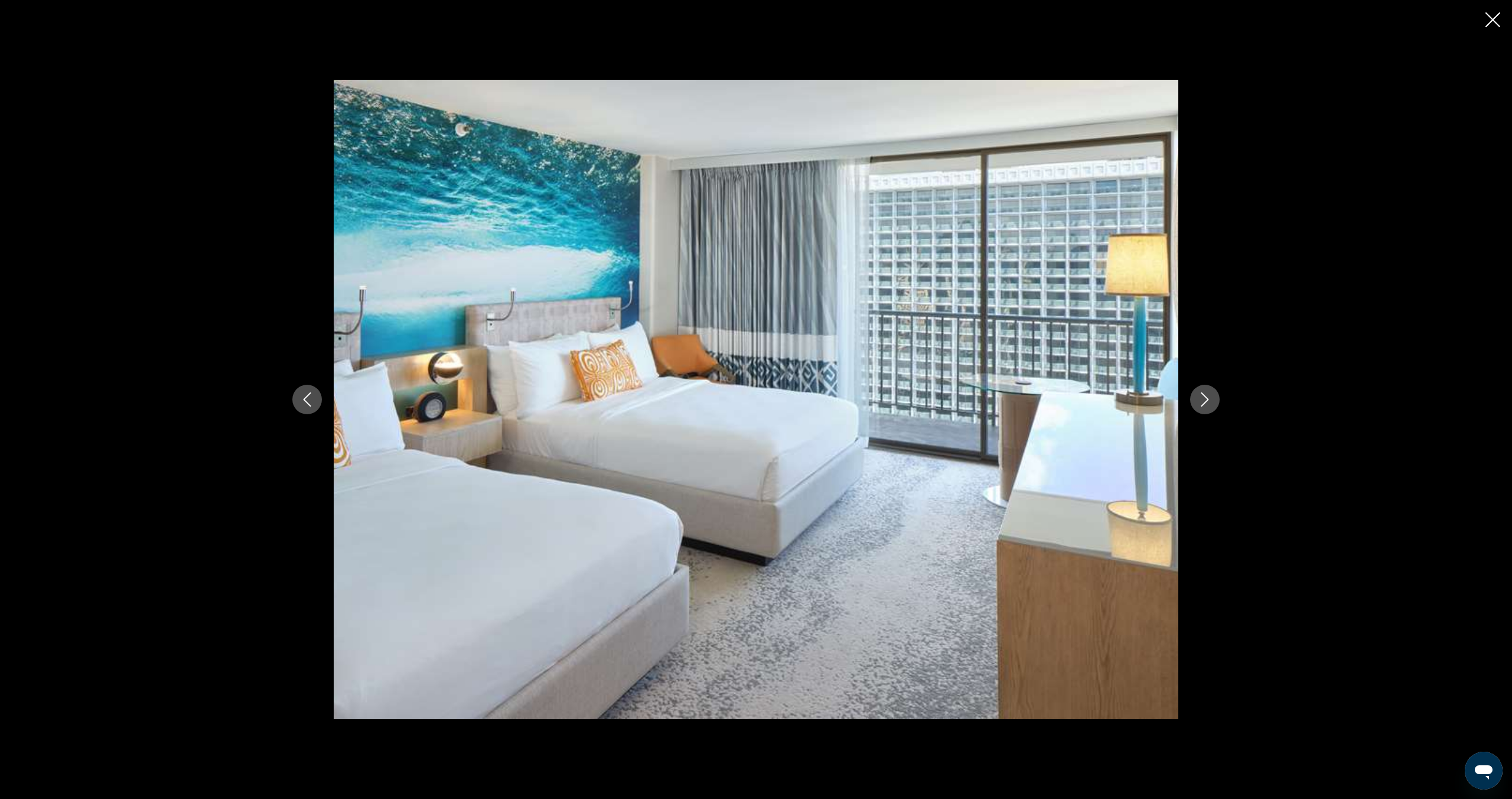
click at [1202, 400] on icon "Next image" at bounding box center [1205, 399] width 14 height 14
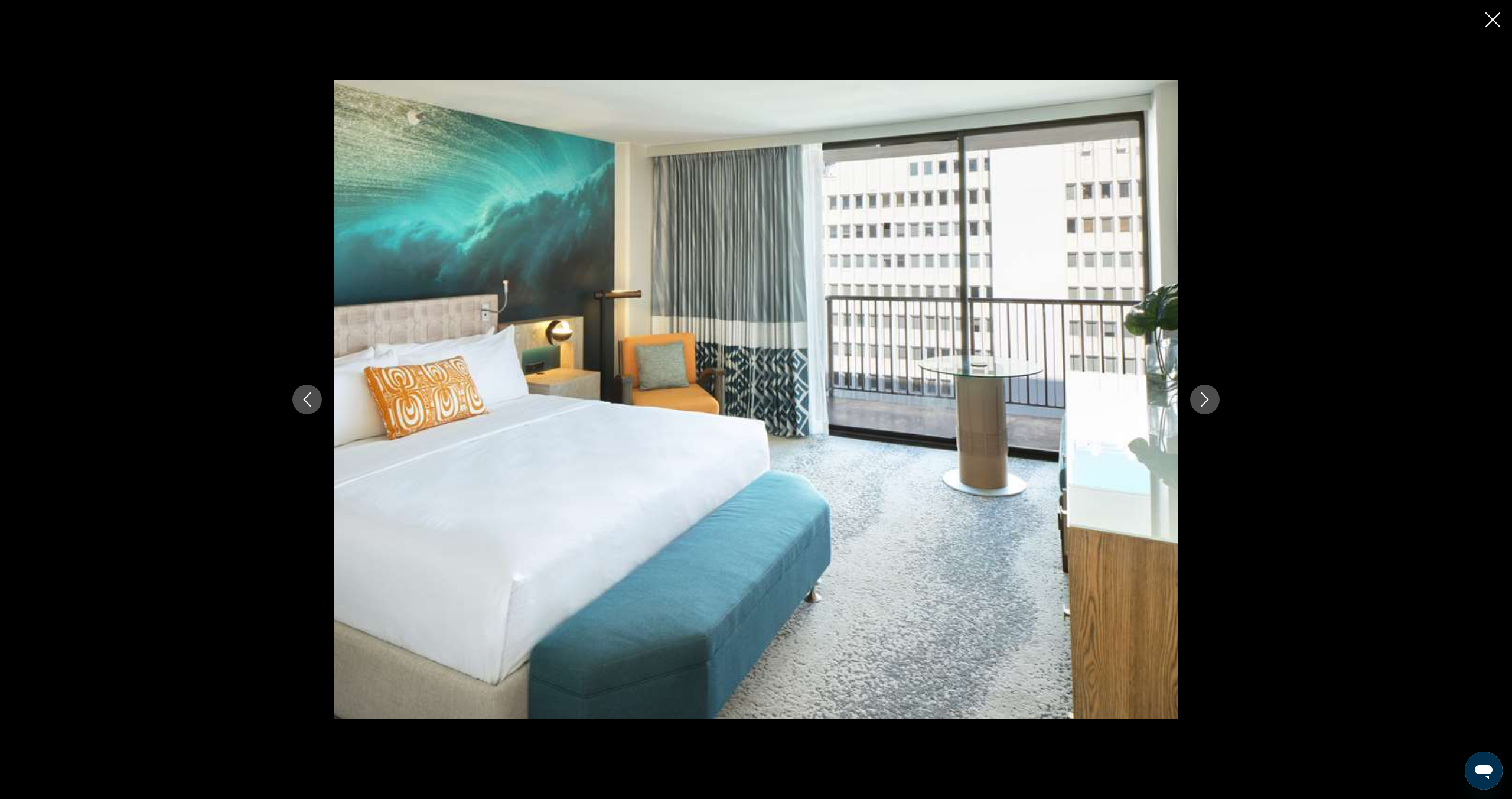
click at [1202, 400] on icon "Next image" at bounding box center [1205, 399] width 14 height 14
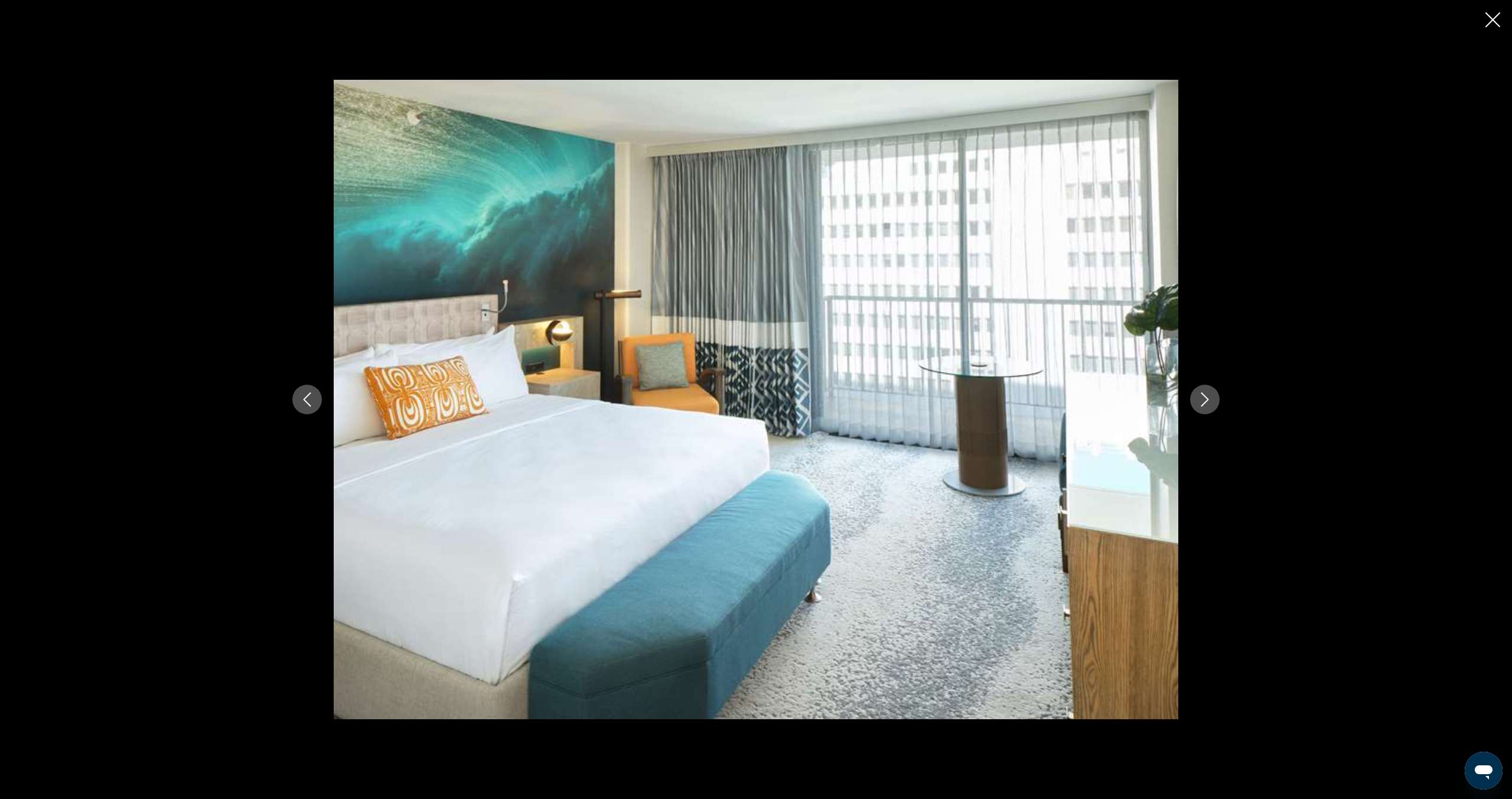
click at [1202, 400] on icon "Next image" at bounding box center [1205, 399] width 14 height 14
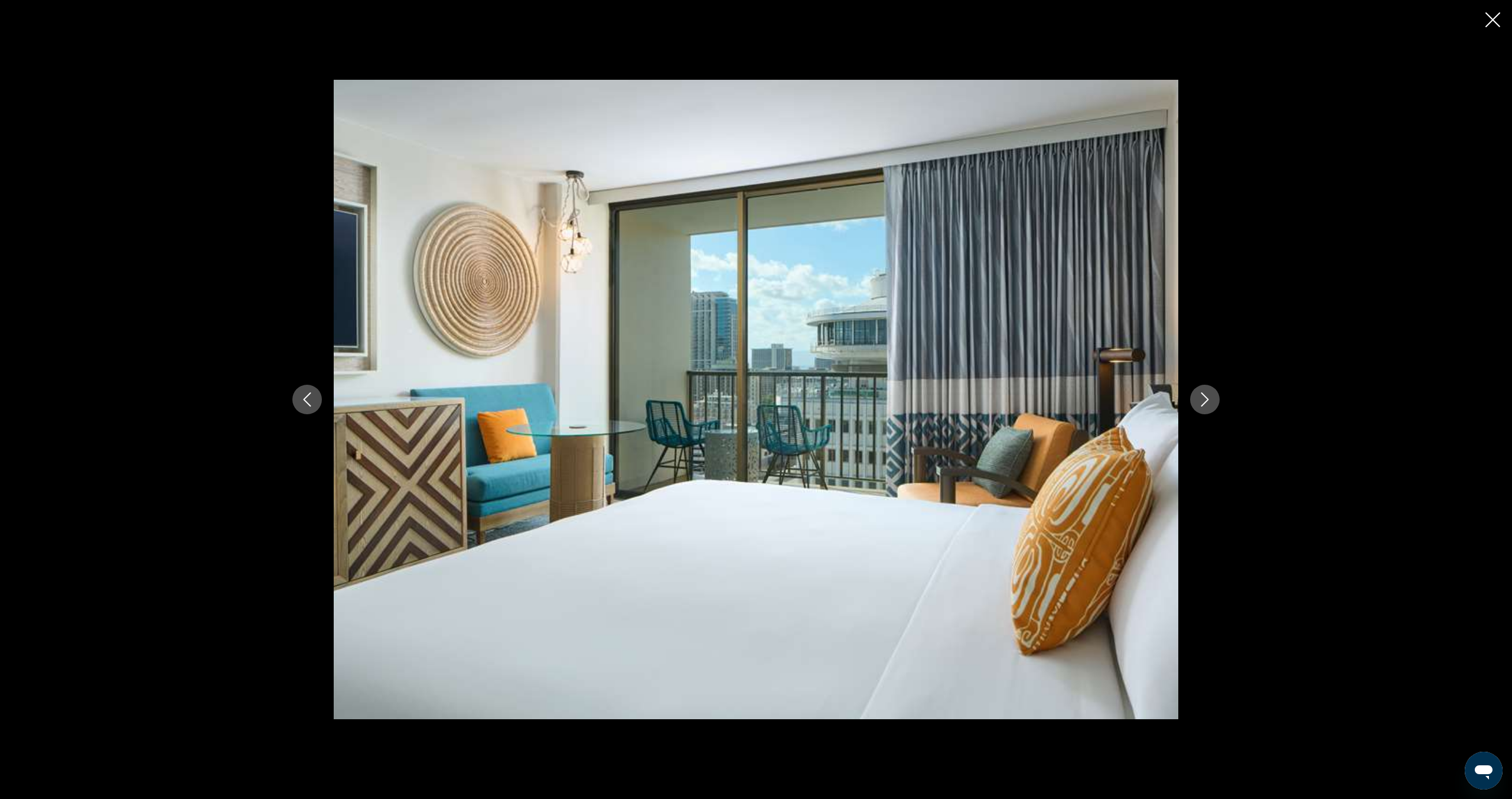
click at [1202, 400] on icon "Next image" at bounding box center [1205, 399] width 14 height 14
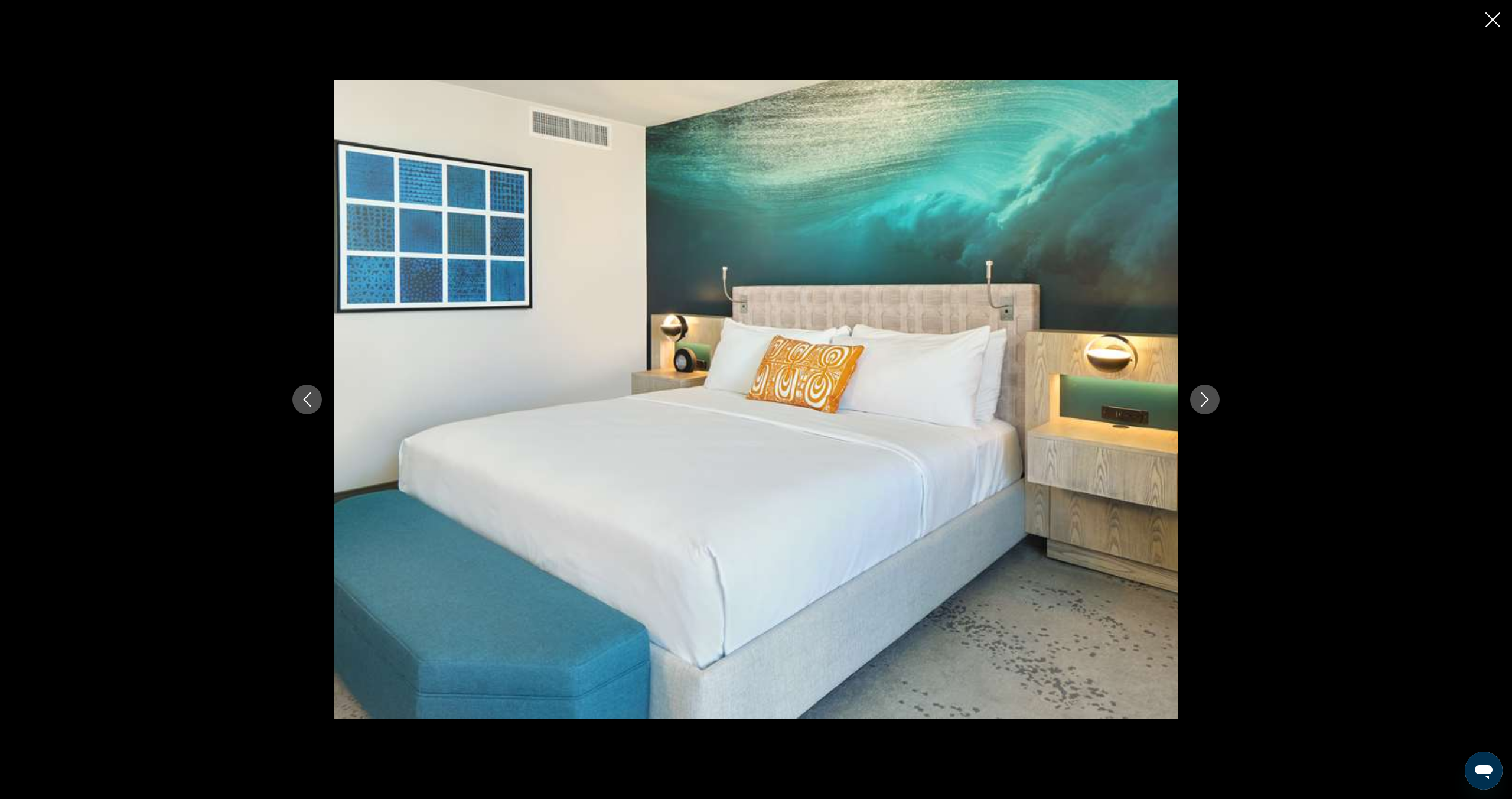
click at [1202, 400] on icon "Next image" at bounding box center [1205, 399] width 14 height 14
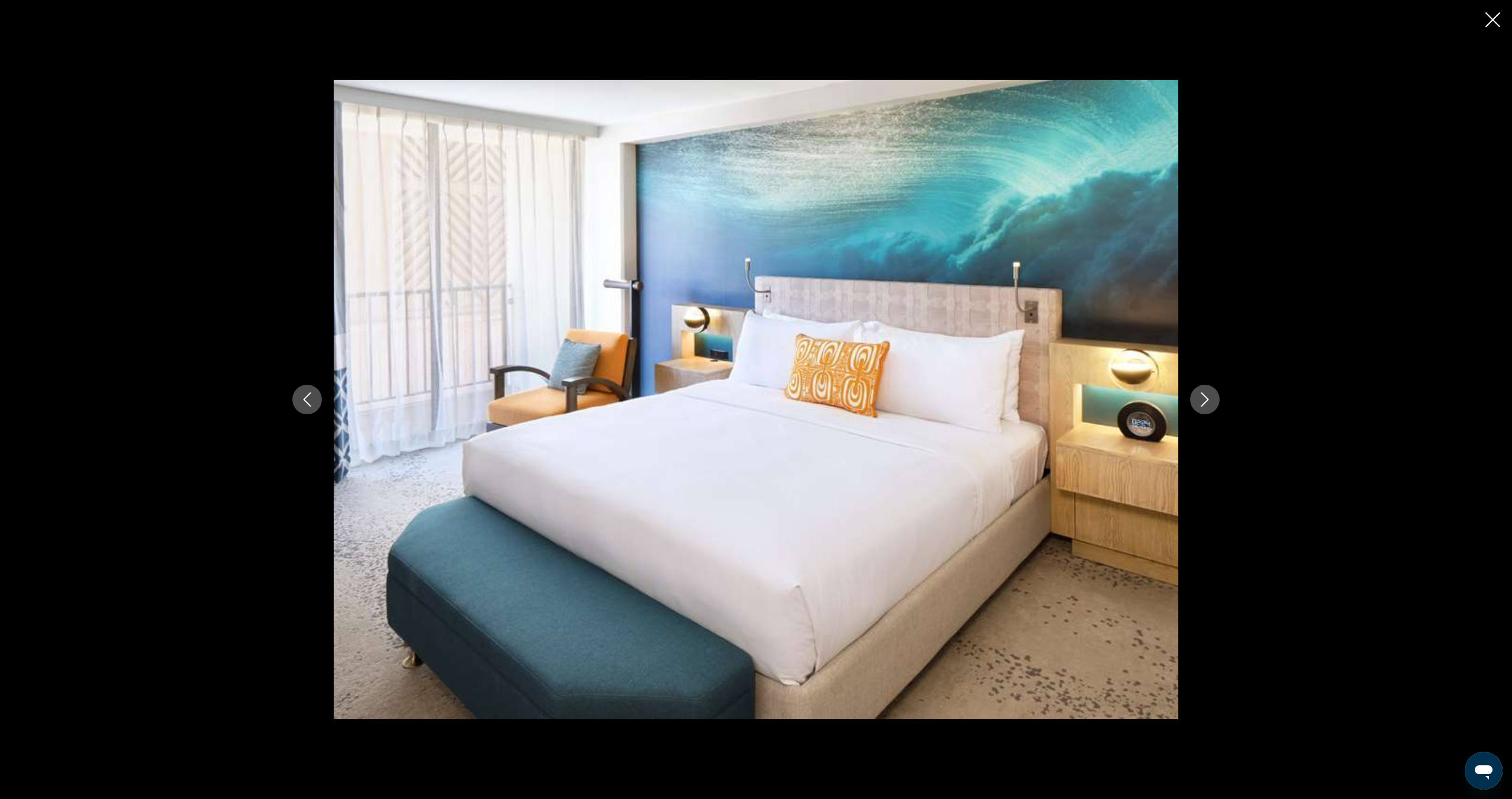
click at [1202, 400] on icon "Next image" at bounding box center [1205, 399] width 14 height 14
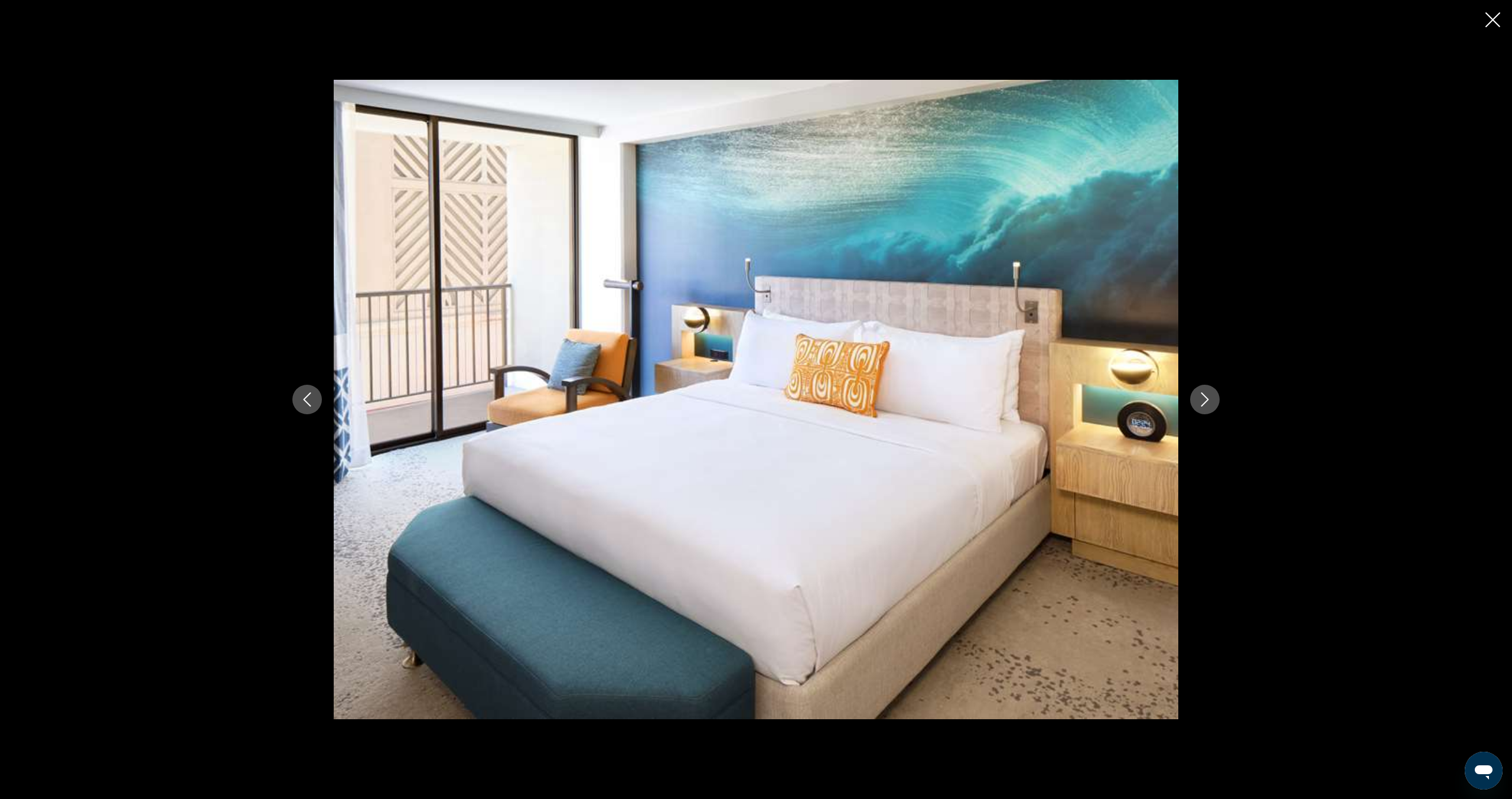
click at [1497, 27] on icon "Close slideshow" at bounding box center [1493, 20] width 15 height 15
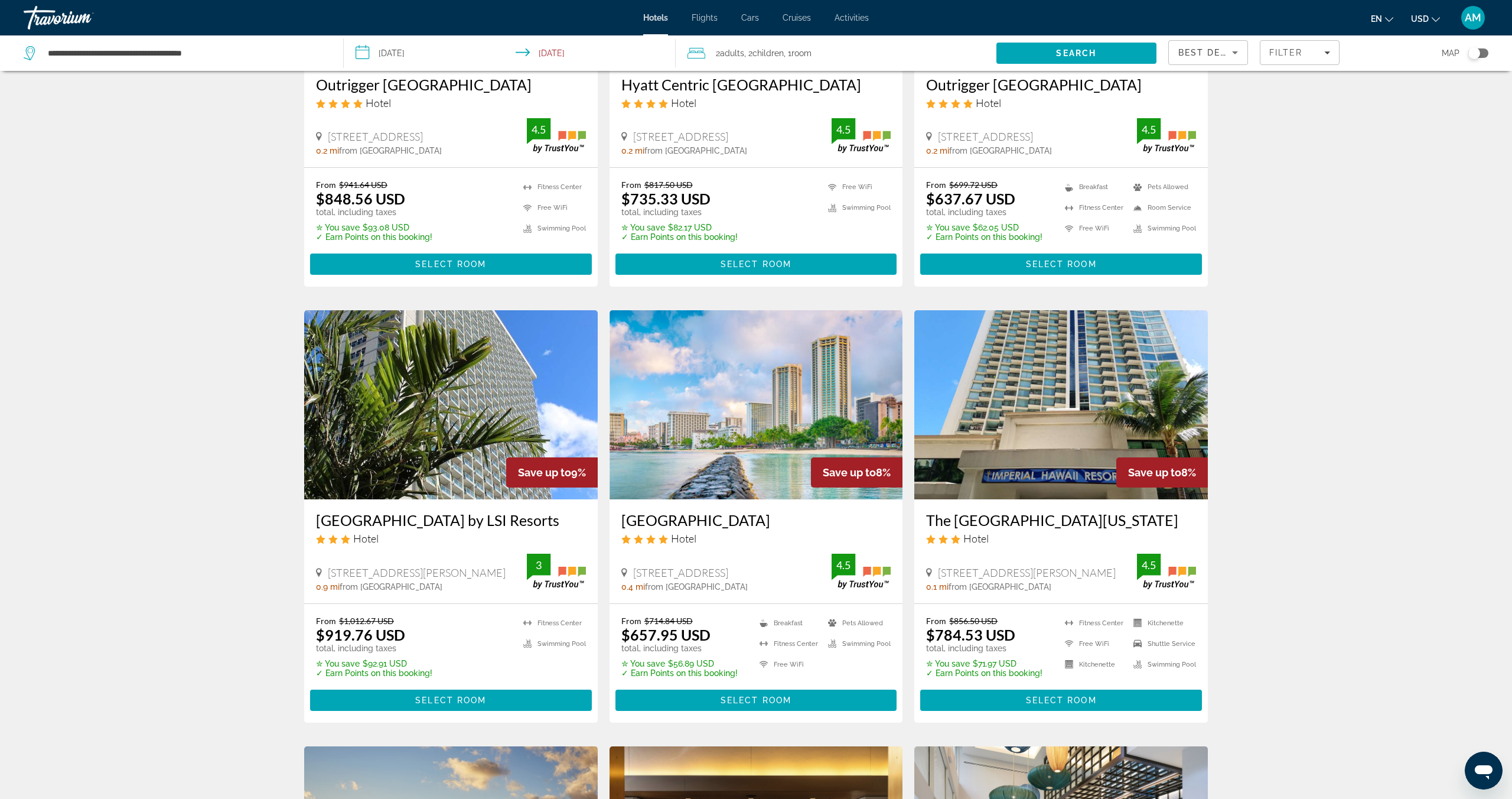
scroll to position [687, 0]
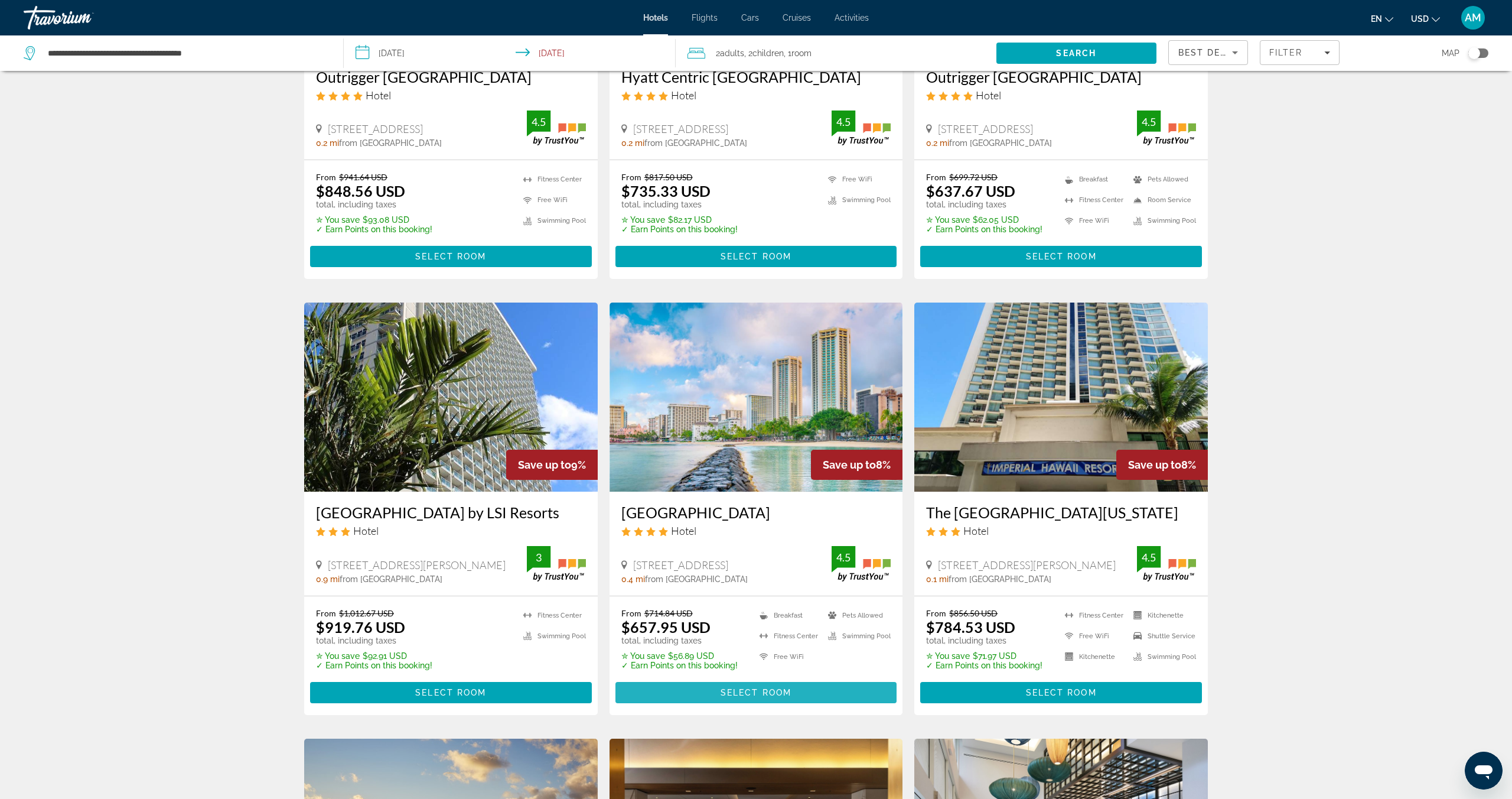
click at [775, 697] on span "Select Room" at bounding box center [756, 693] width 71 height 9
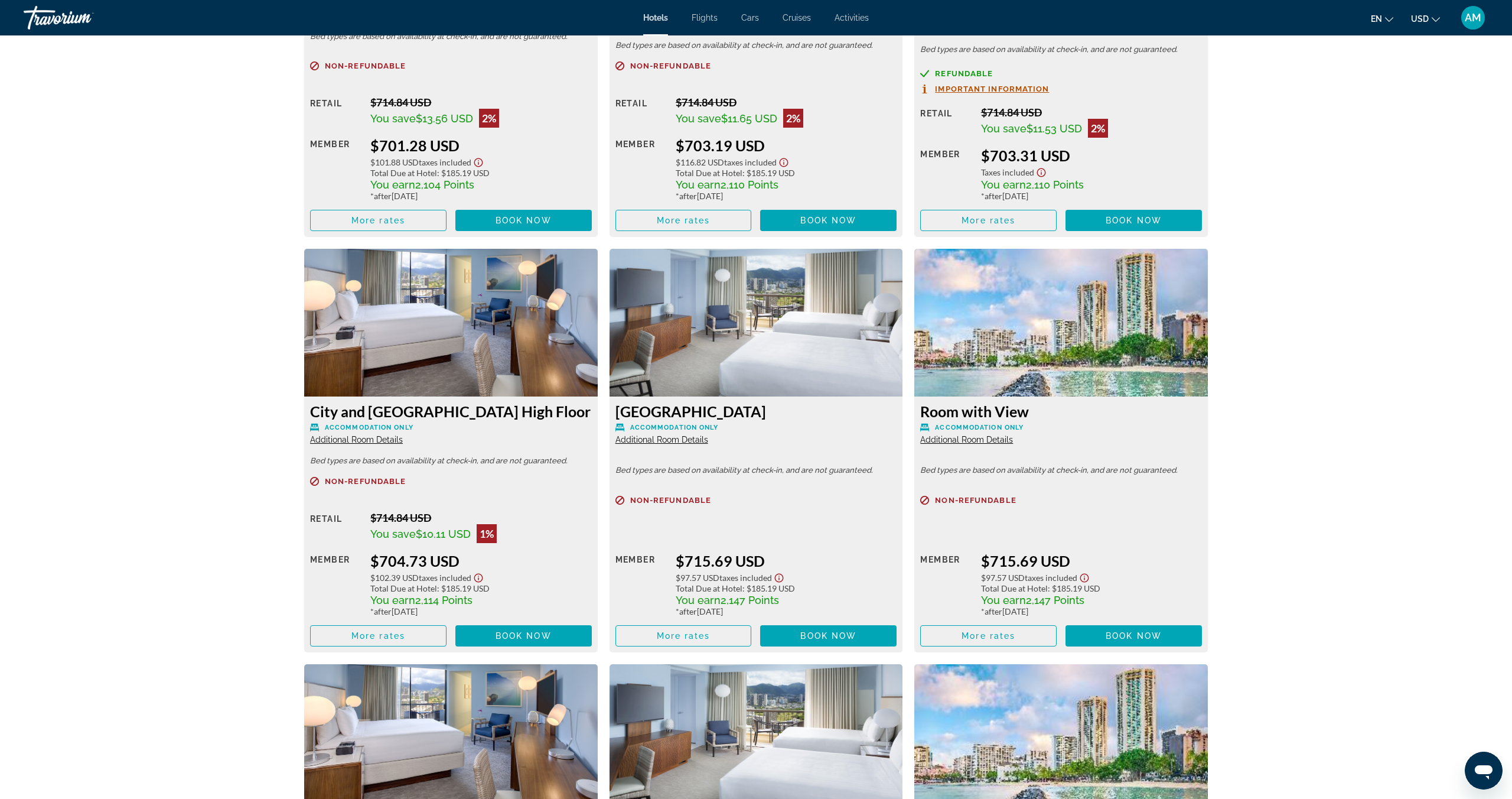
scroll to position [2679, 0]
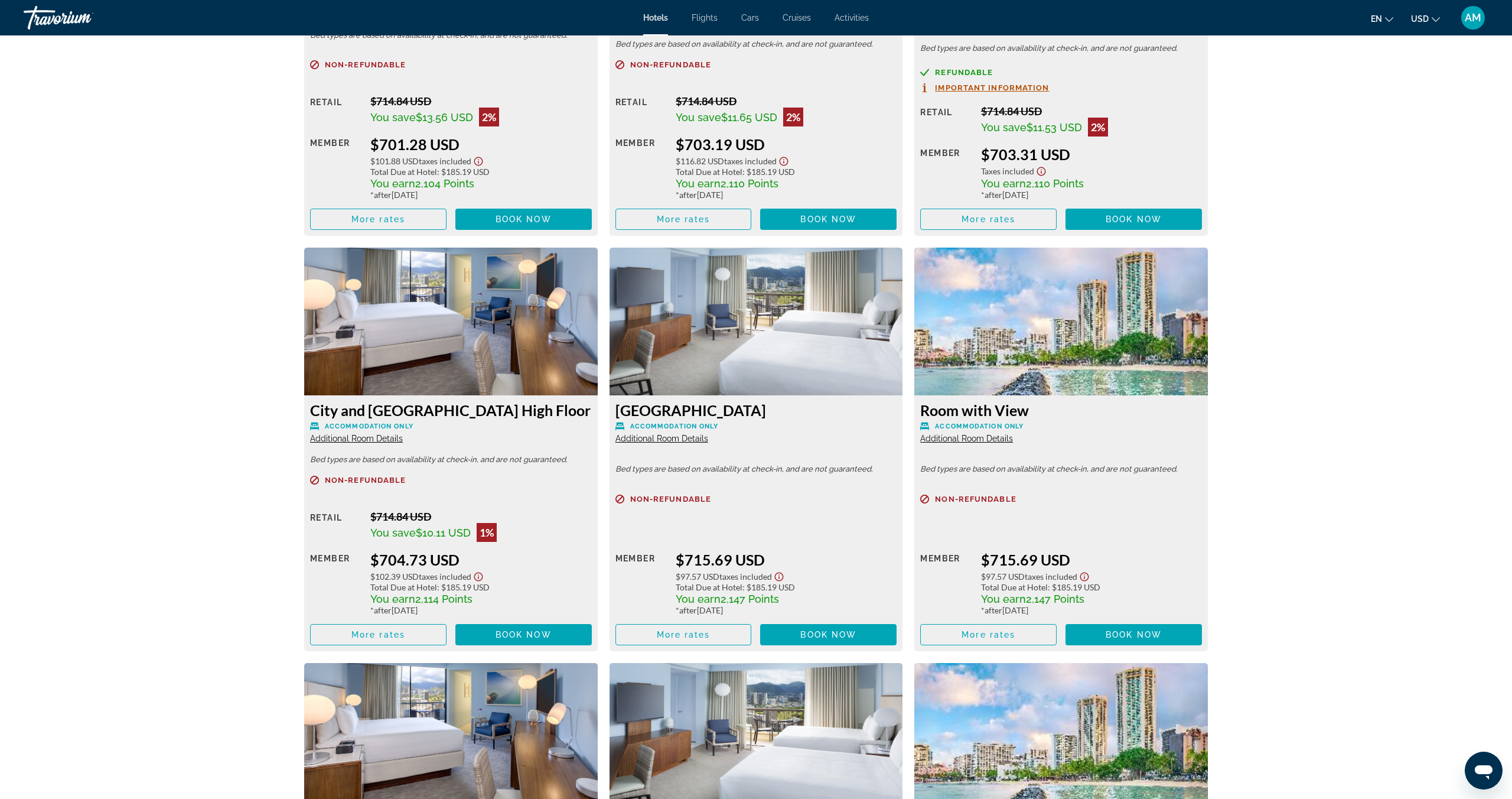
click at [987, 439] on span "Additional Room Details" at bounding box center [967, 438] width 93 height 9
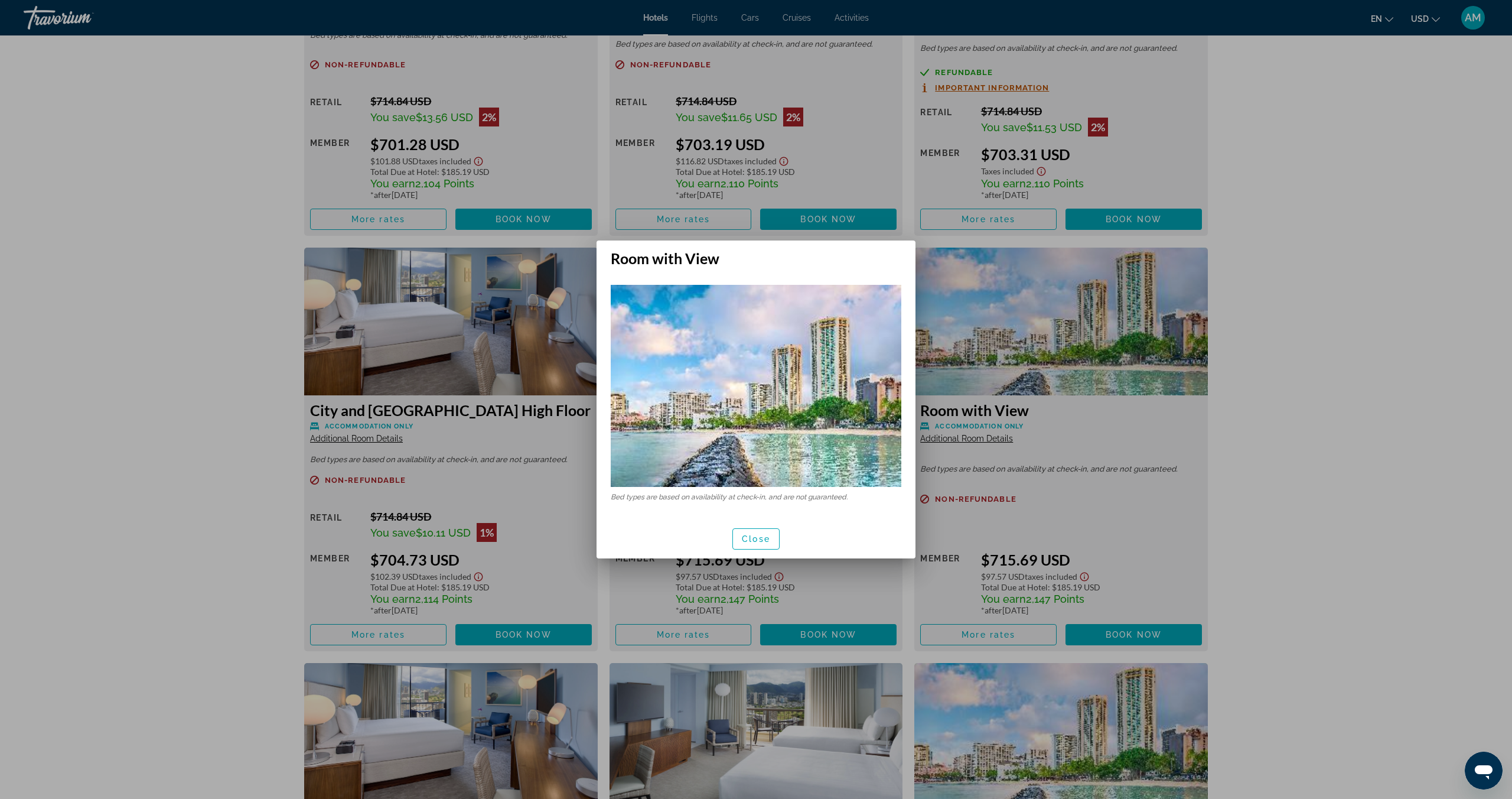
scroll to position [0, 0]
click at [765, 540] on span "Close" at bounding box center [756, 539] width 28 height 9
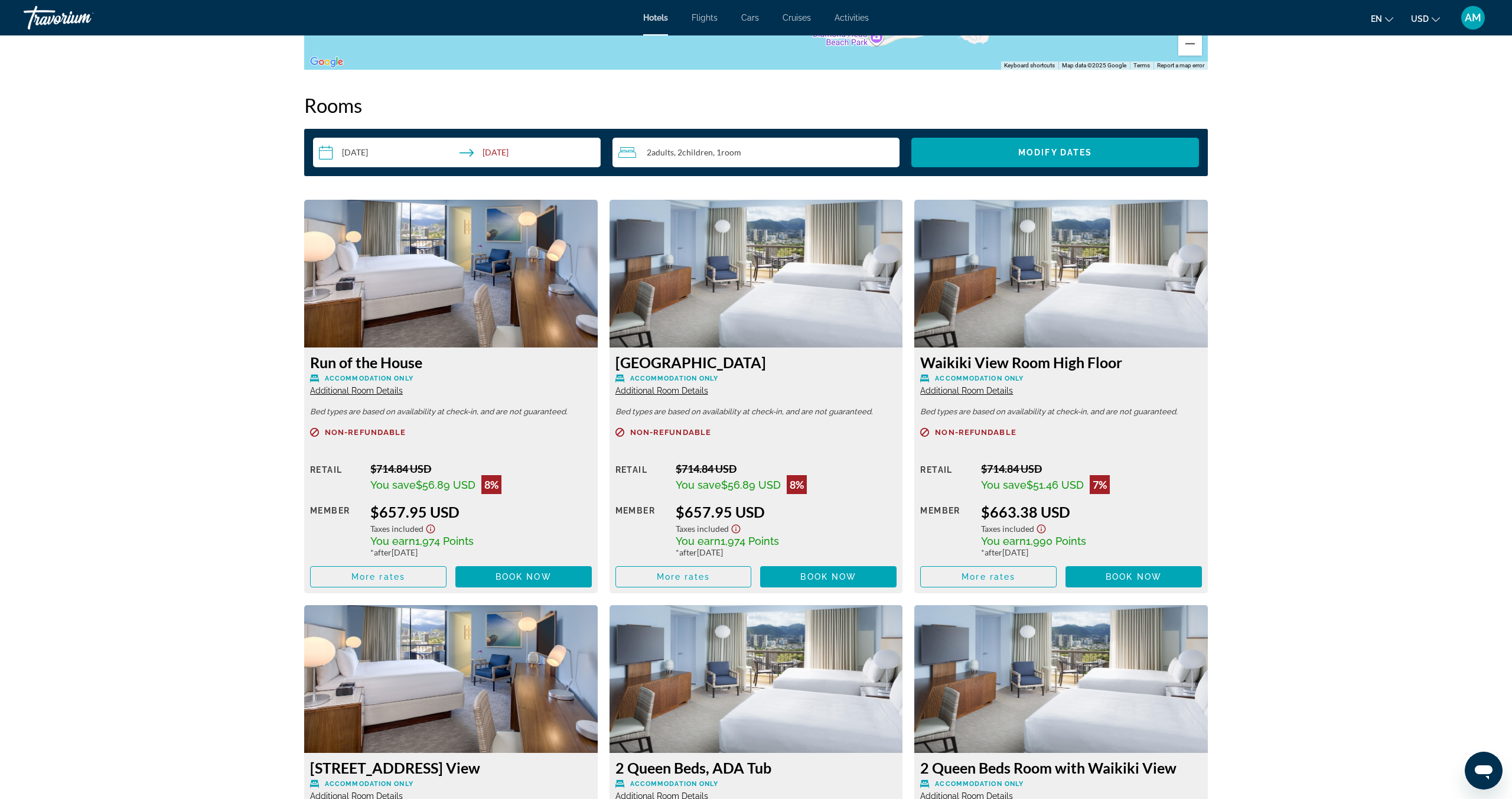
scroll to position [1494, 0]
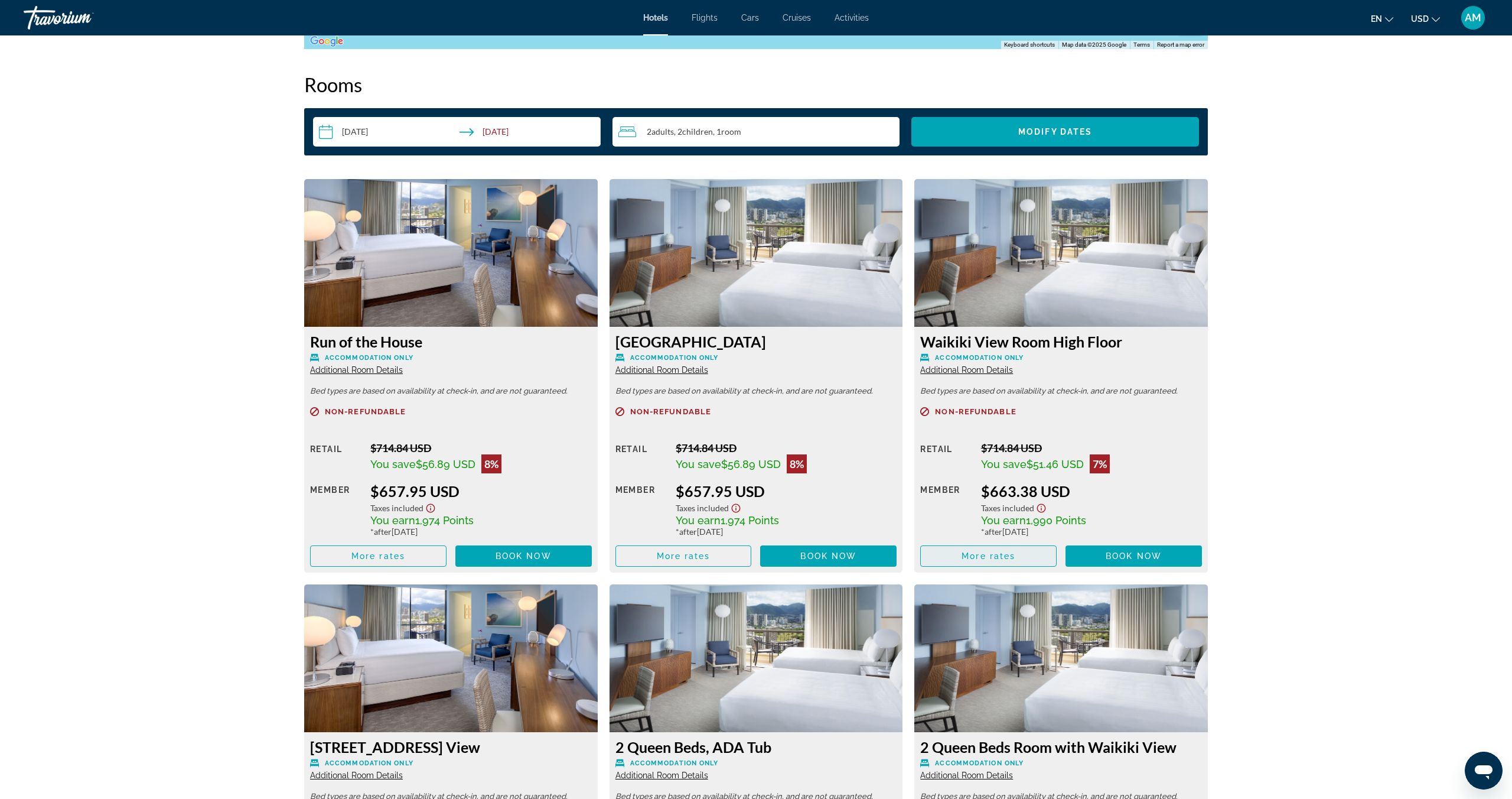
click at [1009, 552] on span "More rates" at bounding box center [988, 556] width 54 height 9
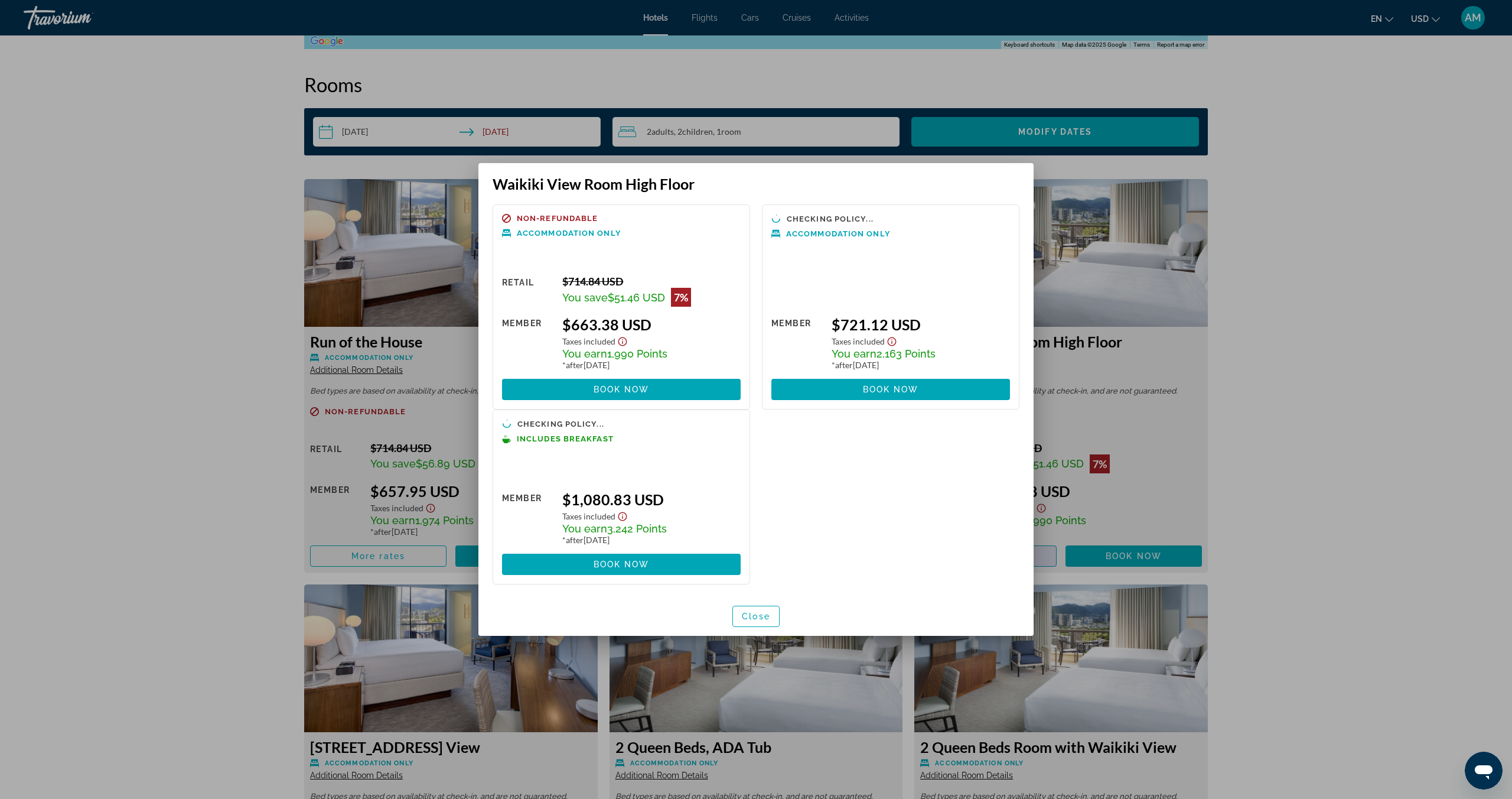
scroll to position [0, 0]
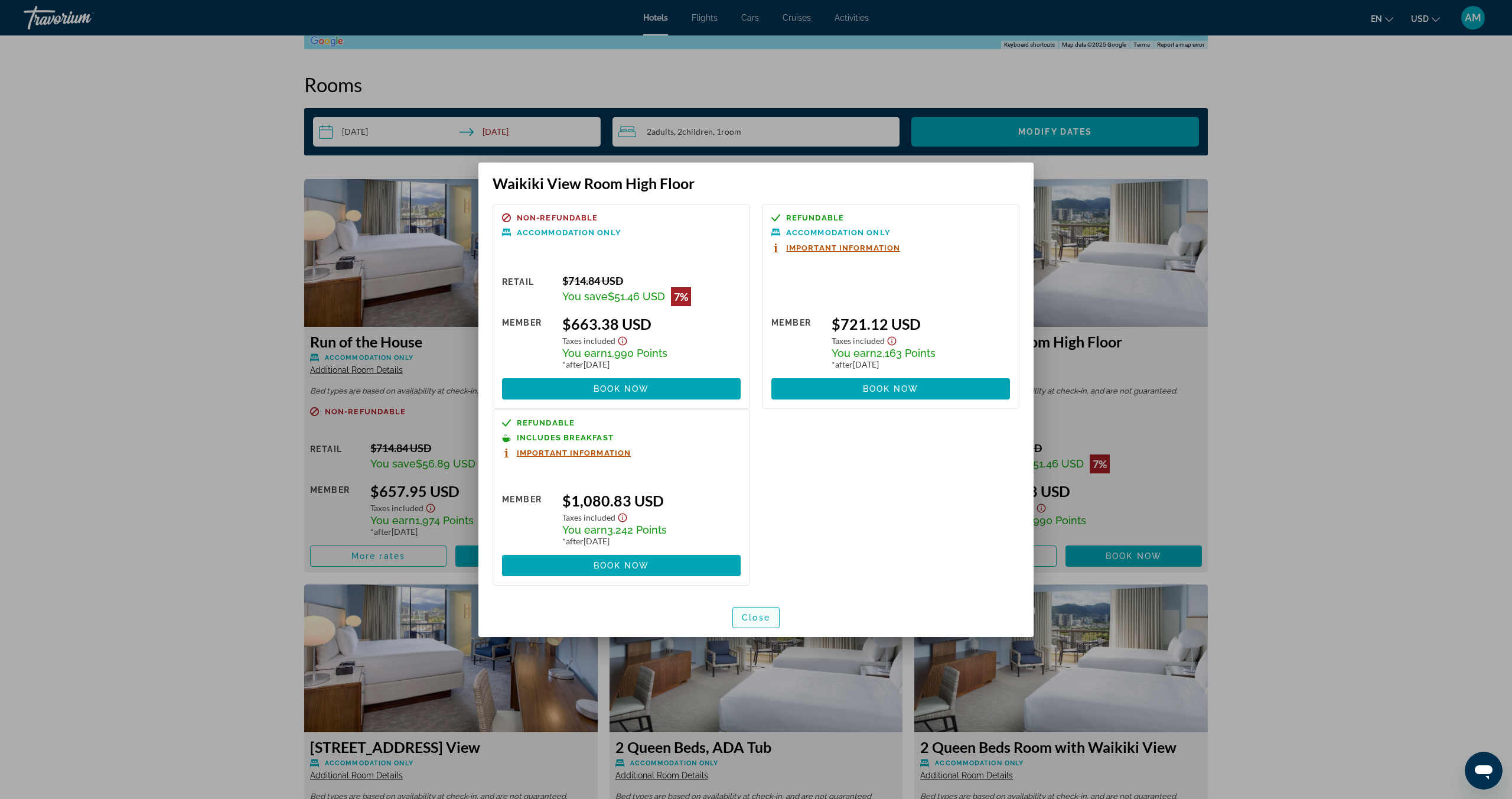
click at [757, 622] on span "Close" at bounding box center [756, 618] width 28 height 9
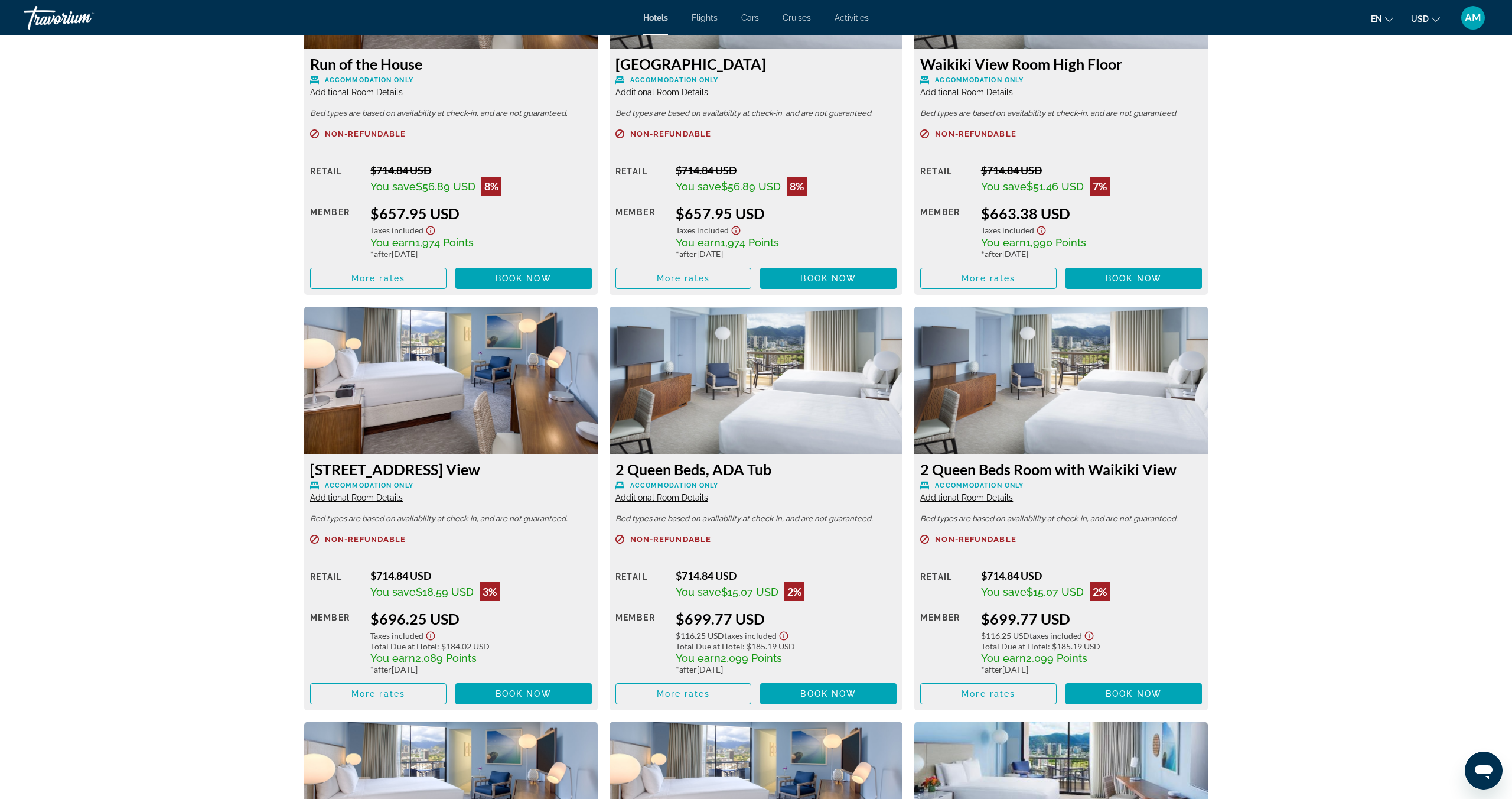
scroll to position [1774, 0]
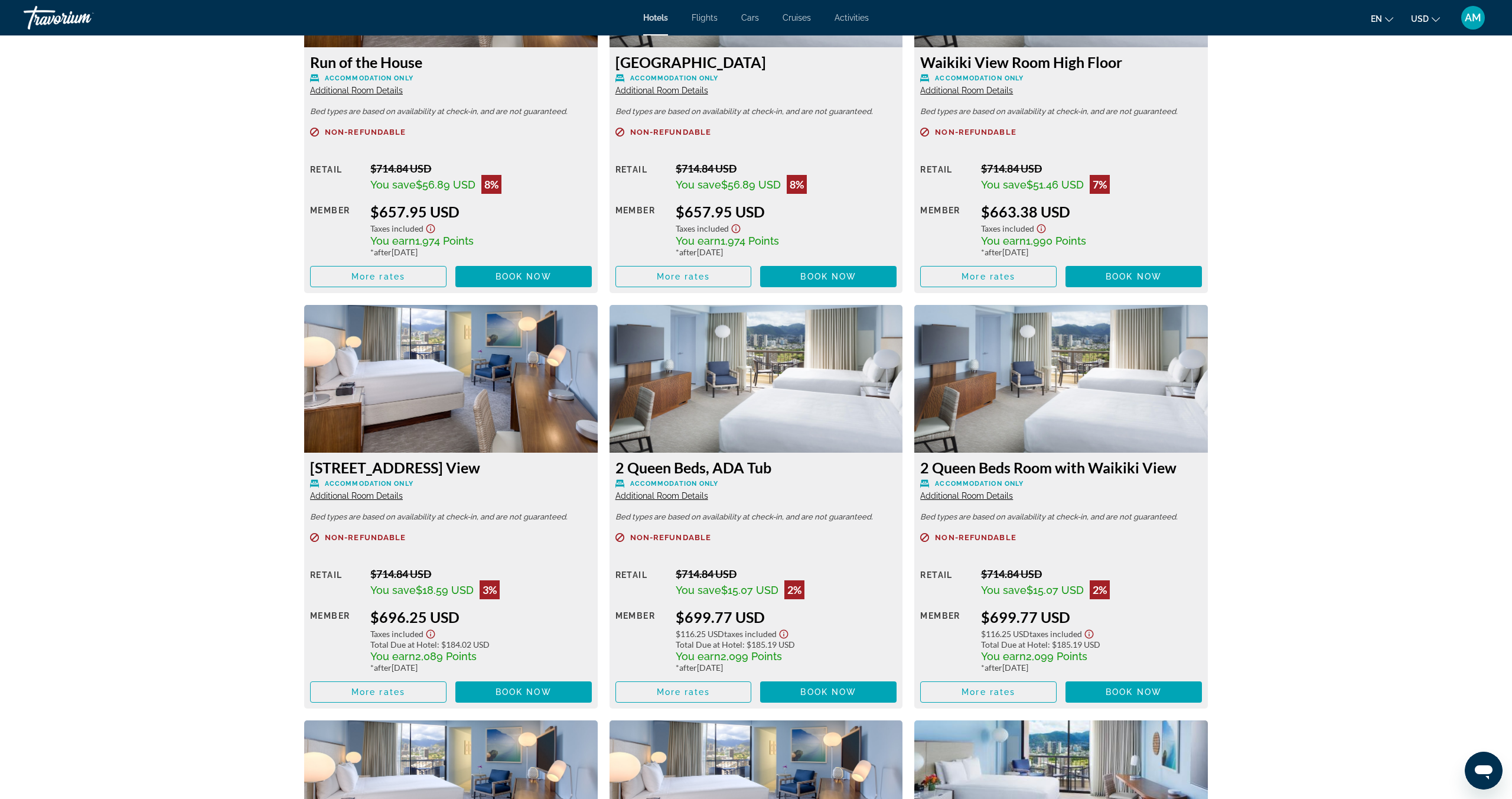
click at [736, 228] on icon "Show Taxes and Fees disclaimer" at bounding box center [735, 228] width 14 height 10
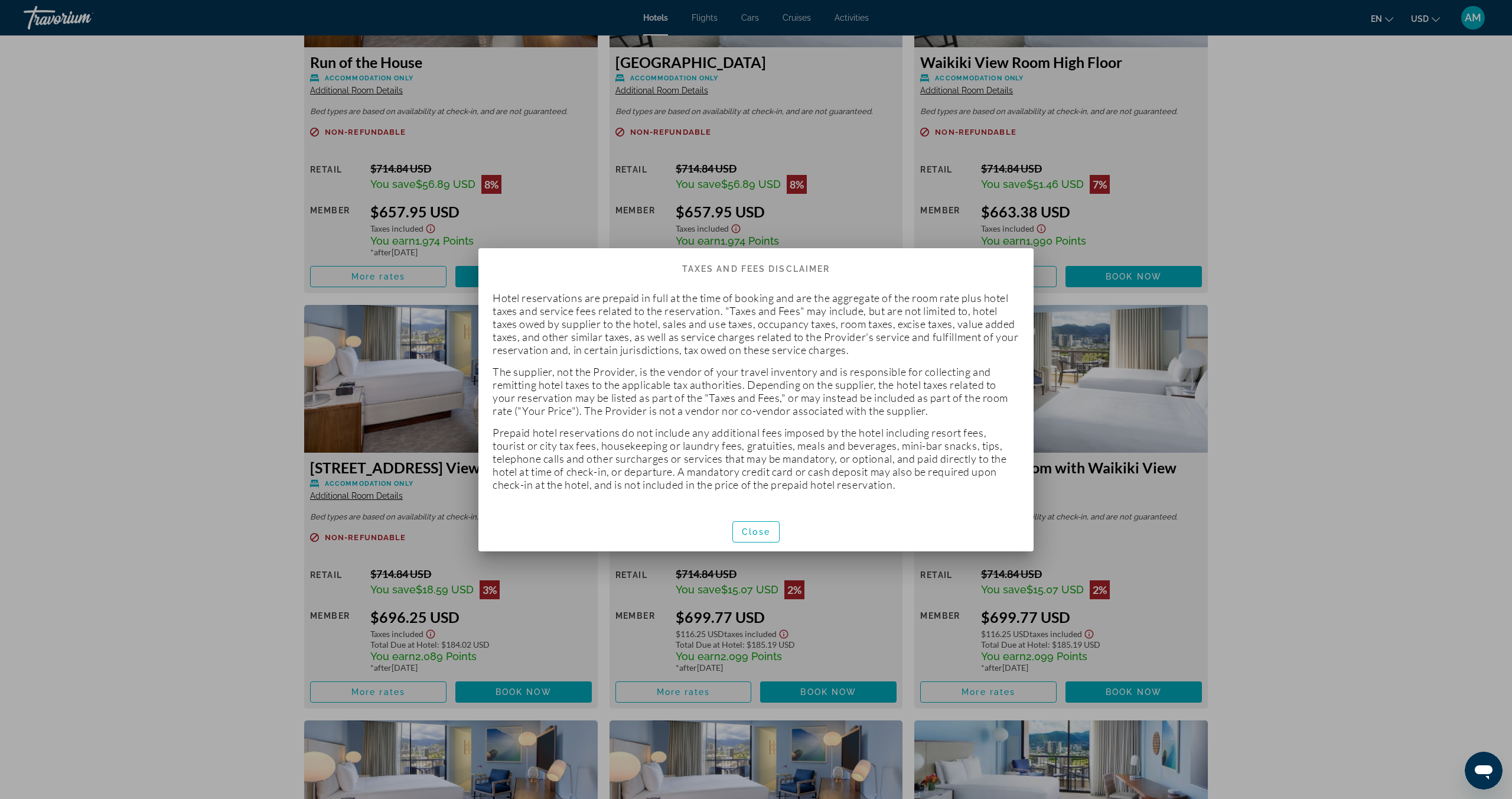
scroll to position [0, 0]
click at [752, 528] on span "Close" at bounding box center [756, 531] width 28 height 9
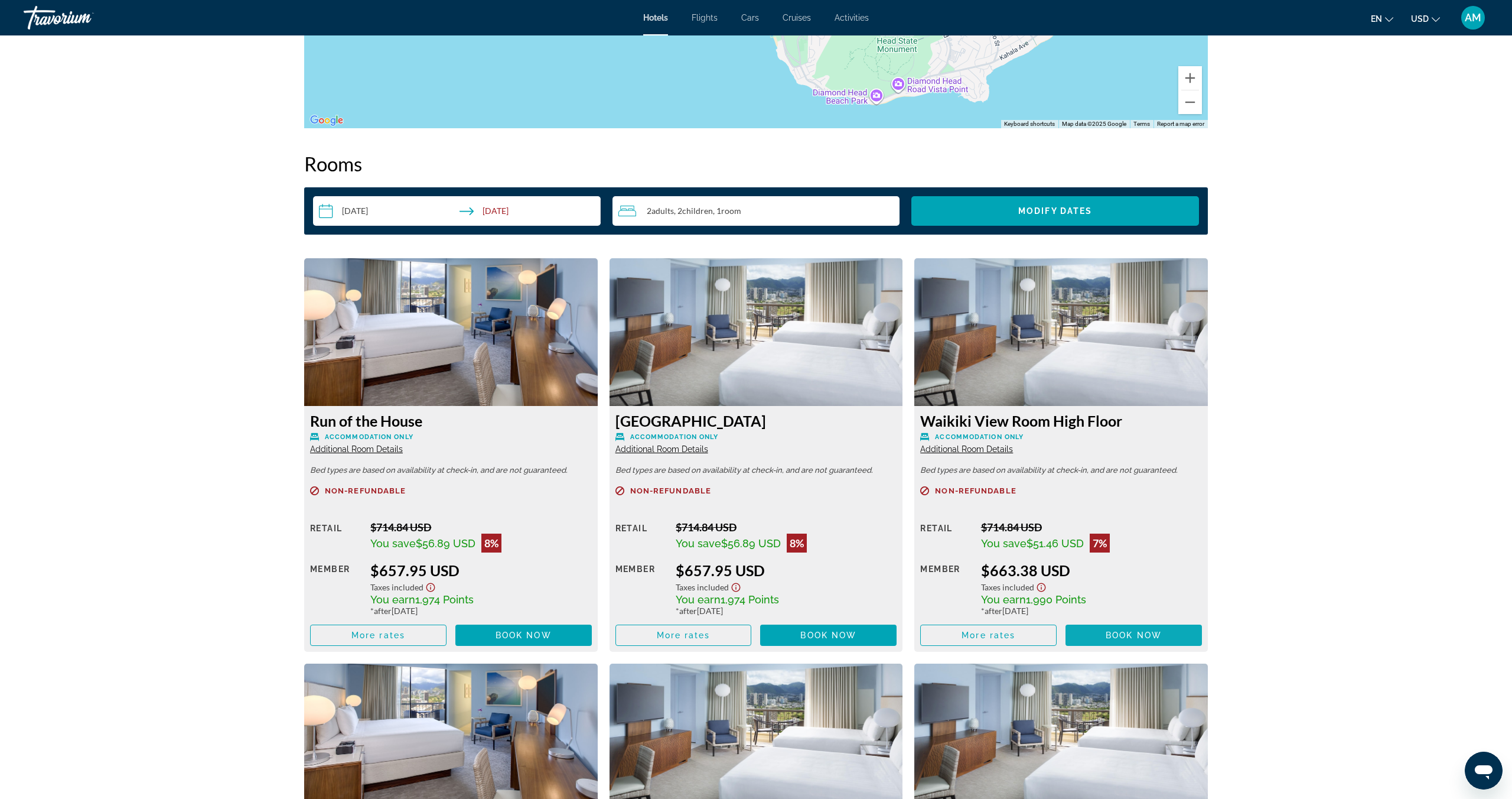
scroll to position [1419, 0]
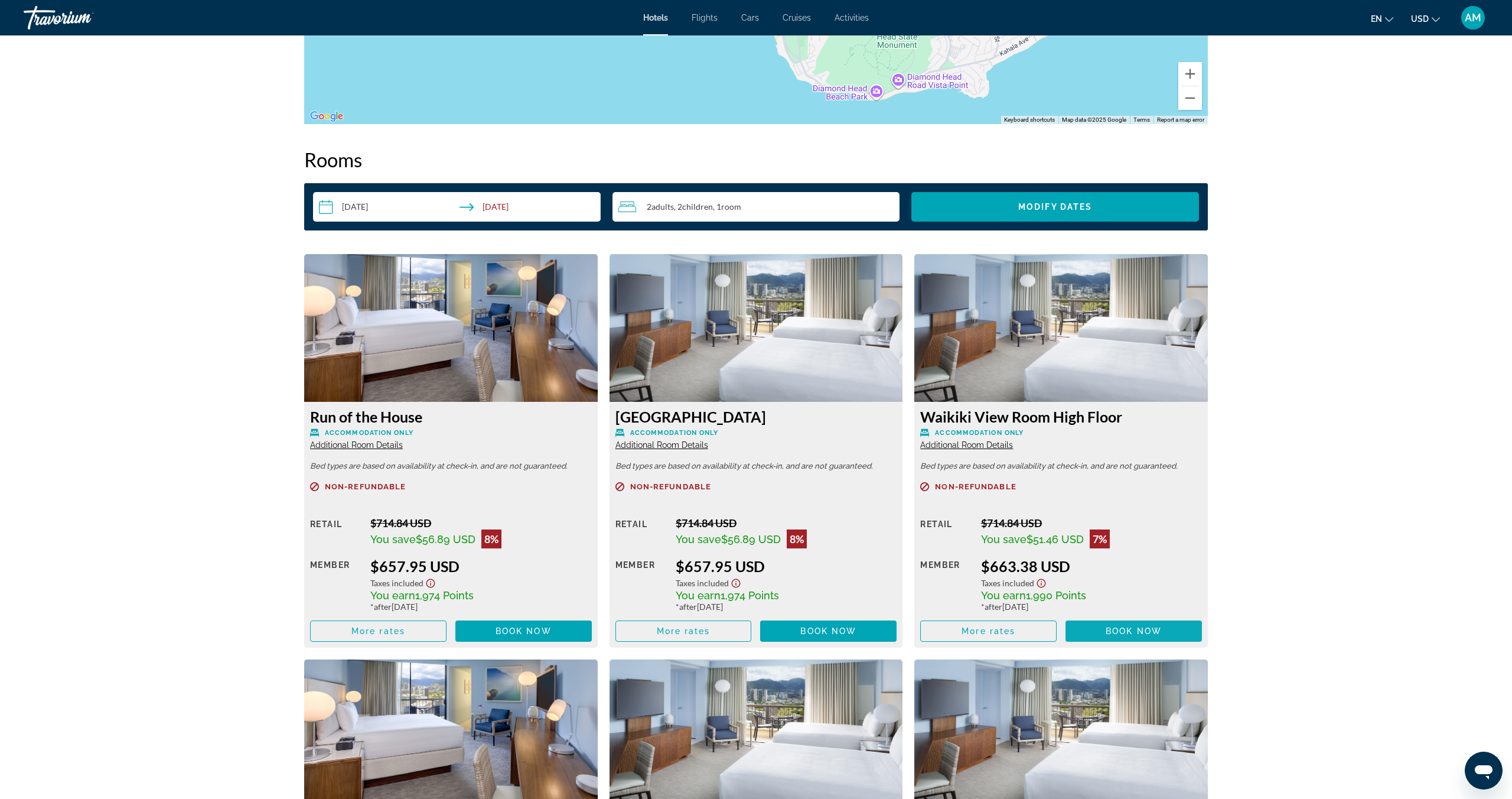
click at [1130, 634] on span "Book now" at bounding box center [1134, 631] width 56 height 9
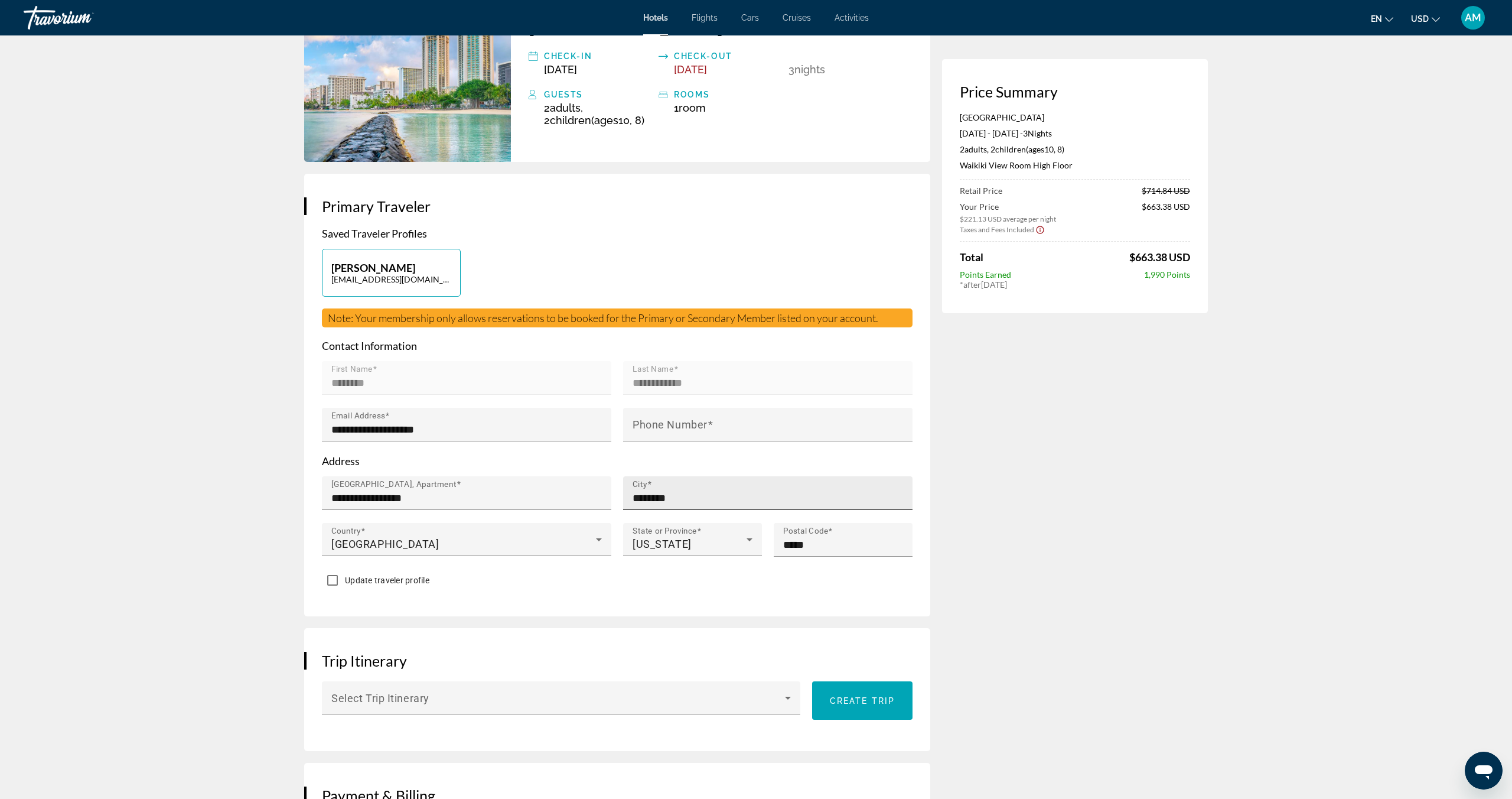
scroll to position [112, 0]
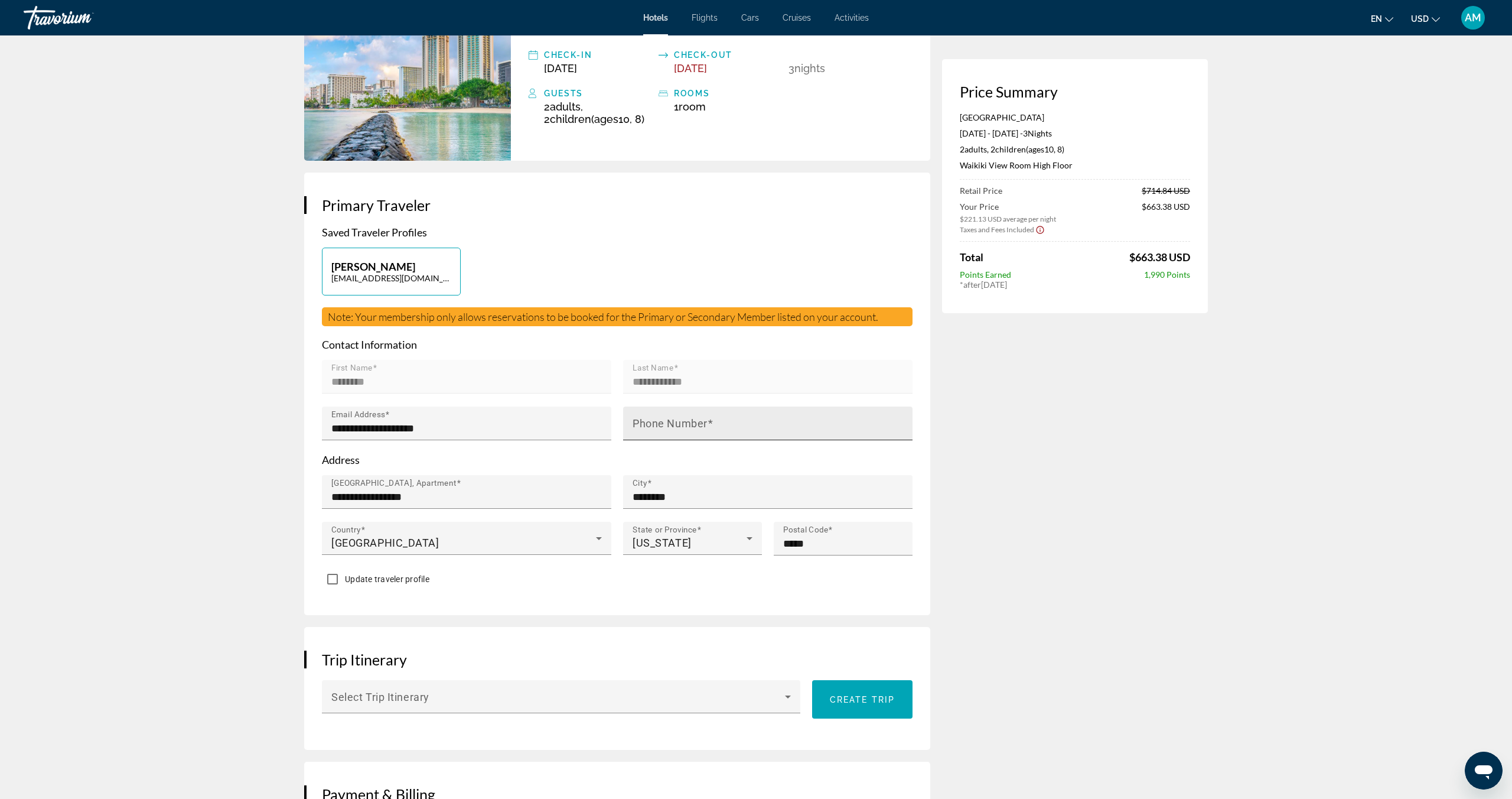
click at [725, 425] on input "Phone Number" at bounding box center [771, 428] width 278 height 14
type input "**********"
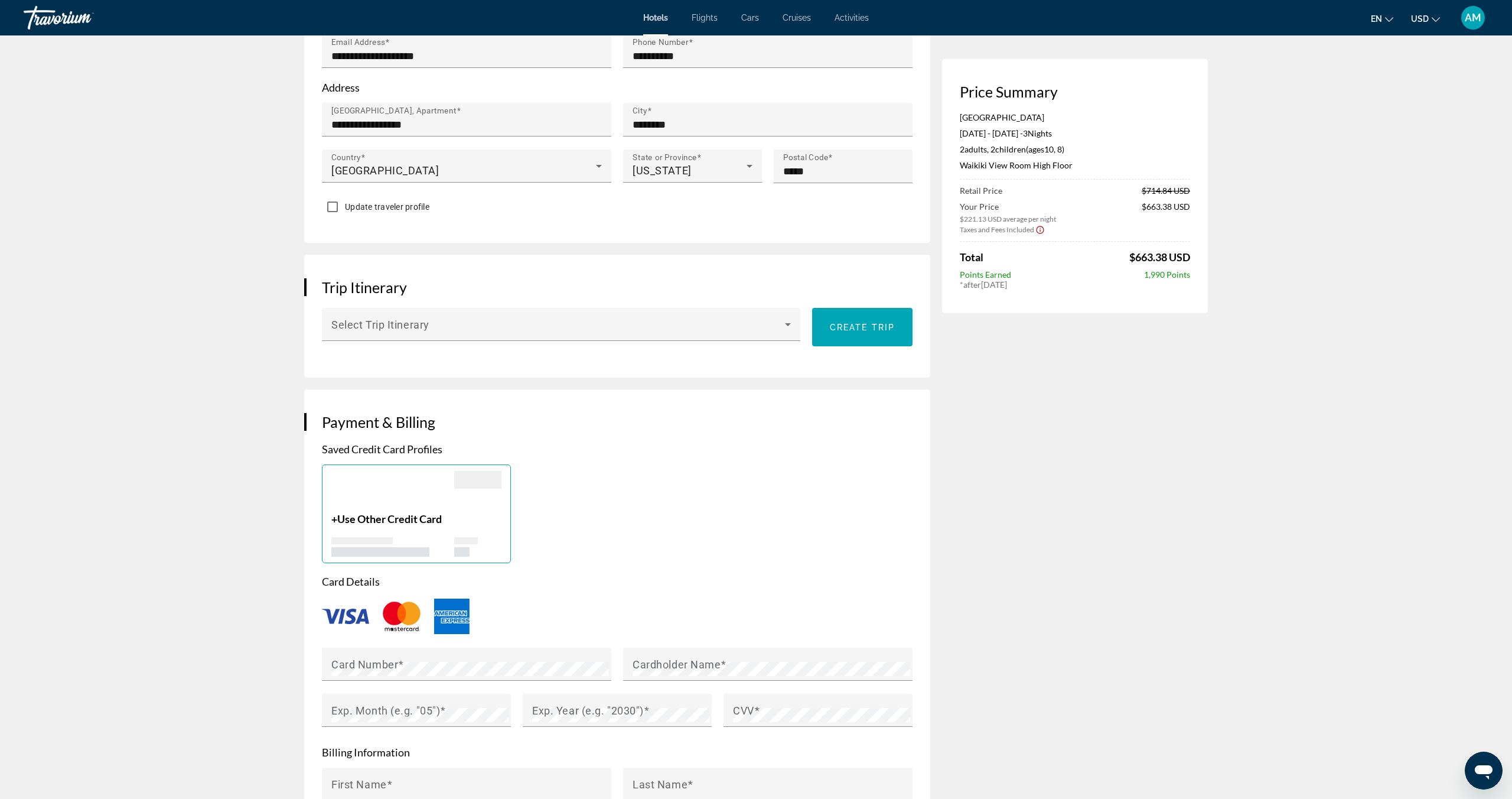
scroll to position [483, 0]
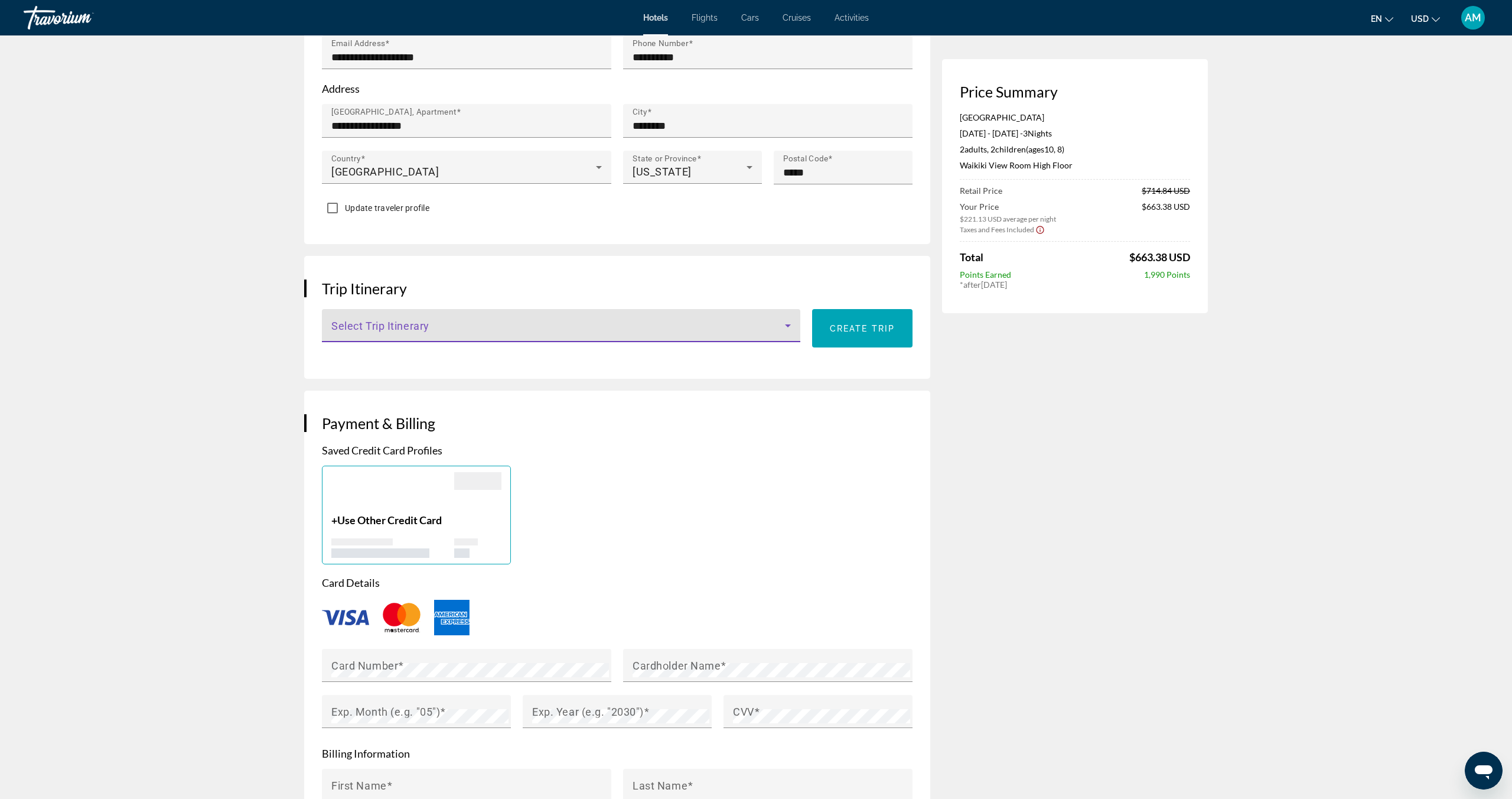
click at [785, 322] on icon "Main content" at bounding box center [787, 325] width 14 height 14
click at [422, 353] on mat-option "None" at bounding box center [561, 359] width 479 height 28
click at [476, 325] on span "Main content" at bounding box center [558, 330] width 453 height 14
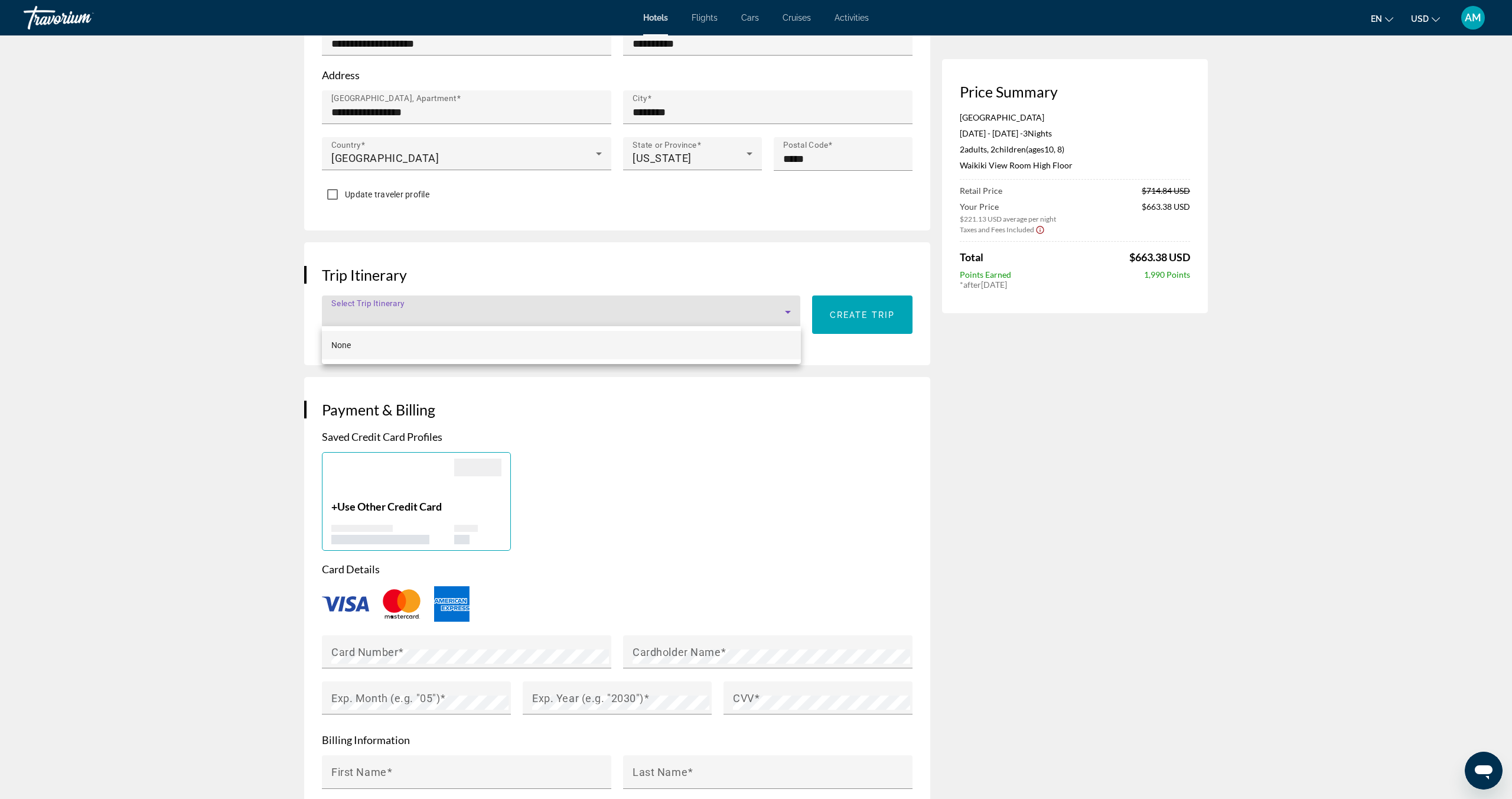
scroll to position [497, 0]
click at [357, 302] on div at bounding box center [756, 400] width 1512 height 799
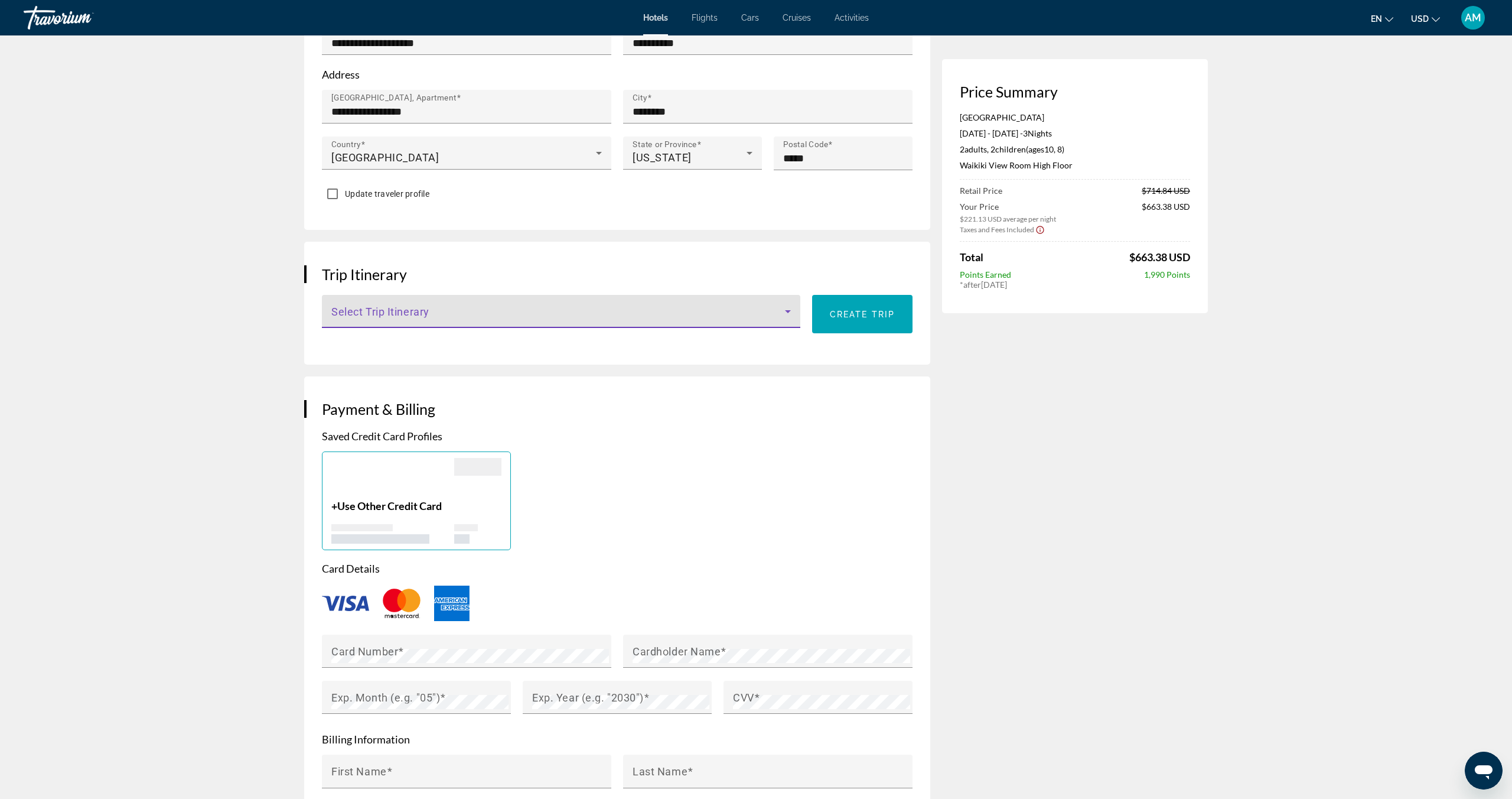
click at [365, 309] on span "Main content" at bounding box center [558, 316] width 453 height 14
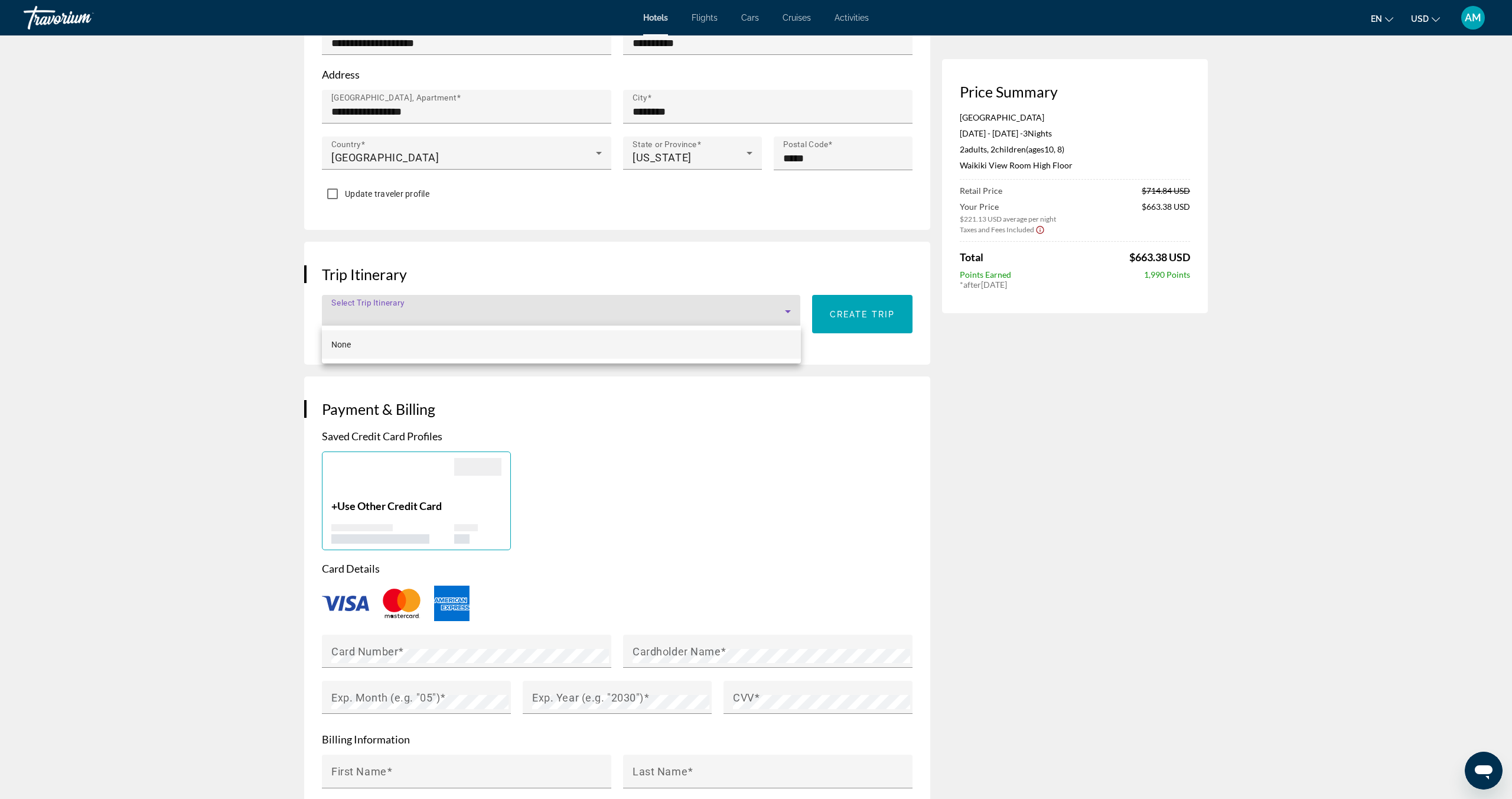
click at [342, 343] on span "None" at bounding box center [341, 344] width 20 height 9
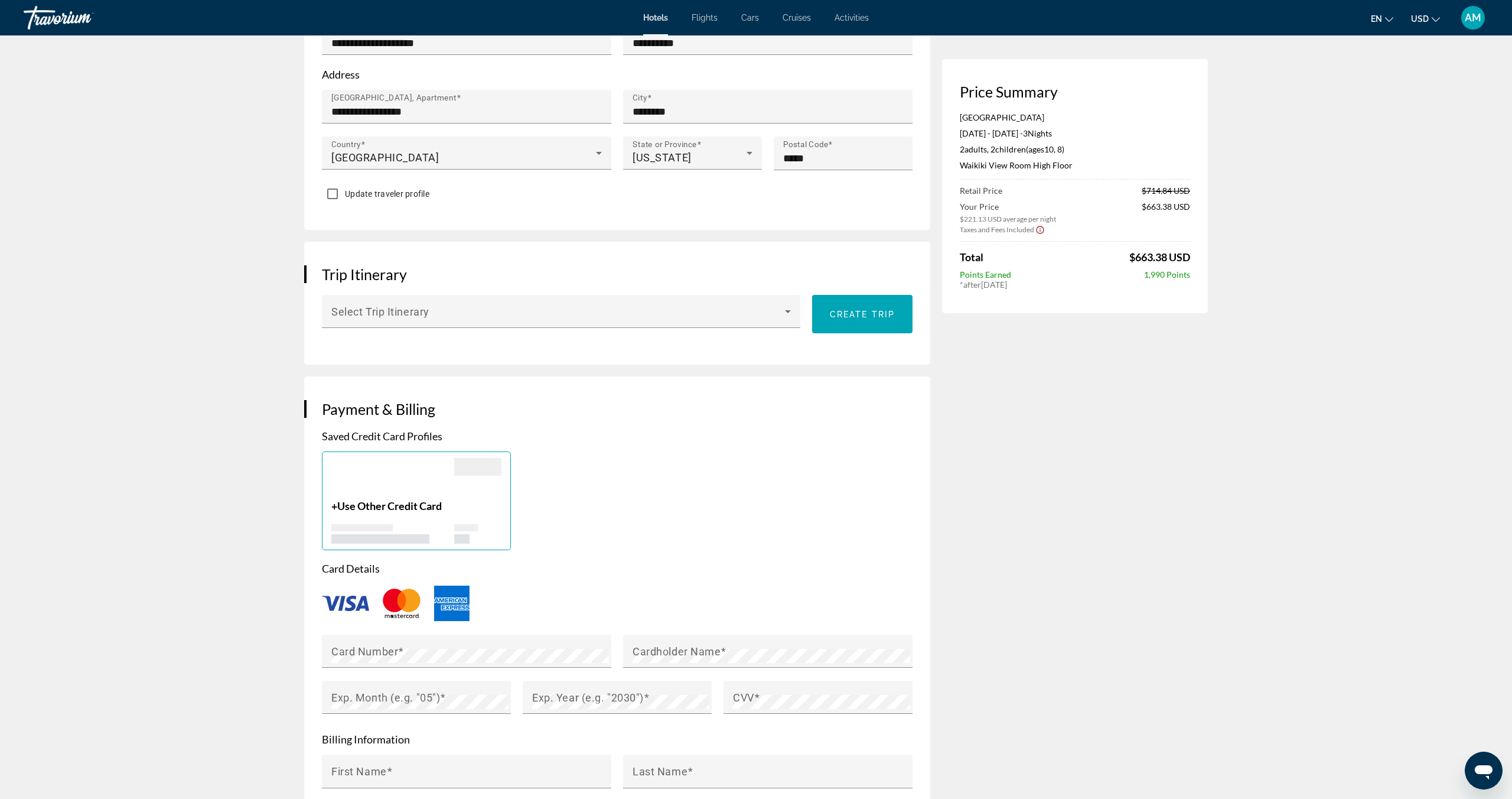
click at [1022, 492] on div "Price Summary [GEOGRAPHIC_DATA] & Spa [DATE] - [DATE] - 3 Night Nights 2 Adult …" at bounding box center [1075, 501] width 266 height 1820
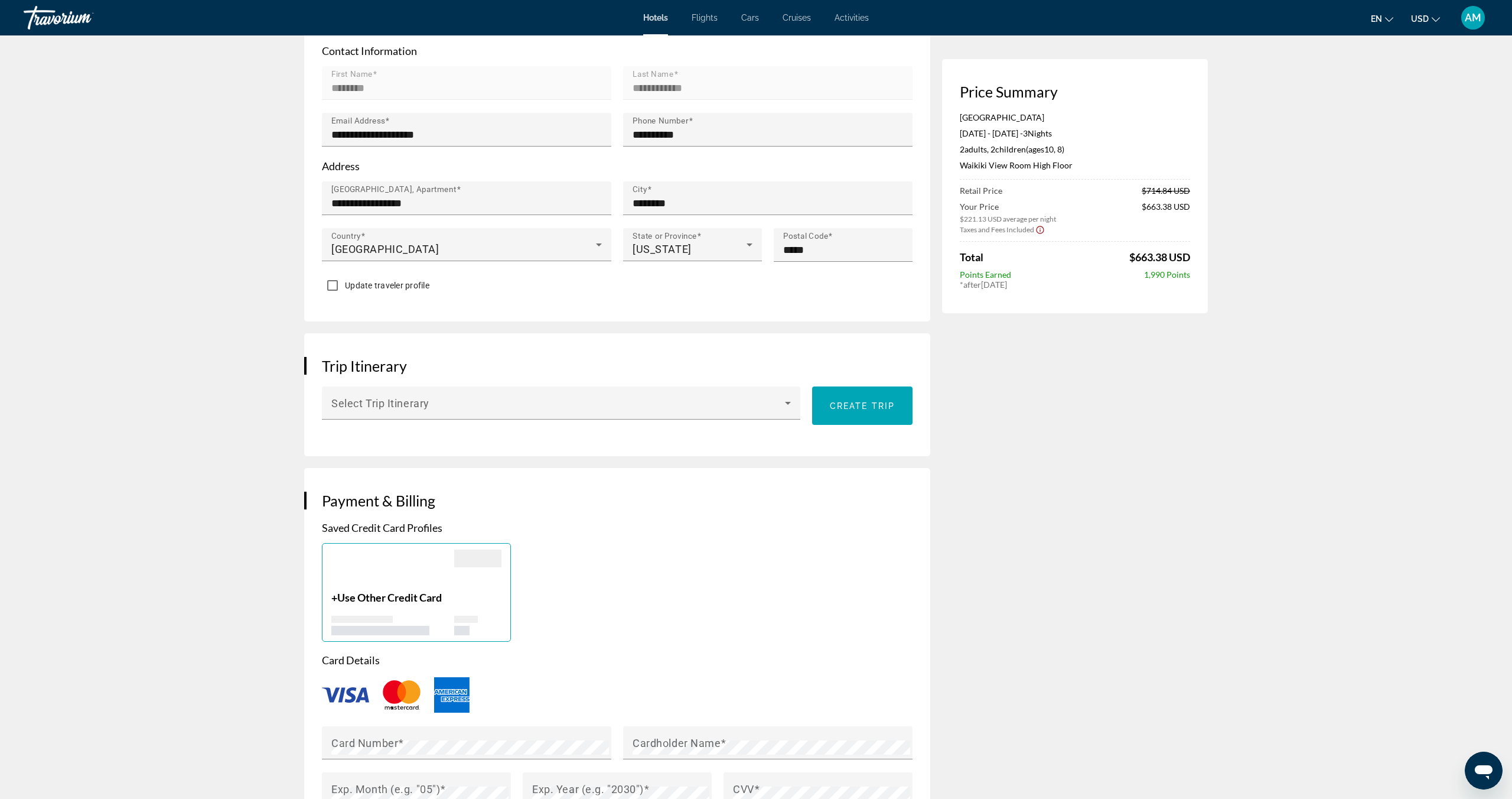
scroll to position [403, 0]
click at [861, 403] on span "Create trip" at bounding box center [862, 408] width 65 height 9
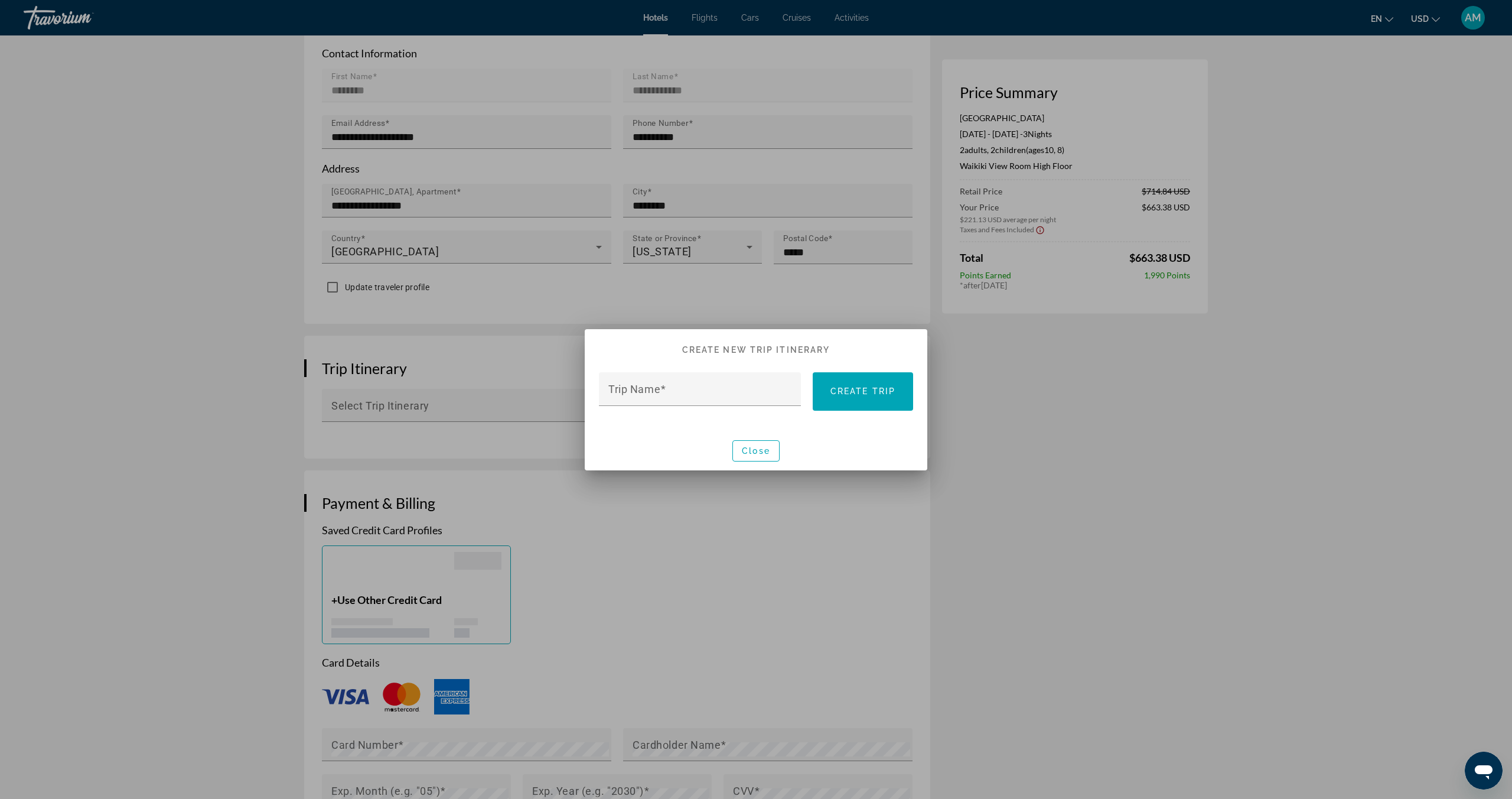
scroll to position [0, 0]
click at [761, 456] on span "button" at bounding box center [756, 451] width 46 height 28
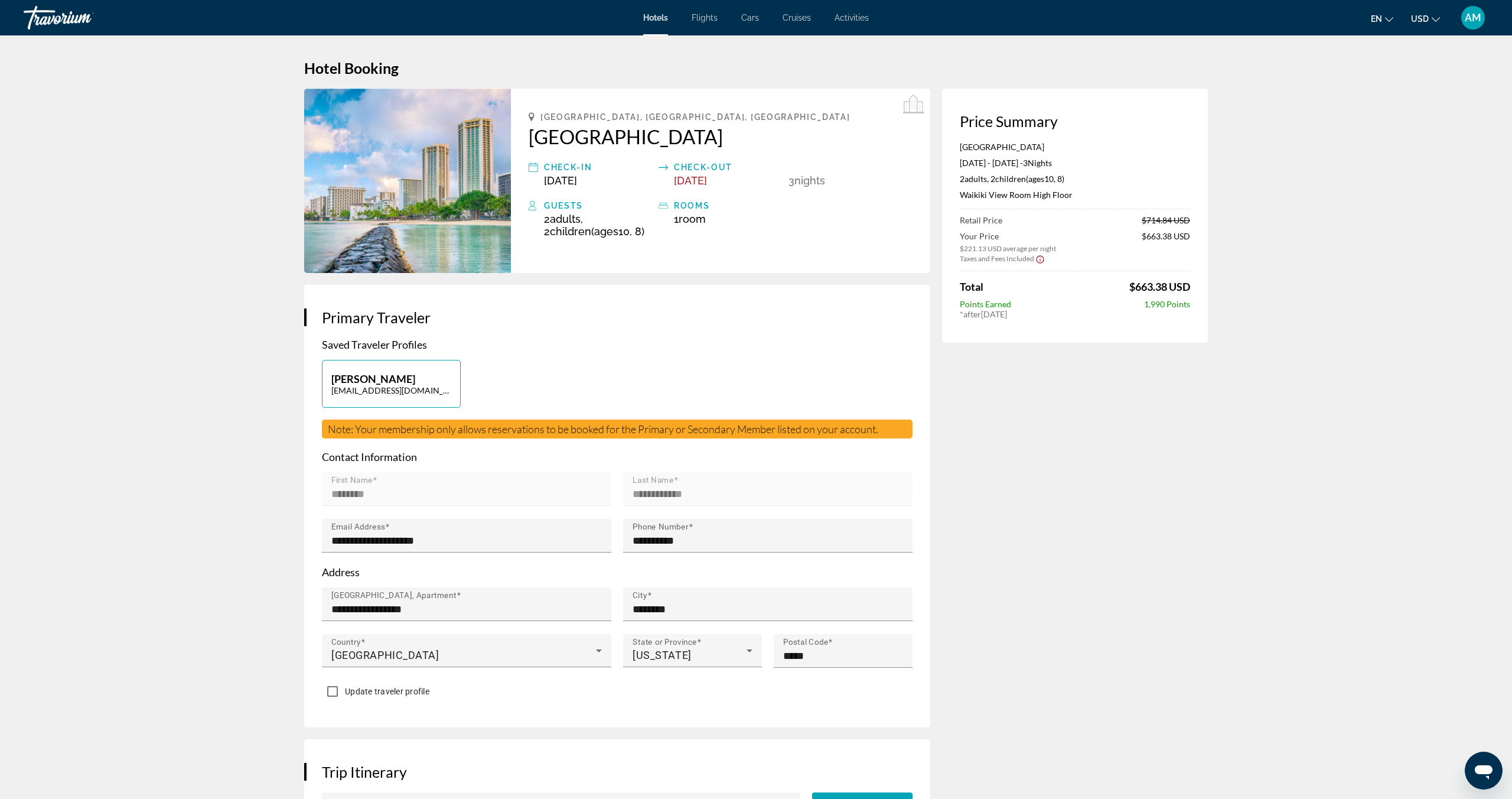
scroll to position [403, 0]
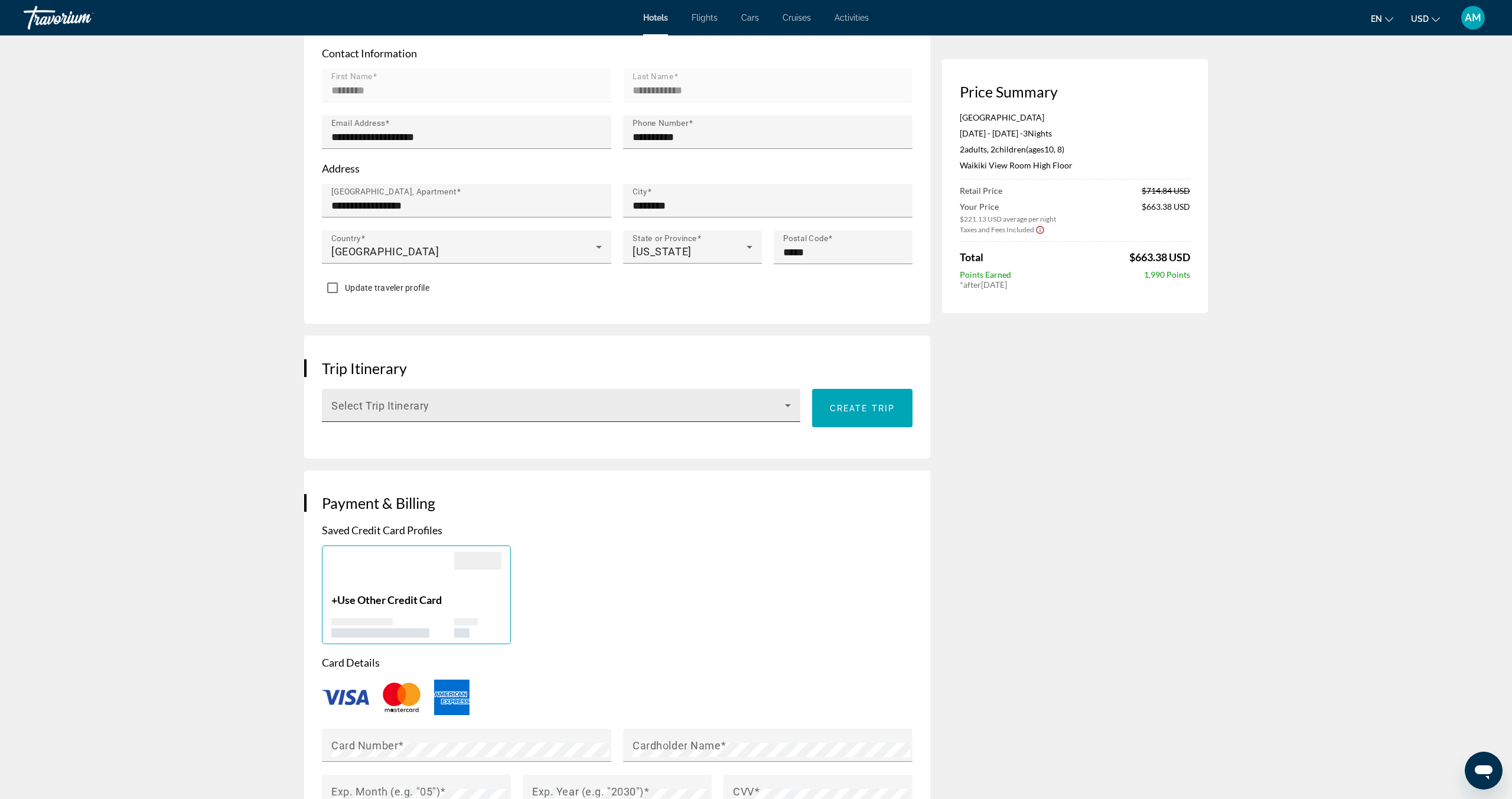
click at [635, 405] on span "Main content" at bounding box center [558, 410] width 453 height 14
click at [449, 435] on mat-option "None" at bounding box center [561, 438] width 479 height 28
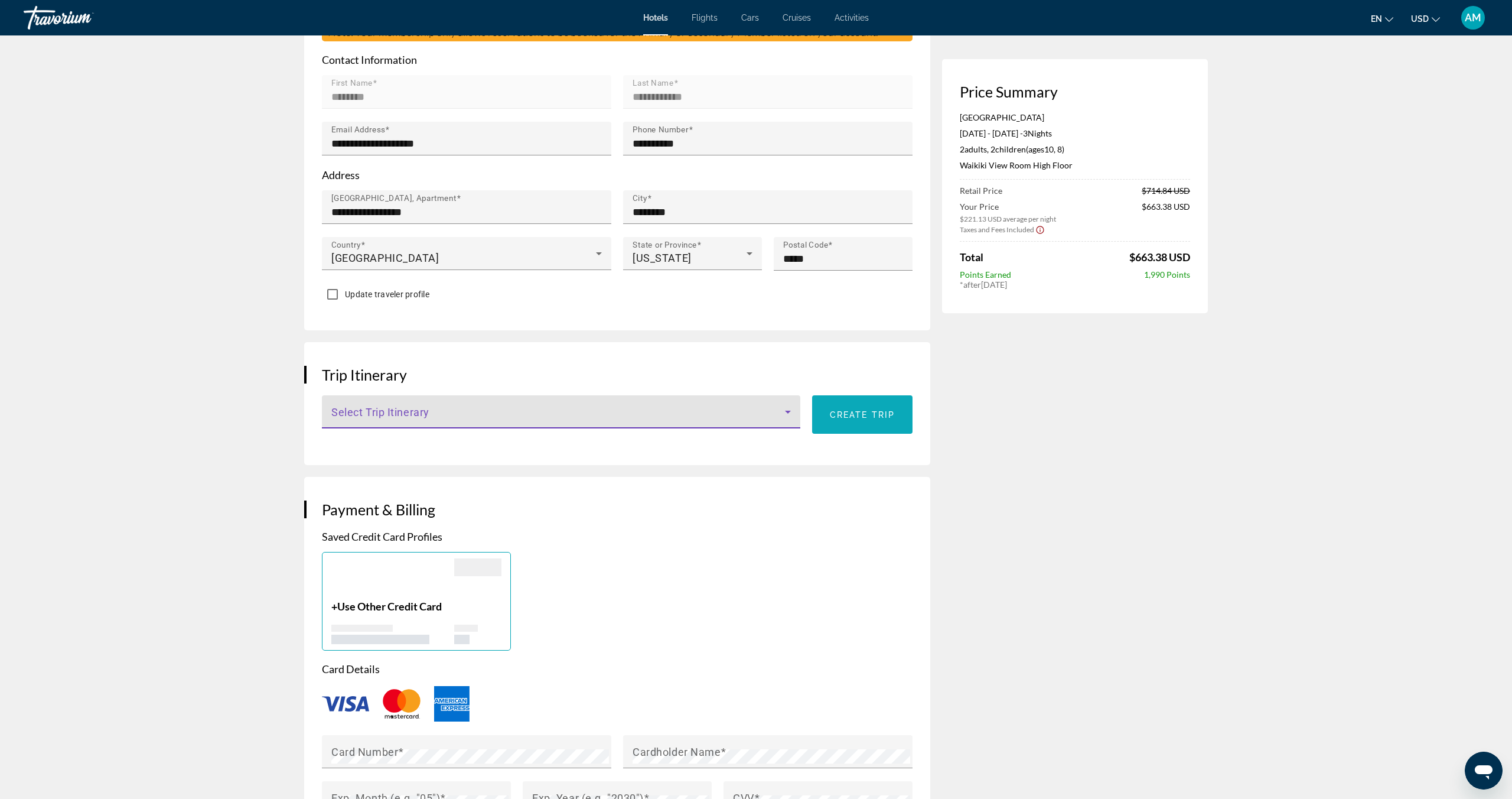
scroll to position [399, 0]
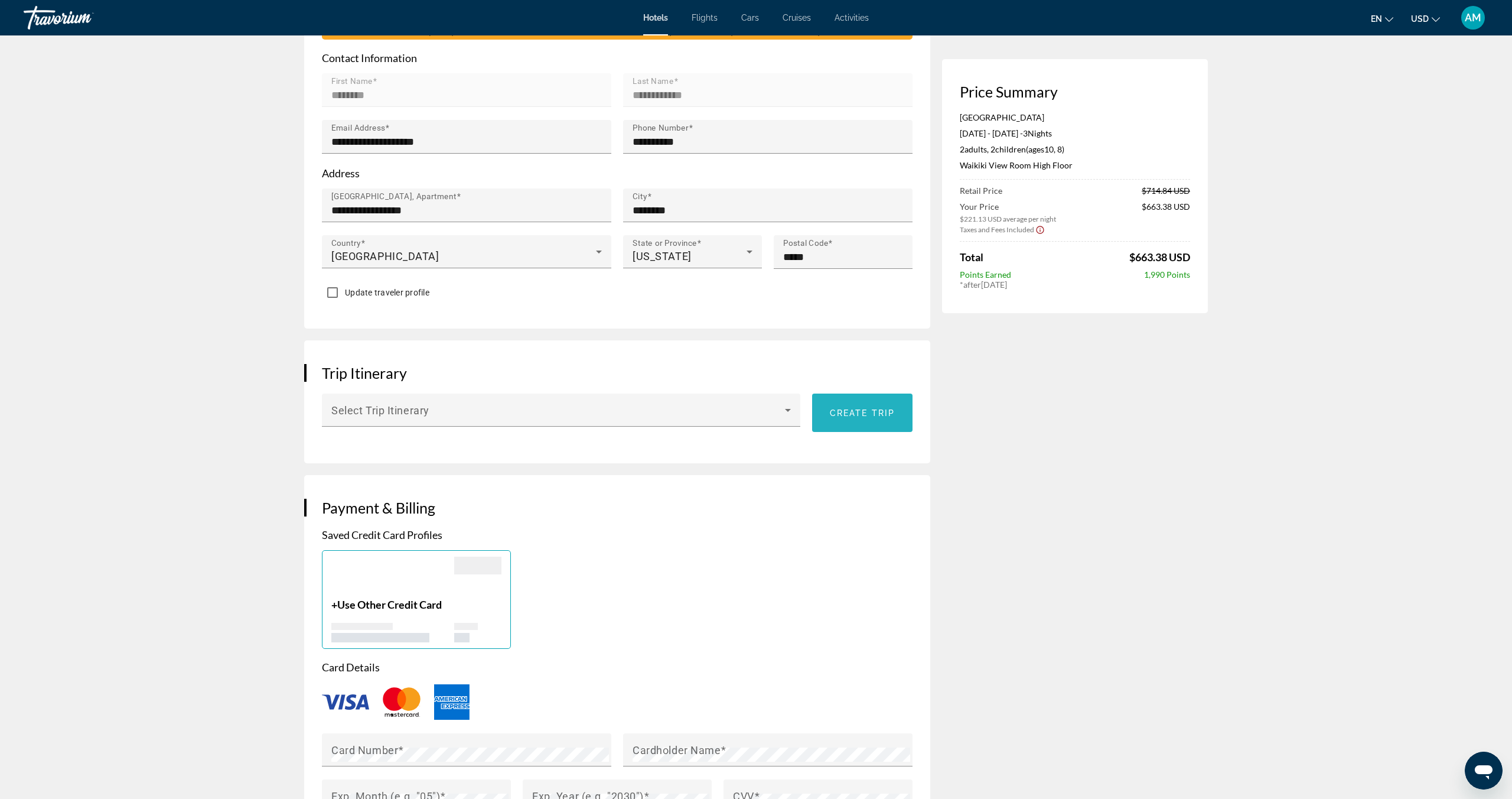
click at [854, 413] on span "Create trip" at bounding box center [862, 413] width 65 height 9
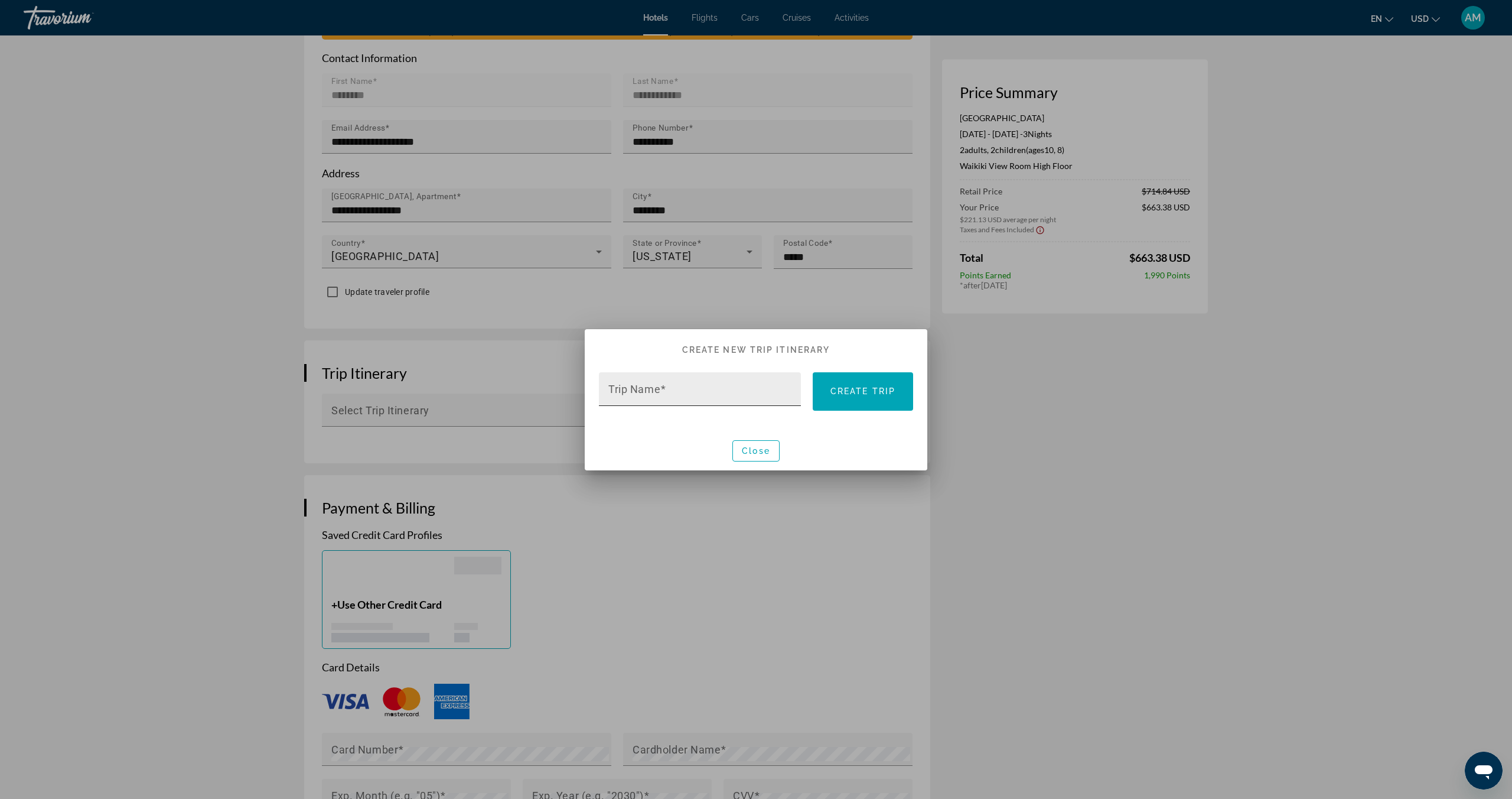
click at [654, 397] on input "Trip Name" at bounding box center [703, 394] width 191 height 14
type input "**********"
click at [870, 400] on span at bounding box center [863, 391] width 101 height 28
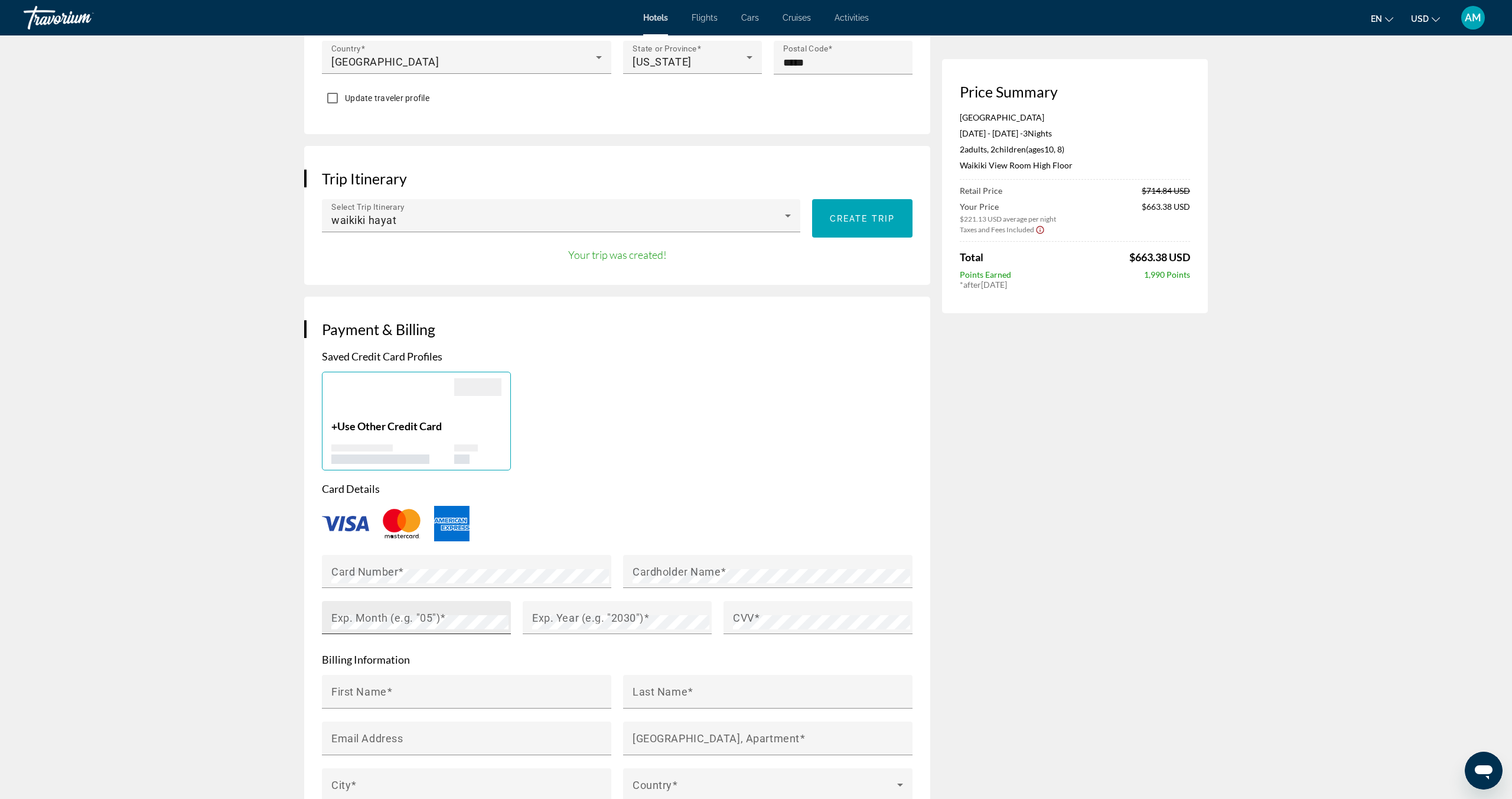
scroll to position [594, 0]
click at [683, 569] on mat-label "Cardholder Name" at bounding box center [676, 569] width 88 height 12
click at [367, 619] on mat-label "Exp. Month (e.g. "05")" at bounding box center [385, 616] width 109 height 12
click at [626, 610] on mat-label "Exp. Year (e.g. "2030")" at bounding box center [588, 616] width 112 height 12
click at [960, 610] on div "Price Summary [GEOGRAPHIC_DATA] & Spa [DATE] - [DATE] - 3 Night Nights 2 Adult …" at bounding box center [1075, 412] width 266 height 1836
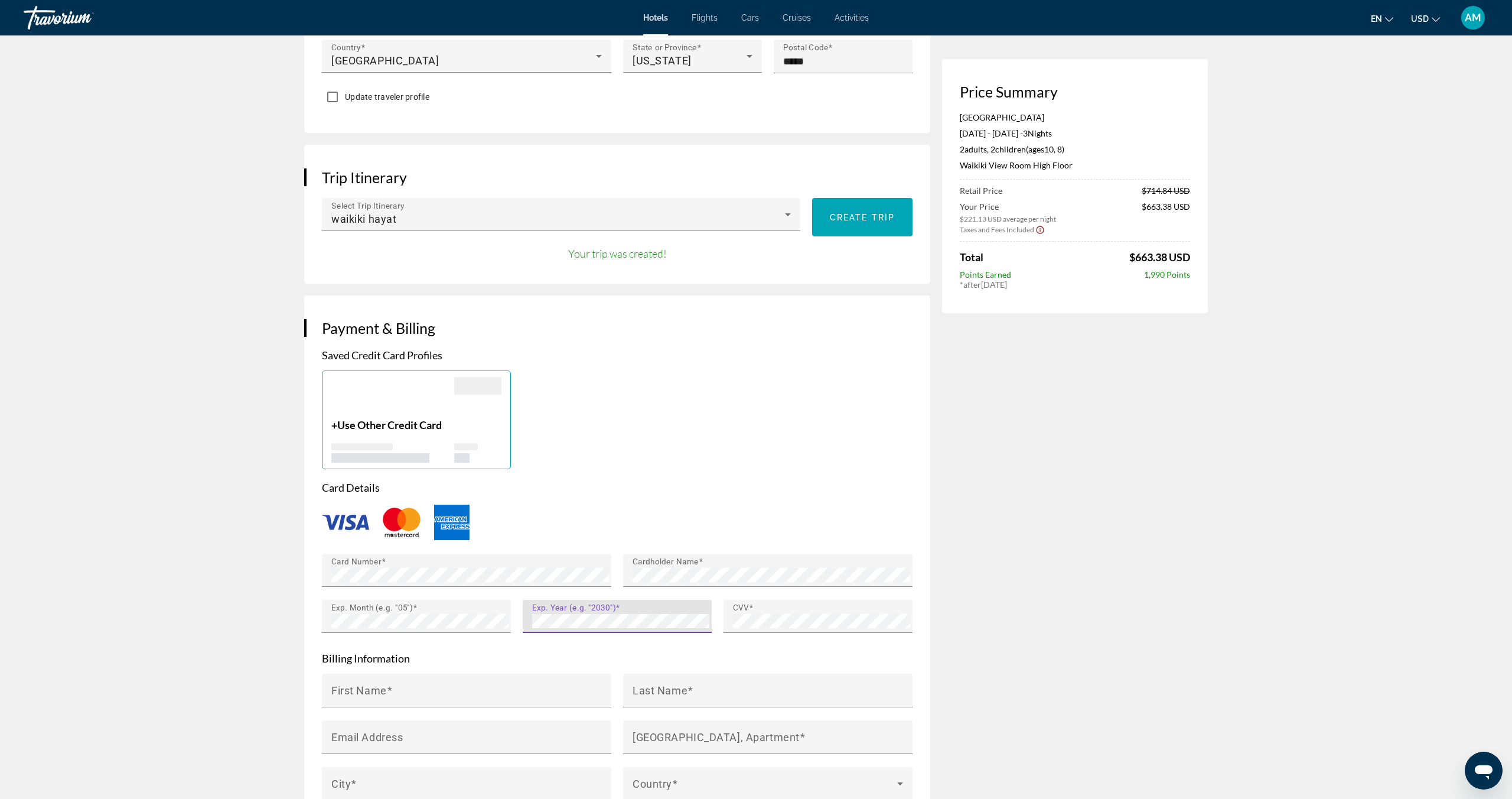
click at [991, 604] on div "Price Summary [GEOGRAPHIC_DATA] & Spa [DATE] - [DATE] - 3 Night Nights 2 Adult …" at bounding box center [1075, 412] width 266 height 1836
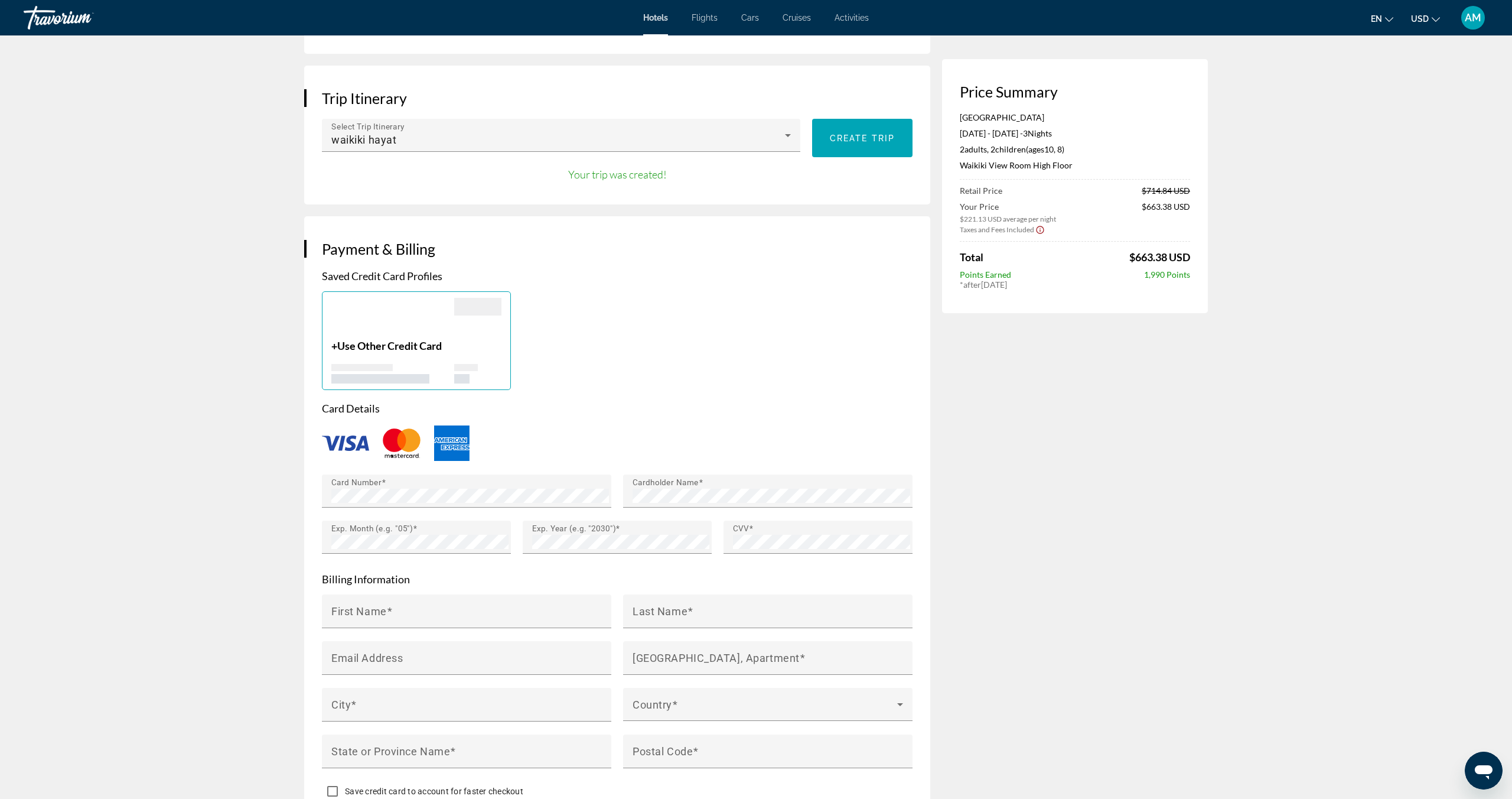
scroll to position [684, 0]
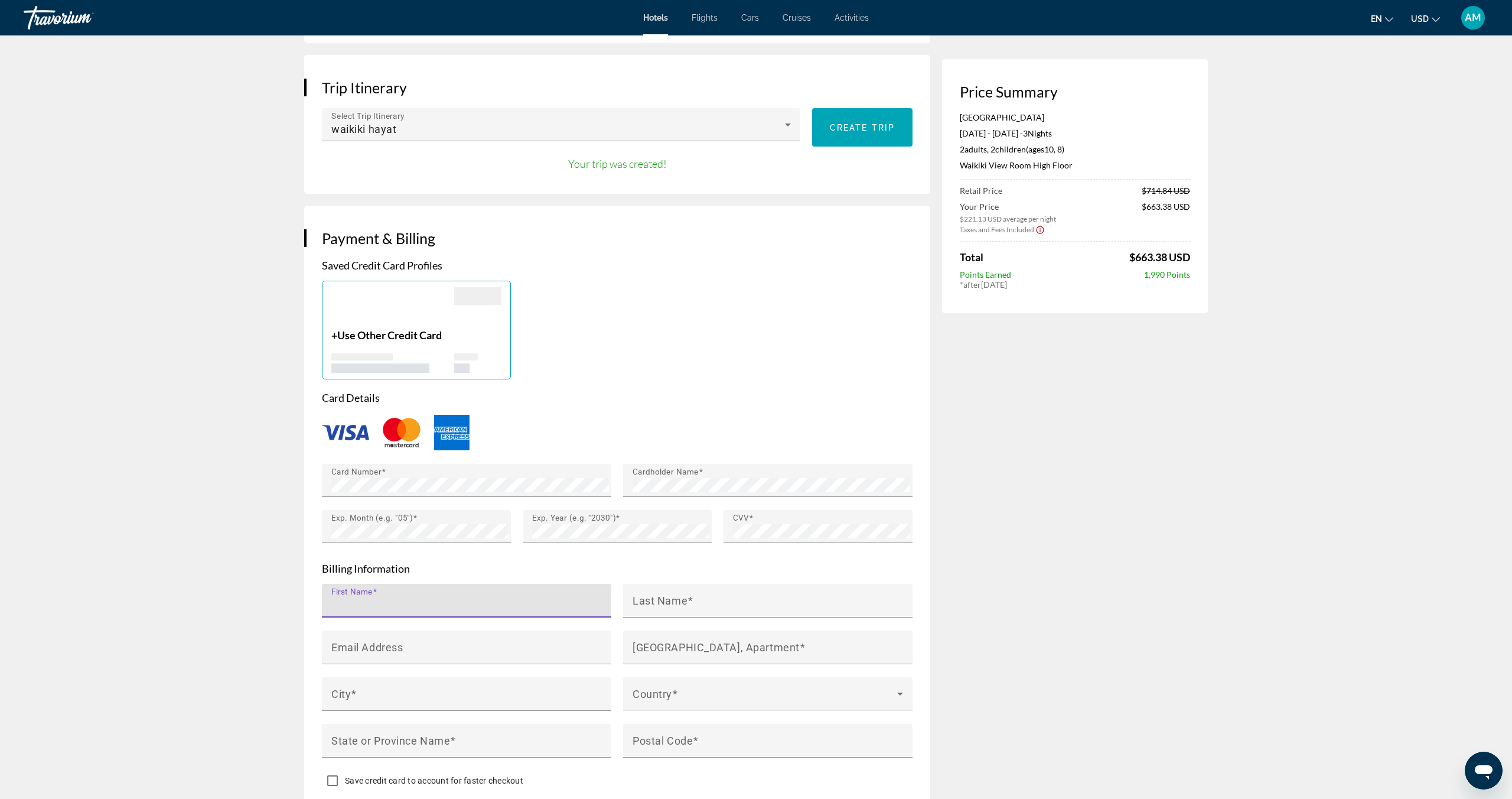
click at [348, 604] on input "First Name" at bounding box center [470, 605] width 278 height 14
type input "********"
type input "**********"
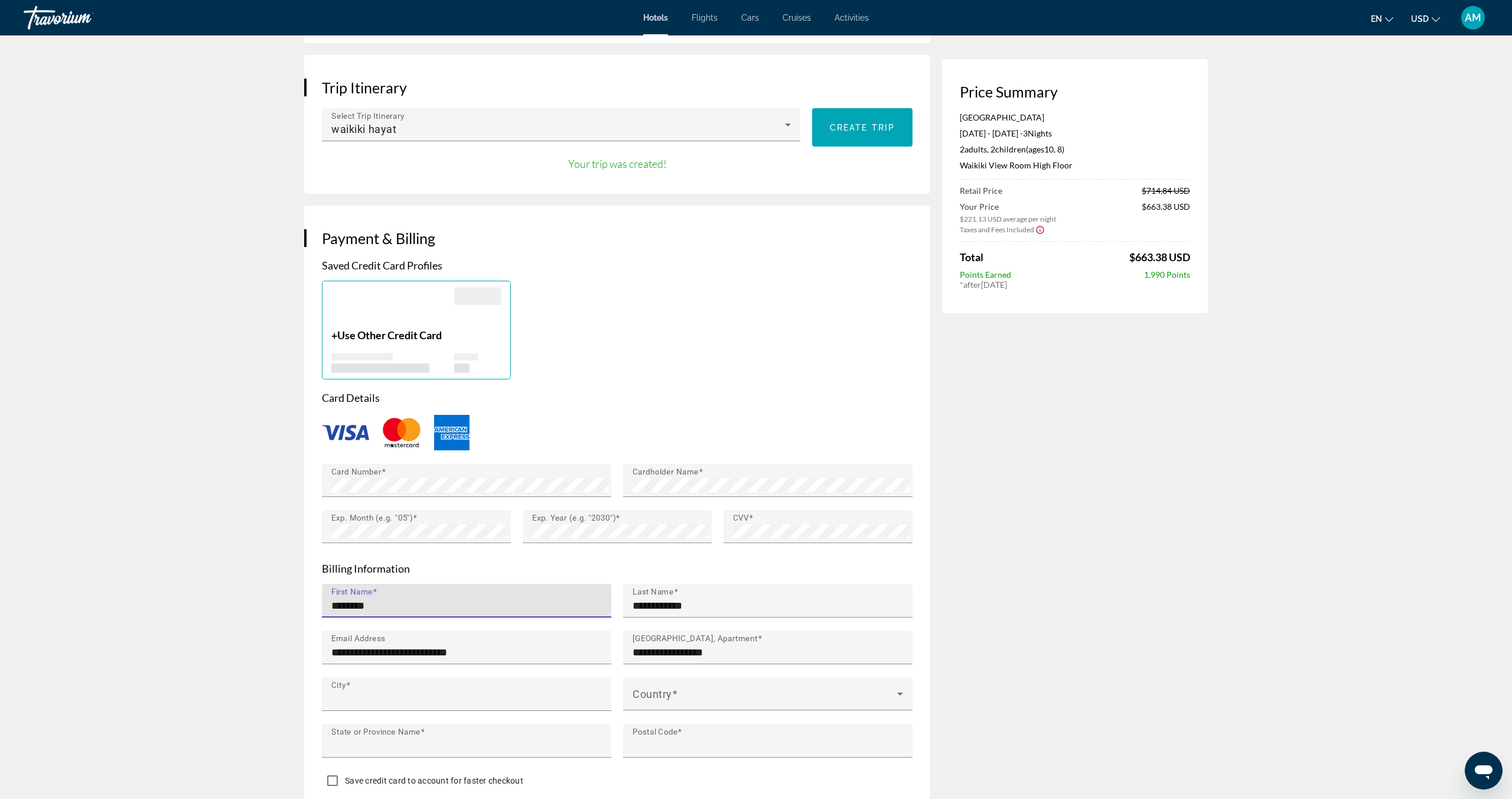
type input "********"
type input "**"
type input "*****"
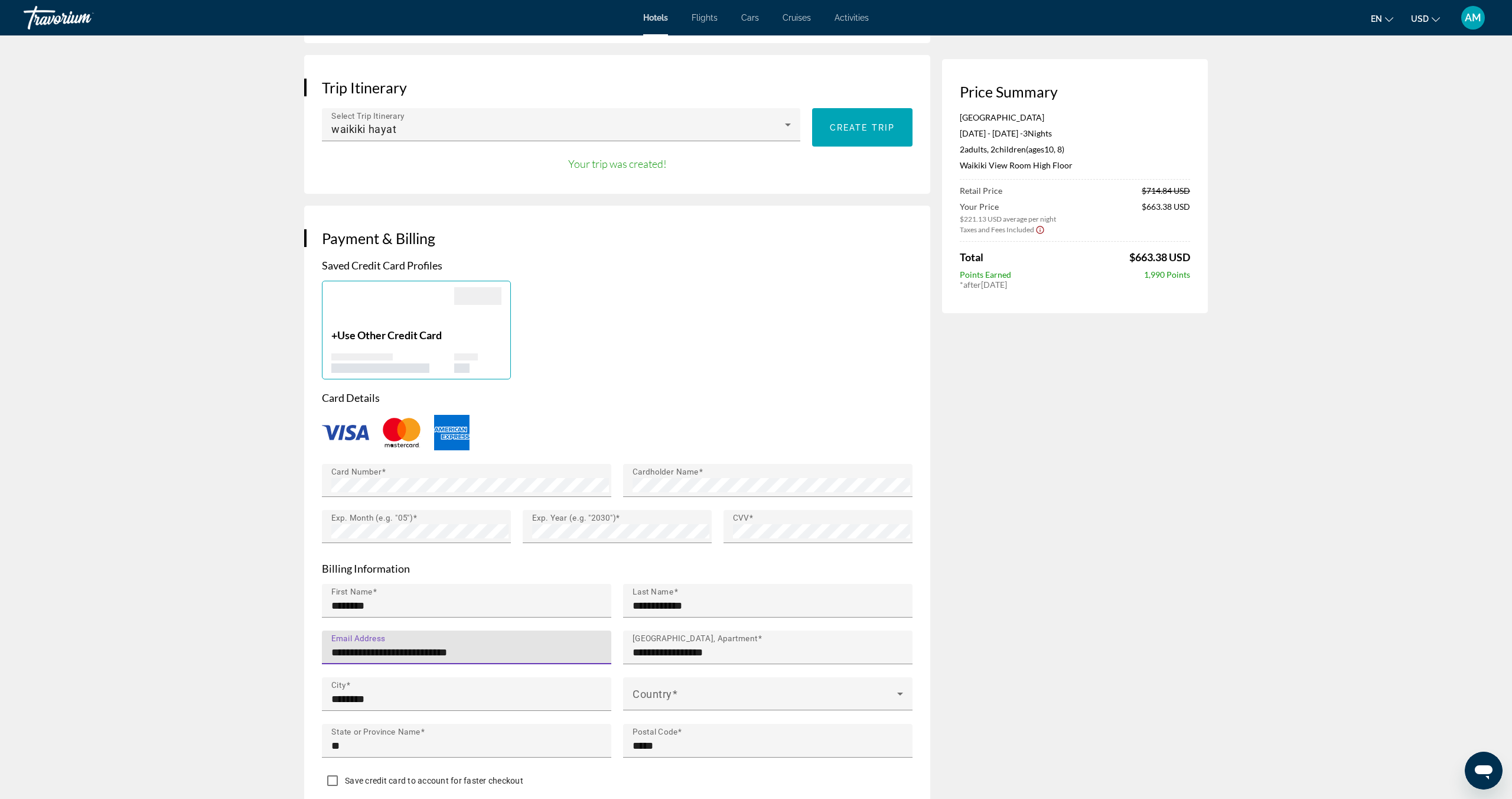
click at [410, 650] on input "**********" at bounding box center [470, 652] width 278 height 14
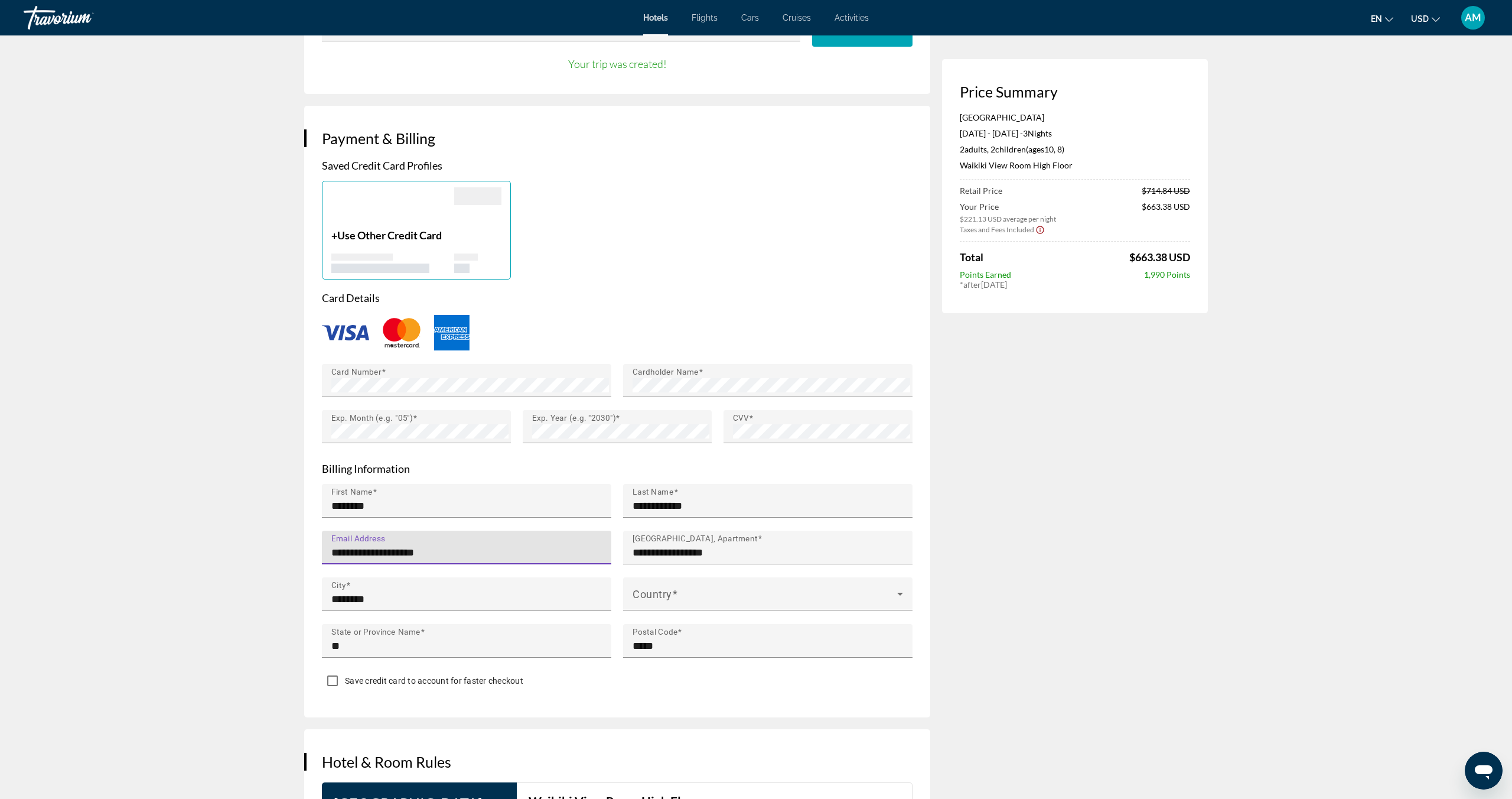
scroll to position [787, 0]
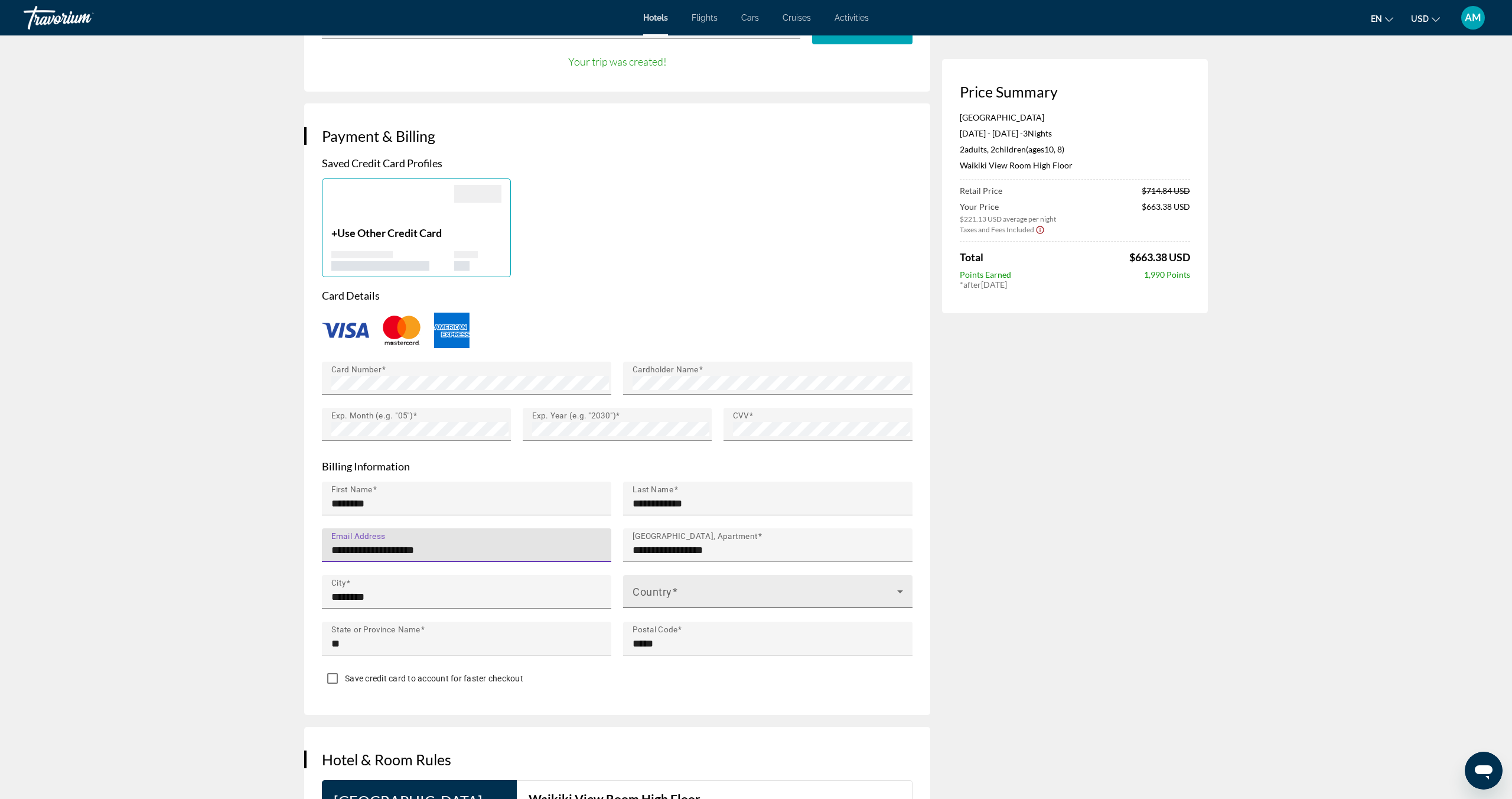
type input "**********"
click at [890, 589] on span "Main content" at bounding box center [765, 596] width 265 height 14
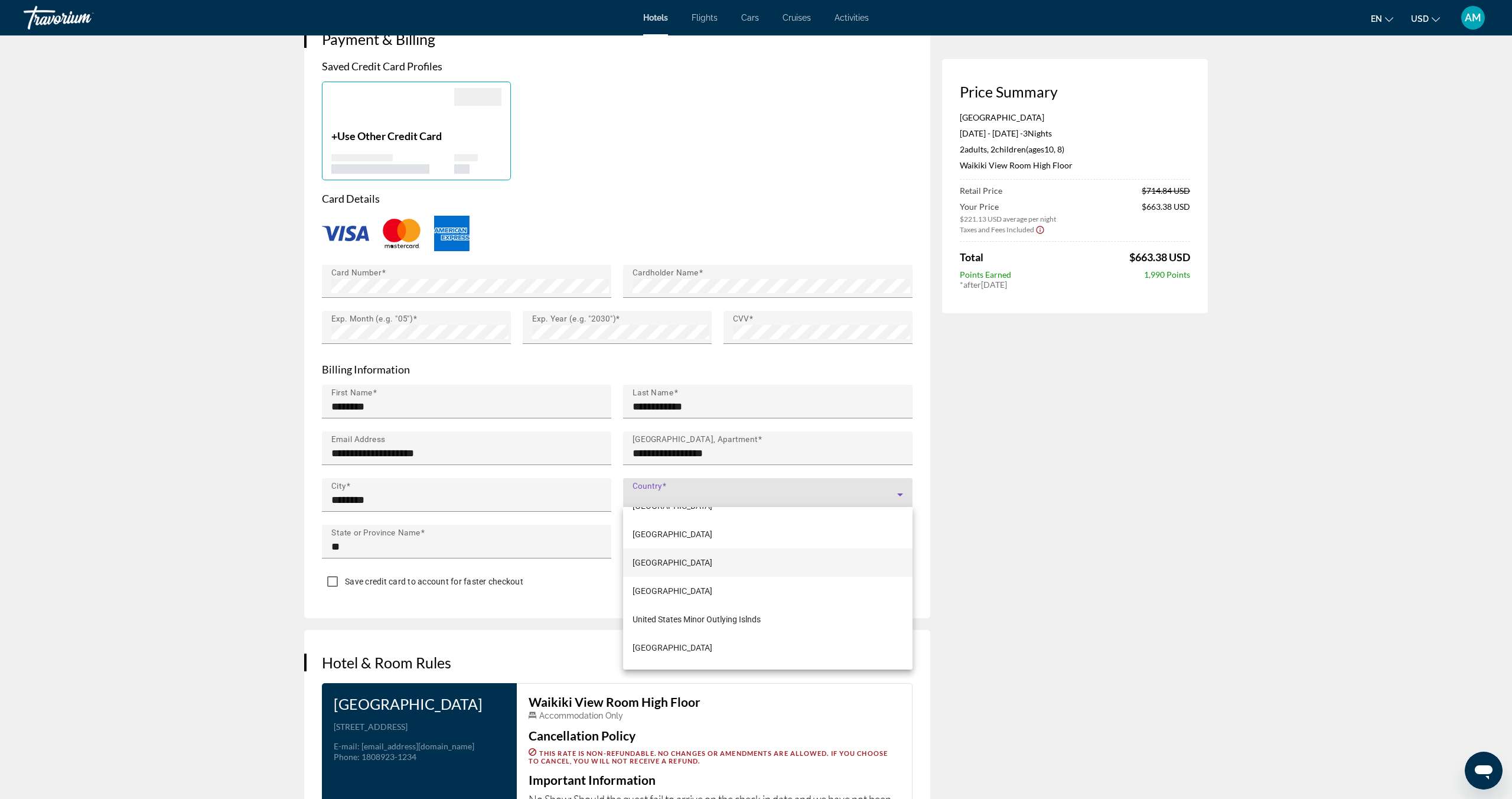
scroll to position [6796, 0]
click at [706, 593] on span "[GEOGRAPHIC_DATA]" at bounding box center [673, 593] width 80 height 14
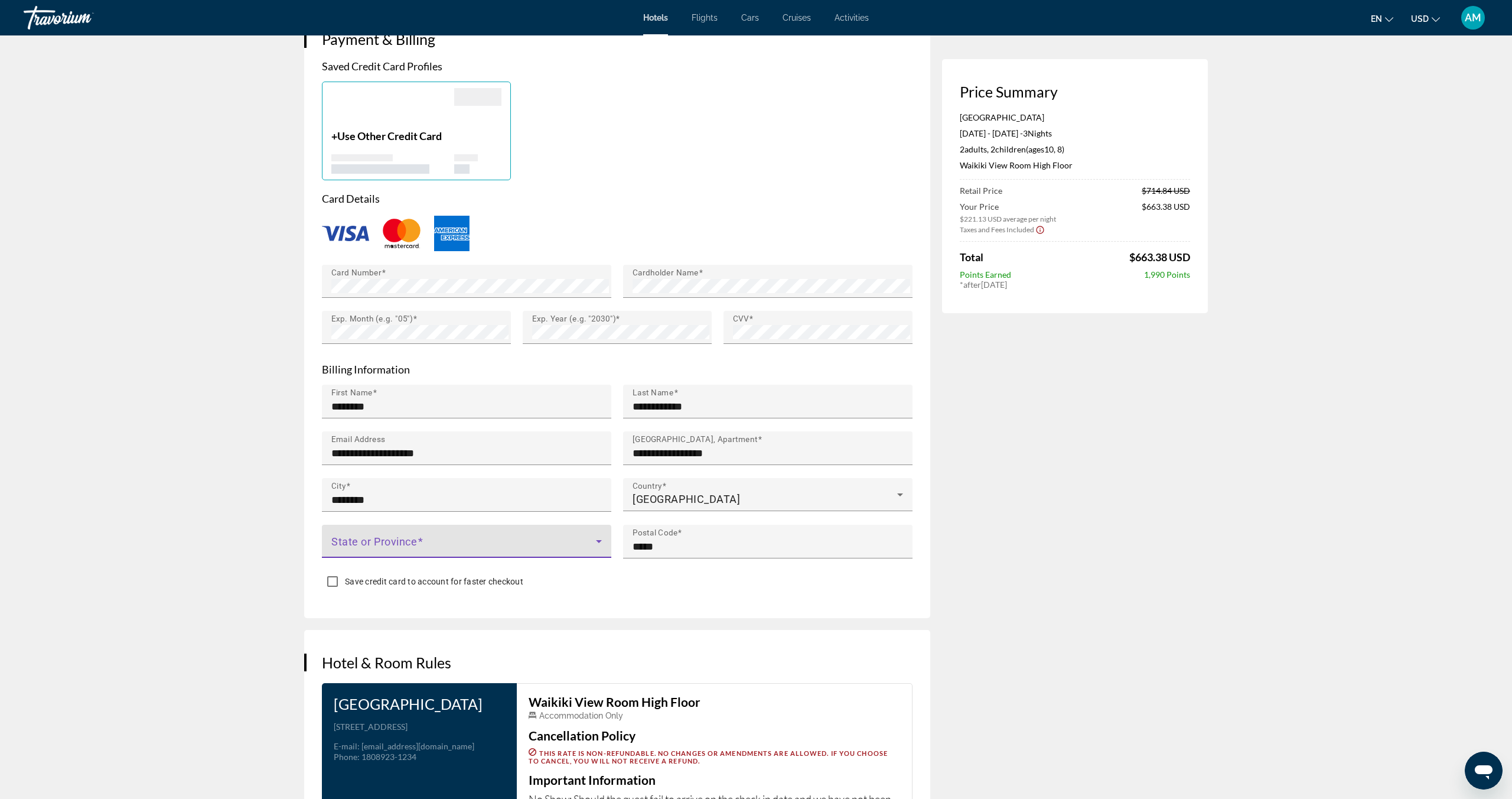
click at [428, 539] on span "Main content" at bounding box center [463, 546] width 265 height 14
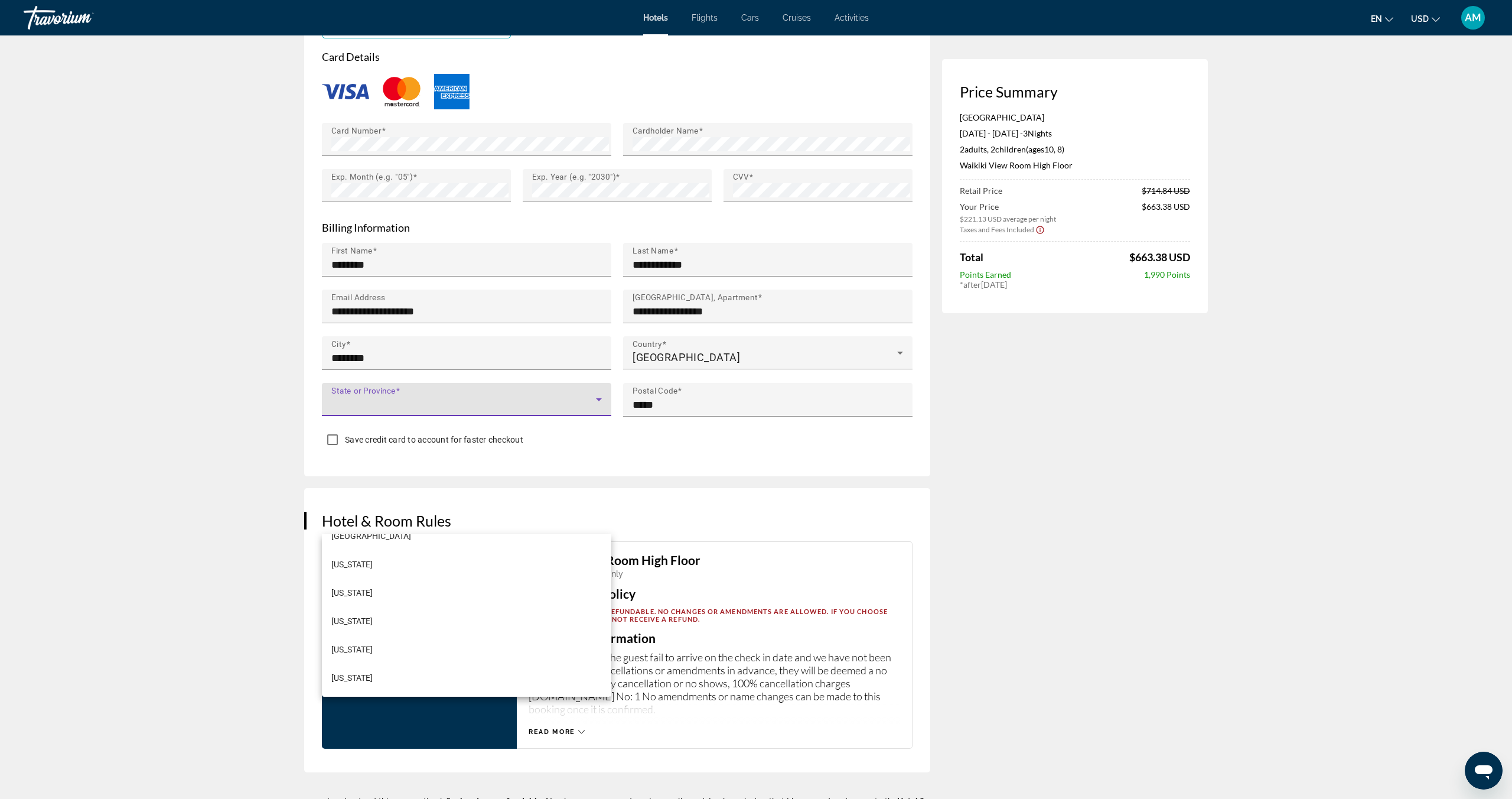
scroll to position [1290, 0]
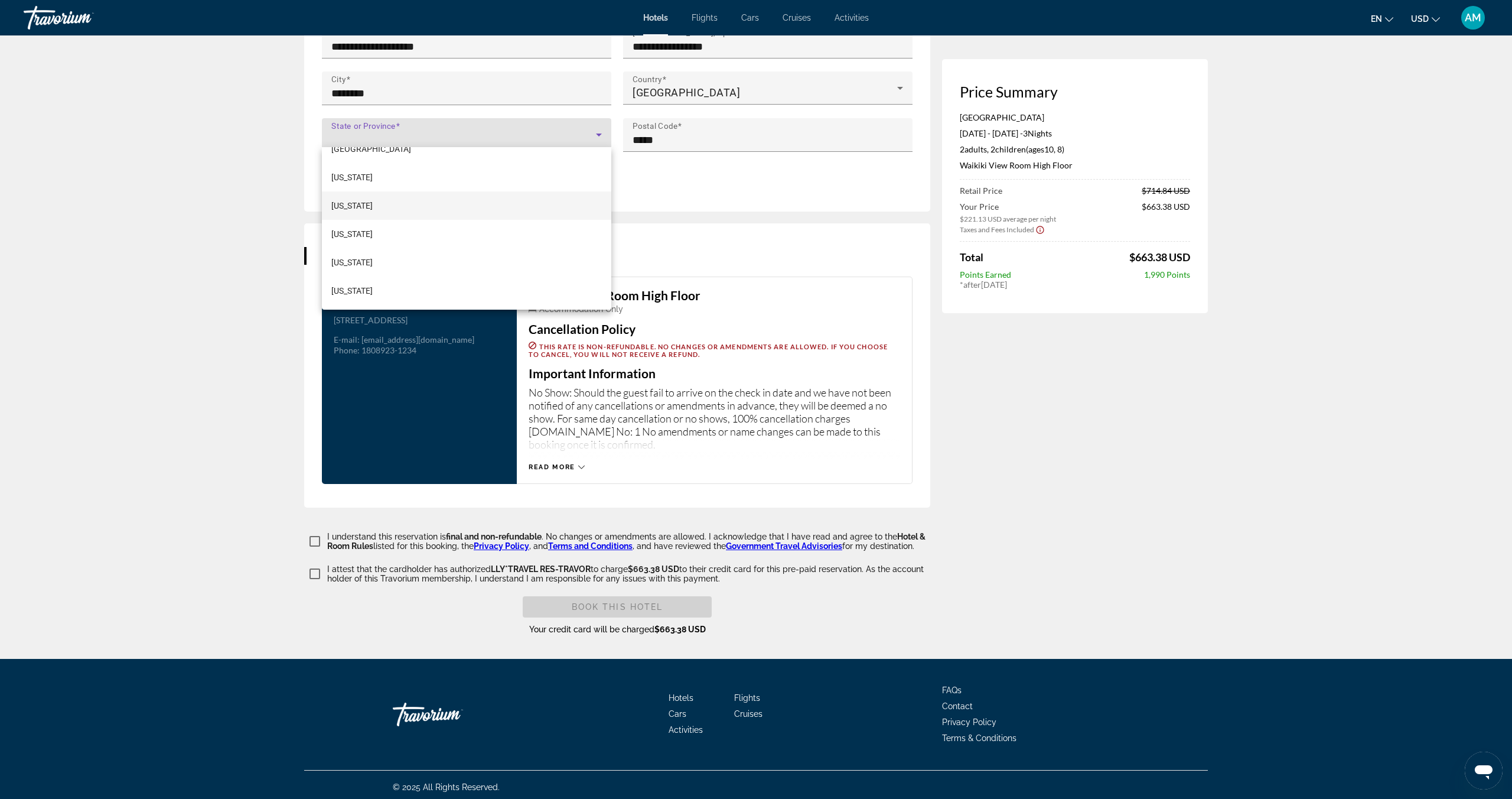
click at [363, 203] on span "[US_STATE]" at bounding box center [352, 205] width 42 height 14
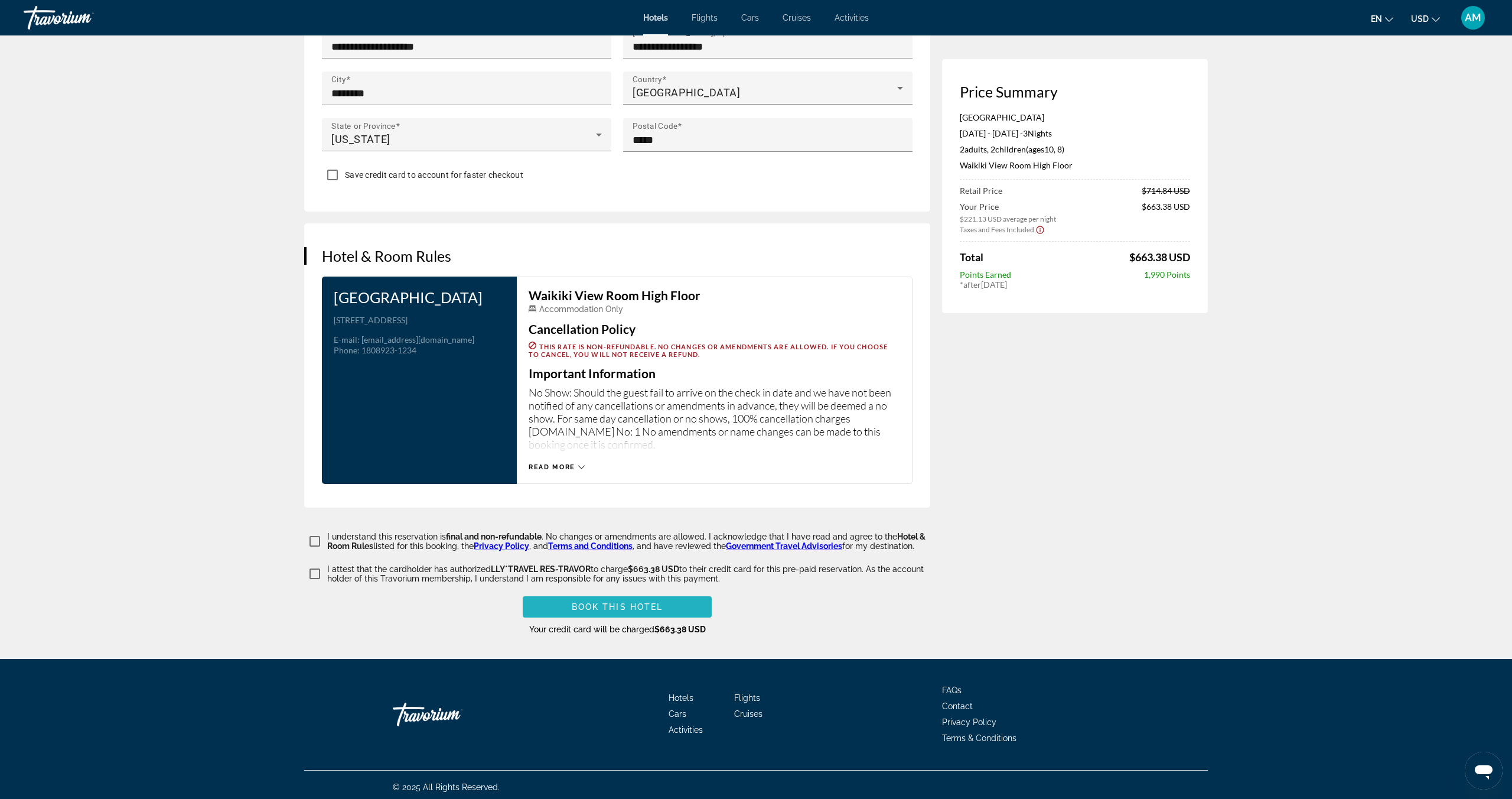
click at [591, 605] on span "Book this hotel" at bounding box center [618, 607] width 92 height 9
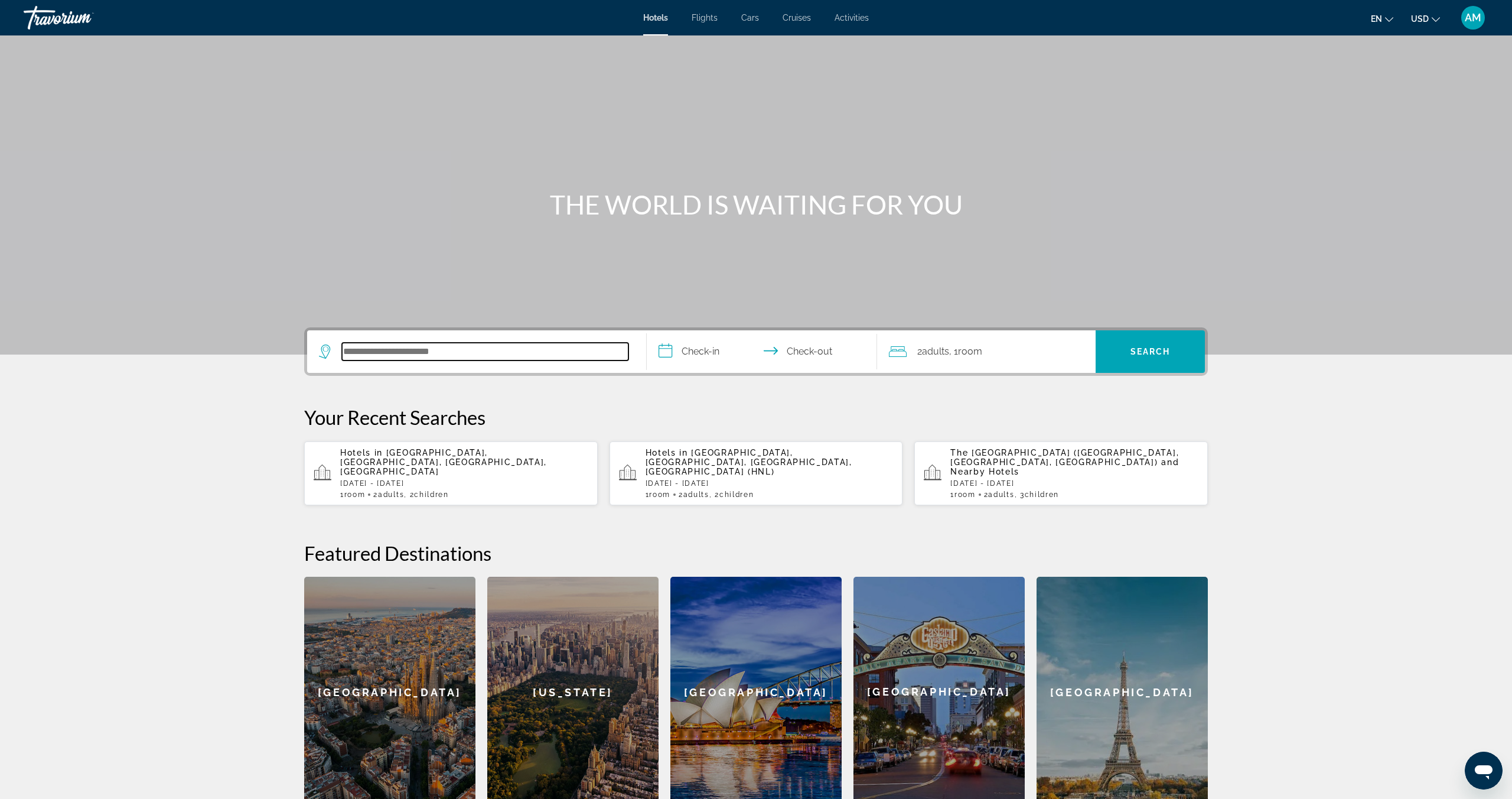
click at [396, 349] on input "Search hotel destination" at bounding box center [486, 351] width 286 height 18
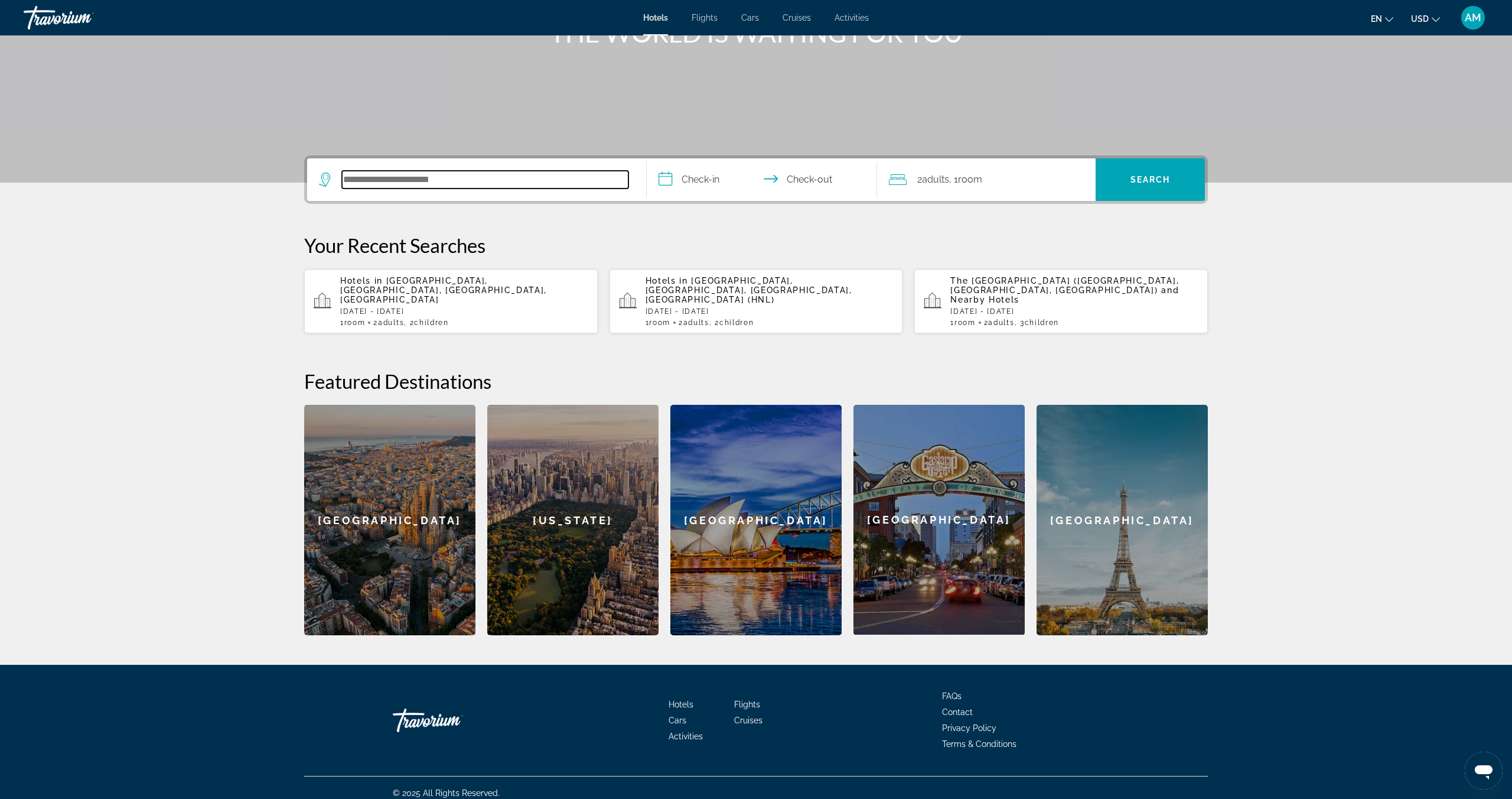
scroll to position [173, 0]
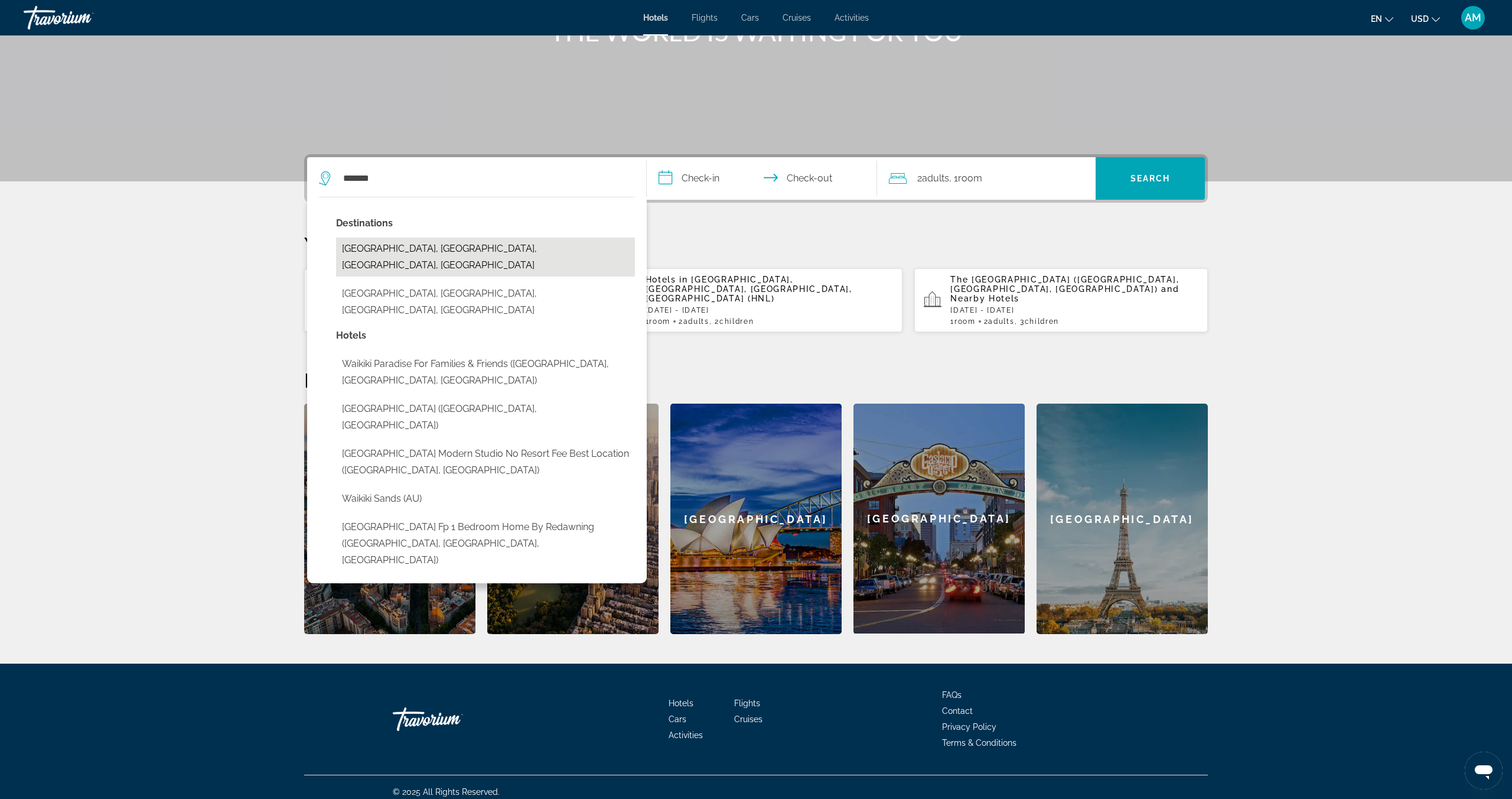
click at [405, 250] on button "[GEOGRAPHIC_DATA], [GEOGRAPHIC_DATA], [GEOGRAPHIC_DATA], [GEOGRAPHIC_DATA]" at bounding box center [485, 256] width 299 height 39
type input "**********"
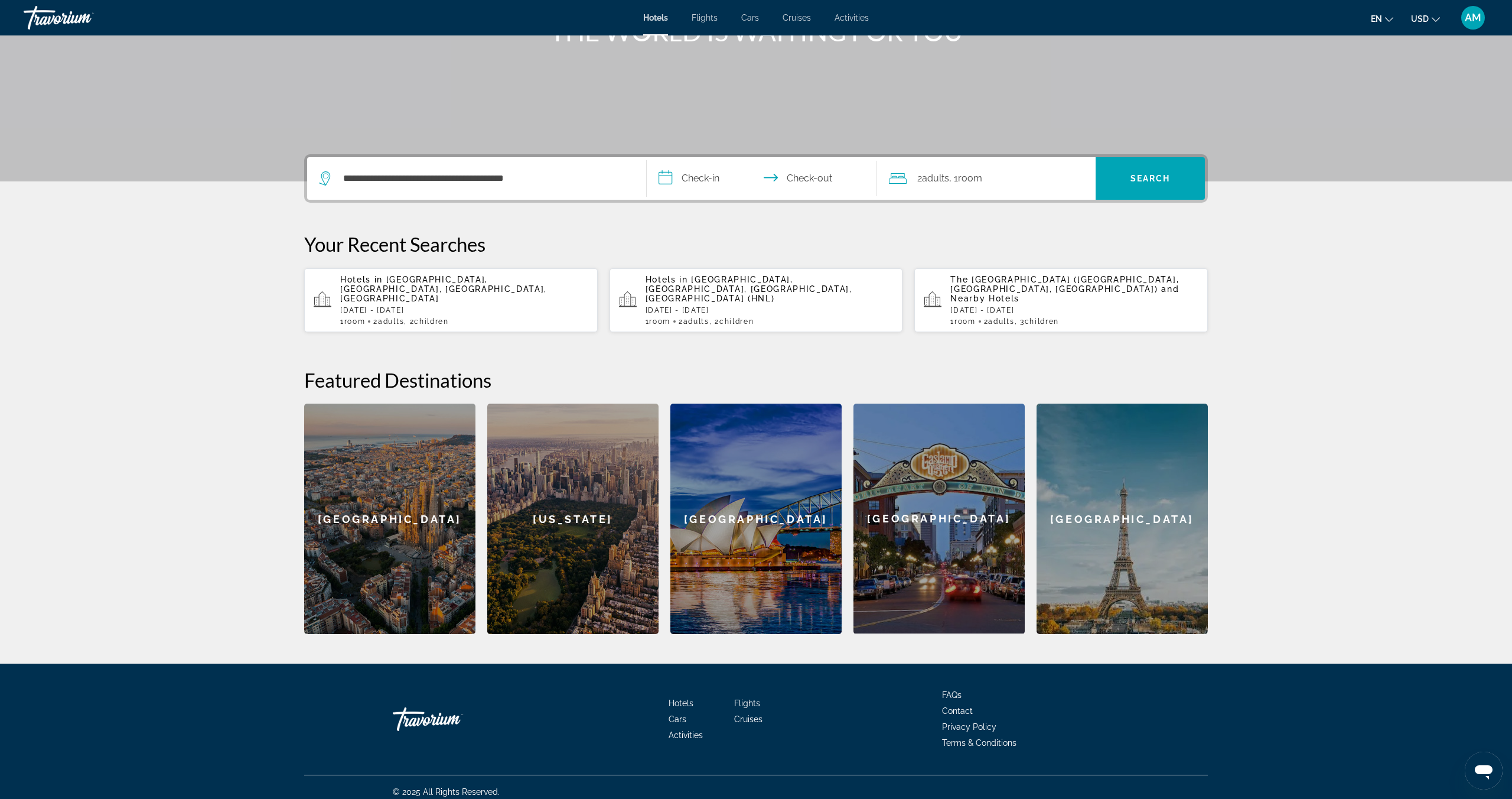
click at [695, 177] on input "**********" at bounding box center [765, 180] width 235 height 46
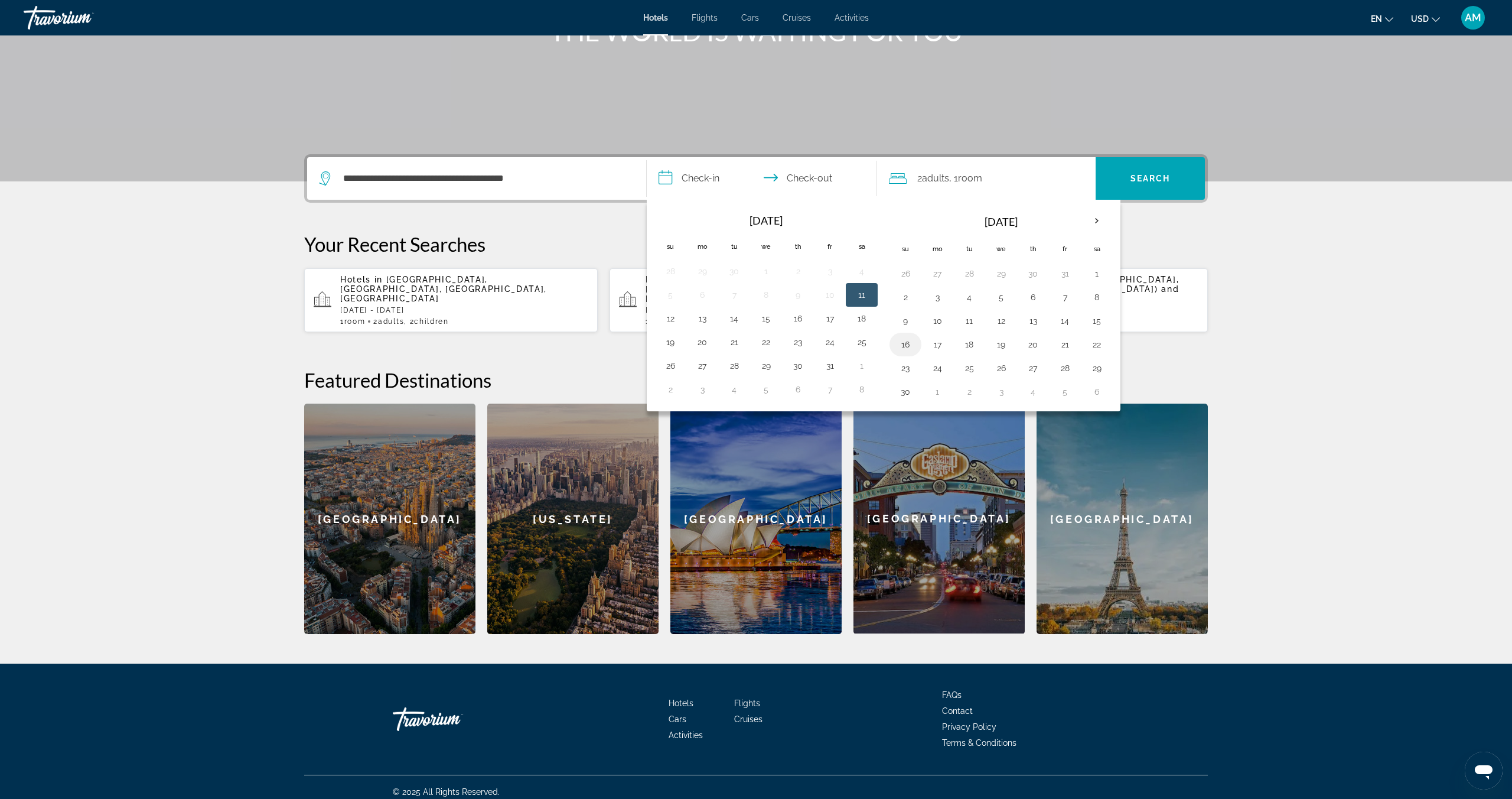
click at [907, 343] on button "16" at bounding box center [906, 344] width 19 height 16
click at [1008, 348] on button "19" at bounding box center [1001, 344] width 19 height 16
type input "**********"
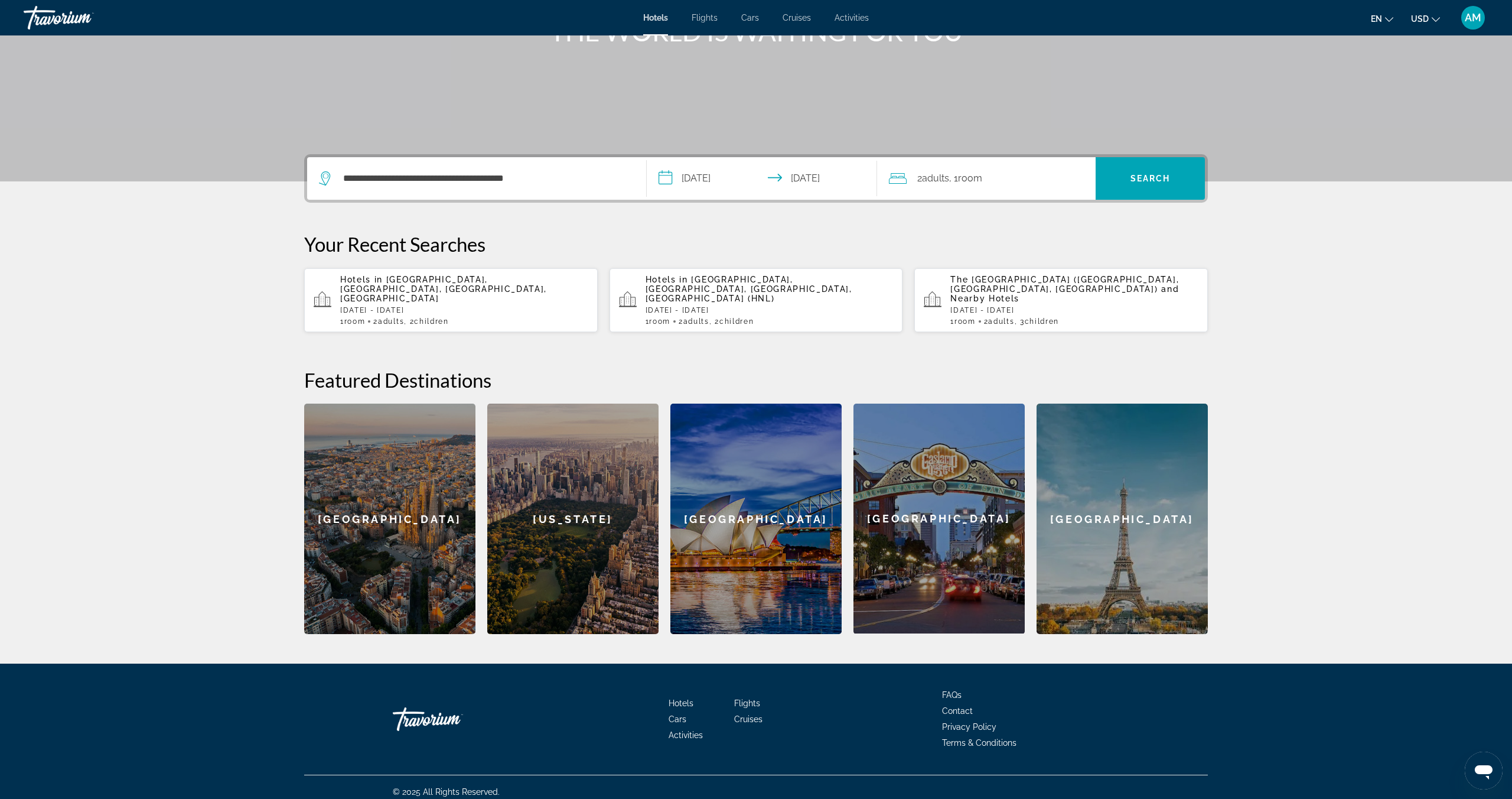
click at [950, 180] on span "Adults" at bounding box center [935, 178] width 28 height 11
click at [1081, 254] on icon "Increment children" at bounding box center [1078, 255] width 10 height 14
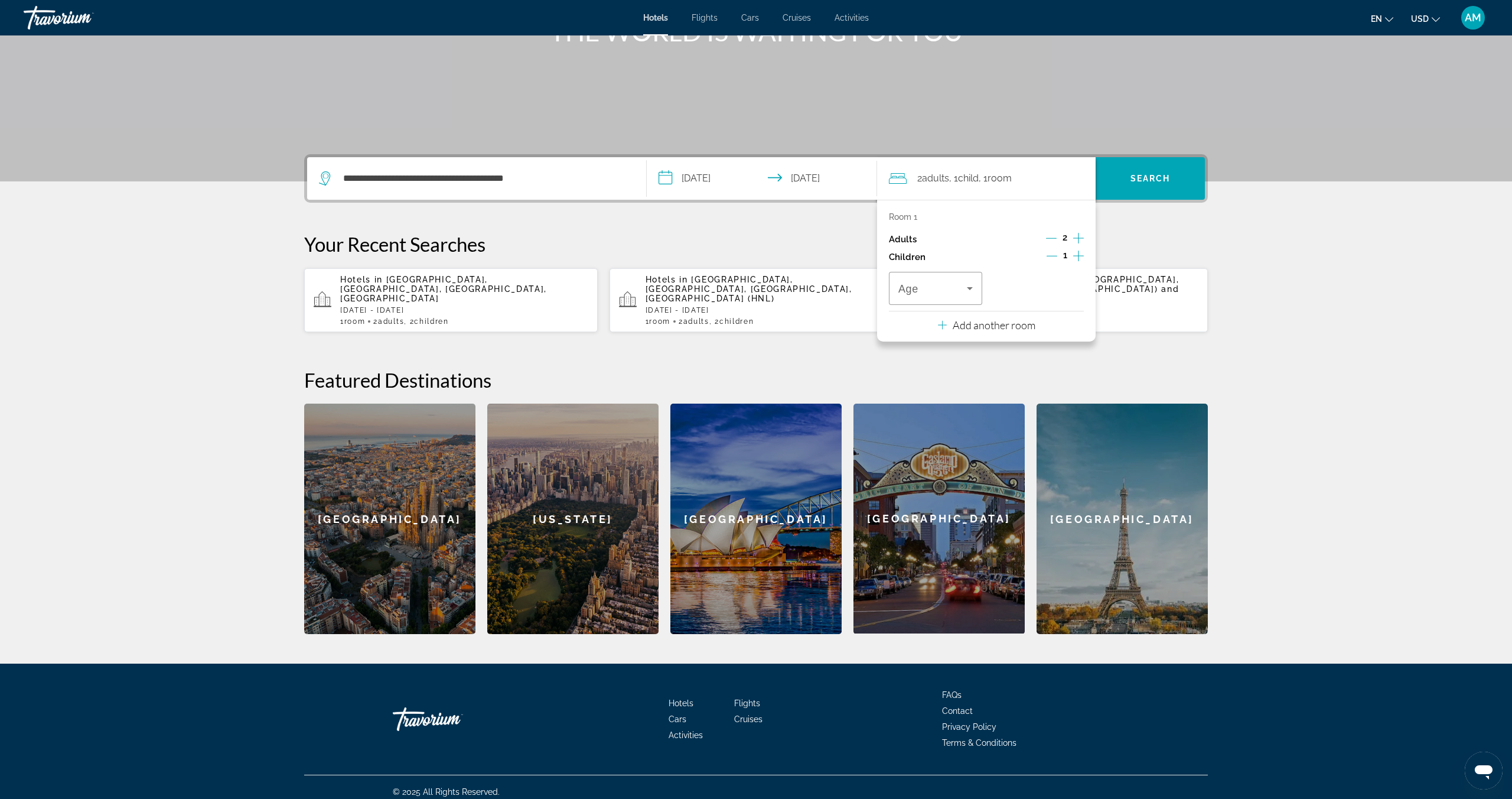
click at [1081, 254] on icon "Increment children" at bounding box center [1078, 255] width 10 height 14
click at [952, 297] on div "Travelers: 2 adults, 2 children" at bounding box center [935, 288] width 74 height 33
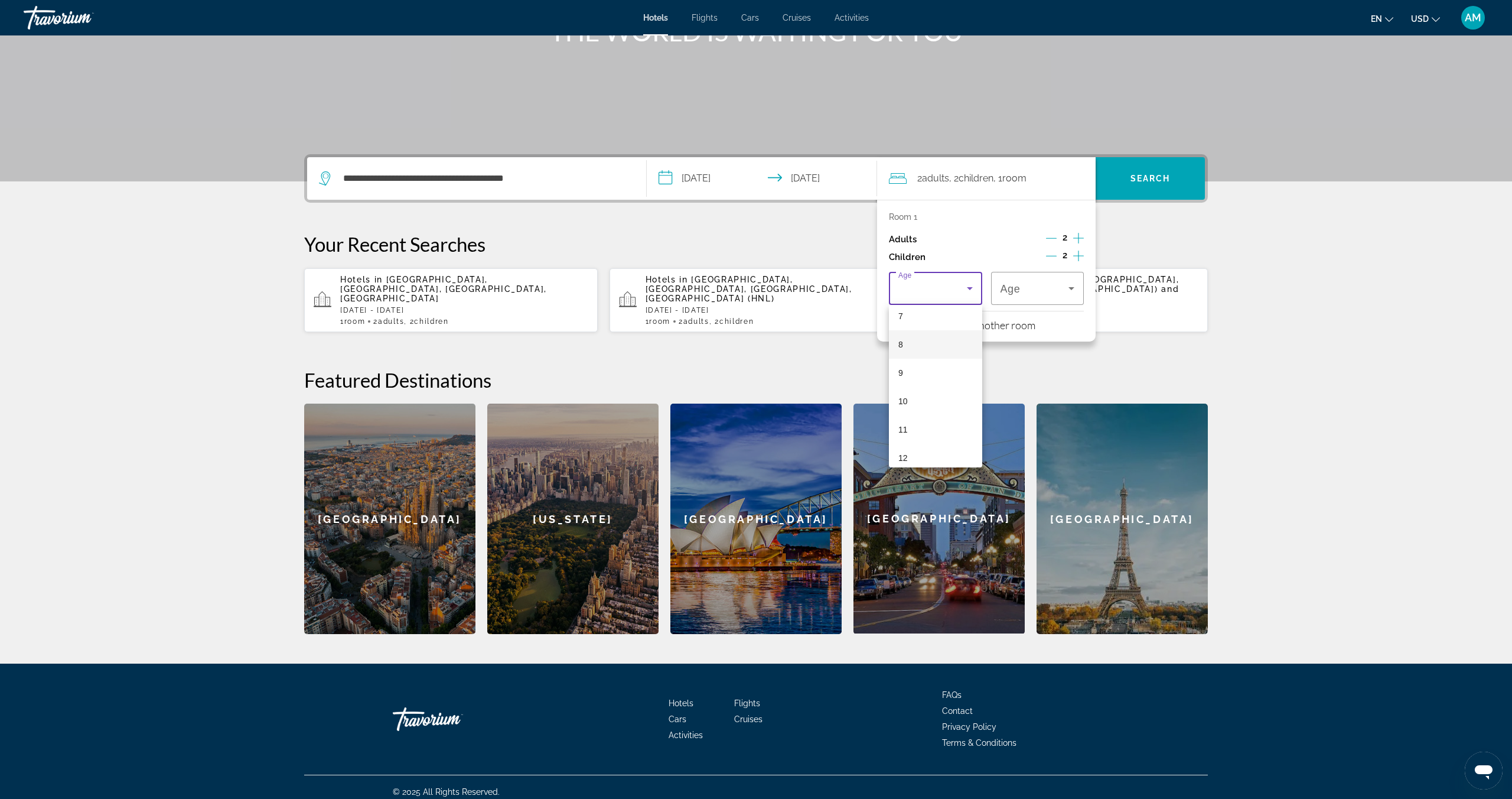
scroll to position [208, 0]
click at [931, 397] on mat-option "10" at bounding box center [935, 400] width 93 height 28
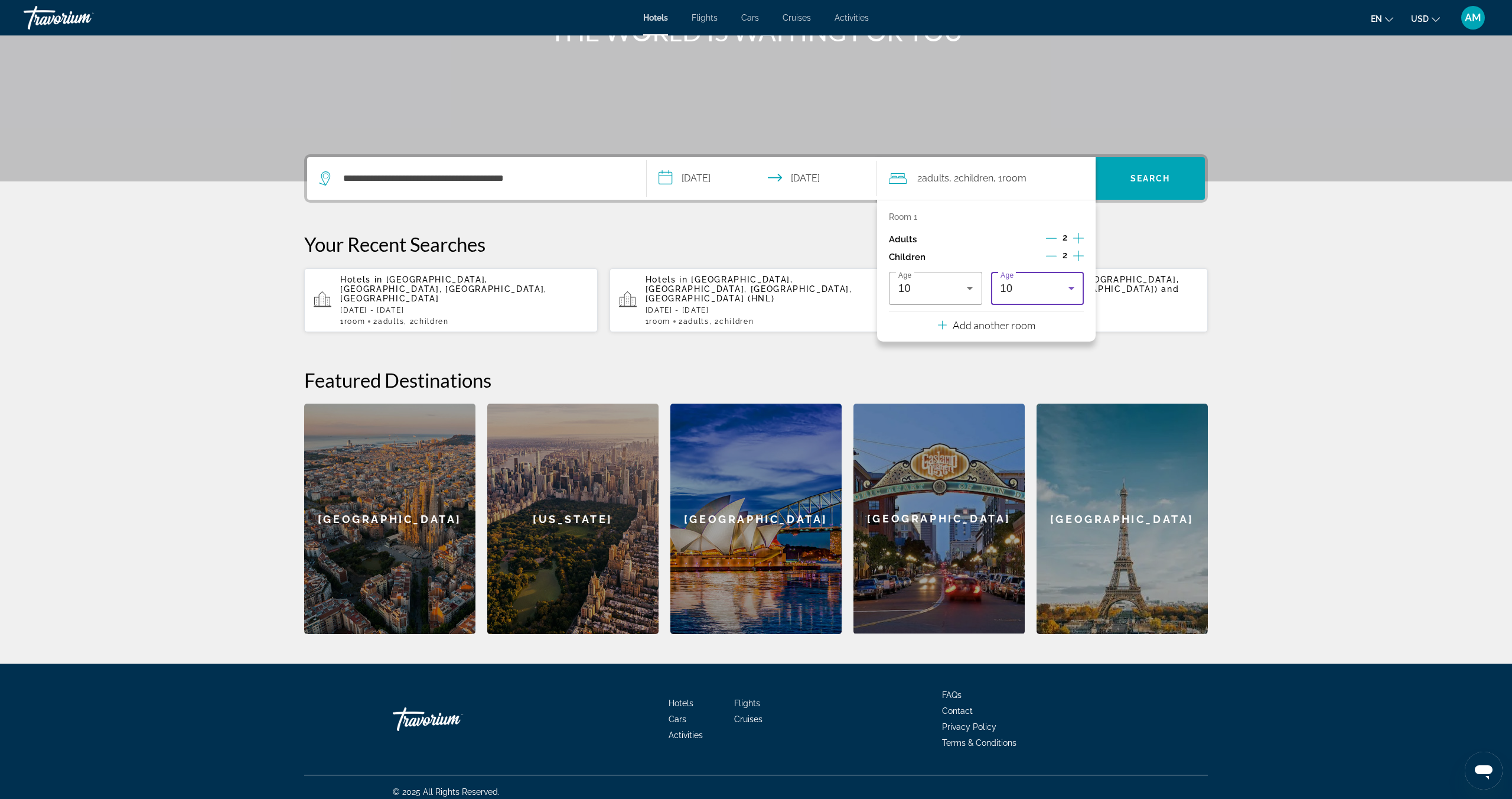
click at [1058, 281] on div "10" at bounding box center [1035, 288] width 68 height 14
click at [1012, 400] on mat-option "8" at bounding box center [1038, 397] width 93 height 28
click at [1148, 181] on span "Search" at bounding box center [1151, 178] width 40 height 9
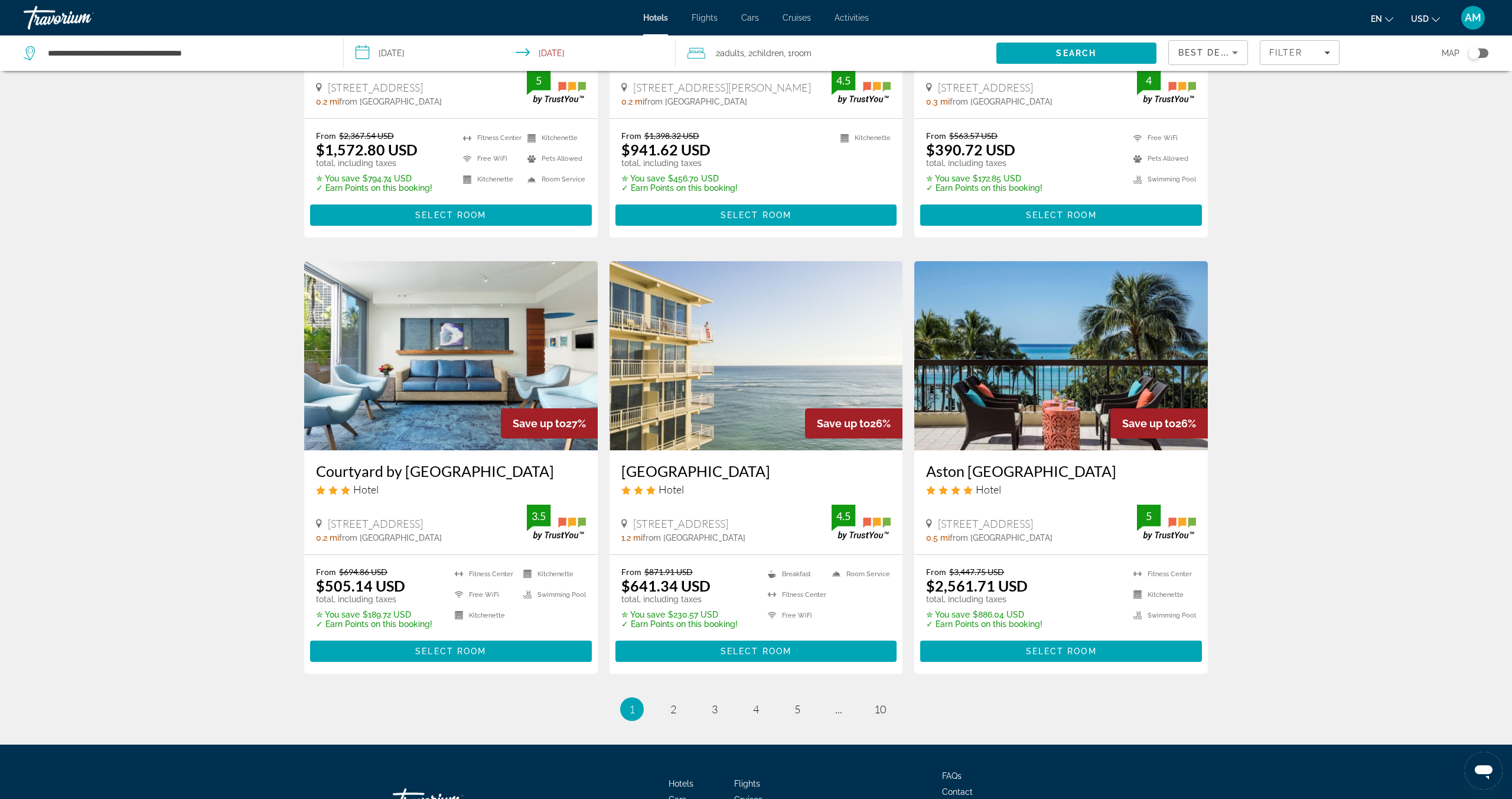
scroll to position [1283, 0]
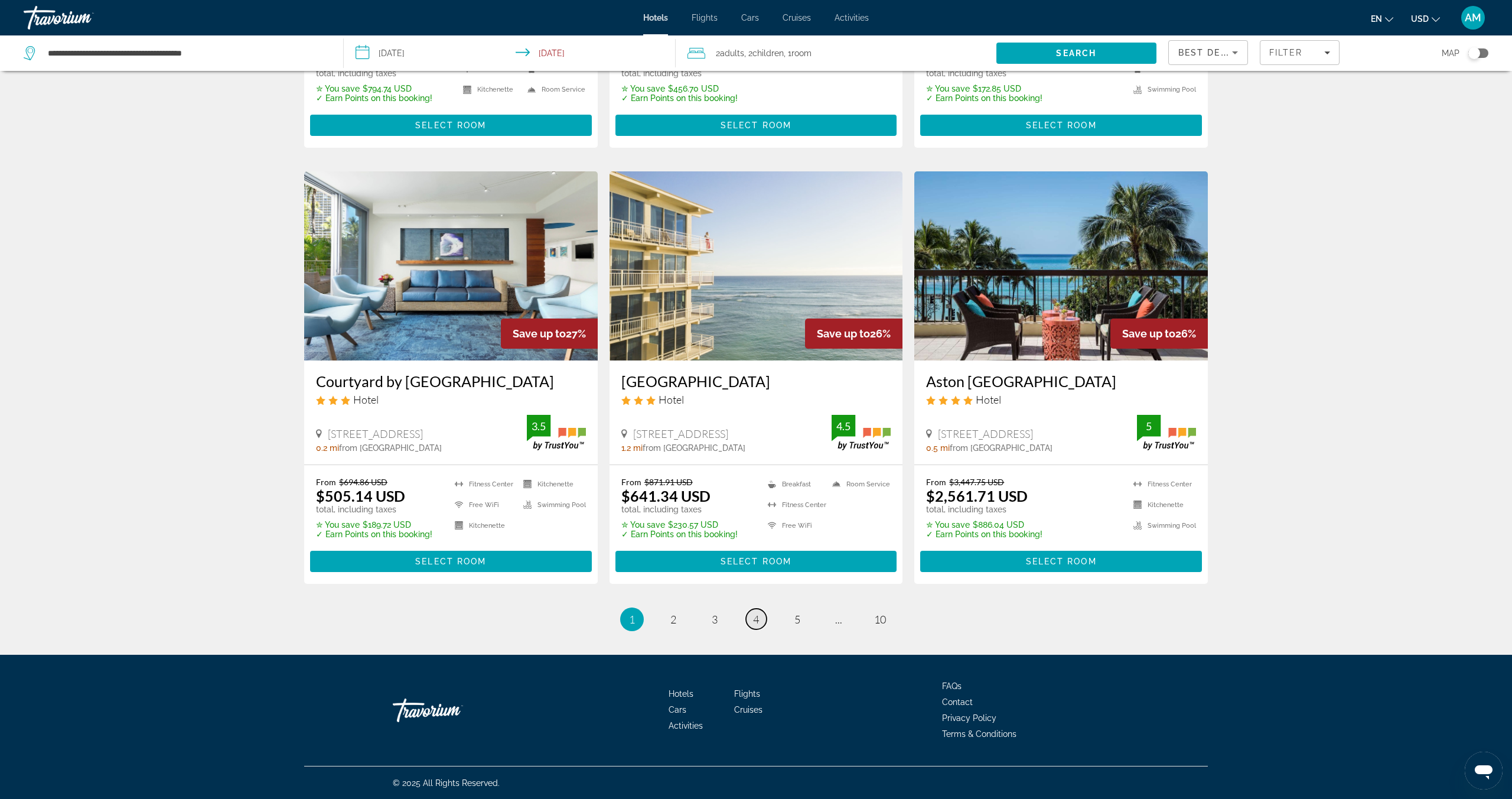
click at [751, 624] on link "page 4" at bounding box center [756, 619] width 21 height 21
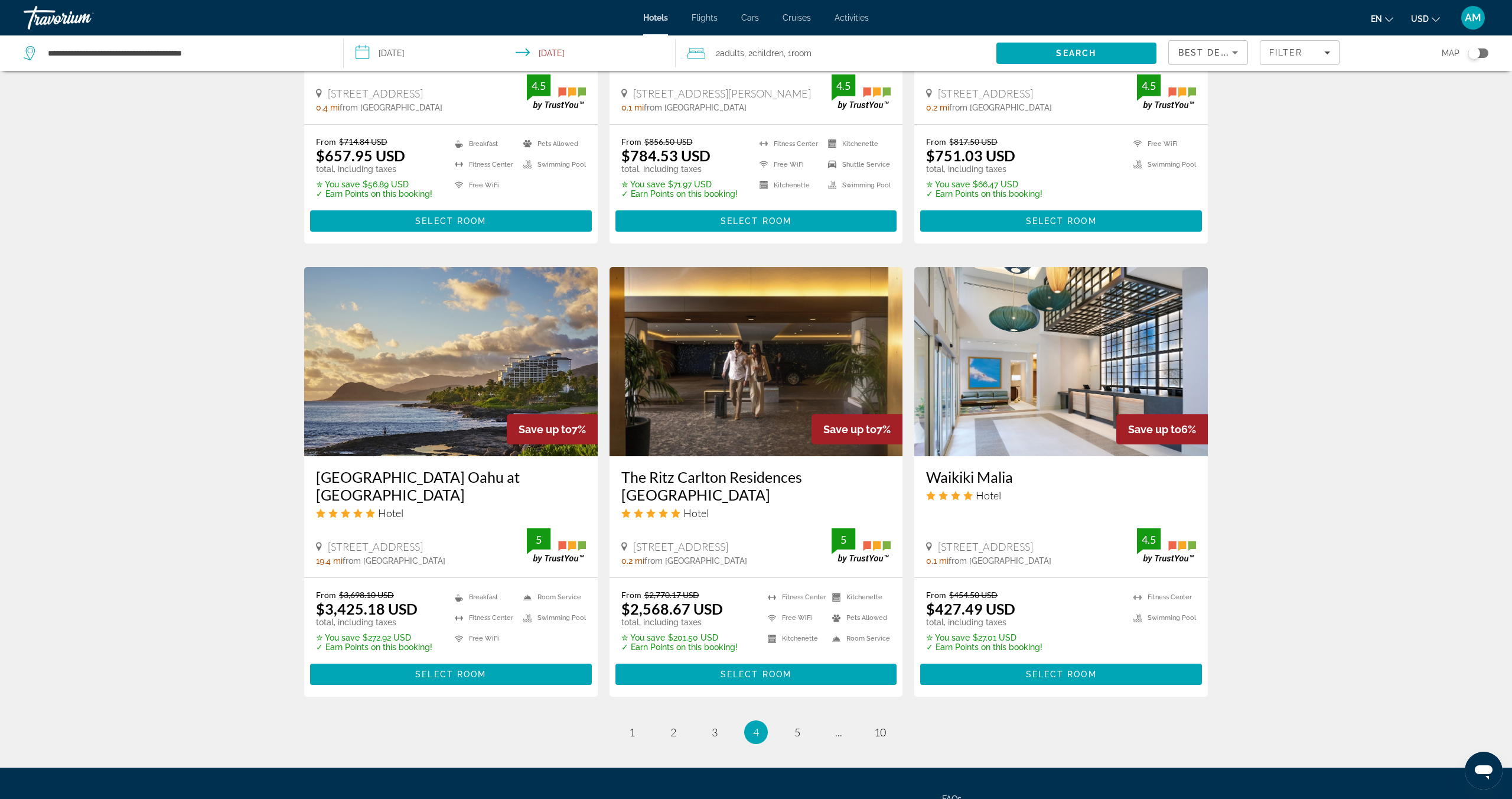
scroll to position [1155, 0]
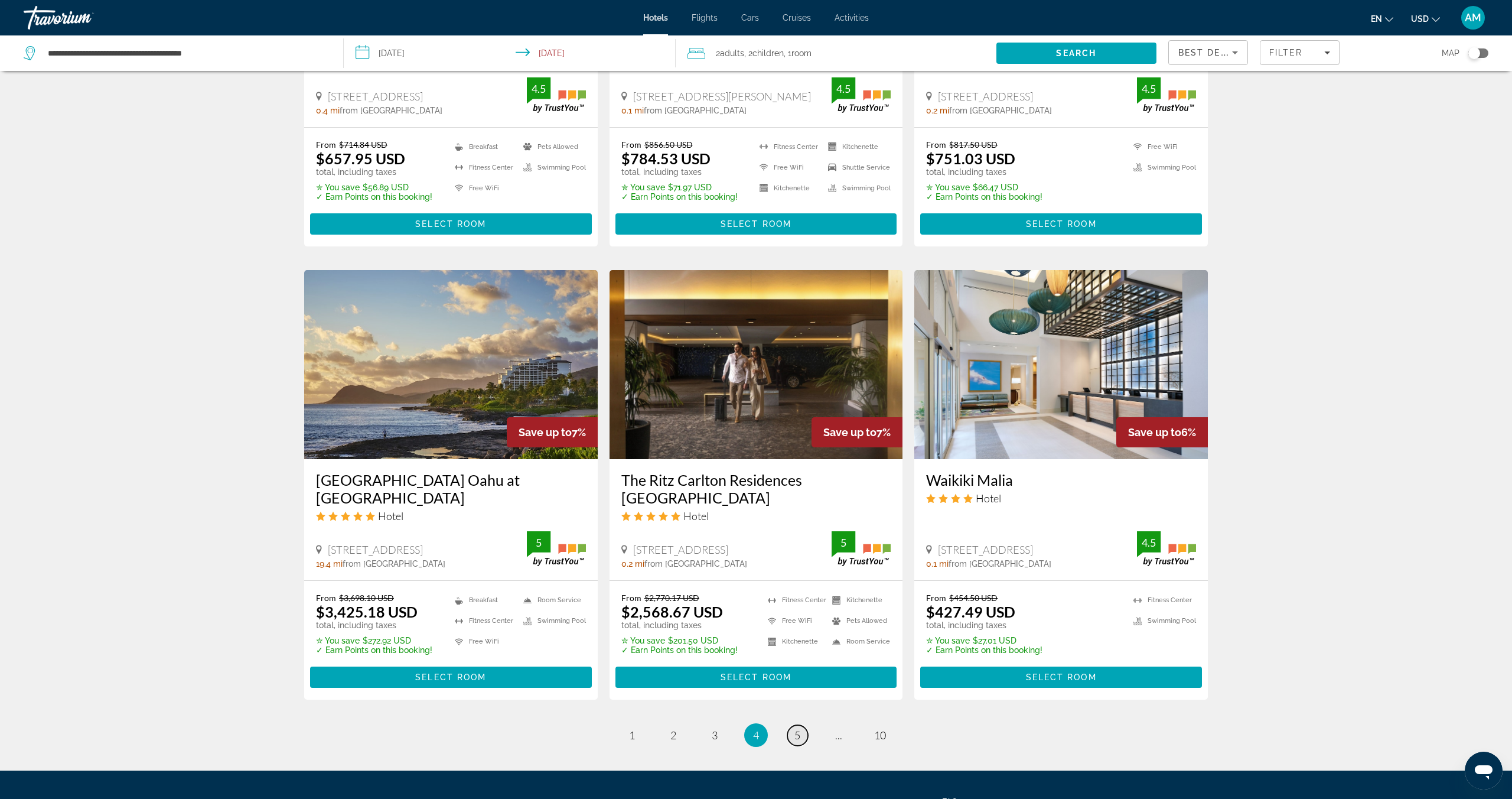
click at [802, 745] on link "page 5" at bounding box center [798, 735] width 21 height 21
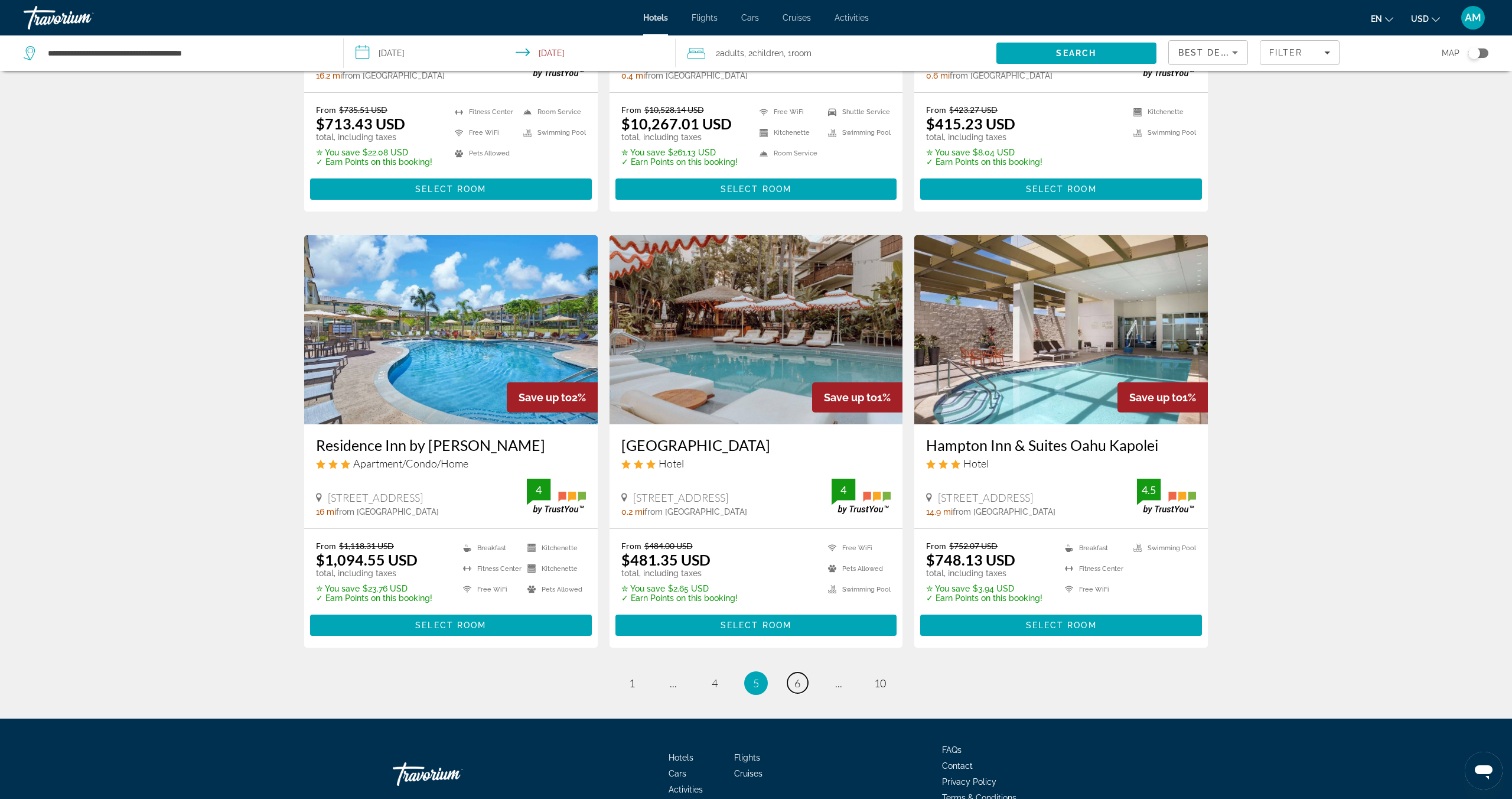
scroll to position [1267, 0]
